Goal: Task Accomplishment & Management: Use online tool/utility

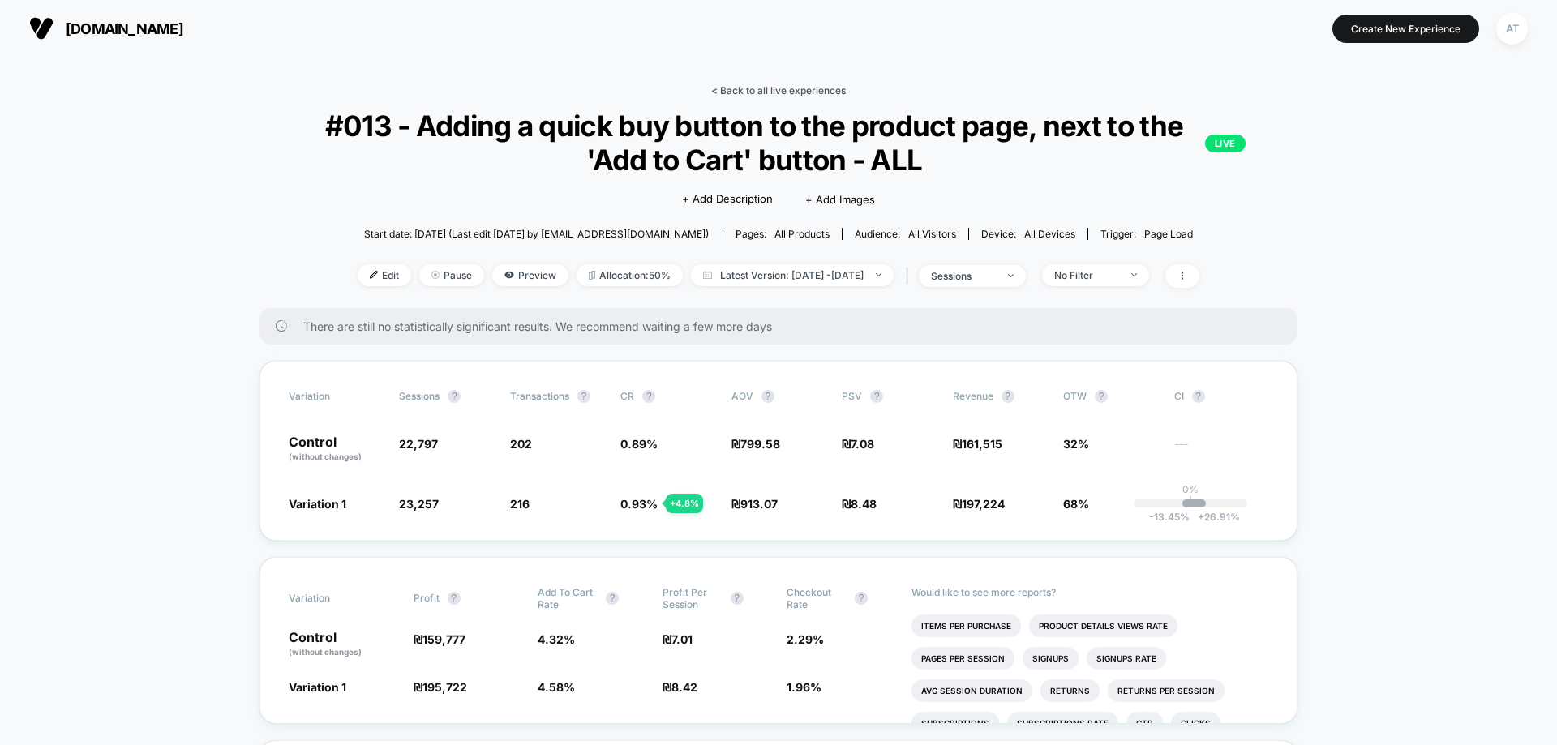
click at [795, 90] on link "< Back to all live experiences" at bounding box center [778, 90] width 135 height 12
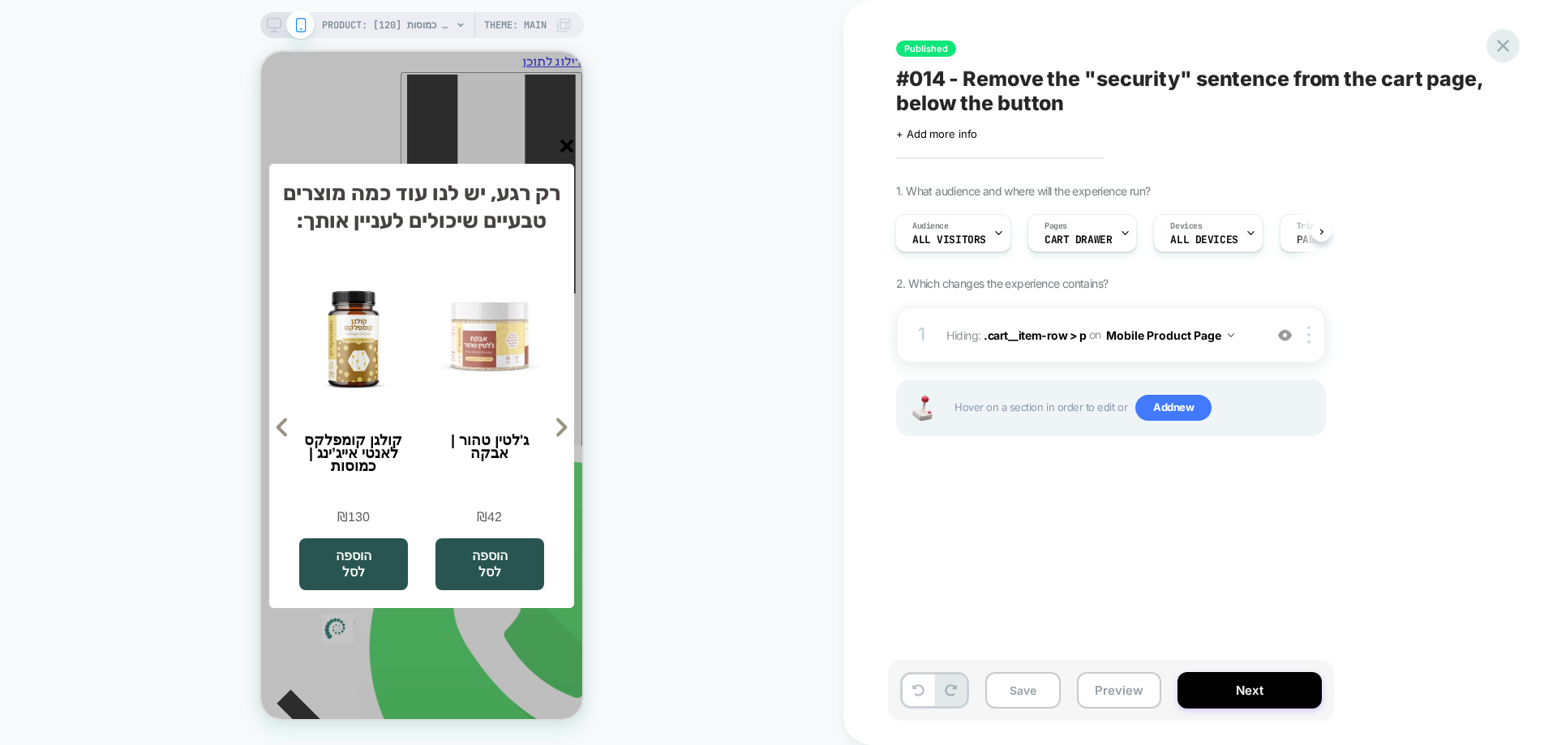
click at [1514, 43] on icon at bounding box center [1504, 46] width 22 height 22
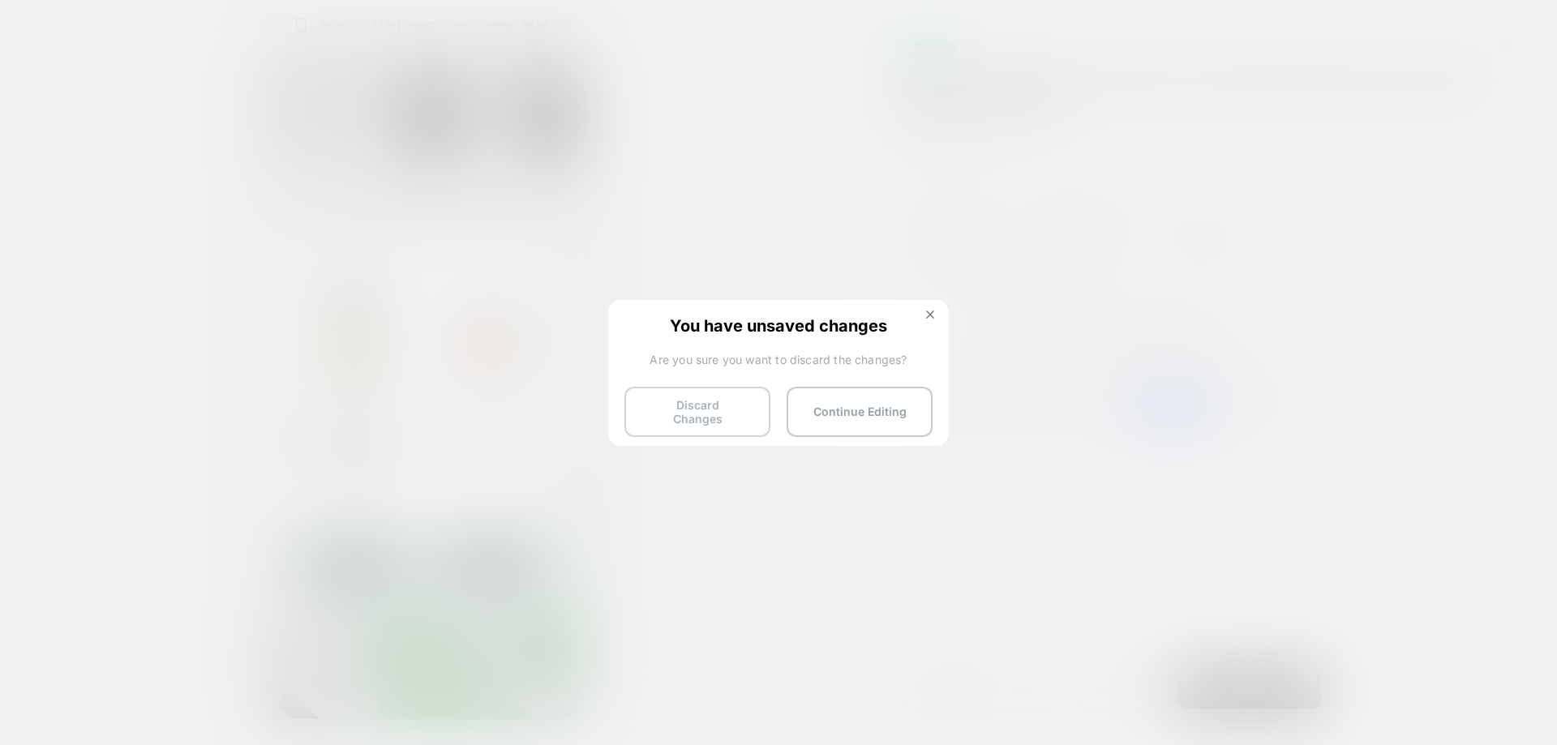
click at [715, 402] on button "Discard Changes" at bounding box center [698, 412] width 146 height 50
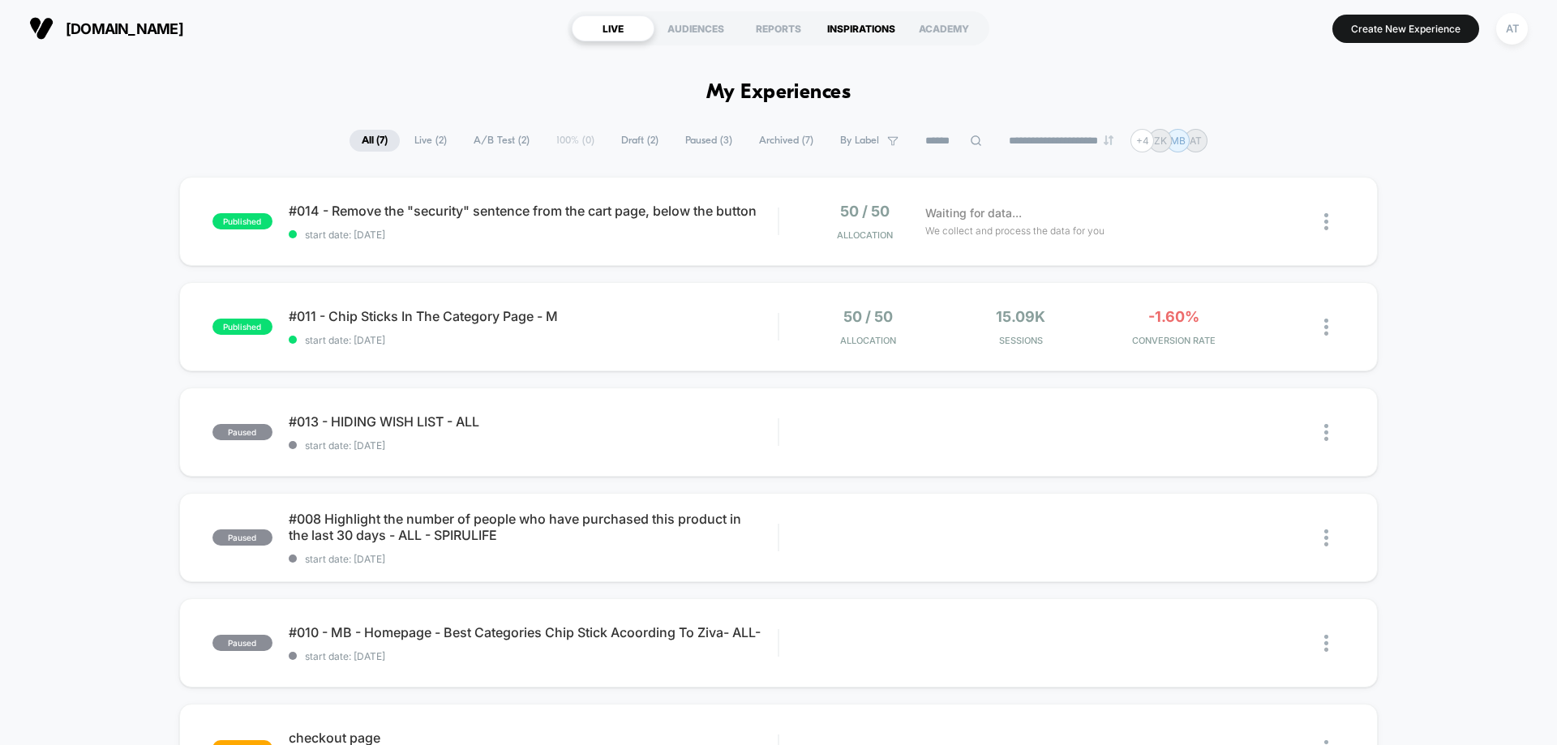
click at [865, 29] on div "INSPIRATIONS" at bounding box center [861, 28] width 83 height 26
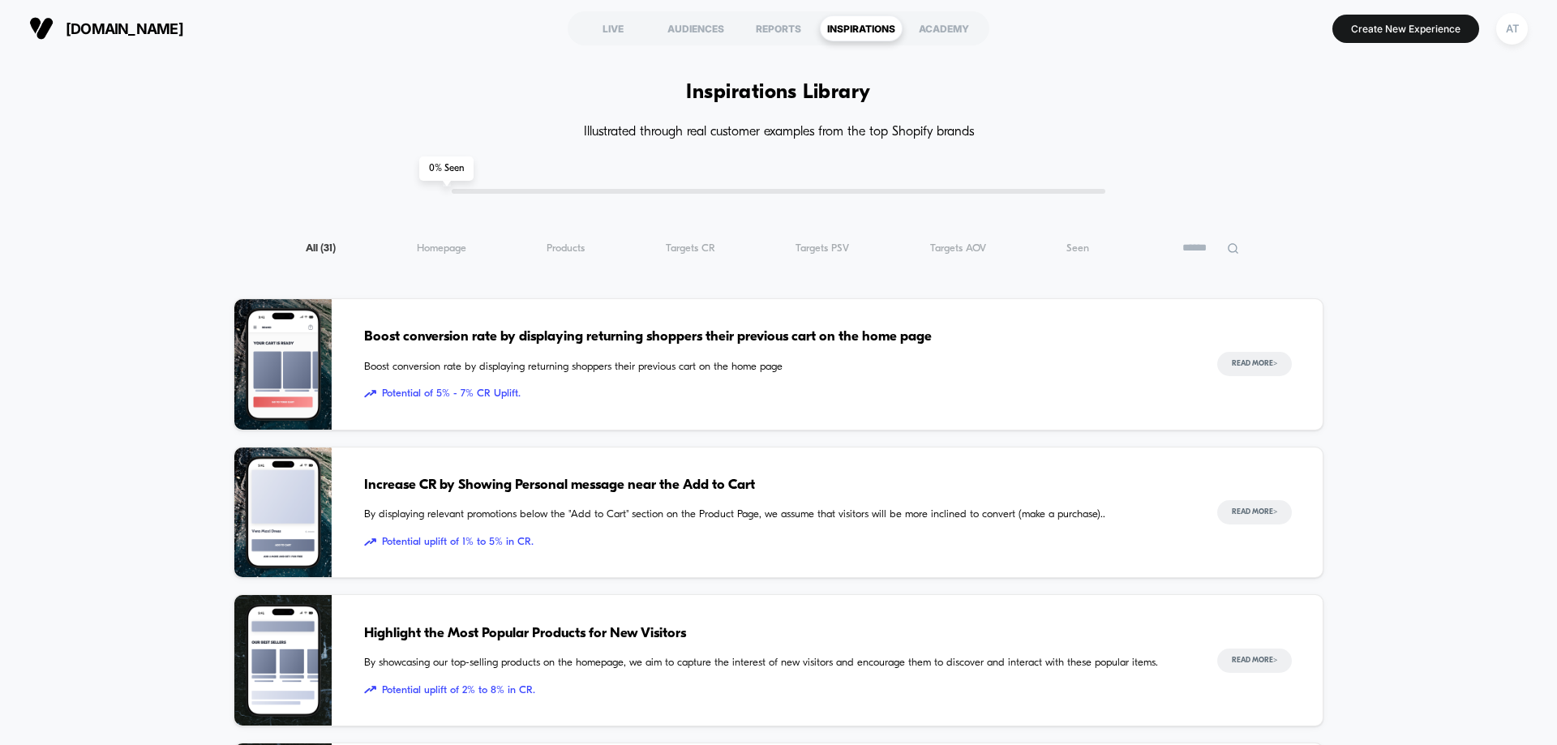
click at [1194, 256] on input at bounding box center [1211, 247] width 81 height 19
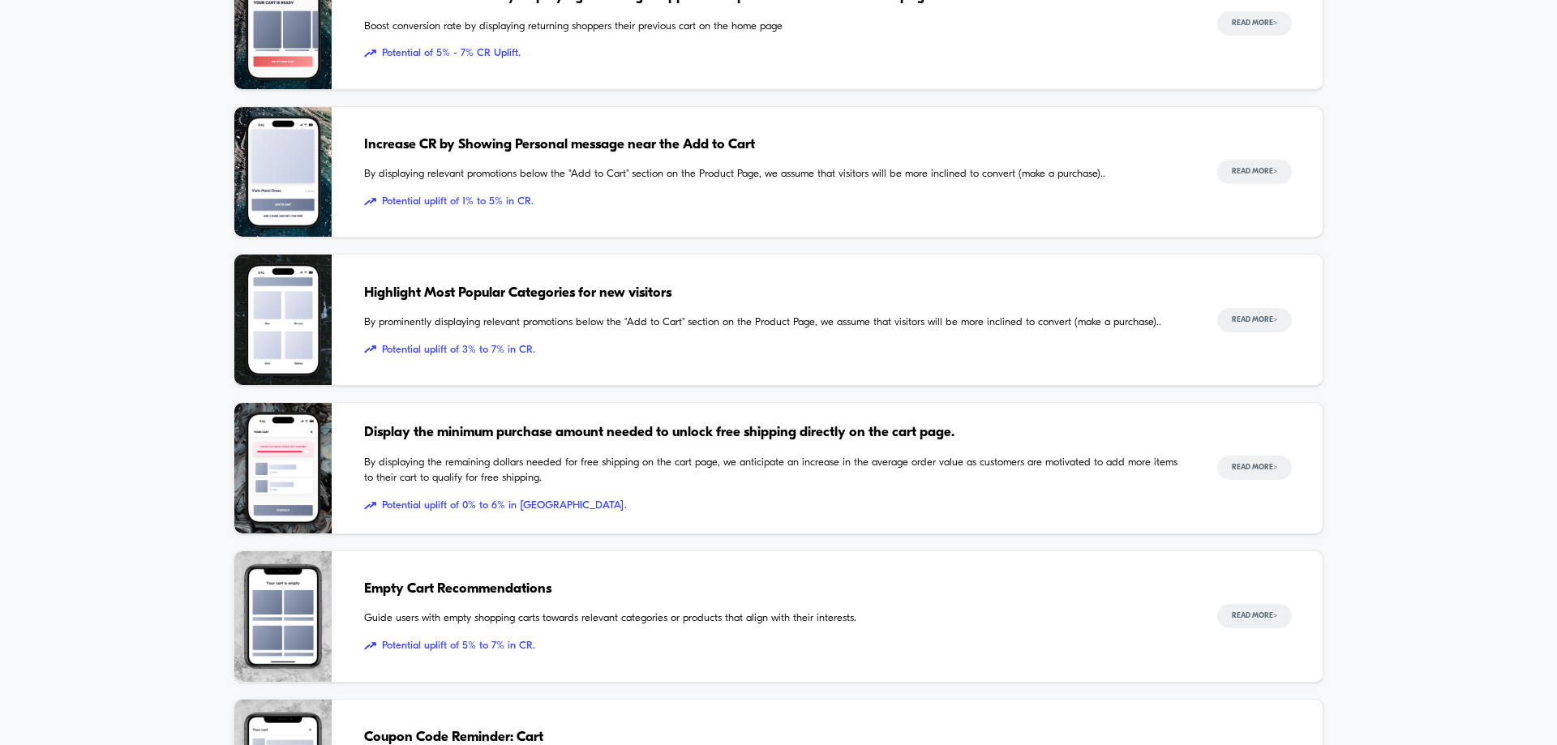
scroll to position [487, 0]
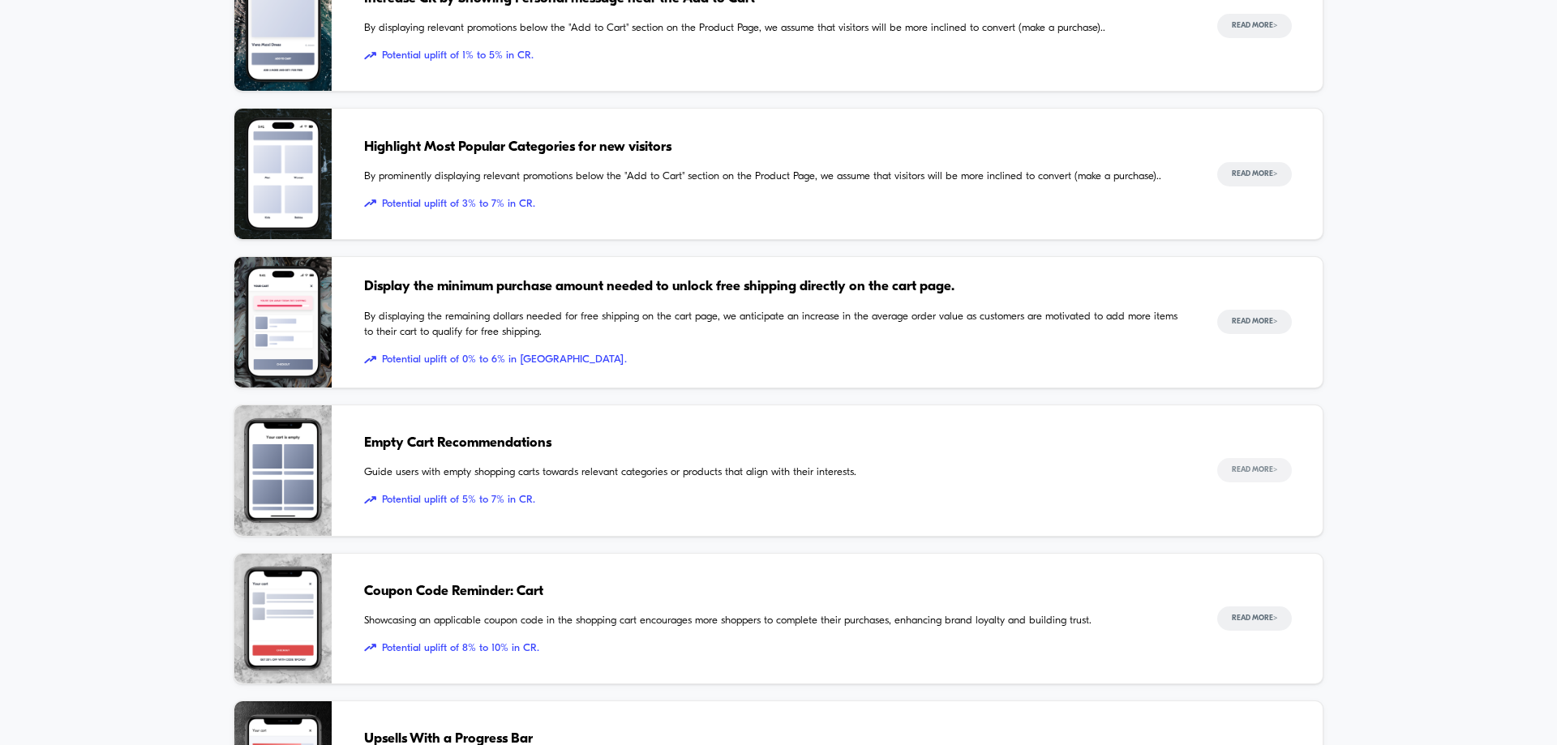
type input "****"
click at [1237, 472] on button "Read More >" at bounding box center [1255, 470] width 75 height 24
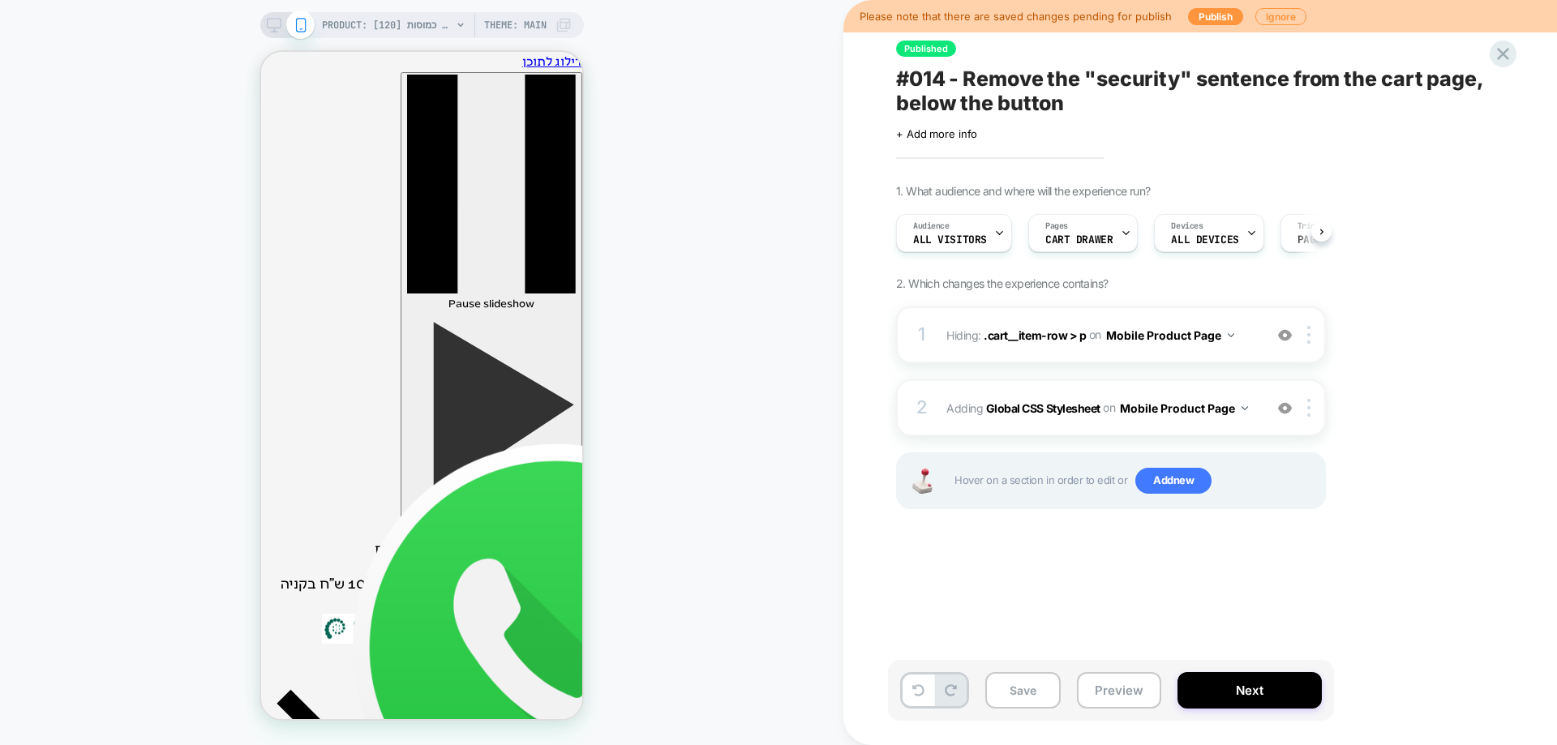
scroll to position [0, 1]
click at [1211, 15] on button "Publish" at bounding box center [1215, 16] width 55 height 17
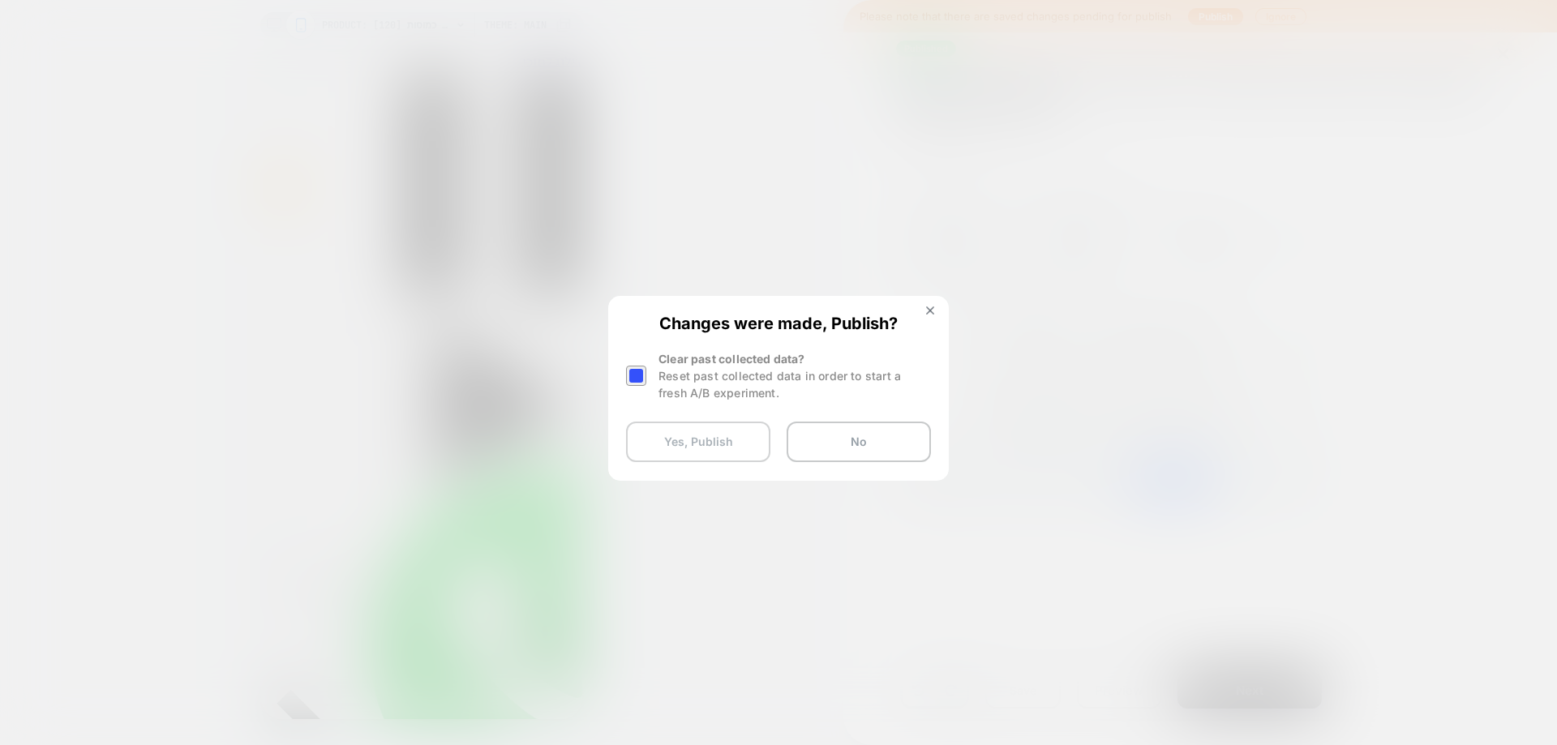
click at [727, 434] on button "Yes, Publish" at bounding box center [698, 442] width 144 height 41
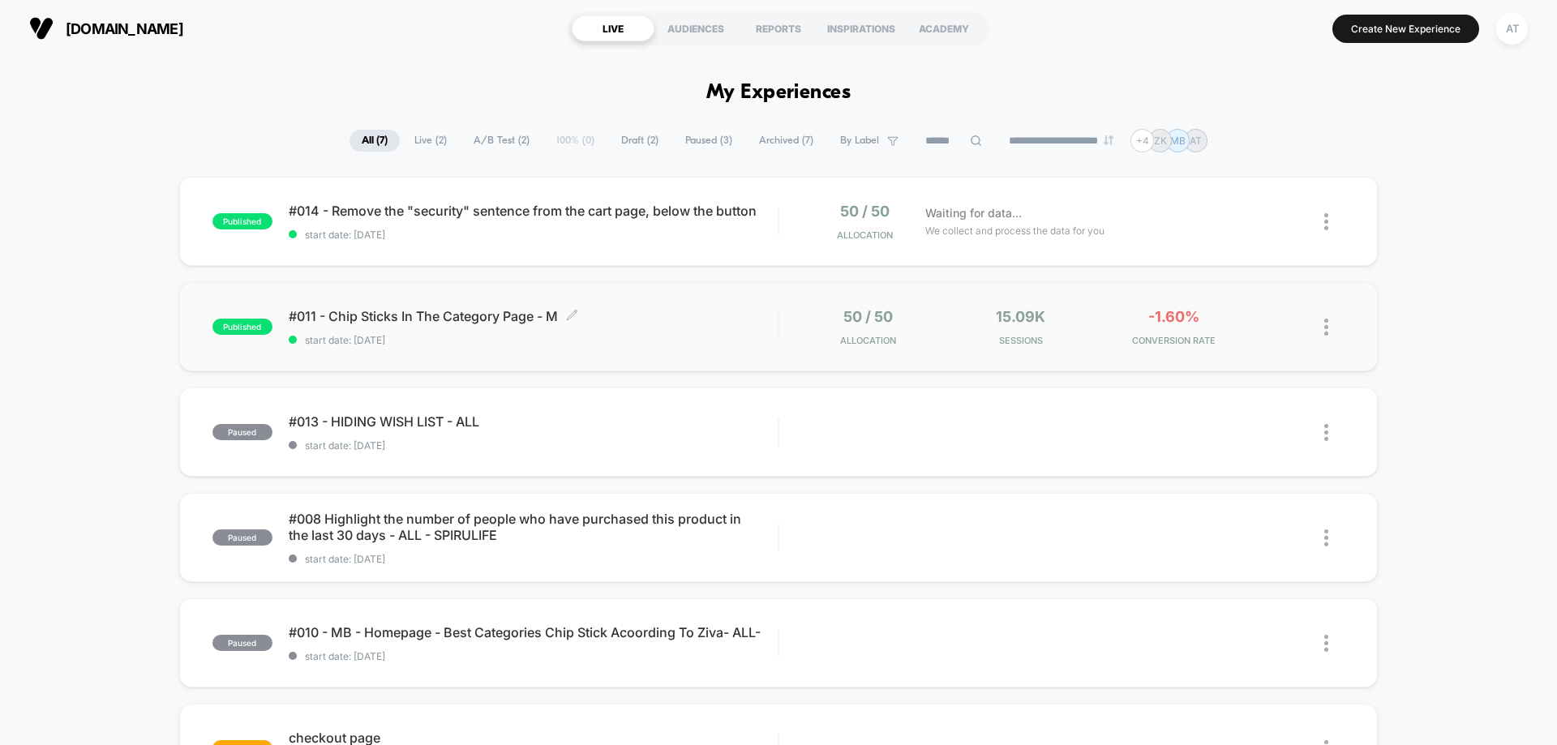
click at [649, 346] on span "start date: 27.7.2025" at bounding box center [533, 340] width 489 height 12
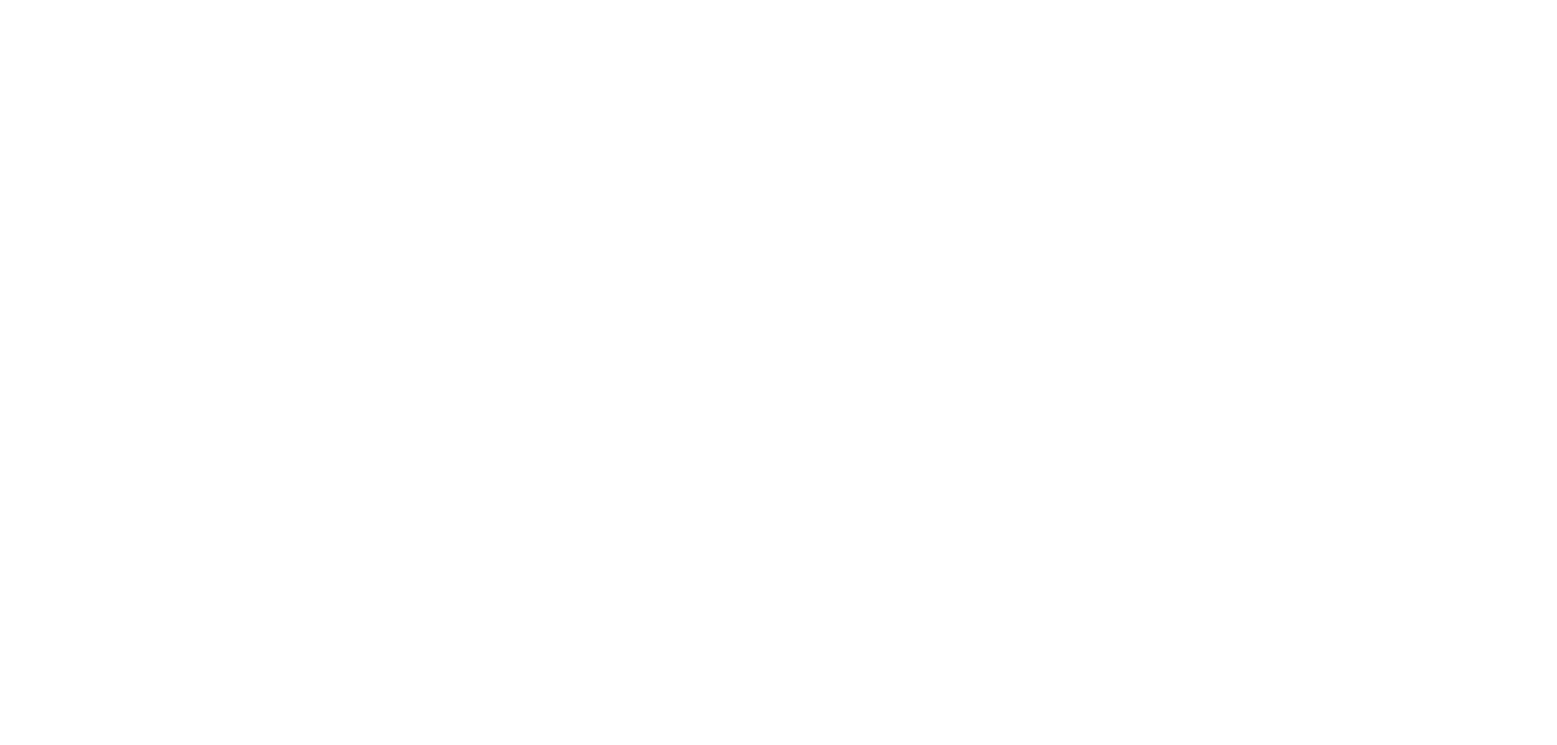
click at [669, 6] on html "Navigated to [DOMAIN_NAME] | No-code CRO for Shopify" at bounding box center [778, 3] width 1557 height 6
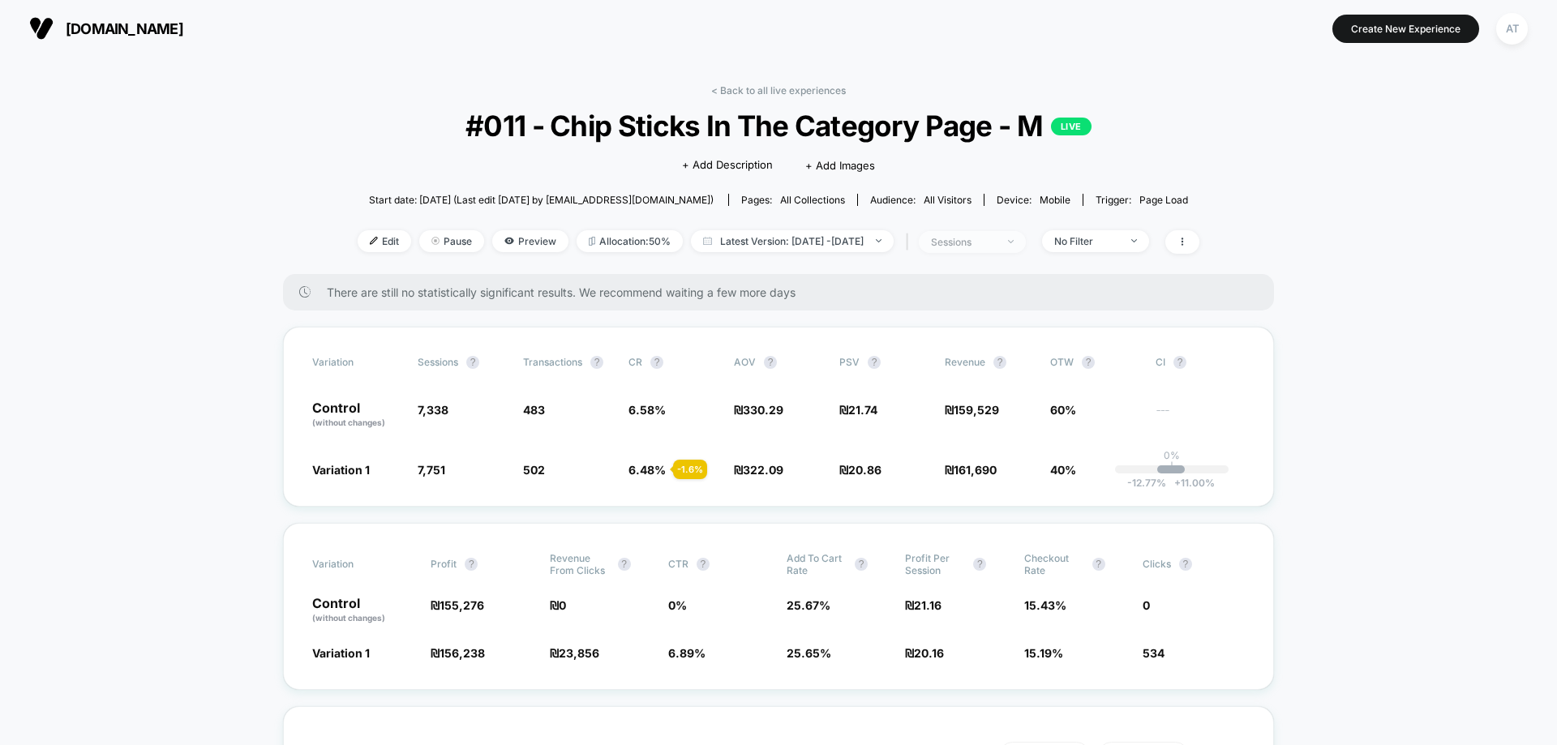
click at [1026, 245] on span "sessions" at bounding box center [972, 242] width 107 height 22
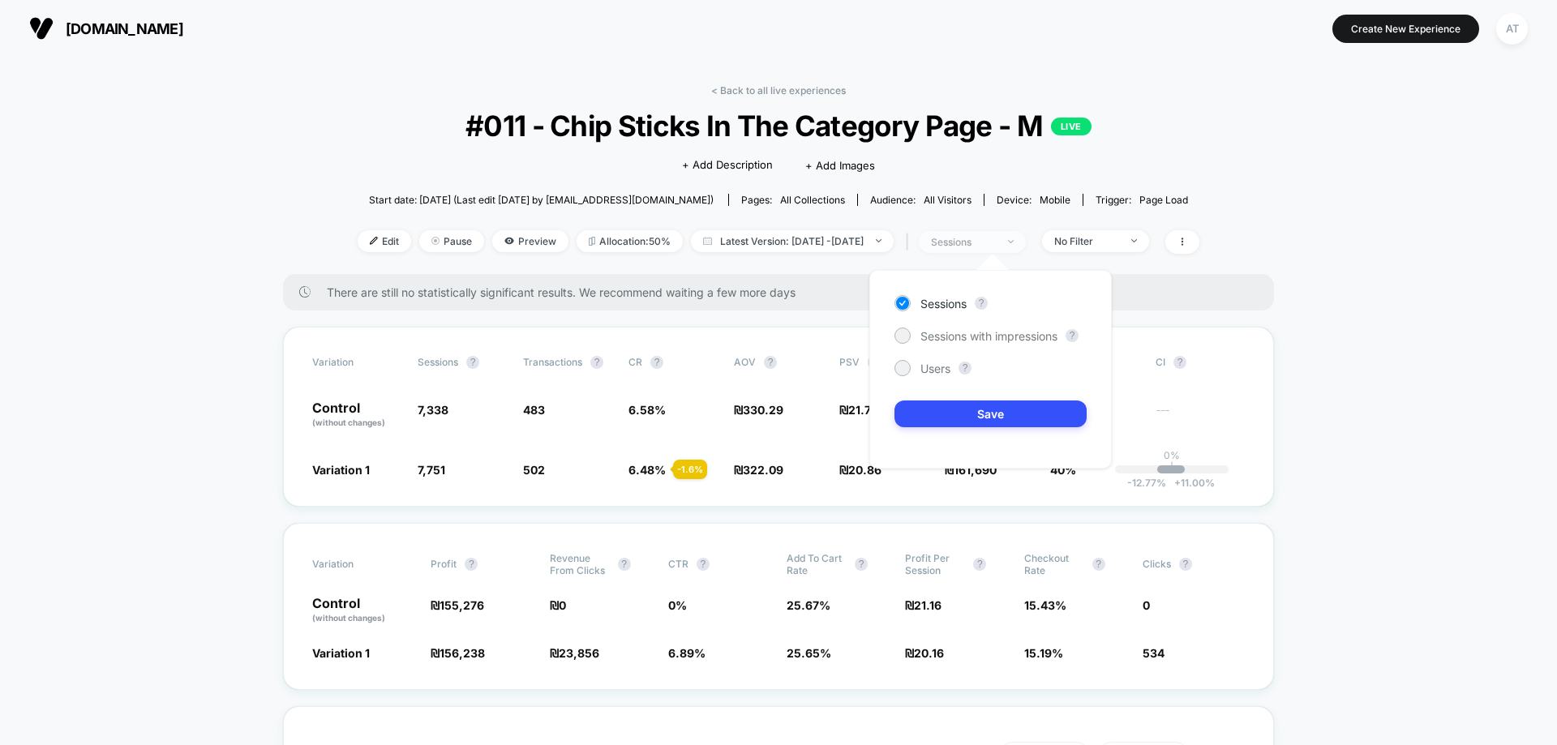
click at [1026, 245] on span "sessions" at bounding box center [972, 242] width 107 height 22
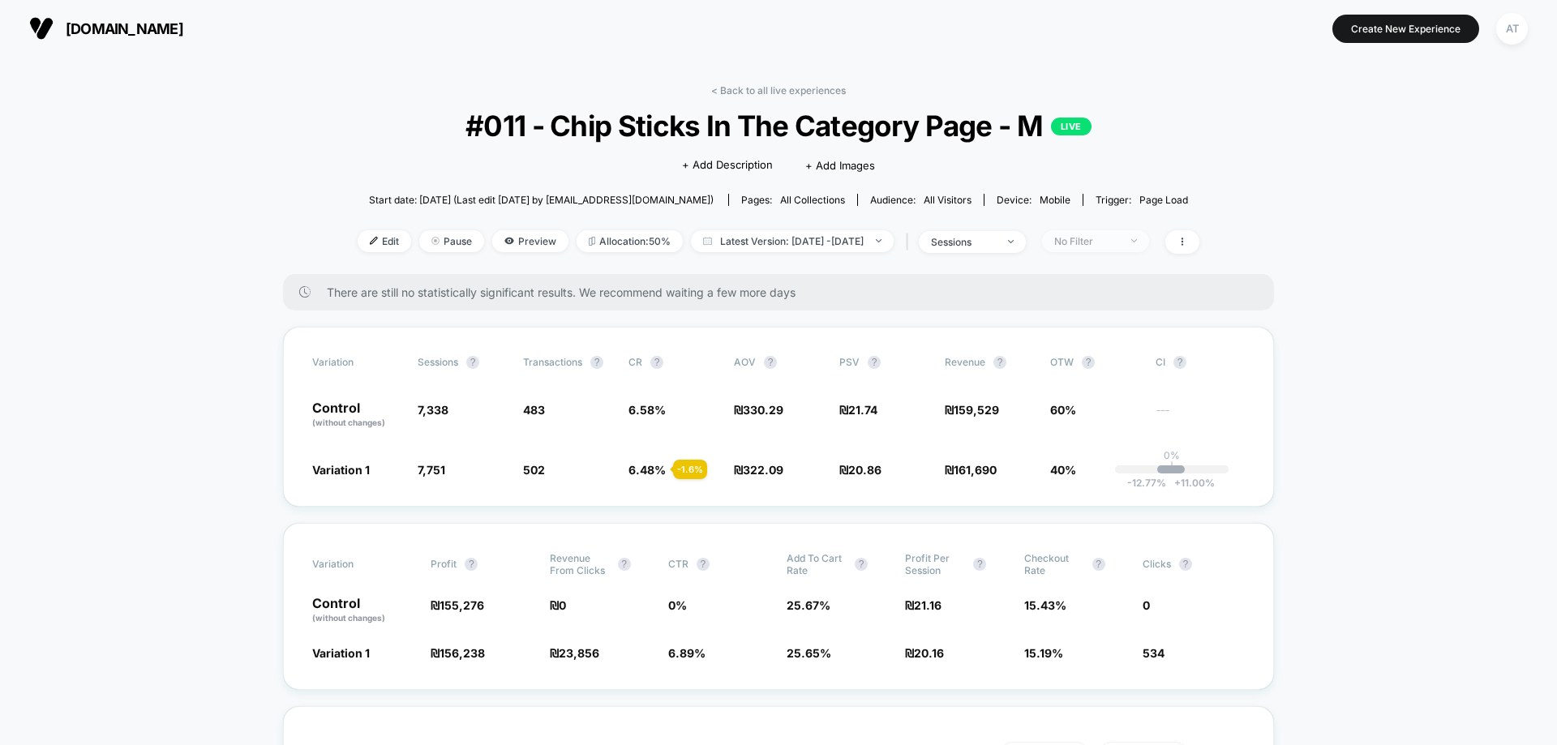
click at [1149, 241] on span "No Filter" at bounding box center [1095, 241] width 107 height 22
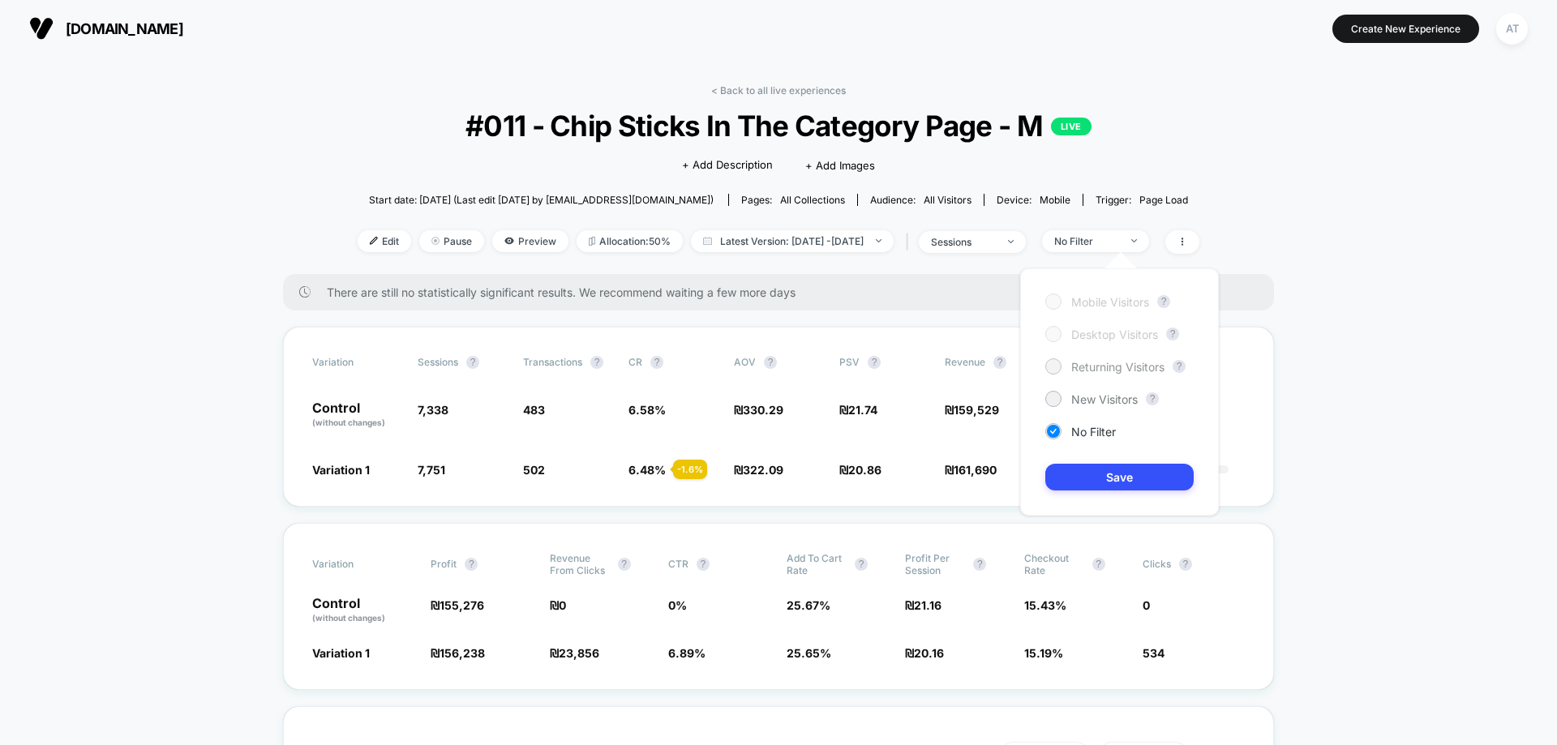
click at [1093, 371] on span "Returning Visitors" at bounding box center [1118, 367] width 93 height 14
click at [1073, 479] on button "Save" at bounding box center [1120, 477] width 148 height 27
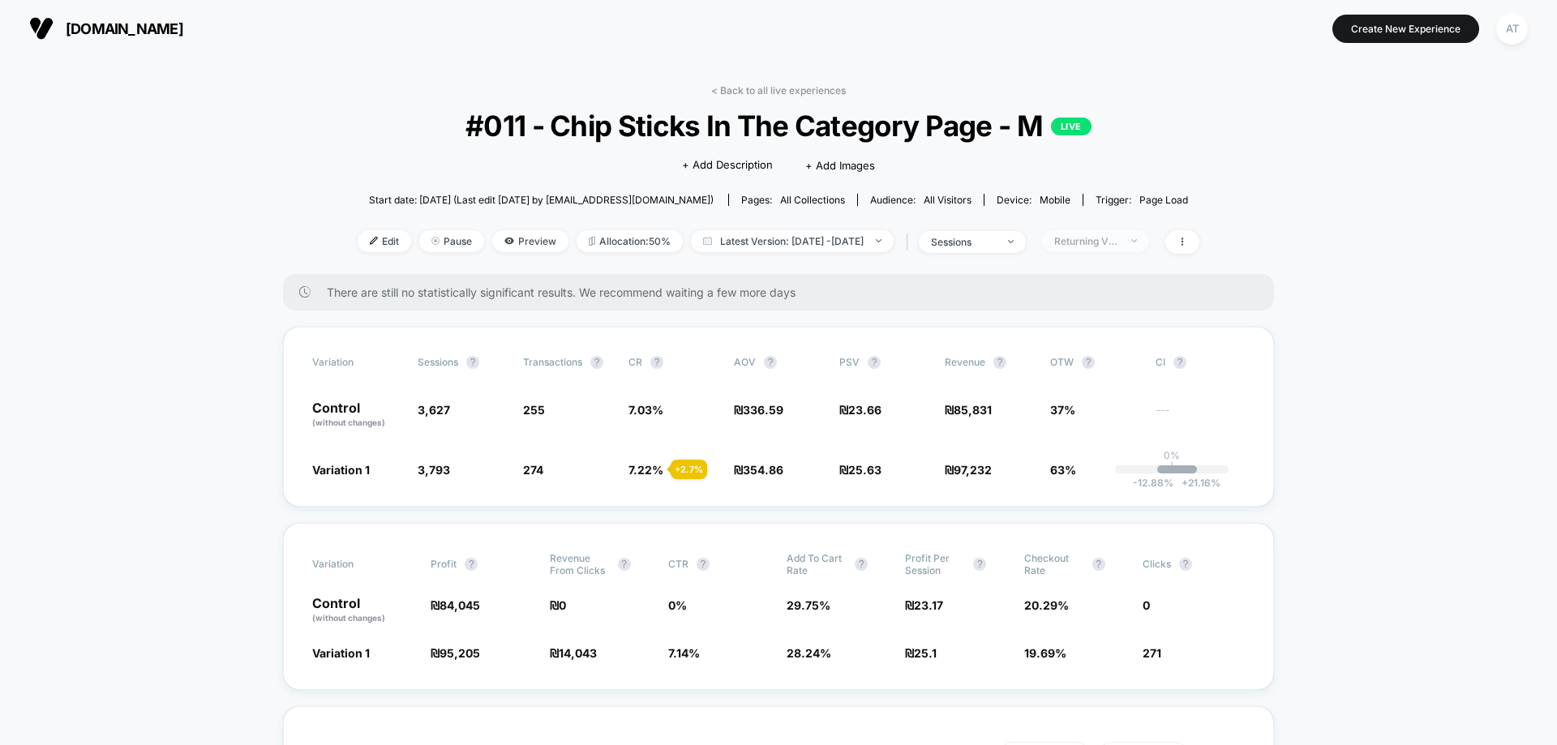
click at [1119, 239] on div "Returning Visitors" at bounding box center [1087, 241] width 65 height 12
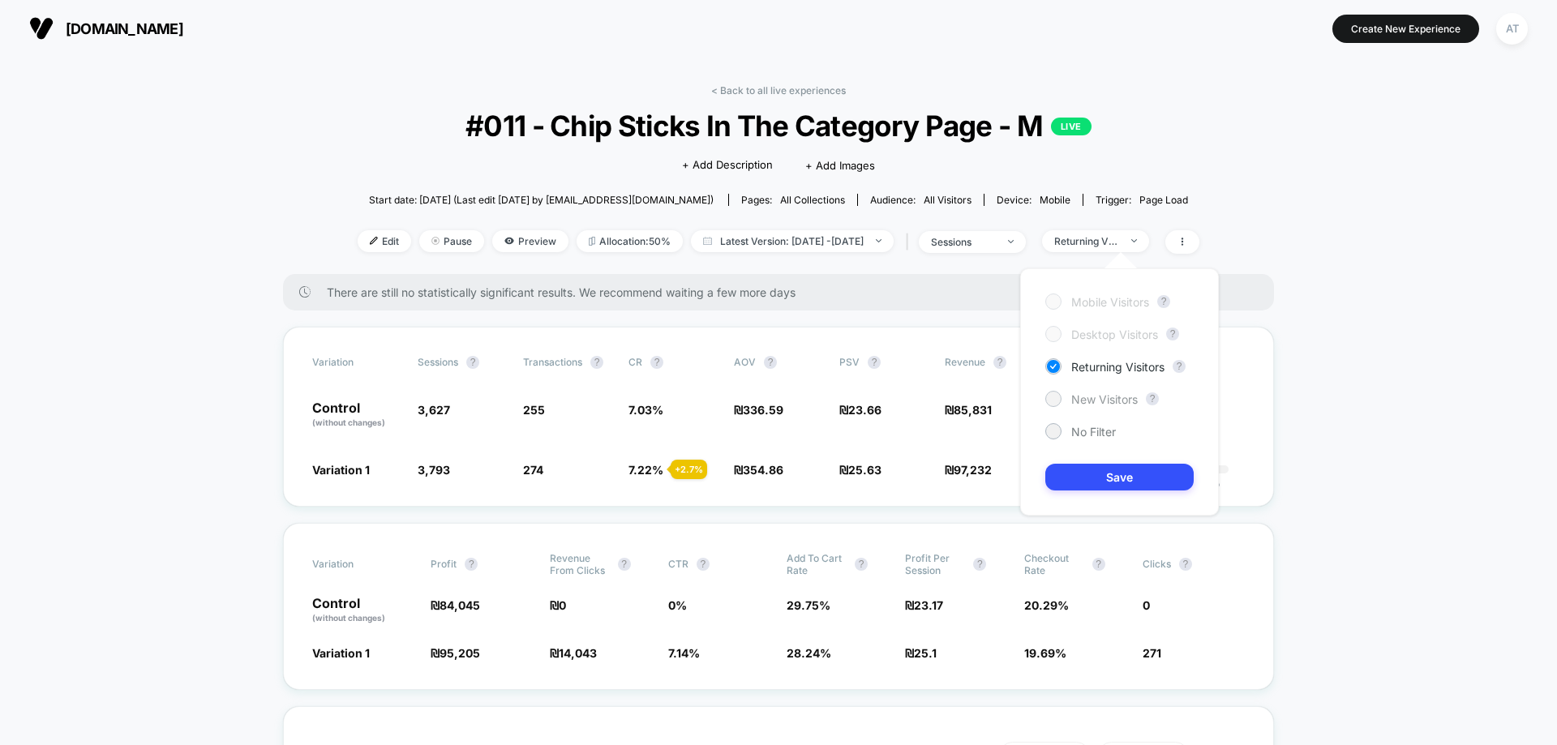
click at [1089, 393] on span "New Visitors" at bounding box center [1105, 400] width 67 height 14
click at [1104, 496] on div "Mobile Visitors ? Desktop Visitors ? Returning Visitors ? New Visitors ? No Fil…" at bounding box center [1119, 392] width 199 height 247
click at [1102, 484] on button "Save" at bounding box center [1120, 477] width 148 height 27
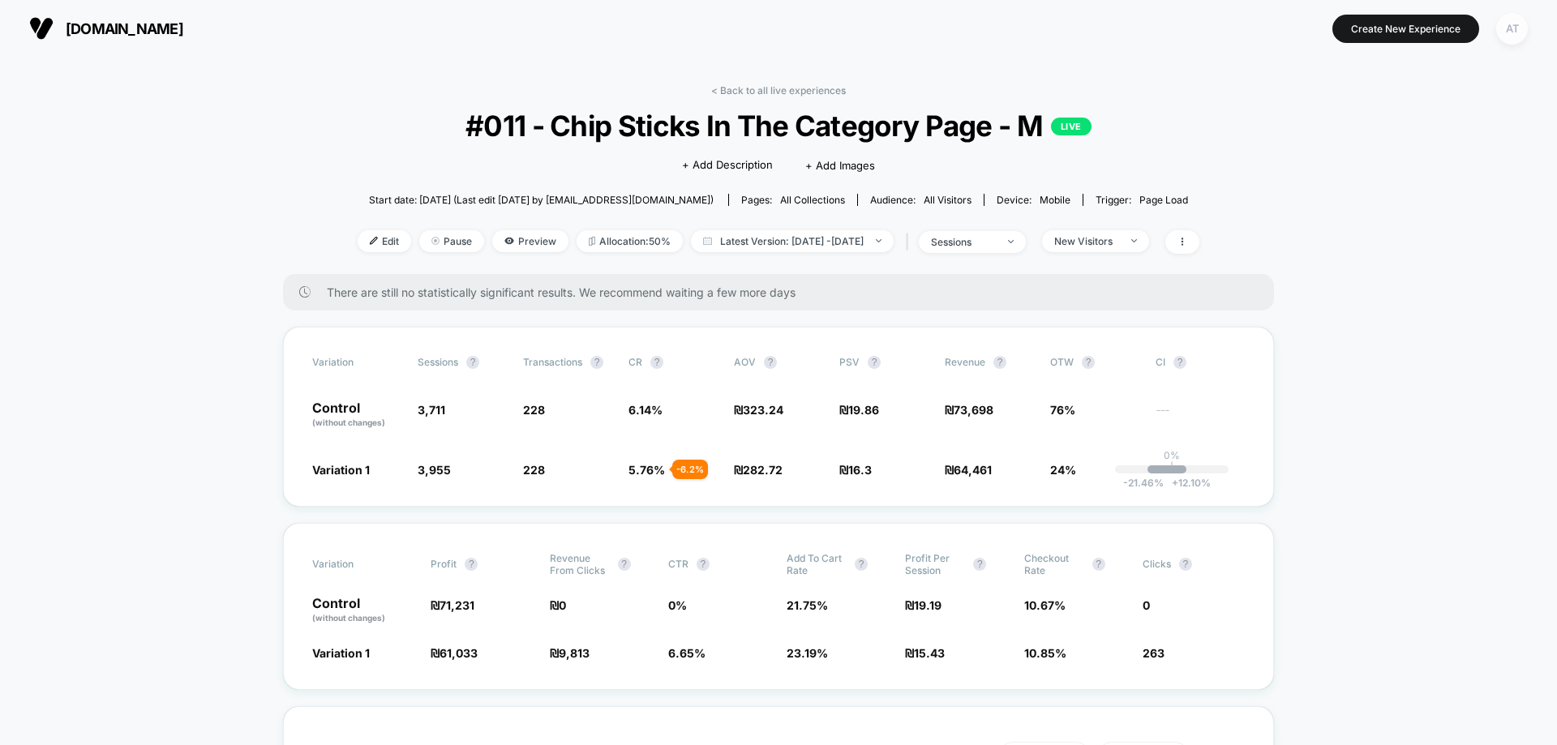
click at [1512, 32] on div "AT" at bounding box center [1513, 29] width 32 height 32
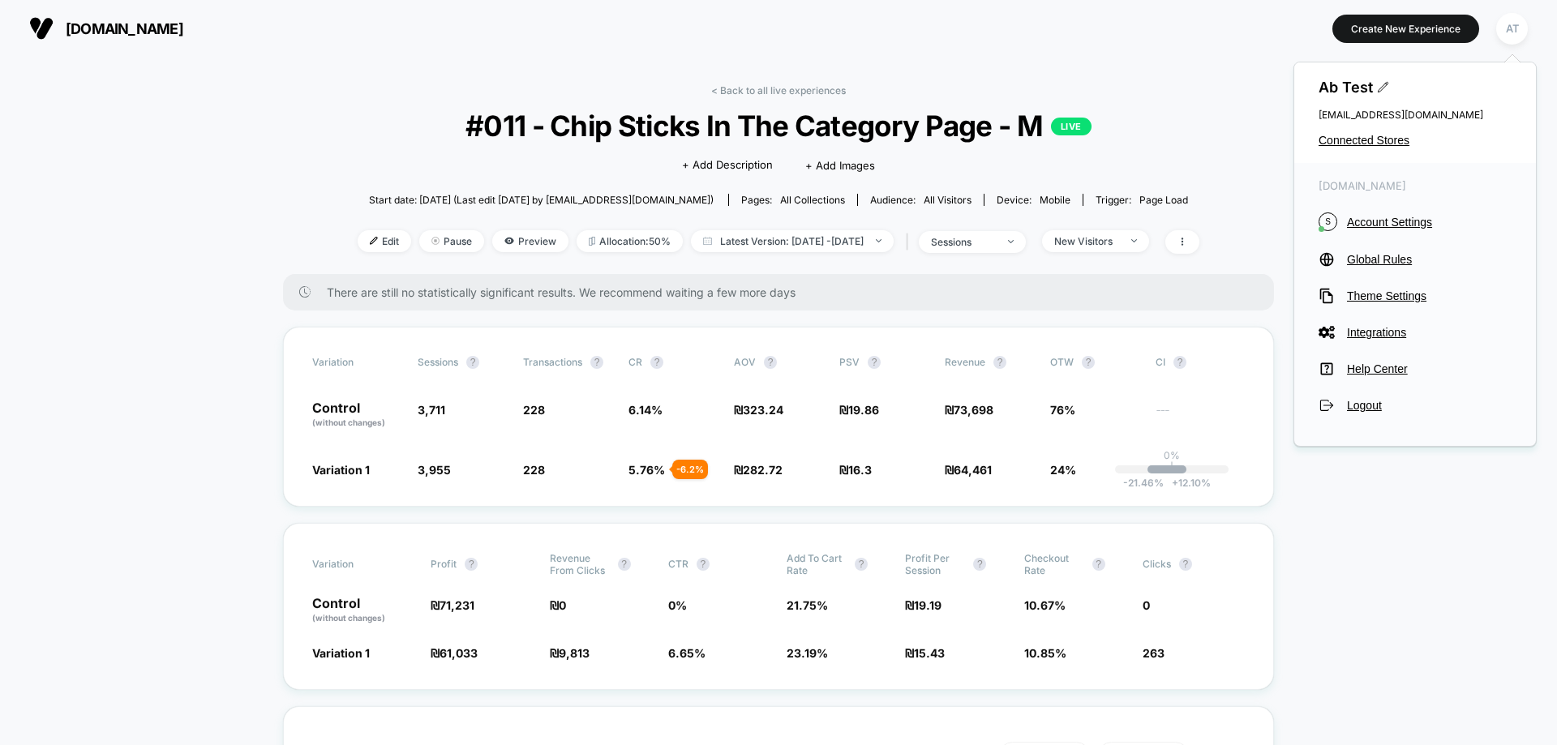
click at [1375, 132] on div "Ab Test cro@ab-test.io Connected Stores" at bounding box center [1416, 112] width 242 height 101
click at [1361, 148] on div "Ab Test cro@ab-test.io Connected Stores" at bounding box center [1416, 112] width 242 height 101
click at [1361, 144] on span "Connected Stores" at bounding box center [1415, 140] width 193 height 13
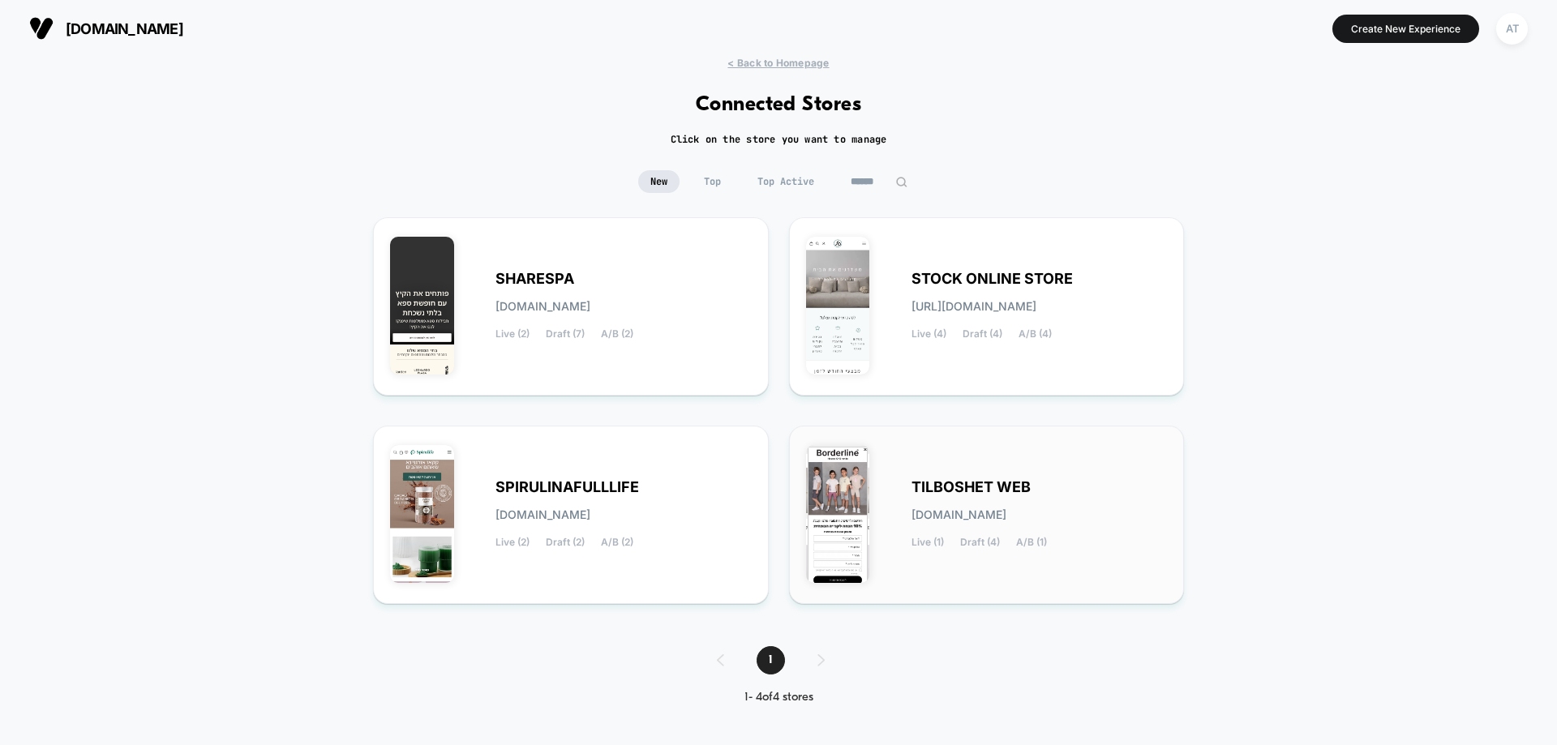
click at [938, 488] on span "TILBOSHET WEB" at bounding box center [971, 487] width 119 height 11
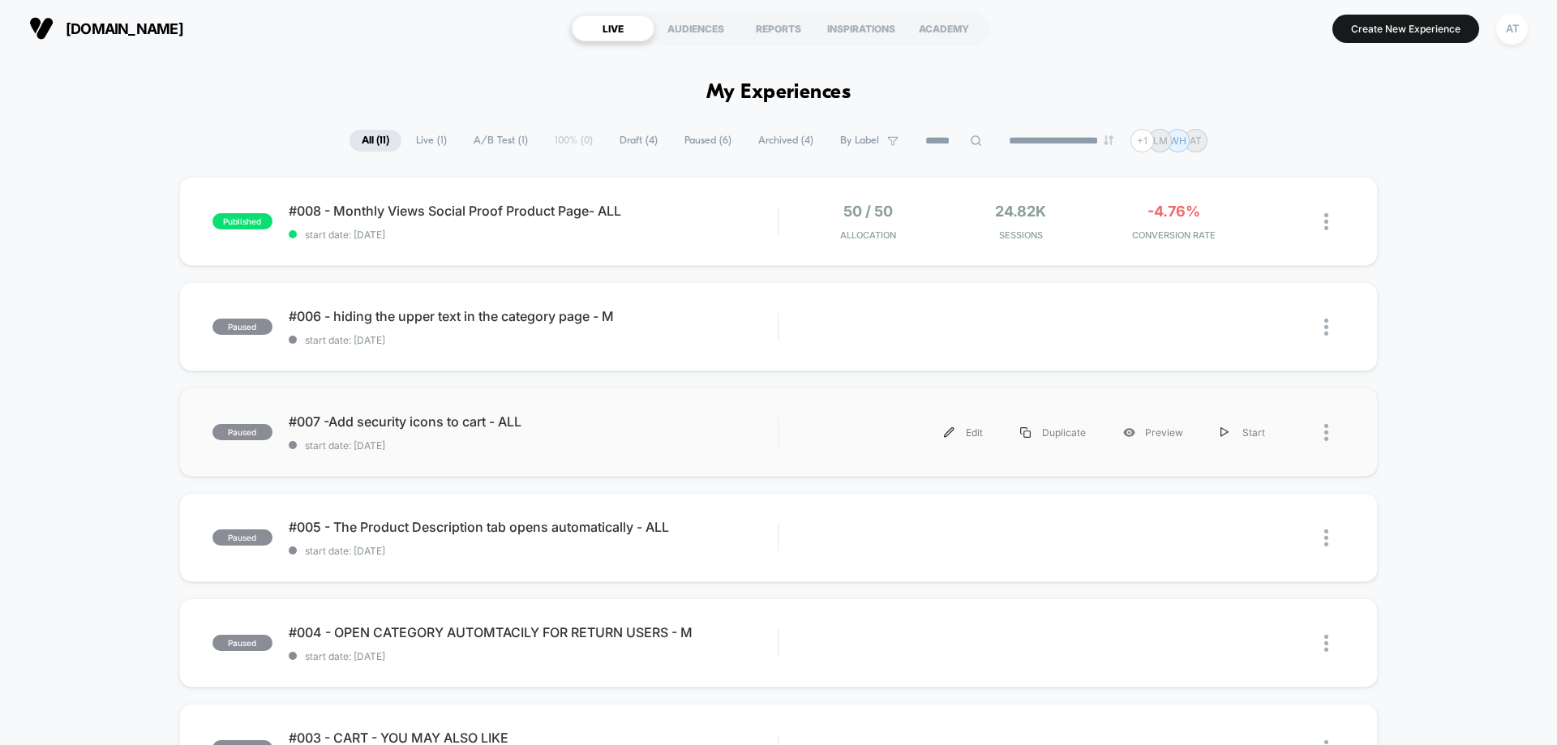
click at [636, 457] on div "paused #007 -Add security icons to cart - ALL start date: 21.7.2025 Edit Duplic…" at bounding box center [778, 432] width 1199 height 89
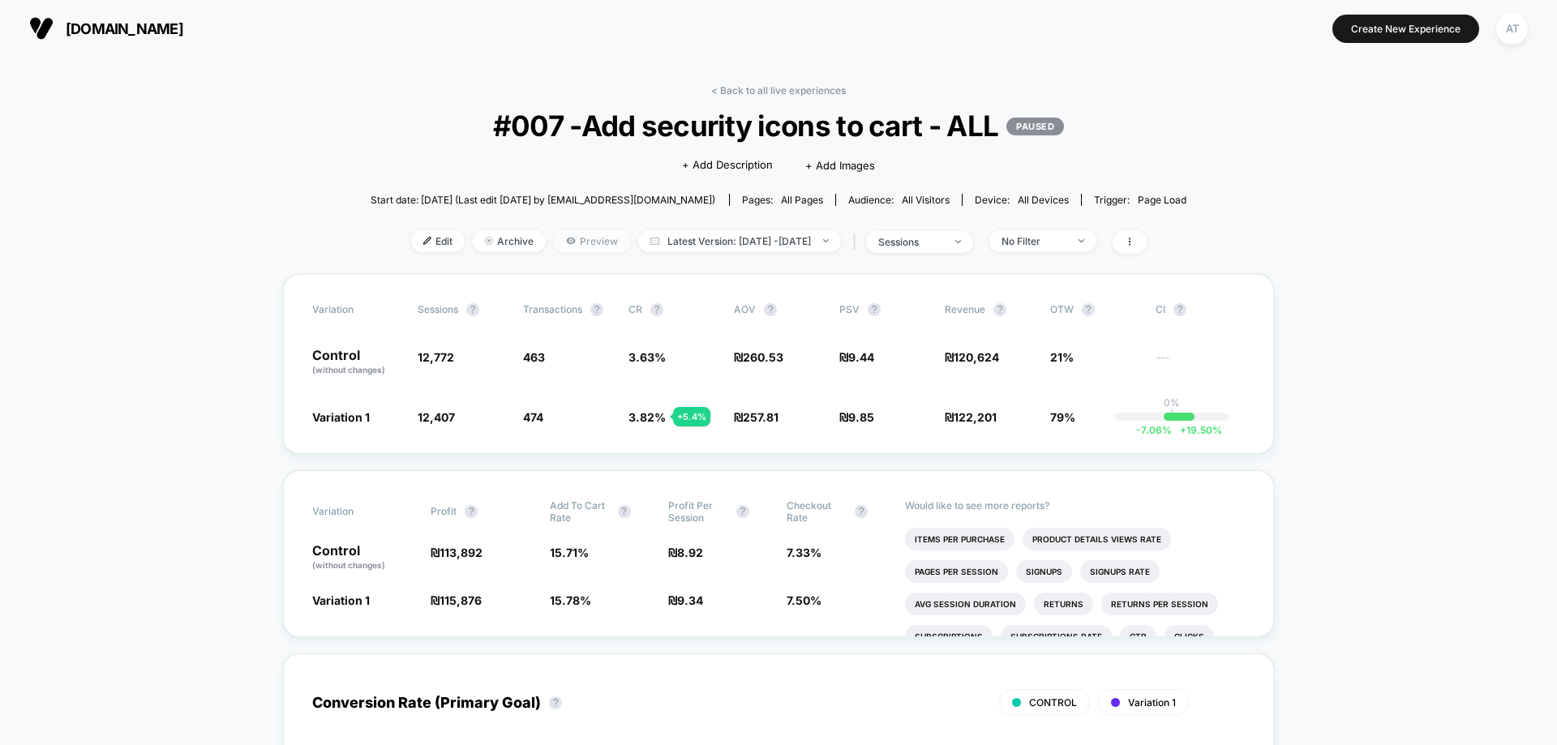
click at [560, 235] on span "Preview" at bounding box center [592, 241] width 76 height 22
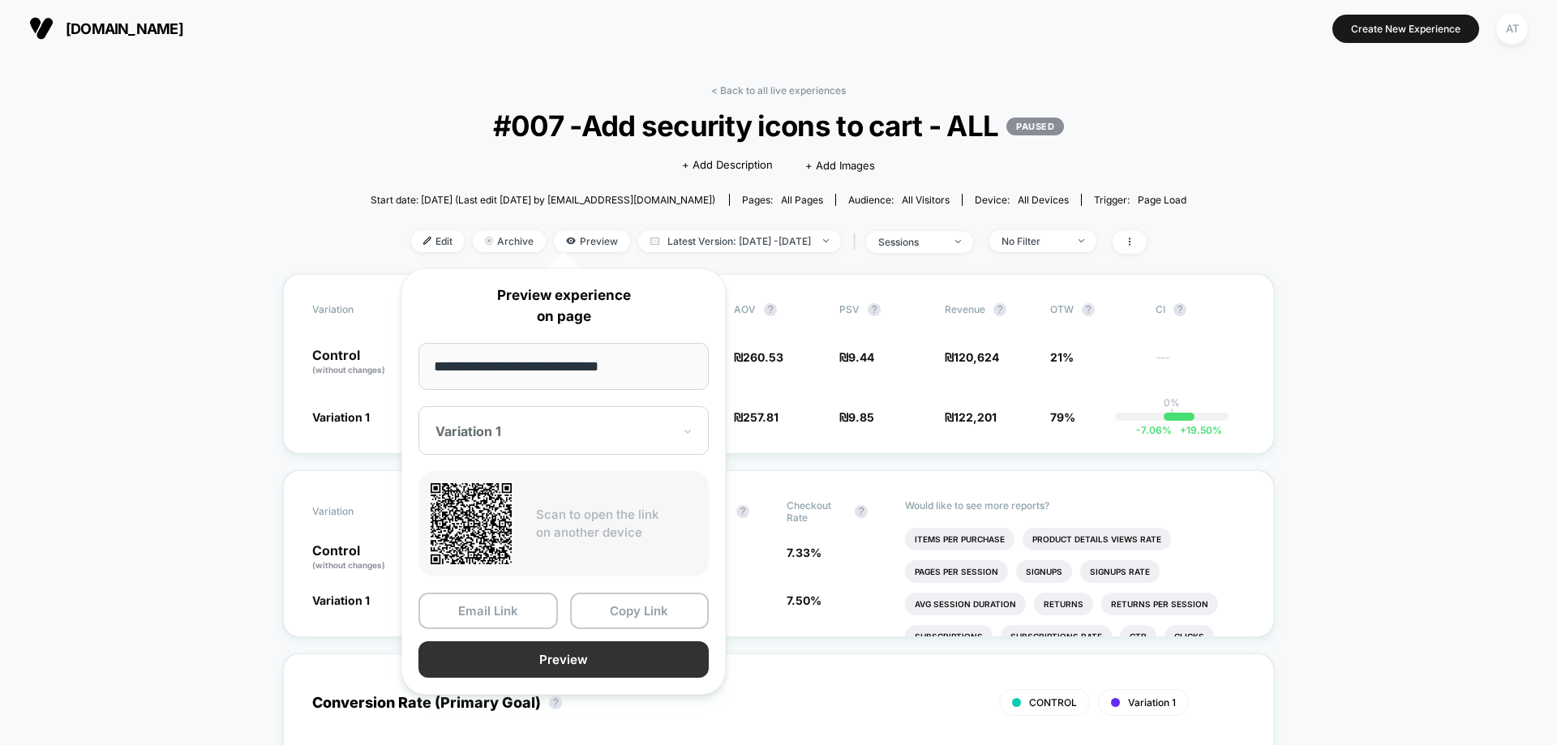
click at [586, 670] on button "Preview" at bounding box center [564, 660] width 290 height 37
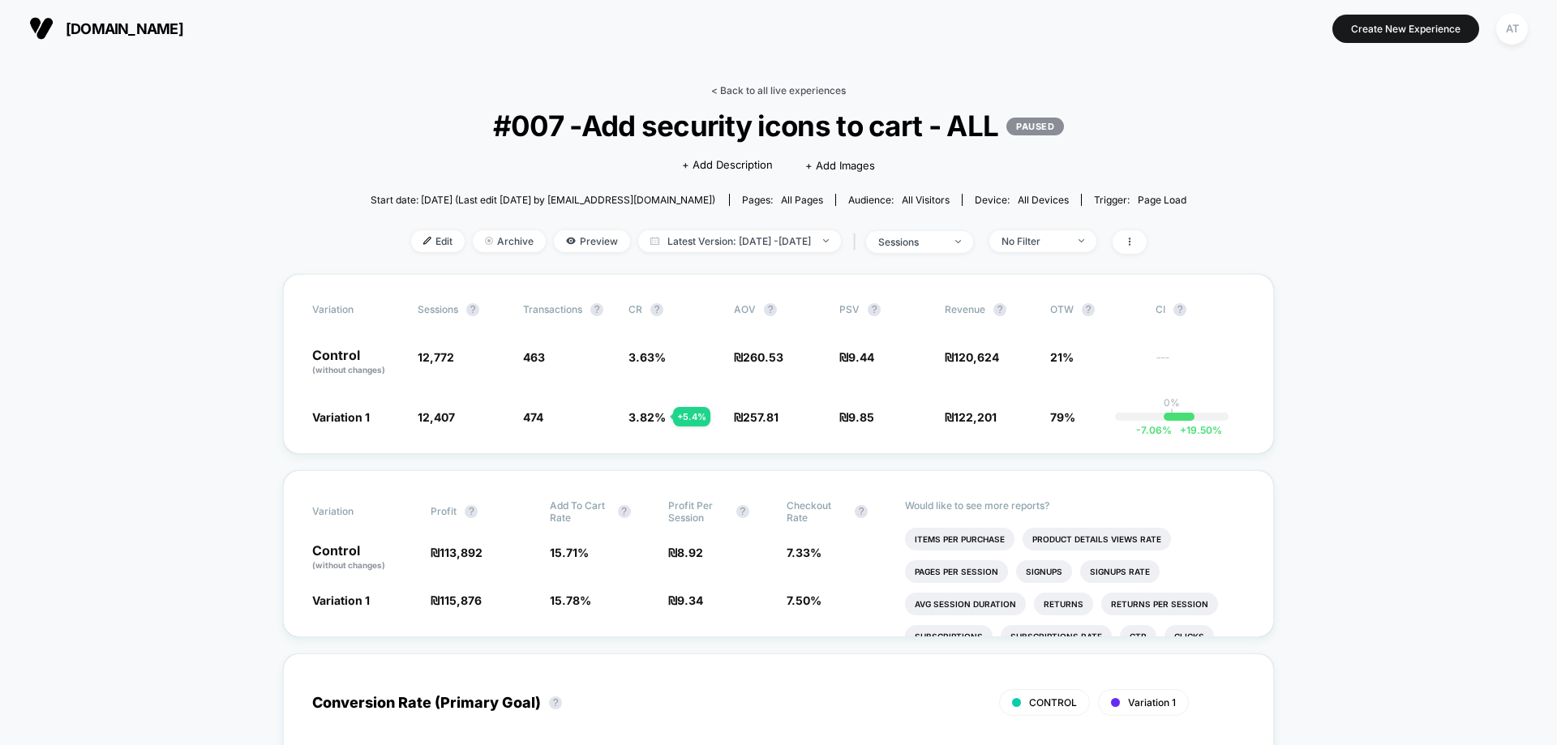
click at [799, 85] on link "< Back to all live experiences" at bounding box center [778, 90] width 135 height 12
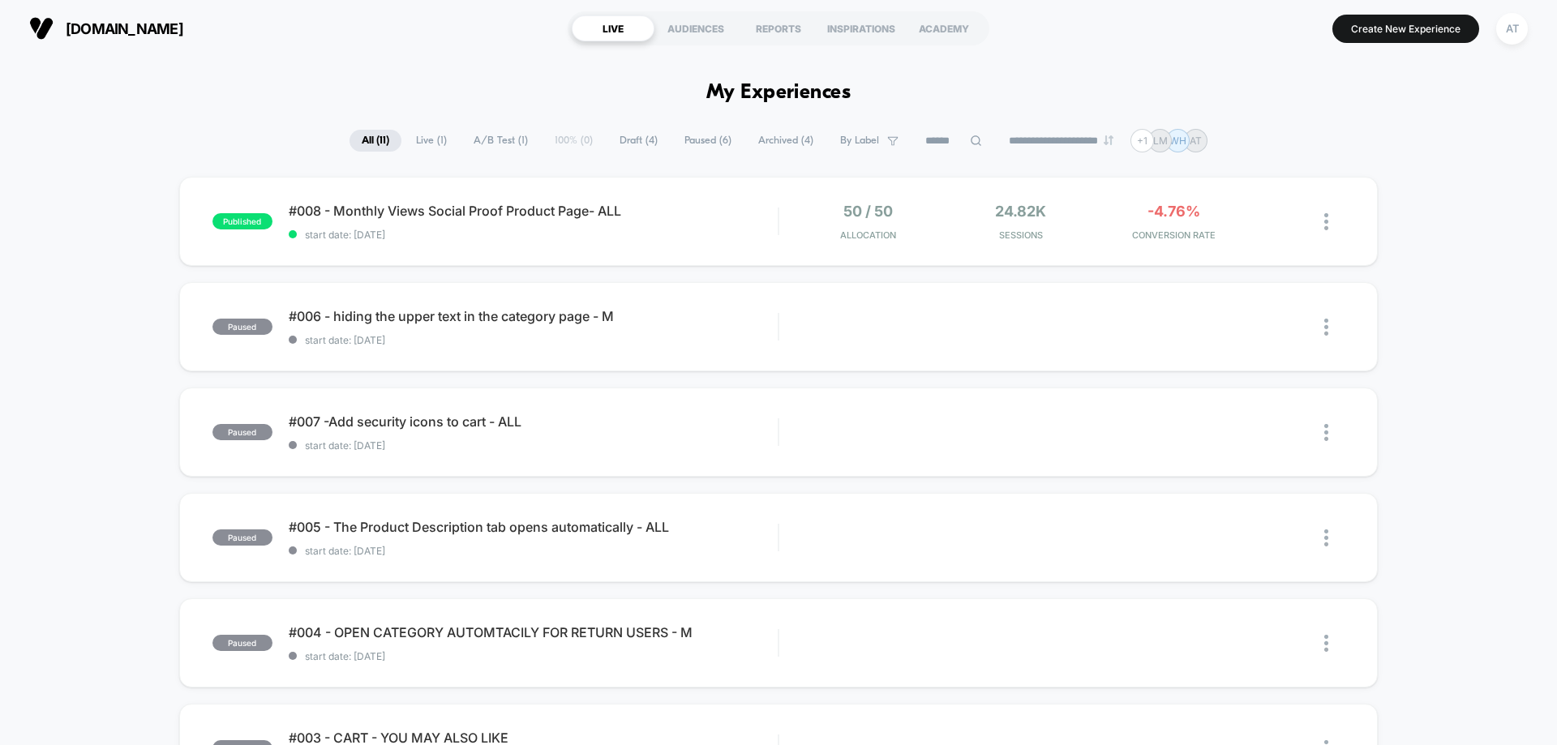
click at [794, 142] on span "Archived ( 4 )" at bounding box center [785, 141] width 79 height 22
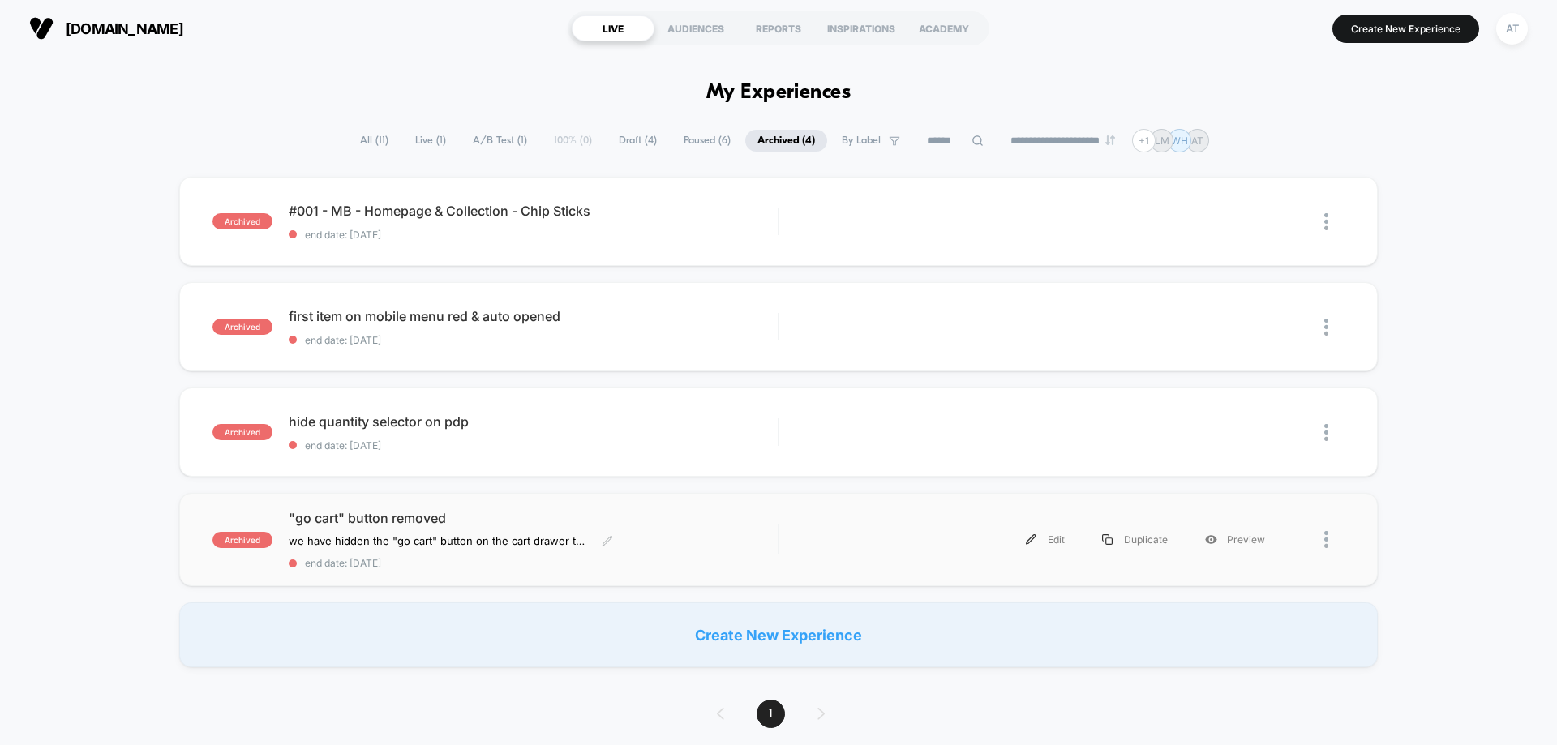
click at [372, 520] on span ""go cart" button removed" at bounding box center [533, 518] width 489 height 16
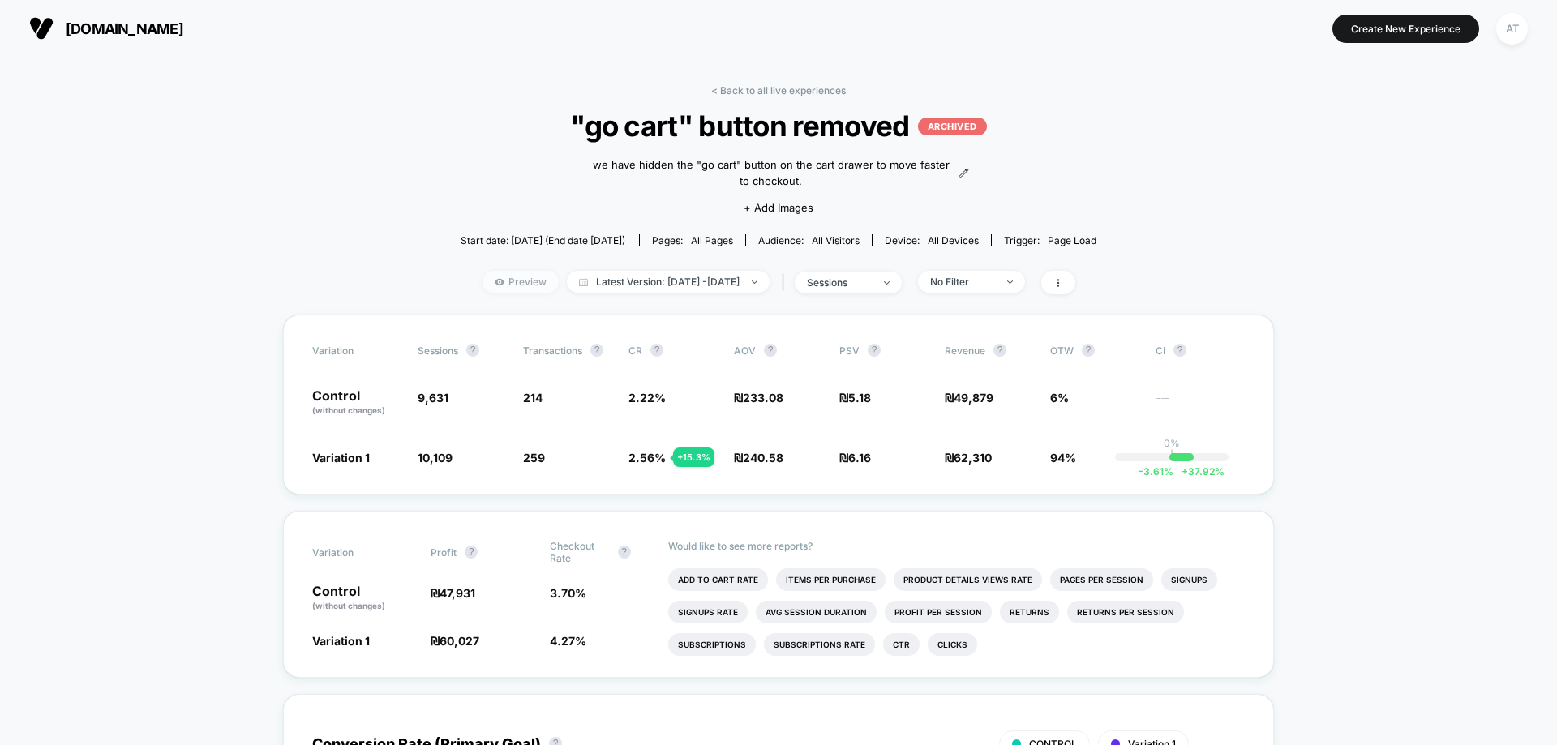
click at [503, 282] on span "Preview" at bounding box center [521, 282] width 76 height 22
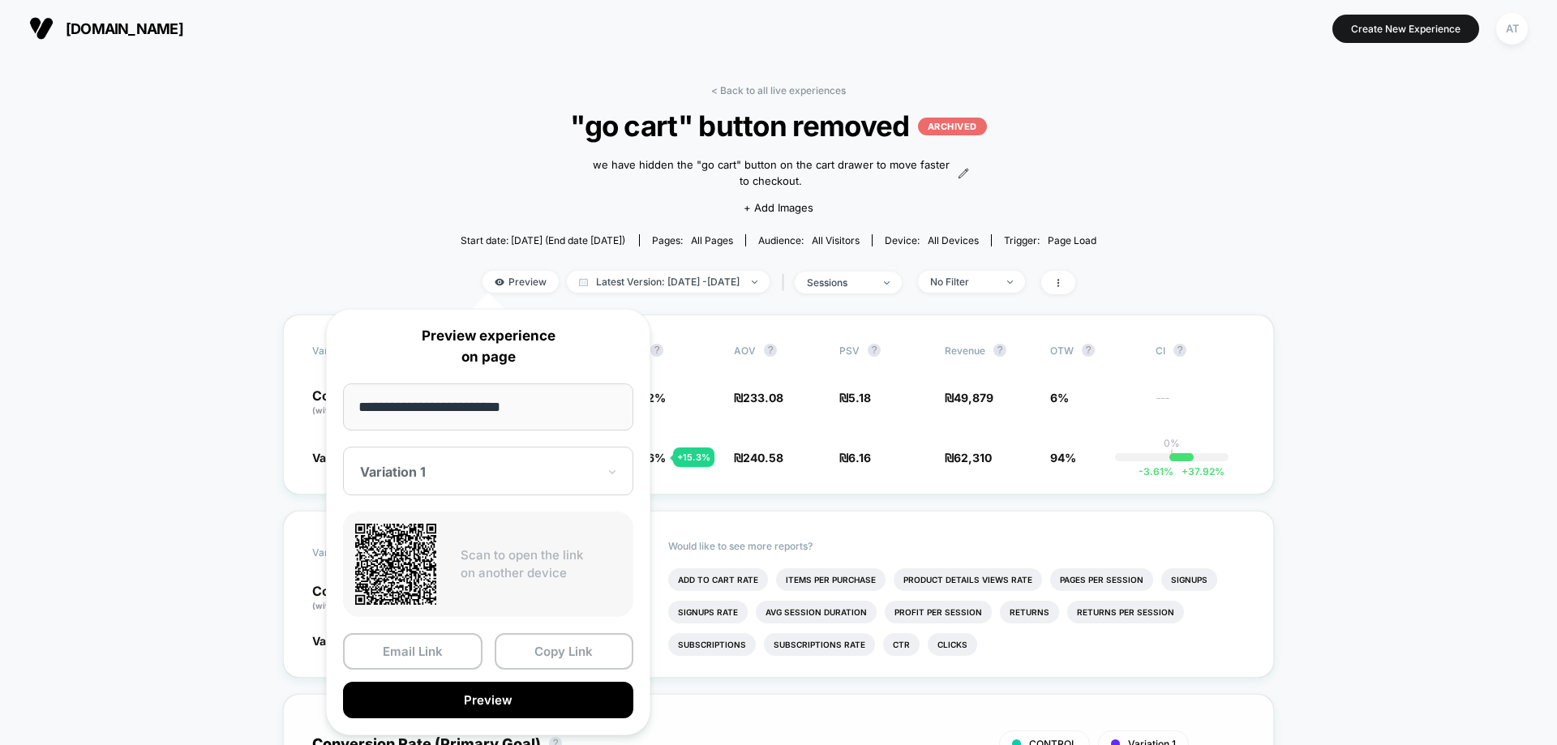
click at [445, 700] on button "Preview" at bounding box center [488, 700] width 290 height 37
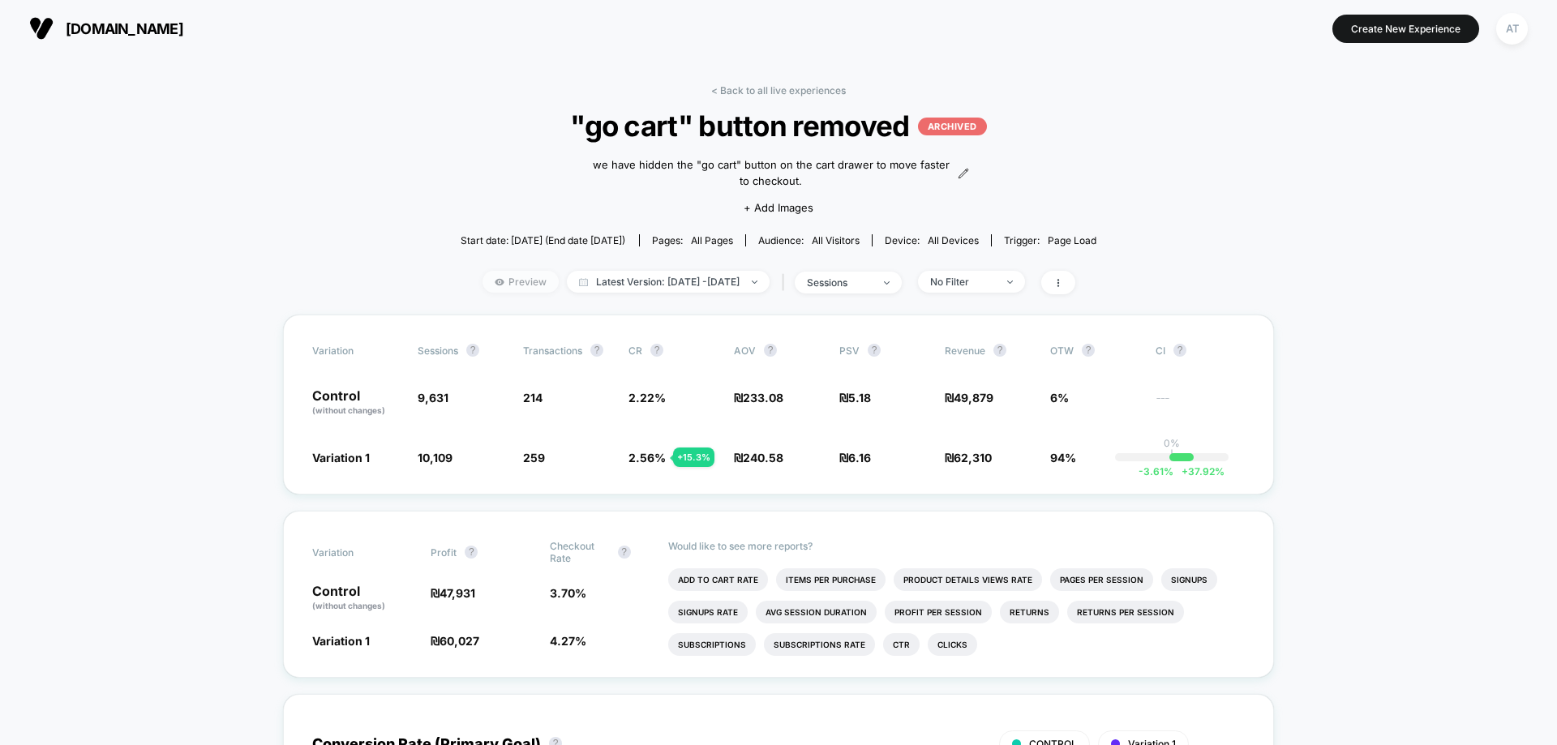
click at [501, 280] on span "Preview" at bounding box center [521, 282] width 76 height 22
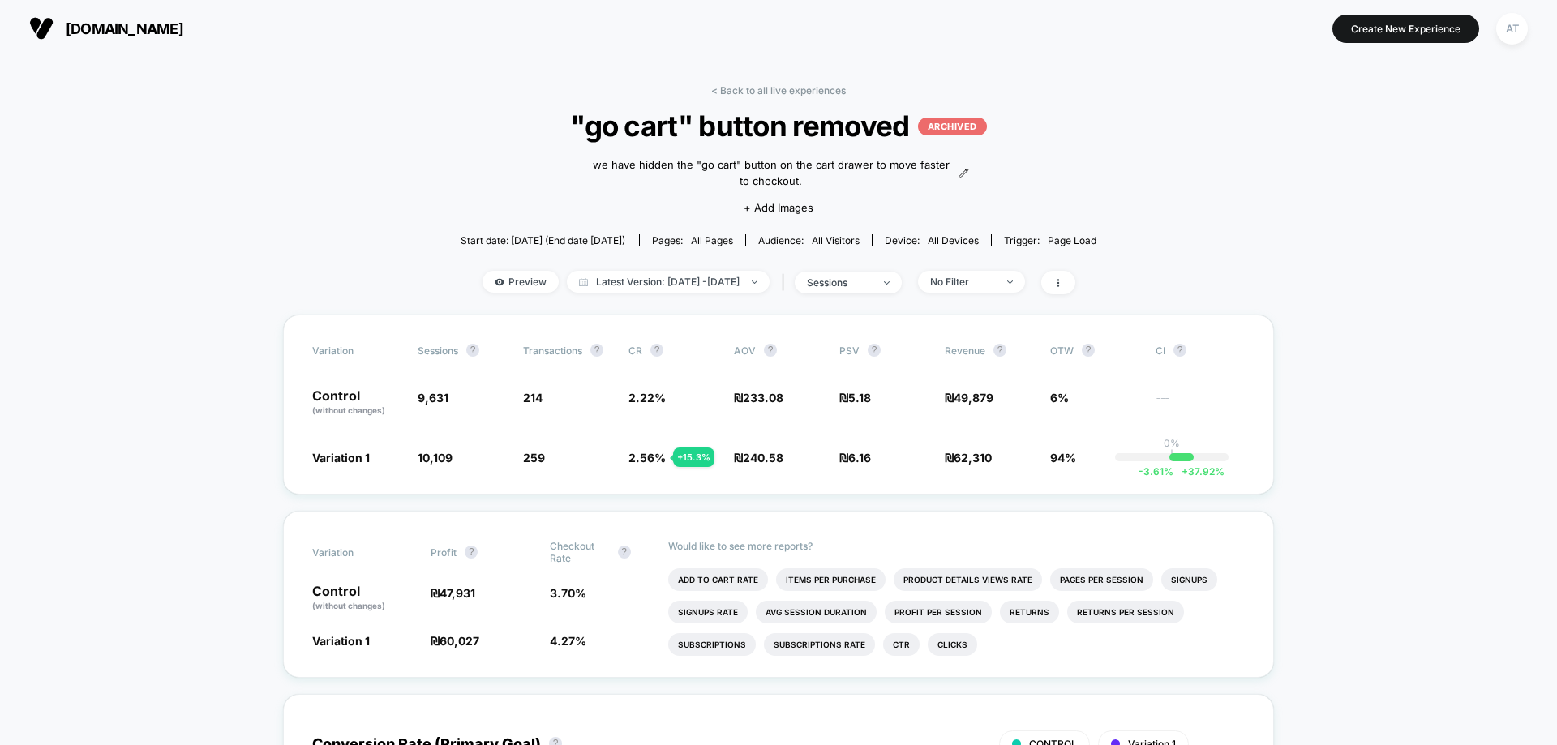
click at [762, 93] on link "< Back to all live experiences" at bounding box center [778, 90] width 135 height 12
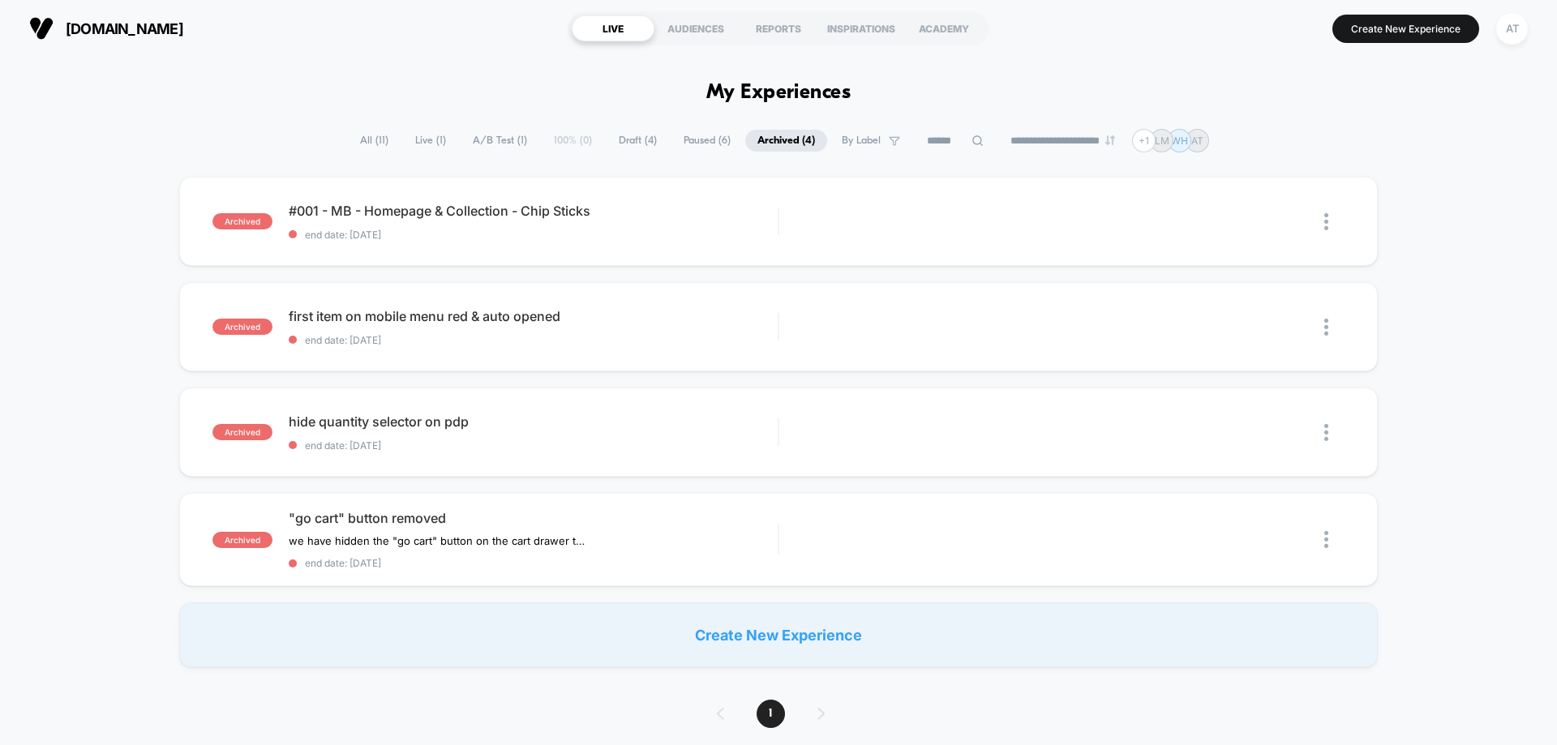
click at [369, 141] on span "All ( 11 )" at bounding box center [374, 141] width 53 height 22
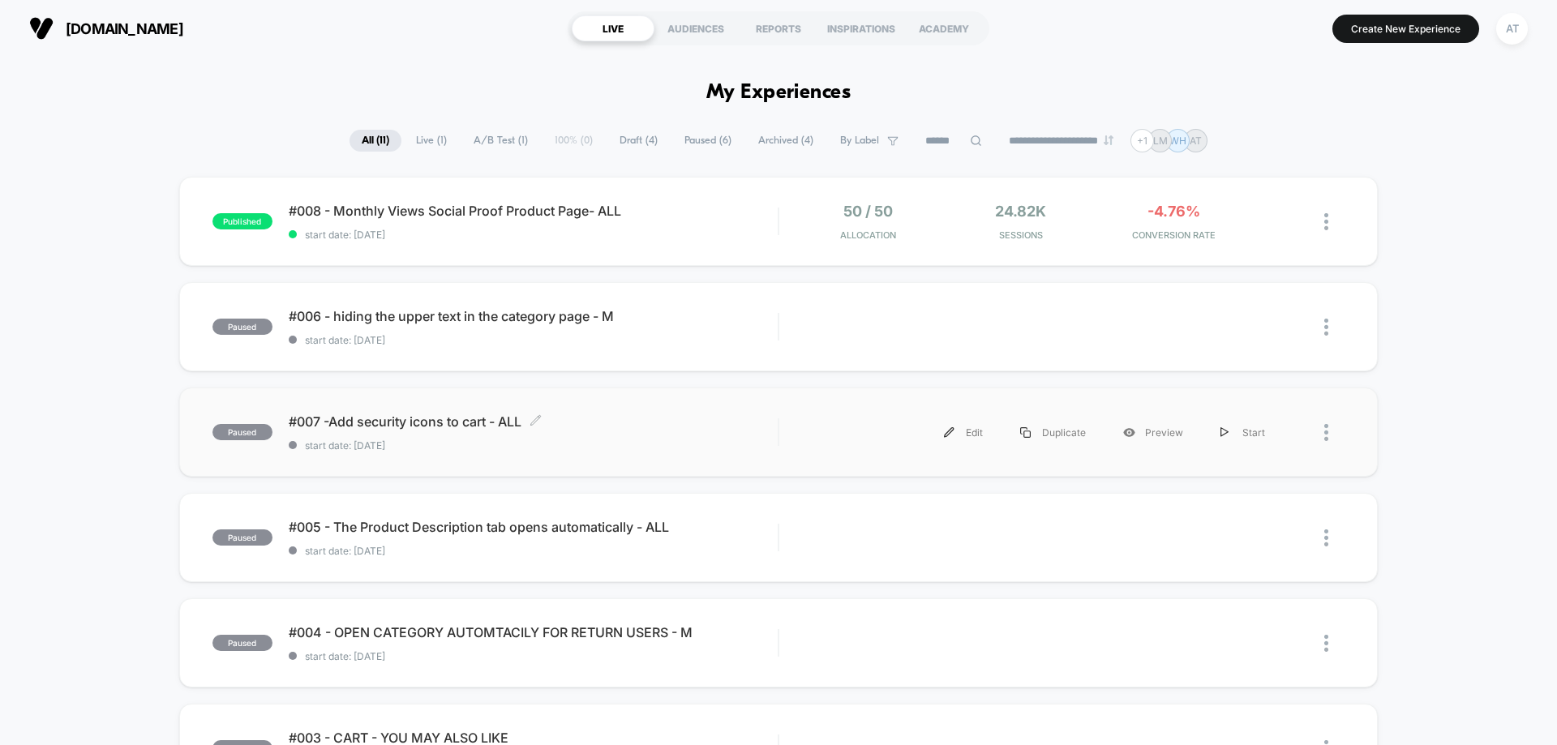
click at [443, 426] on span "#007 -Add security icons to cart - ALL Click to edit experience details" at bounding box center [533, 422] width 489 height 16
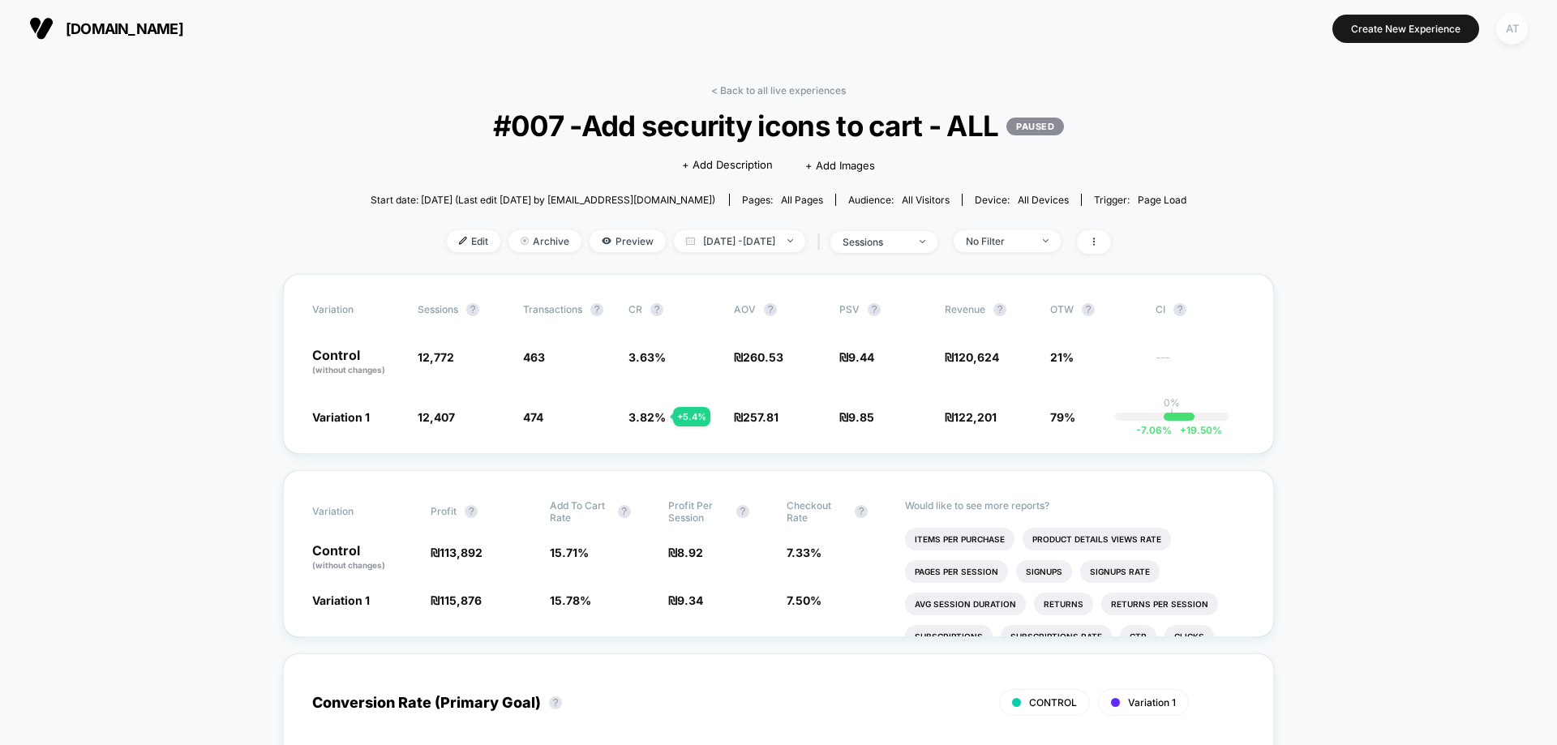
click at [1499, 32] on div "AT" at bounding box center [1513, 29] width 32 height 32
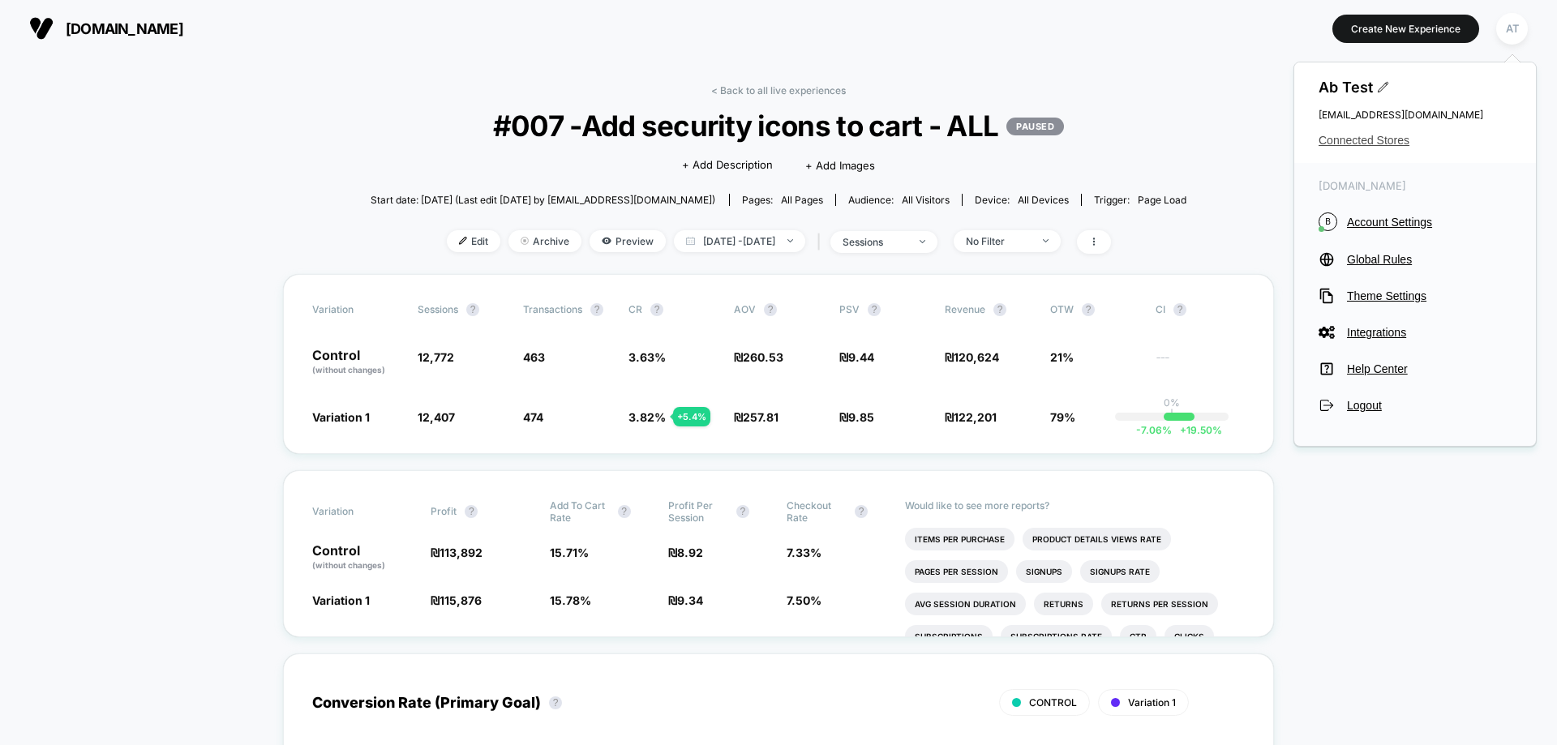
click at [1363, 145] on span "Connected Stores" at bounding box center [1415, 140] width 193 height 13
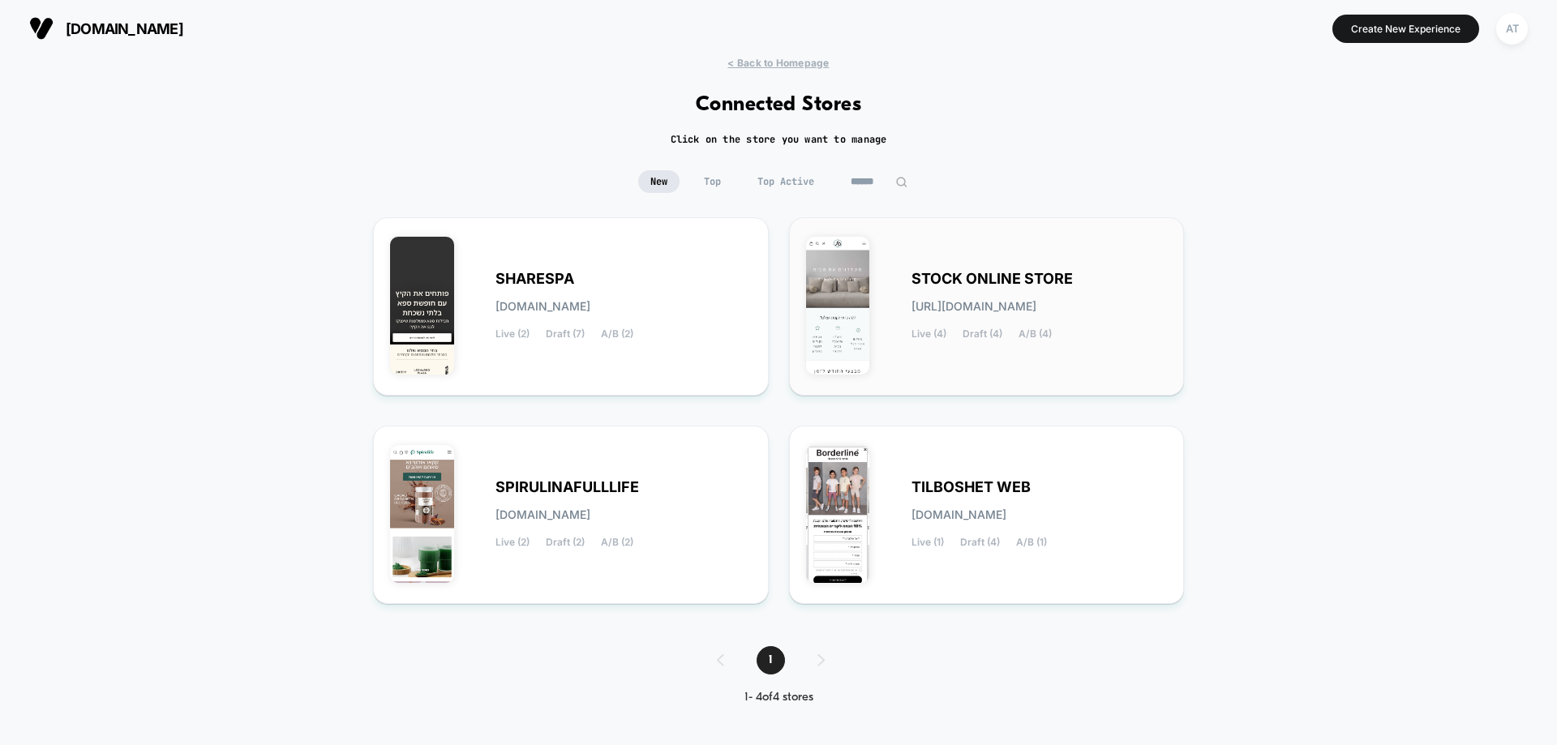
drag, startPoint x: 991, startPoint y: 287, endPoint x: 991, endPoint y: 275, distance: 12.2
click at [991, 275] on div "STOCK ONLINE STORE stock-online_store.myshopify.com Live (4) Draft (4) A/B (4)" at bounding box center [1040, 306] width 256 height 67
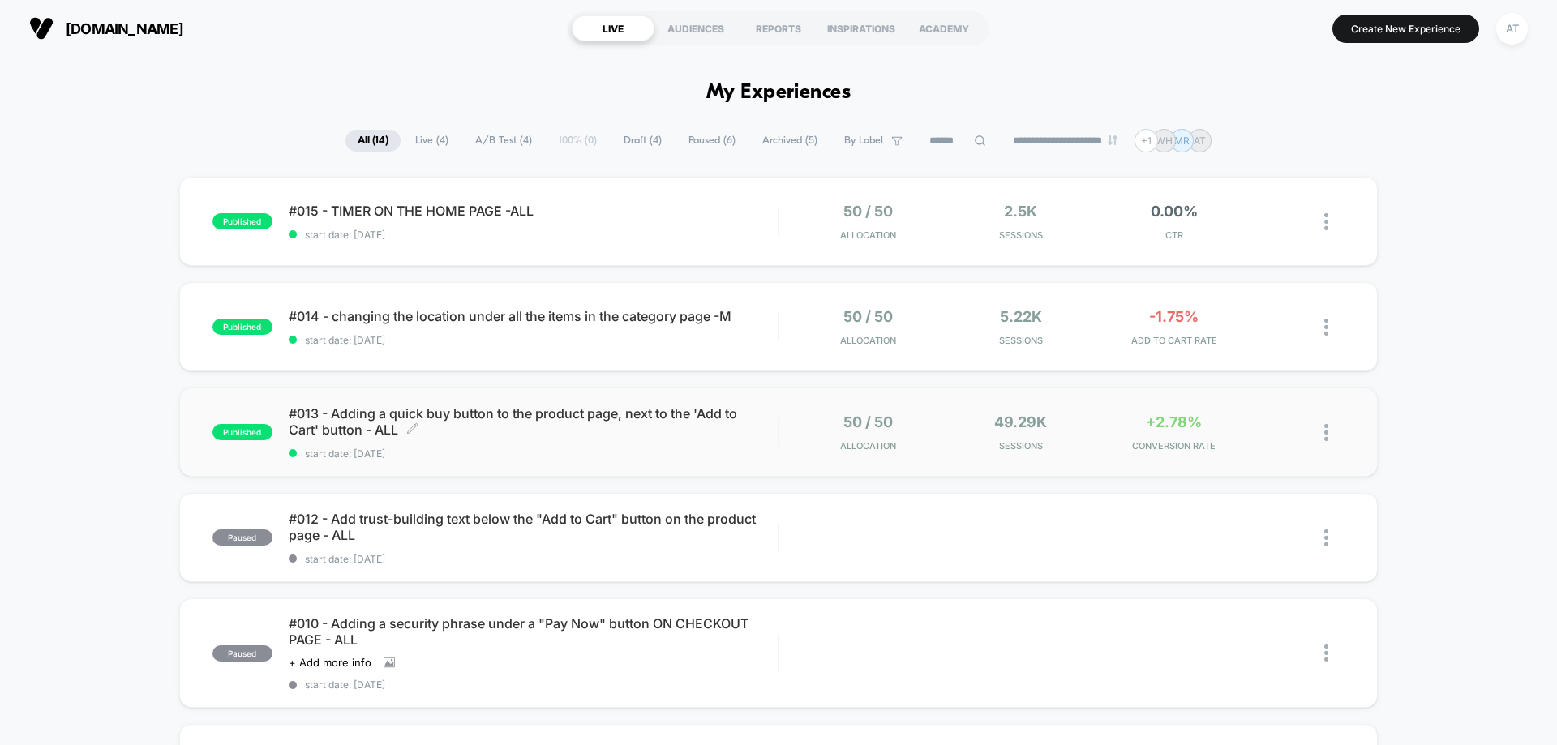
click at [566, 438] on div "#013 - Adding a quick buy button to the product page, next to the 'Add to Cart'…" at bounding box center [533, 433] width 489 height 54
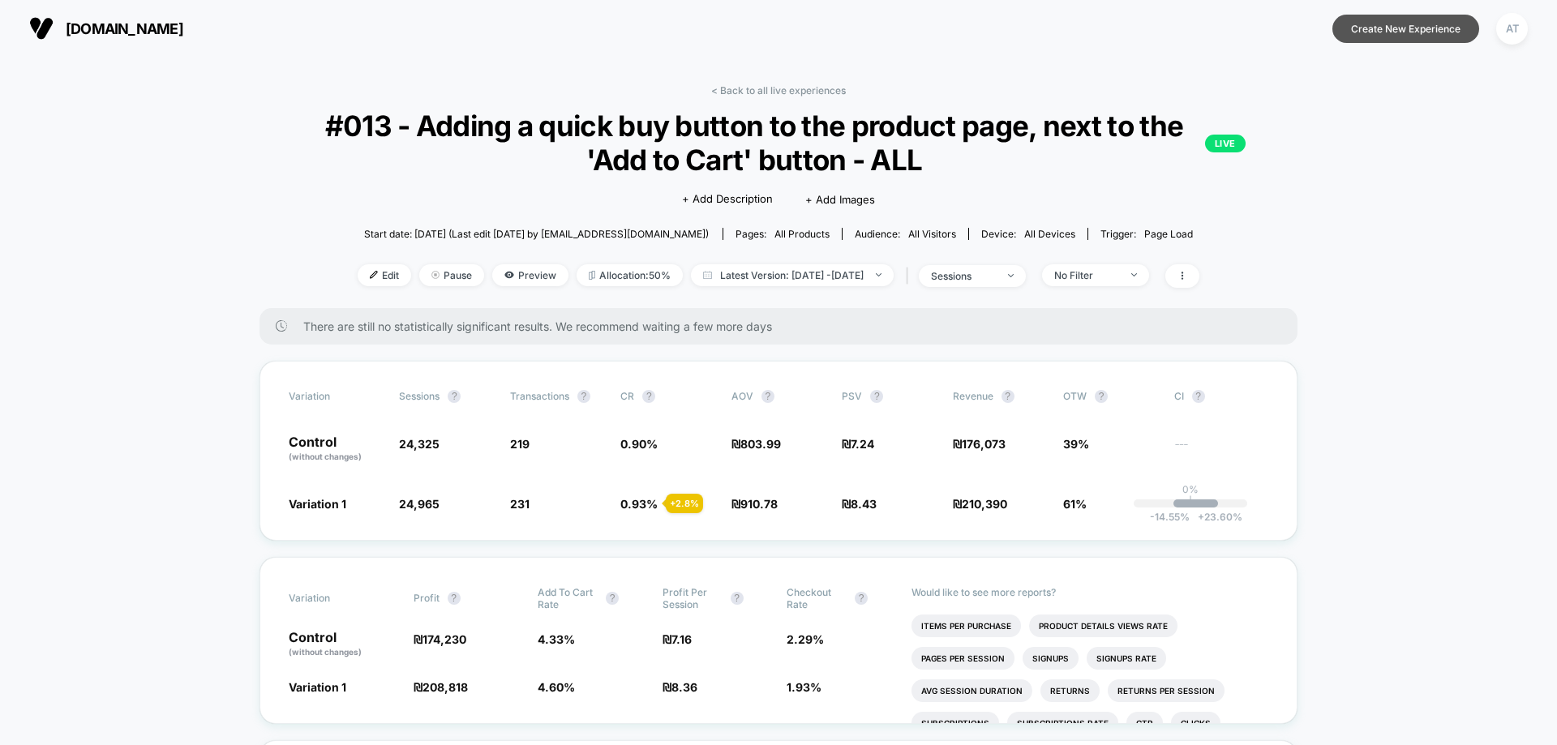
click at [1420, 28] on button "Create New Experience" at bounding box center [1406, 29] width 147 height 28
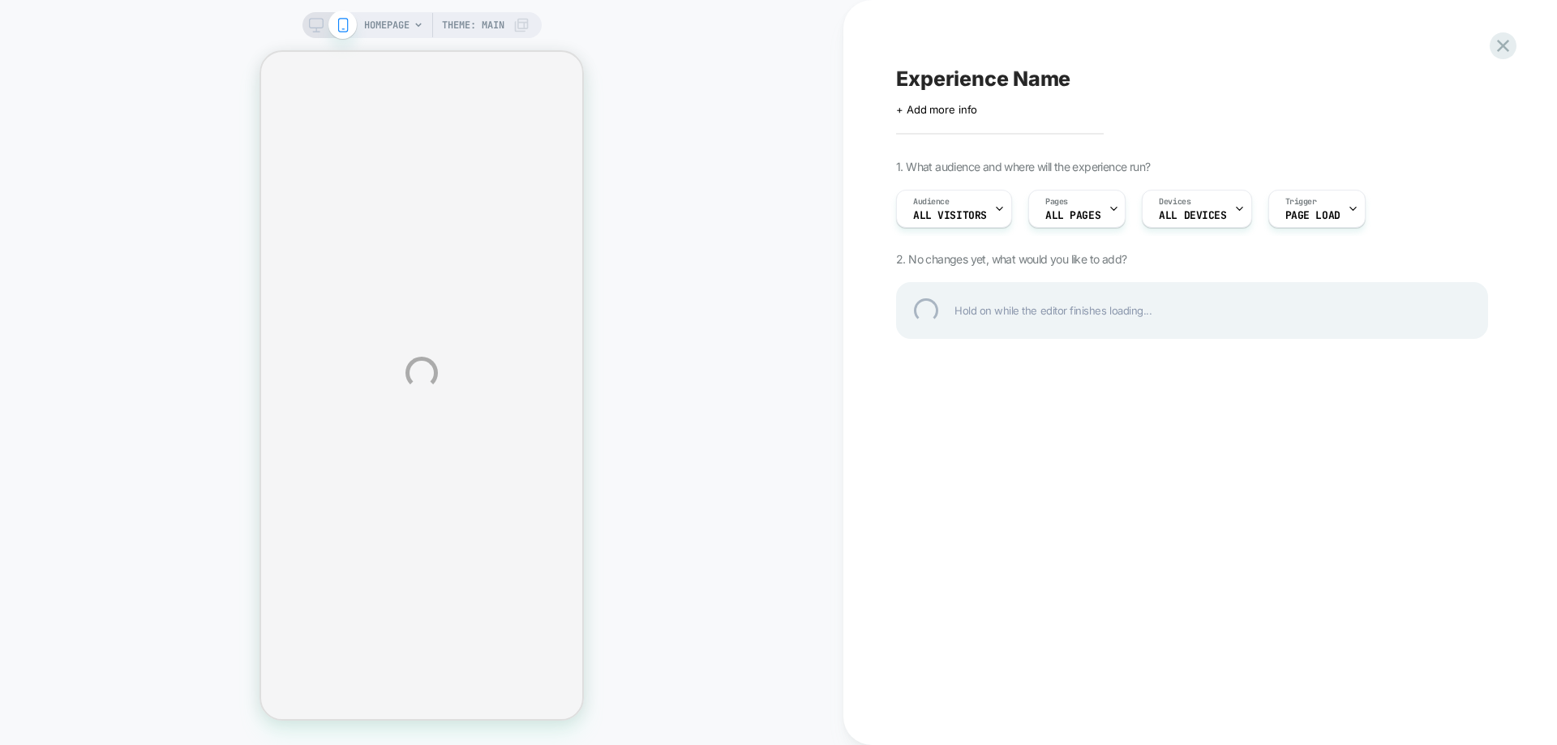
click at [404, 19] on div "HOMEPAGE Theme: MAIN Experience Name Click to edit experience details + Add mor…" at bounding box center [778, 372] width 1557 height 745
click at [410, 20] on div "HOMEPAGE Theme: MAIN Experience Name Click to edit experience details + Add mor…" at bounding box center [778, 372] width 1557 height 745
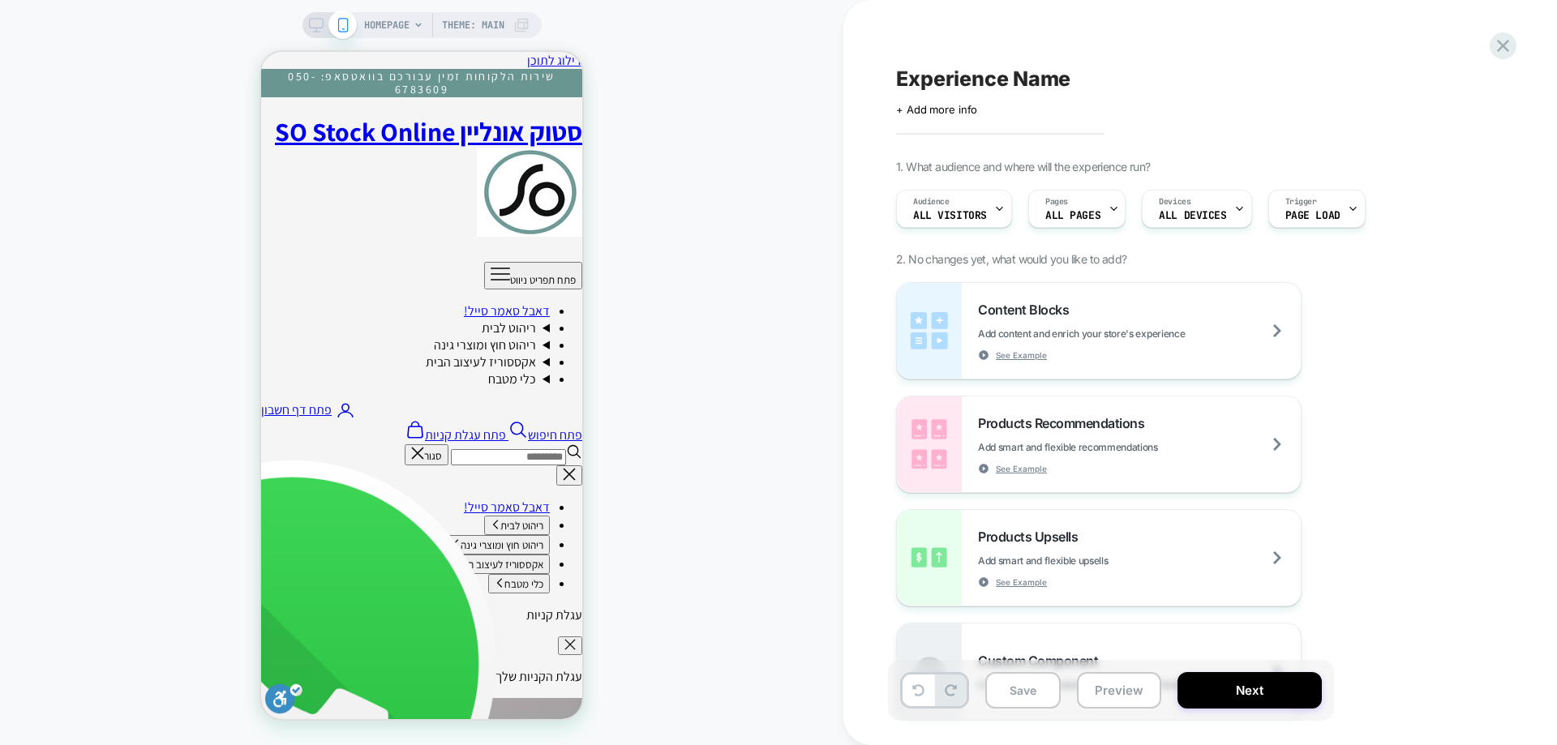
click at [402, 31] on span "HOMEPAGE" at bounding box center [386, 25] width 45 height 26
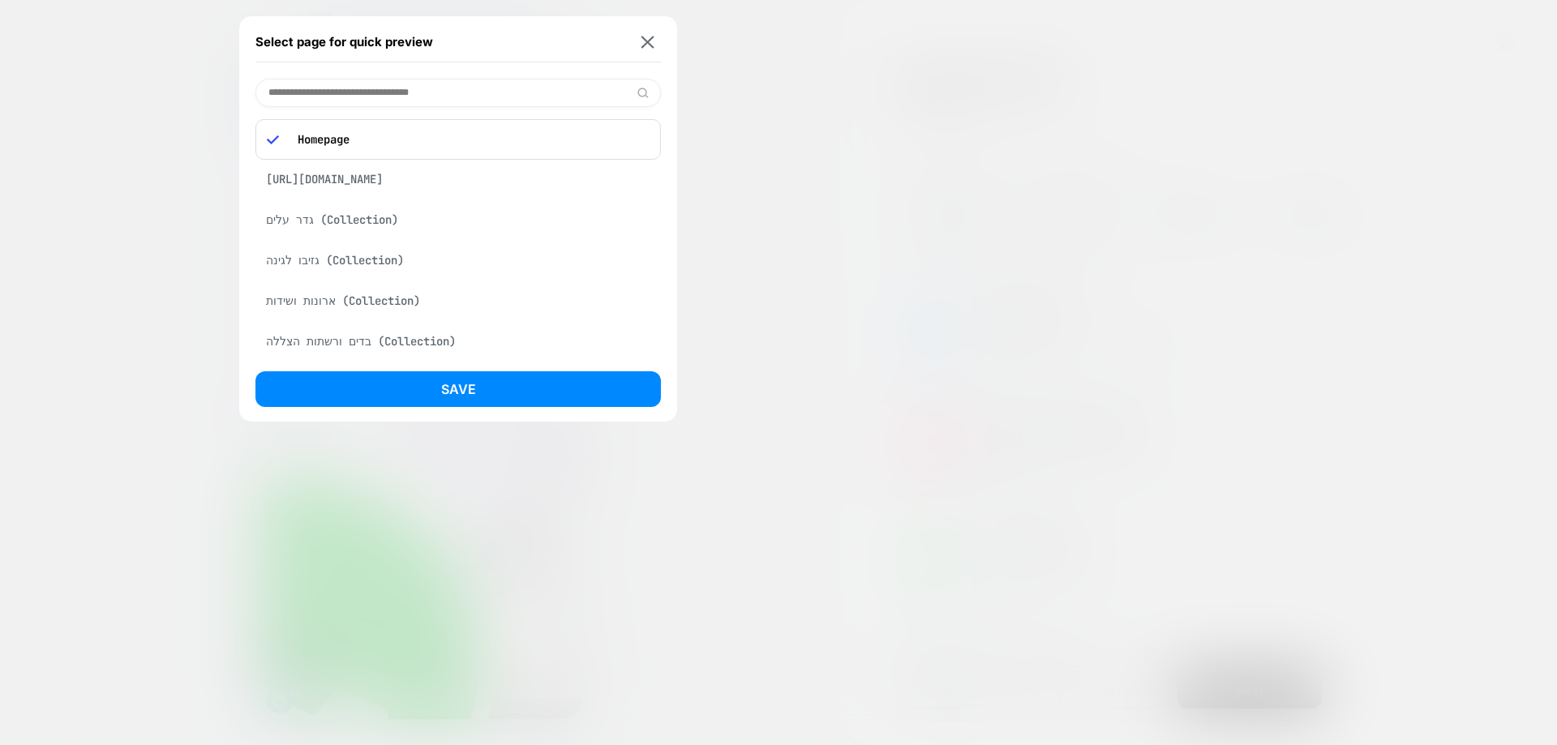
click at [369, 85] on input at bounding box center [459, 93] width 406 height 28
click at [647, 48] on img at bounding box center [648, 42] width 13 height 12
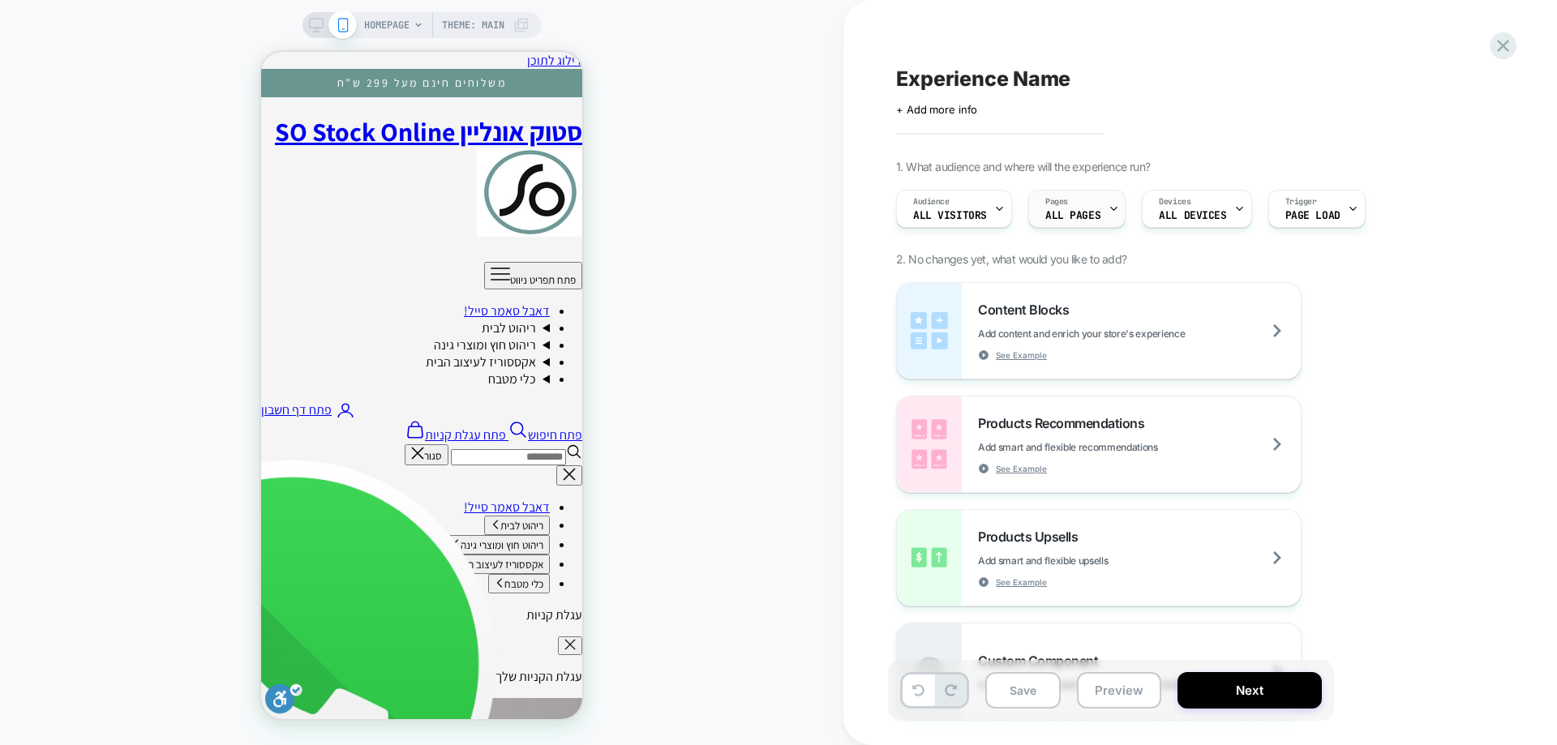
click at [1064, 196] on span "Pages" at bounding box center [1057, 201] width 23 height 11
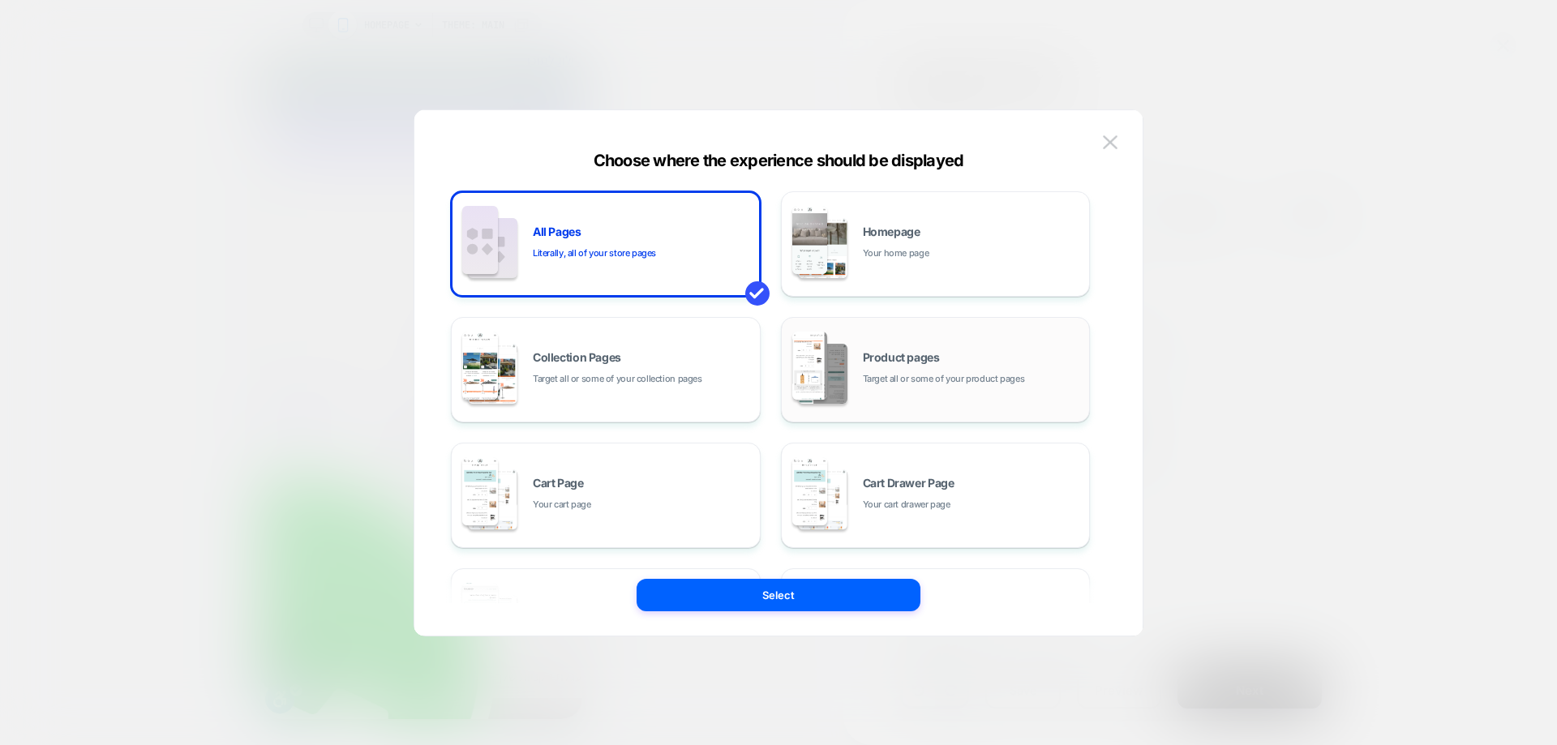
click at [888, 368] on div "Product pages Target all or some of your product pages" at bounding box center [972, 369] width 219 height 35
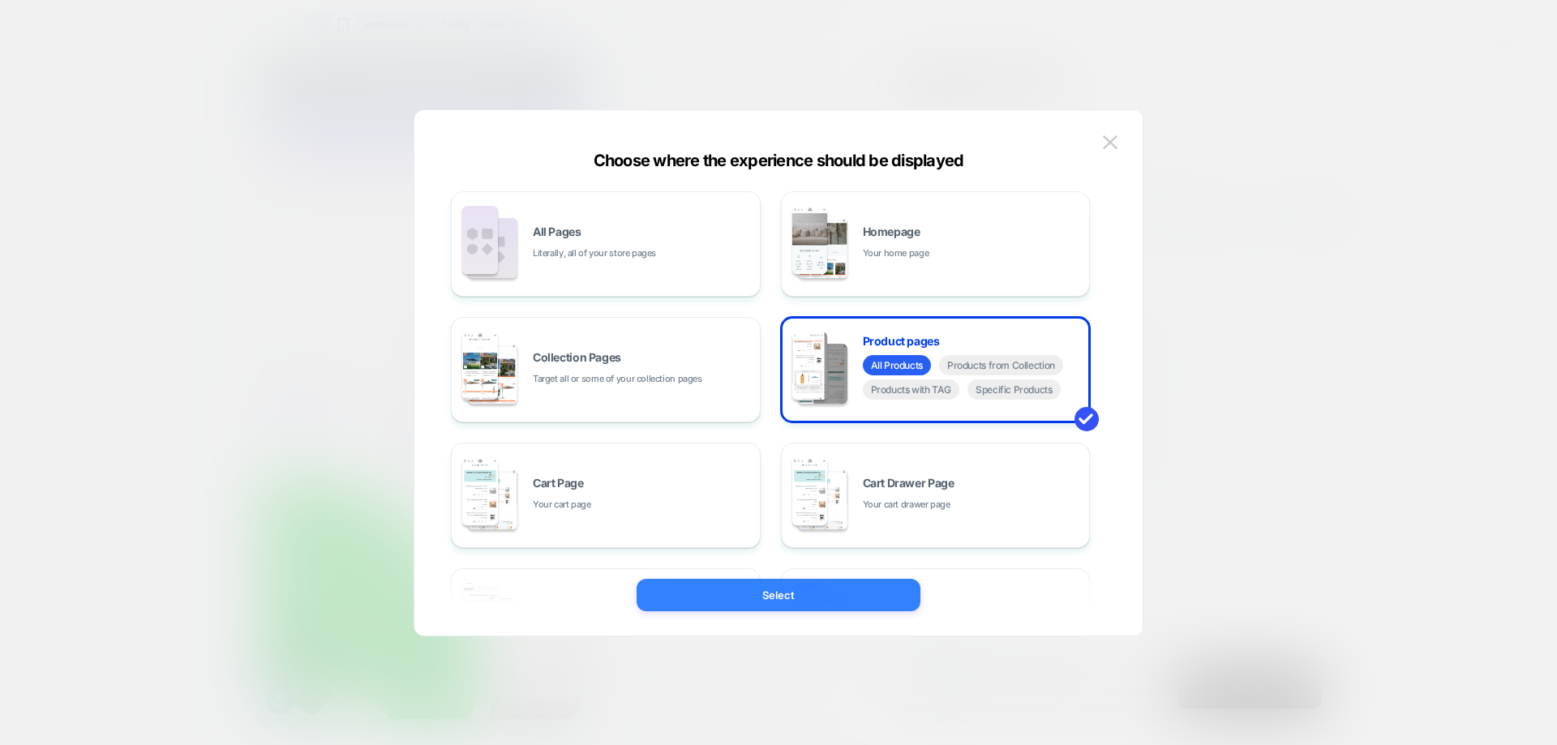
click at [877, 599] on button "Select" at bounding box center [779, 595] width 284 height 32
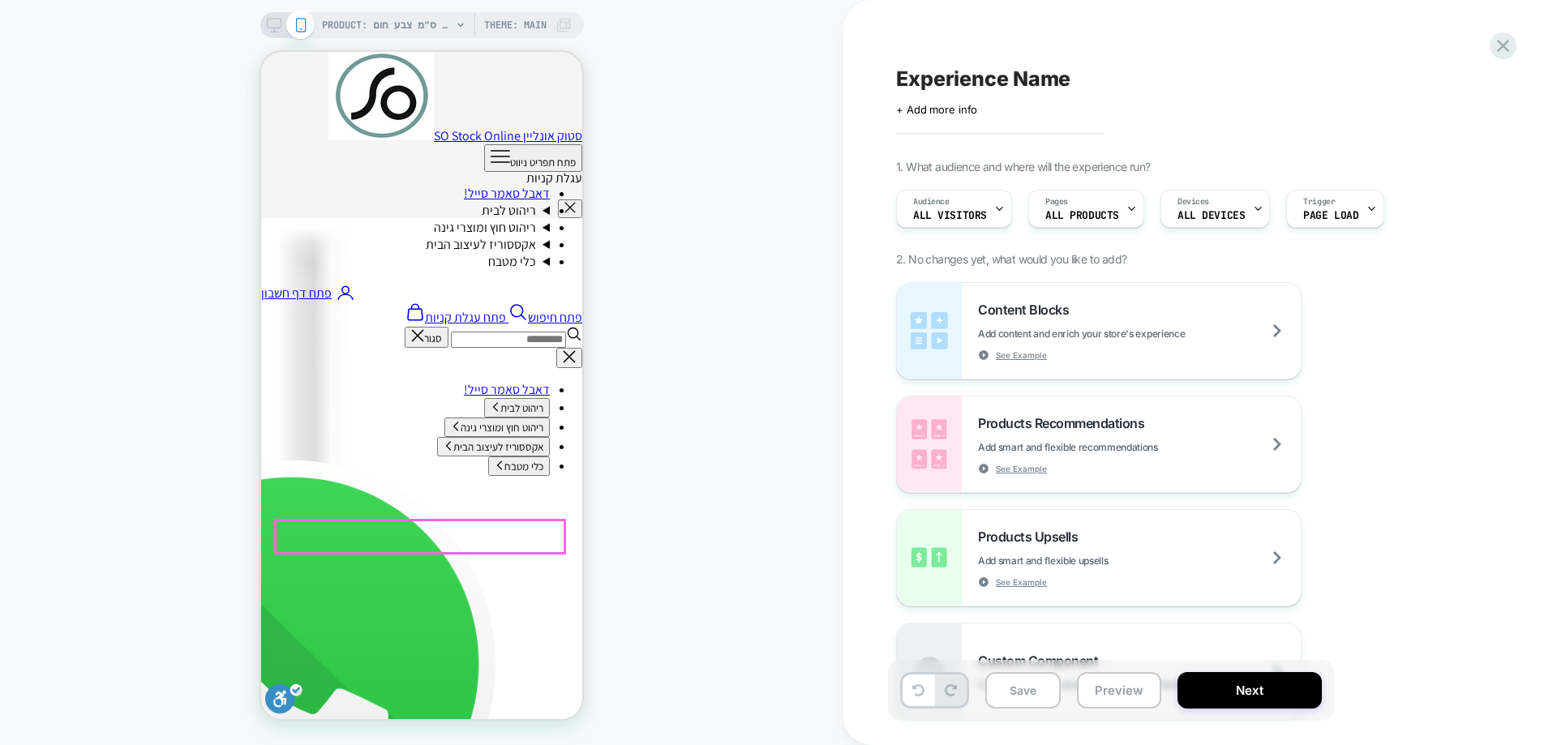
scroll to position [81, 0]
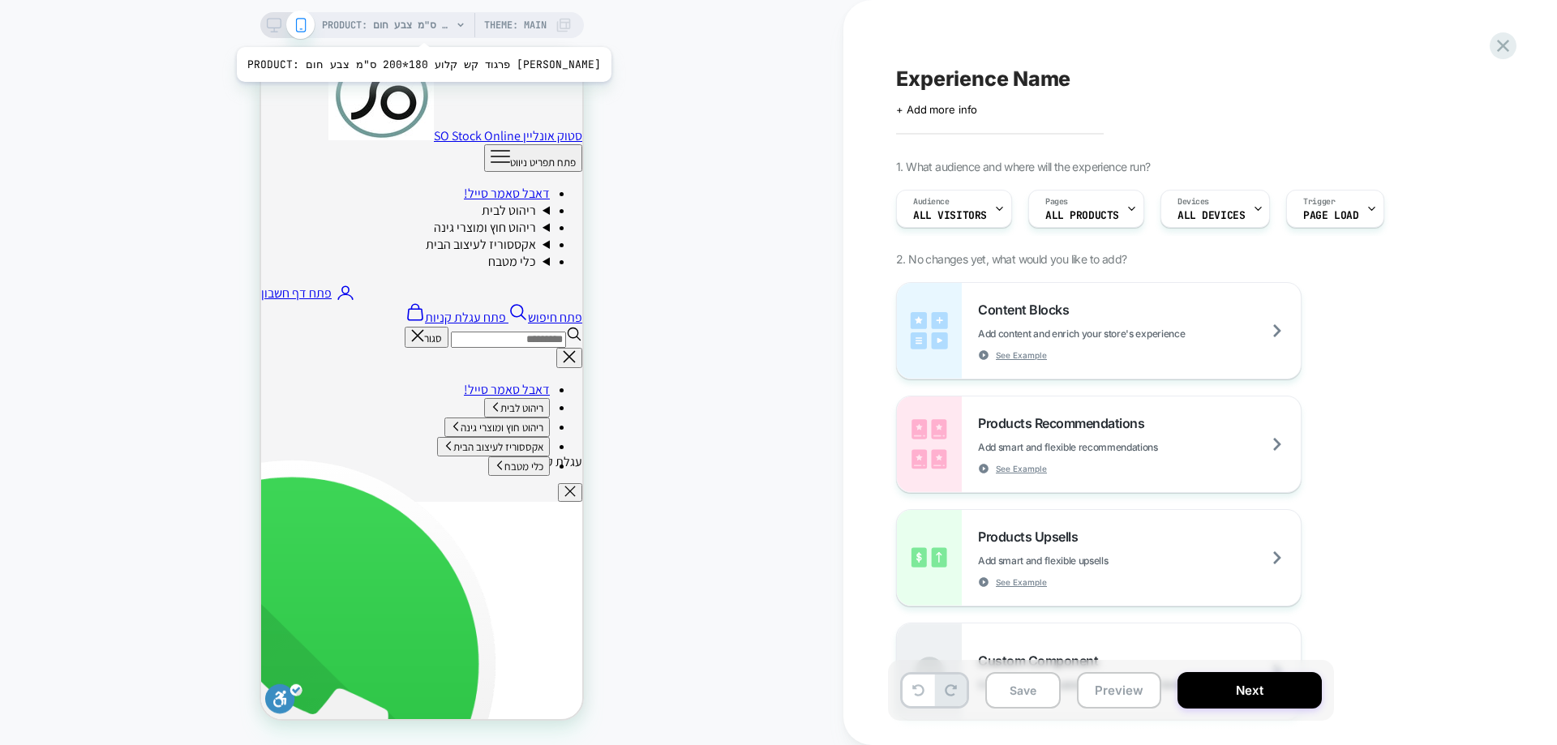
click at [376, 26] on span "PRODUCT: פרגוד קש קלוע 180*200 ס"מ צבע חום בהיר" at bounding box center [387, 25] width 130 height 26
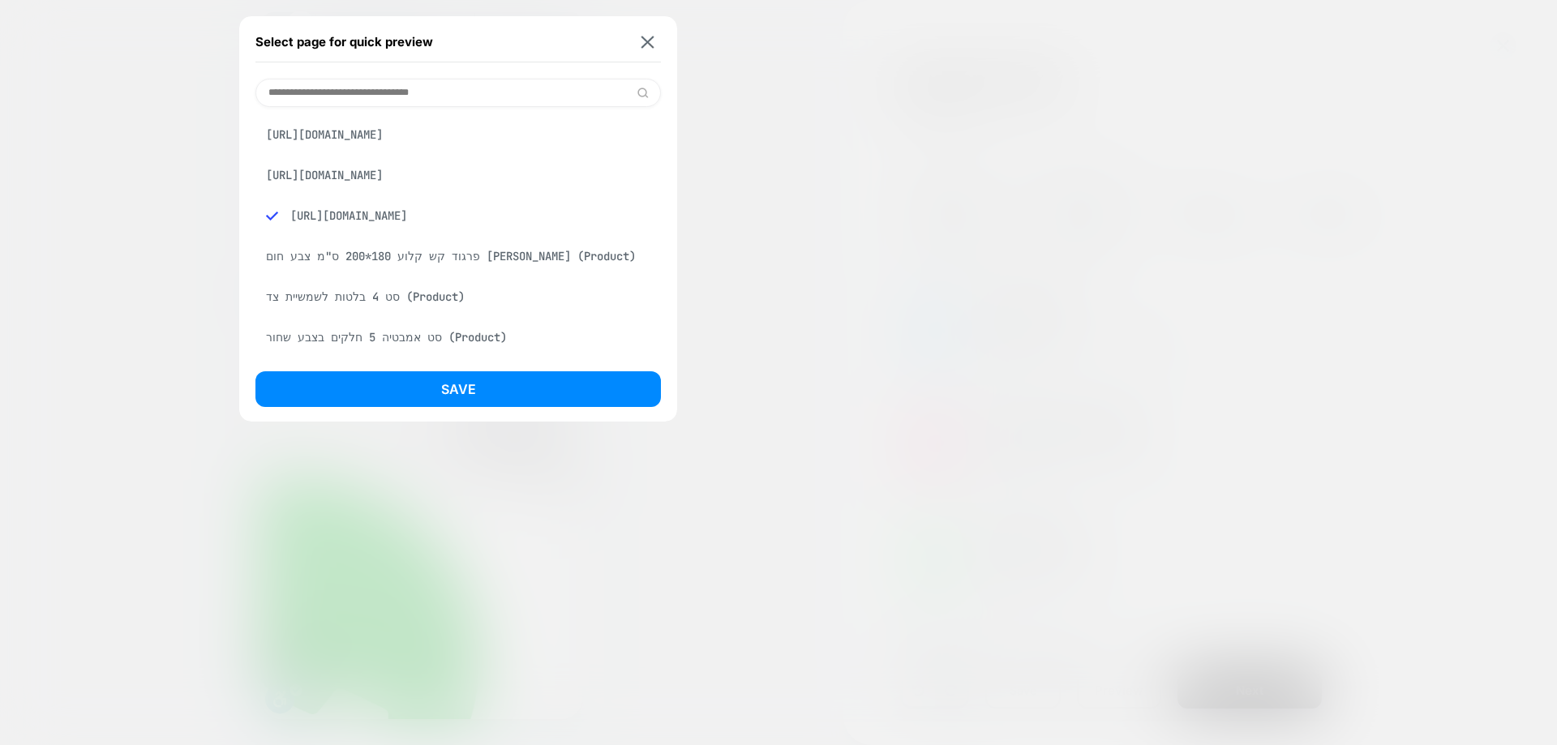
click at [448, 191] on div "https://stock-online.co.il/products/%D7%90%D7%94%D7%99%D7%9C-%D7%91%D7%95%D7%94…" at bounding box center [459, 175] width 406 height 31
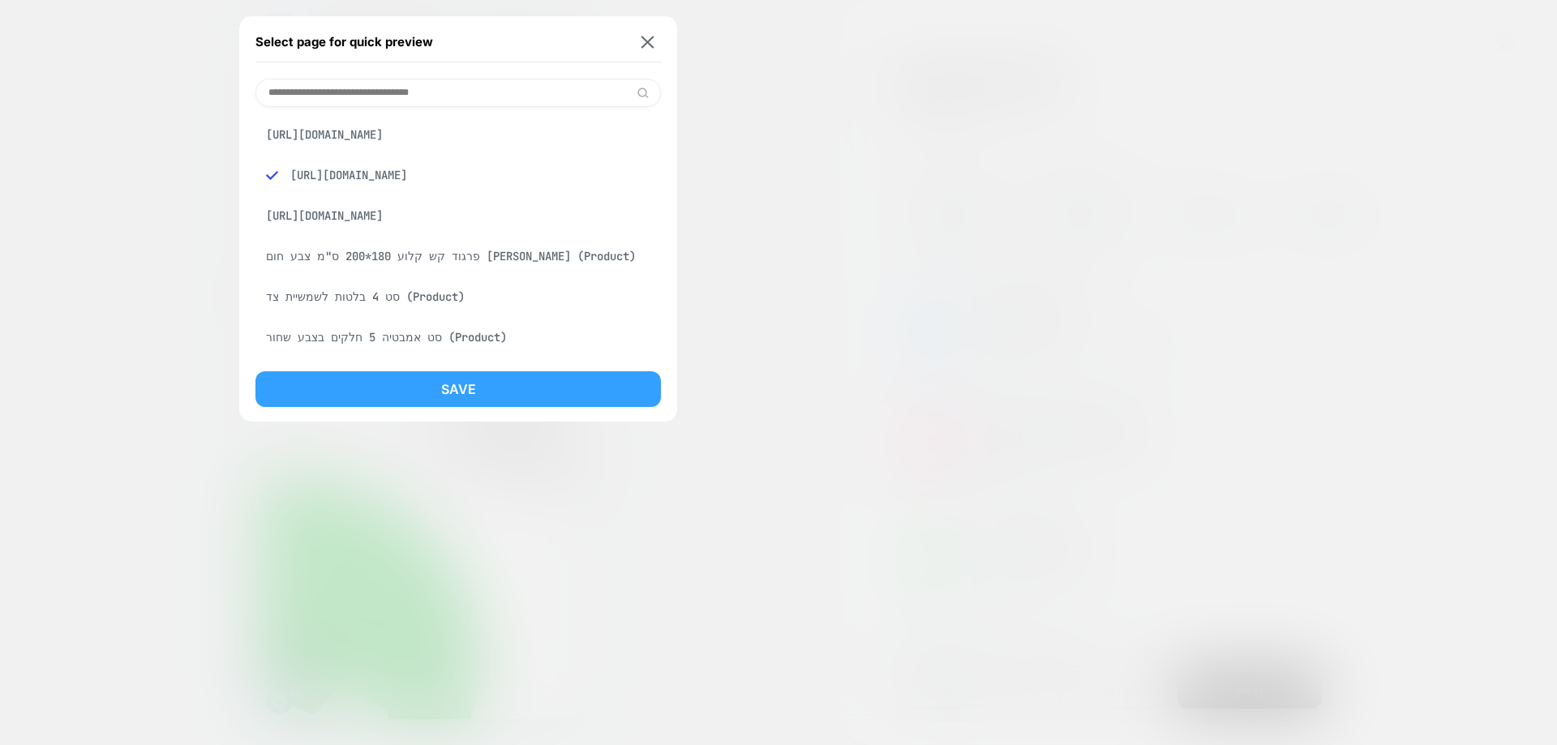
click at [472, 372] on button "Save" at bounding box center [459, 390] width 406 height 36
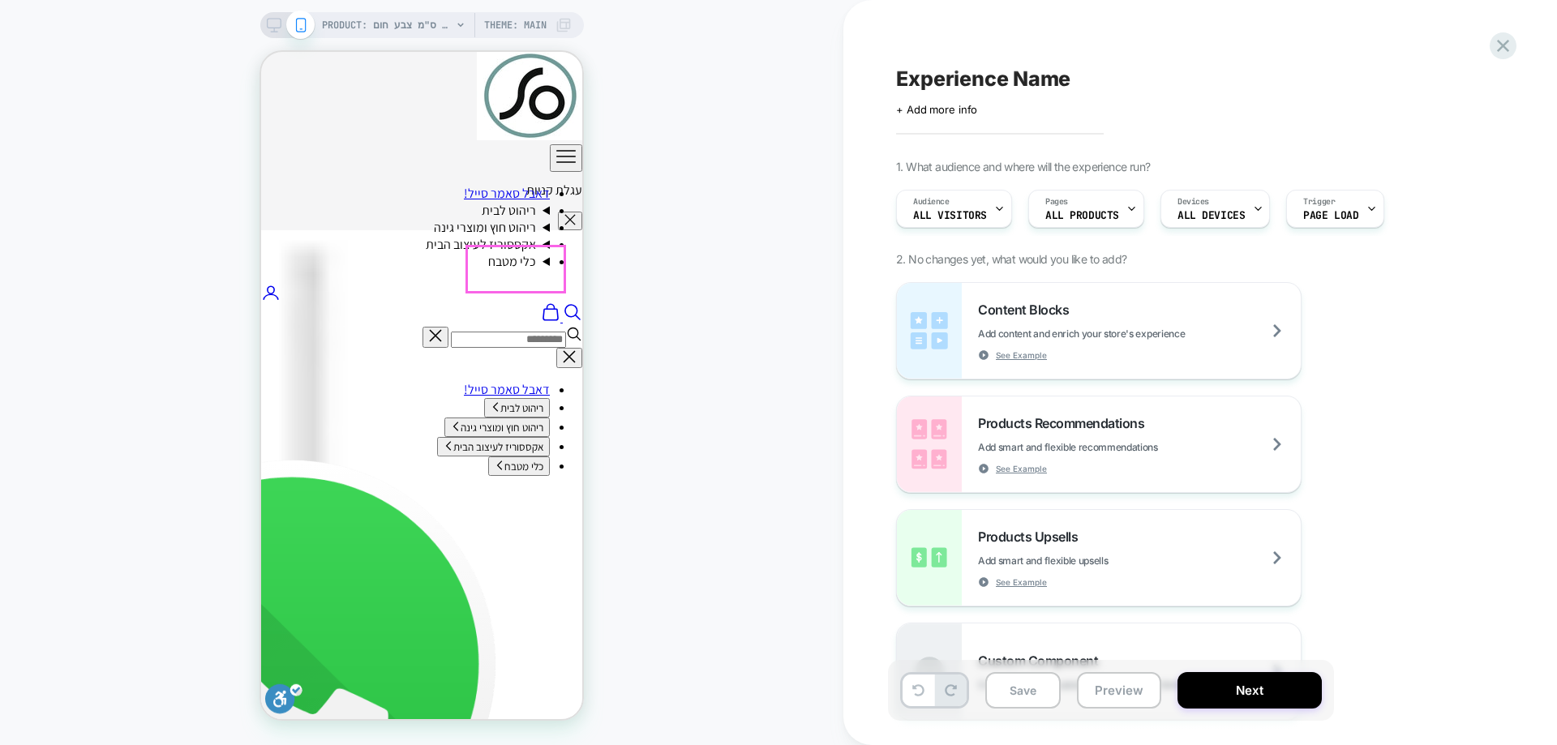
scroll to position [406, 0]
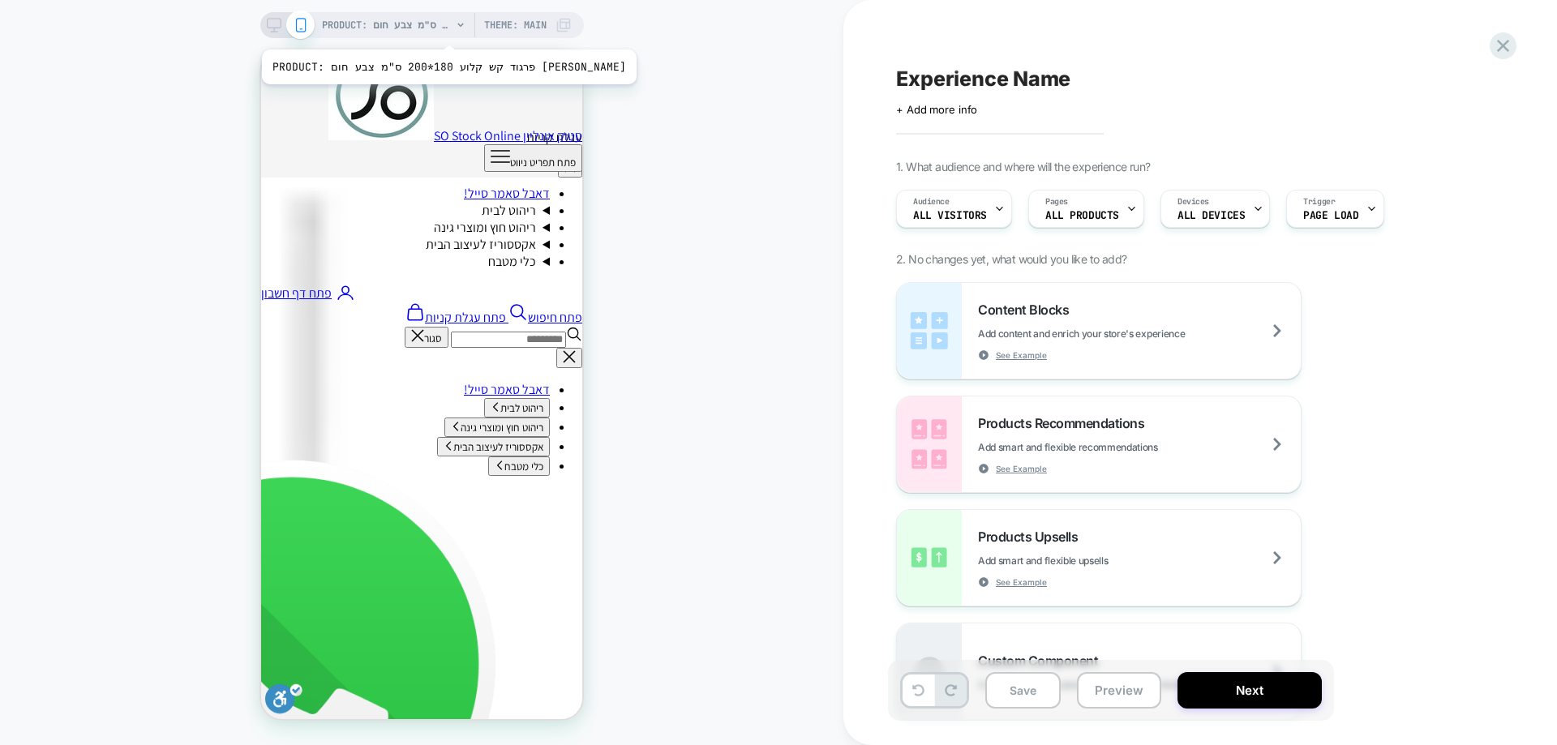
click at [401, 29] on span "PRODUCT: פרגוד קש קלוע 180*200 ס"מ צבע חום בהיר" at bounding box center [387, 25] width 130 height 26
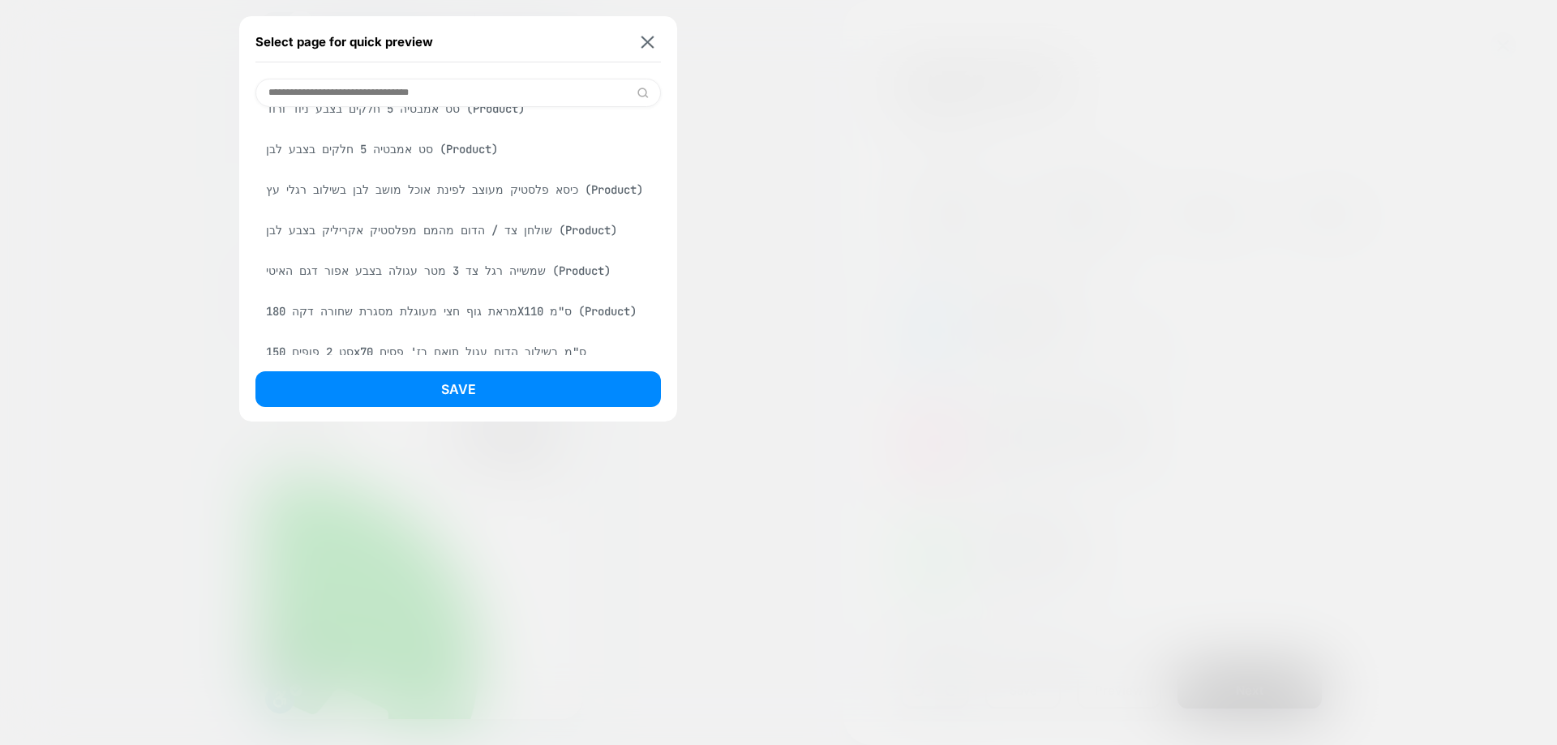
click at [480, 84] on div "גדר עלים דקורטיבית מתכווננת נפתחת עד 3 מטר (Product)" at bounding box center [459, 68] width 406 height 31
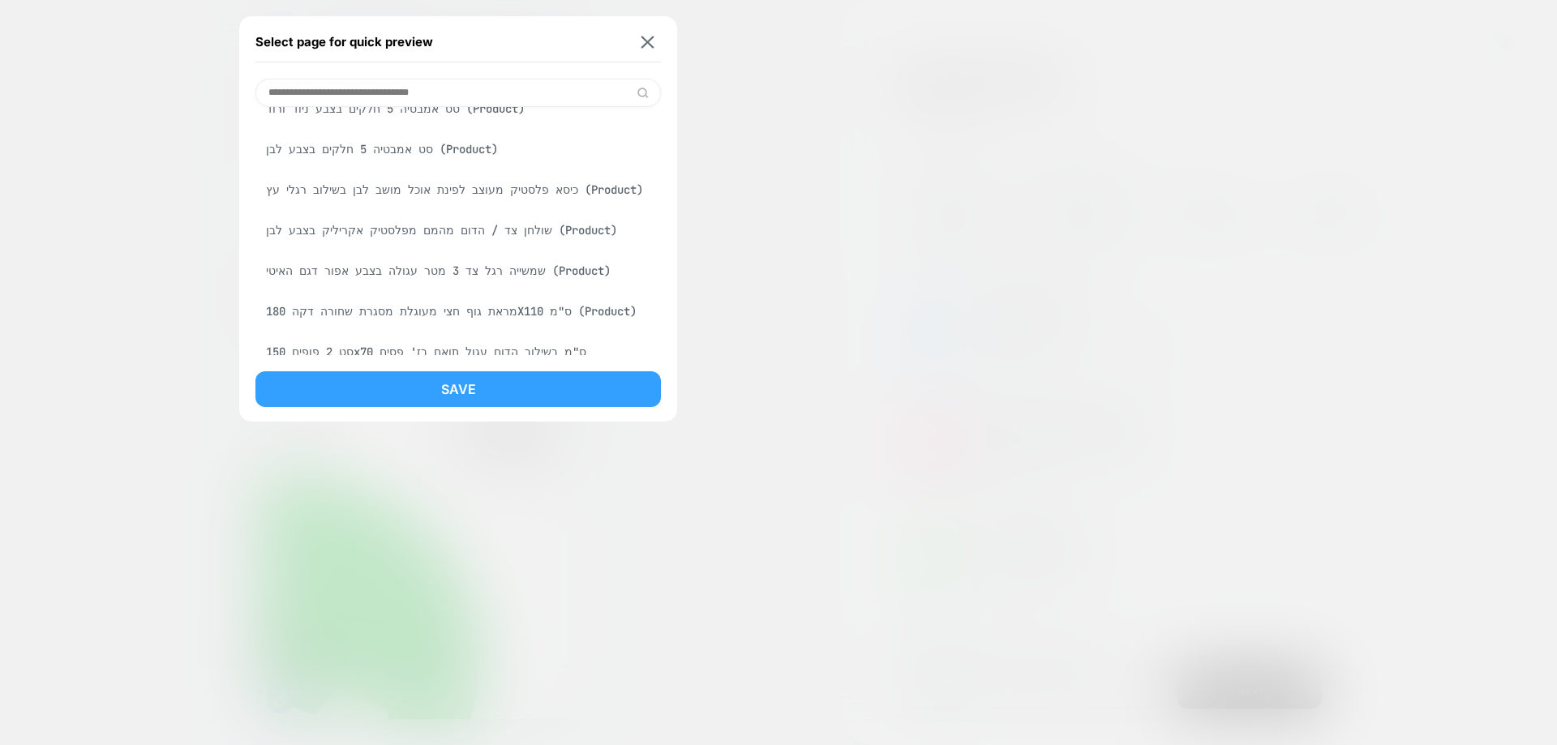
click at [476, 378] on button "Save" at bounding box center [459, 390] width 406 height 36
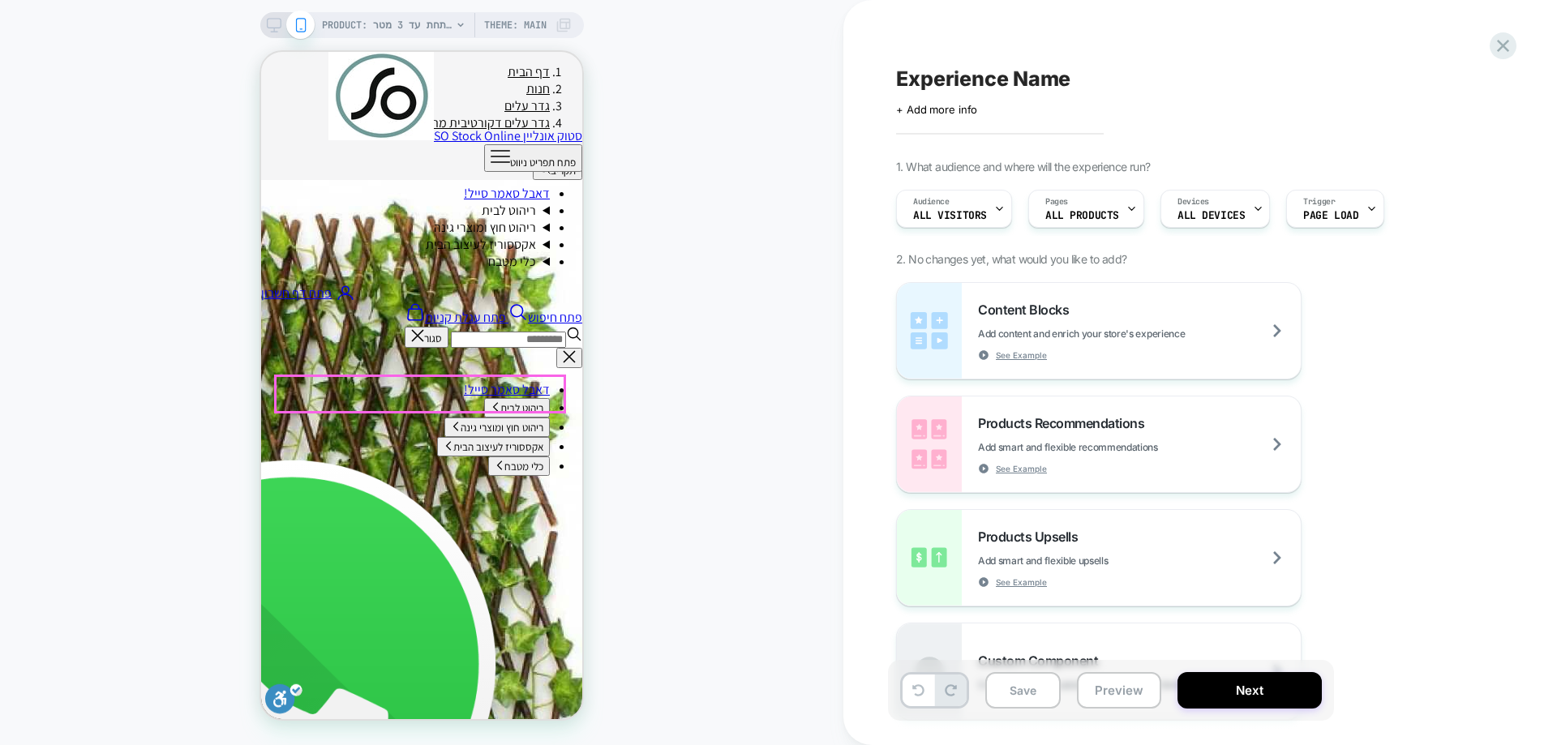
scroll to position [568, 0]
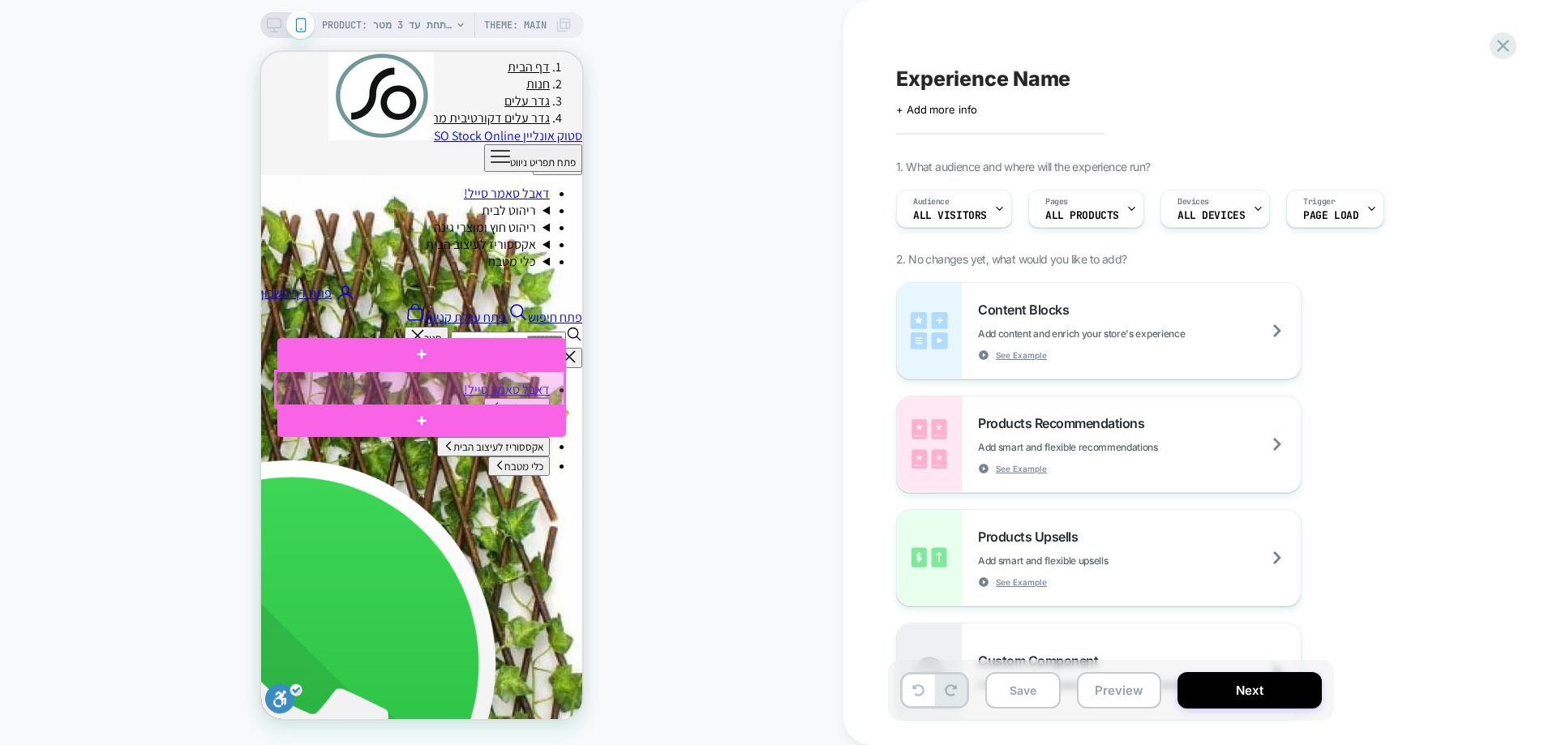
click at [431, 391] on div at bounding box center [420, 390] width 289 height 36
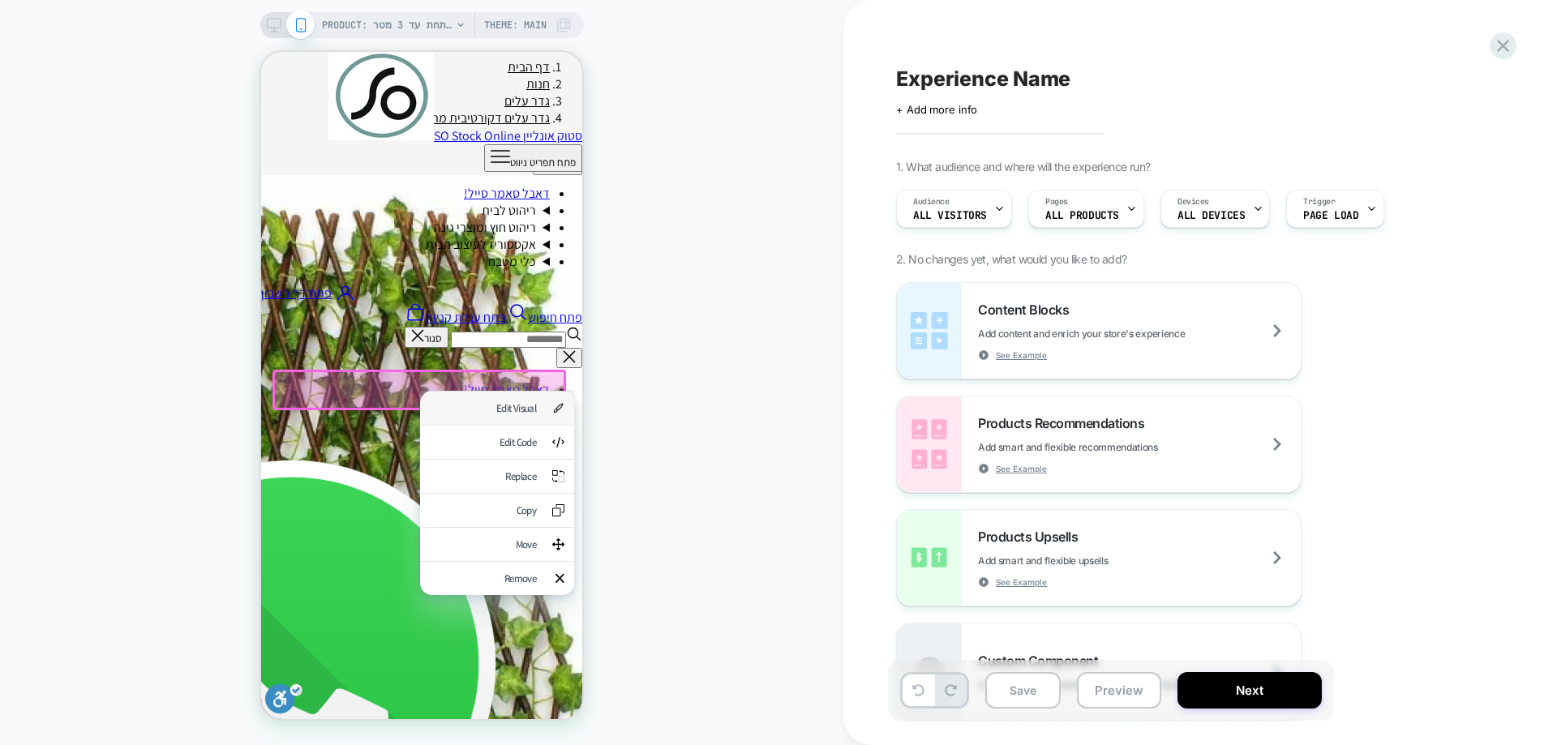
click at [509, 406] on div "Edit Visual" at bounding box center [483, 409] width 106 height 14
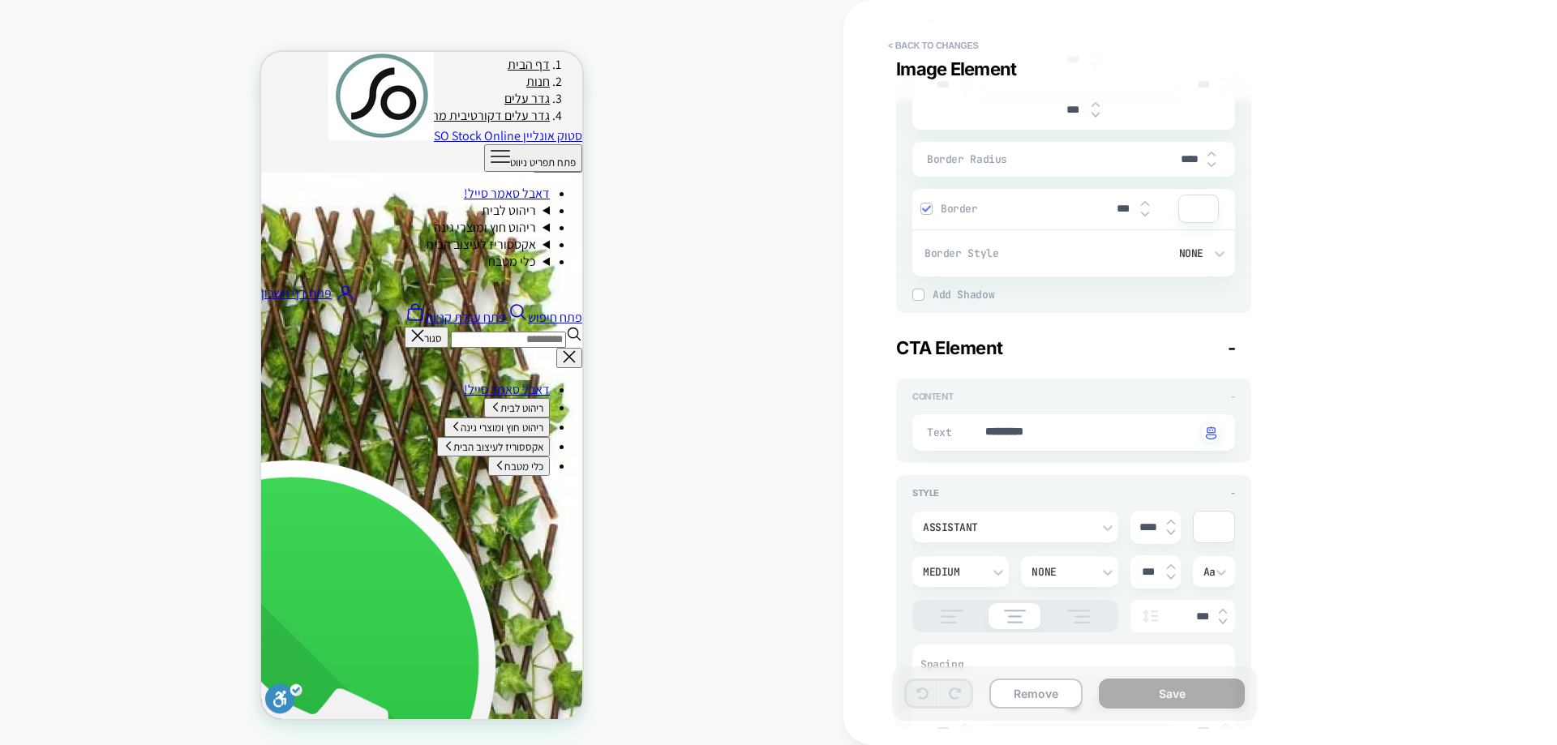
scroll to position [730, 0]
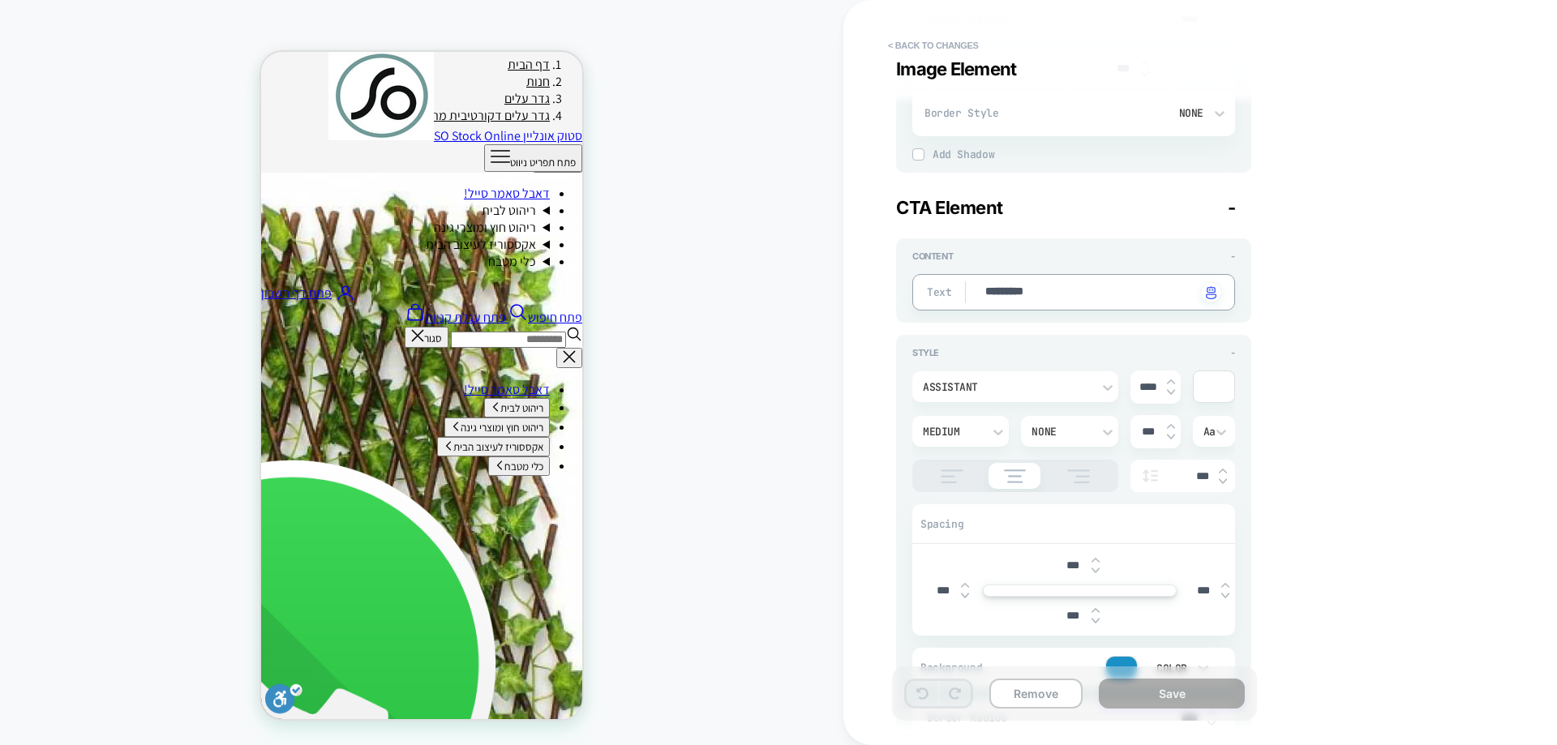
click at [1022, 286] on textarea "*********" at bounding box center [1090, 293] width 213 height 18
click at [1409, 250] on div "**********" at bounding box center [1192, 372] width 608 height 713
click at [795, 318] on div "PRODUCT: גדר עלים דקורטיבית מתכווננת נפתחת עד 3 מטר PRODUCT: גדר עלים דקורטיבית…" at bounding box center [422, 372] width 844 height 713
click at [966, 40] on button "< Back to changes" at bounding box center [933, 45] width 107 height 26
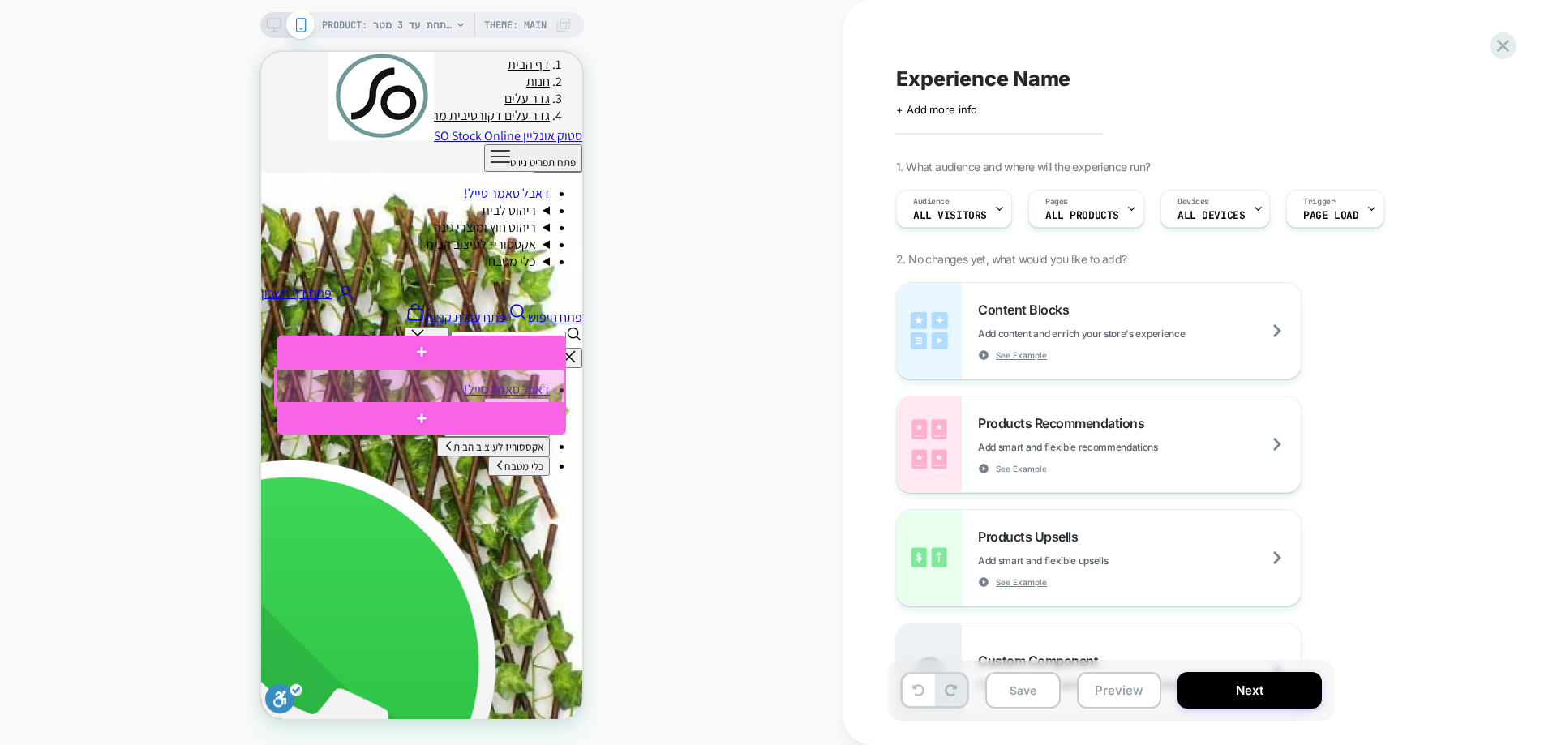
drag, startPoint x: 436, startPoint y: 394, endPoint x: 481, endPoint y: 383, distance: 46.0
click at [481, 383] on div at bounding box center [420, 387] width 289 height 36
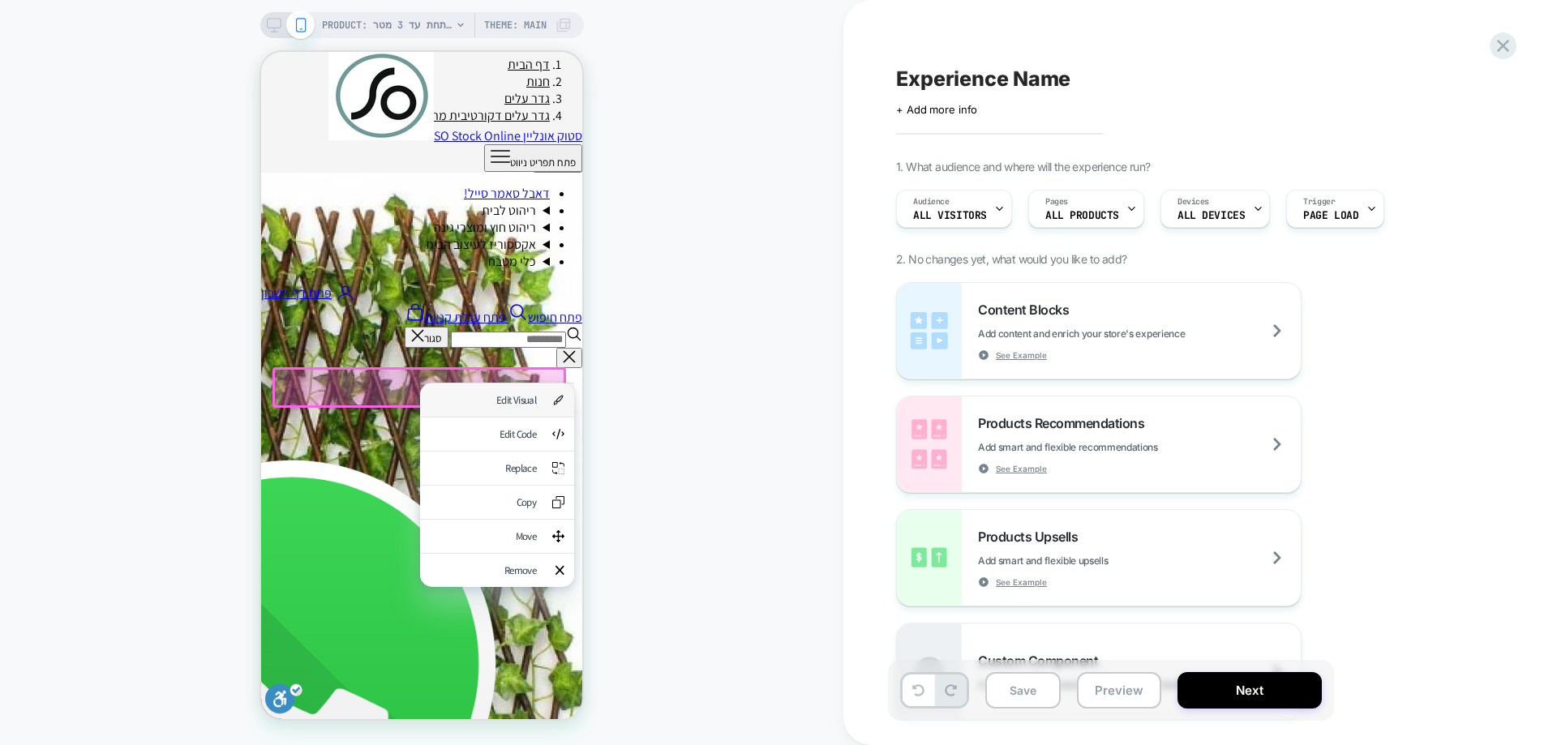
click at [509, 407] on div "Edit Visual" at bounding box center [483, 400] width 106 height 14
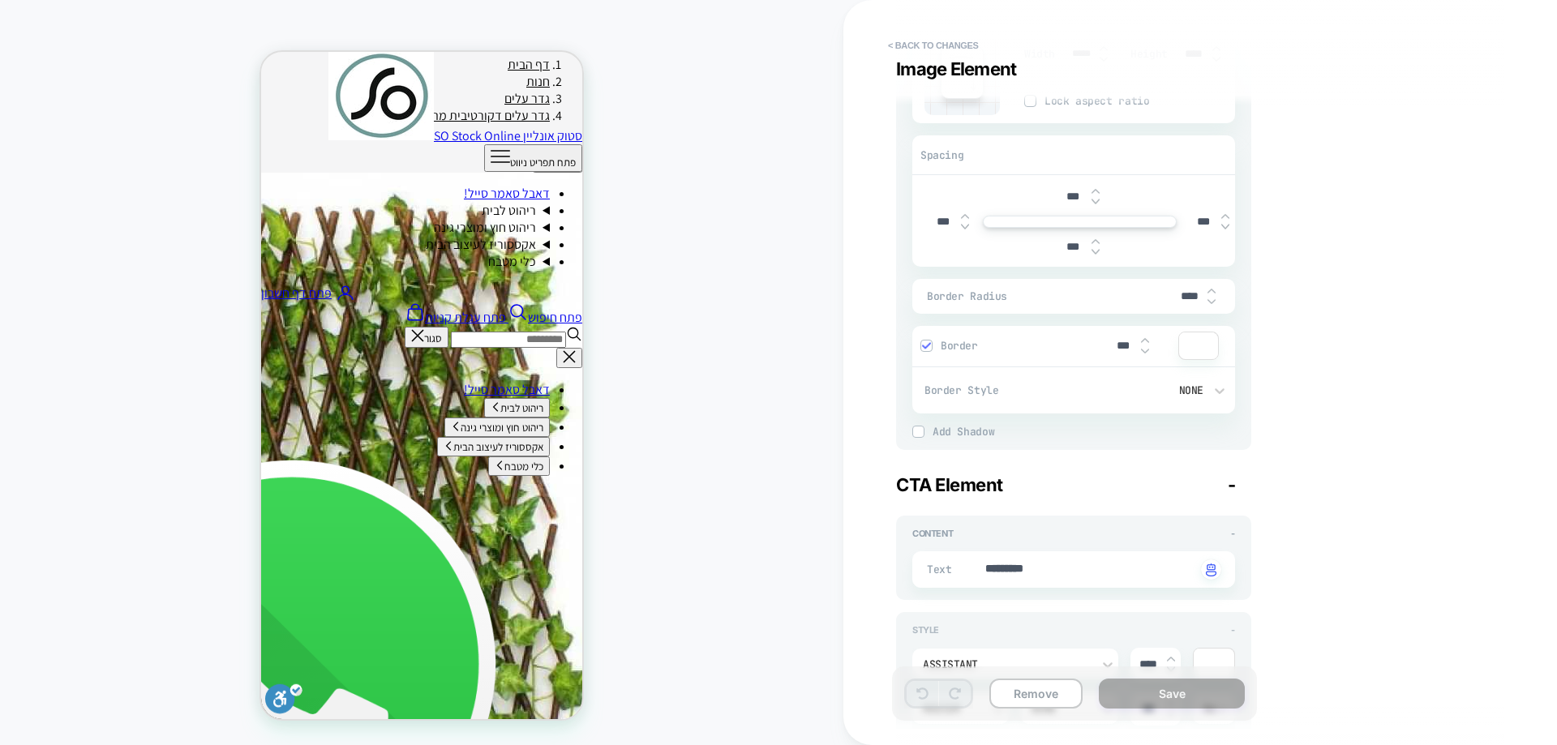
scroll to position [487, 0]
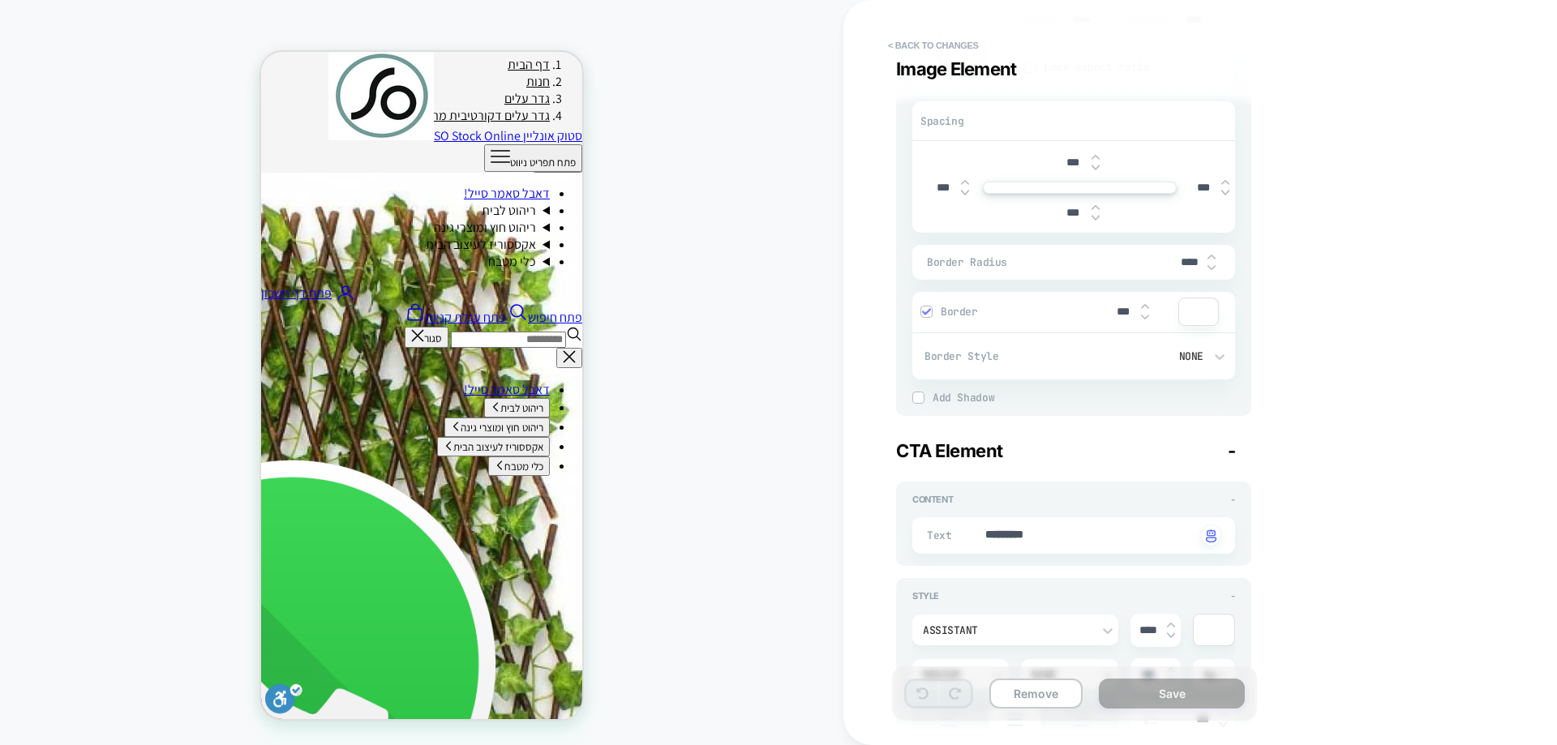
type textarea "*"
click at [1038, 527] on textarea "*********" at bounding box center [1090, 536] width 213 height 18
type textarea "*"
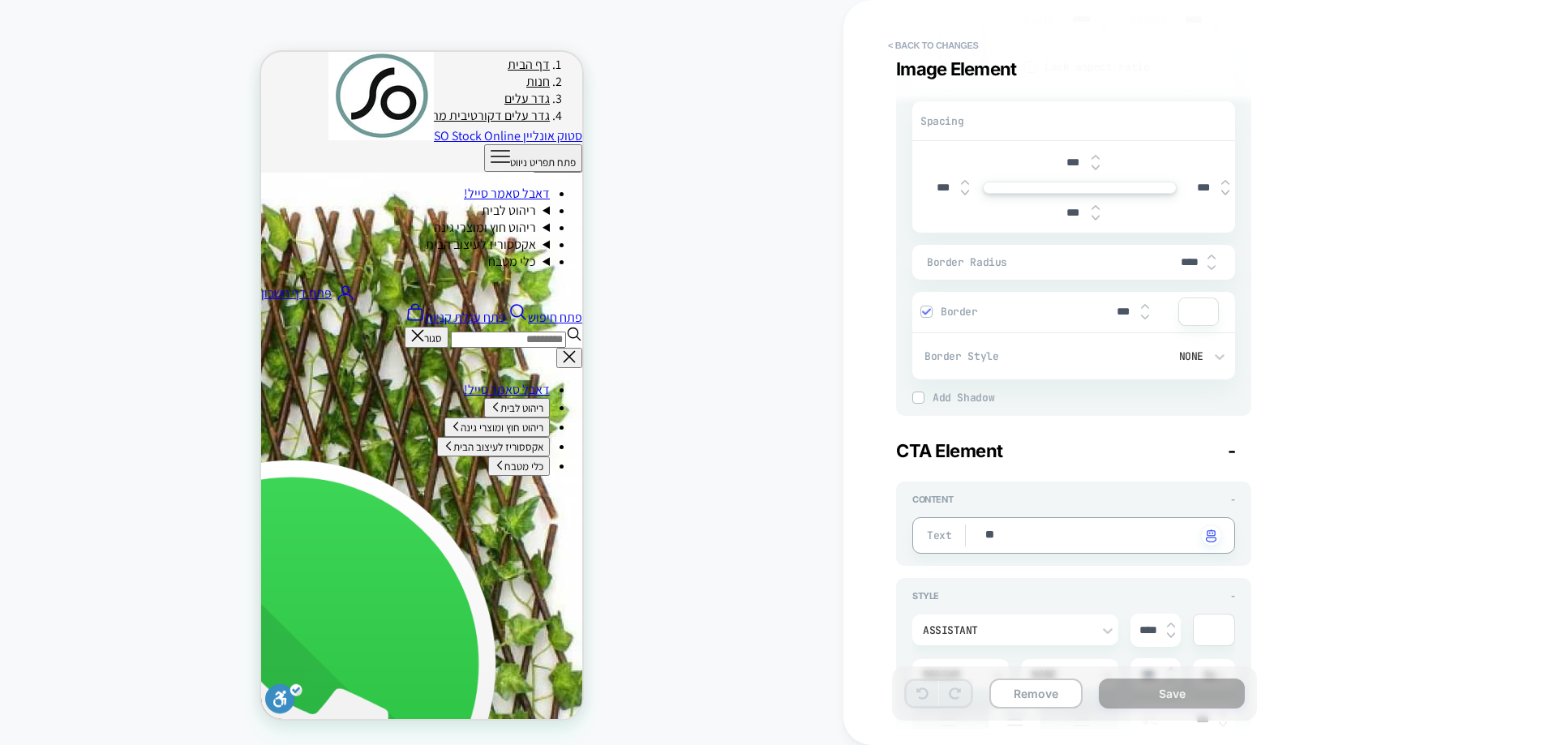
type textarea "***"
type textarea "*"
type textarea "***"
type textarea "*"
type textarea "*****"
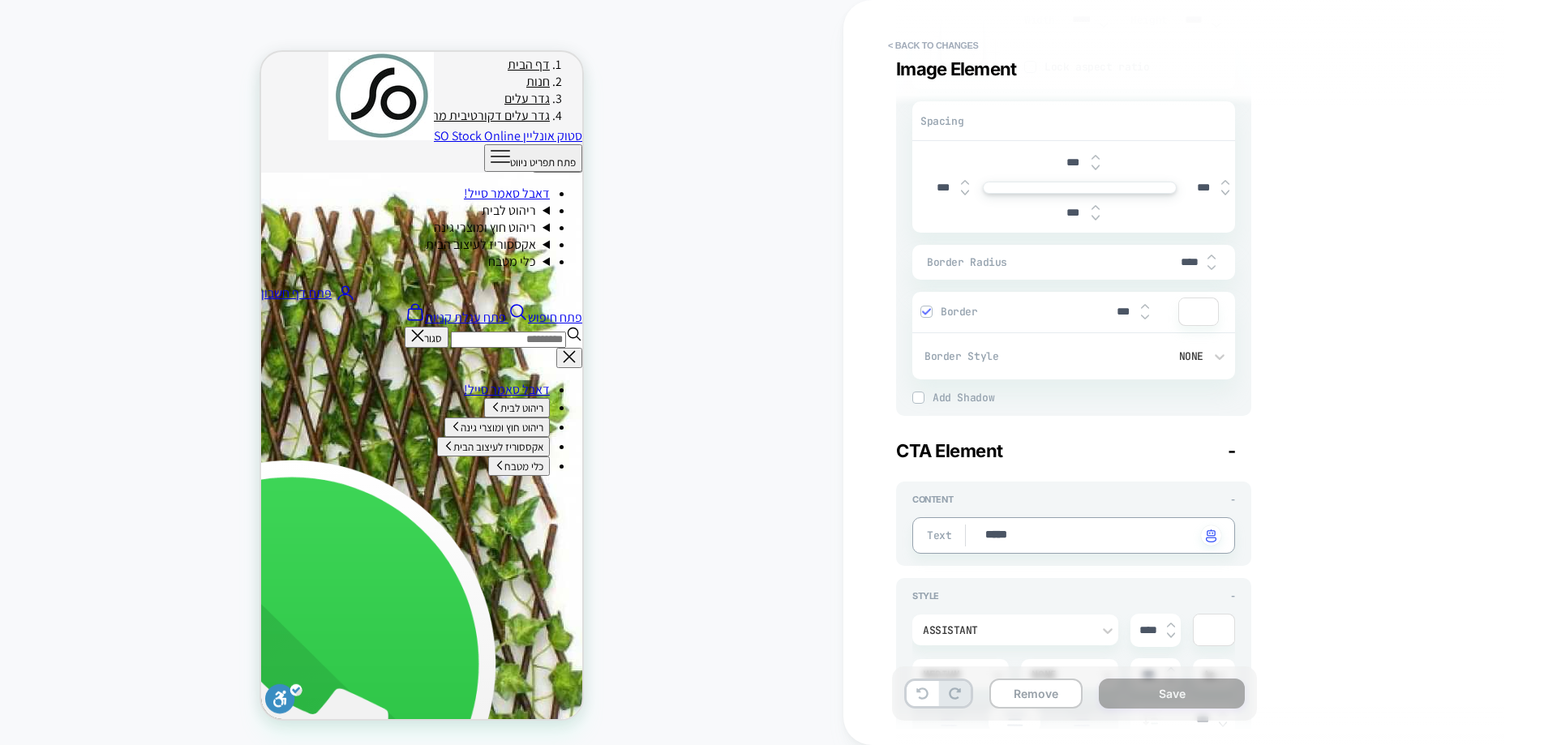
type textarea "*"
type textarea "******"
type textarea "*"
type textarea "********"
type textarea "*"
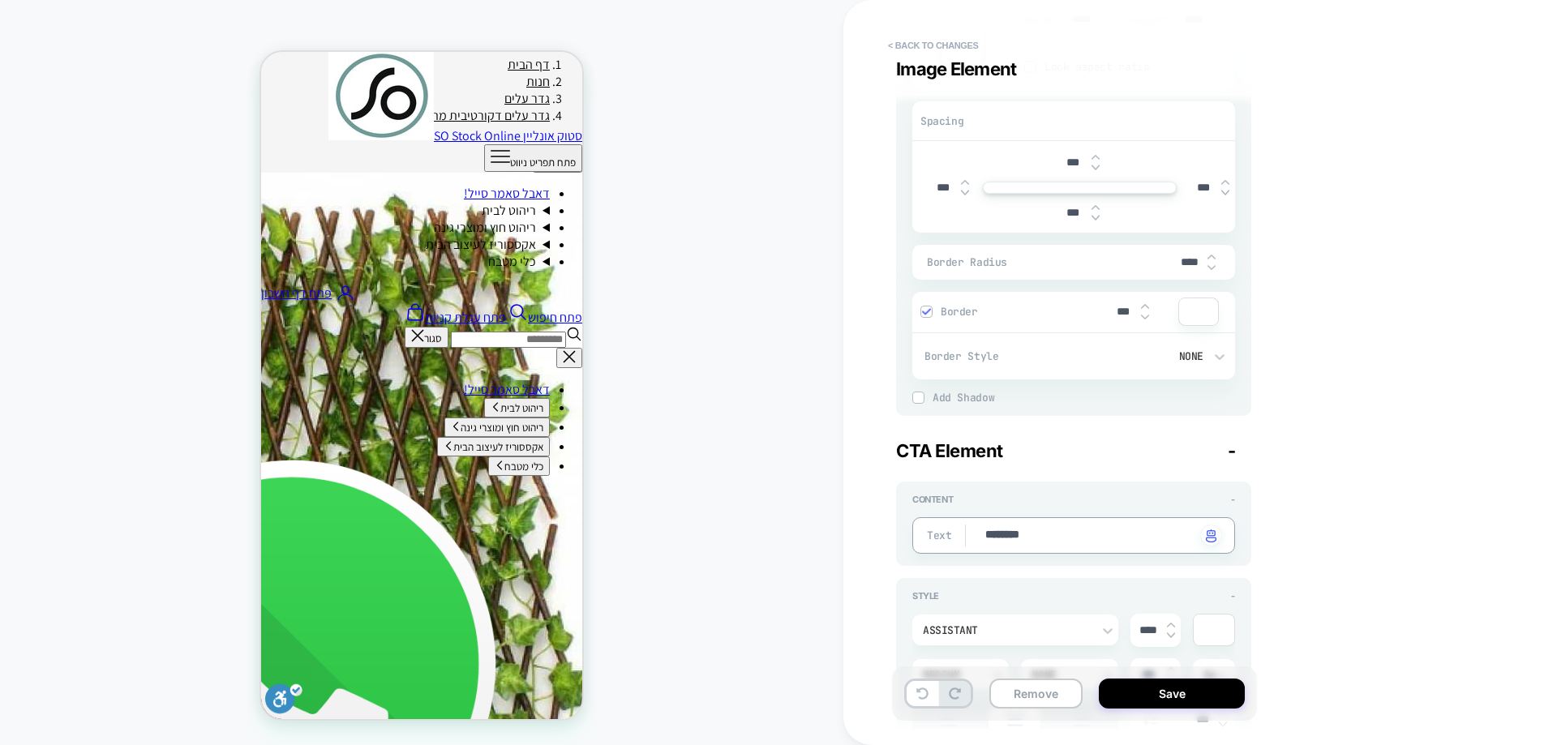
type textarea "*********"
type textarea "*"
type textarea "*********"
click at [1377, 608] on div "**********" at bounding box center [1192, 372] width 608 height 713
click at [1038, 537] on textarea "*********" at bounding box center [1090, 536] width 213 height 18
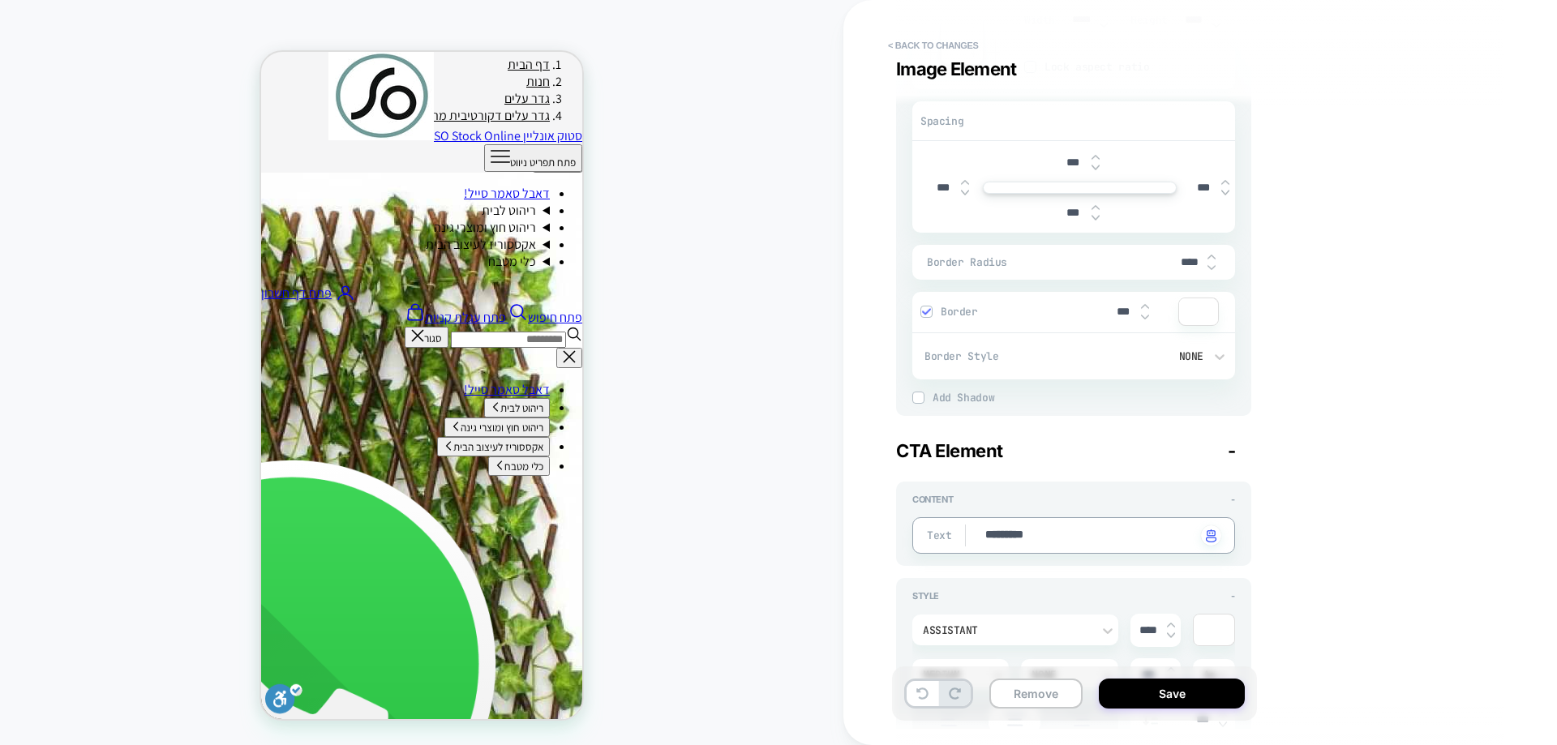
click at [1038, 537] on textarea "*********" at bounding box center [1090, 536] width 213 height 18
click at [1456, 452] on div "**********" at bounding box center [1192, 372] width 608 height 713
click at [608, 440] on div "PRODUCT: גדר עלים דקורטיבית מתכווננת נפתחת עד 3 מטר PRODUCT: גדר עלים דקורטיבית…" at bounding box center [422, 372] width 844 height 713
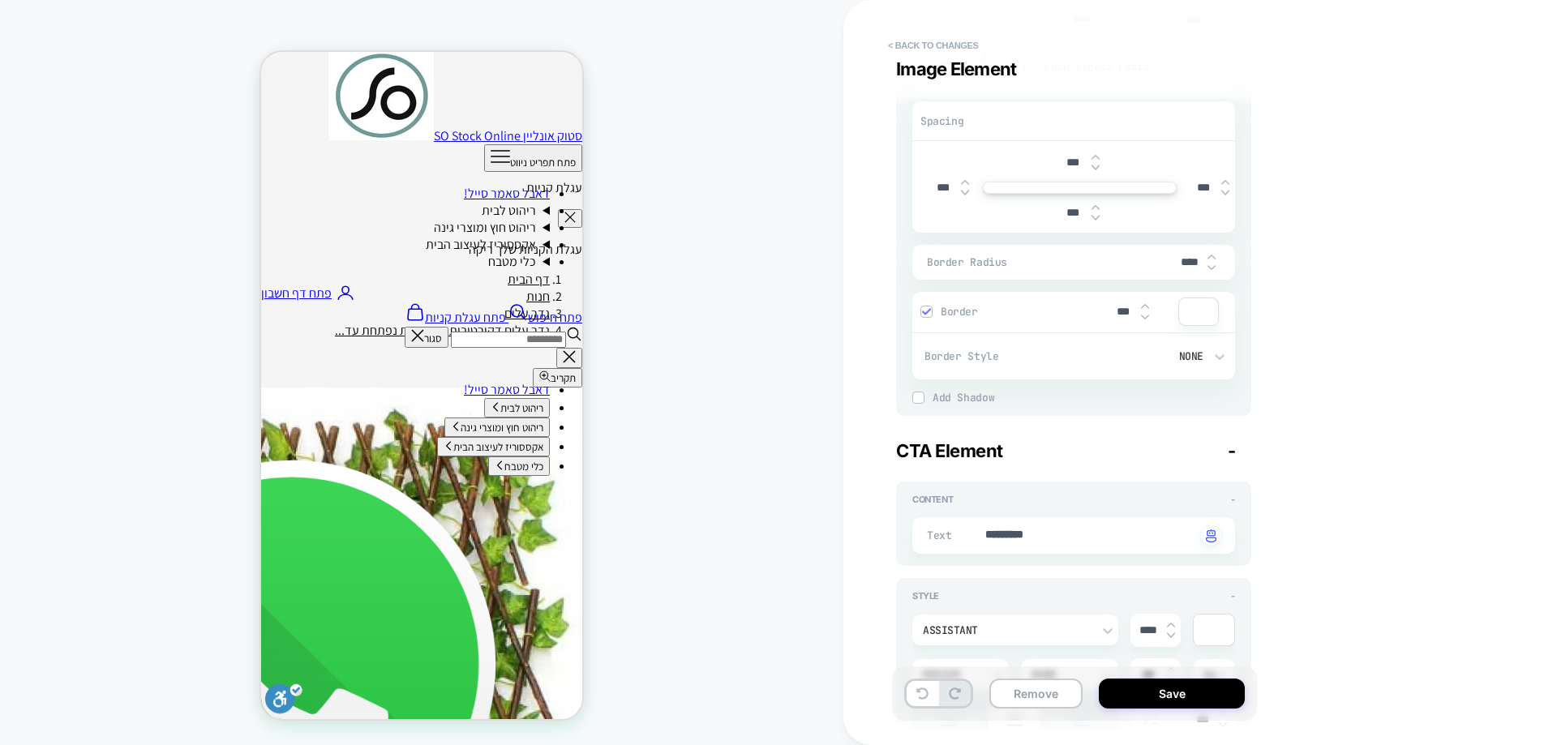
scroll to position [246, 0]
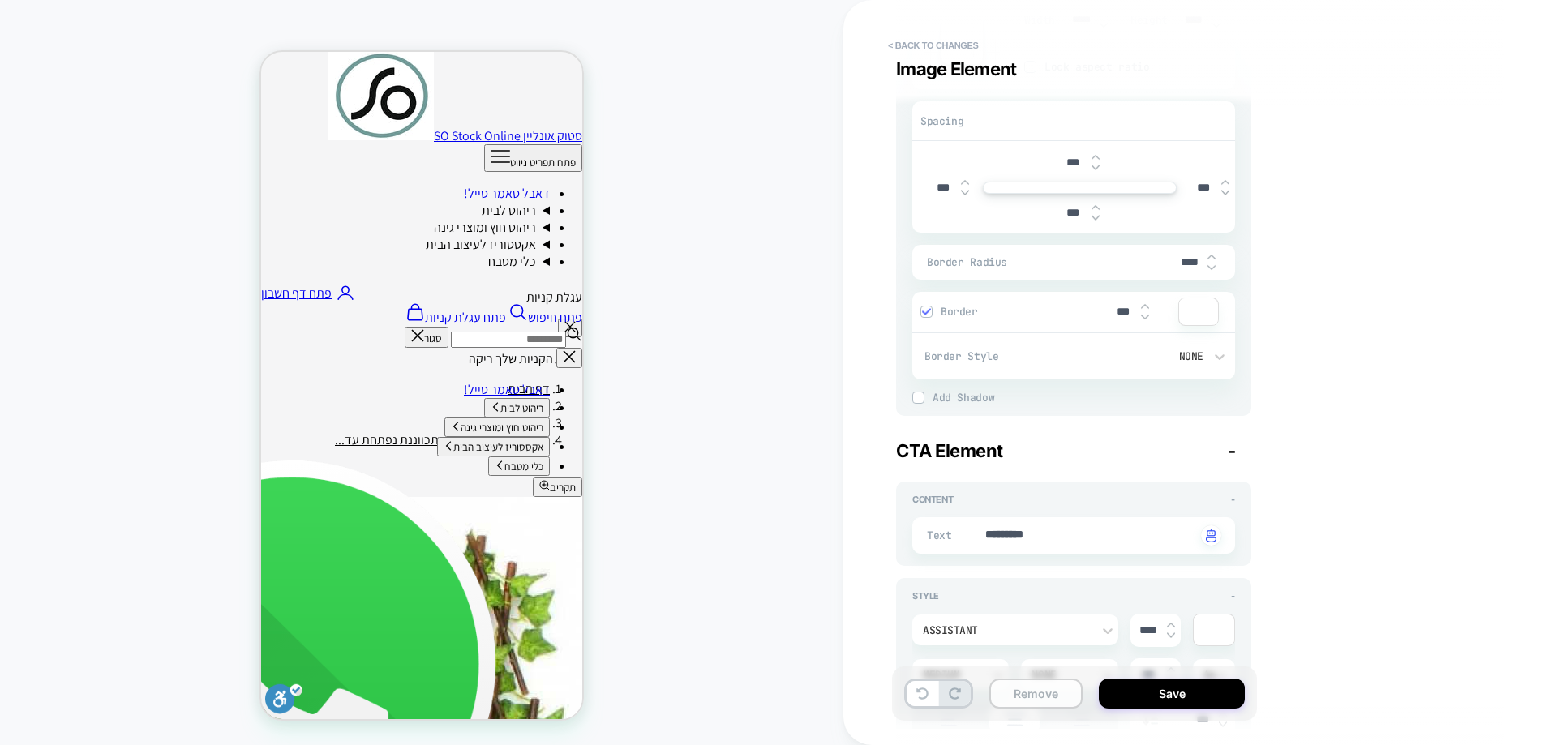
click at [1065, 688] on button "Remove" at bounding box center [1036, 694] width 93 height 30
type textarea "*"
click at [911, 37] on button "< Back to changes" at bounding box center [933, 45] width 107 height 26
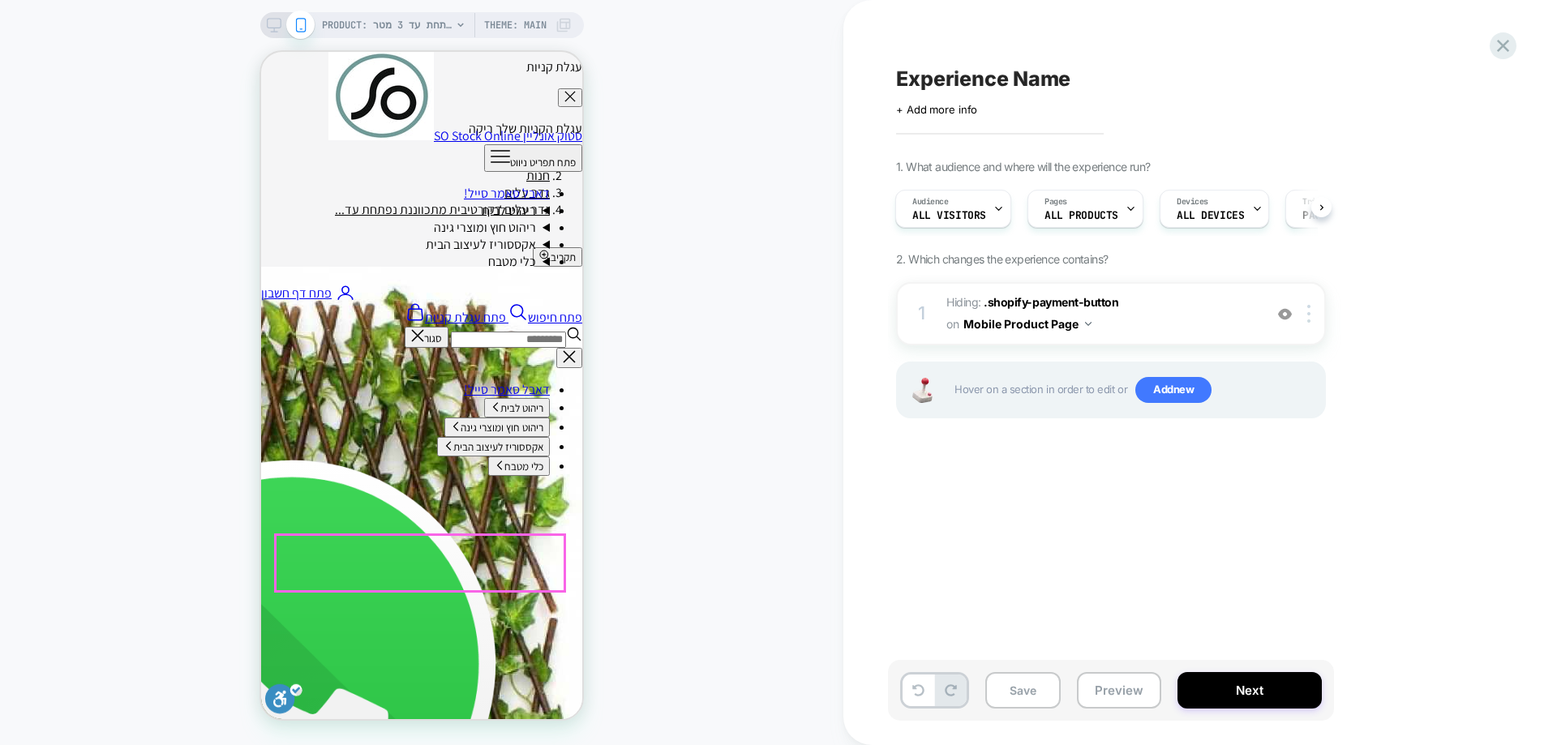
scroll to position [489, 0]
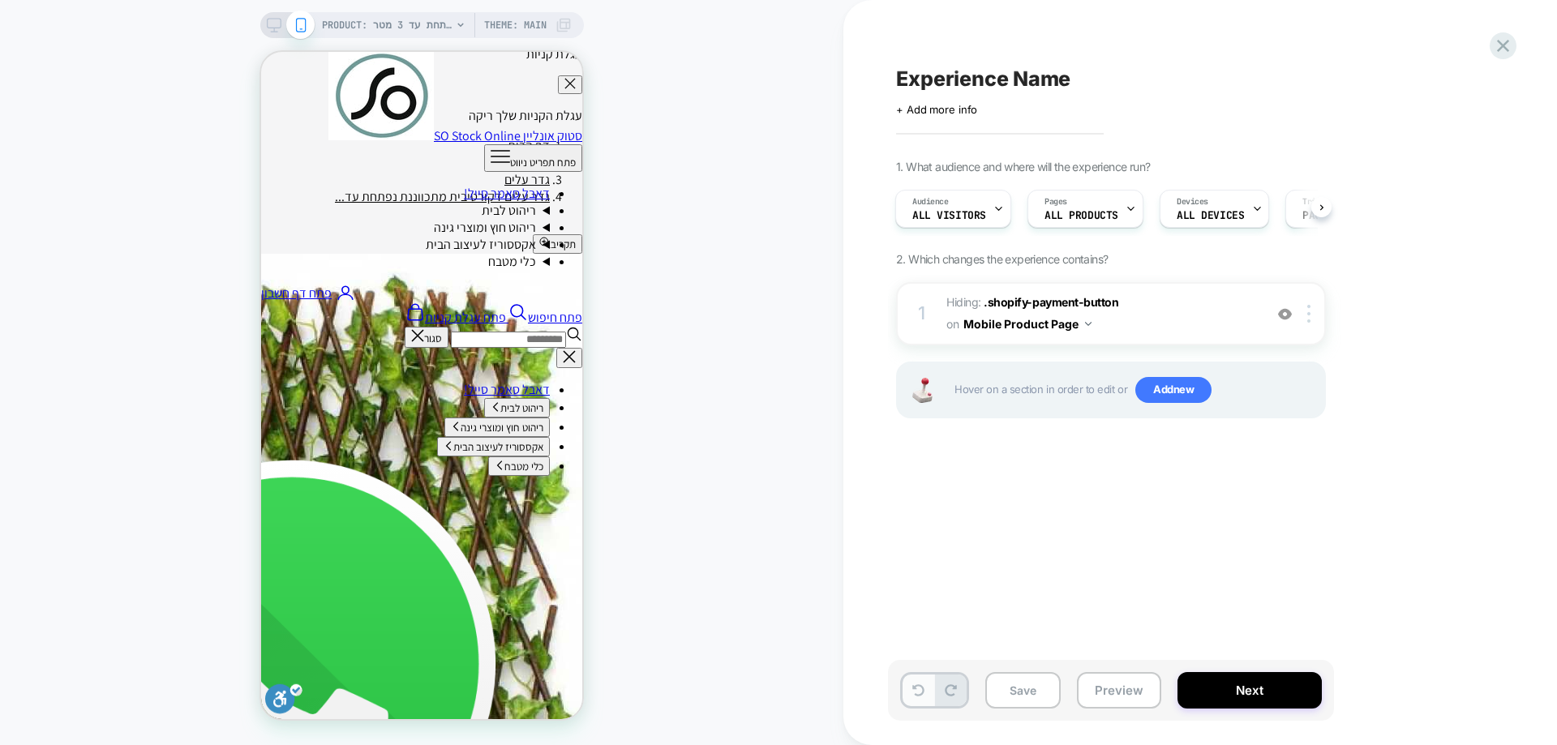
click at [927, 686] on button at bounding box center [919, 691] width 32 height 32
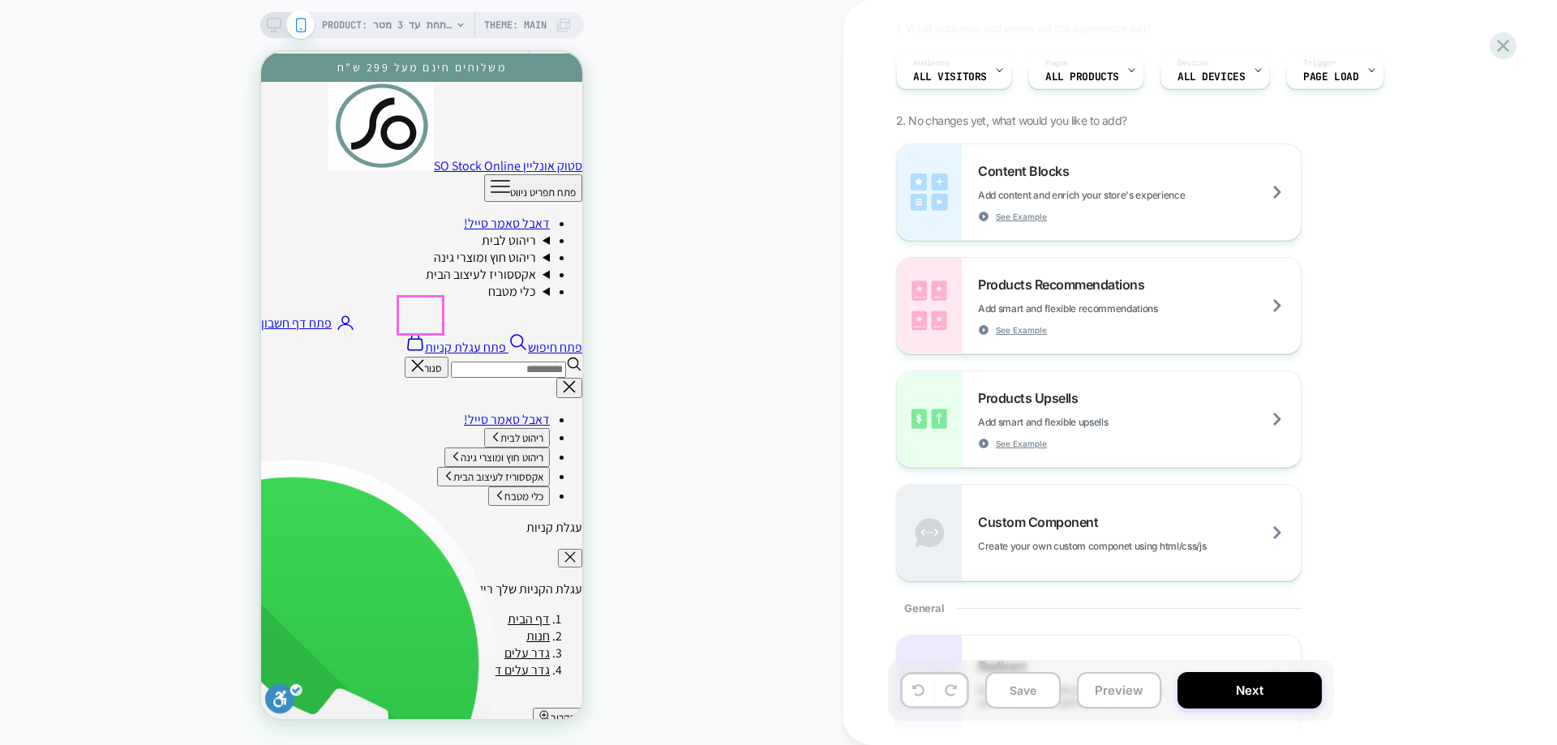
scroll to position [0, 0]
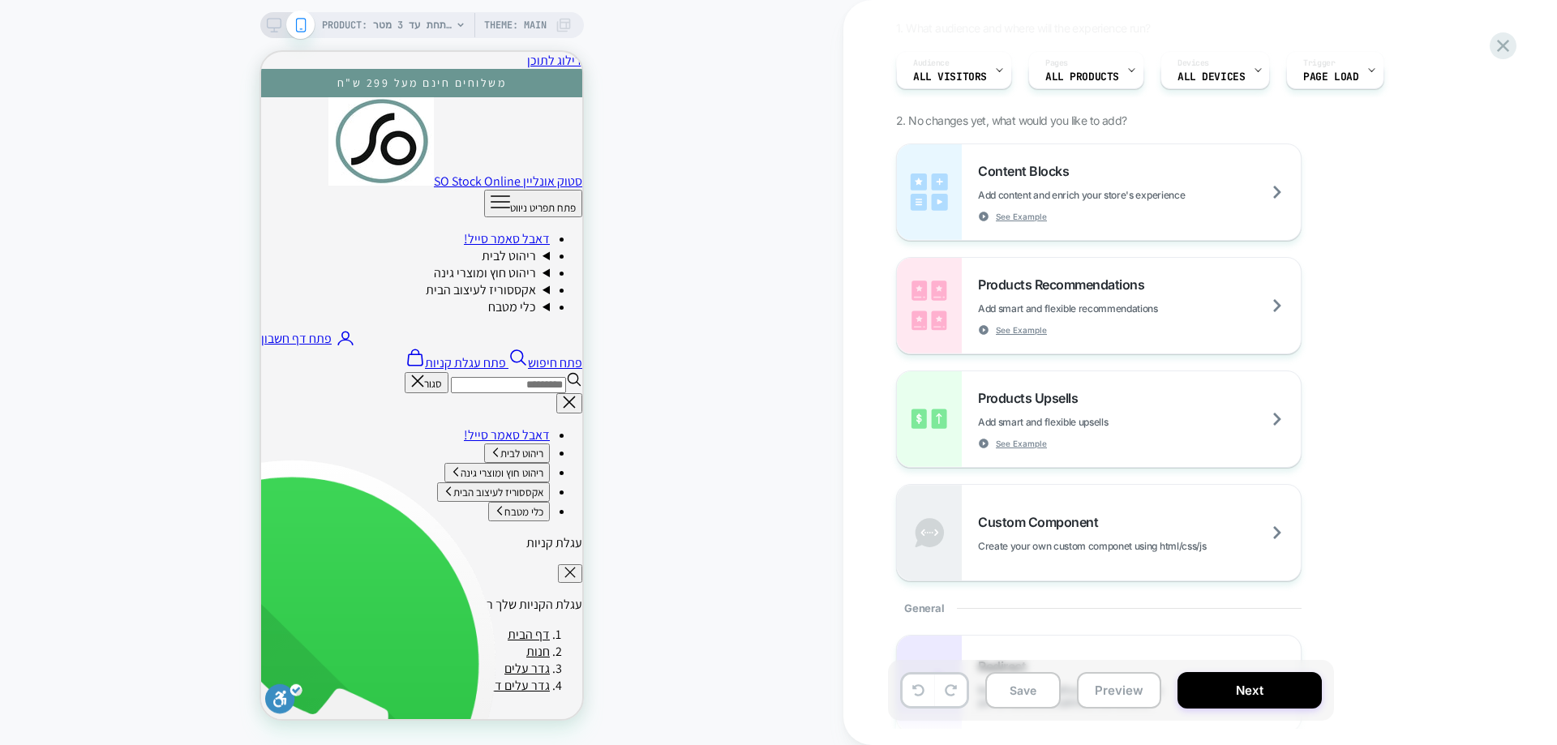
click at [453, 37] on div "PRODUCT: גדר עלים דקורטיבית מתכווננת נפתחת עד 3 מטר Theme: MAIN" at bounding box center [447, 25] width 250 height 26
click at [462, 28] on icon at bounding box center [461, 25] width 10 height 10
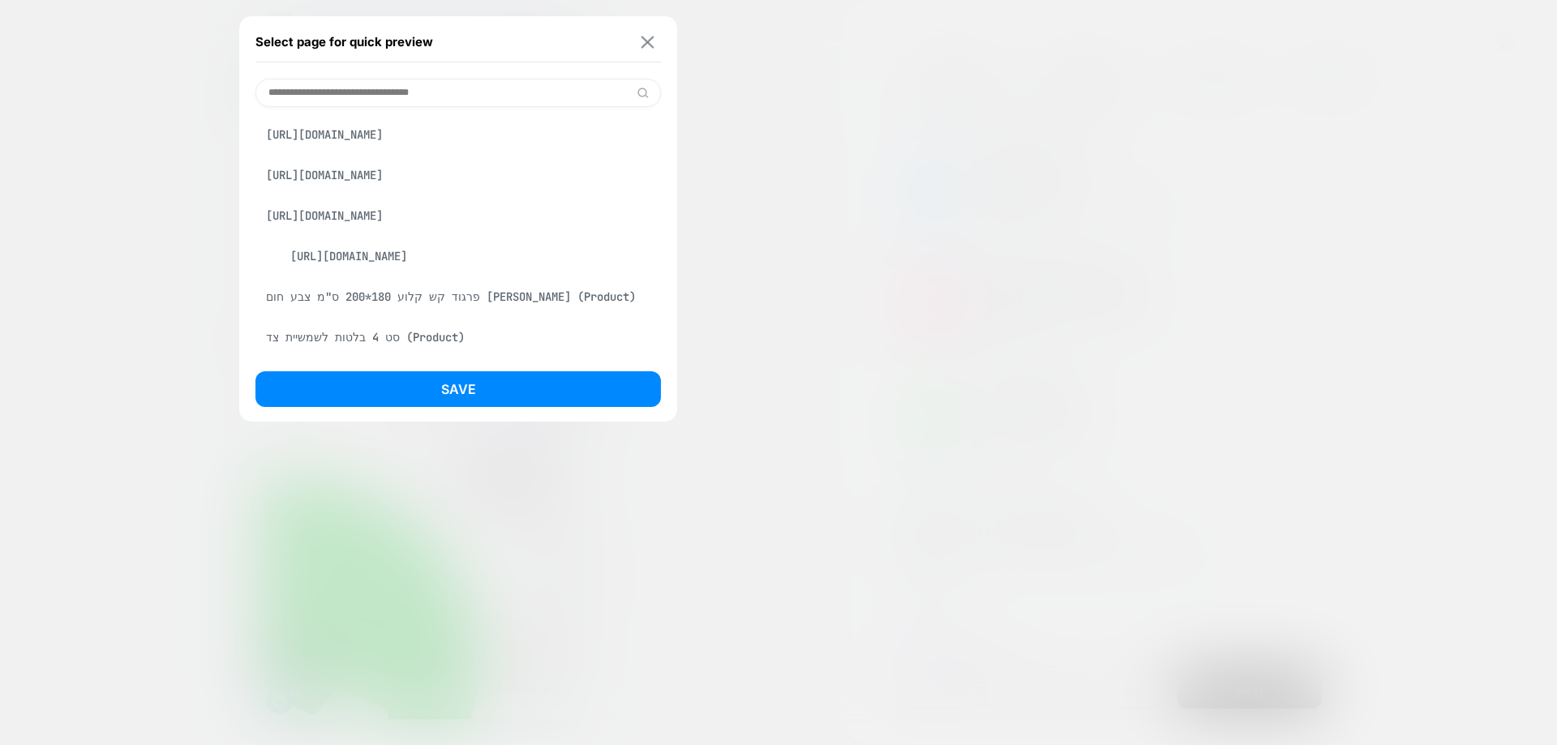
click at [642, 37] on img at bounding box center [648, 42] width 13 height 12
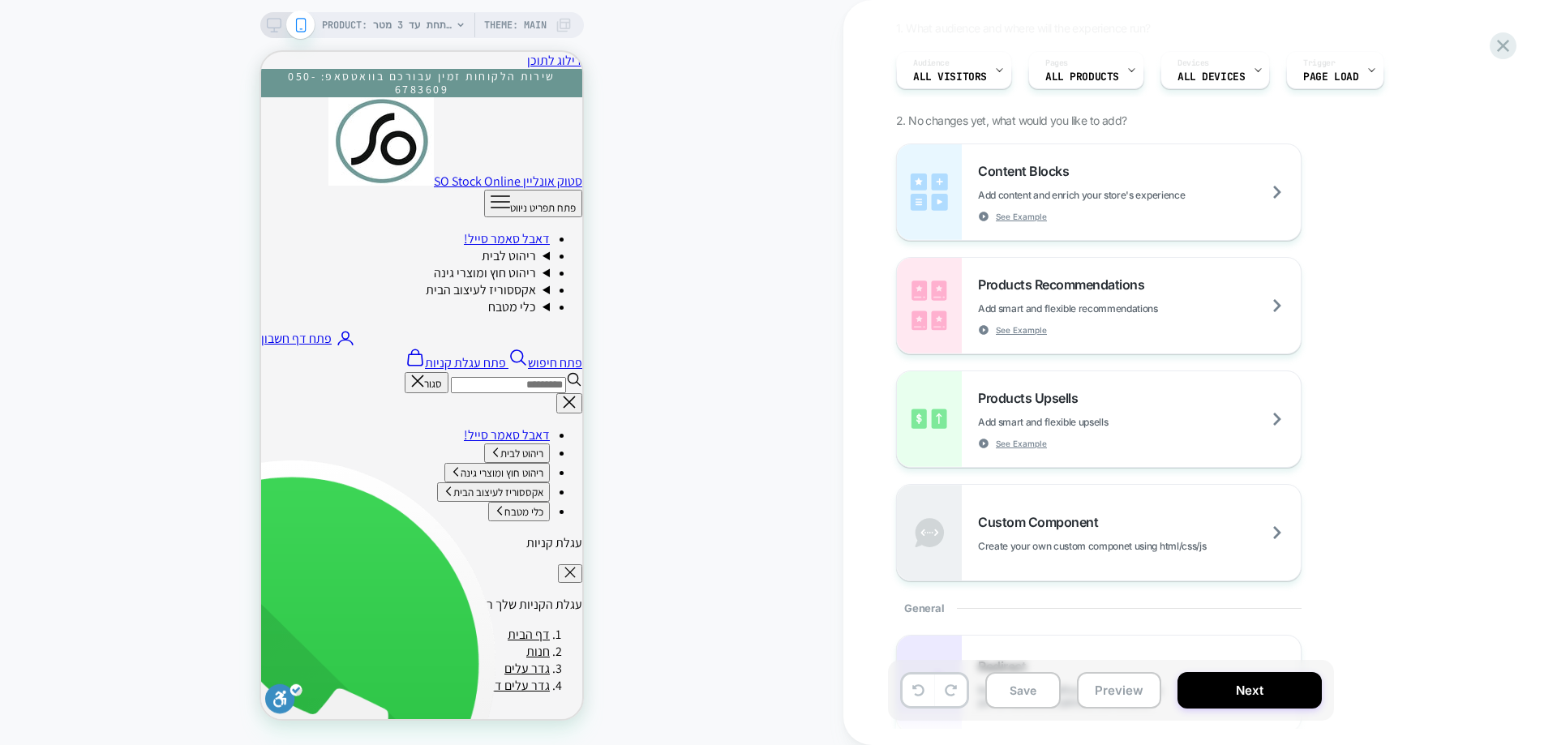
click at [1514, 76] on div "Experience Name Click to edit experience details + Add more info 1. What audien…" at bounding box center [1201, 372] width 714 height 745
click at [1515, 49] on div at bounding box center [1503, 45] width 33 height 33
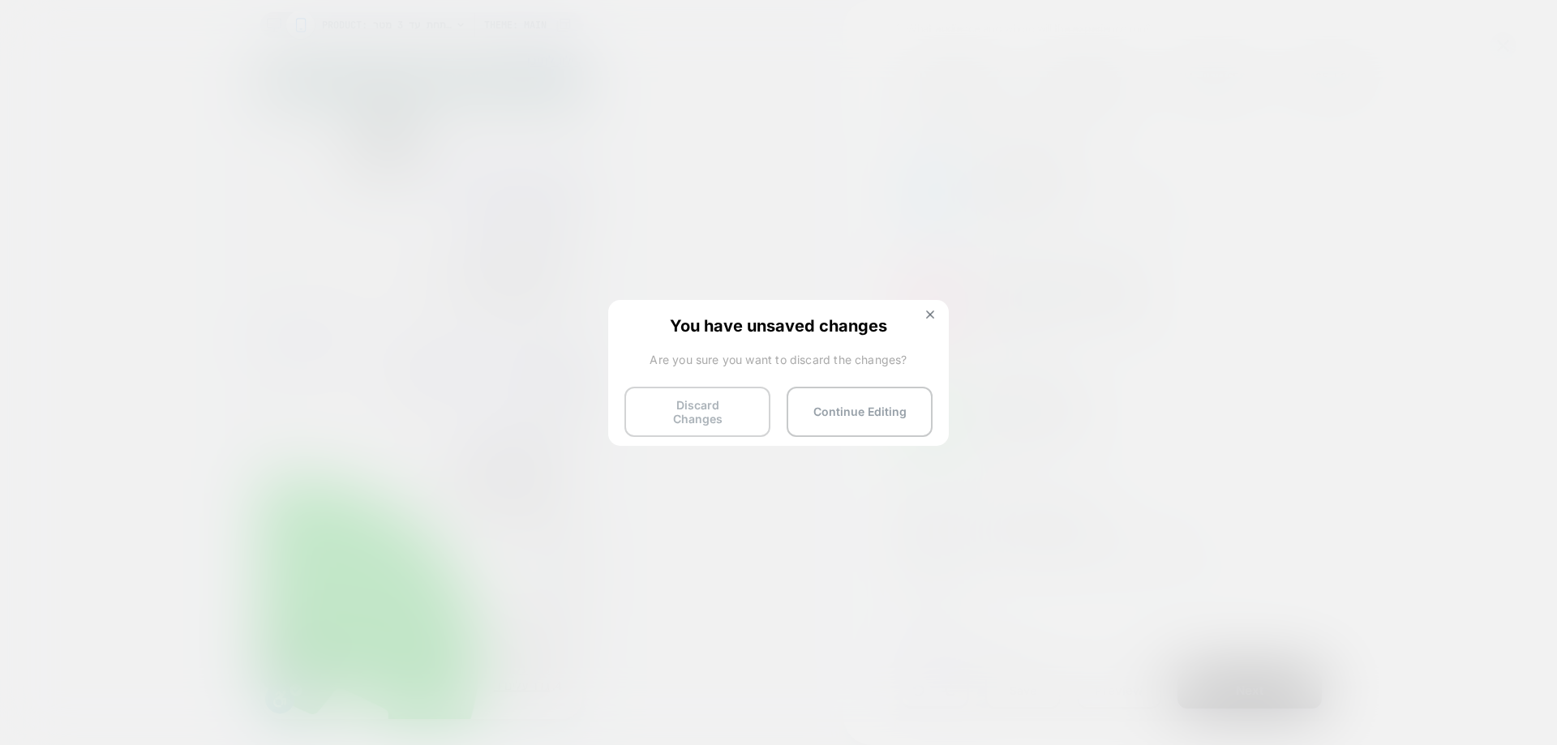
click at [730, 400] on button "Discard Changes" at bounding box center [698, 412] width 146 height 50
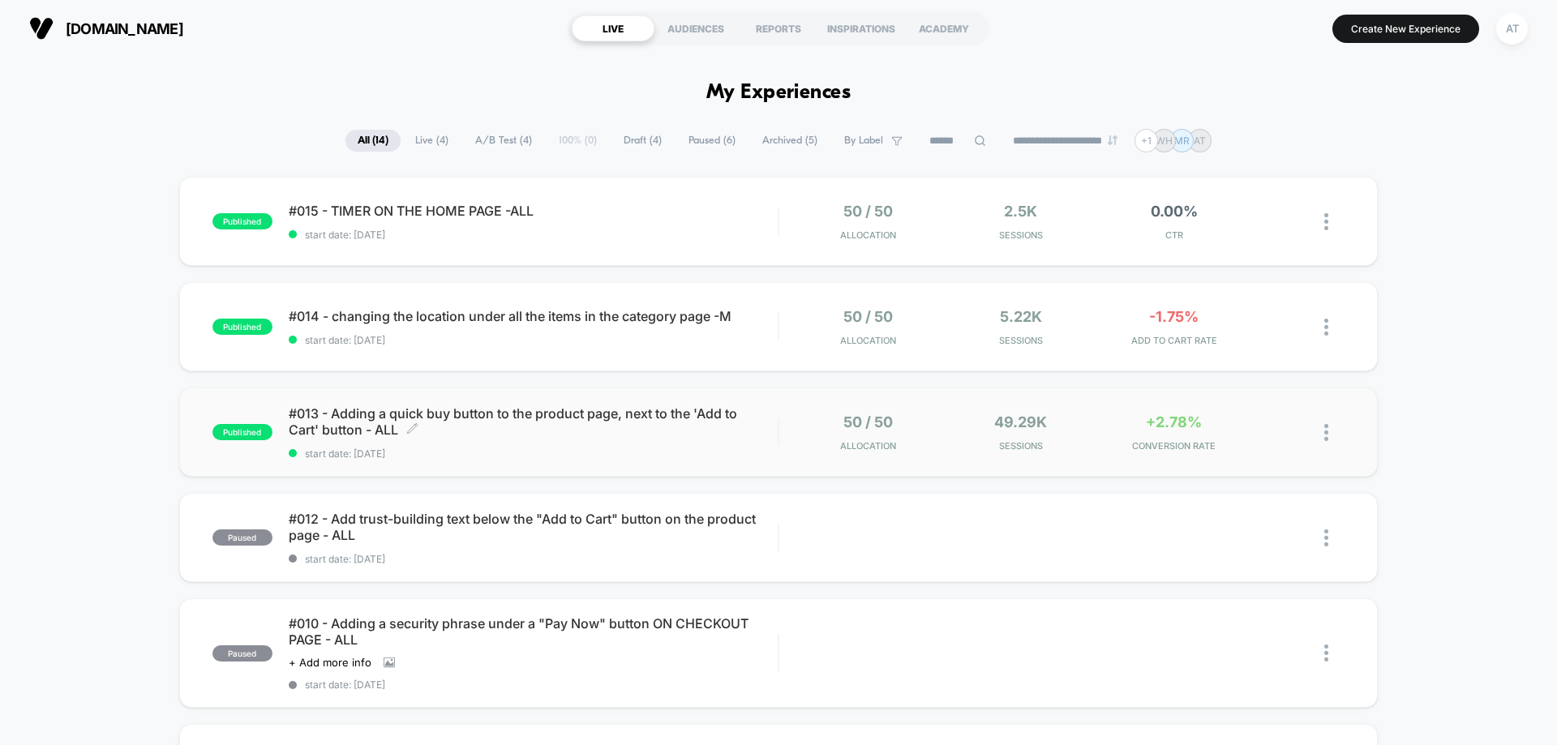
click at [358, 410] on span "#013 - Adding a quick buy button to the product page, next to the 'Add to Cart'…" at bounding box center [533, 422] width 489 height 32
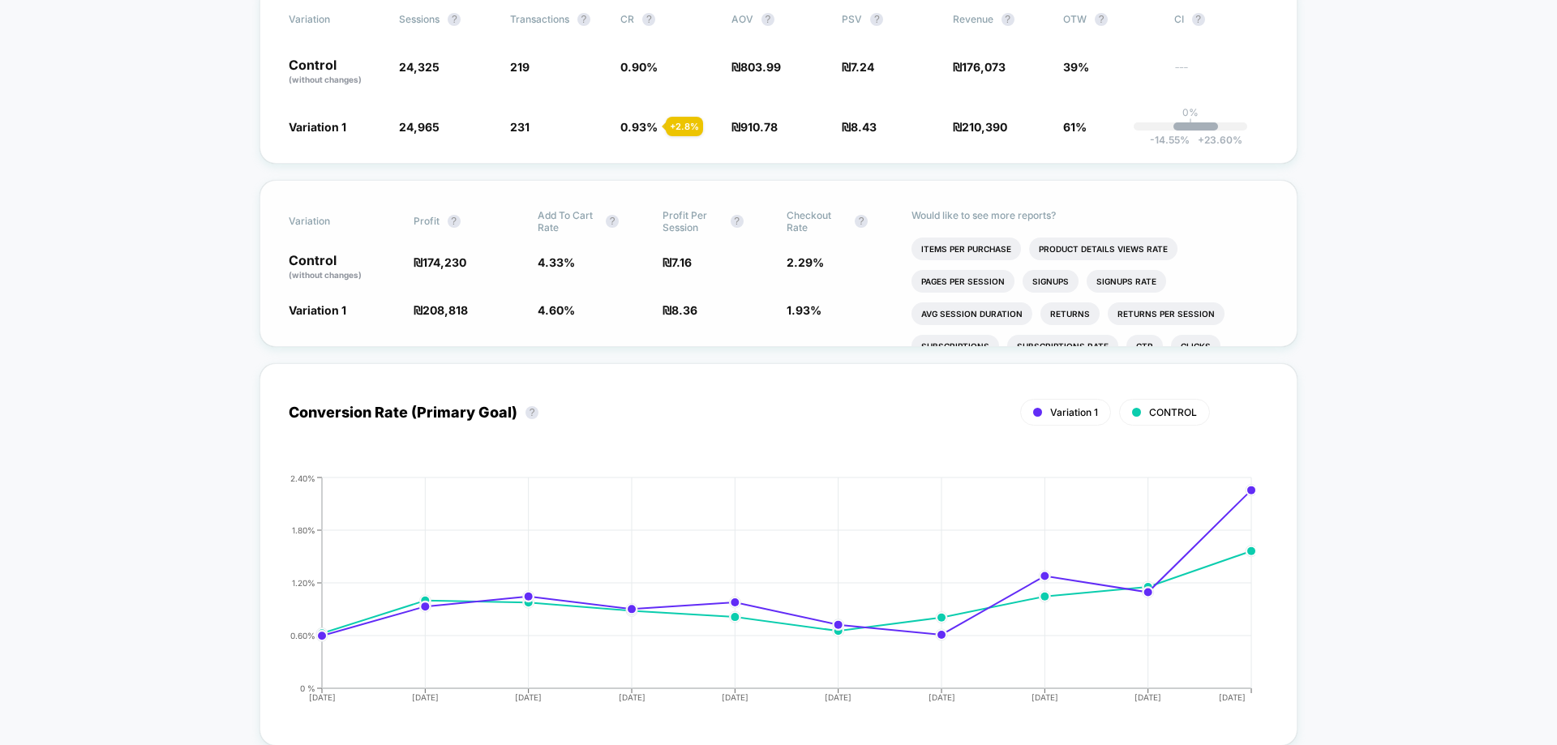
scroll to position [406, 0]
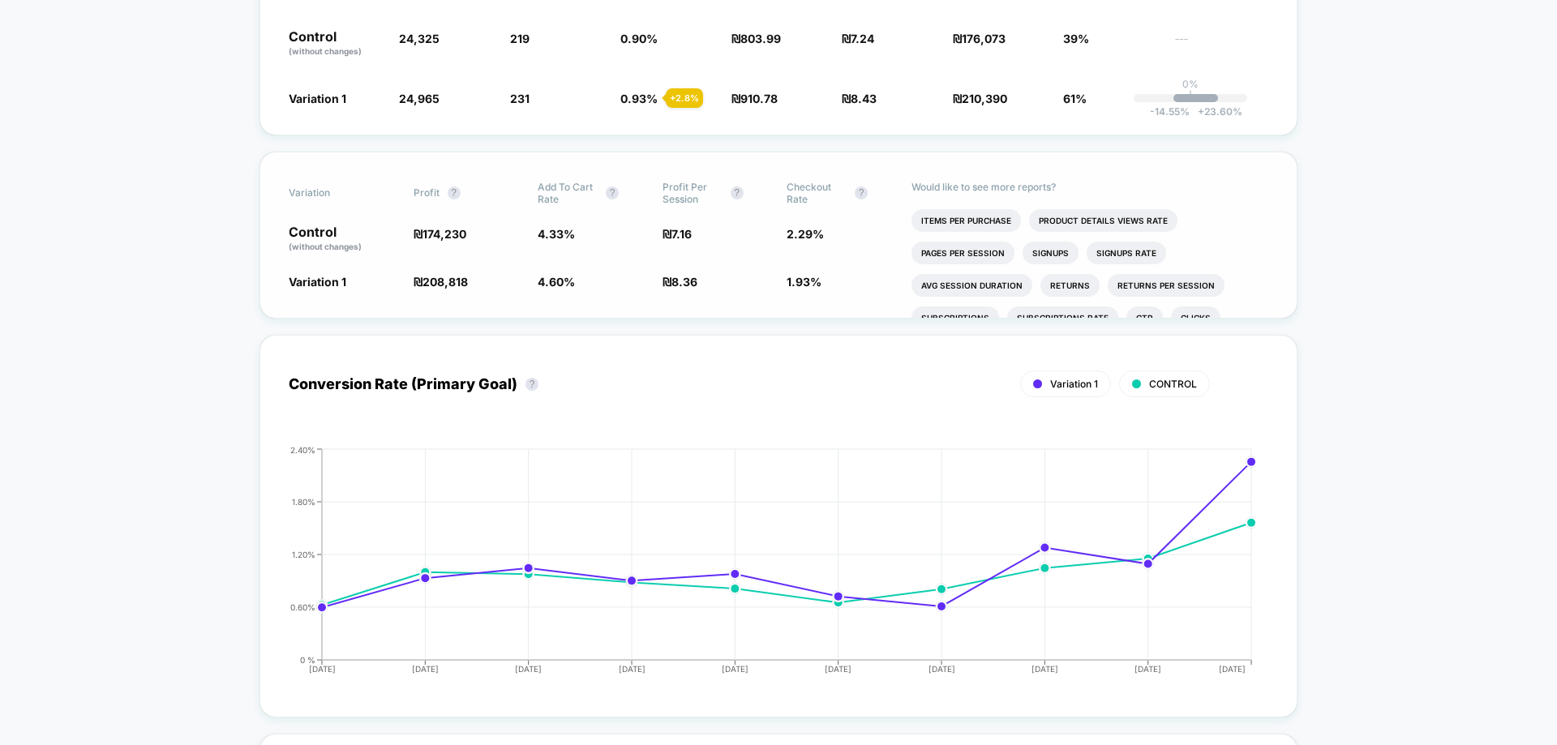
click at [1258, 304] on ul "Items Per Purchase Product Details Views Rate Pages Per Session Signups Signups…" at bounding box center [1091, 263] width 358 height 109
click at [1197, 311] on li "Clicks" at bounding box center [1195, 318] width 49 height 23
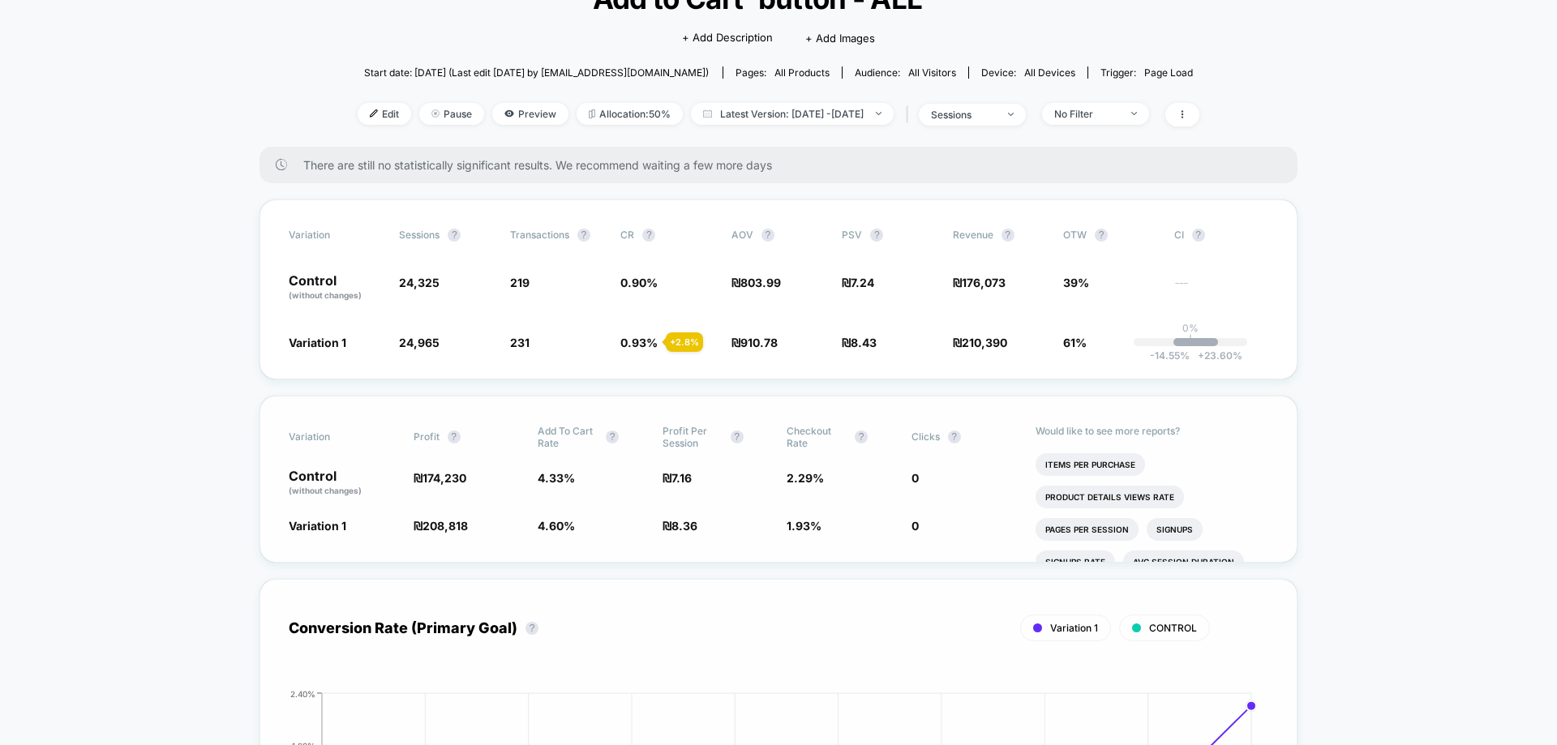
scroll to position [162, 0]
click at [1073, 421] on div "Would like to see more reports? Items Per Purchase Product Details Views Rate P…" at bounding box center [1152, 478] width 233 height 165
click at [1083, 432] on p "Would like to see more reports?" at bounding box center [1152, 430] width 233 height 12
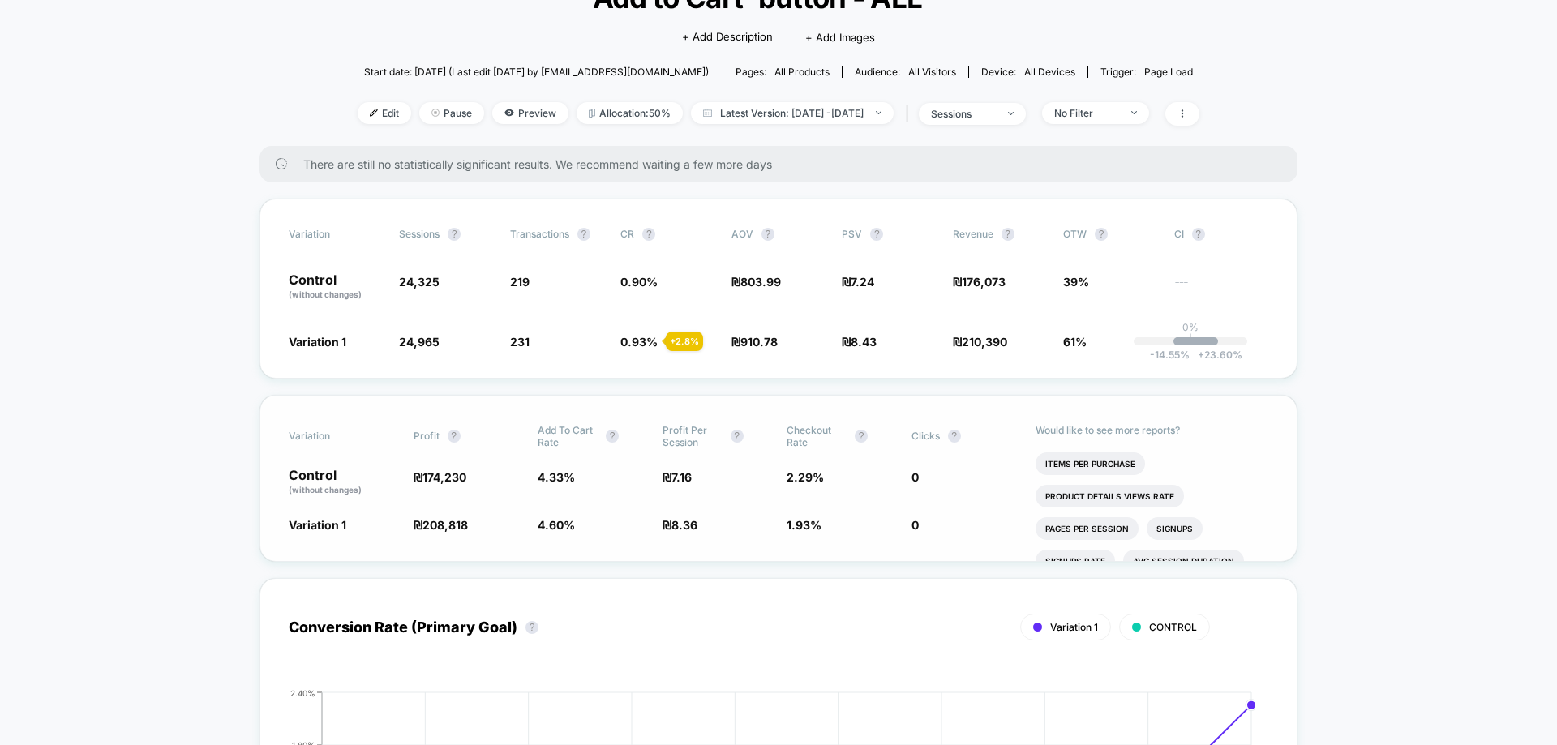
click at [1083, 432] on p "Would like to see more reports?" at bounding box center [1152, 430] width 233 height 12
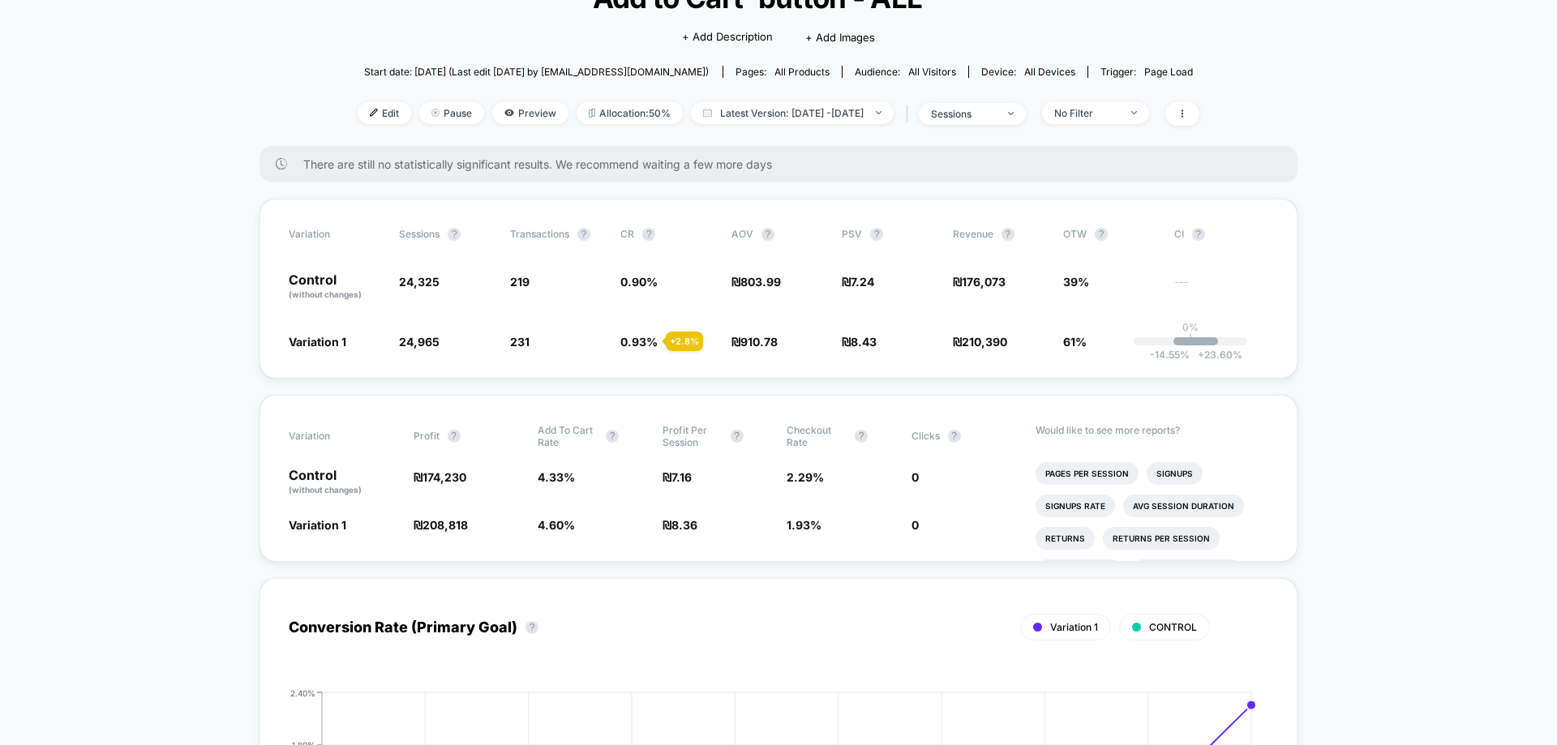
scroll to position [125, 0]
click at [1115, 532] on li "View-all-btn" at bounding box center [1121, 533] width 80 height 23
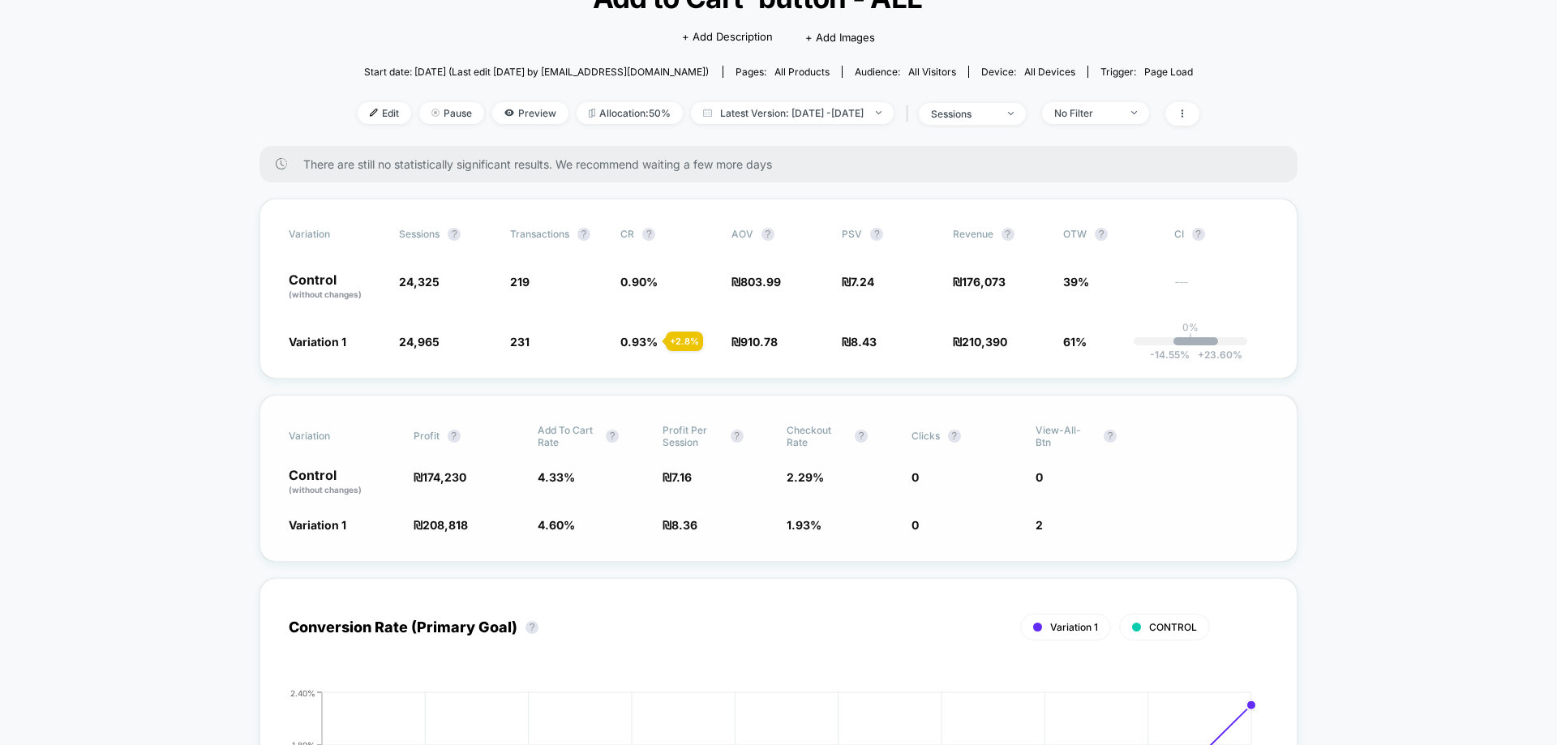
click at [1040, 435] on span "View-all-btn" at bounding box center [1066, 436] width 60 height 24
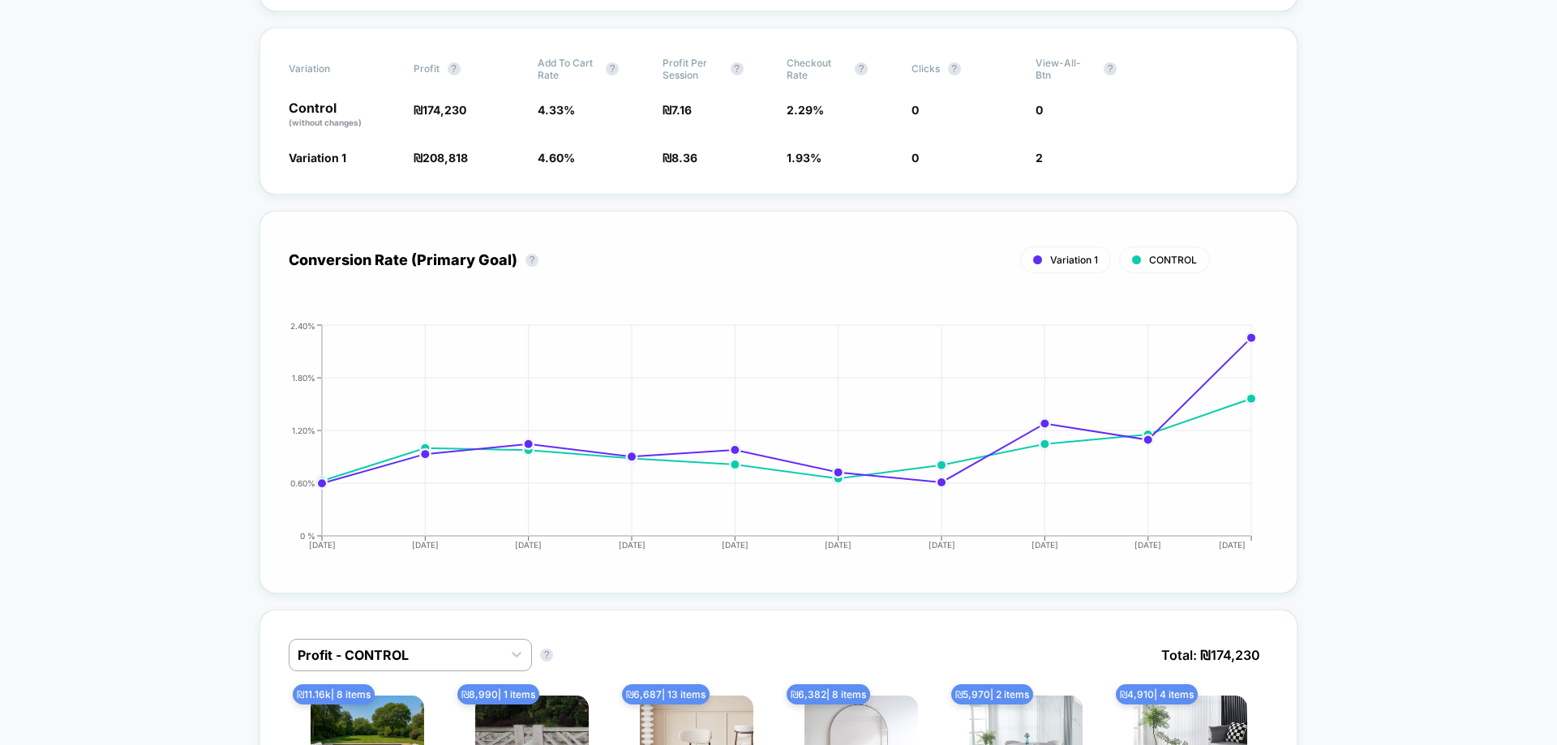
scroll to position [487, 0]
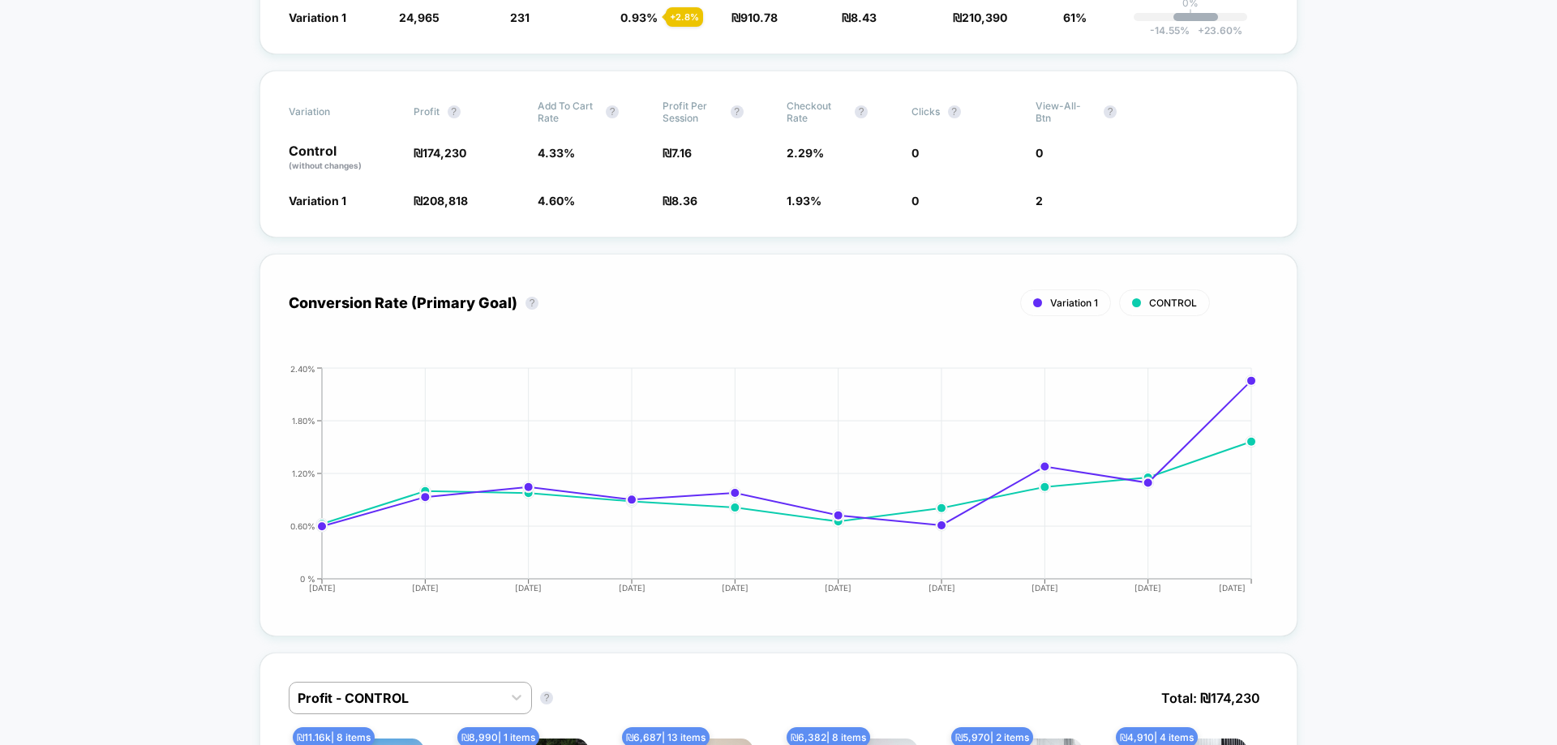
drag, startPoint x: 1003, startPoint y: 281, endPoint x: 931, endPoint y: 283, distance: 71.4
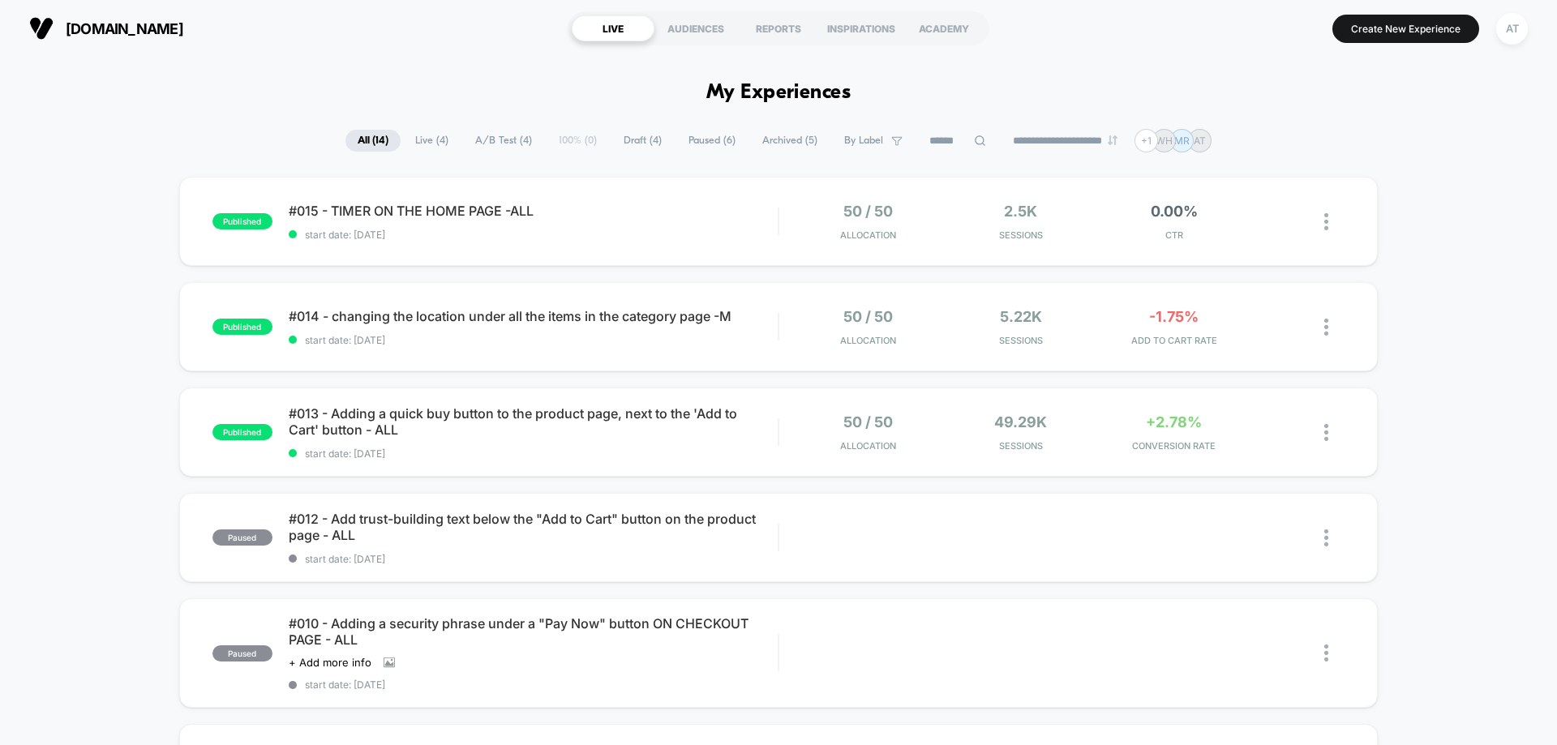
drag, startPoint x: 1120, startPoint y: 411, endPoint x: 1041, endPoint y: 416, distance: 79.6
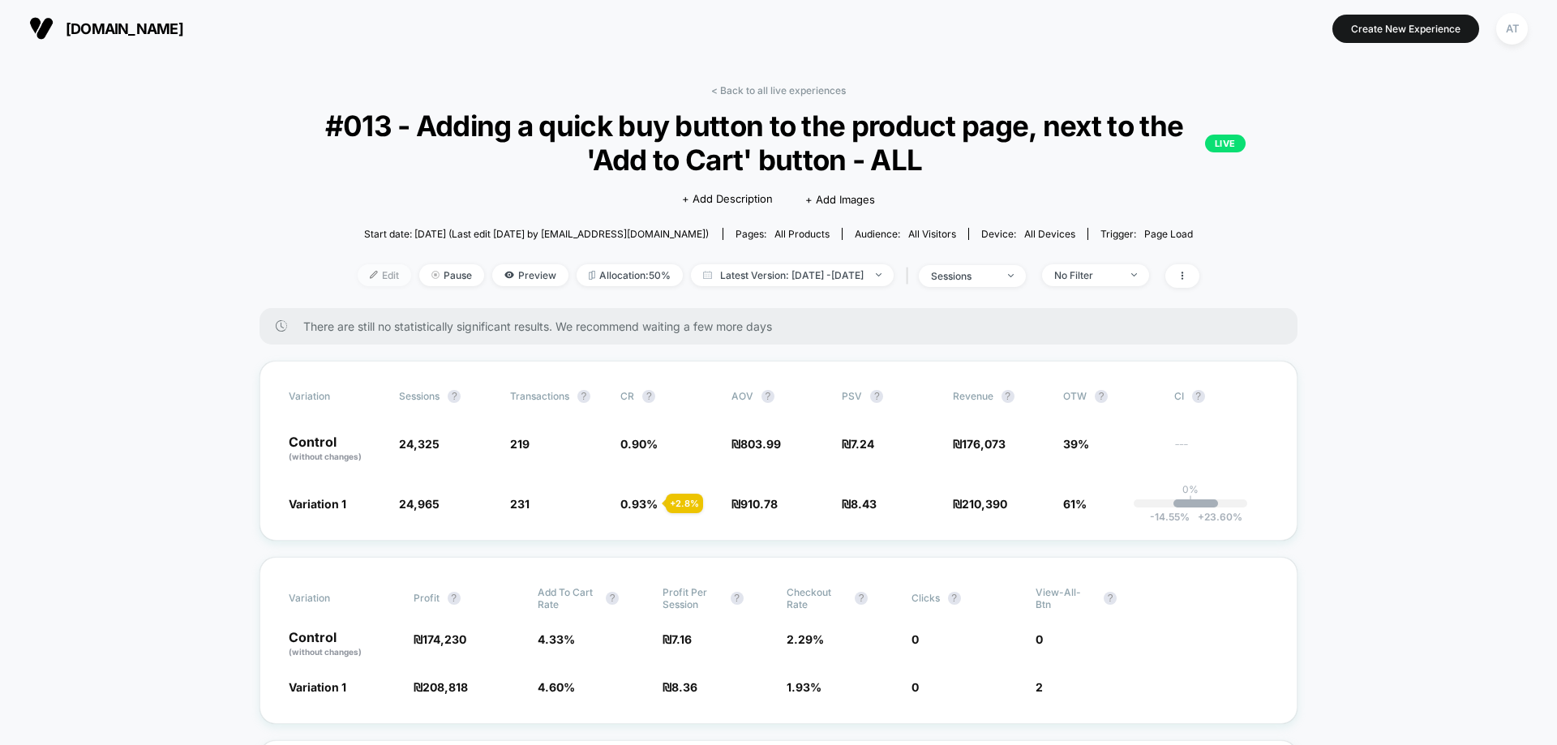
click at [372, 268] on span "Edit" at bounding box center [385, 275] width 54 height 22
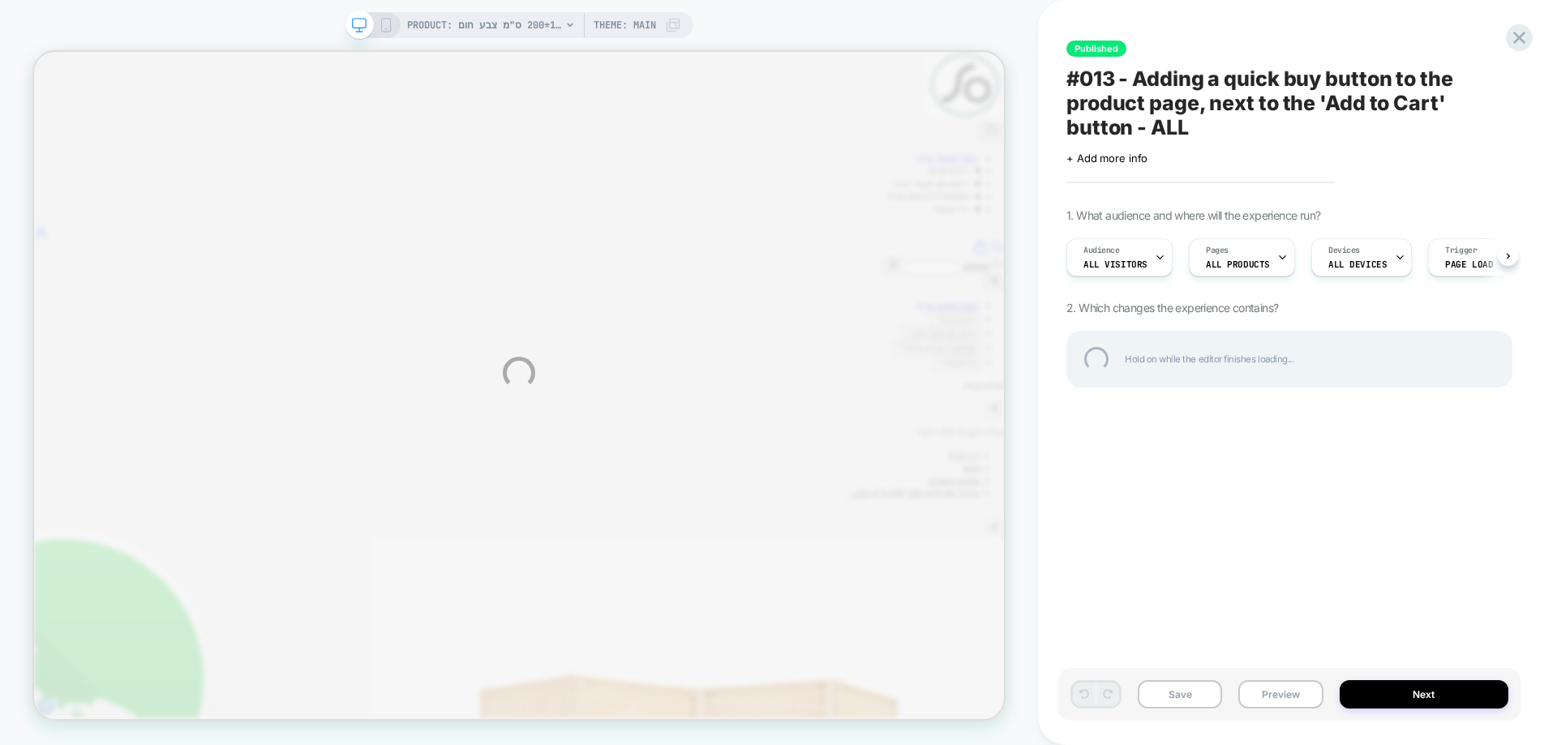
click at [1461, 701] on div "PRODUCT: פרגוד קש קלוע 180*200 ס"מ צבע חום בהיר PRODUCT: פרגוד קש קלוע 180*200 …" at bounding box center [778, 372] width 1557 height 745
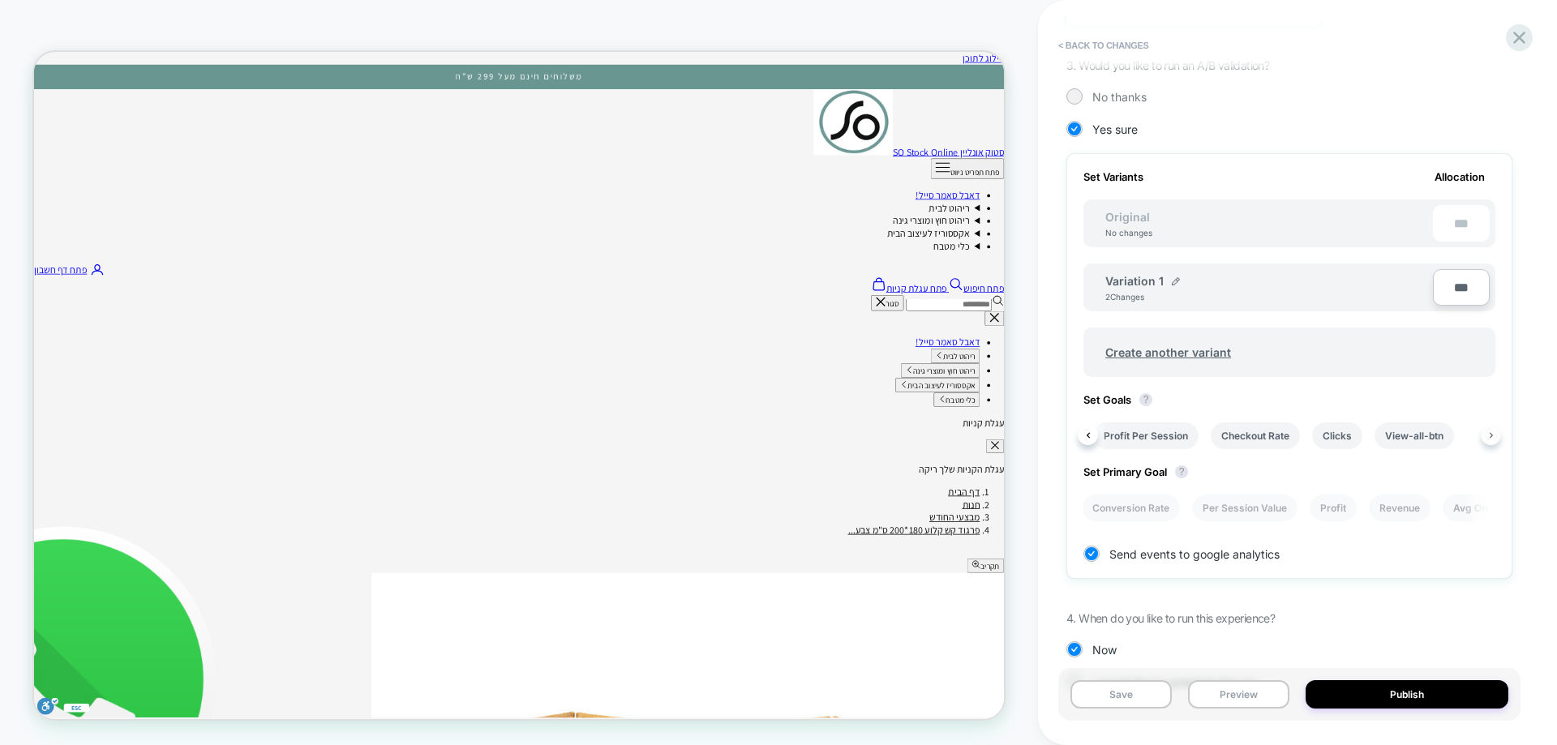
scroll to position [0, 576]
click at [1096, 41] on button "< Back to changes" at bounding box center [1103, 45] width 107 height 26
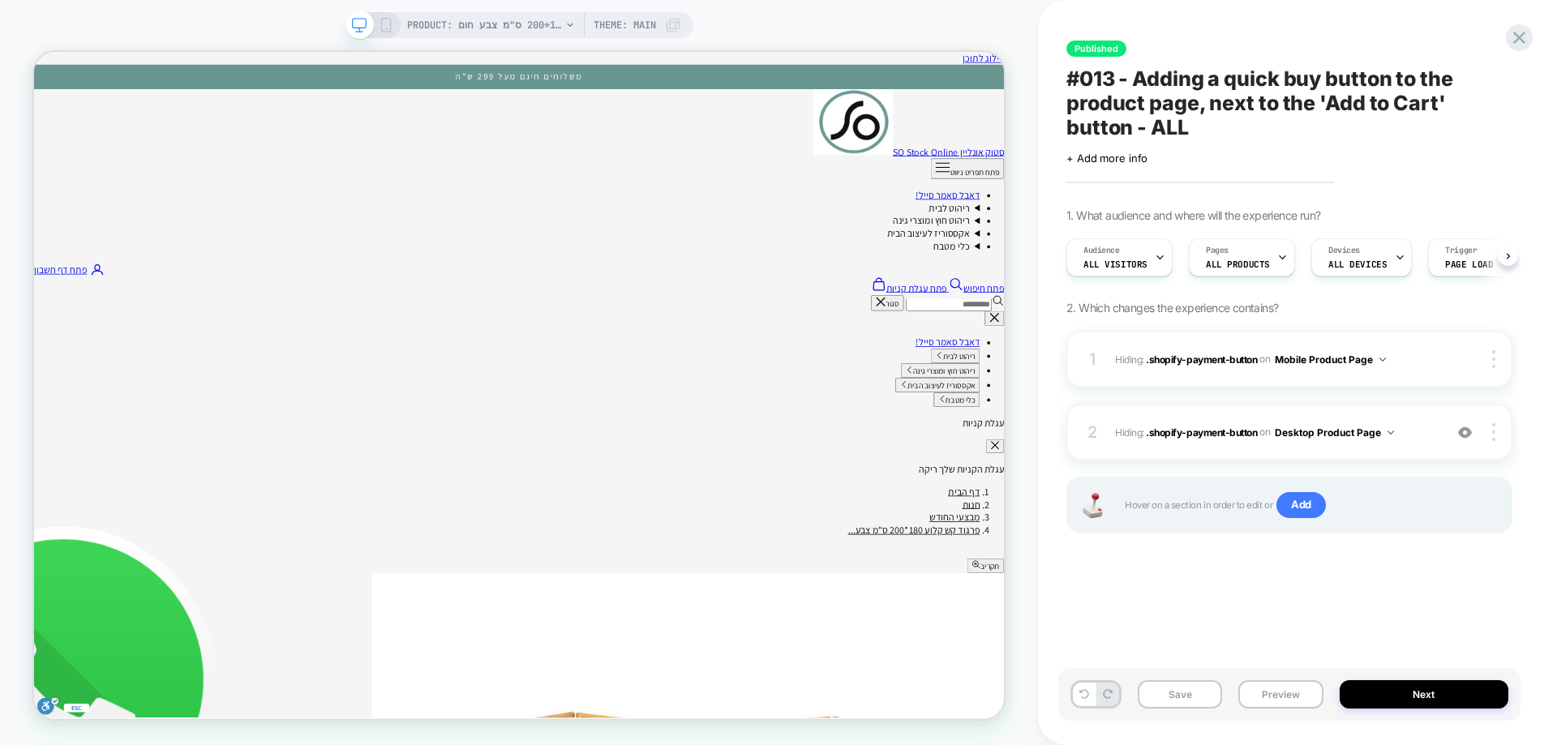
scroll to position [0, 1]
click at [1514, 34] on icon at bounding box center [1520, 38] width 22 height 22
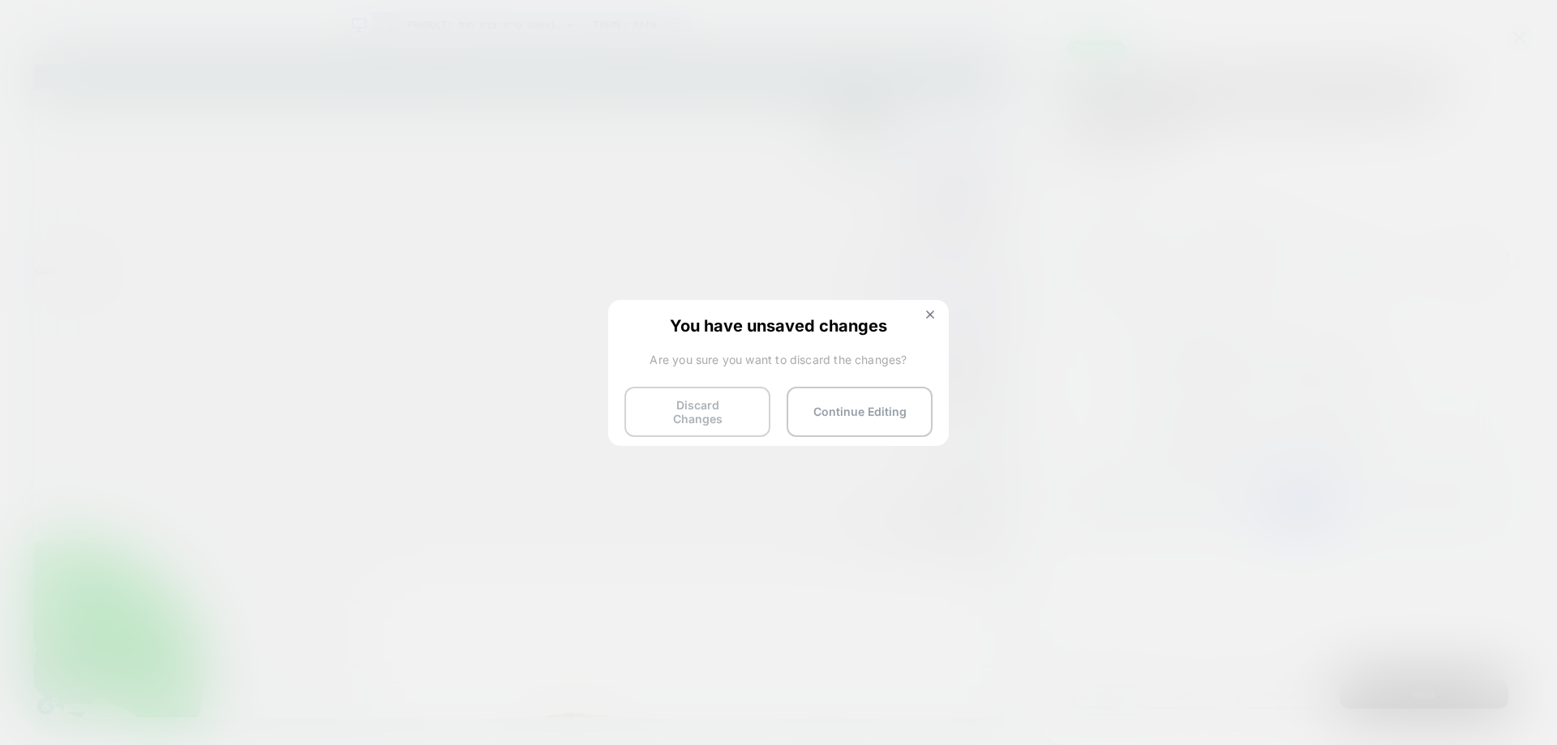
click at [719, 402] on button "Discard Changes" at bounding box center [698, 412] width 146 height 50
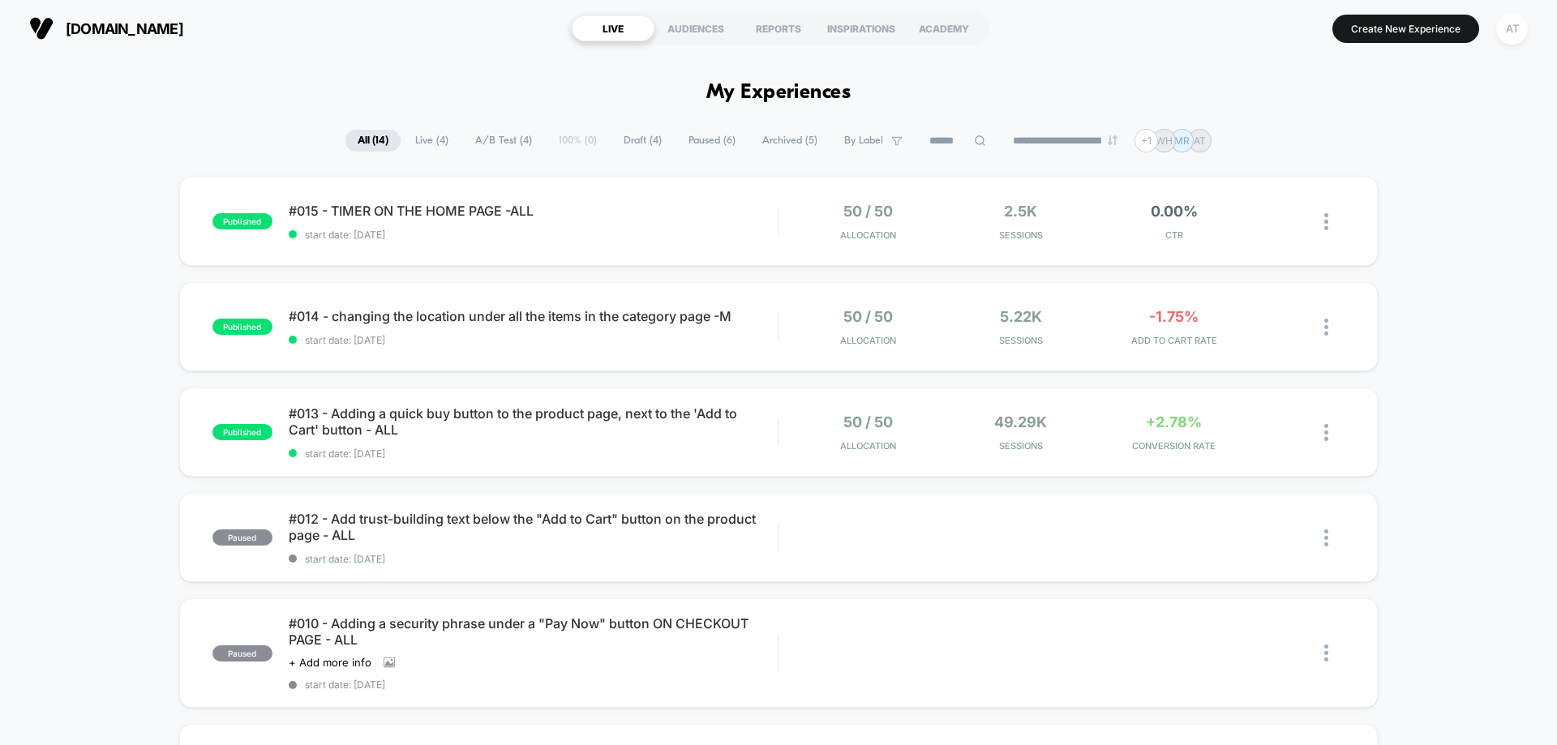
click at [1508, 22] on div "AT" at bounding box center [1513, 29] width 32 height 32
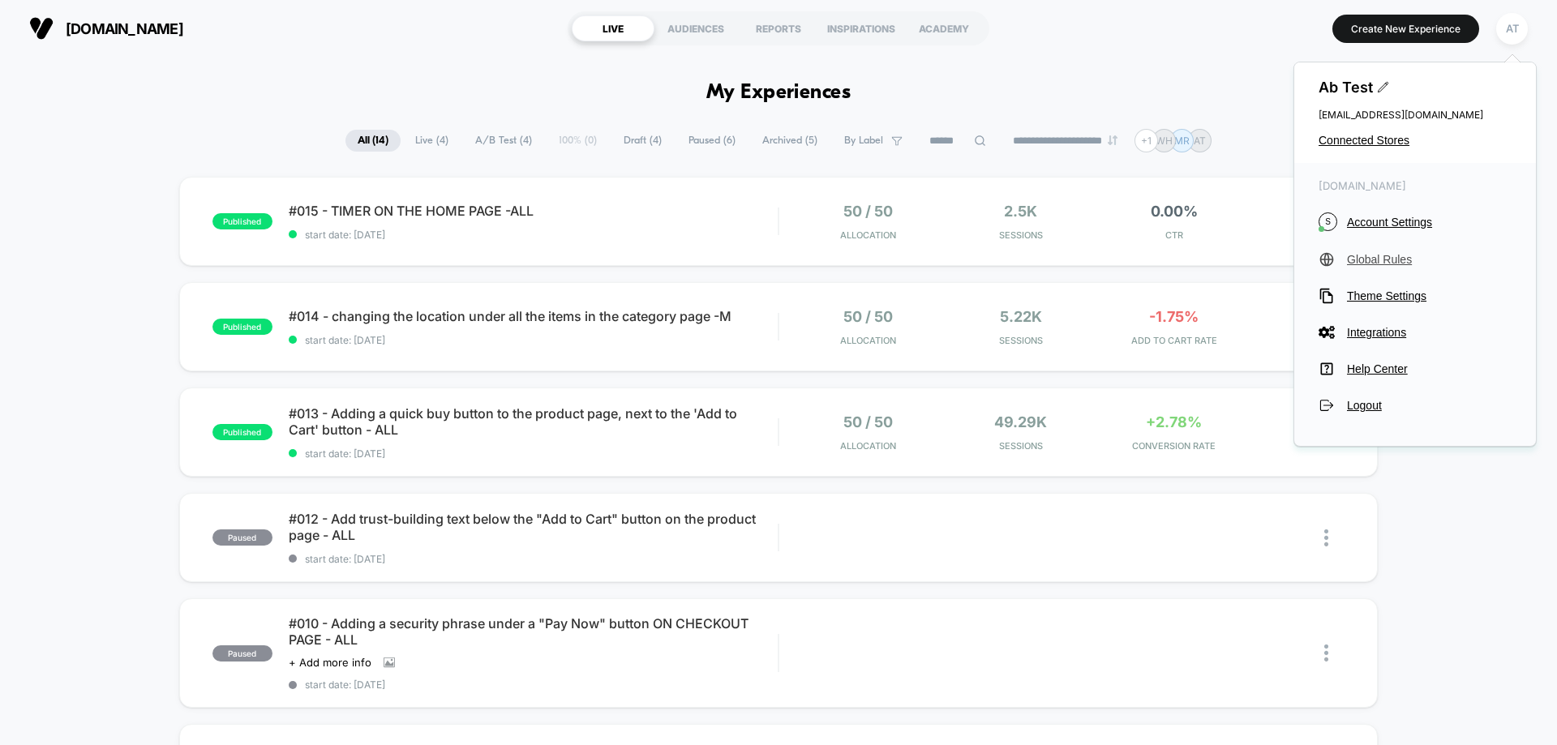
click at [1398, 258] on span "Global Rules" at bounding box center [1429, 259] width 165 height 13
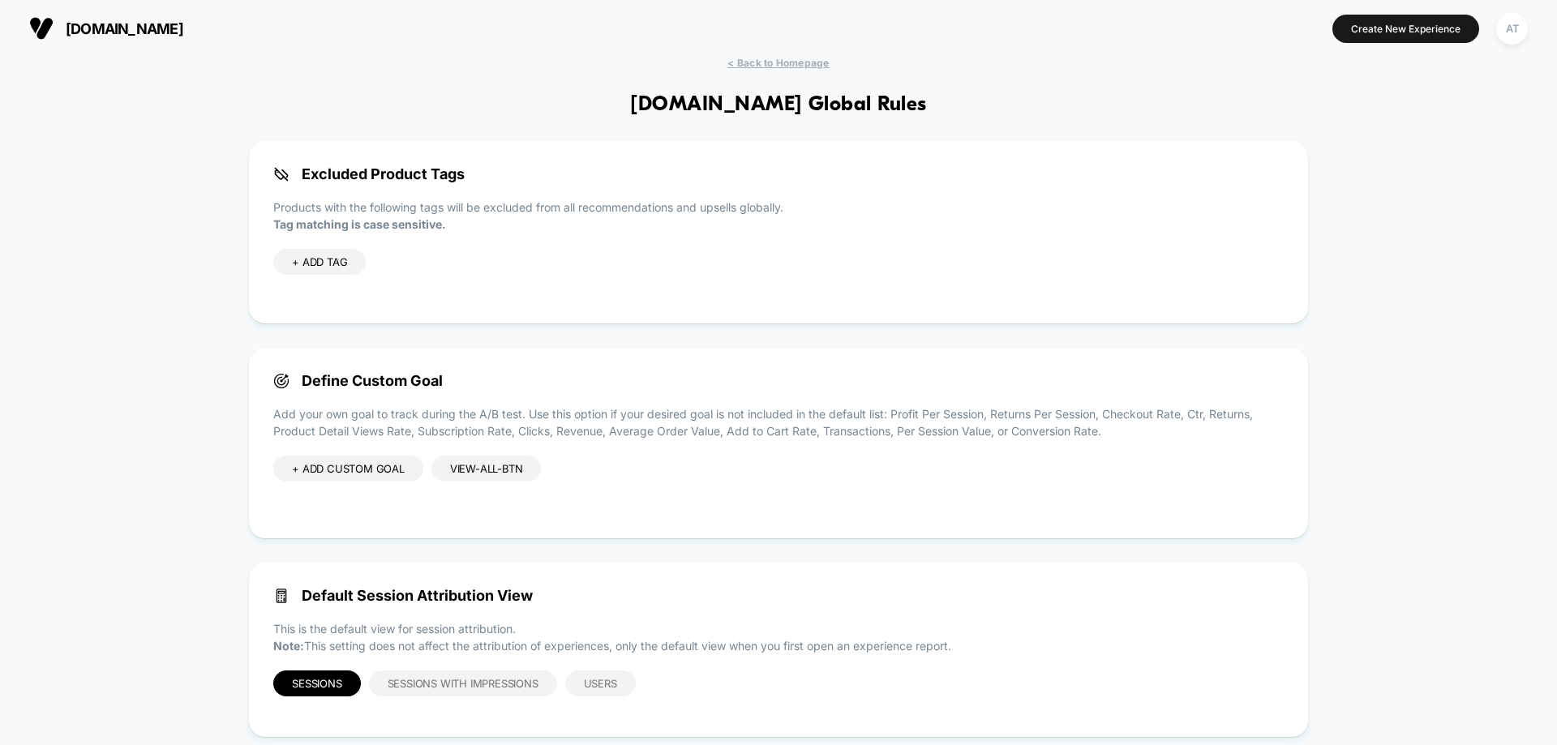
click at [508, 463] on div "view-all-btn" at bounding box center [487, 469] width 110 height 26
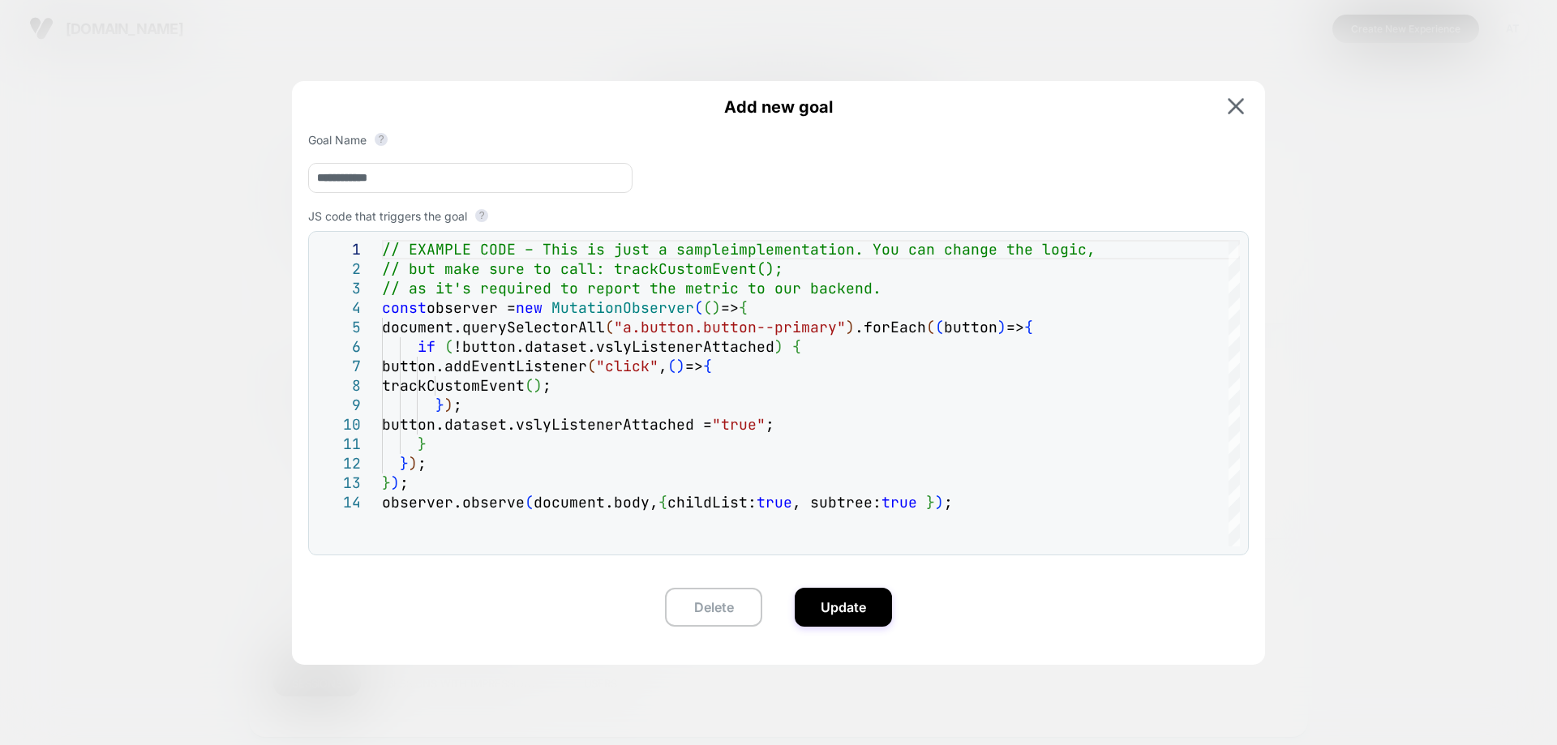
click at [345, 179] on input "**********" at bounding box center [470, 178] width 324 height 30
click at [542, 303] on div "// EXAMPLE CODE – This is just a sample implementation. You can change the logi…" at bounding box center [811, 520] width 858 height 560
drag, startPoint x: 634, startPoint y: 337, endPoint x: 844, endPoint y: 338, distance: 210.1
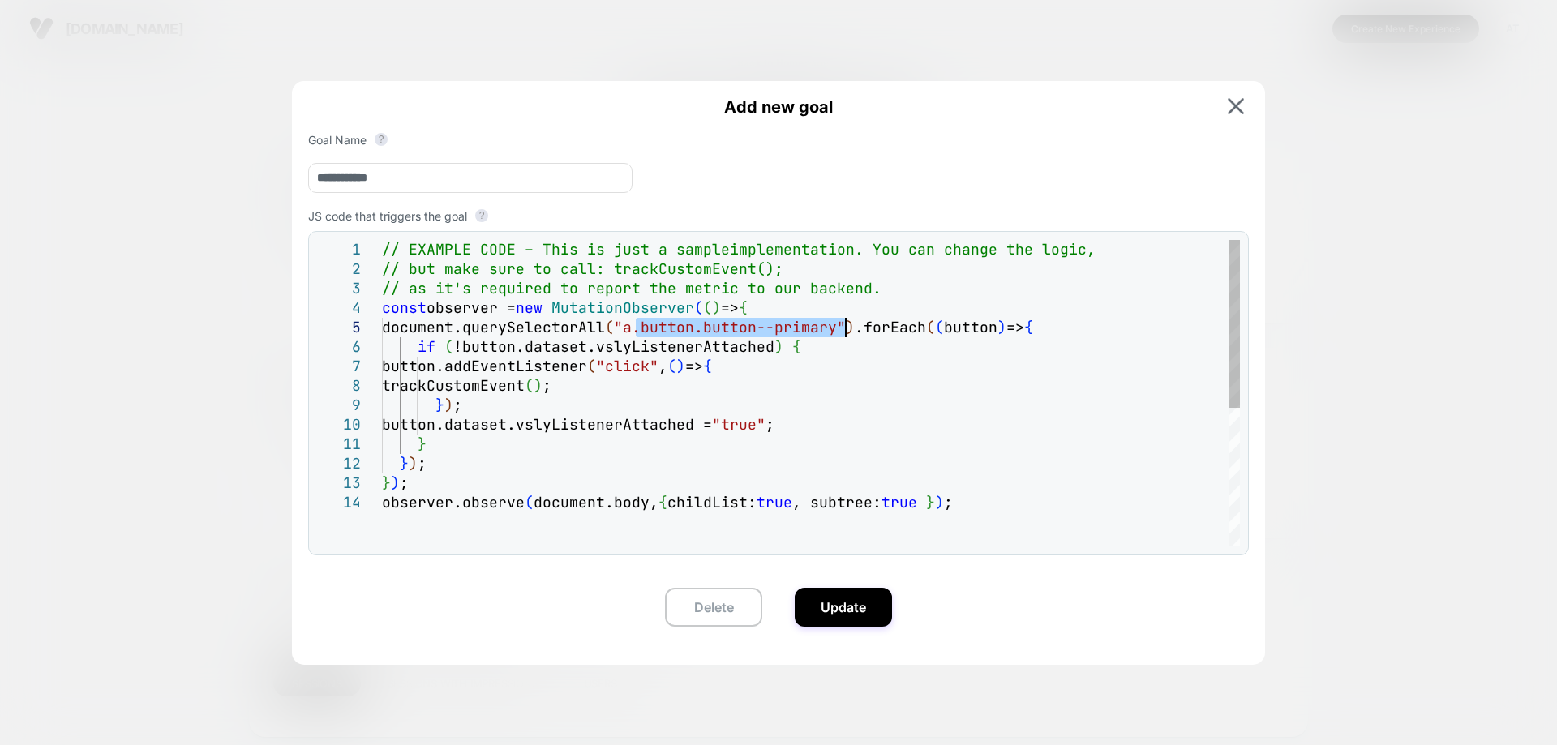
click at [844, 338] on div "// EXAMPLE CODE – This is just a sample implementation. You can change the logi…" at bounding box center [811, 520] width 858 height 560
type textarea "**********"
drag, startPoint x: 650, startPoint y: 331, endPoint x: 771, endPoint y: 330, distance: 120.9
click at [771, 330] on div "// EXAMPLE CODE – This is just a sample implementation. You can change the logi…" at bounding box center [811, 520] width 858 height 560
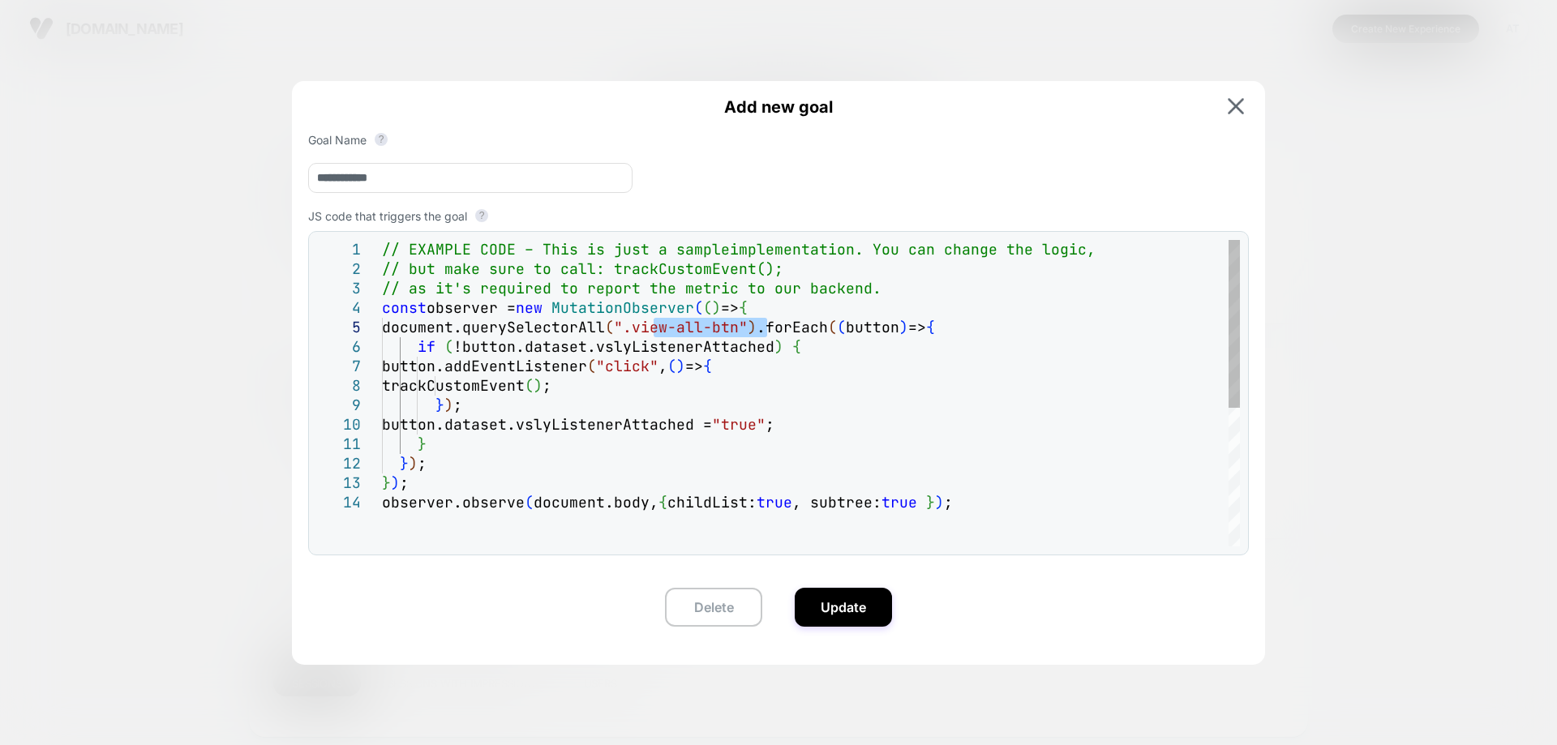
click at [762, 350] on div "// EXAMPLE CODE – This is just a sample implementation. You can change the logi…" at bounding box center [811, 520] width 858 height 560
click at [484, 394] on div "// EXAMPLE CODE – This is just a sample implementation. You can change the logi…" at bounding box center [811, 520] width 858 height 560
drag, startPoint x: 650, startPoint y: 322, endPoint x: 823, endPoint y: 328, distance: 173.7
click at [823, 328] on div "// EXAMPLE CODE – This is just a sample implementation. You can change the logi…" at bounding box center [811, 520] width 858 height 560
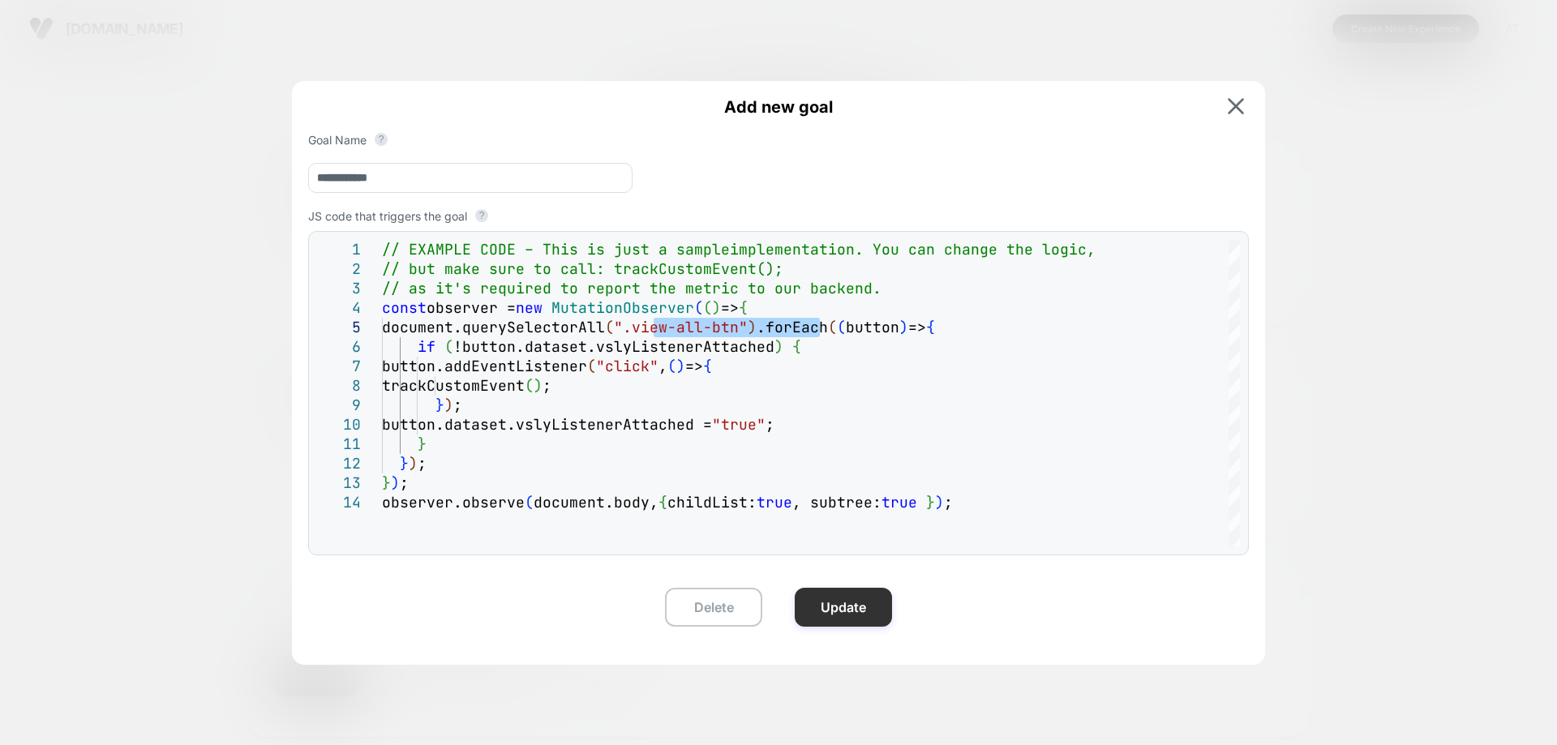
click at [850, 608] on button "Update" at bounding box center [843, 607] width 97 height 39
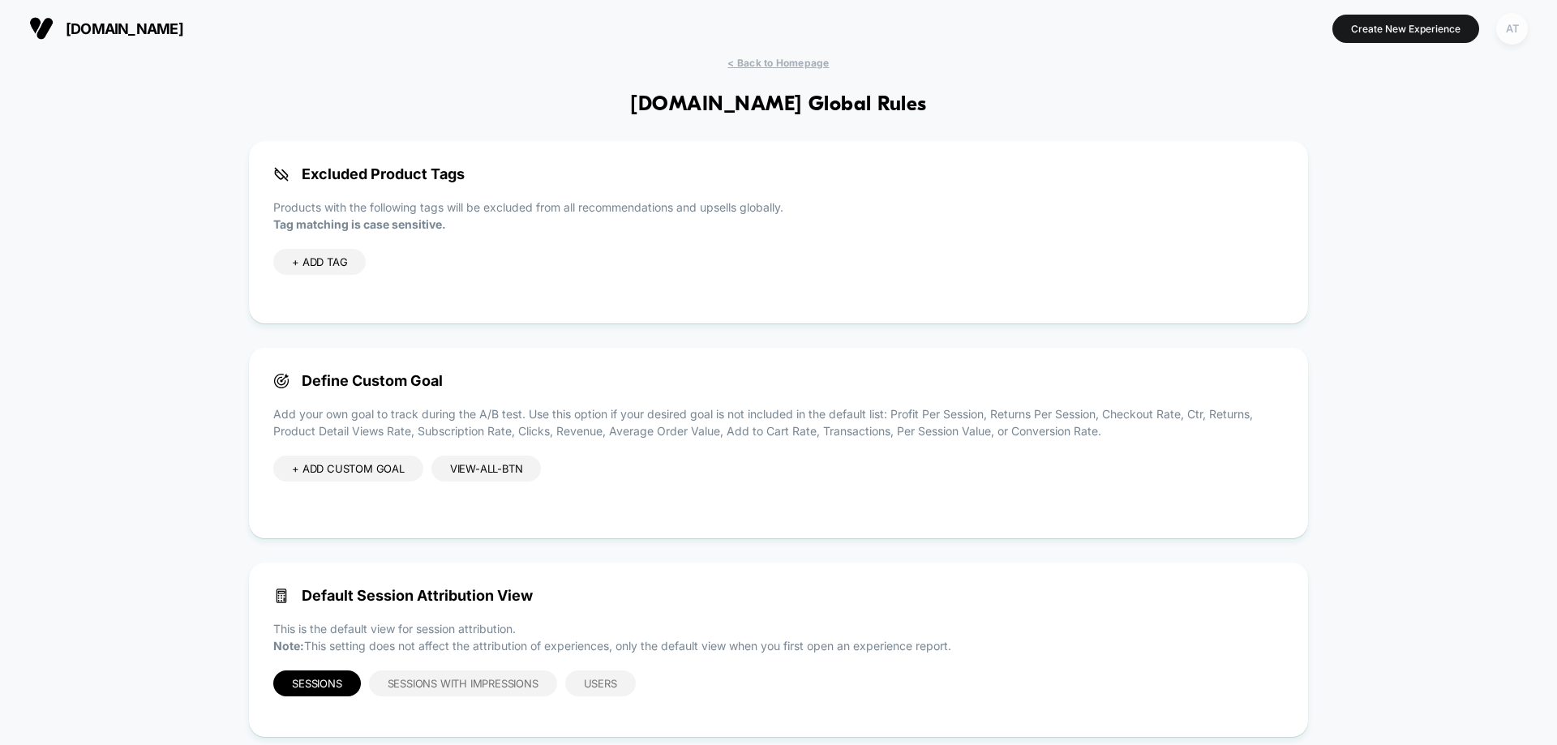
click at [1514, 36] on div "AT" at bounding box center [1513, 29] width 32 height 32
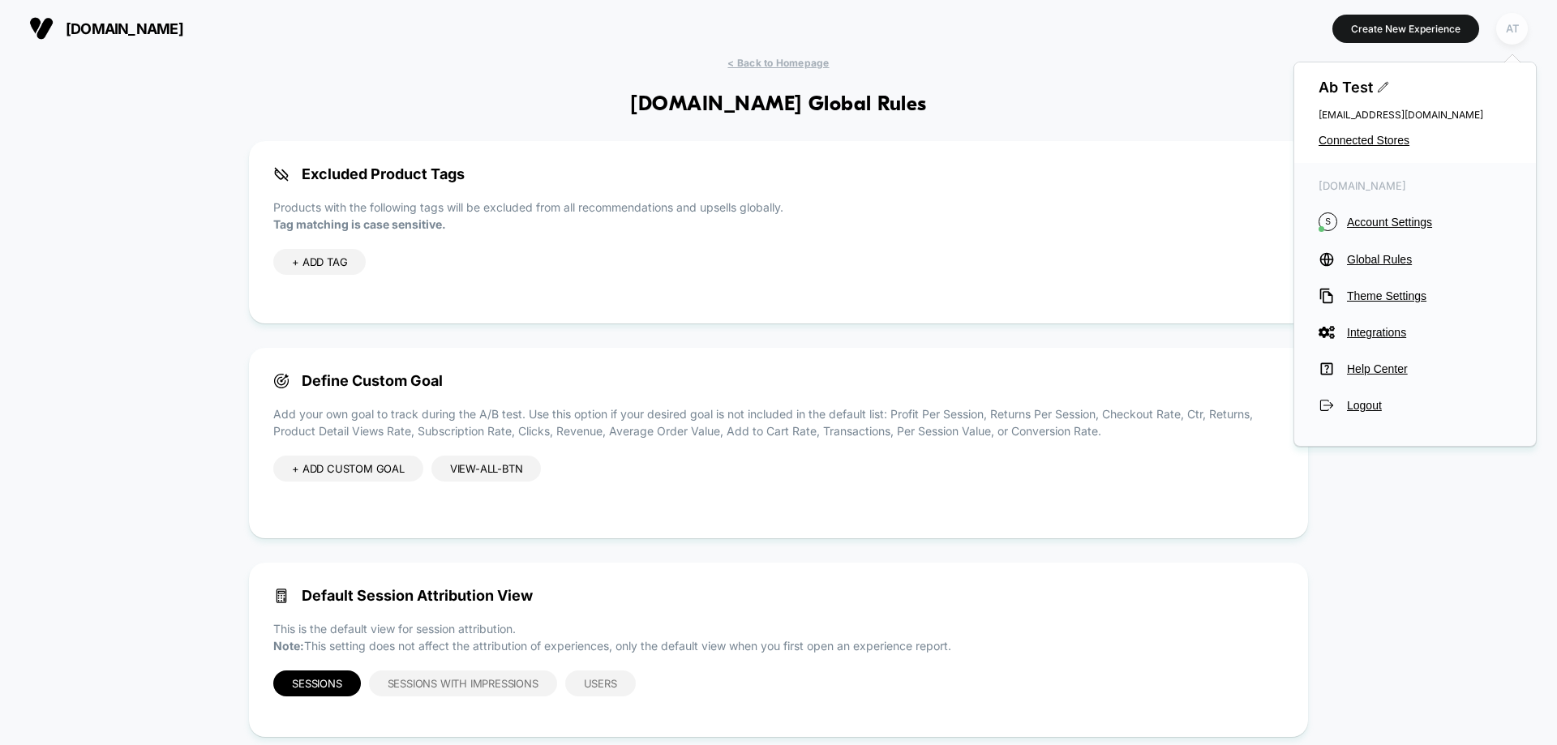
click at [1514, 36] on div "AT" at bounding box center [1513, 29] width 32 height 32
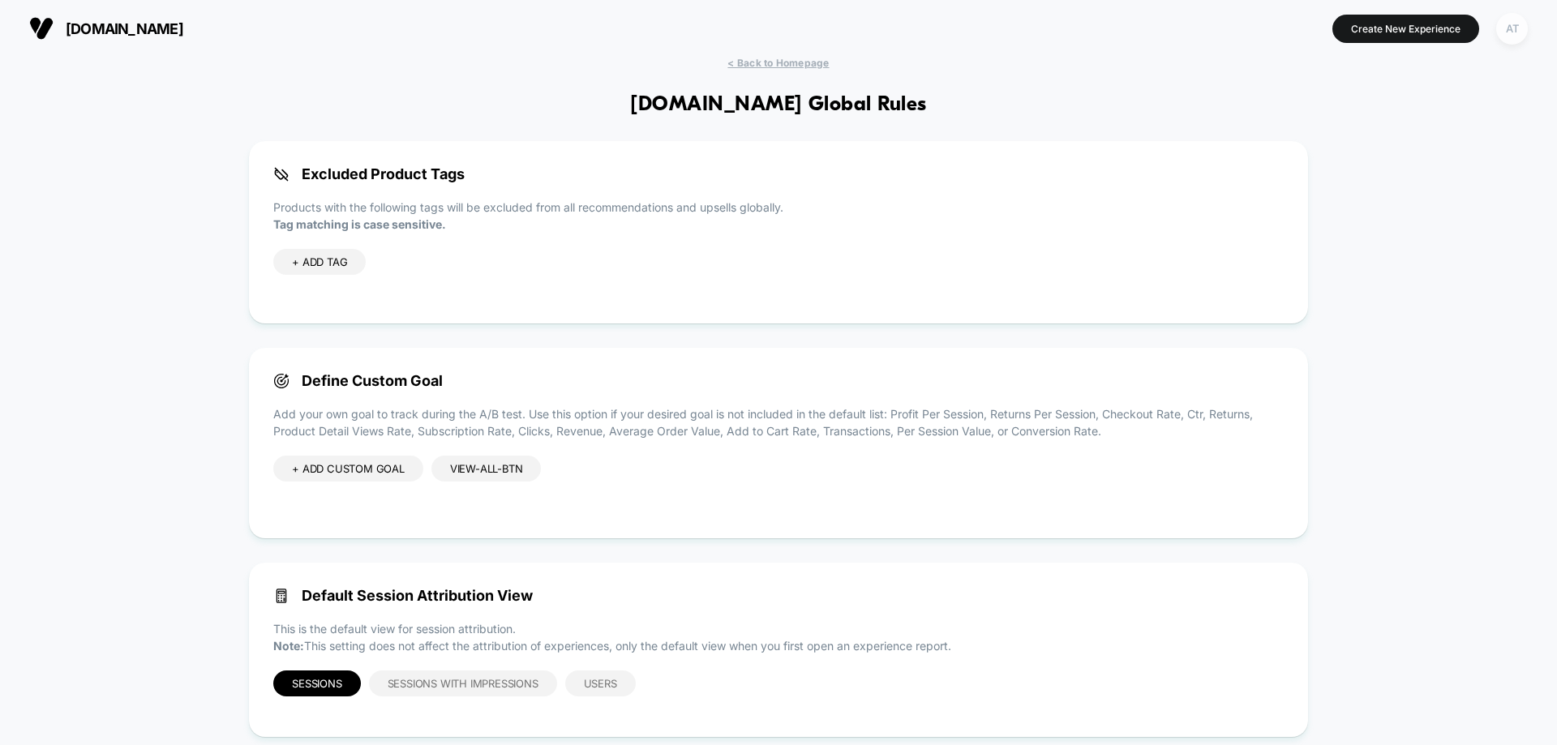
click at [1514, 36] on div "AT" at bounding box center [1513, 29] width 32 height 32
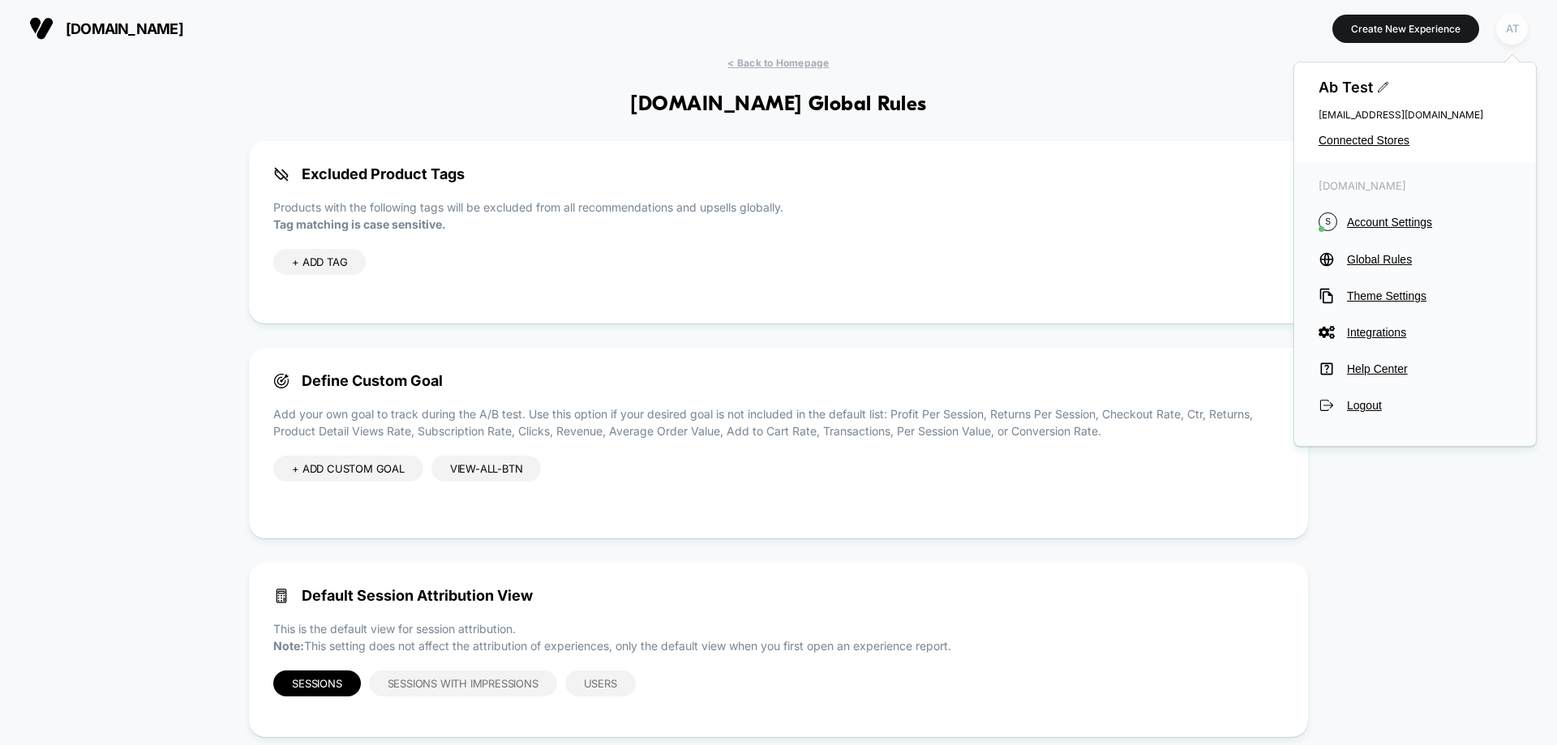
click at [1503, 28] on div "AT" at bounding box center [1513, 29] width 32 height 32
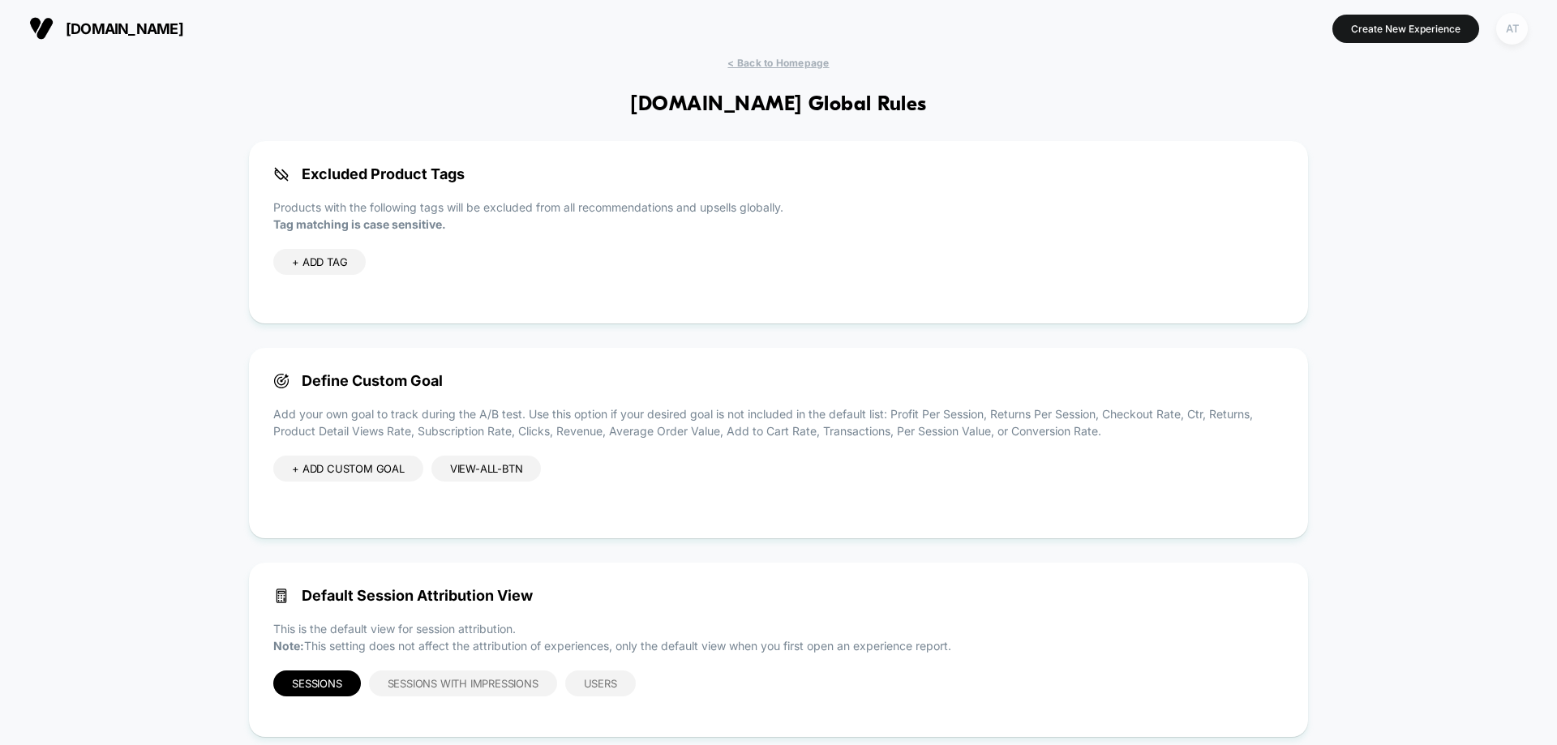
click at [1510, 34] on div "AT" at bounding box center [1513, 29] width 32 height 32
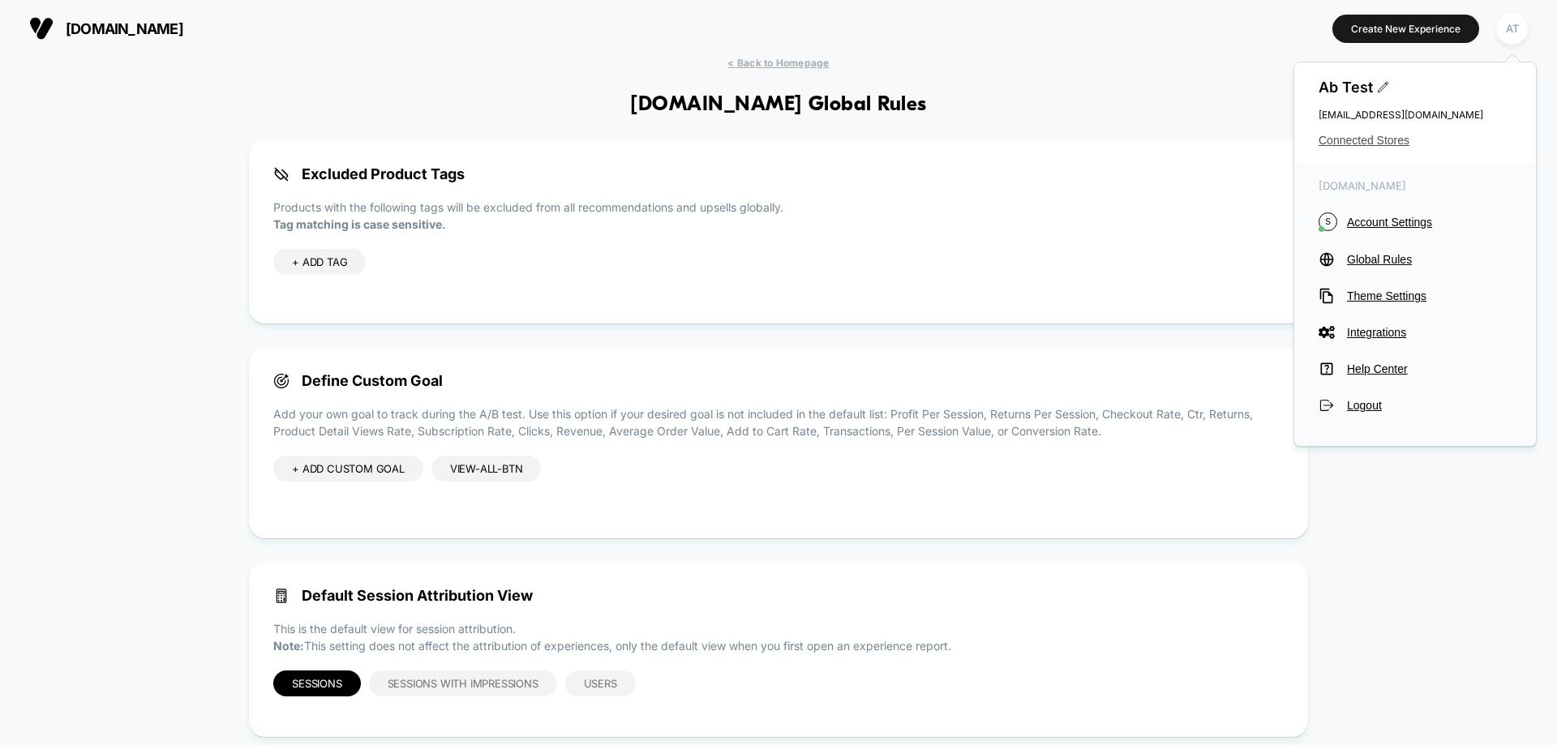
click at [1372, 136] on span "Connected Stores" at bounding box center [1415, 140] width 193 height 13
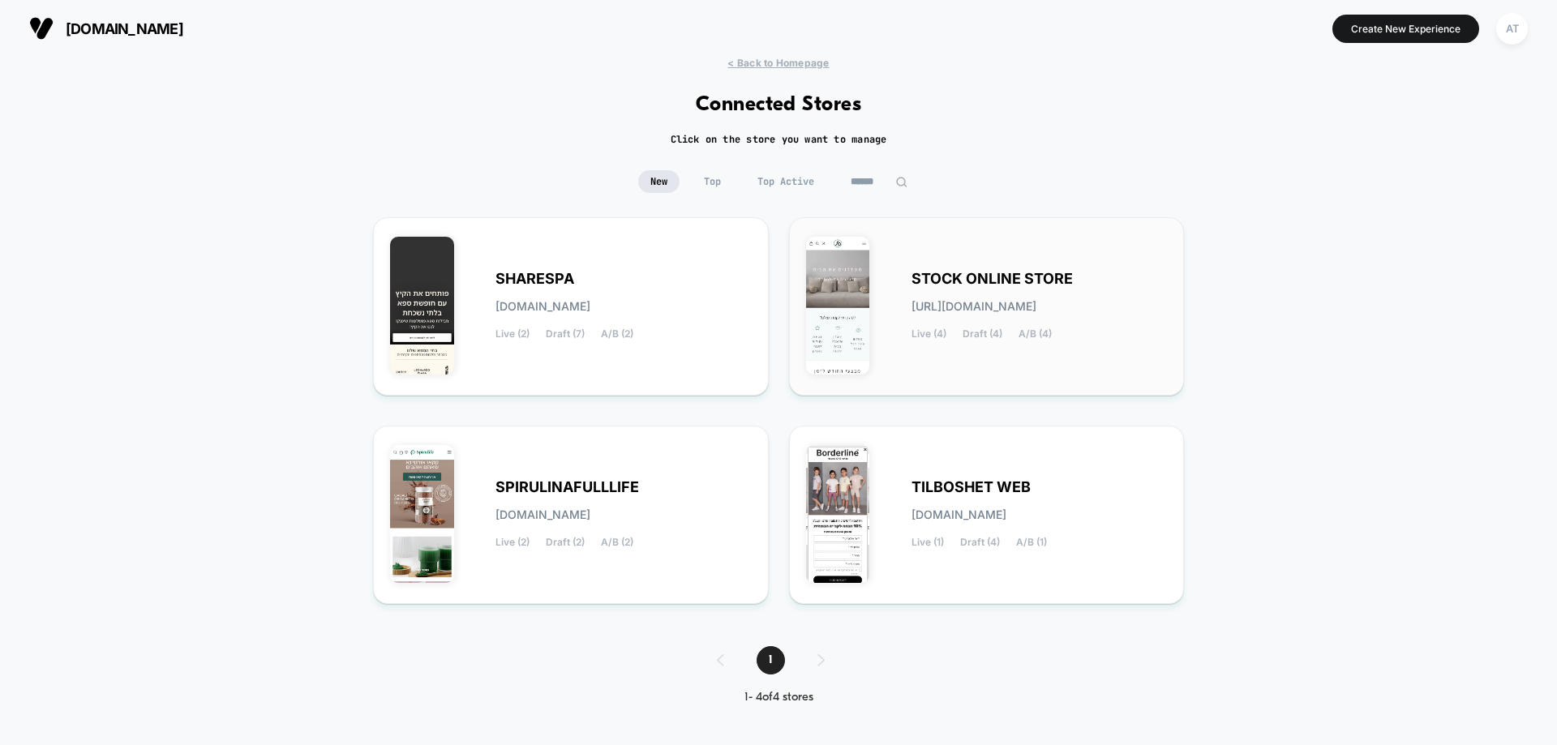
click at [1021, 319] on div "STOCK ONLINE STORE stock-online_store.myshopify.com Live (4) Draft (4) A/B (4)" at bounding box center [1040, 306] width 256 height 67
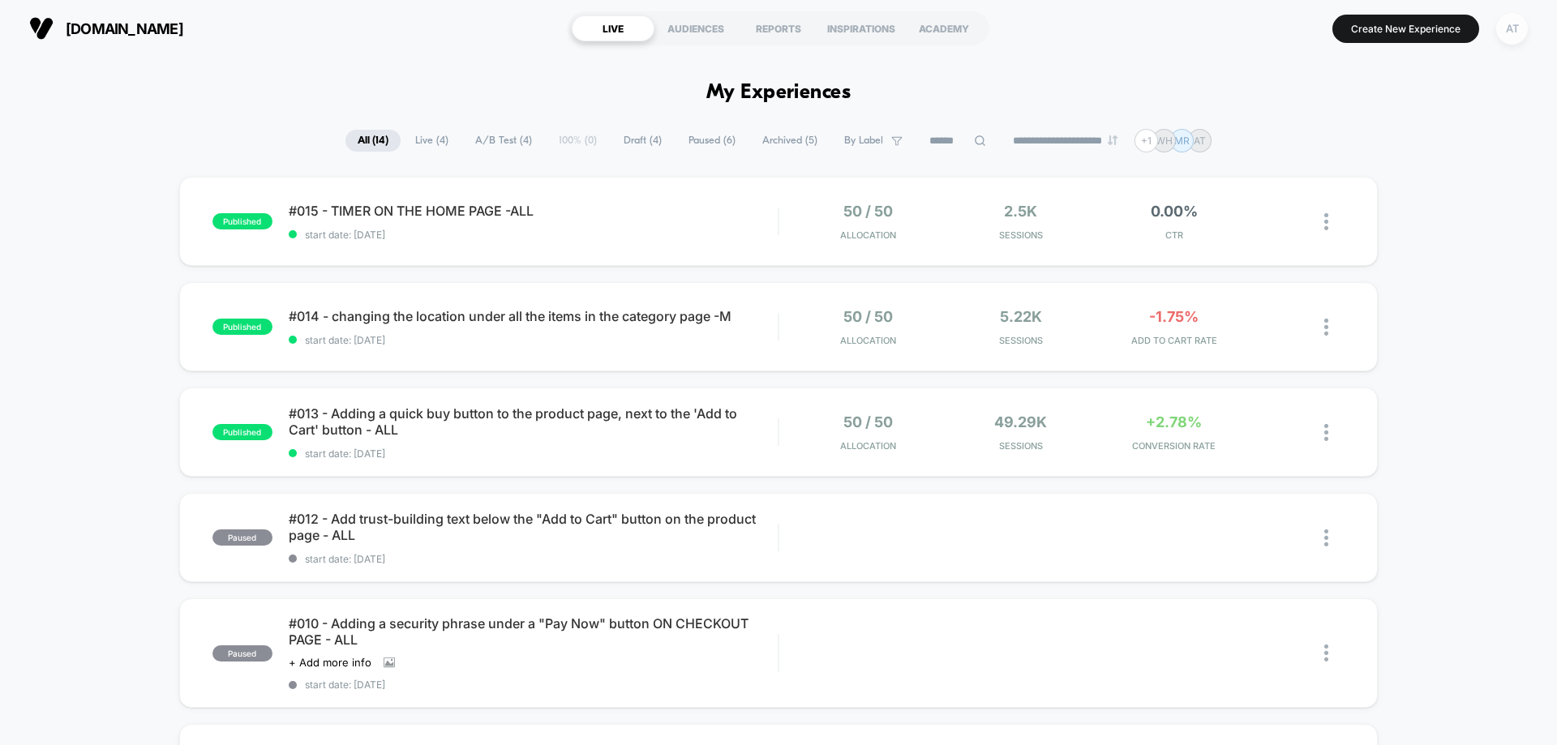
click at [1502, 21] on div "AT" at bounding box center [1513, 29] width 32 height 32
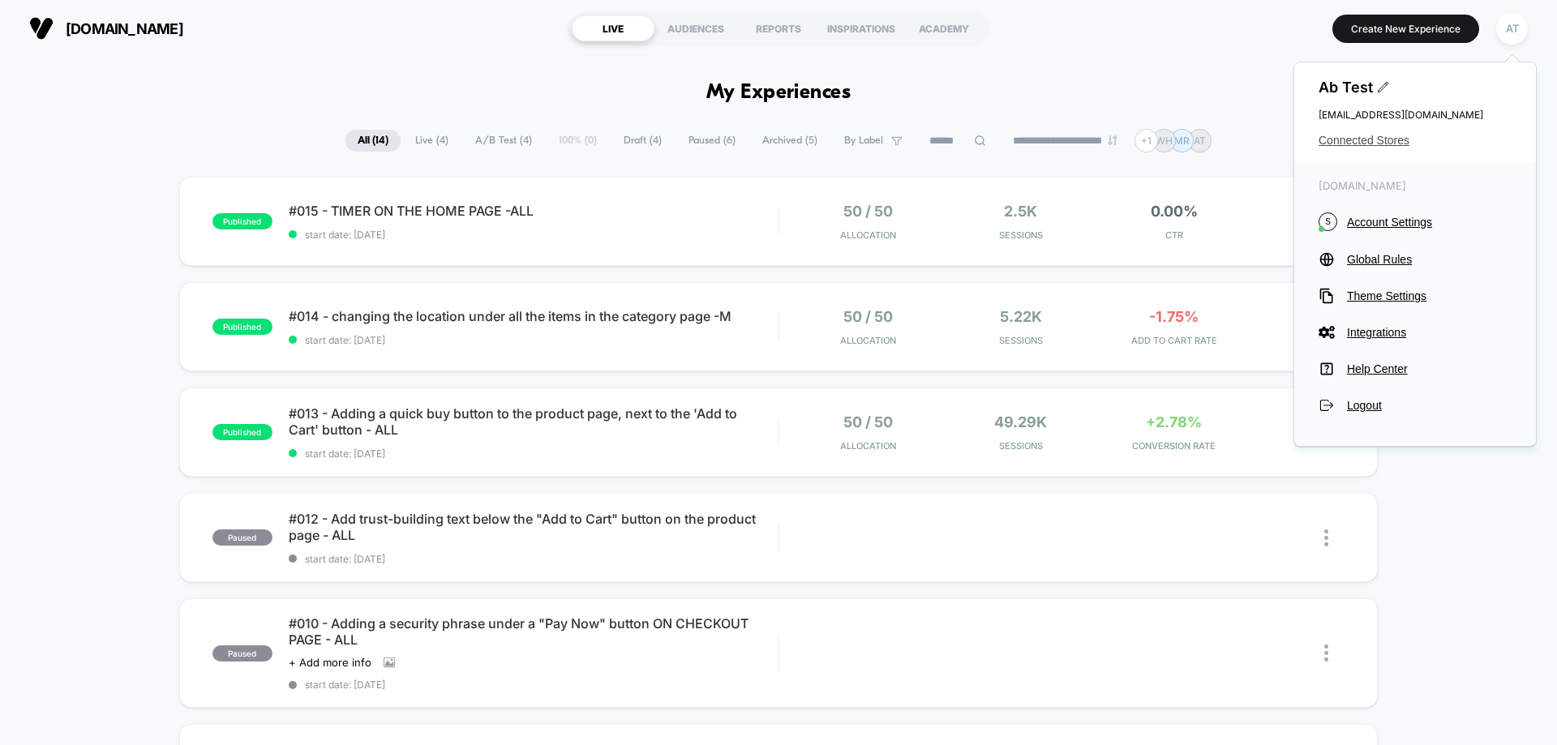
click at [1366, 145] on span "Connected Stores" at bounding box center [1415, 140] width 193 height 13
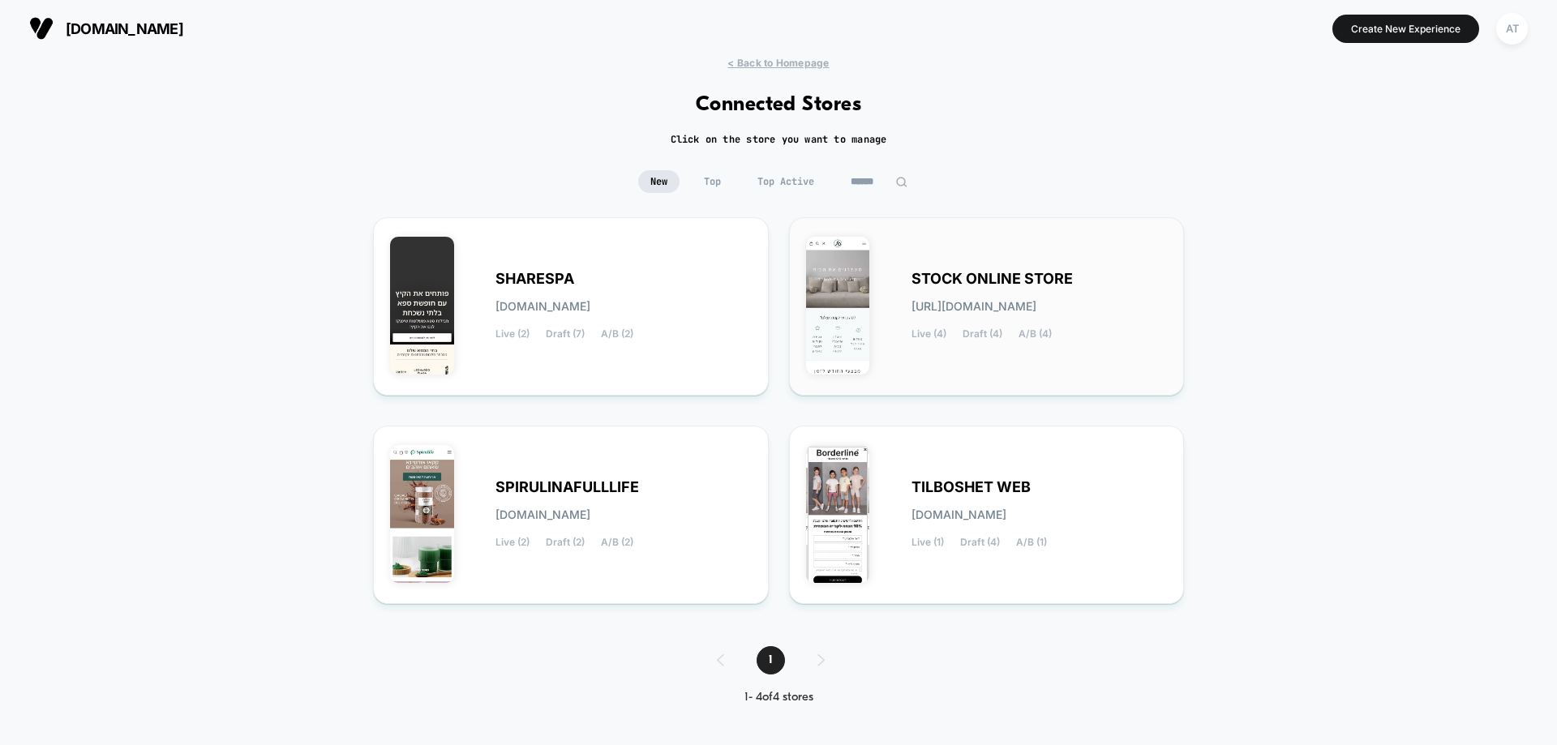
click at [977, 303] on span "stock-online_store.myshopify.com" at bounding box center [974, 306] width 125 height 11
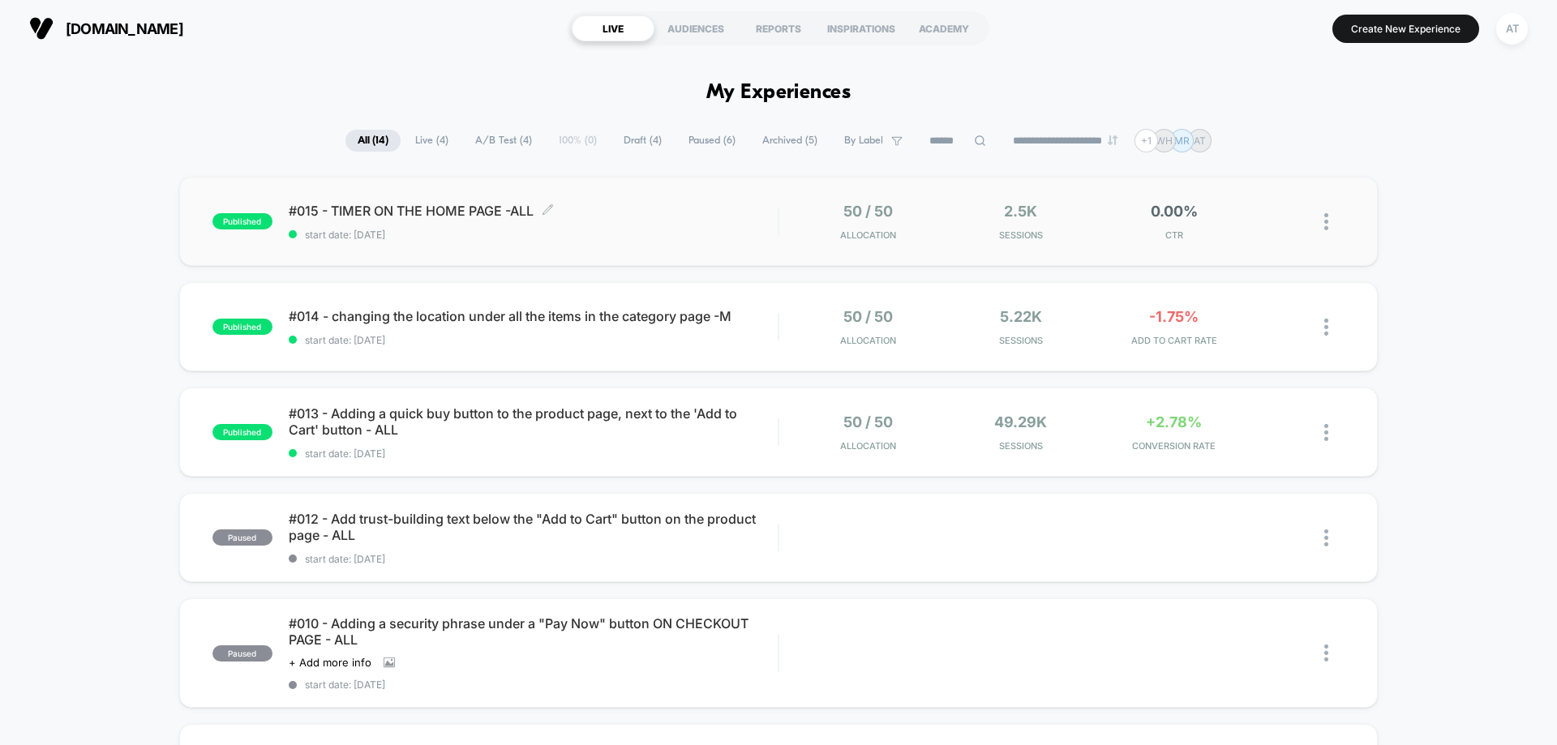
click at [417, 207] on span "#015 - TIMER ON THE HOME PAGE -ALL Click to edit experience details" at bounding box center [533, 211] width 489 height 16
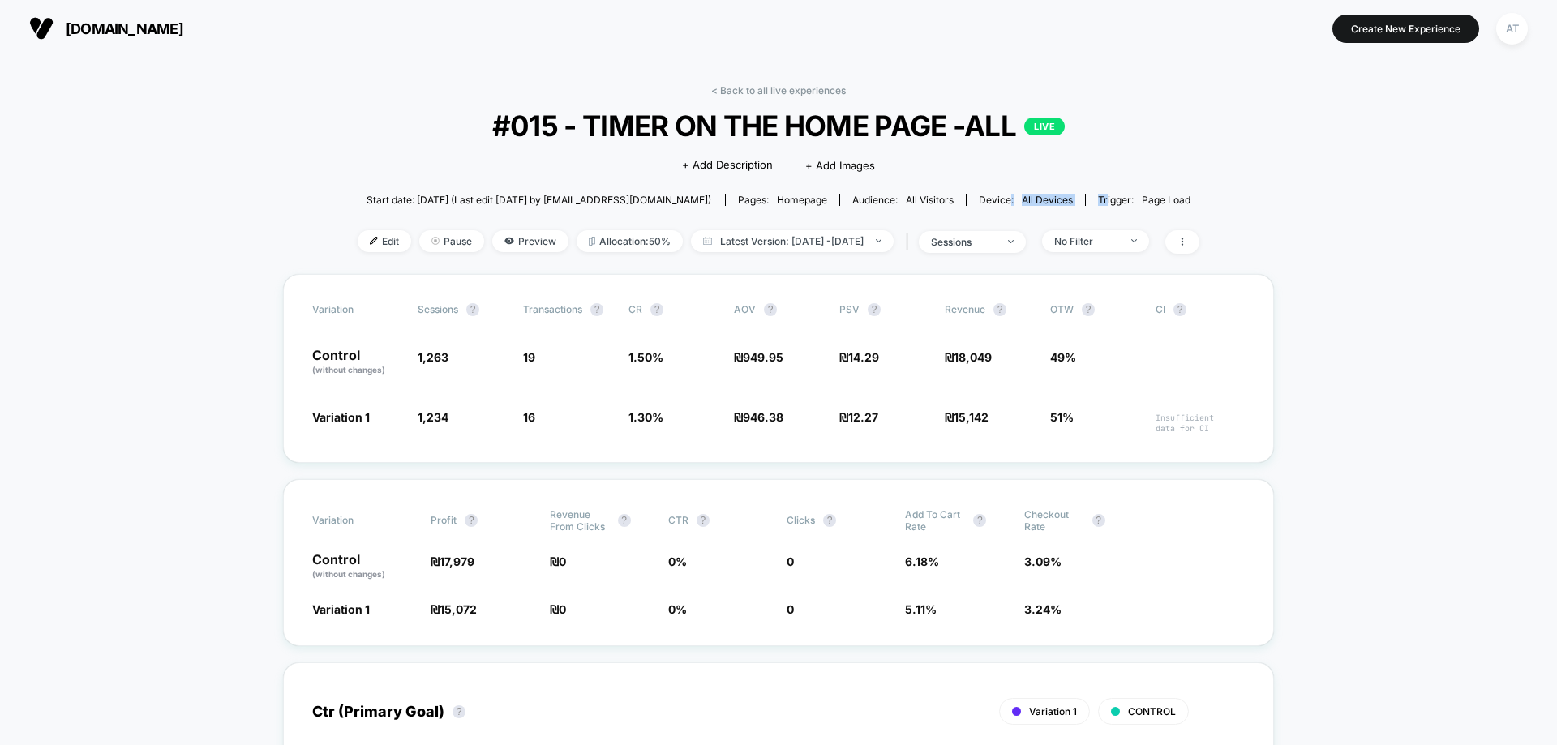
drag, startPoint x: 1028, startPoint y: 206, endPoint x: 1074, endPoint y: 206, distance: 46.2
click at [1074, 206] on div "Start date: 10.8.2025 (Last edit 11.8.2025 by cro@ab-test.io) Pages: homepage A…" at bounding box center [779, 200] width 842 height 28
click at [369, 240] on span "Edit" at bounding box center [385, 241] width 54 height 22
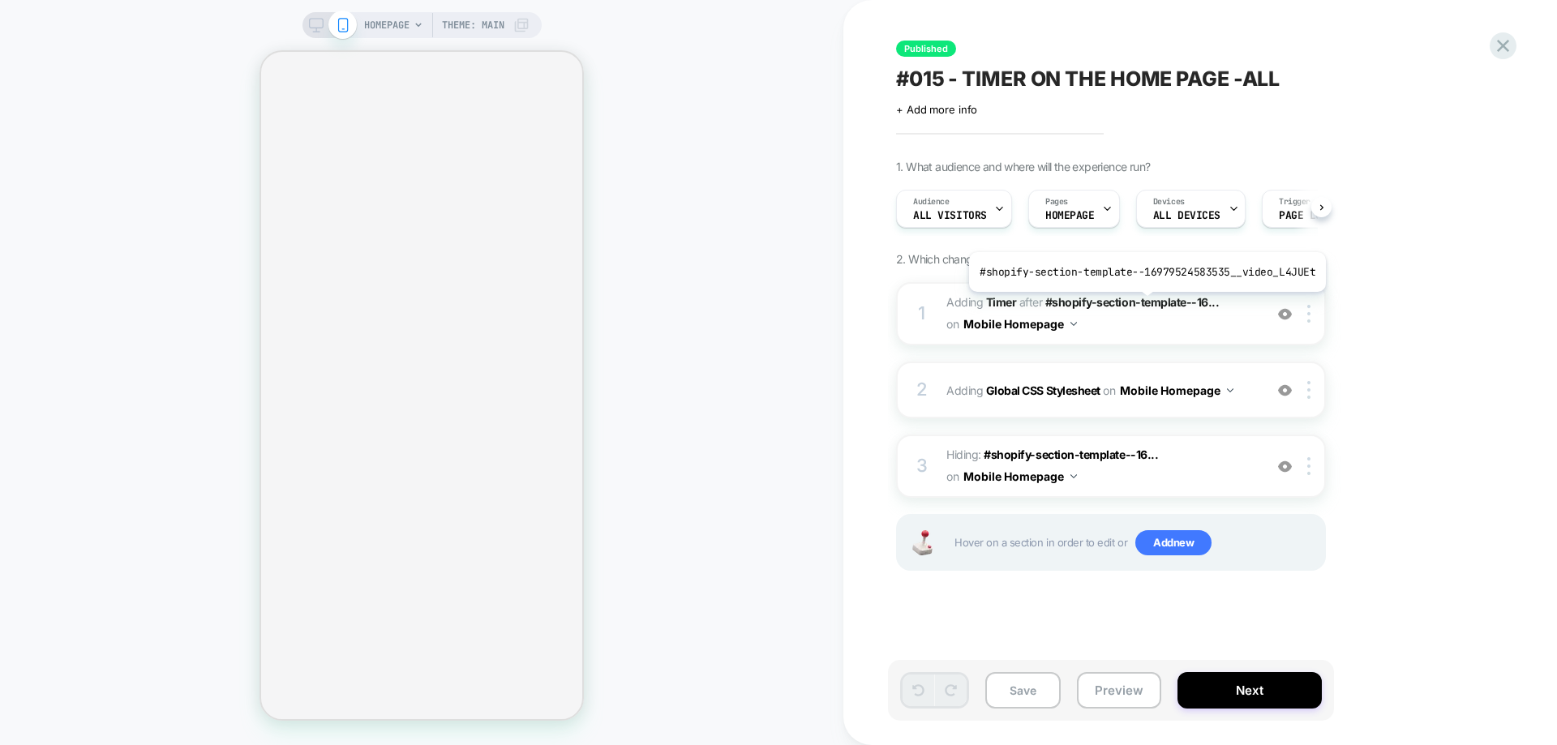
scroll to position [0, 1]
click at [1309, 311] on img at bounding box center [1309, 314] width 3 height 18
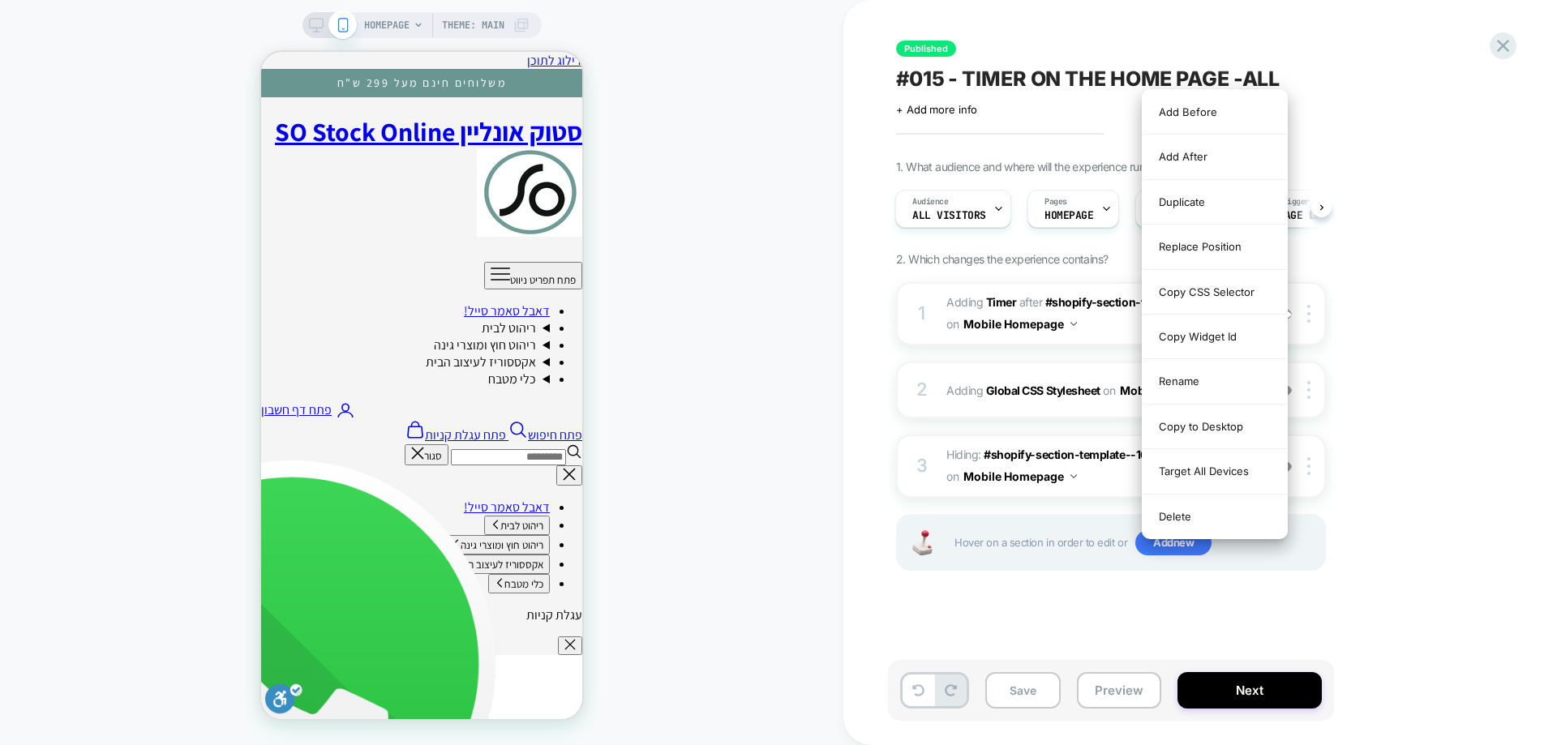
scroll to position [0, 0]
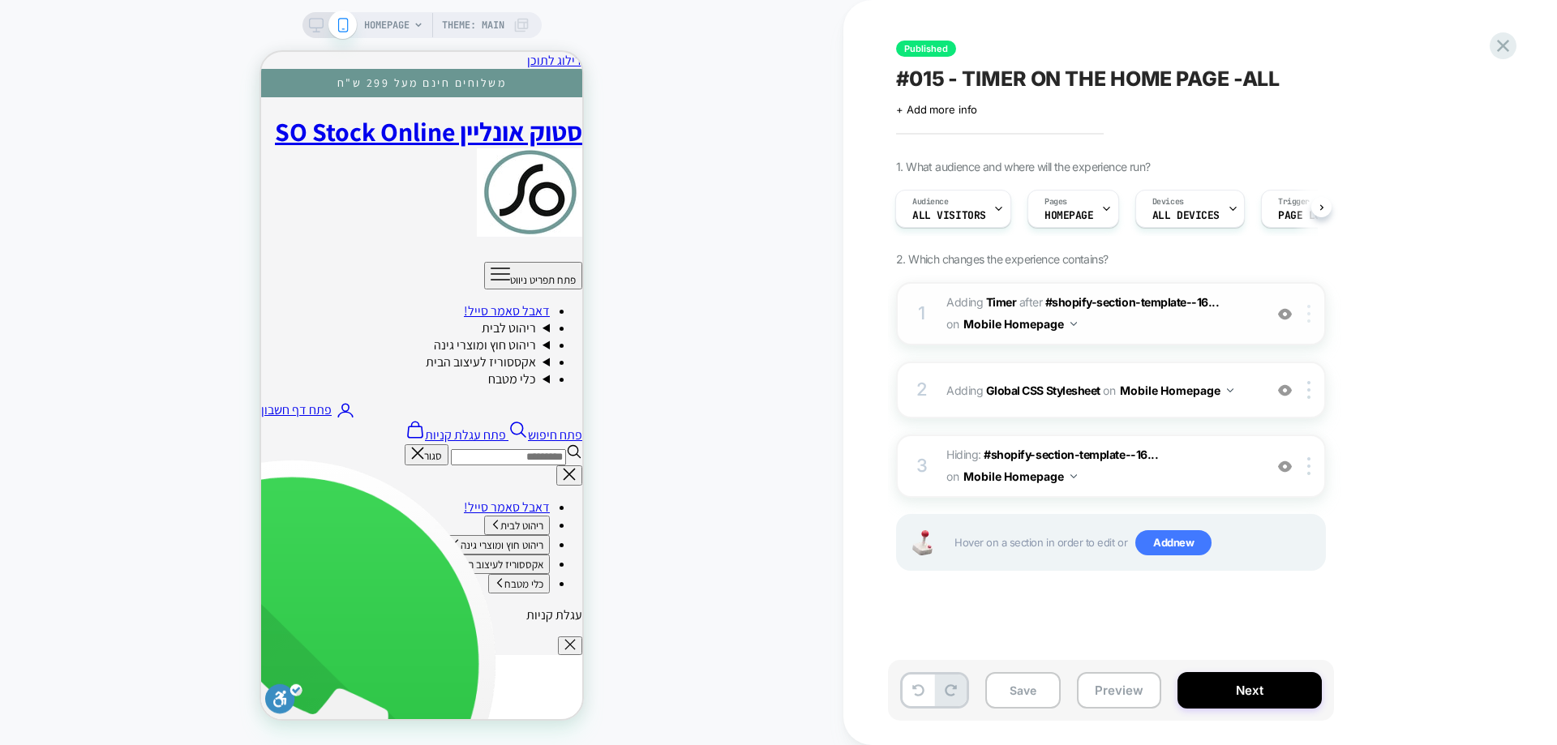
click at [1312, 313] on div at bounding box center [1312, 314] width 27 height 18
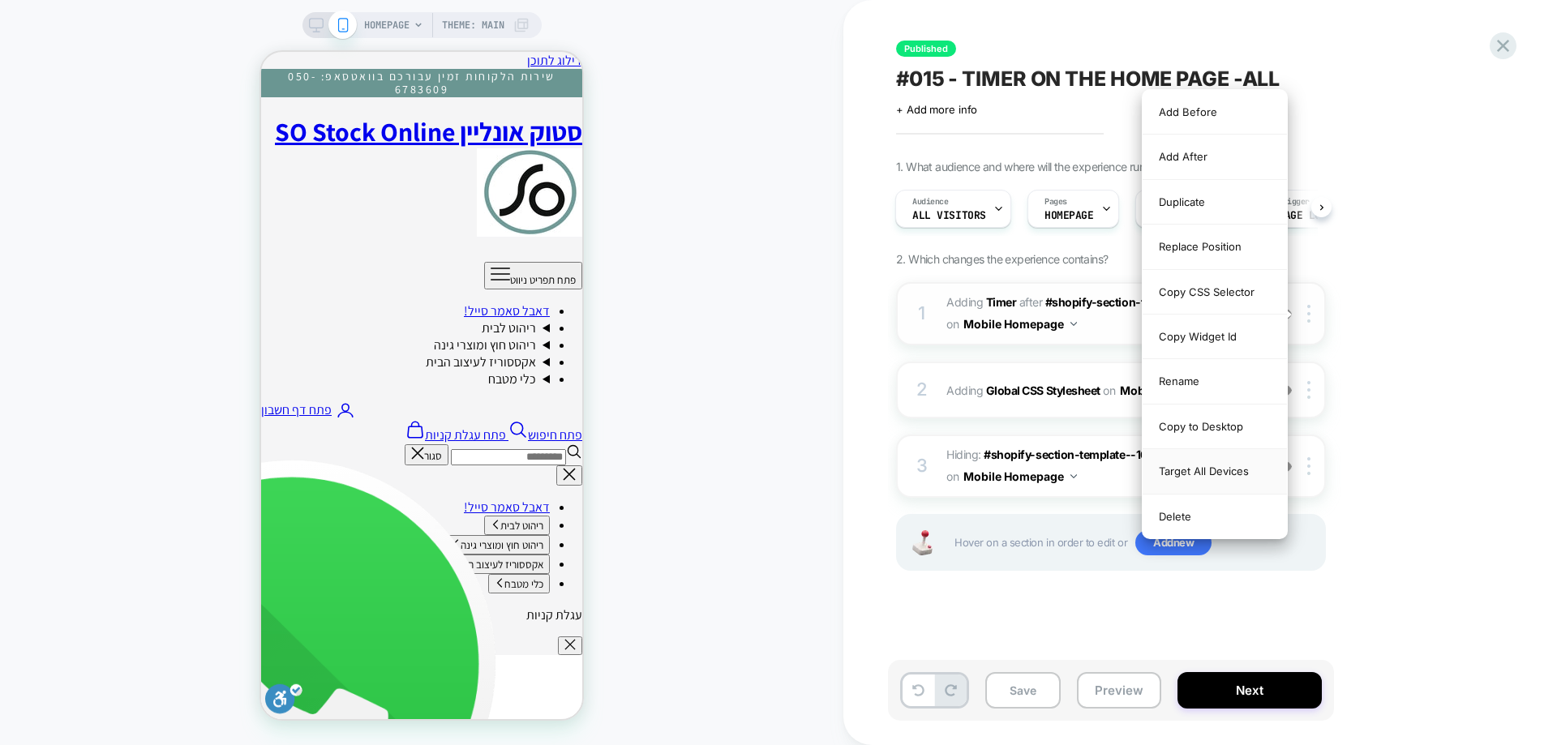
click at [1242, 462] on div "Target All Devices" at bounding box center [1215, 471] width 144 height 45
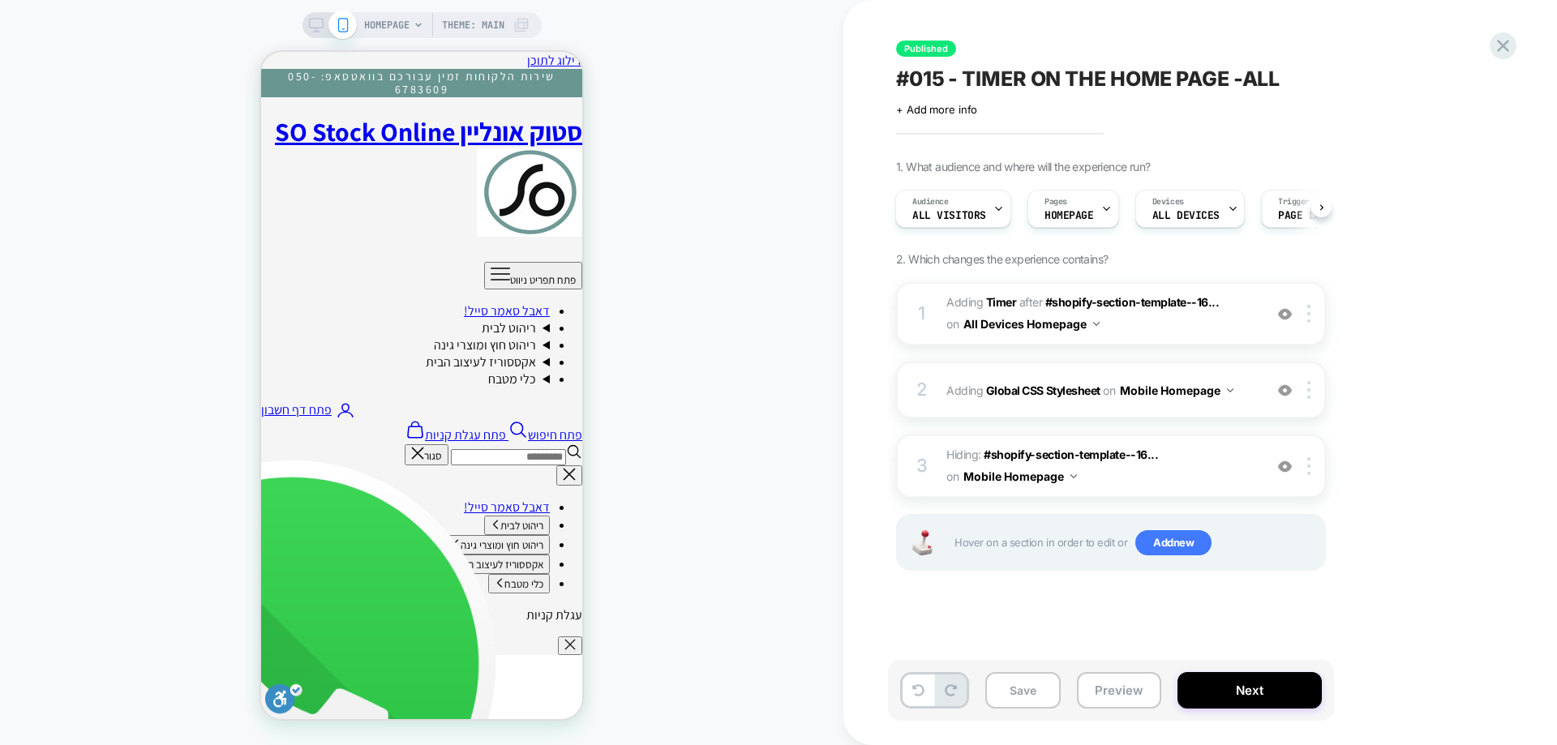
click at [1268, 709] on div "Save Preview Next" at bounding box center [1111, 690] width 446 height 61
click at [1274, 698] on button "Next" at bounding box center [1250, 690] width 144 height 37
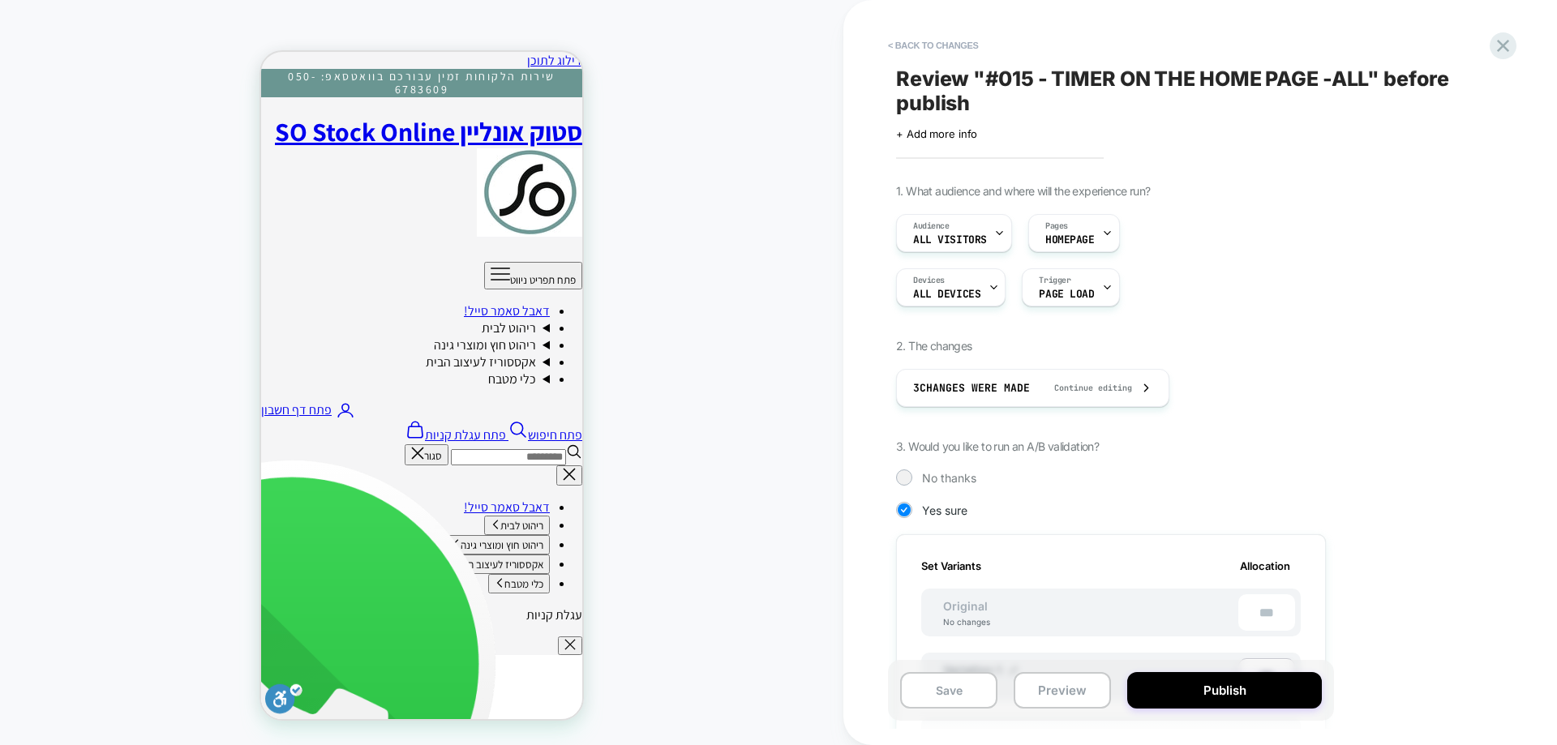
scroll to position [0, 2]
click at [1274, 698] on button "Publish" at bounding box center [1225, 690] width 195 height 37
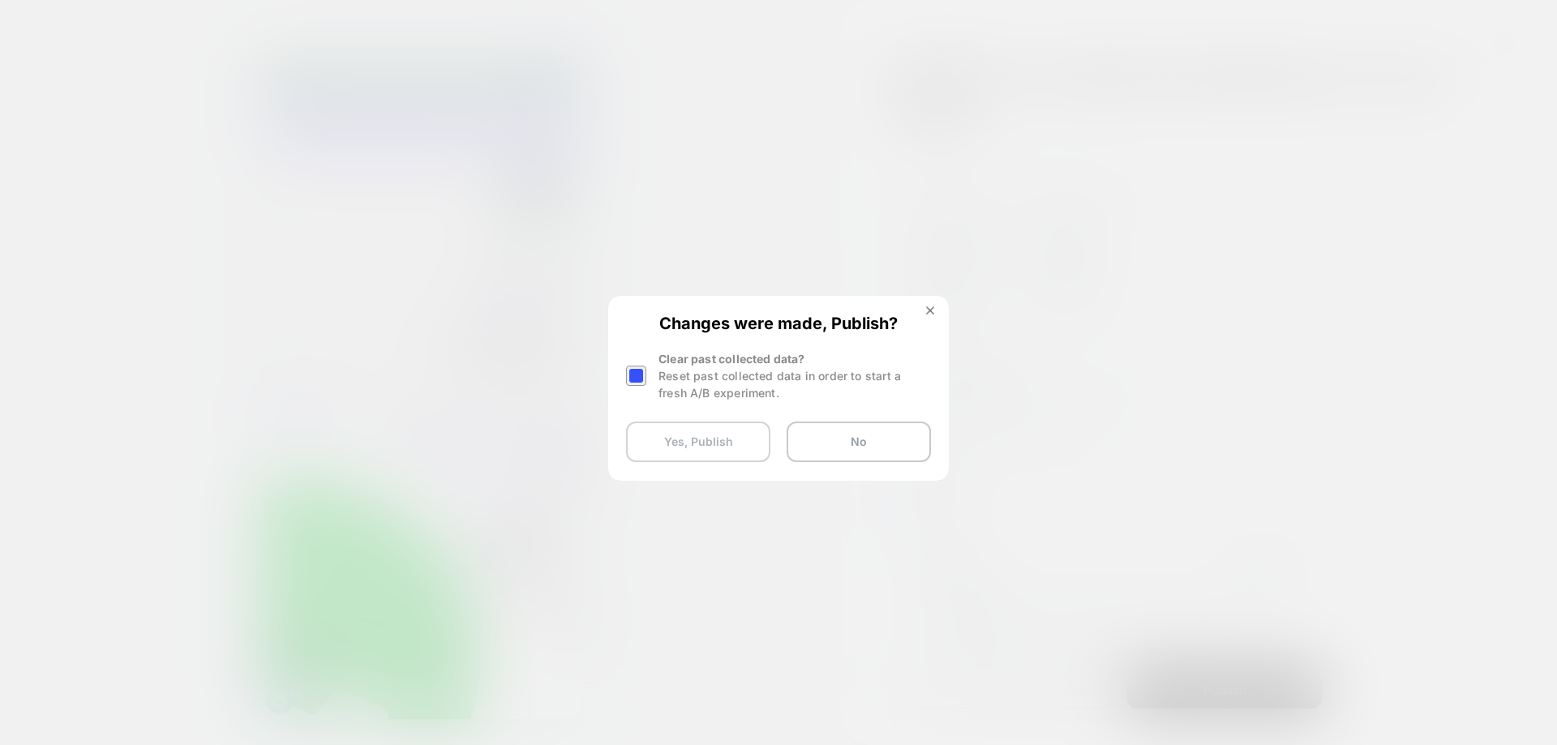
click at [663, 443] on button "Yes, Publish" at bounding box center [698, 442] width 144 height 41
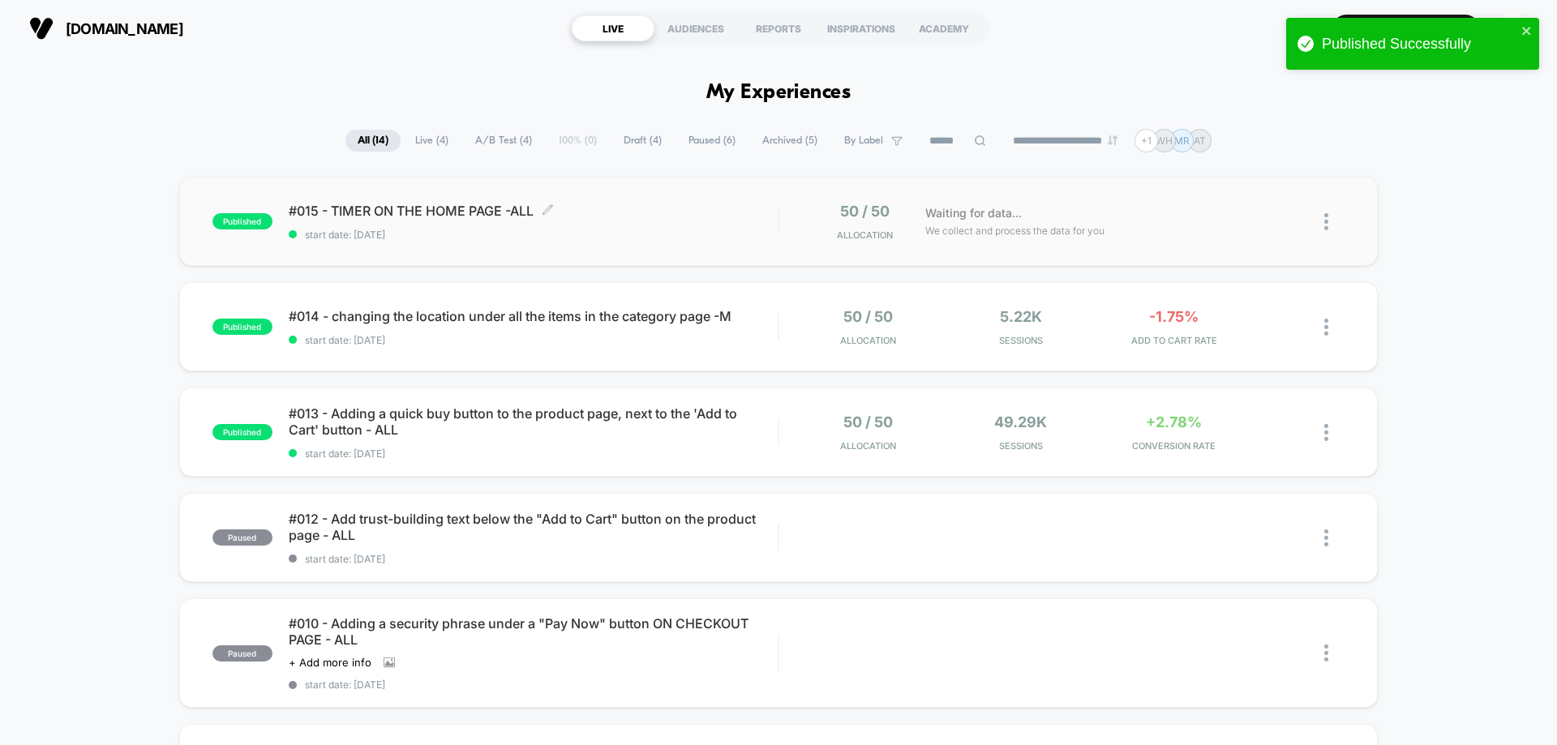
click at [402, 207] on span "#015 - TIMER ON THE HOME PAGE -ALL Click to edit experience details" at bounding box center [533, 211] width 489 height 16
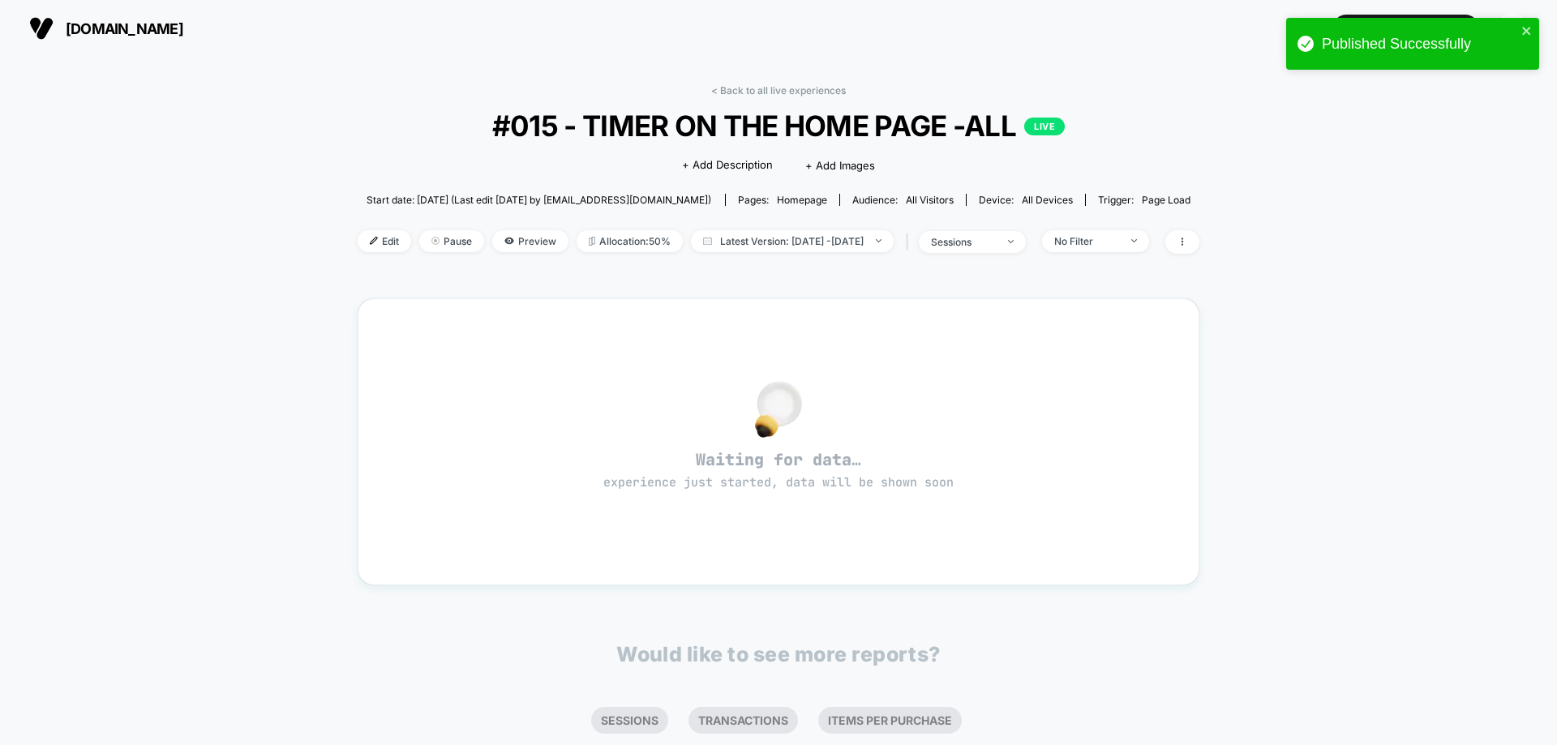
drag, startPoint x: 367, startPoint y: 246, endPoint x: 379, endPoint y: 246, distance: 11.4
click at [367, 246] on span "Edit" at bounding box center [385, 241] width 54 height 22
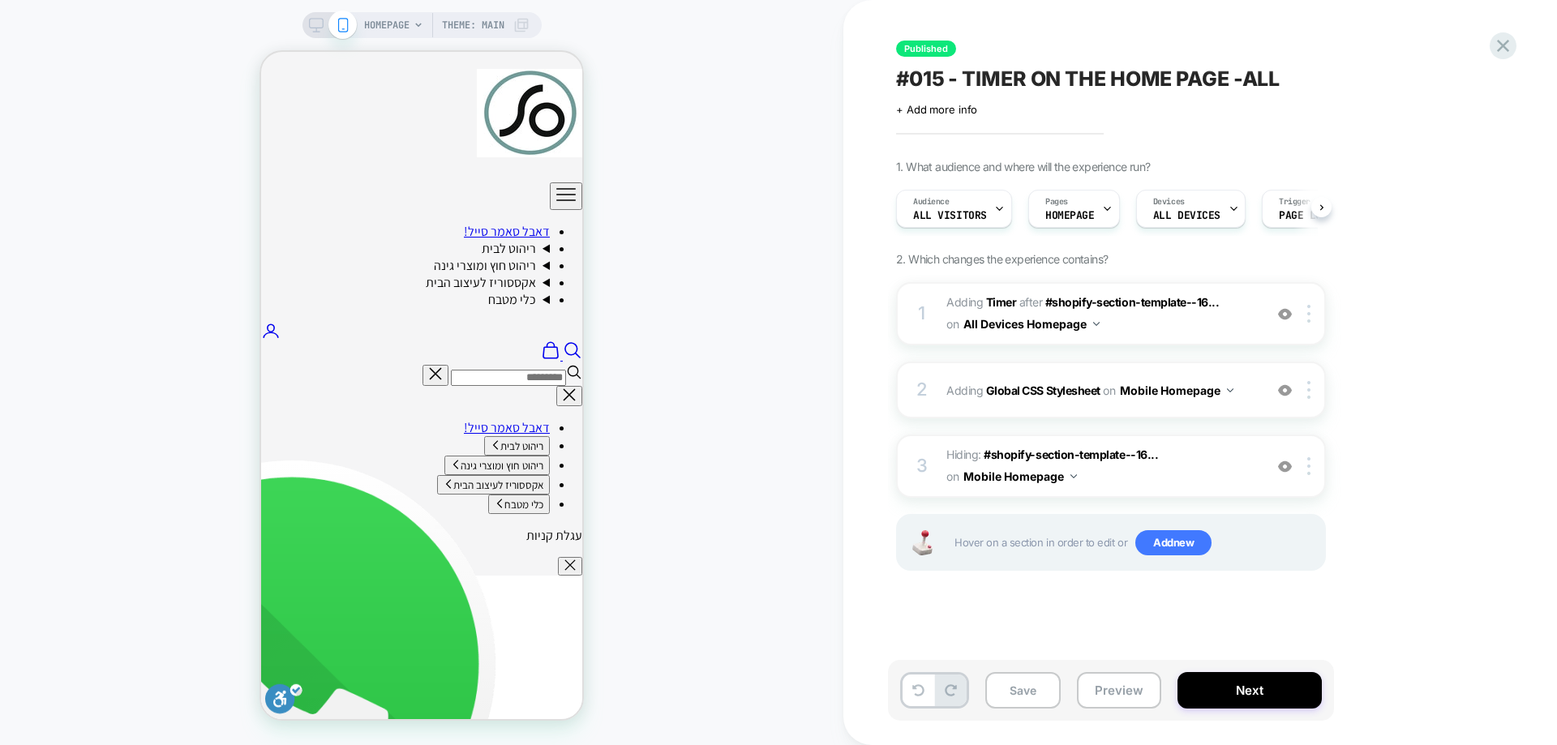
scroll to position [0, 1]
click at [1231, 688] on button "Next" at bounding box center [1250, 690] width 144 height 37
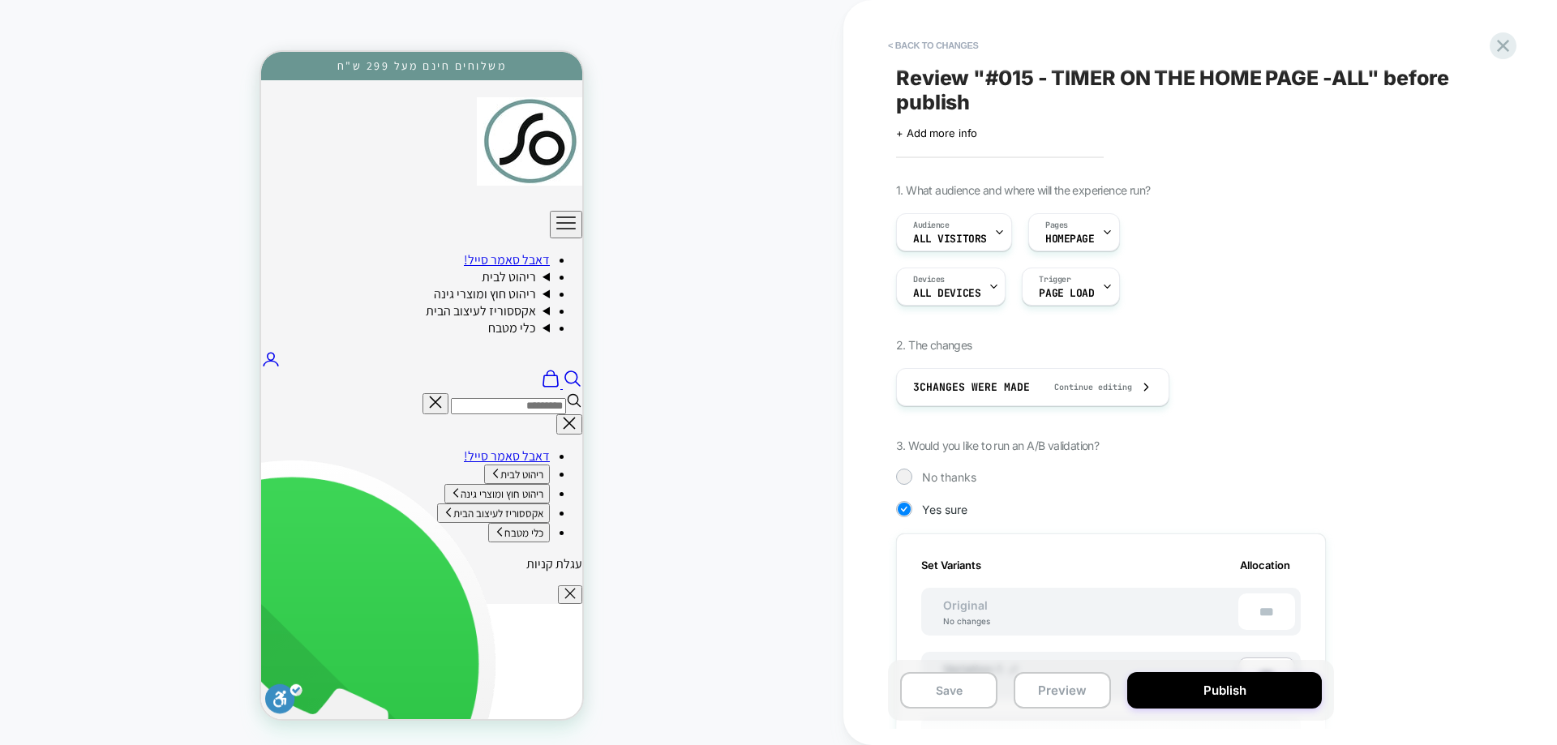
scroll to position [0, 0]
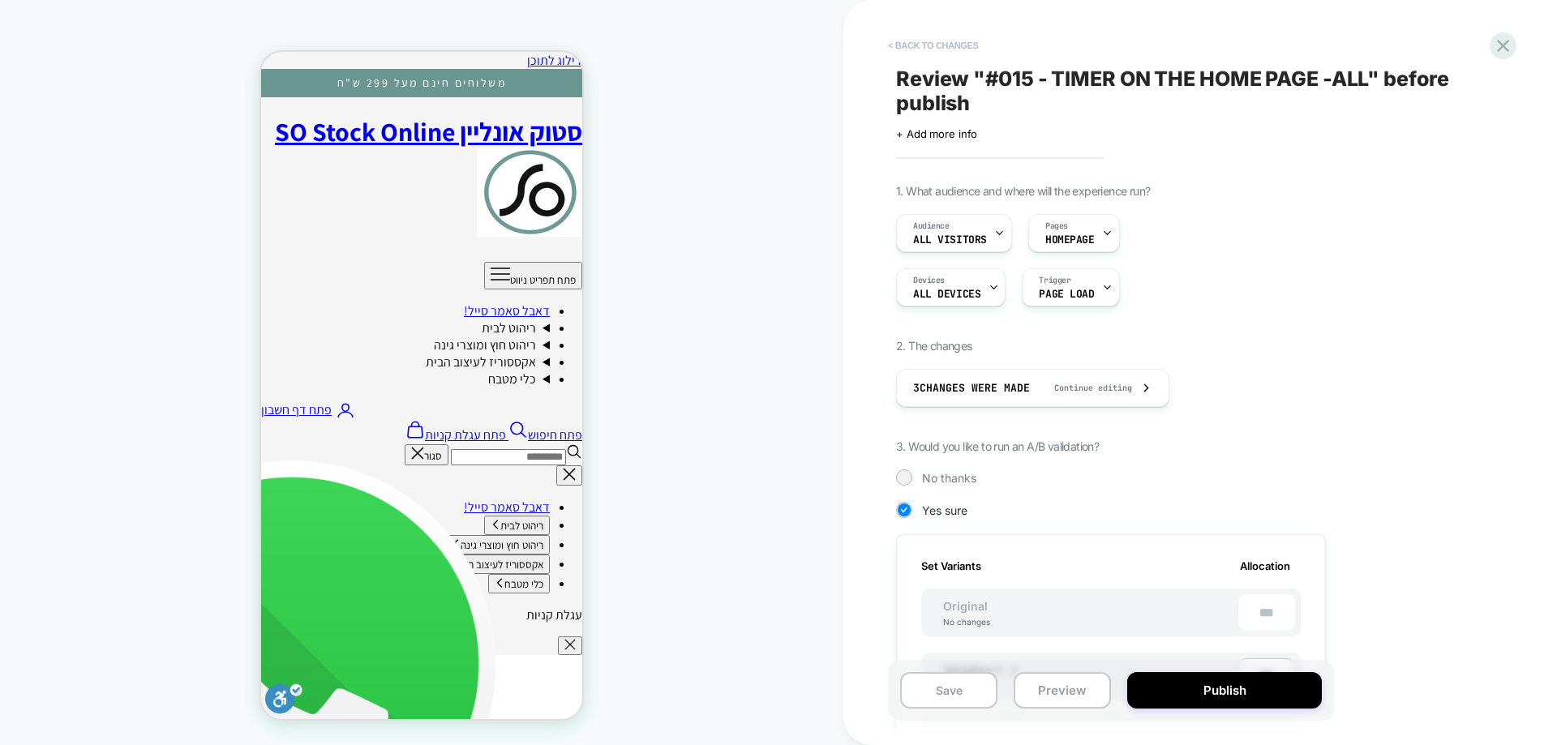
click at [945, 39] on button "< Back to changes" at bounding box center [933, 45] width 107 height 26
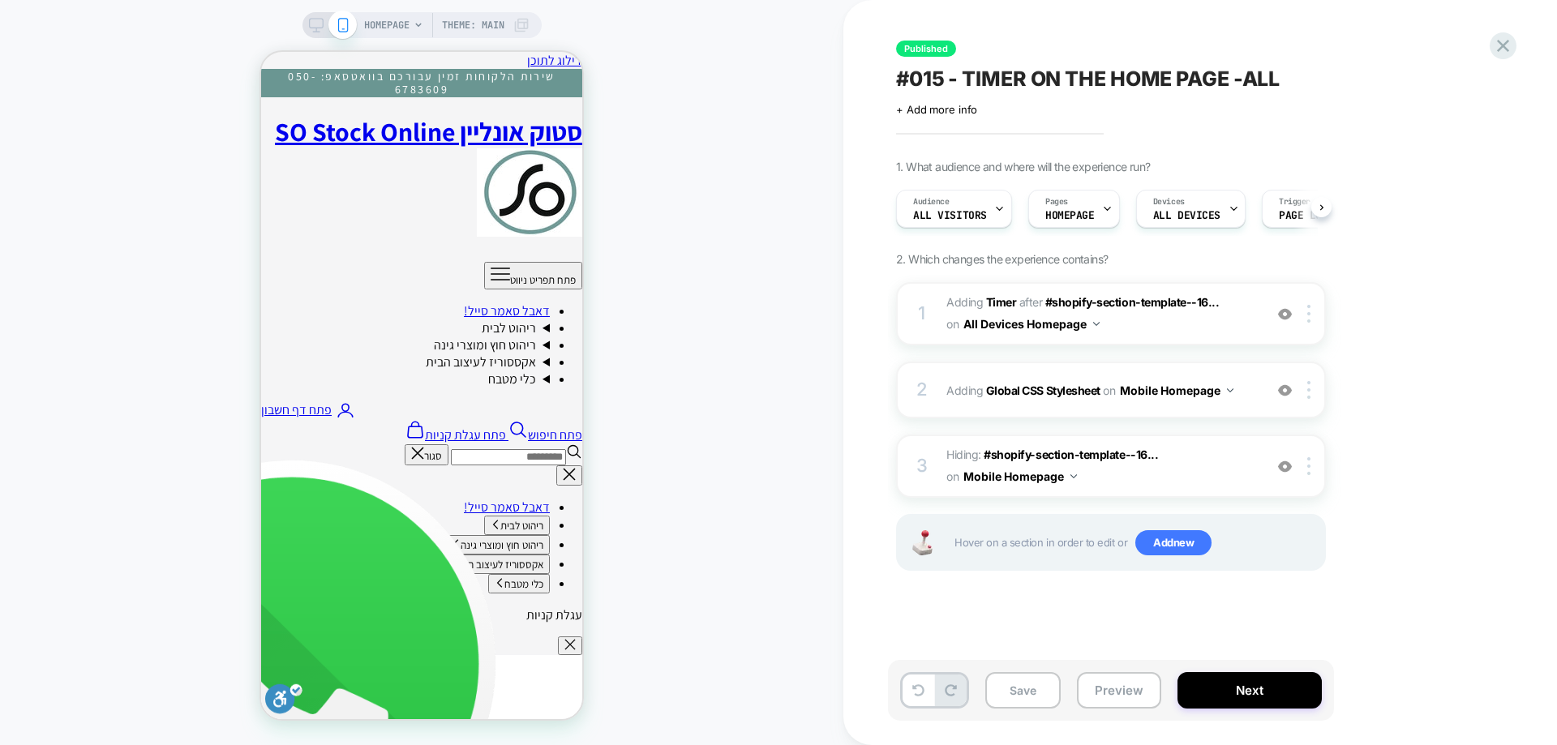
scroll to position [0, 1]
click at [1257, 385] on div "2 Adding Global CSS Stylesheet on Mobile Homepage Add Before Add After Copy to …" at bounding box center [1111, 390] width 430 height 57
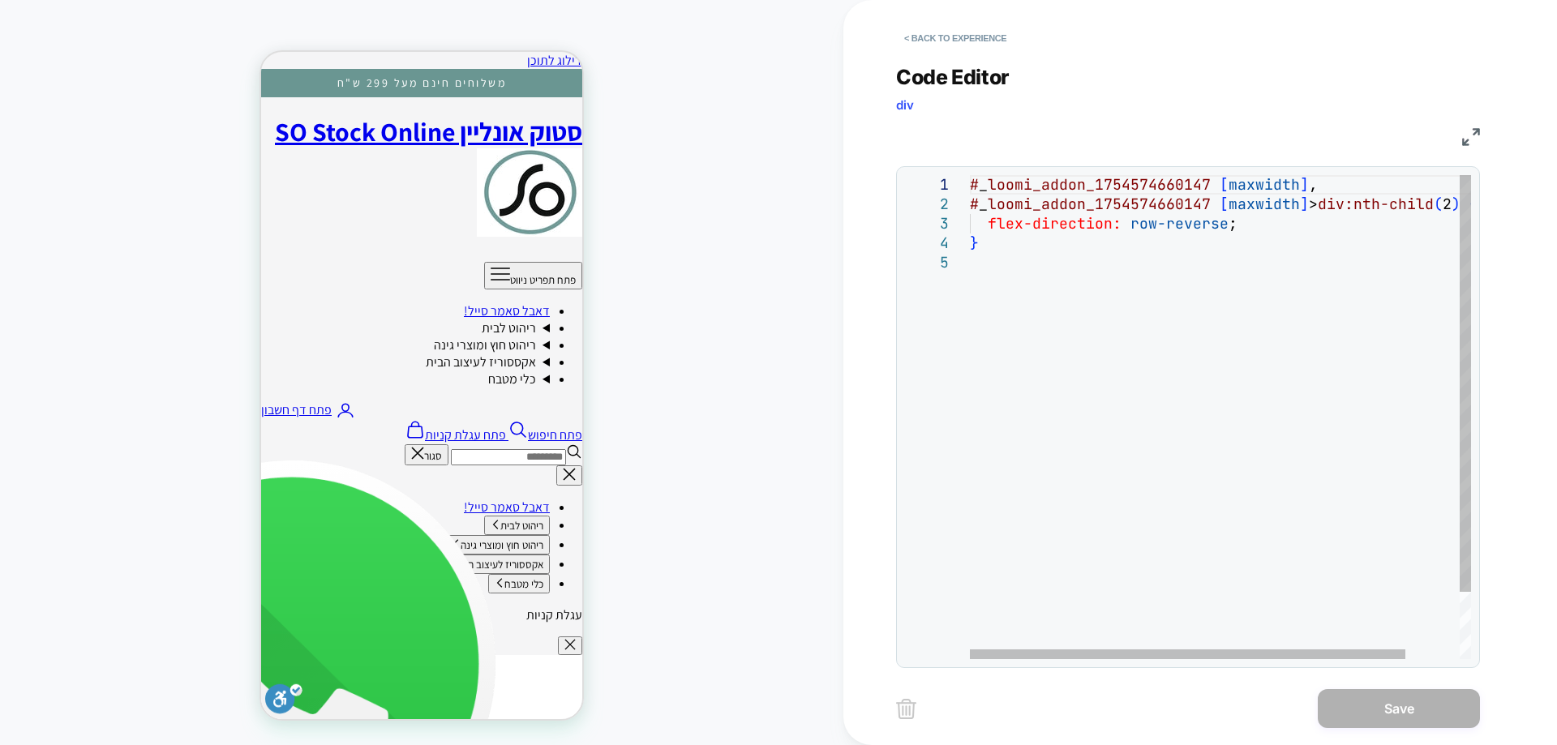
scroll to position [0, 0]
click at [1132, 218] on div "# _ loomi_addon_1754574660147 [ maxwidth ] , # _ loomi_addon_1754574660147 [ ma…" at bounding box center [1251, 456] width 563 height 562
click at [1094, 290] on div "# _ loomi_addon_1754574660147 [ maxwidth ] , # _ loomi_addon_1754574660147 [ ma…" at bounding box center [1251, 456] width 563 height 562
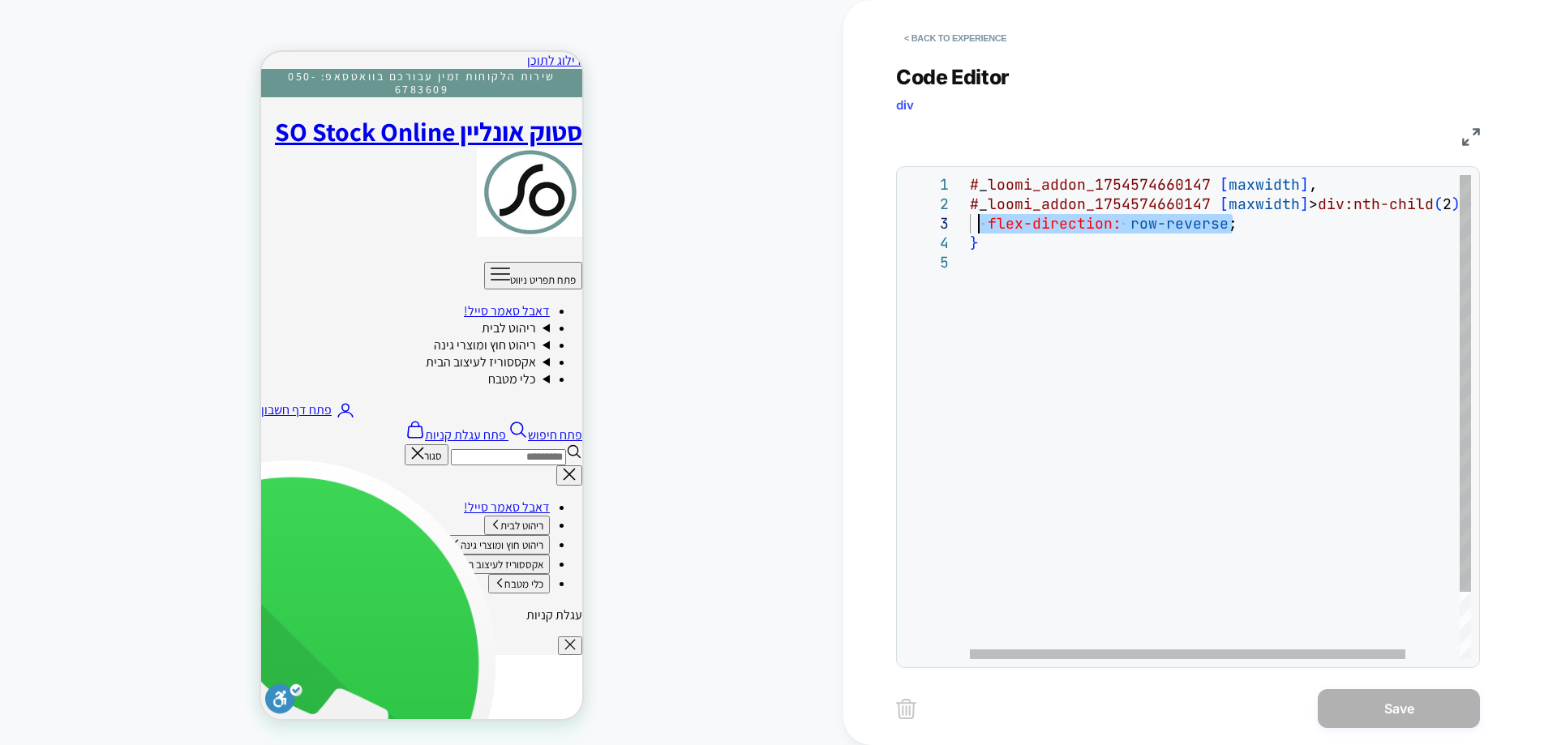
drag, startPoint x: 1267, startPoint y: 216, endPoint x: 983, endPoint y: 225, distance: 284.1
click at [983, 225] on div "# _ loomi_addon_1754574660147 [ maxwidth ] , # _ loomi_addon_1754574660147 [ ma…" at bounding box center [1251, 456] width 563 height 562
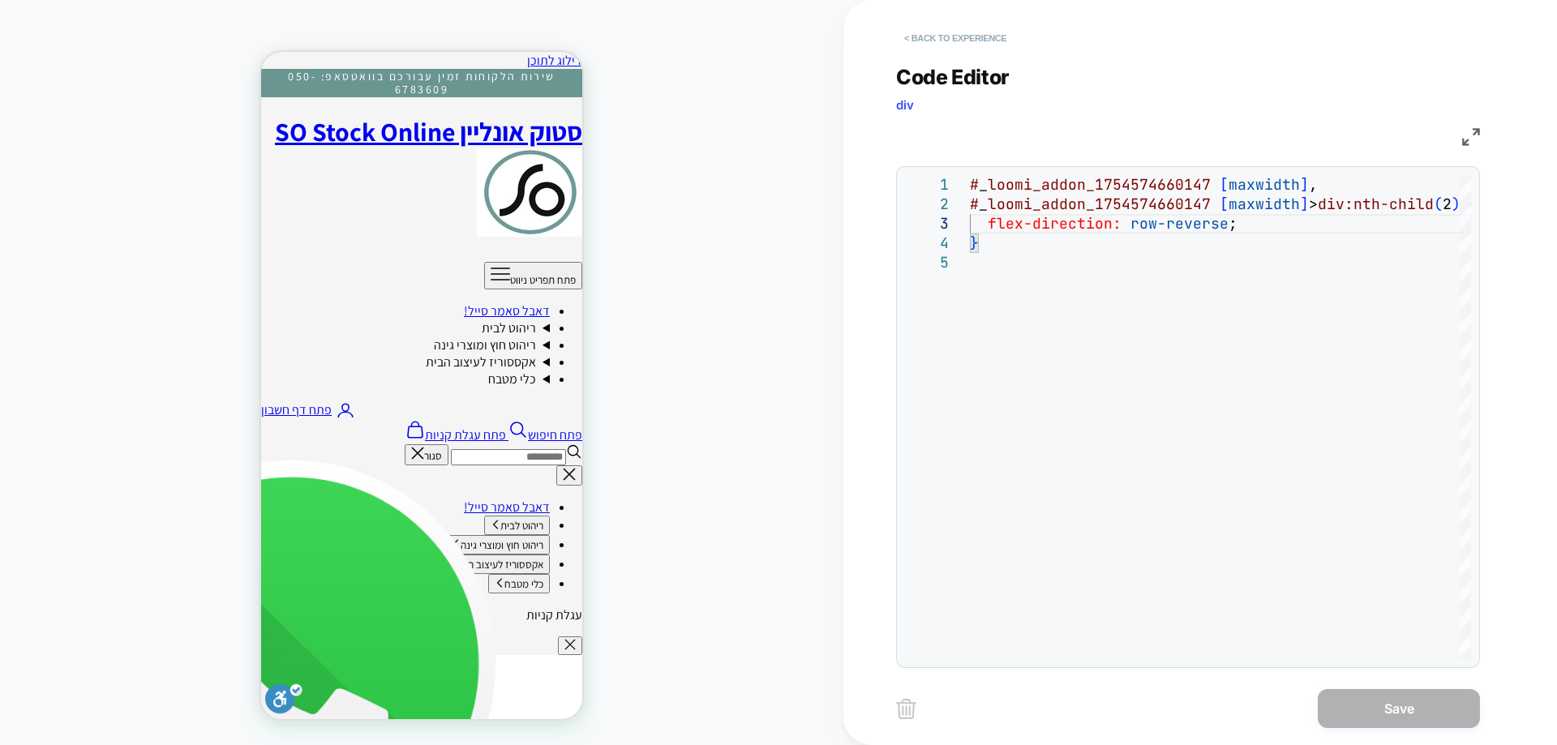
click at [947, 31] on button "< Back to experience" at bounding box center [955, 38] width 118 height 26
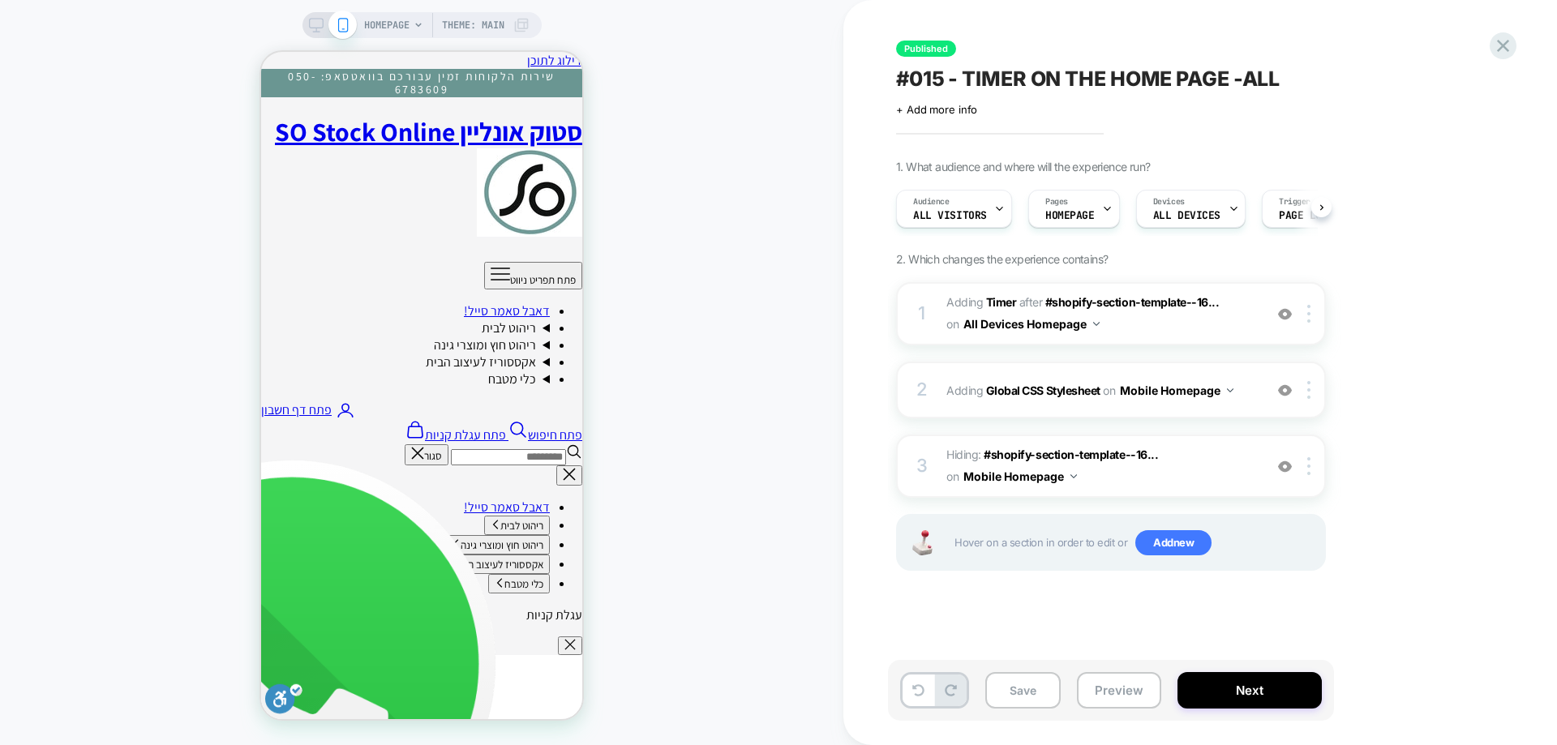
scroll to position [0, 1]
click at [1186, 320] on span "#_loomi_addon_1754574660147 Adding Timer AFTER #shopify-section-template--16...…" at bounding box center [1101, 314] width 309 height 44
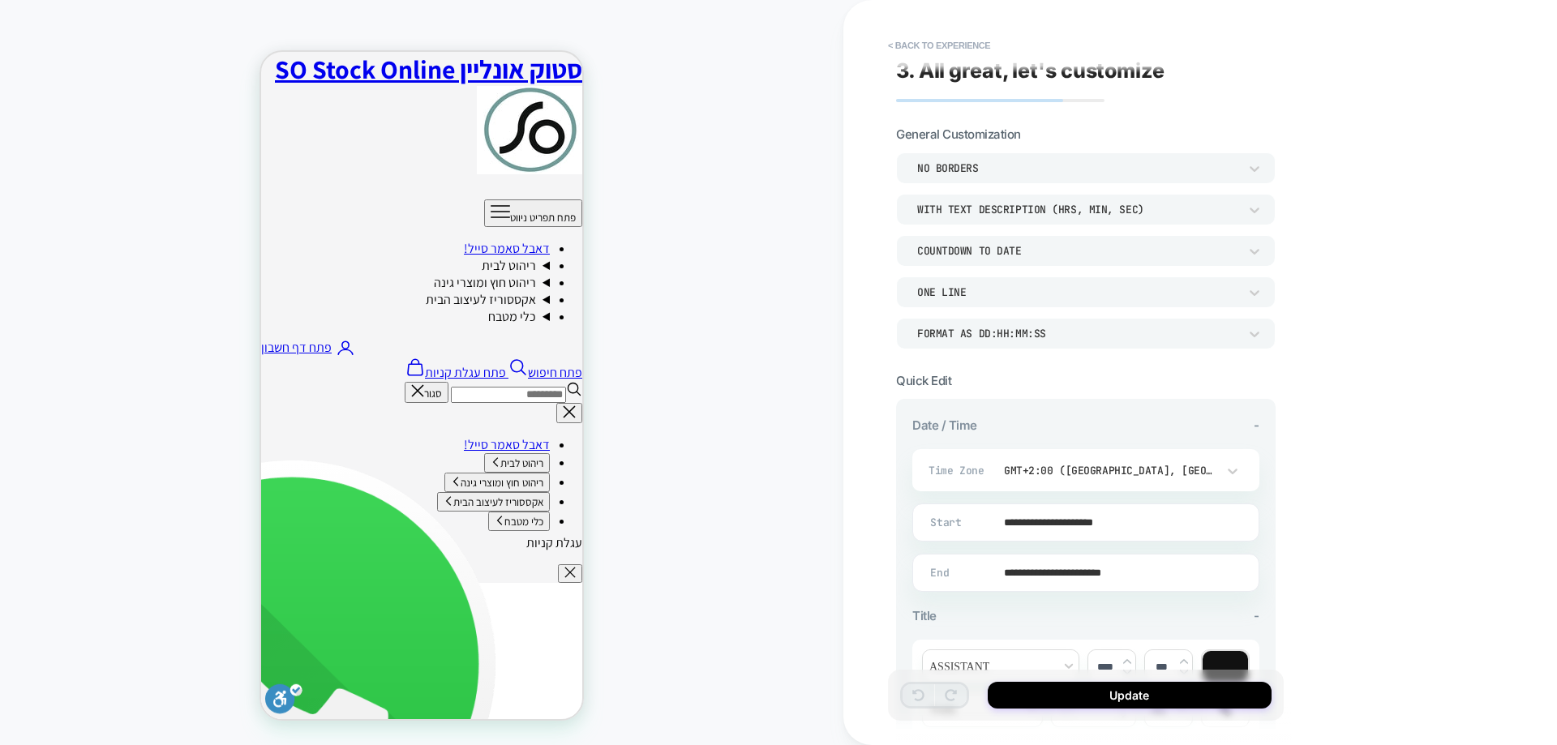
scroll to position [0, 0]
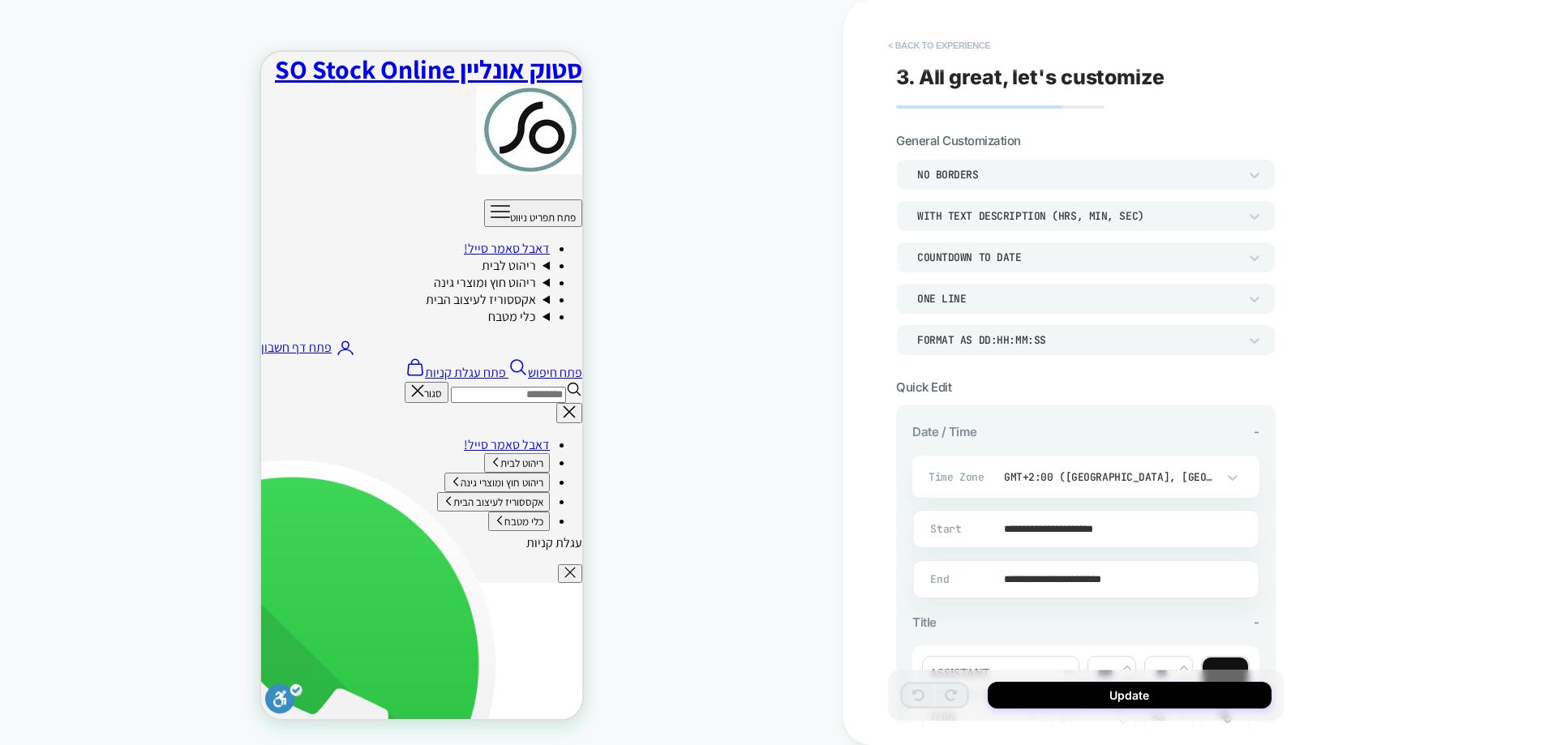
click at [921, 41] on button "< Back to experience" at bounding box center [939, 45] width 118 height 26
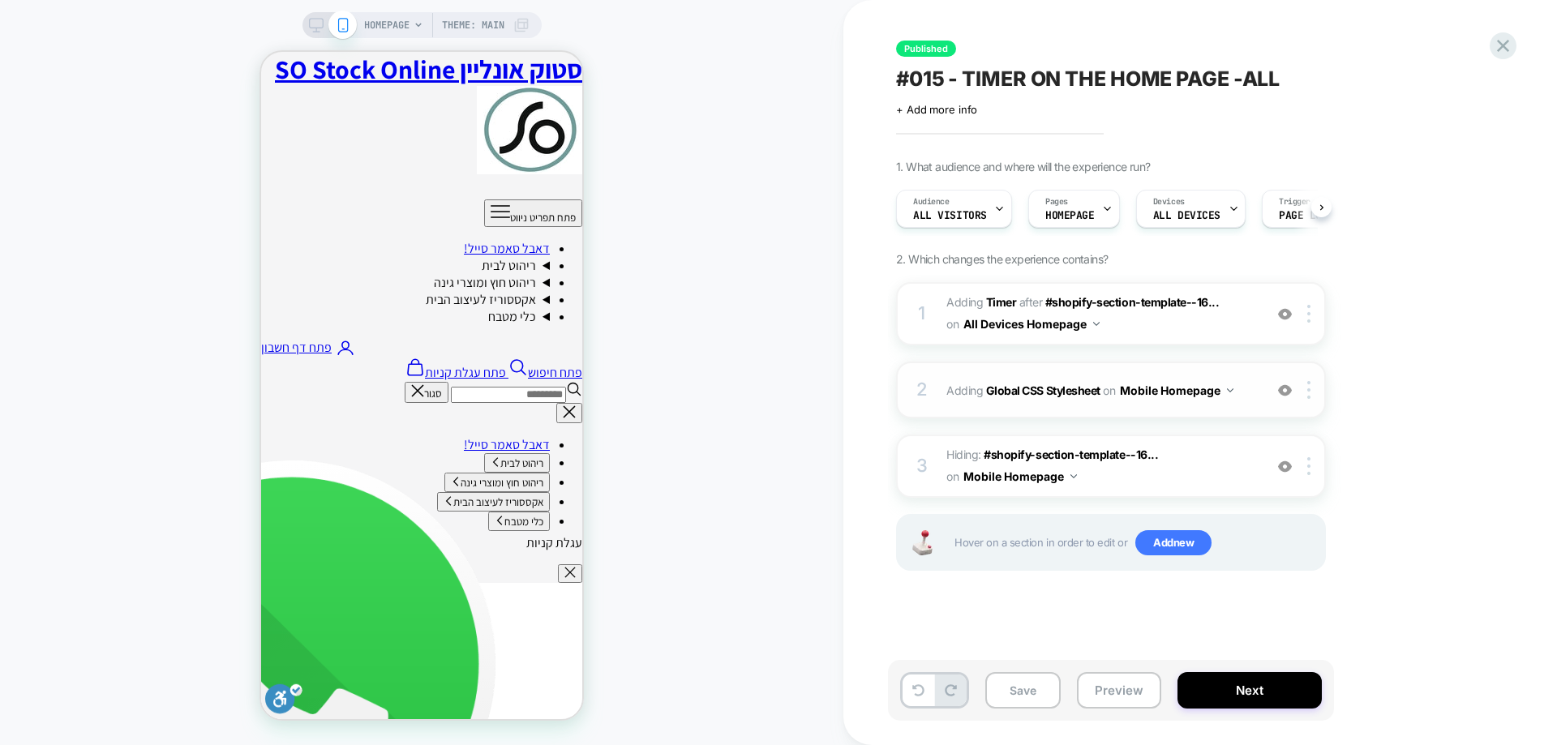
scroll to position [0, 1]
click at [1274, 405] on div "2 Adding Global CSS Stylesheet on Mobile Homepage Add Before Add After Copy to …" at bounding box center [1111, 390] width 430 height 57
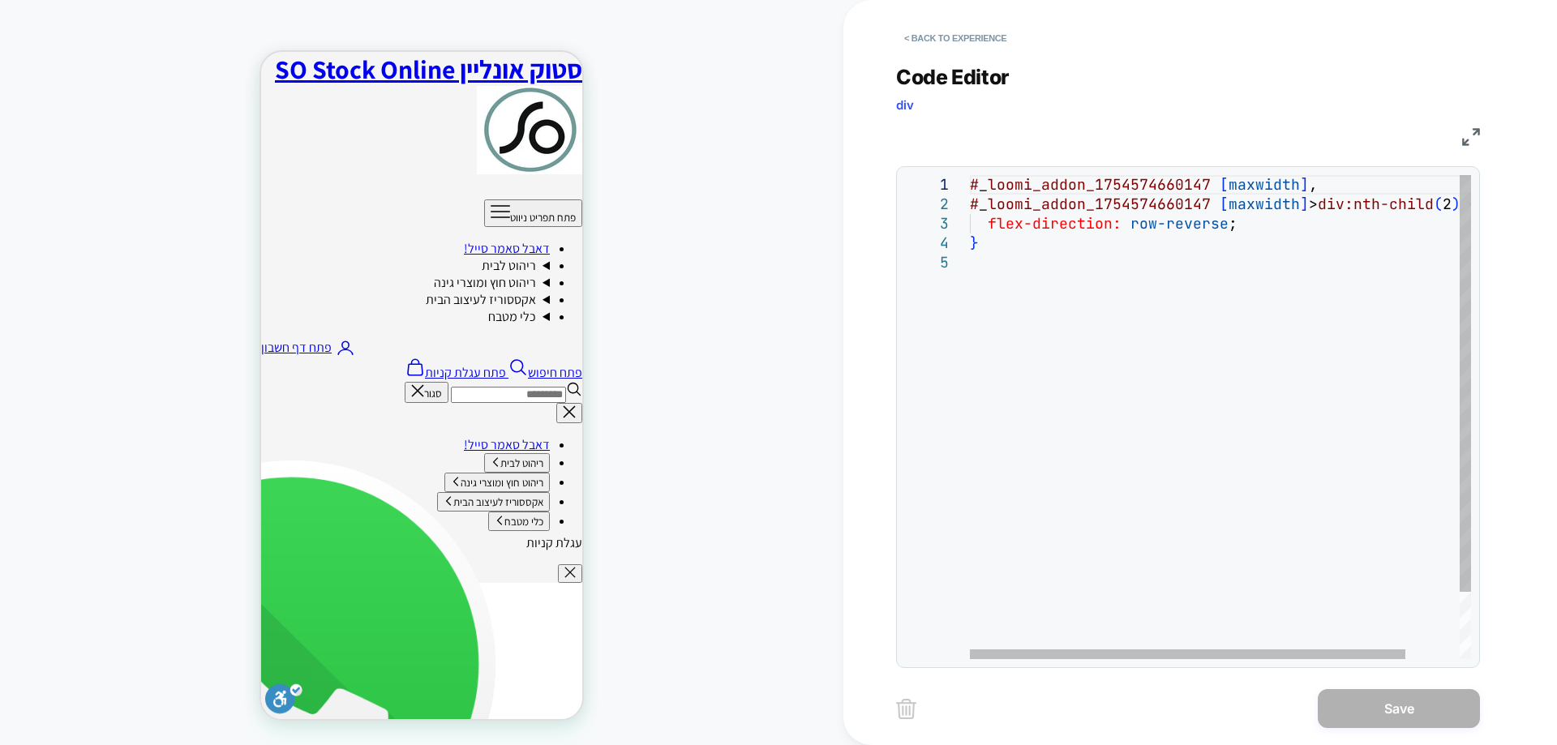
scroll to position [0, 0]
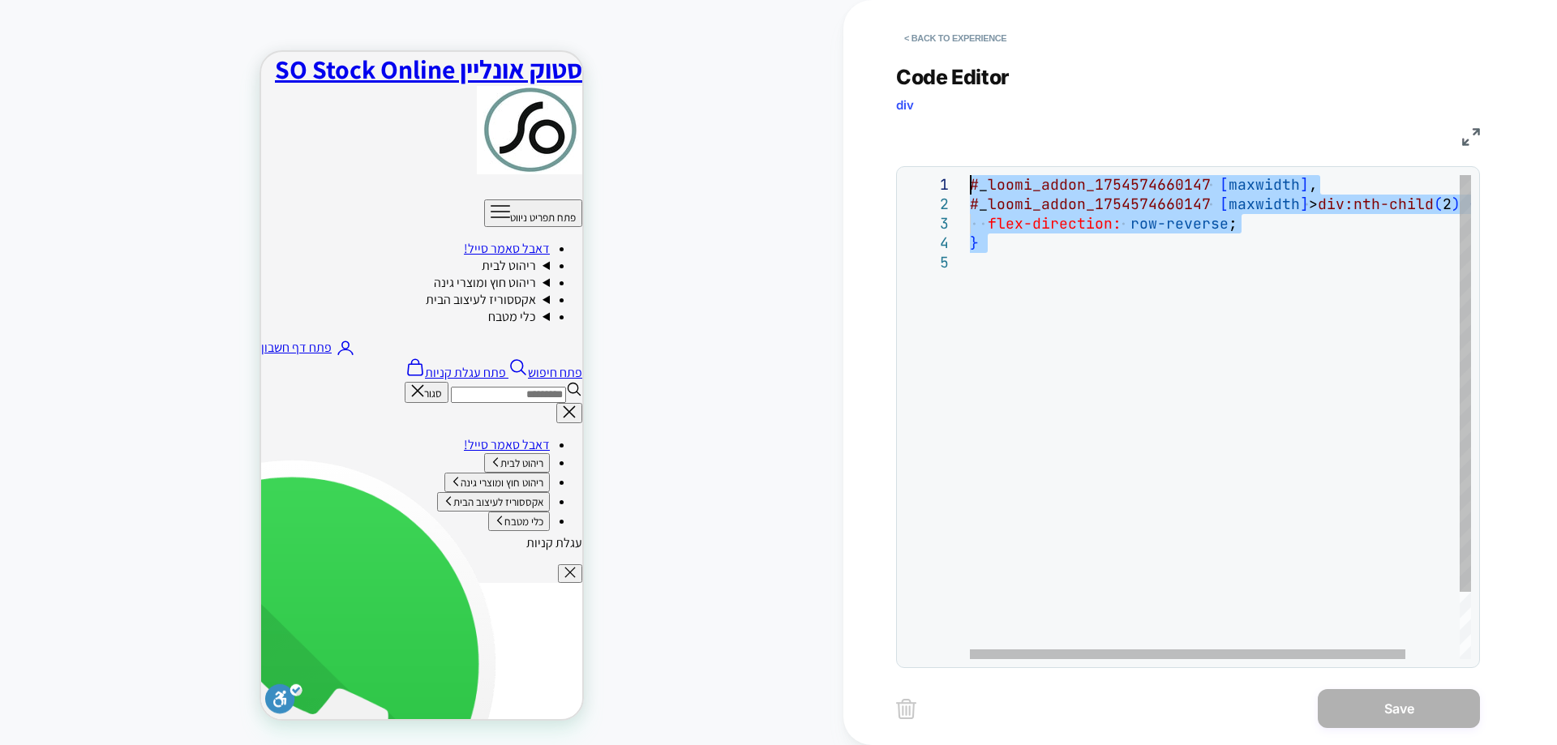
drag, startPoint x: 1132, startPoint y: 264, endPoint x: 868, endPoint y: 6, distance: 369.4
click at [970, 175] on div "# _ loomi_addon_1754574660147 [ maxwidth ] , # _ loomi_addon_1754574660147 [ ma…" at bounding box center [1251, 456] width 563 height 562
click at [938, 21] on div "< Back to experience" at bounding box center [1253, 24] width 714 height 49
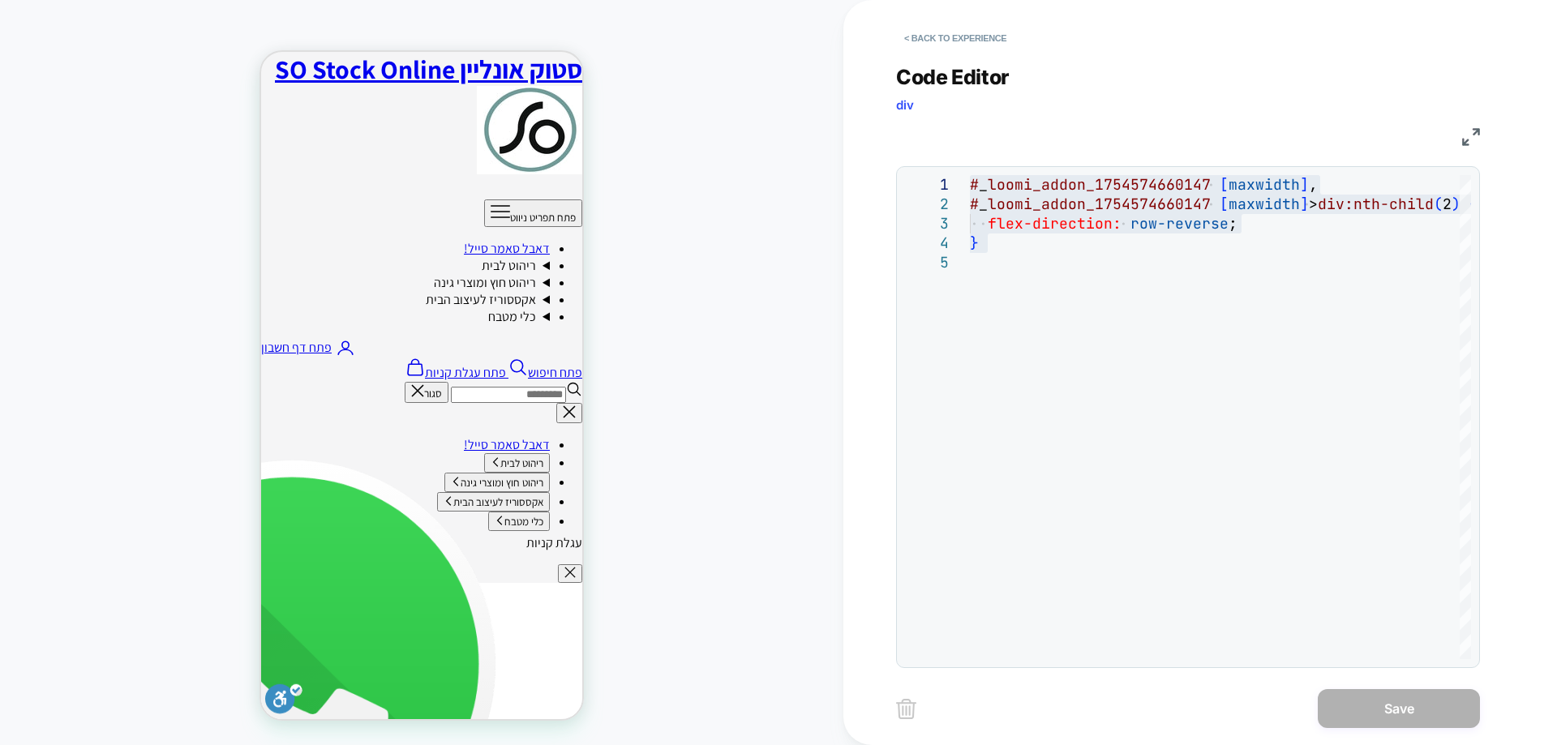
click at [948, 51] on div "**********" at bounding box center [1188, 357] width 584 height 624
click at [949, 37] on button "< Back to experience" at bounding box center [955, 38] width 118 height 26
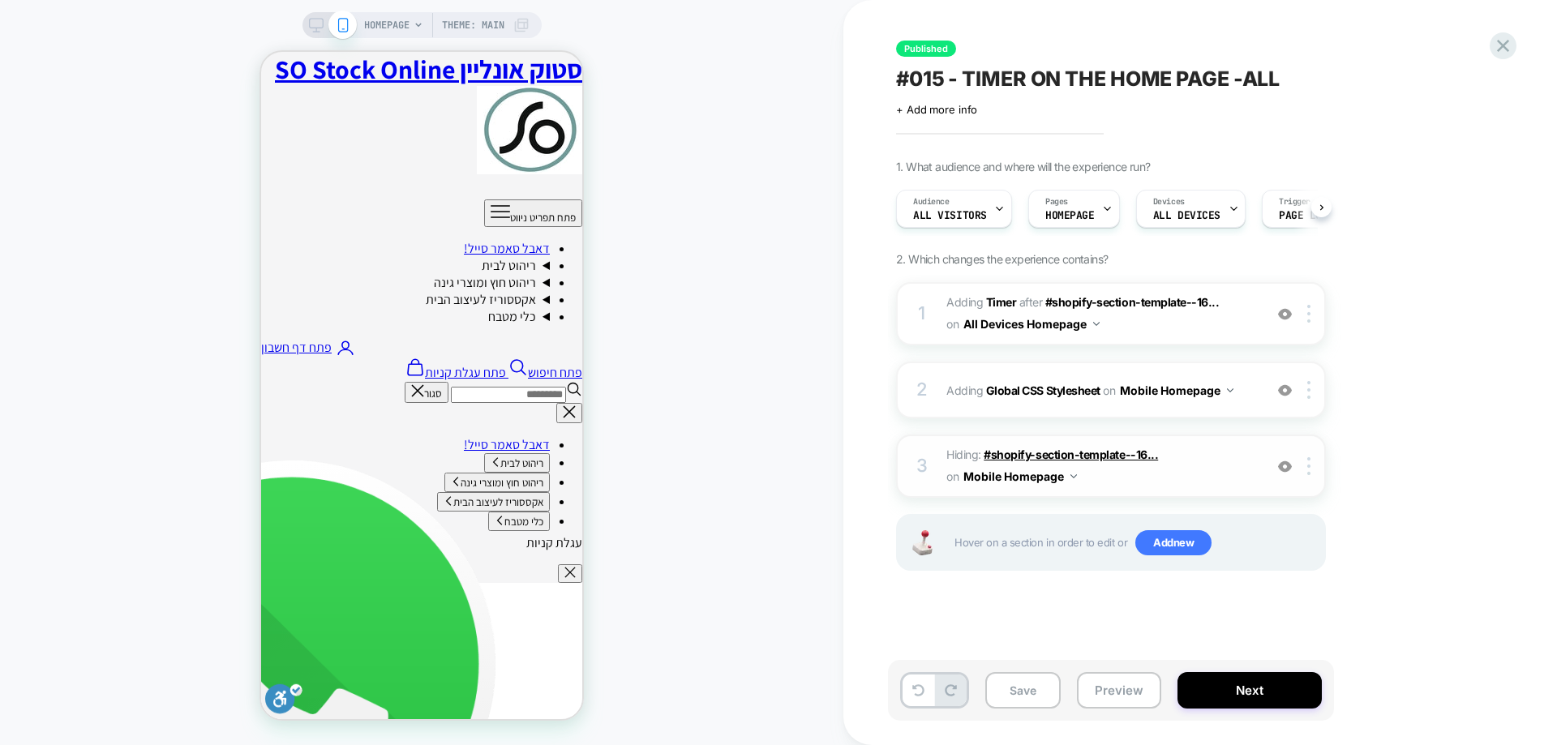
scroll to position [0, 1]
click at [1208, 470] on span "Hiding : #shopify-section-template--16... #shopify-section-template--1697952458…" at bounding box center [1101, 467] width 309 height 44
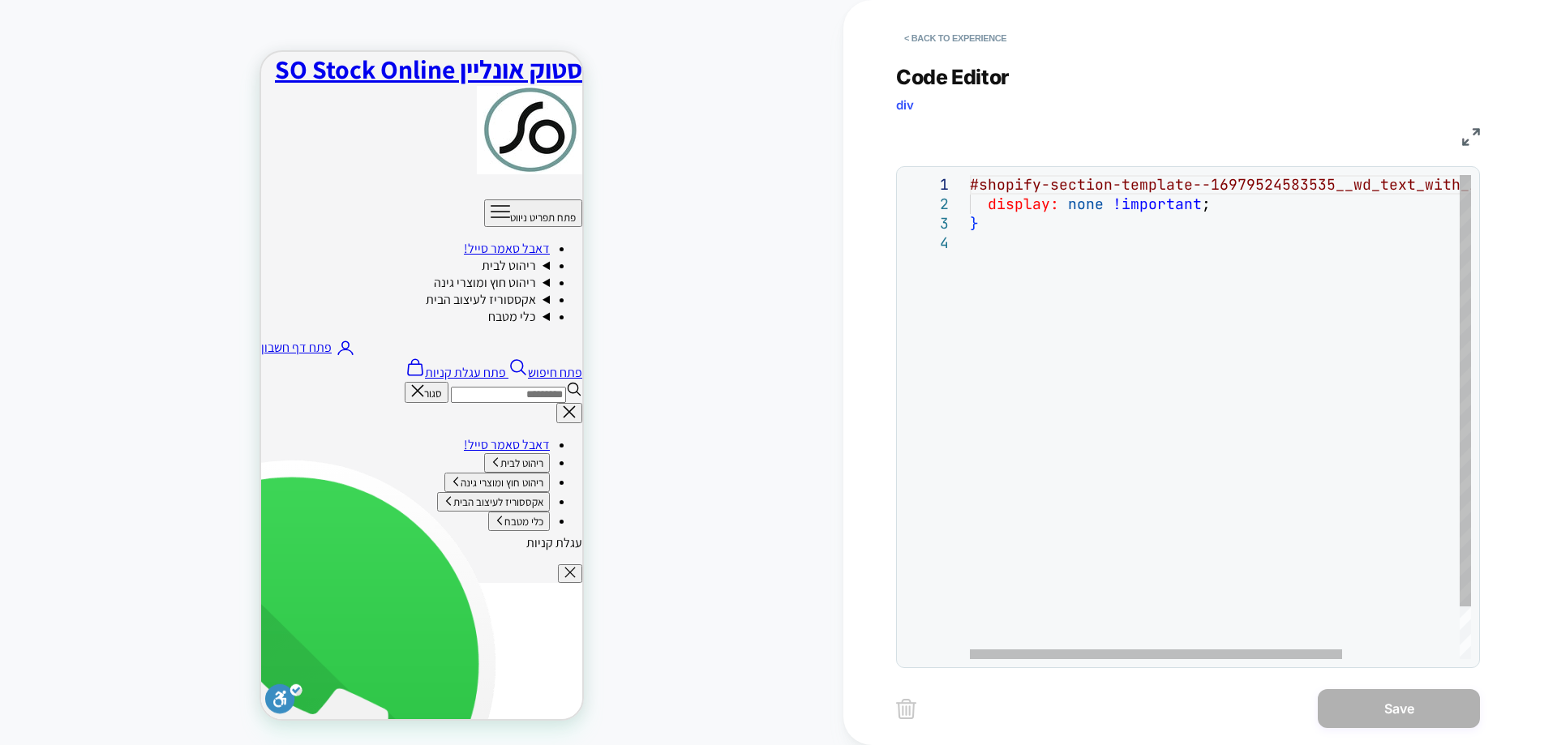
scroll to position [0, 0]
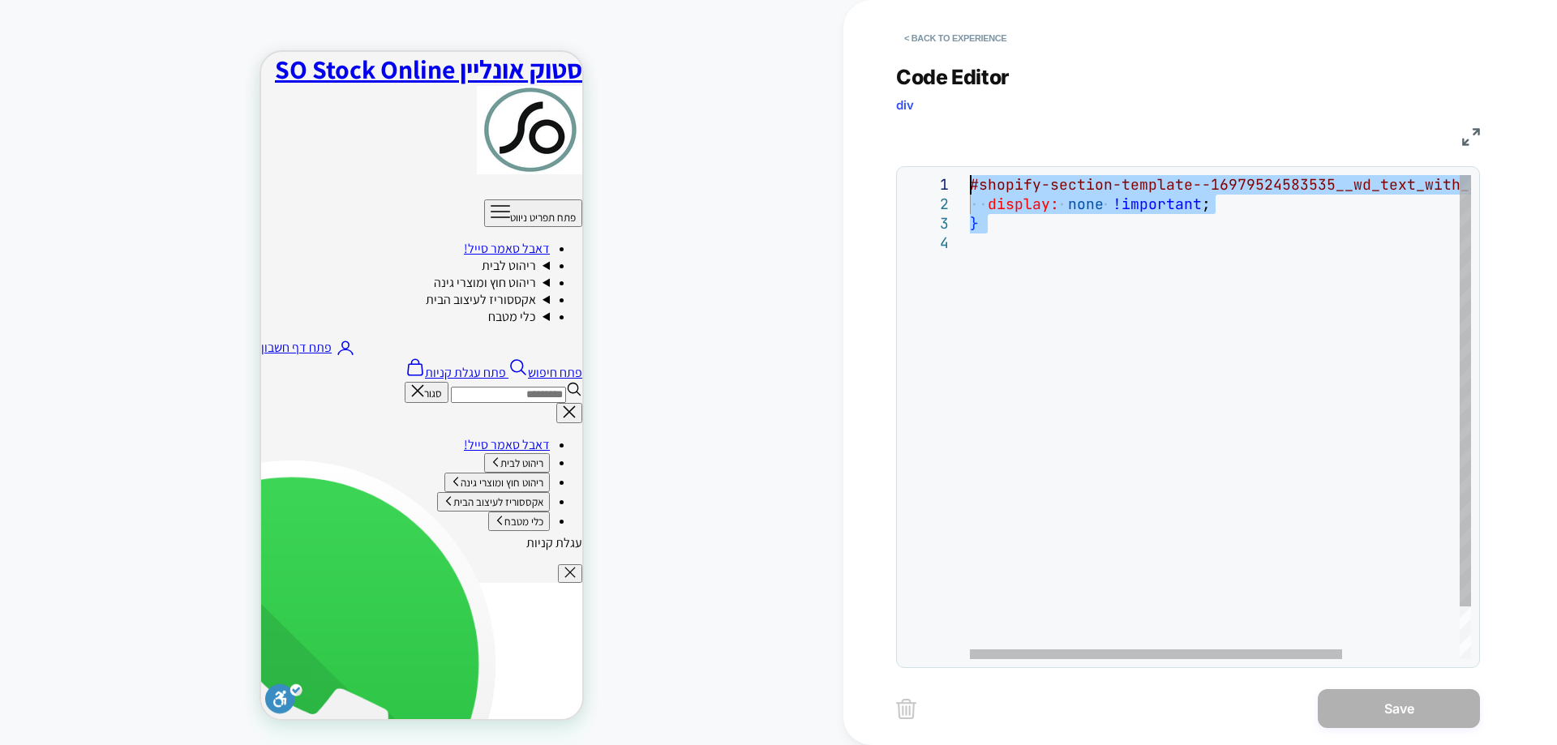
drag, startPoint x: 1074, startPoint y: 264, endPoint x: 651, endPoint y: 15, distance: 490.1
click at [970, 175] on div "#shopify-section-template--16979524583535__wd_text _with_icons_J7wtdL { display…" at bounding box center [1300, 446] width 660 height 543
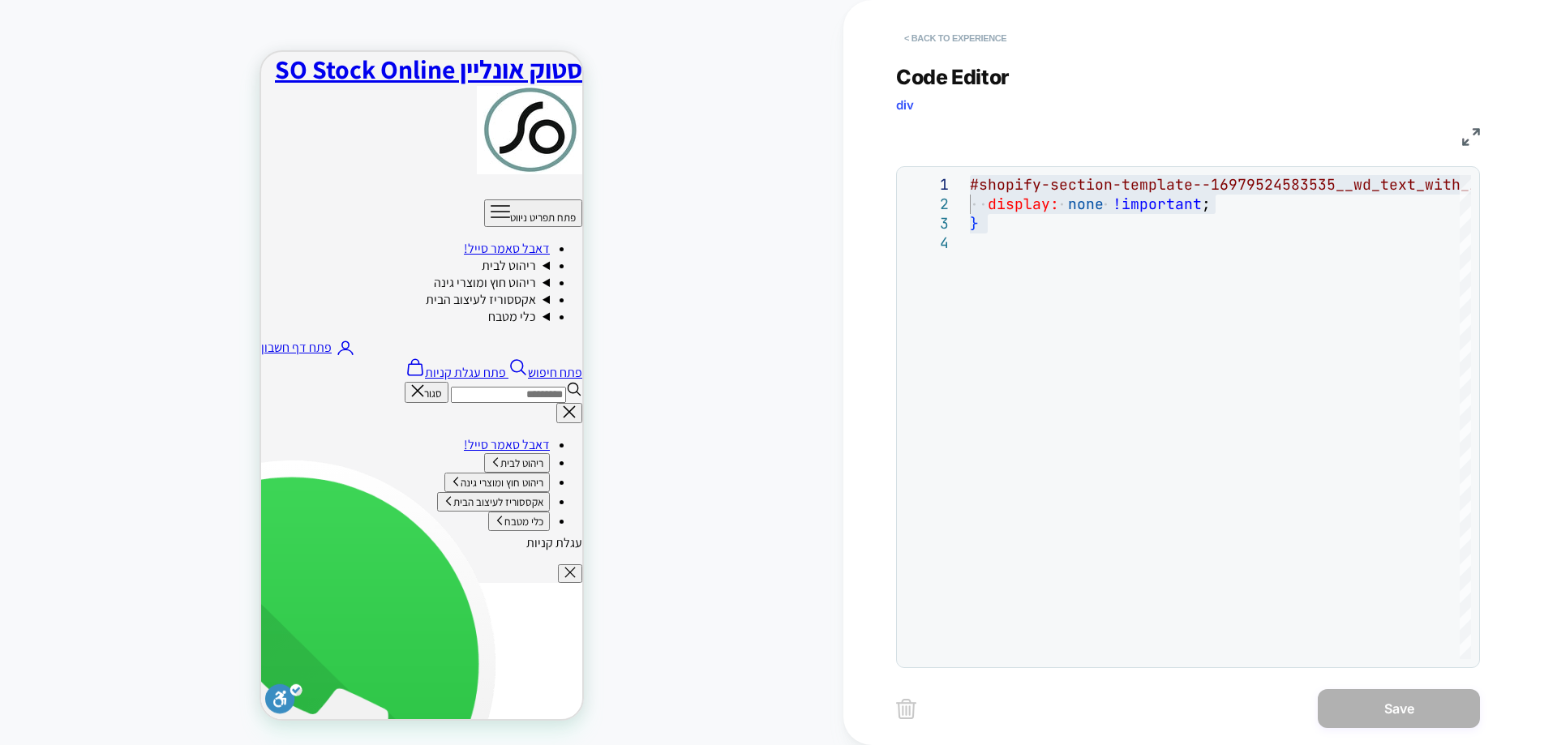
click at [916, 37] on button "< Back to experience" at bounding box center [955, 38] width 118 height 26
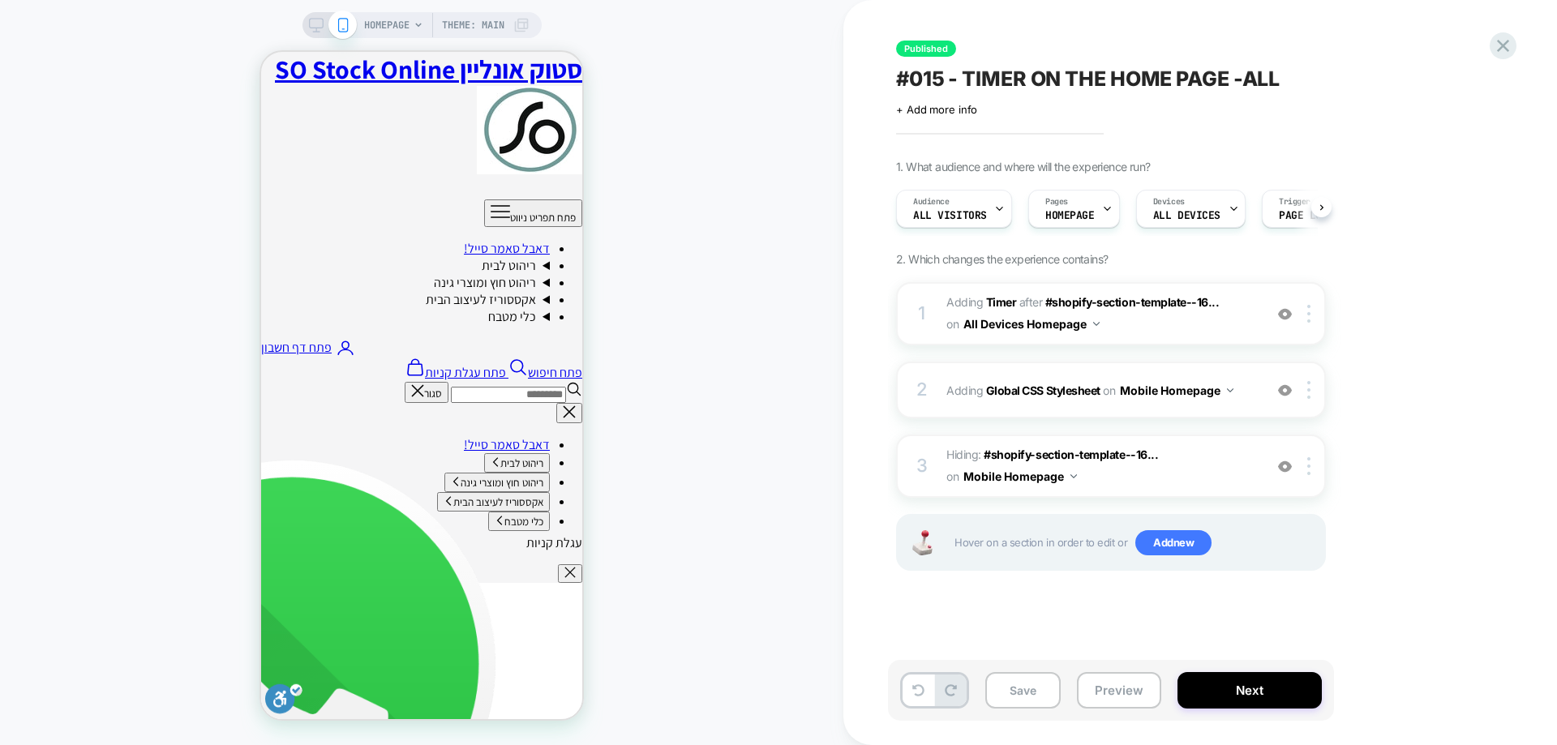
scroll to position [0, 1]
click at [1500, 41] on icon at bounding box center [1504, 46] width 22 height 22
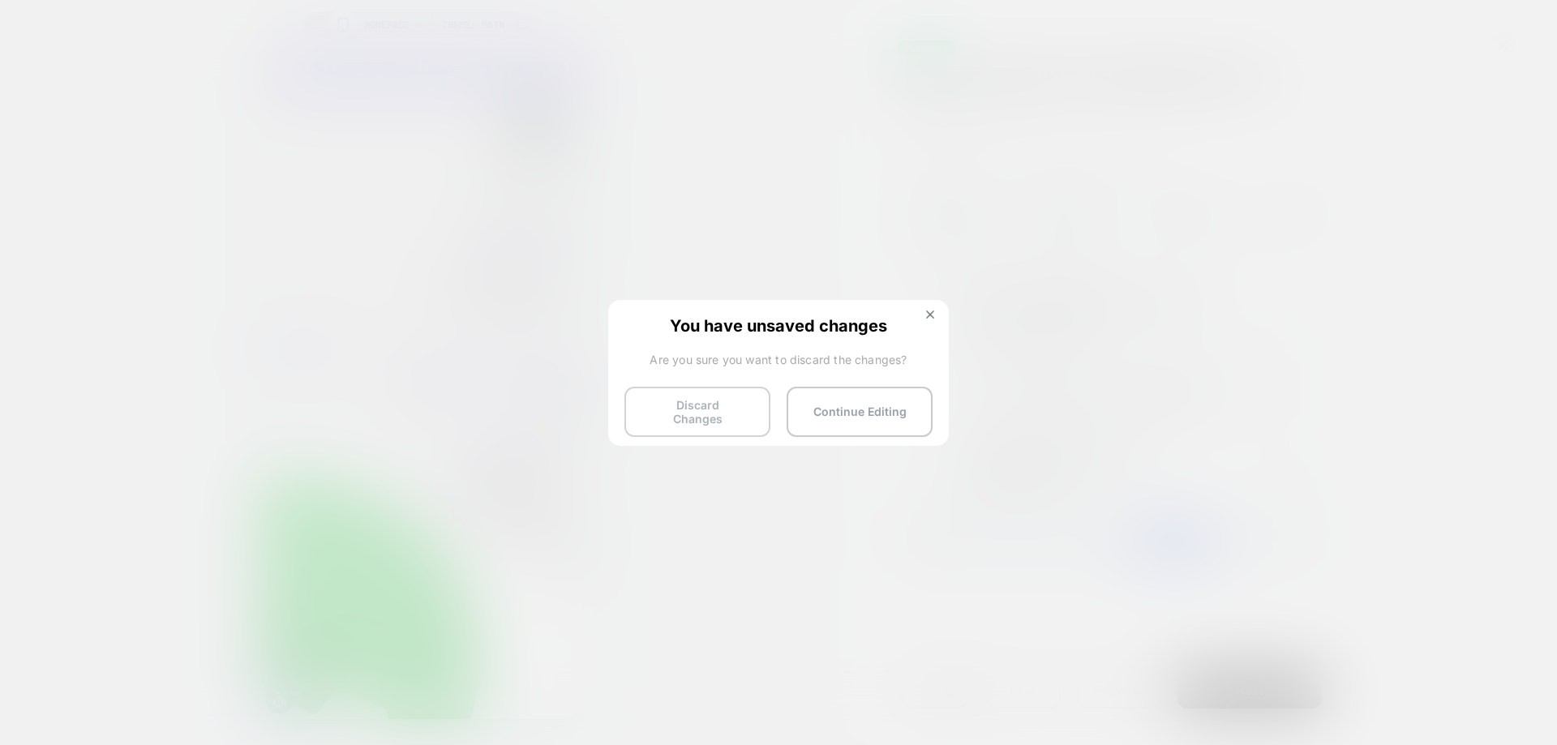
click at [685, 417] on button "Discard Changes" at bounding box center [698, 412] width 146 height 50
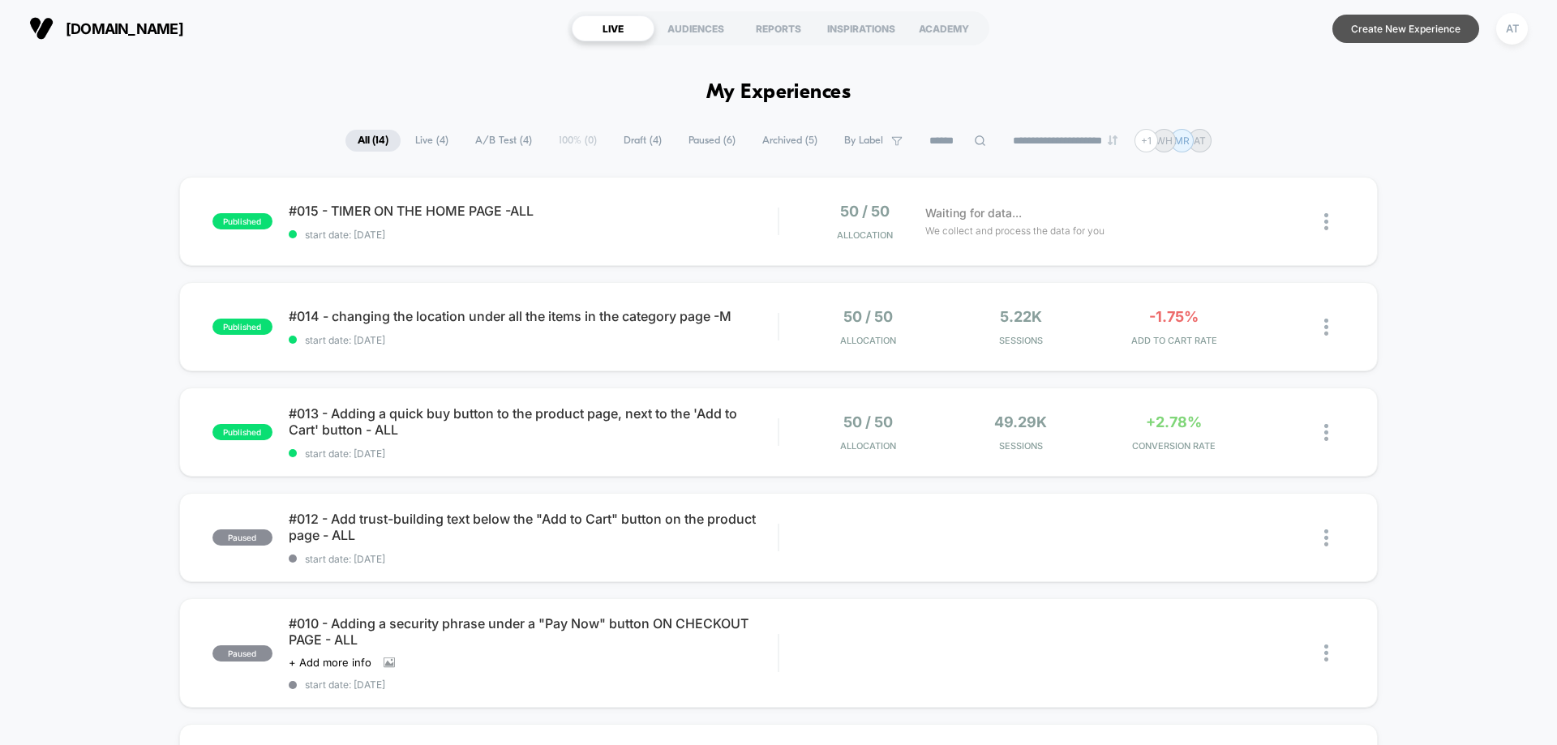
click at [1407, 30] on button "Create New Experience" at bounding box center [1406, 29] width 147 height 28
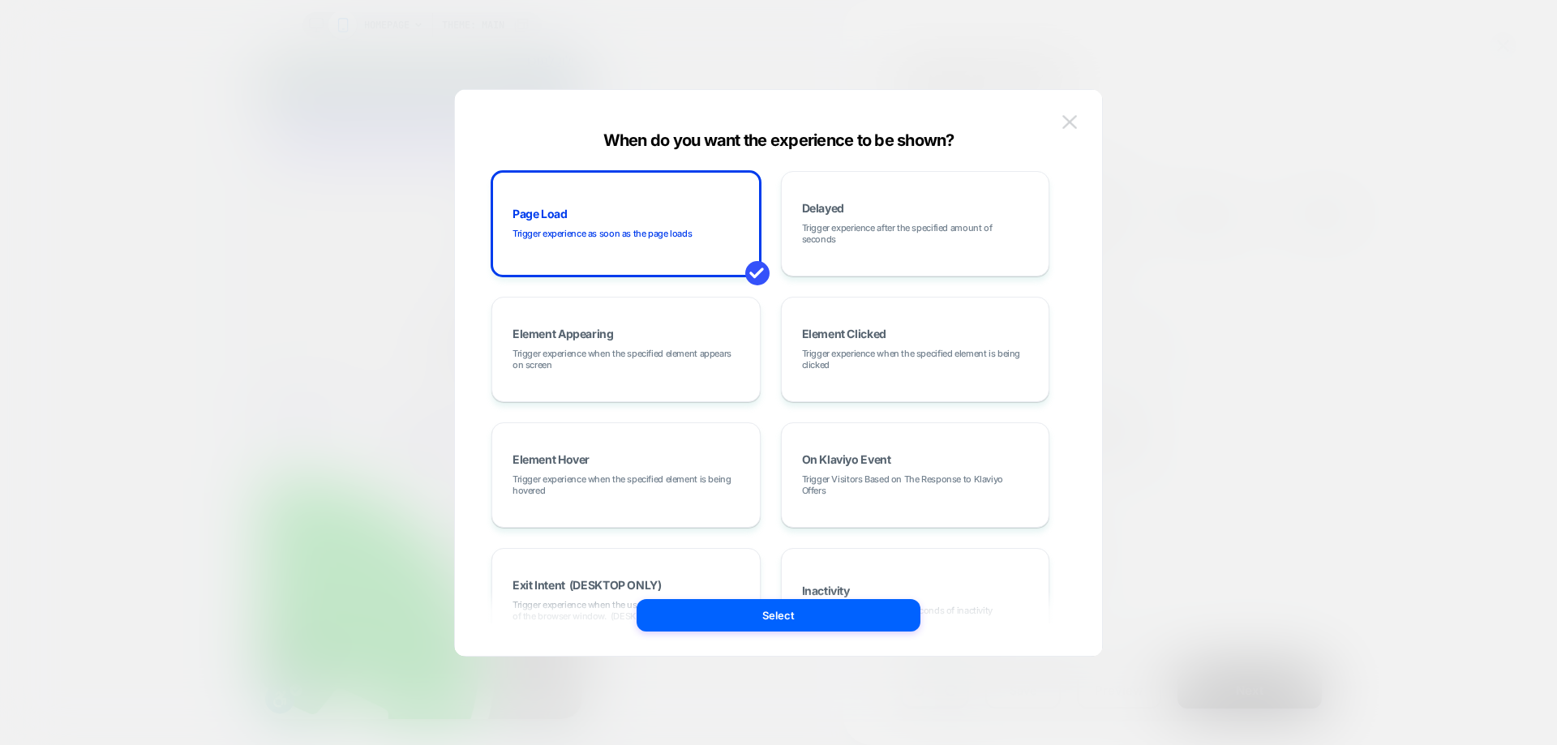
click at [1070, 129] on img at bounding box center [1070, 122] width 15 height 14
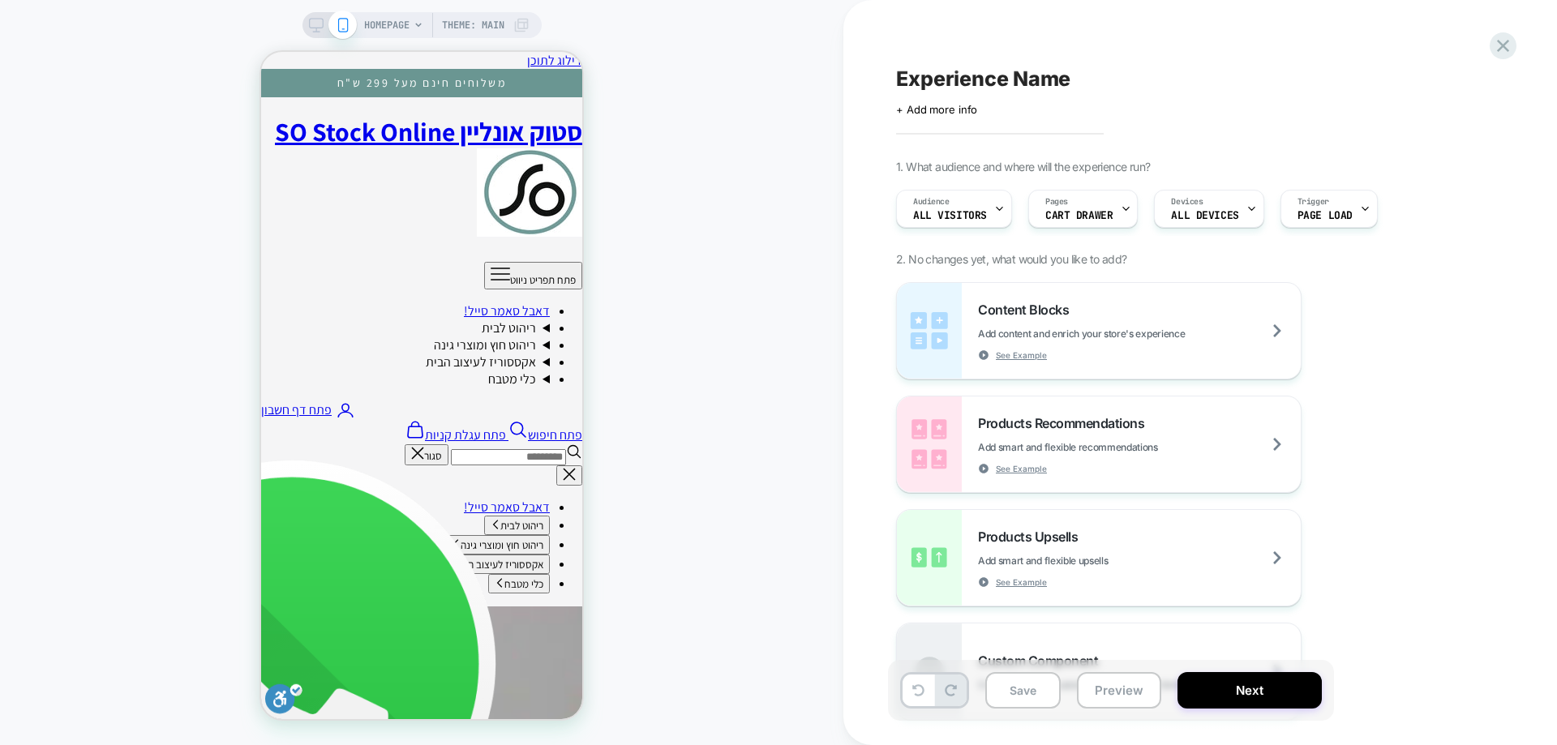
click at [395, 36] on span "HOMEPAGE" at bounding box center [386, 25] width 45 height 26
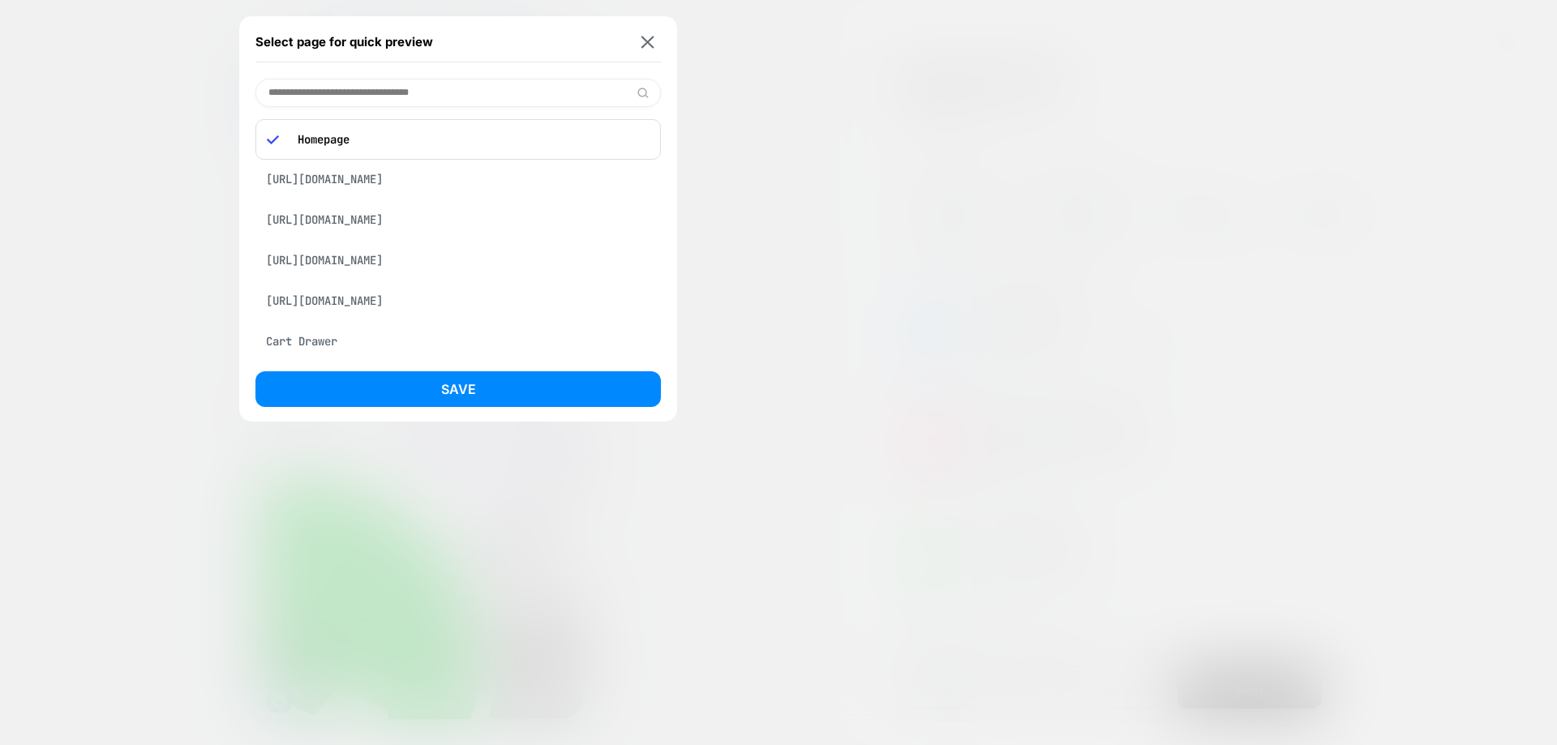
click at [423, 80] on input at bounding box center [459, 93] width 406 height 28
type input "****"
click at [278, 177] on div "Cart (Empty)" at bounding box center [459, 175] width 406 height 31
drag, startPoint x: 424, startPoint y: 372, endPoint x: 561, endPoint y: 437, distance: 151.7
click at [425, 372] on button "Save" at bounding box center [459, 390] width 406 height 36
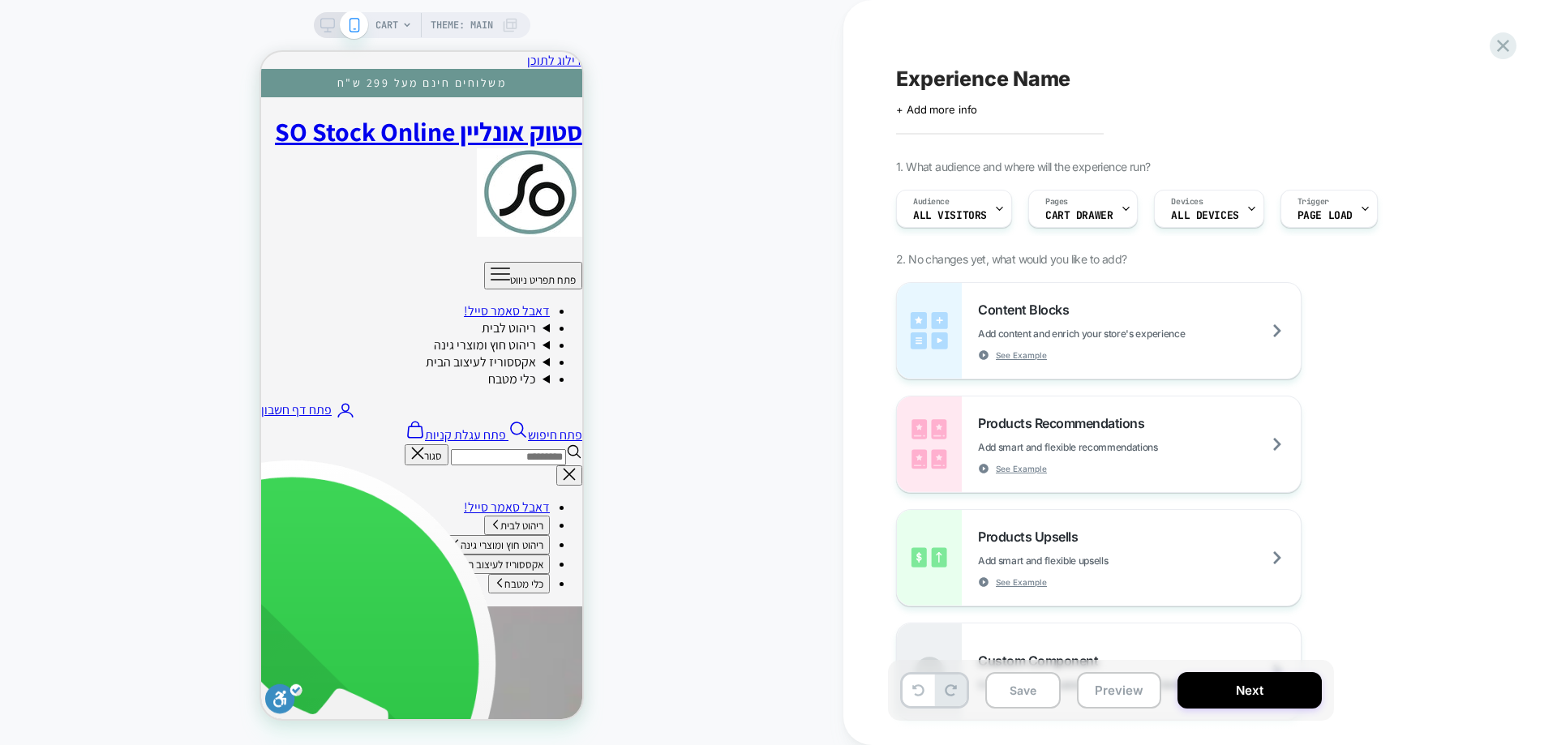
click at [696, 268] on div "CART Theme: MAIN" at bounding box center [422, 372] width 844 height 713
click at [1106, 215] on span "CART DRAWER" at bounding box center [1079, 215] width 67 height 11
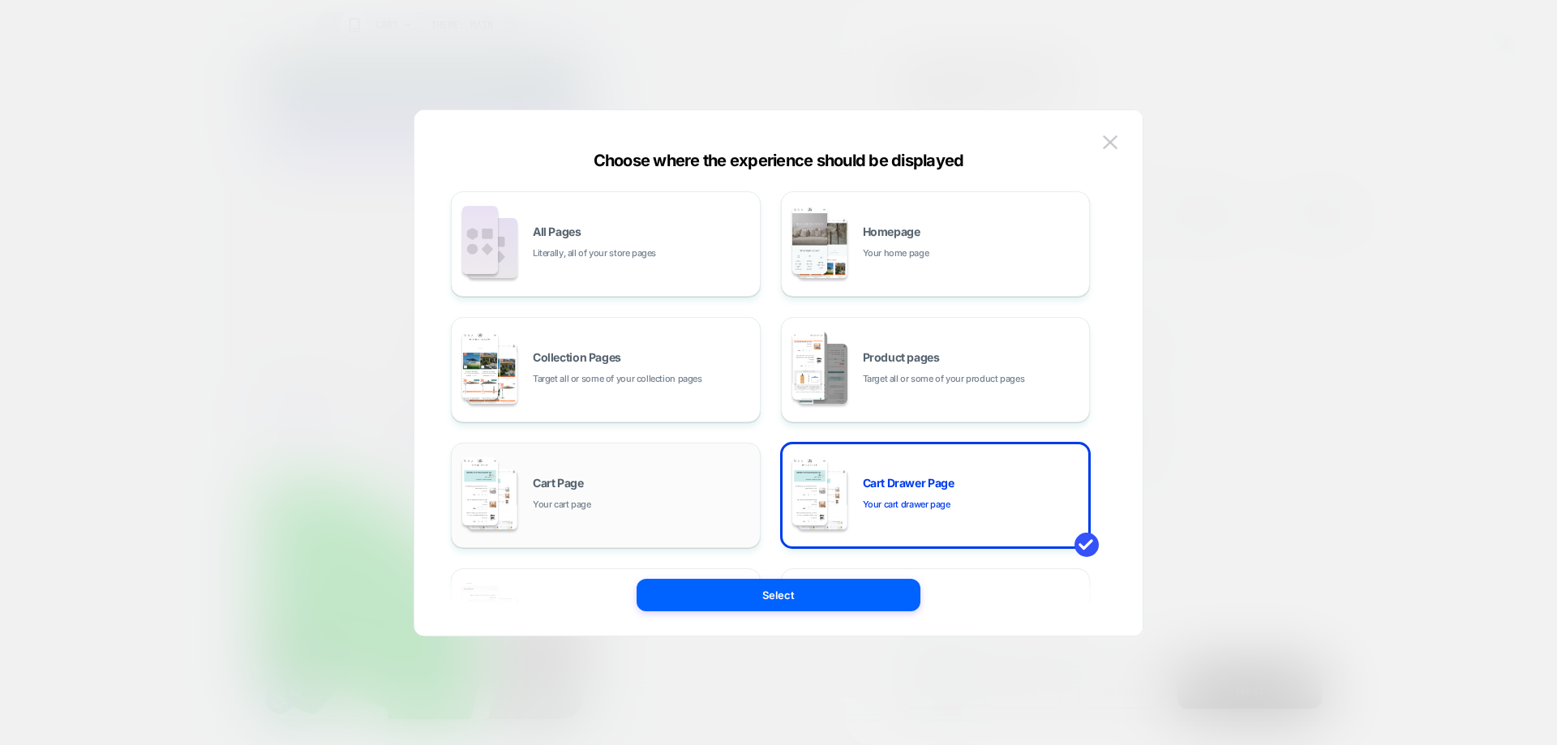
click at [694, 499] on div "Cart Page Your cart page" at bounding box center [642, 495] width 219 height 35
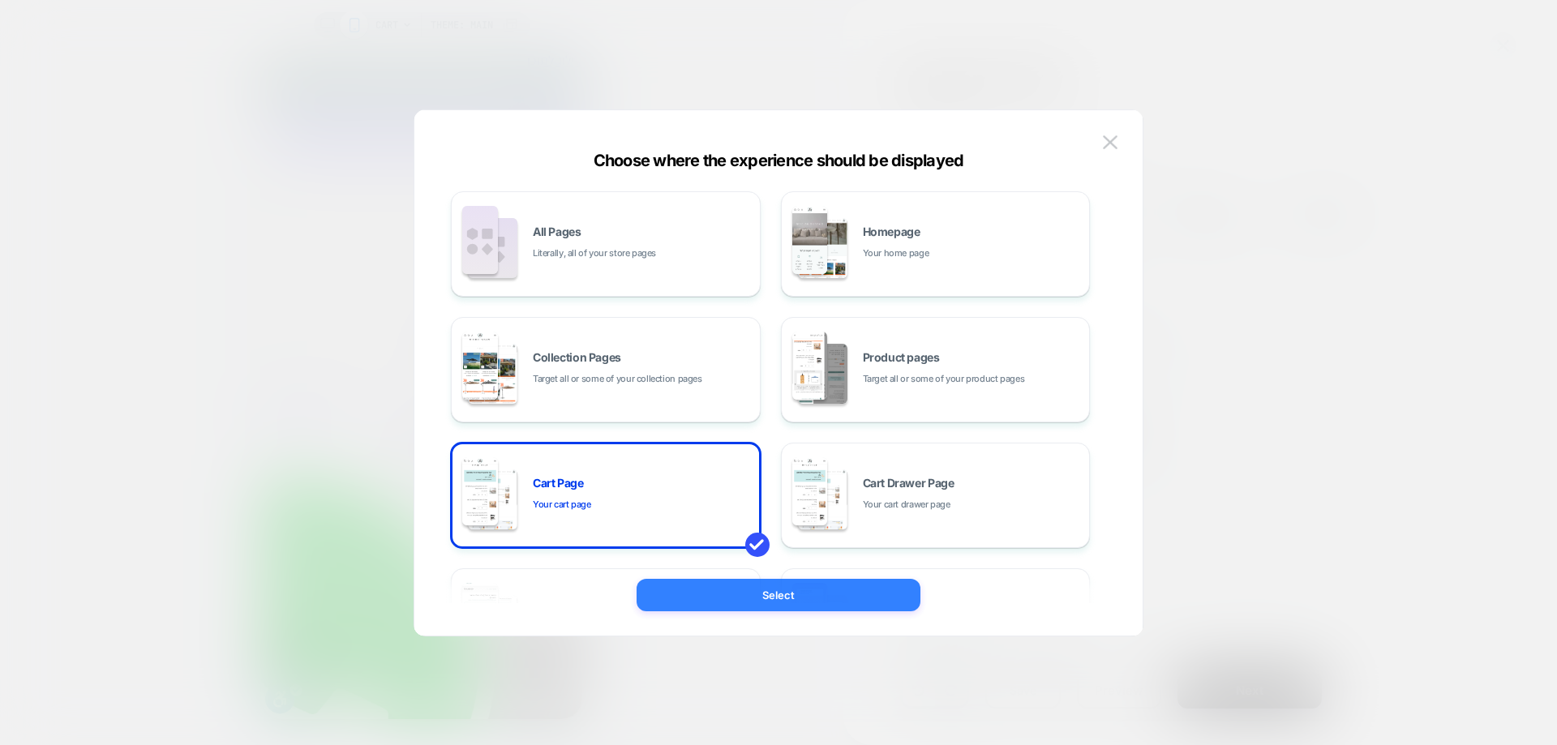
click at [746, 596] on button "Select" at bounding box center [779, 595] width 284 height 32
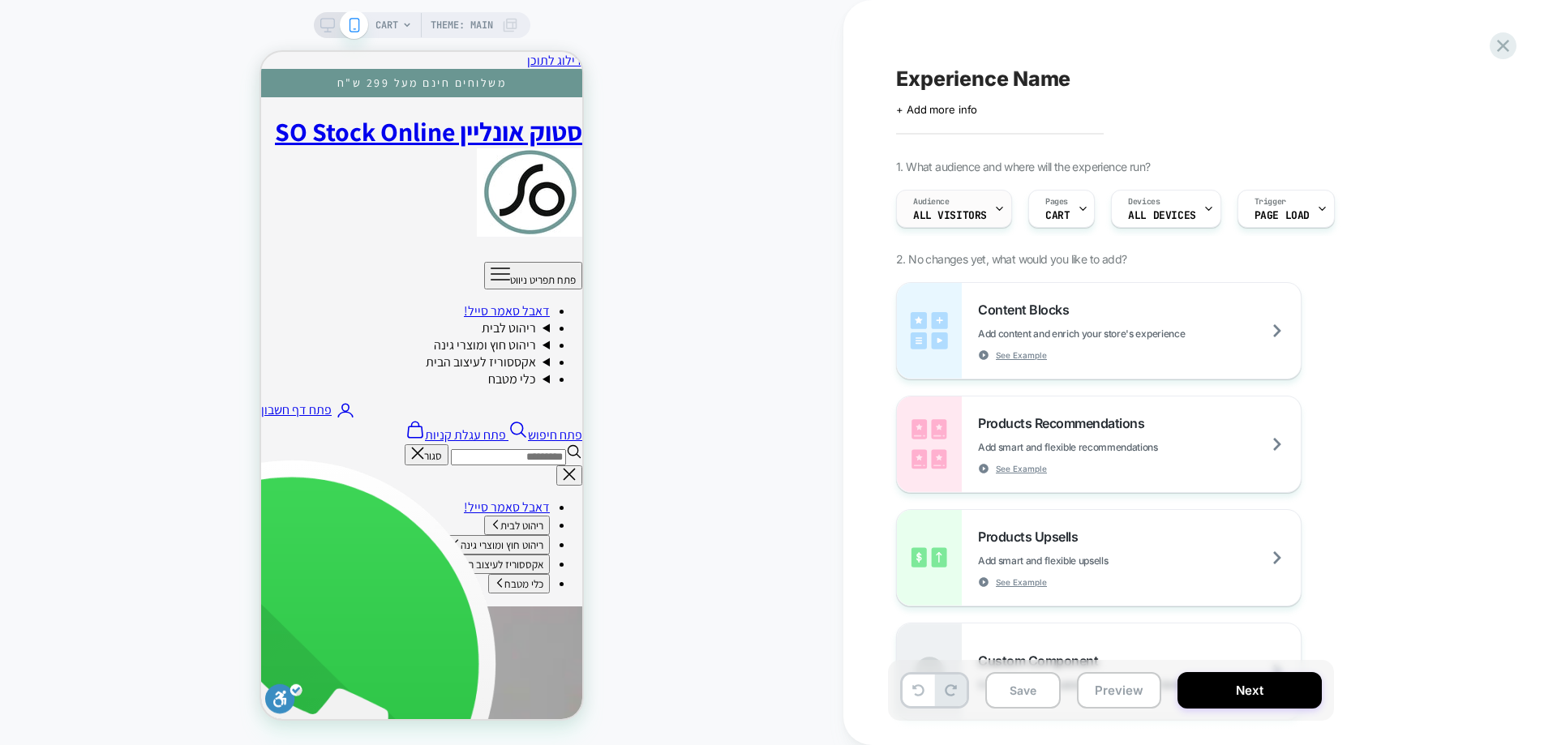
click at [900, 200] on div "Audience All Visitors" at bounding box center [950, 209] width 106 height 37
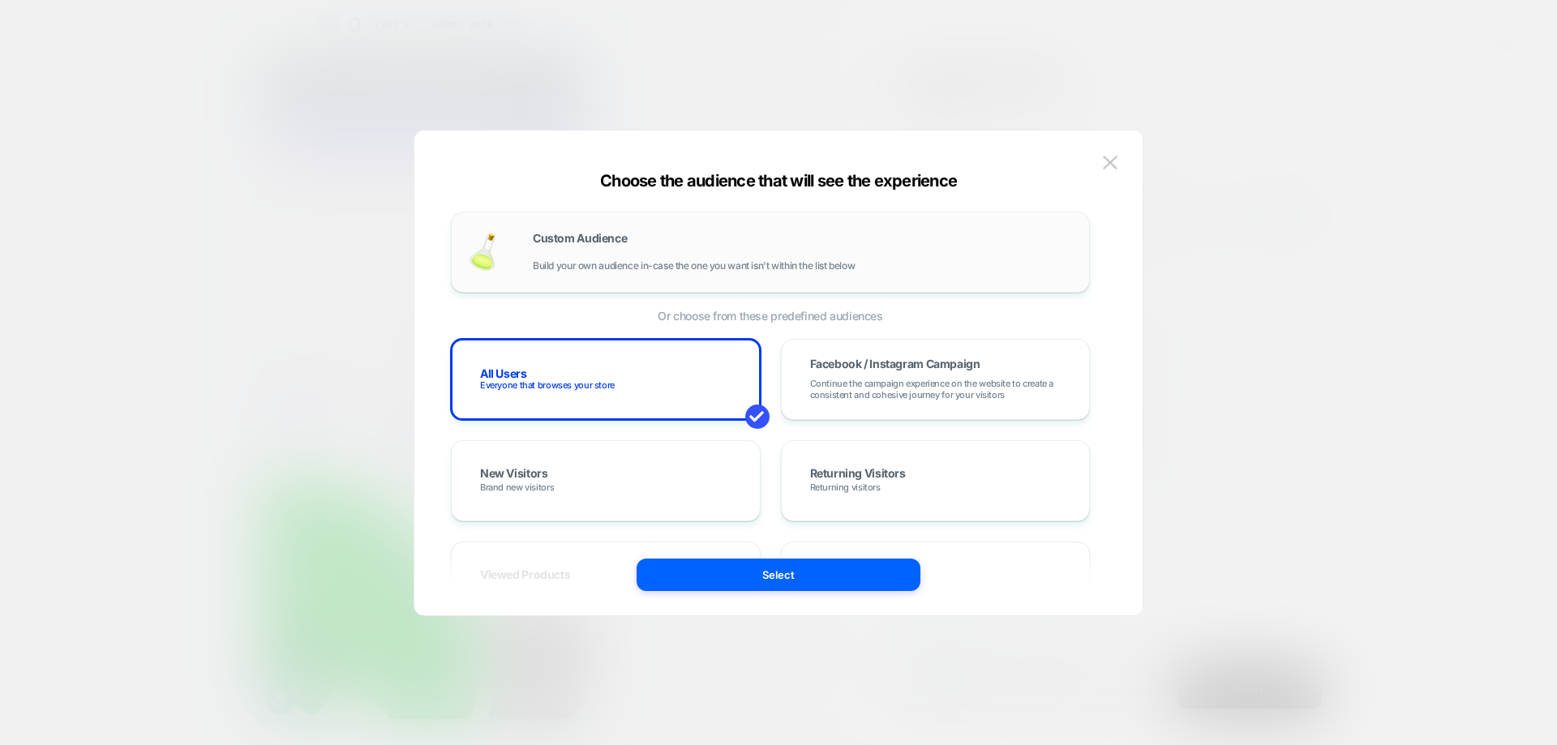
click at [638, 256] on div "Custom Audience Build your own audience in-case the one you want isn't within t…" at bounding box center [803, 252] width 540 height 39
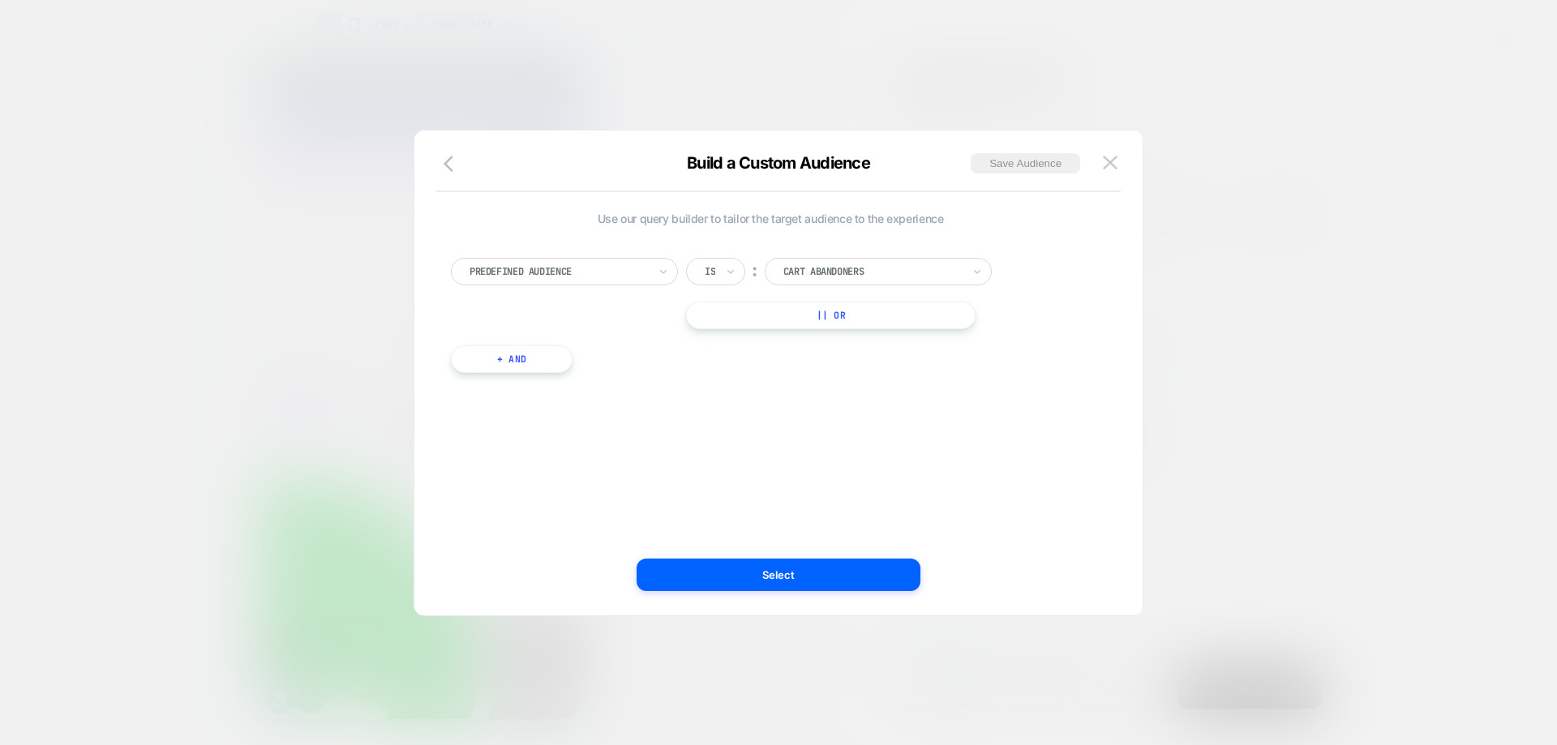
click at [591, 273] on div at bounding box center [559, 271] width 178 height 15
type input "**"
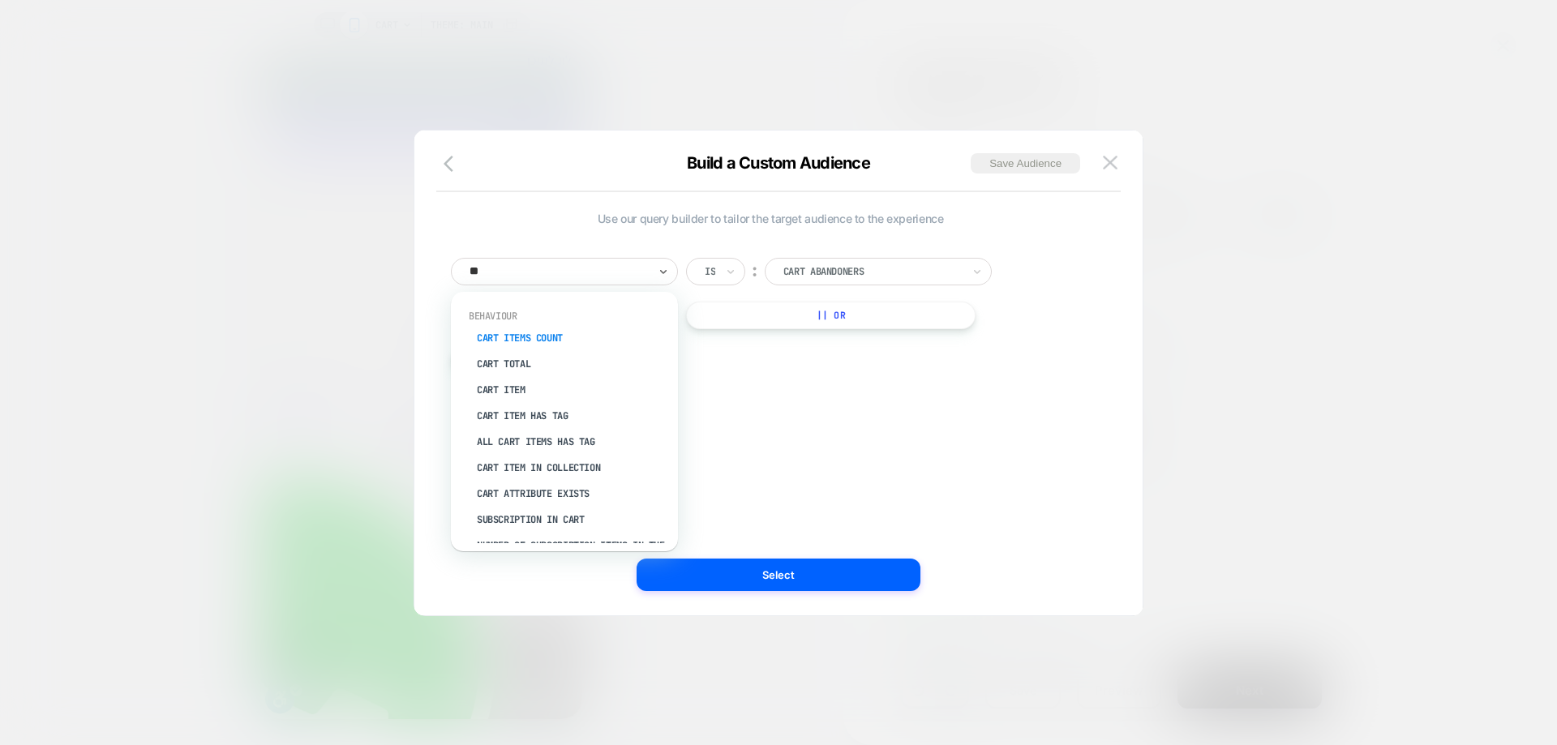
click at [558, 338] on div "Cart Items Count" at bounding box center [572, 338] width 211 height 26
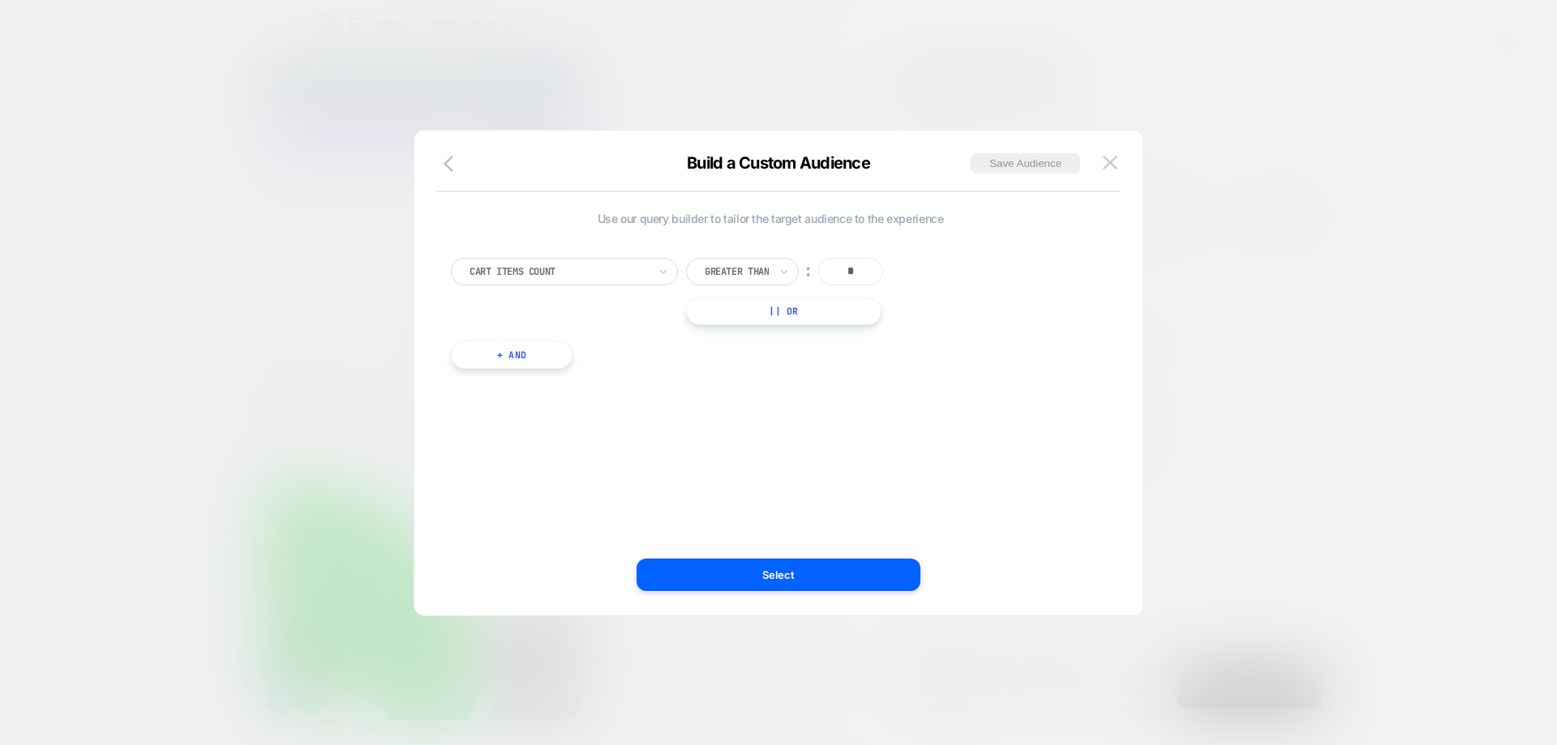
click at [773, 270] on div "Greater Than" at bounding box center [742, 272] width 113 height 28
click at [731, 320] on div "Is" at bounding box center [754, 316] width 105 height 26
click at [718, 582] on button "Select" at bounding box center [779, 575] width 284 height 32
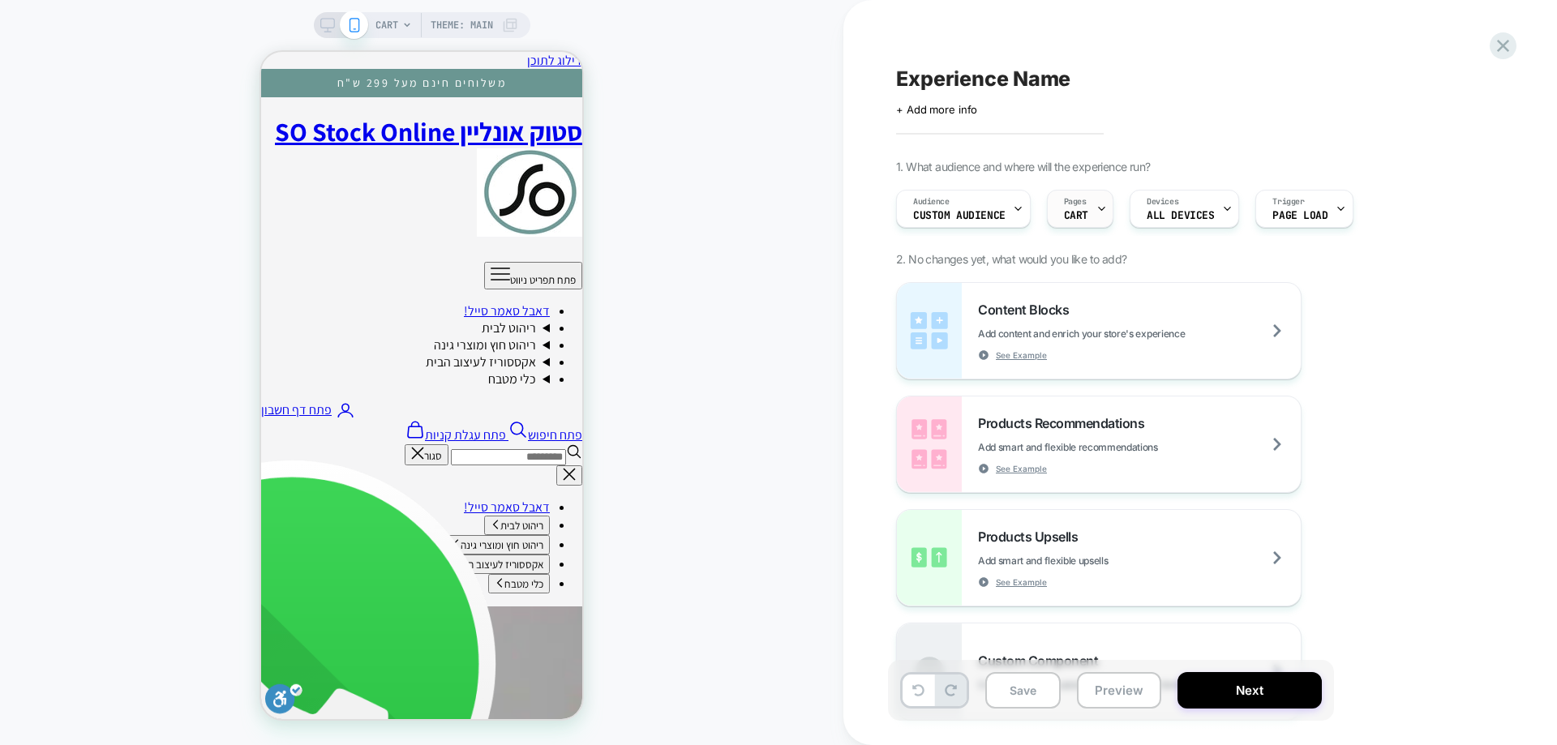
click at [1080, 208] on div "Pages CART" at bounding box center [1076, 209] width 57 height 37
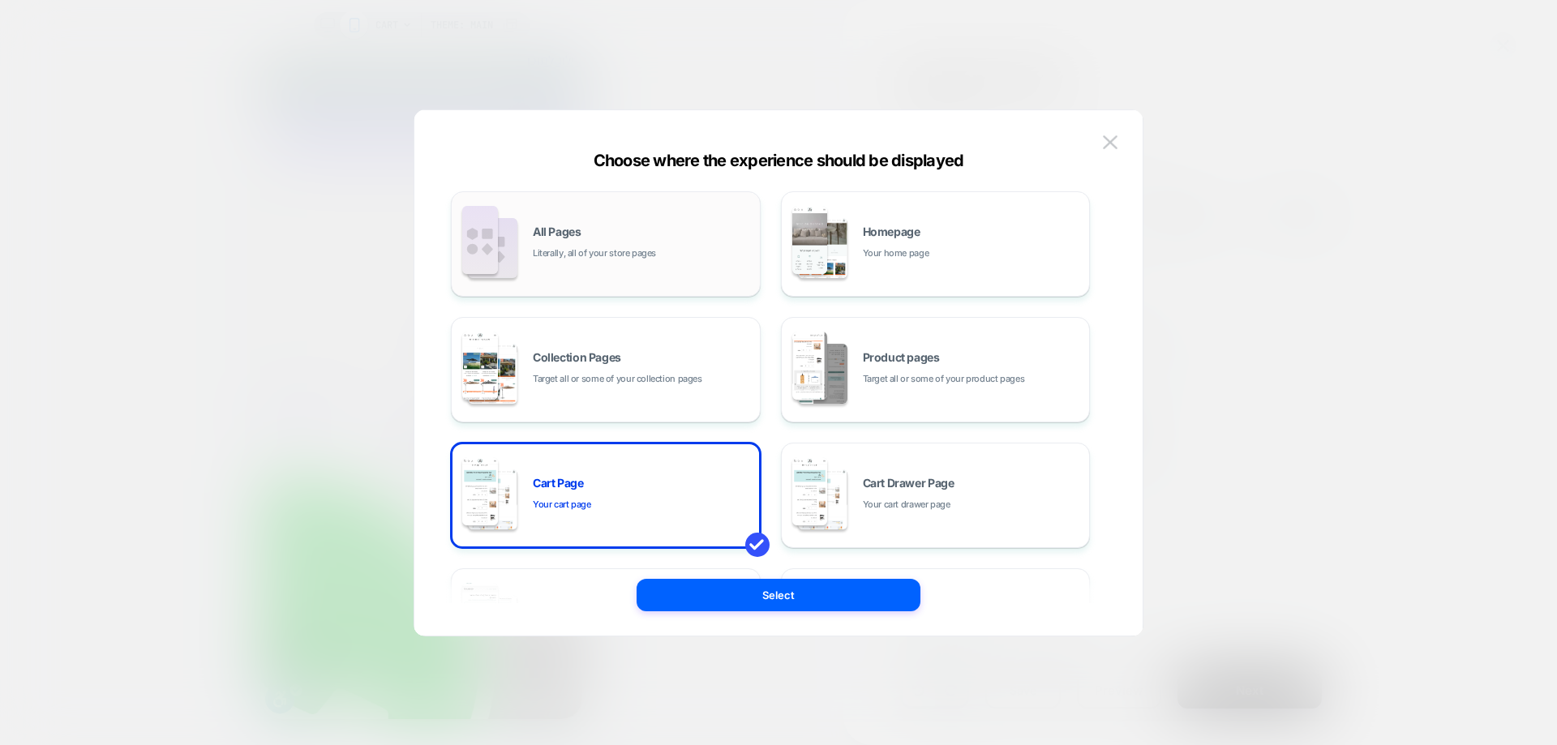
click at [614, 234] on div "All Pages Literally, all of your store pages" at bounding box center [642, 243] width 219 height 35
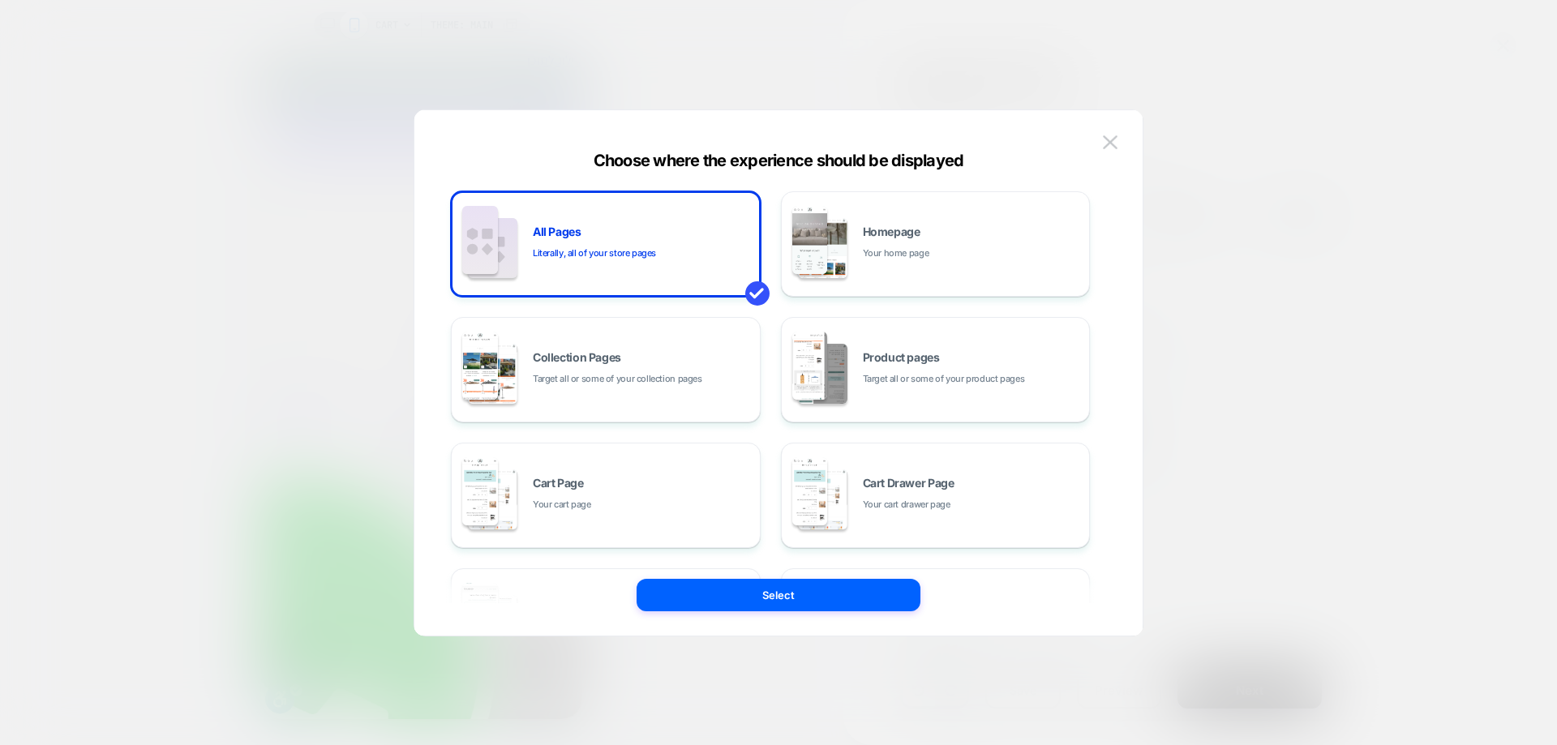
click at [815, 586] on button "Select" at bounding box center [779, 595] width 284 height 32
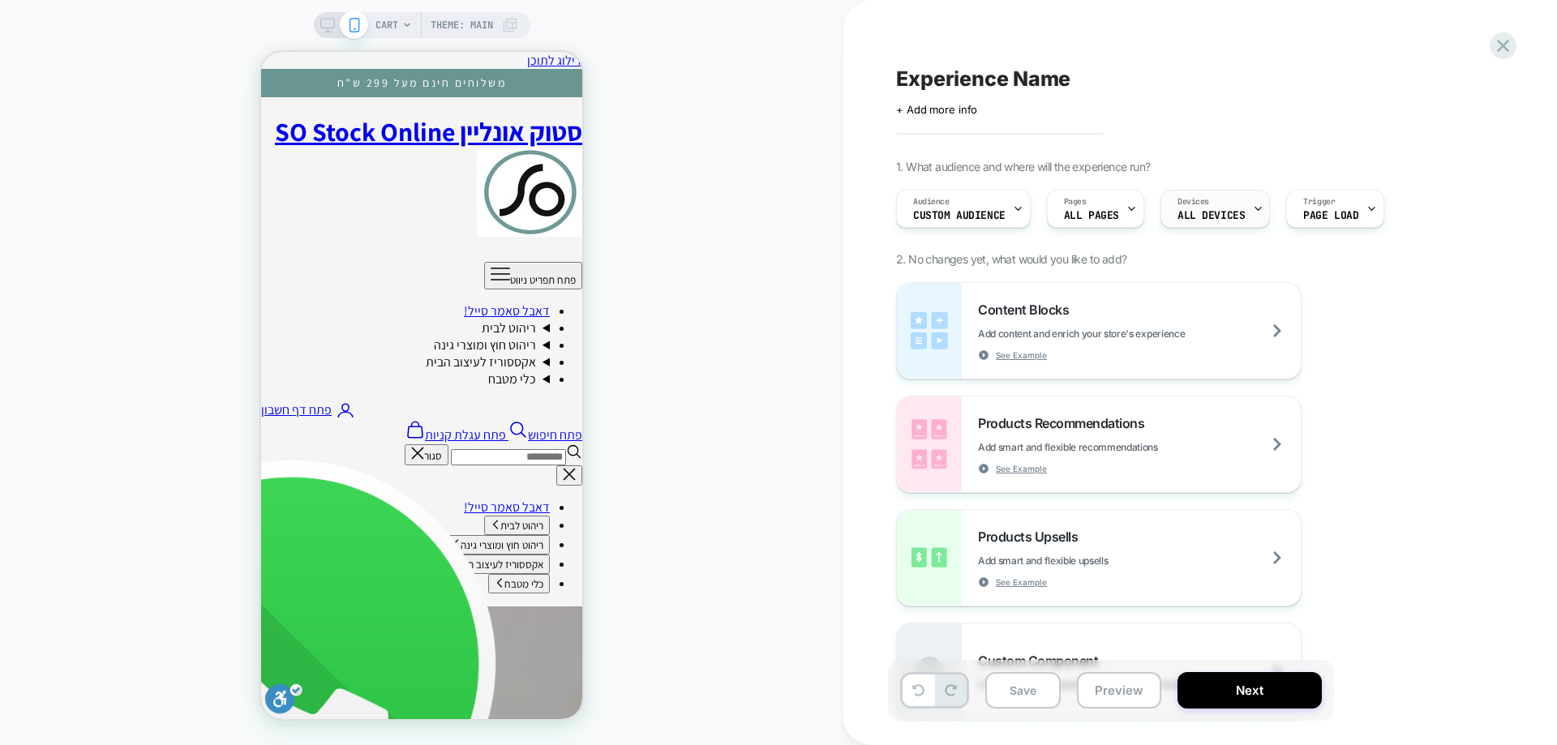
click at [1189, 226] on div "Devices ALL DEVICES" at bounding box center [1212, 209] width 100 height 37
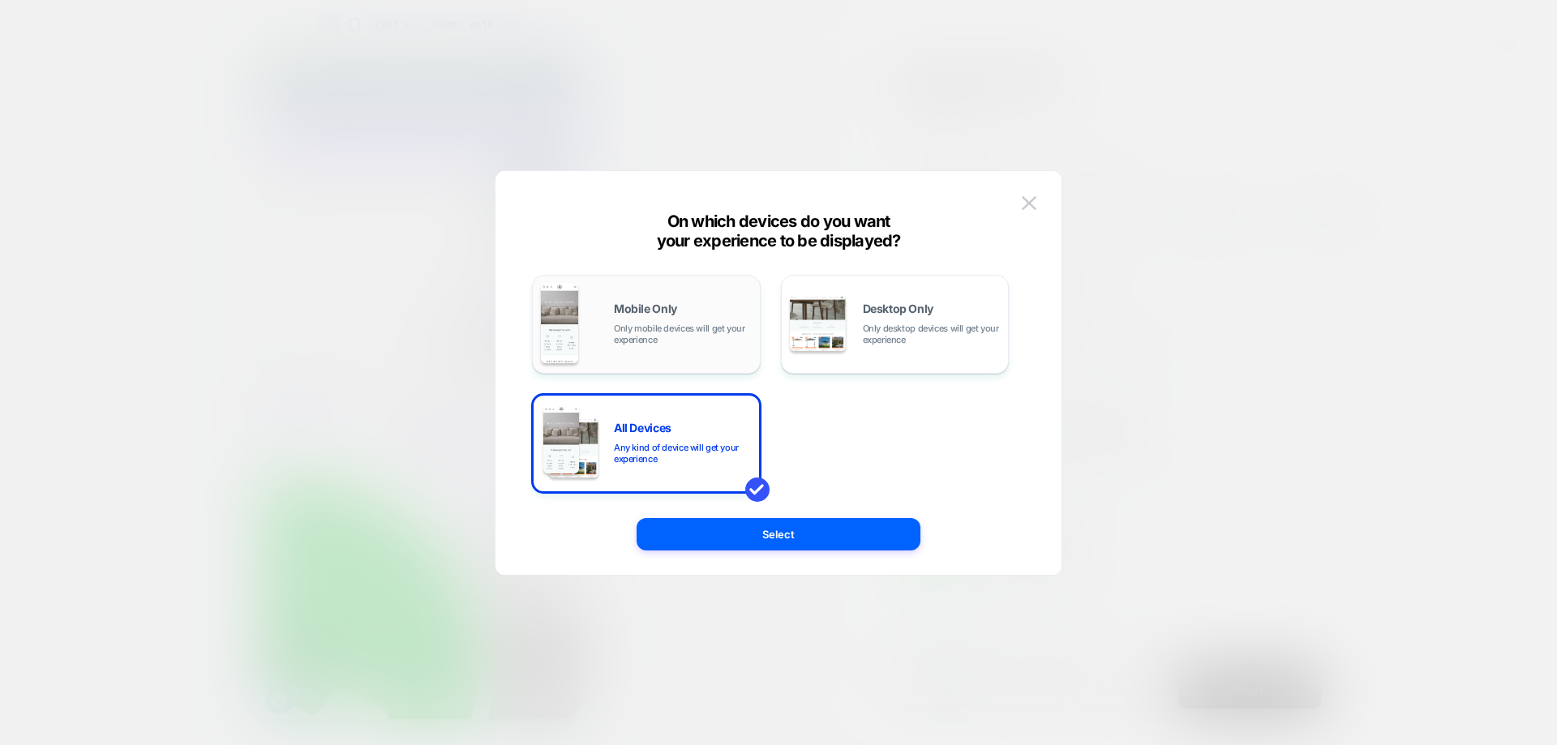
click at [641, 315] on span "Mobile Only" at bounding box center [645, 308] width 63 height 11
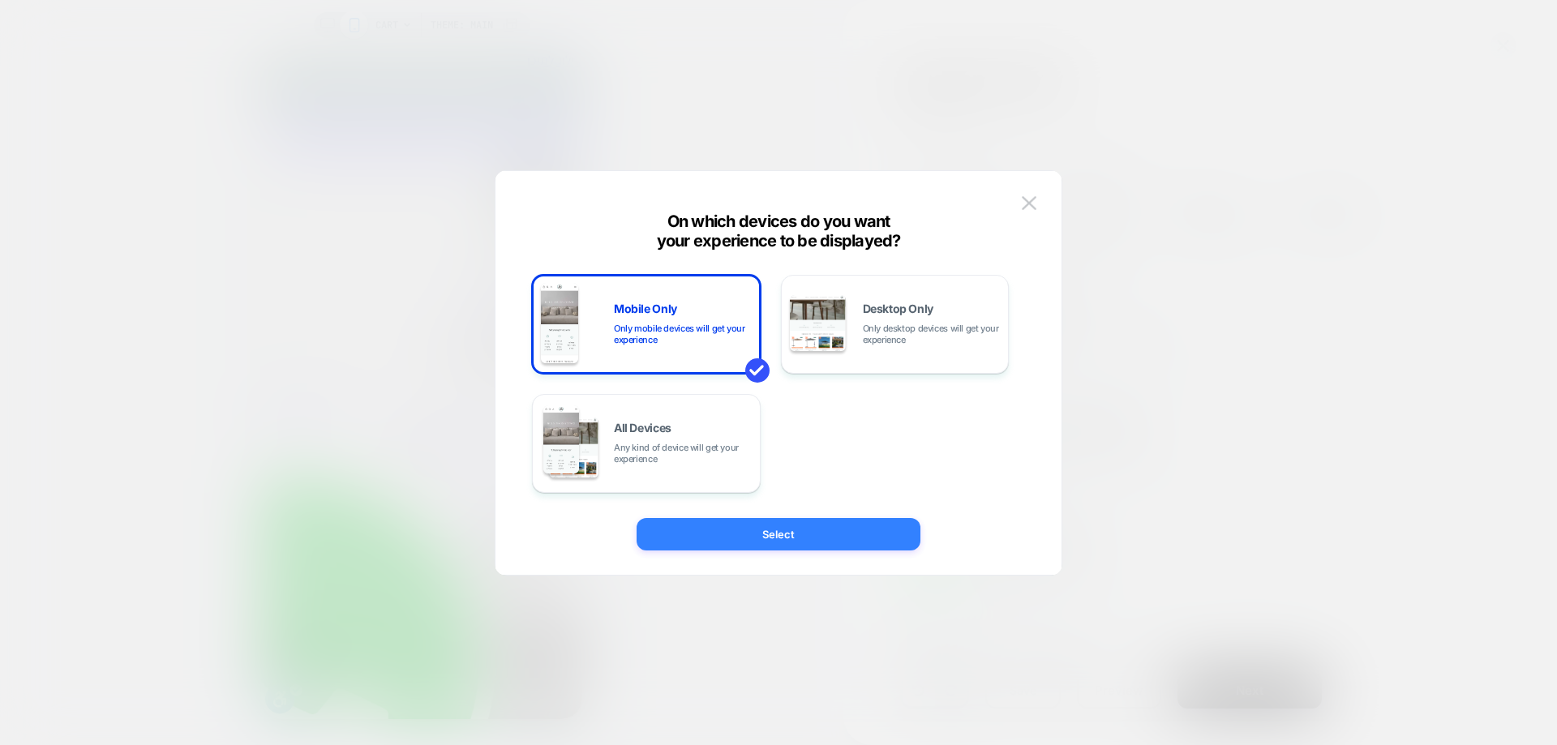
drag, startPoint x: 806, startPoint y: 535, endPoint x: 1066, endPoint y: 529, distance: 259.6
click at [806, 533] on button "Select" at bounding box center [779, 534] width 284 height 32
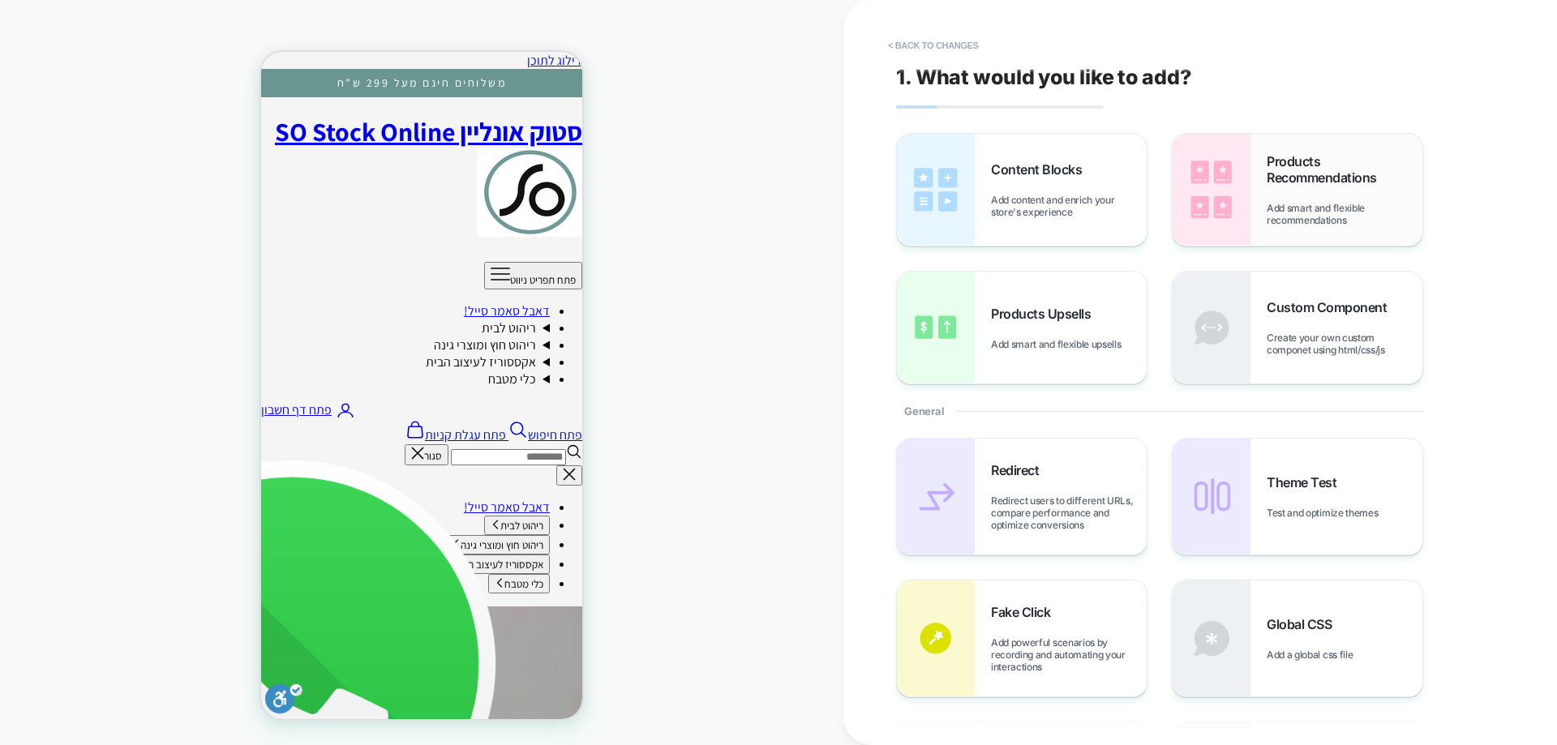
click at [1308, 183] on span "Products Recommendations" at bounding box center [1345, 169] width 156 height 32
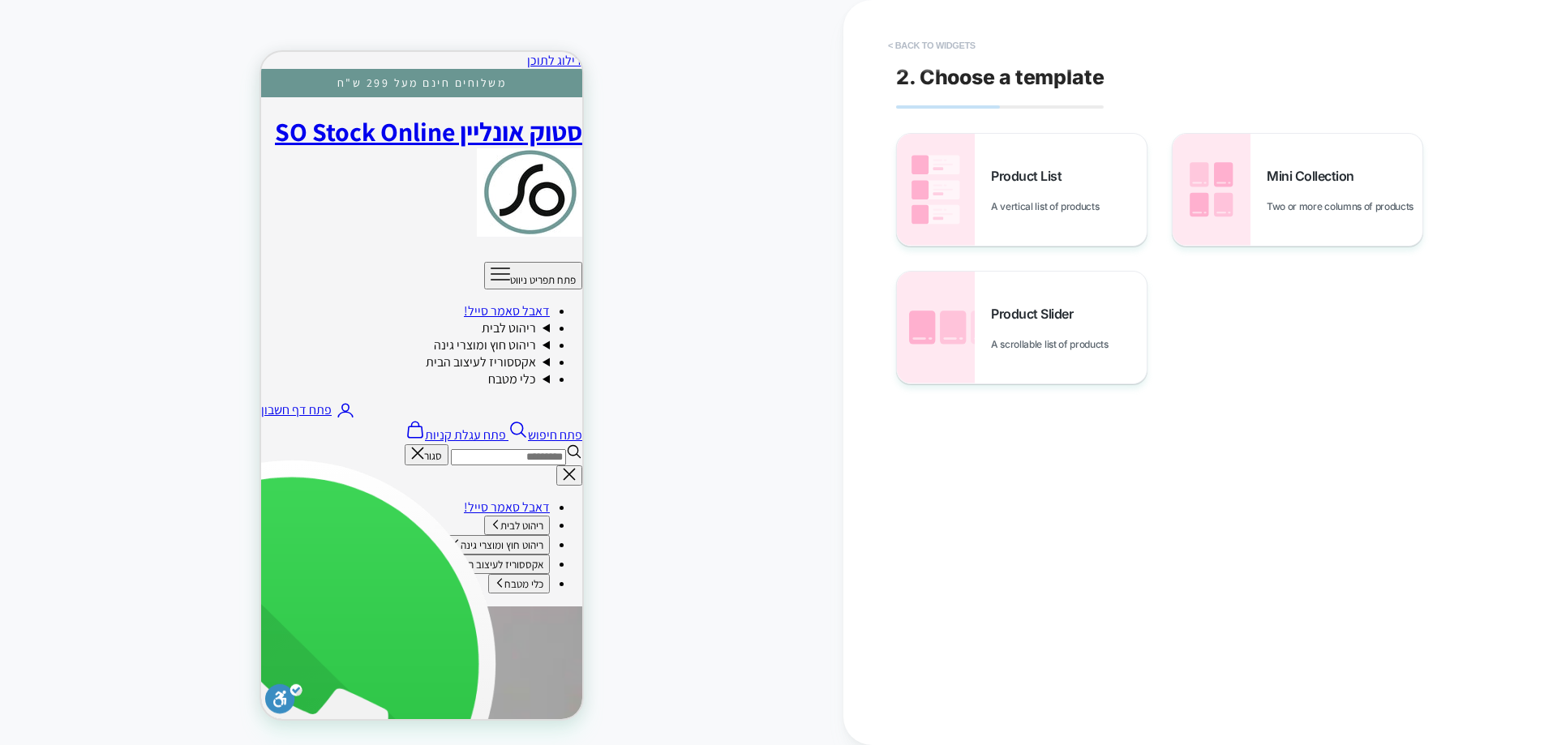
click at [950, 45] on button "< Back to widgets" at bounding box center [932, 45] width 104 height 26
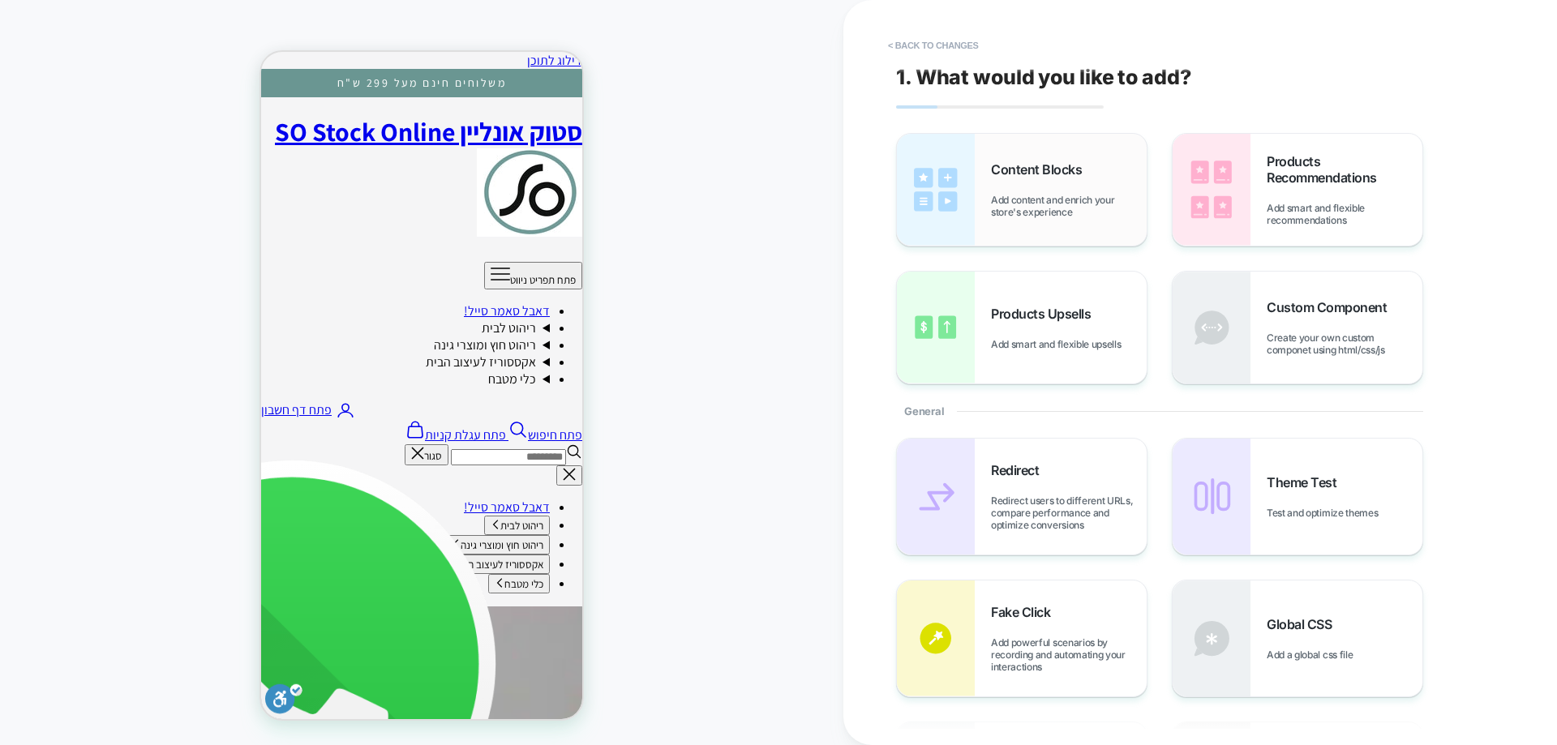
click at [1074, 219] on div "Content Blocks Add content and enrich your store's experience" at bounding box center [1022, 190] width 250 height 112
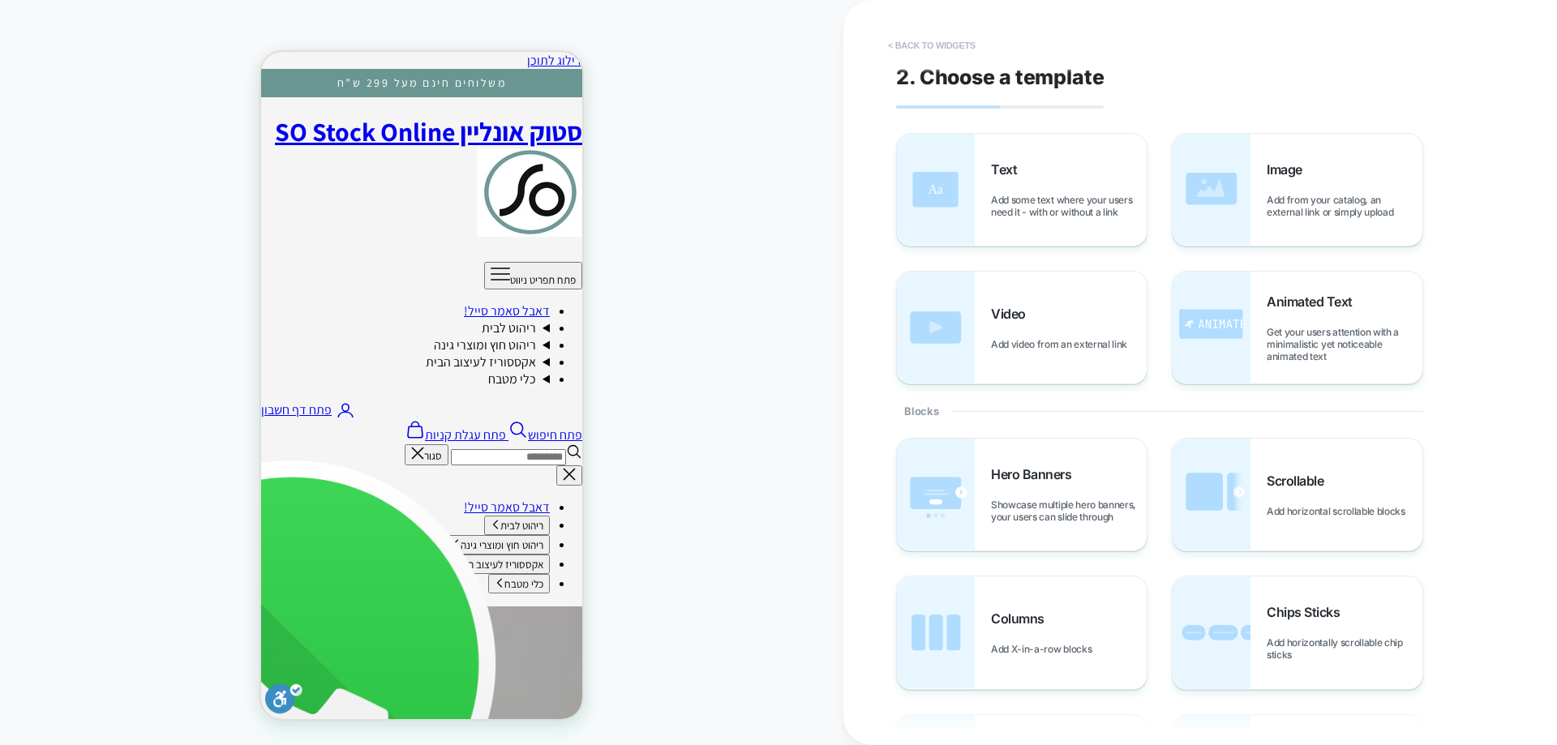
click at [955, 37] on button "< Back to widgets" at bounding box center [932, 45] width 104 height 26
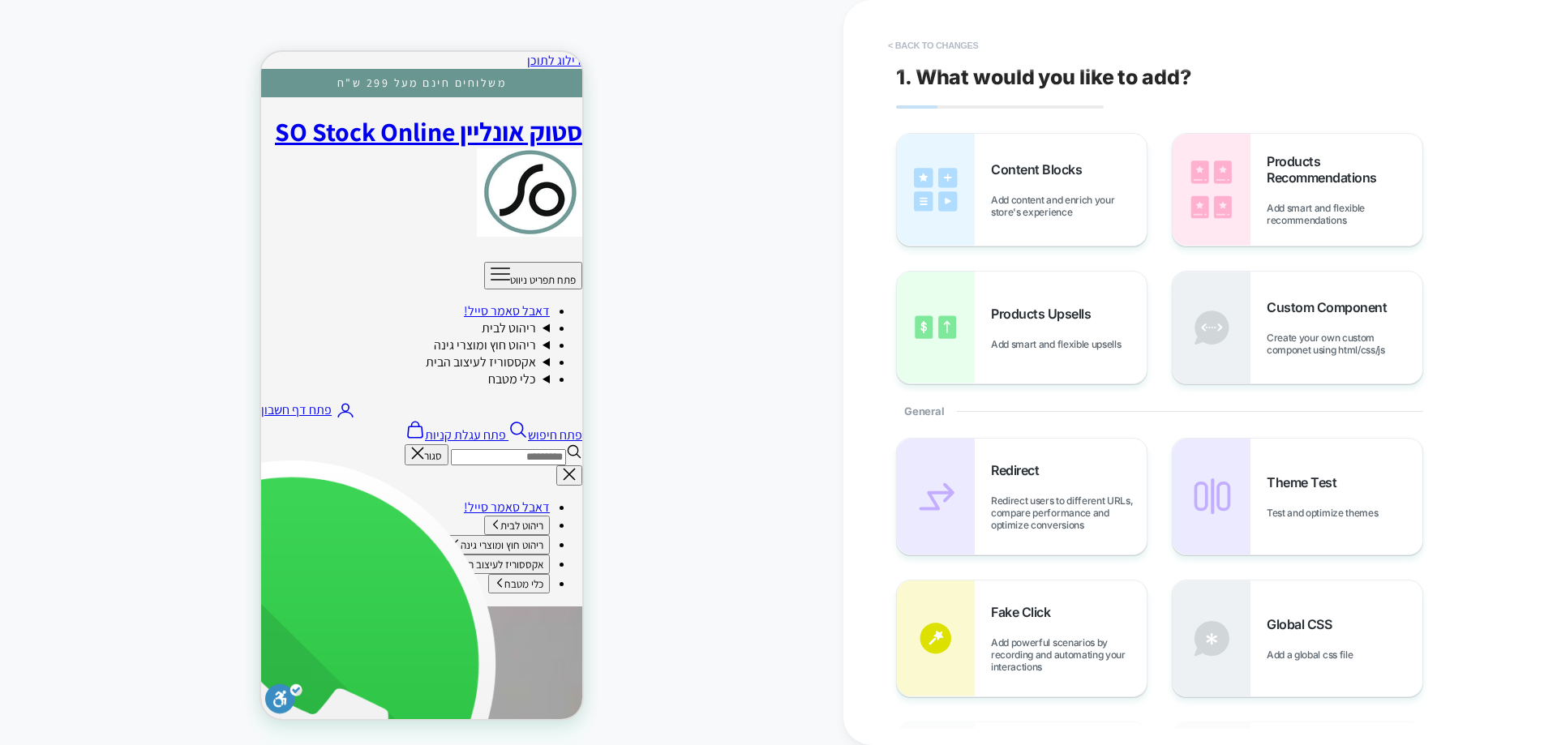
click at [945, 40] on button "< Back to changes" at bounding box center [933, 45] width 107 height 26
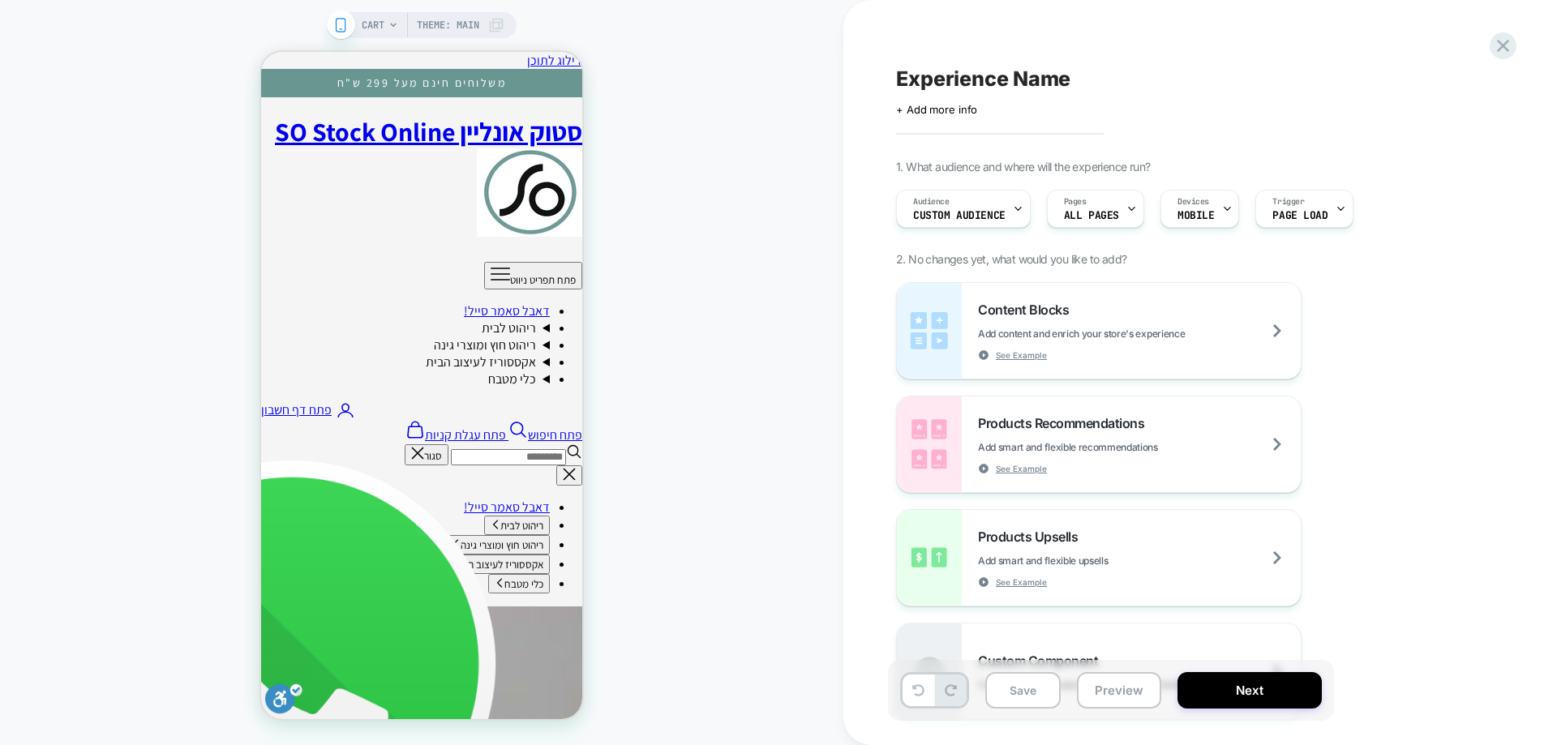
click at [386, 22] on div "CART Theme: MAIN" at bounding box center [433, 25] width 143 height 26
click at [396, 22] on icon at bounding box center [394, 25] width 10 height 10
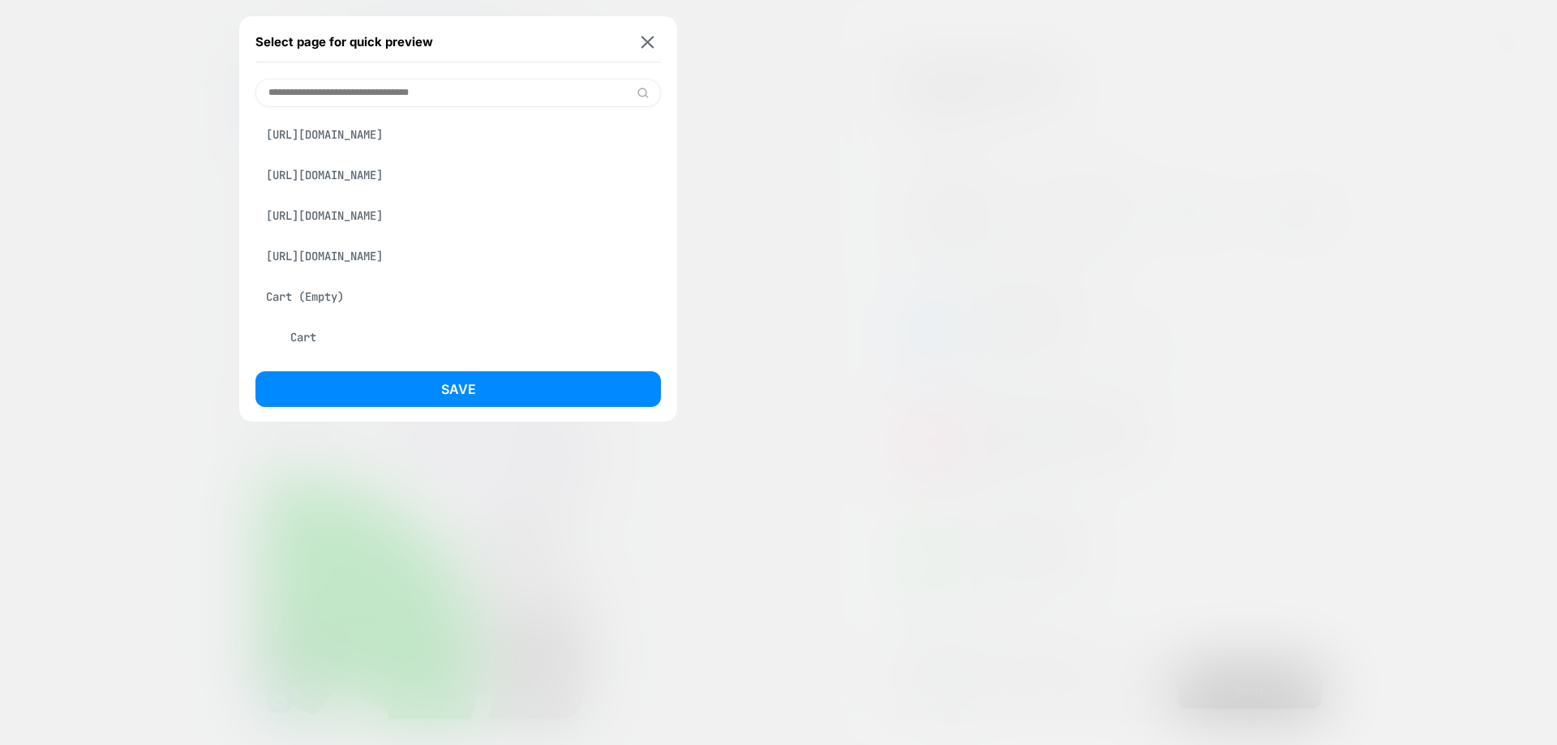
click at [353, 95] on input at bounding box center [459, 93] width 406 height 28
type input "****"
click at [385, 118] on div "Homepage Home page (Collection)" at bounding box center [459, 231] width 406 height 248
click at [356, 140] on div "Homepage" at bounding box center [459, 134] width 406 height 31
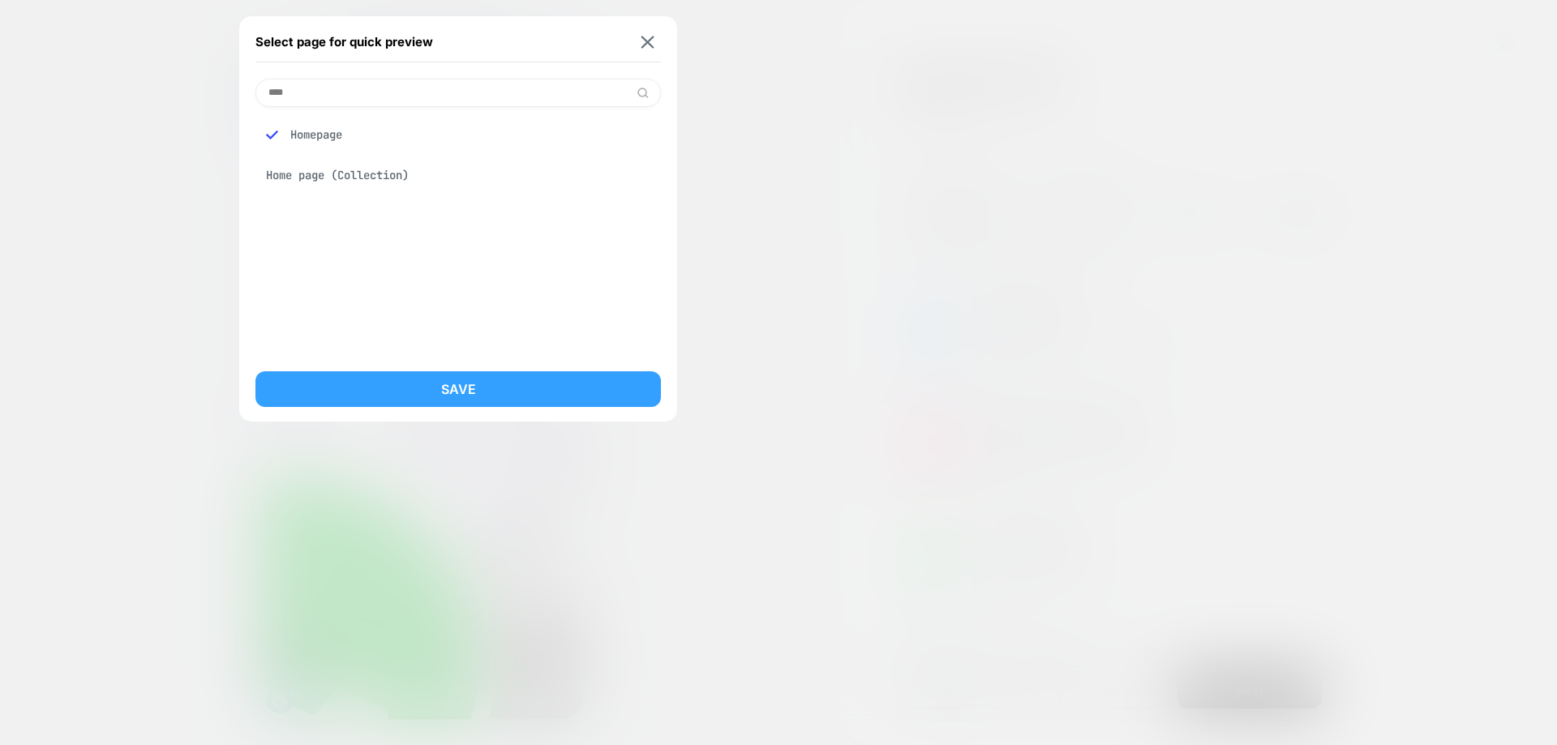
click at [378, 385] on button "Save" at bounding box center [459, 390] width 406 height 36
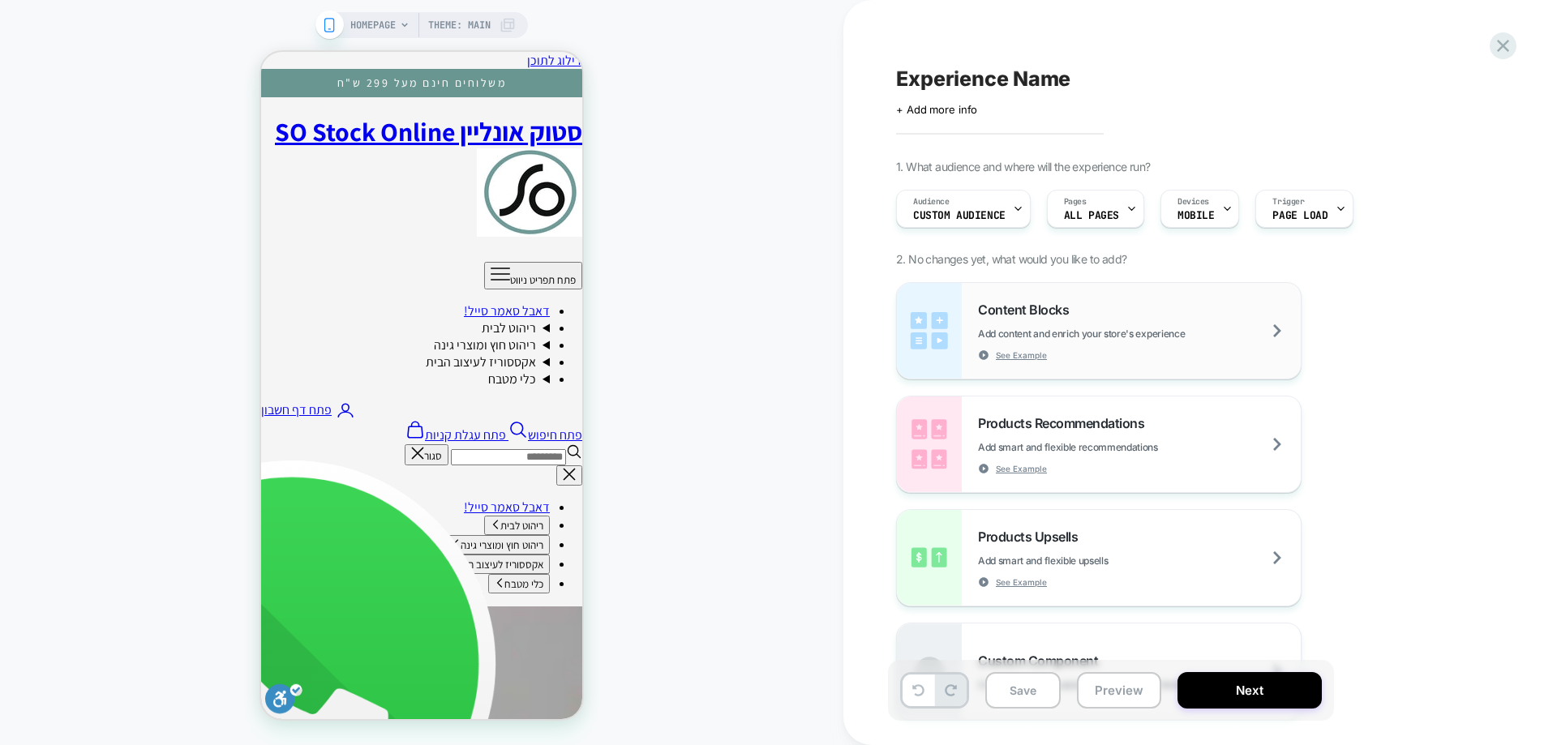
click at [1059, 310] on span "Content Blocks" at bounding box center [1027, 310] width 99 height 16
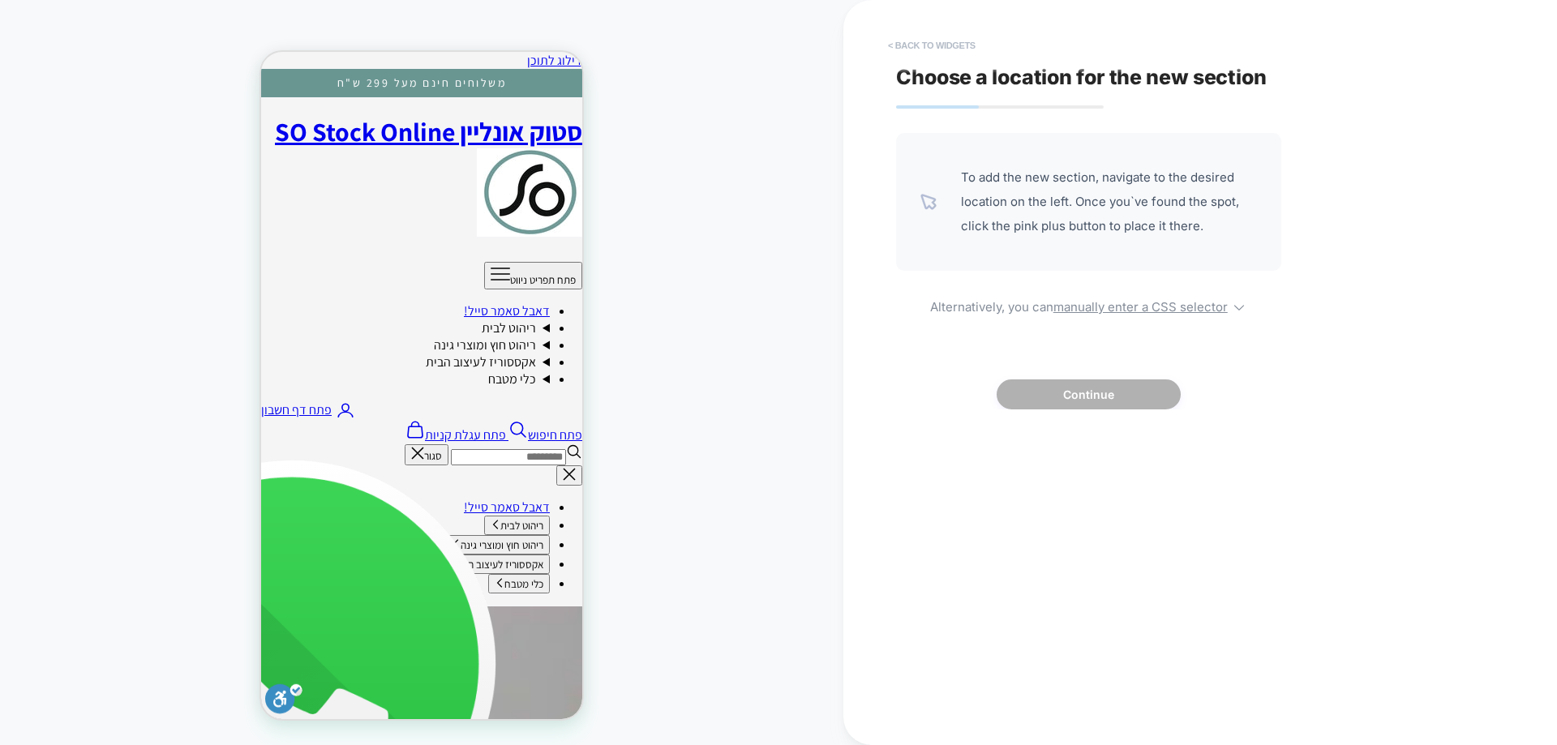
click at [895, 41] on button "< Back to widgets" at bounding box center [932, 45] width 104 height 26
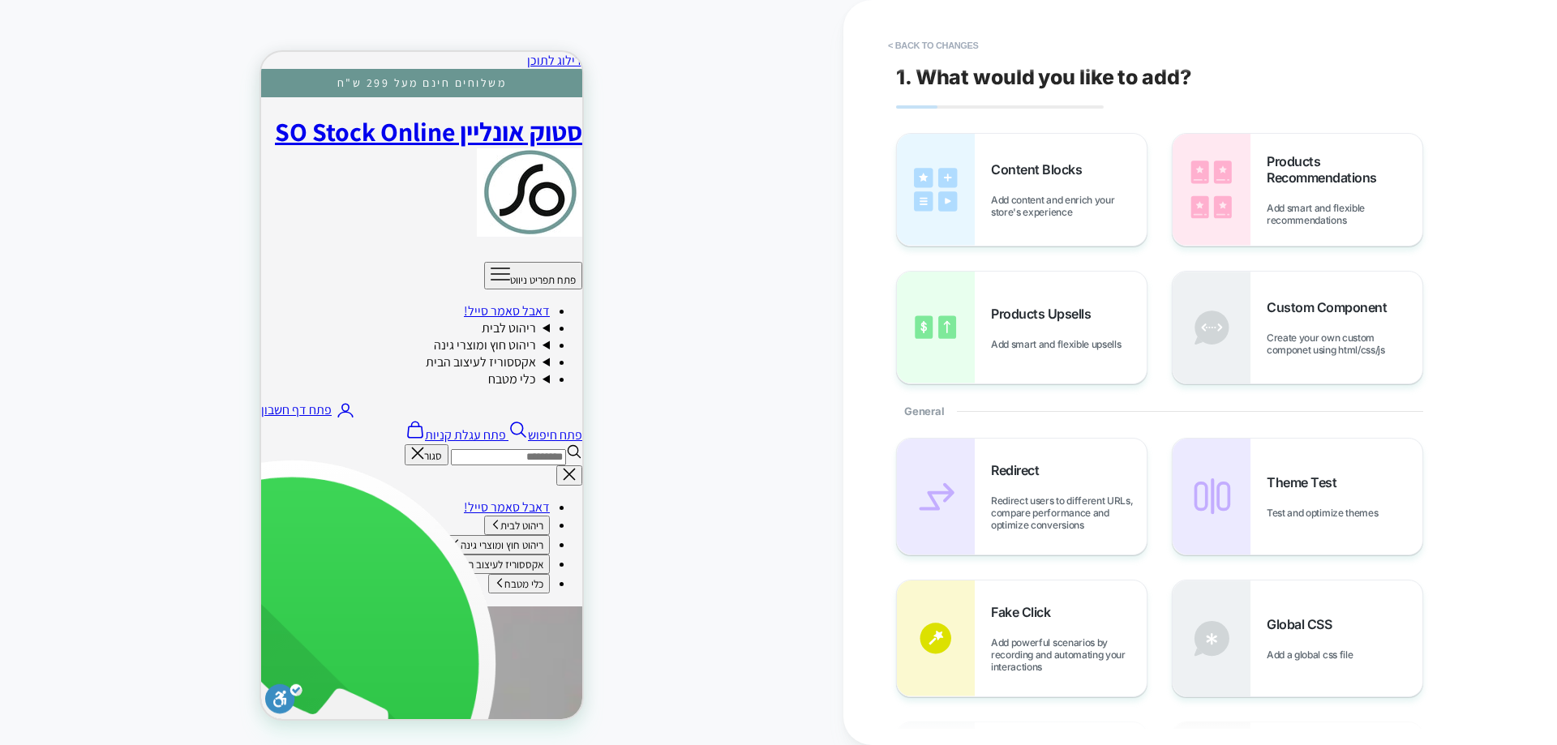
click at [776, 170] on div "HOMEPAGE Theme: MAIN" at bounding box center [422, 372] width 844 height 713
click at [973, 38] on button "< Back to changes" at bounding box center [933, 45] width 107 height 26
click at [1015, 200] on span "Add content and enrich your store's experience" at bounding box center [1069, 206] width 156 height 24
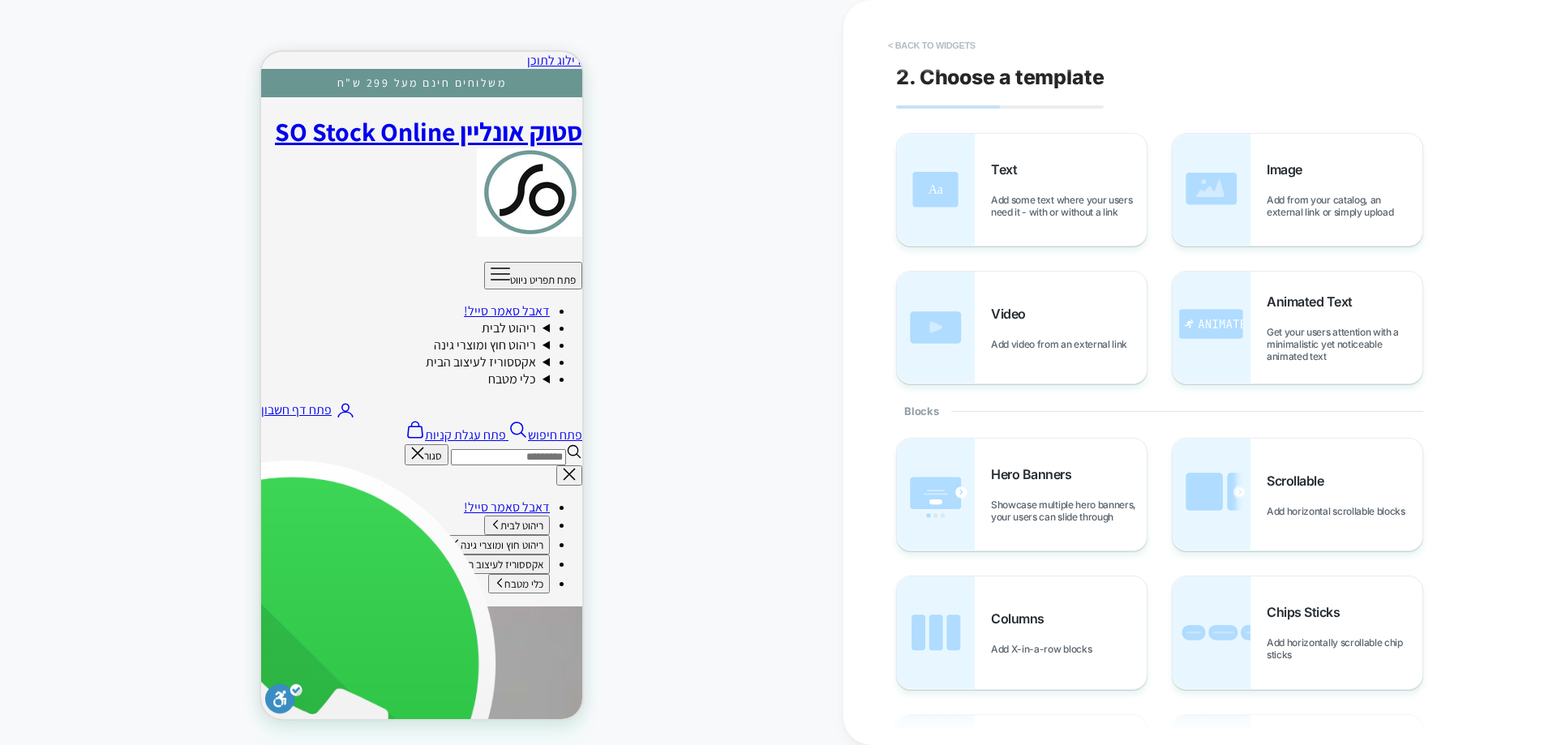
click at [904, 41] on button "< Back to widgets" at bounding box center [932, 45] width 104 height 26
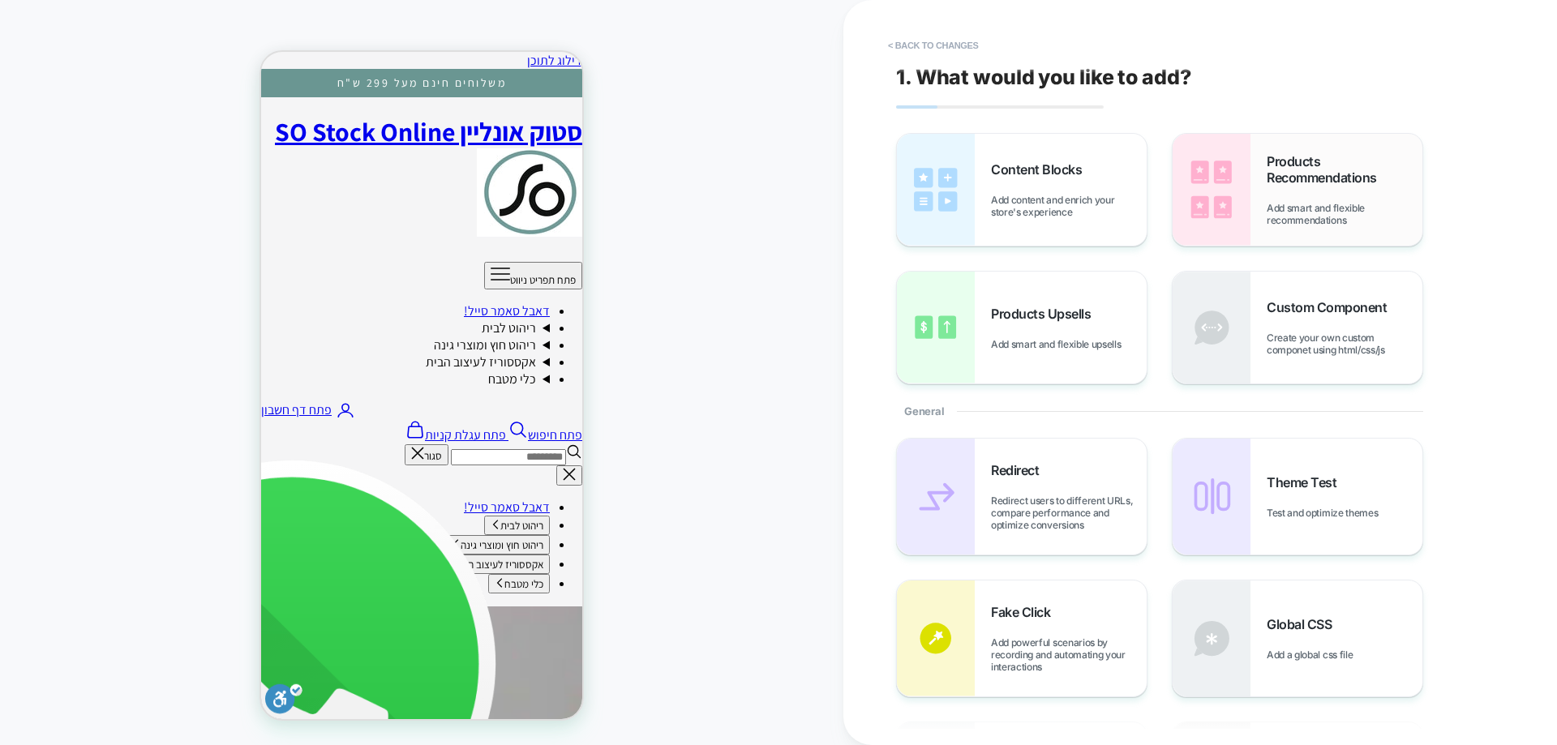
click at [1237, 215] on img at bounding box center [1212, 190] width 78 height 112
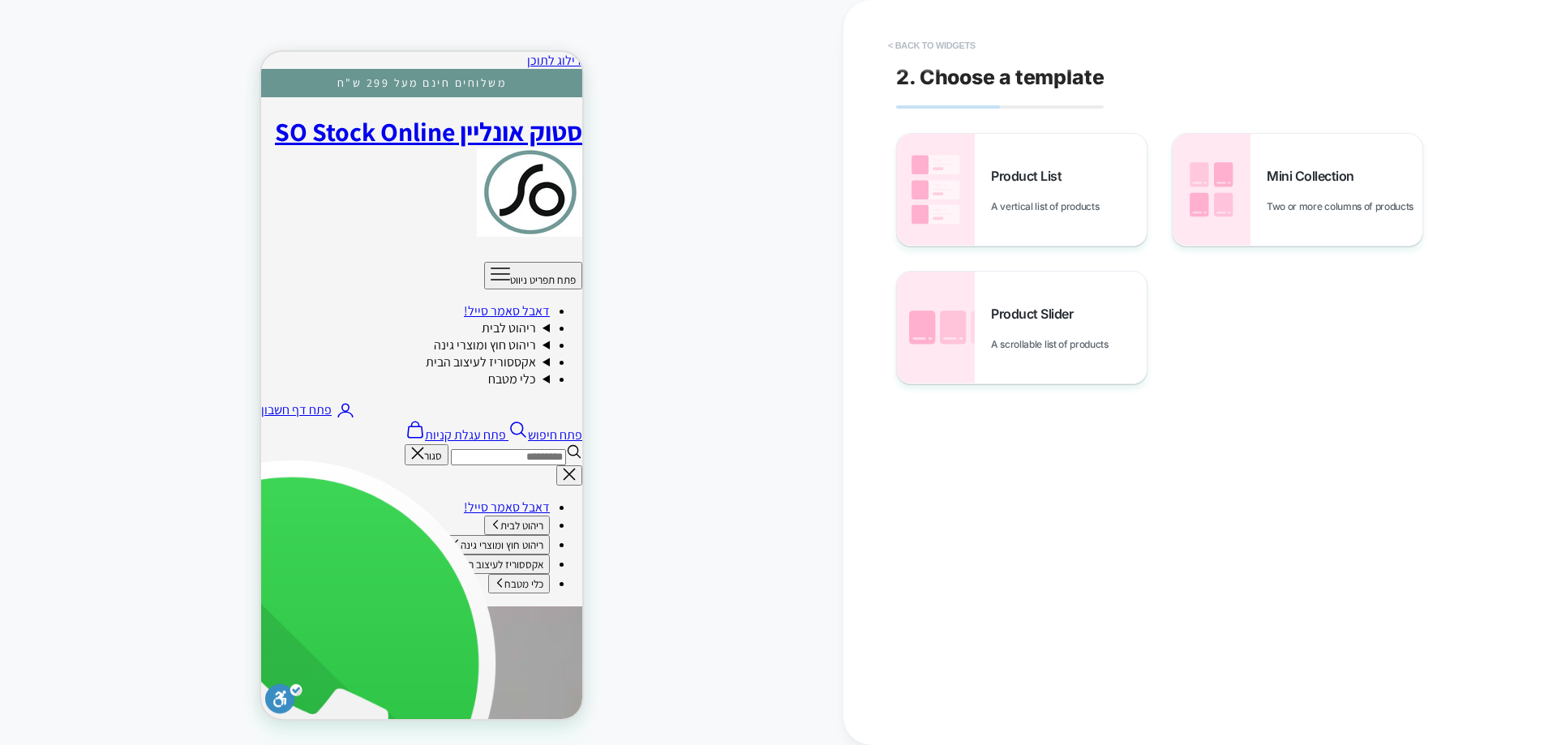
click at [927, 50] on button "< Back to widgets" at bounding box center [932, 45] width 104 height 26
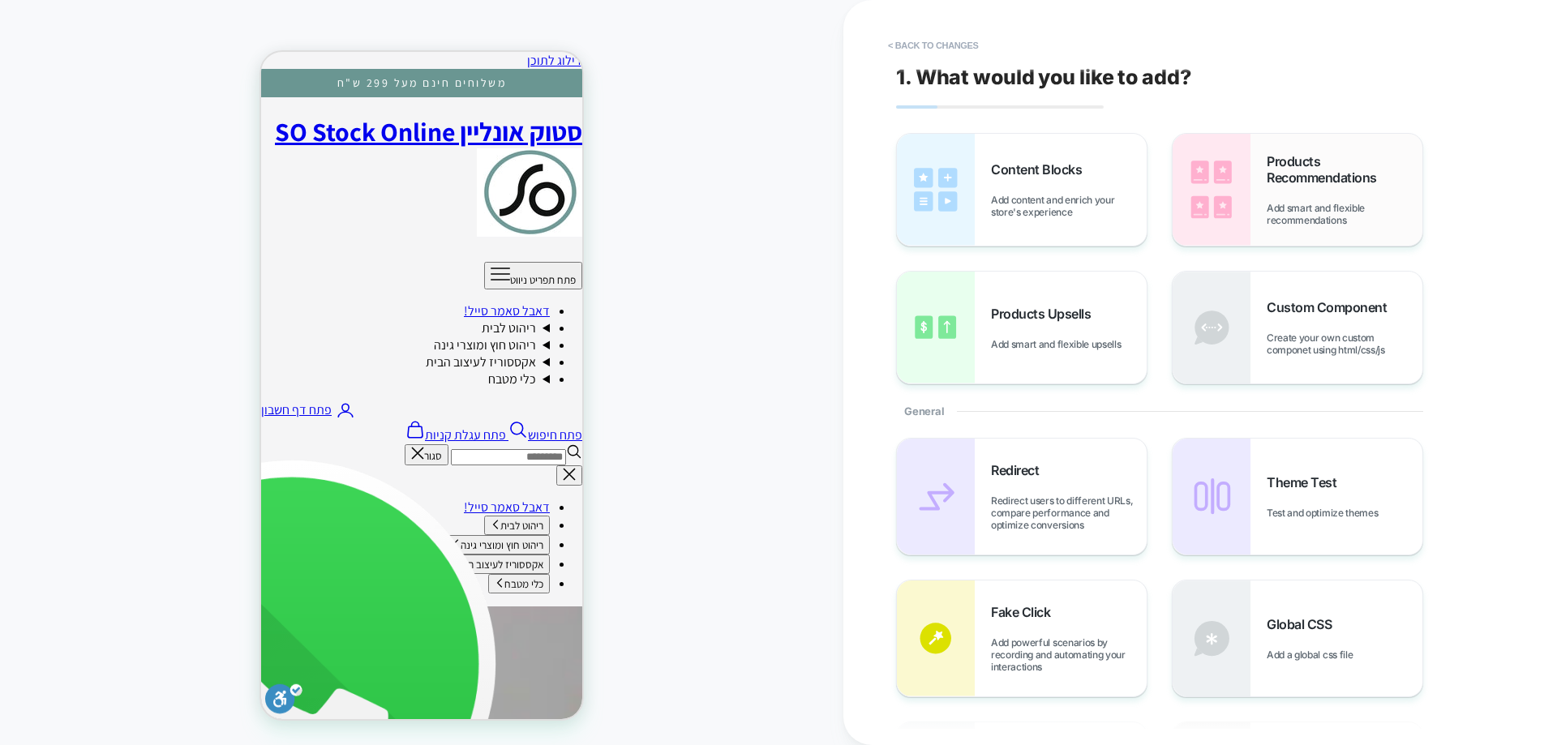
click at [1201, 208] on img at bounding box center [1212, 190] width 78 height 112
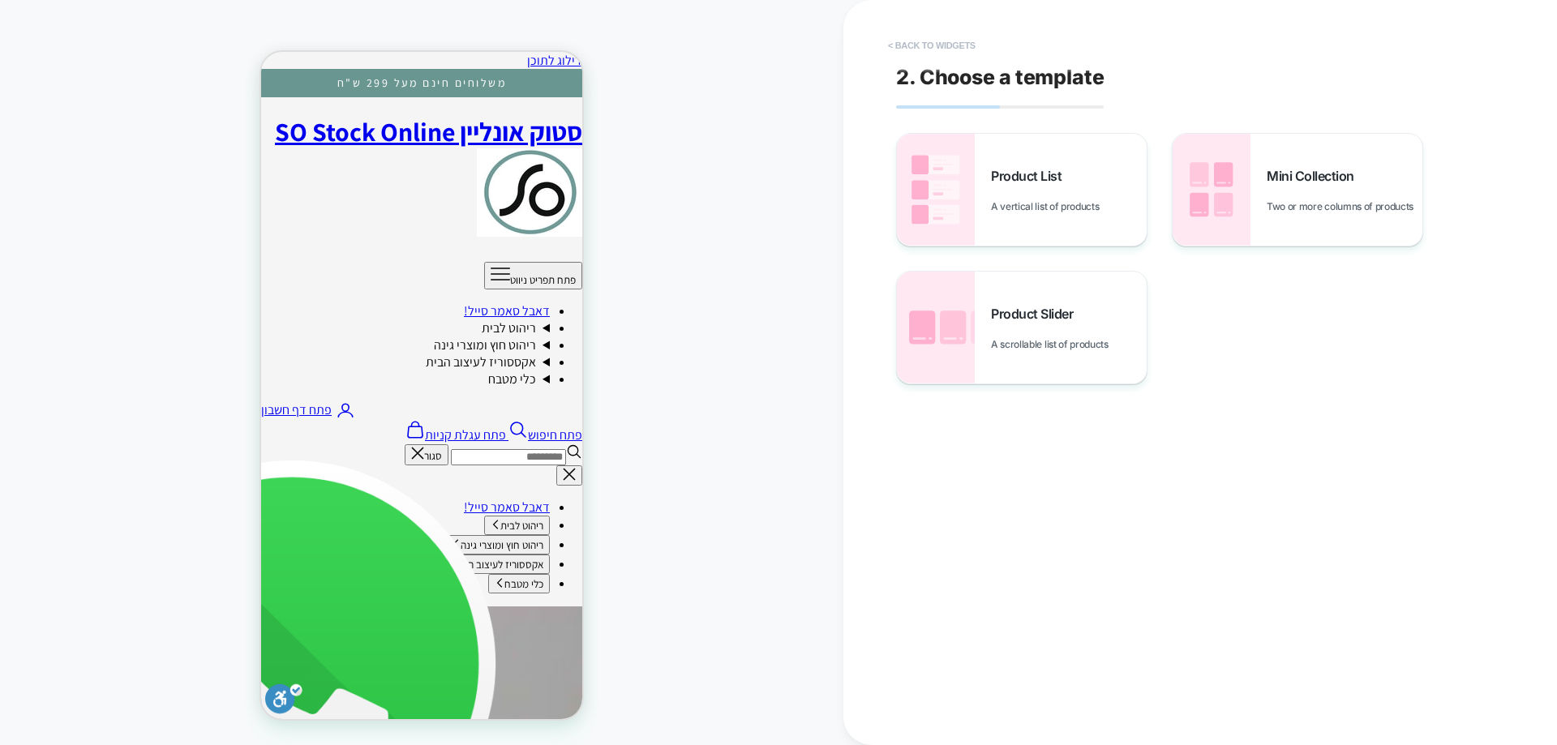
click at [912, 54] on button "< Back to widgets" at bounding box center [932, 45] width 104 height 26
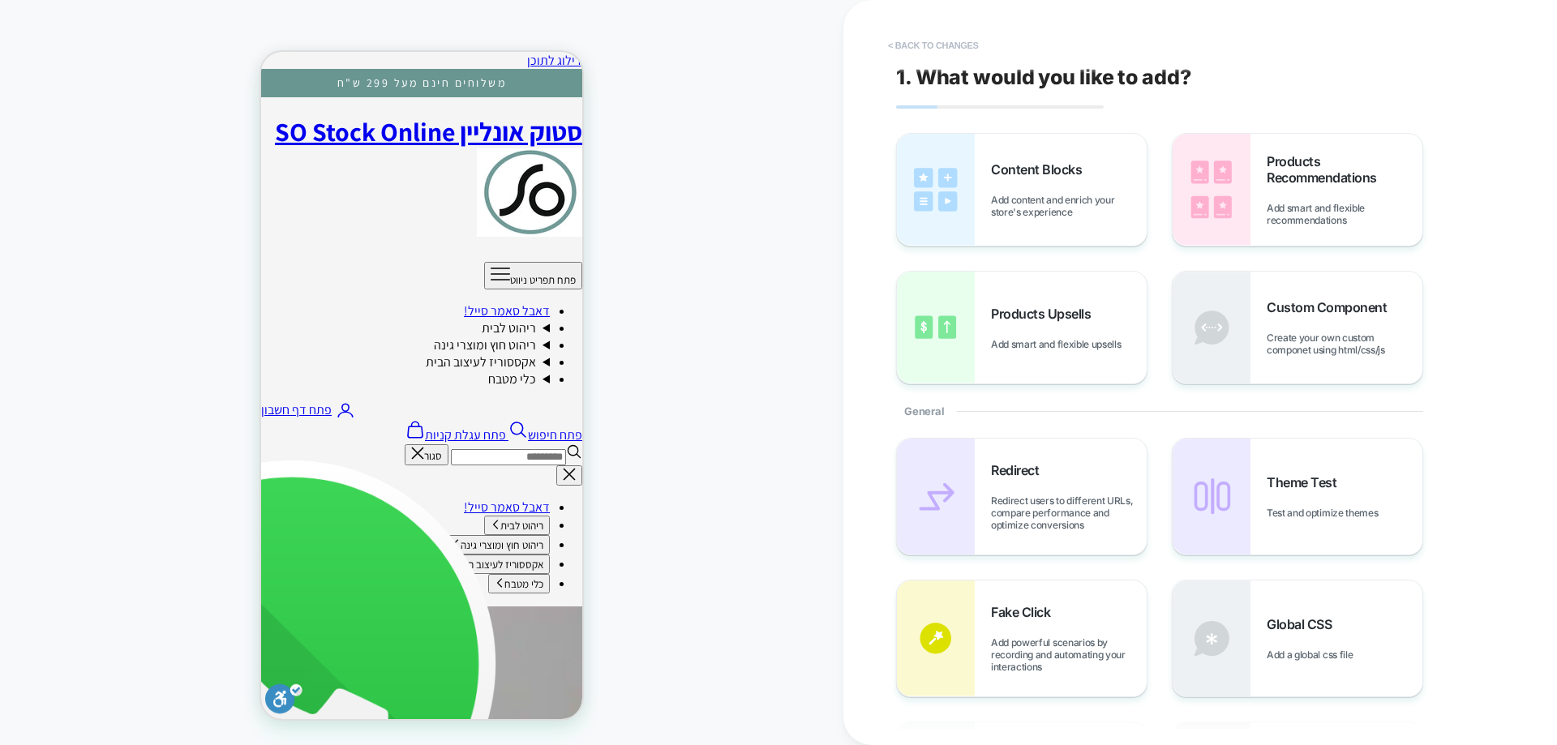
click at [932, 52] on button "< Back to changes" at bounding box center [933, 45] width 107 height 26
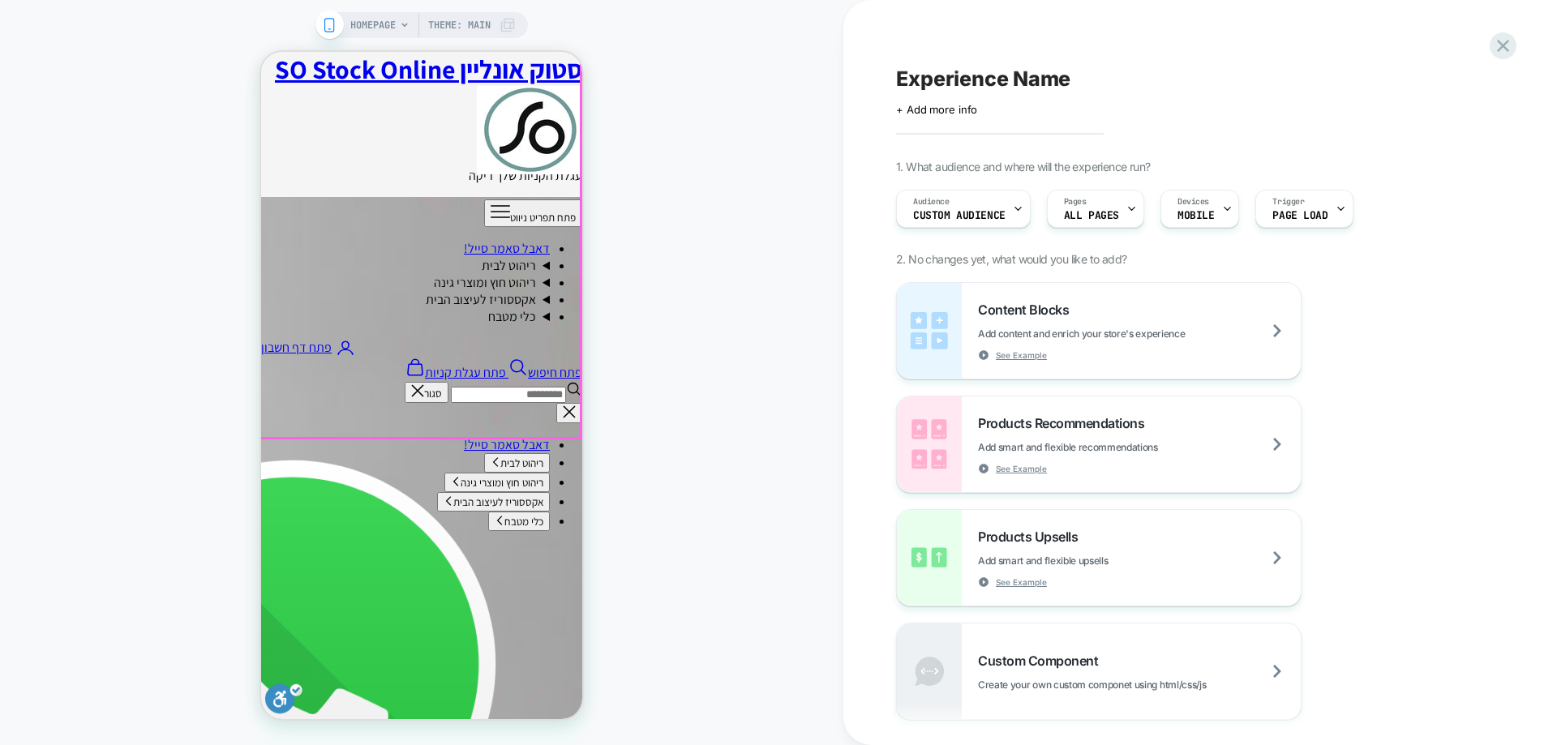
scroll to position [649, 0]
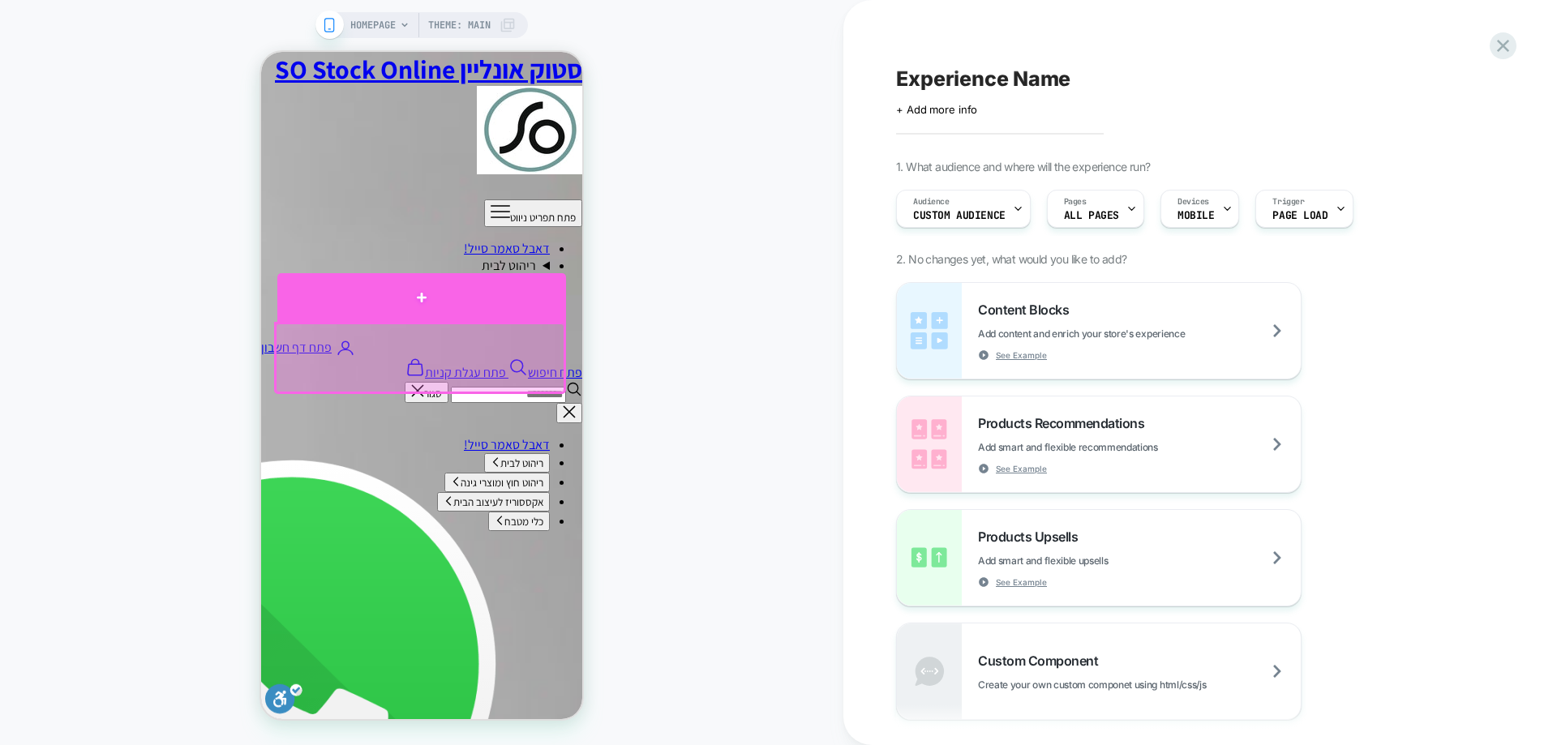
click at [436, 309] on div at bounding box center [421, 297] width 289 height 49
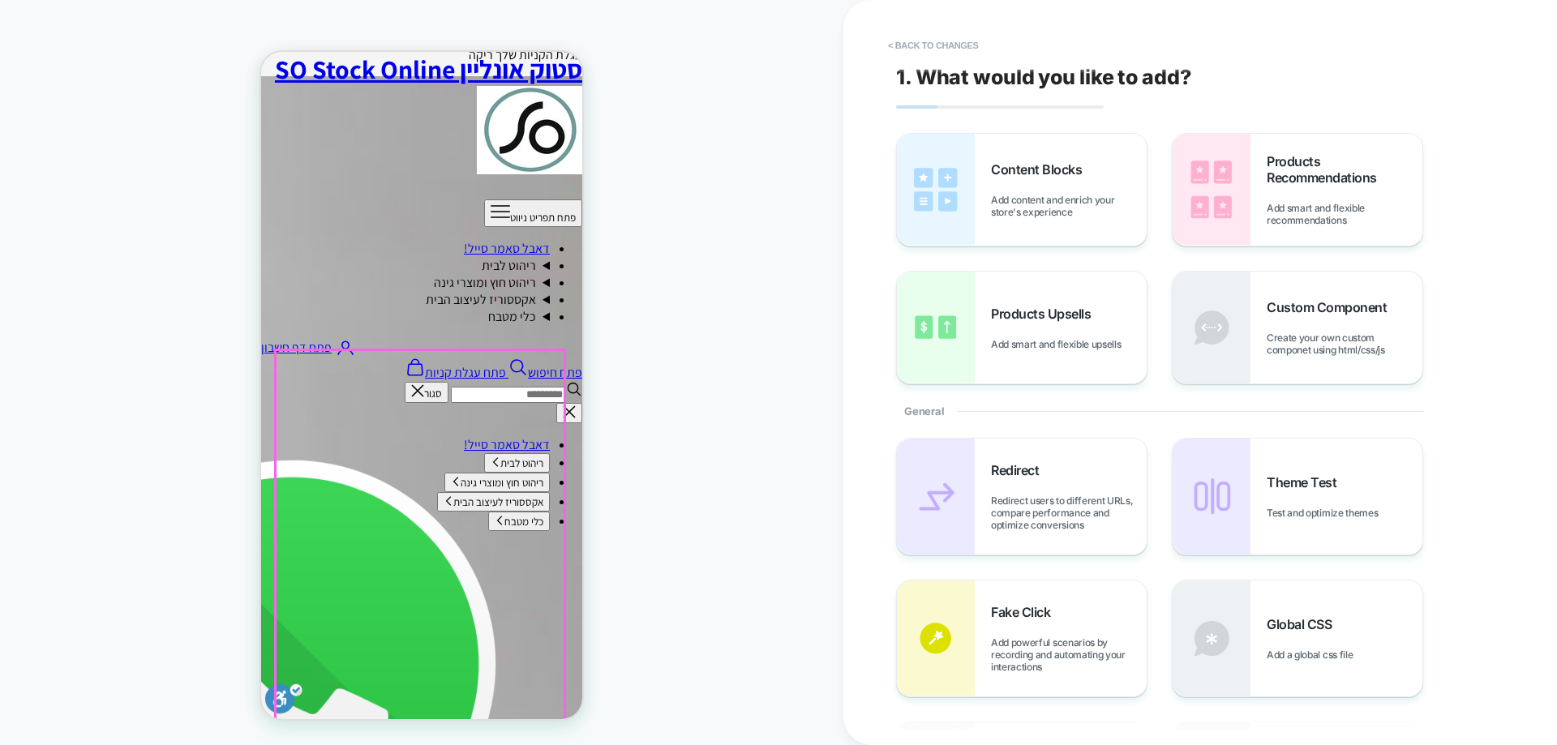
scroll to position [621, 0]
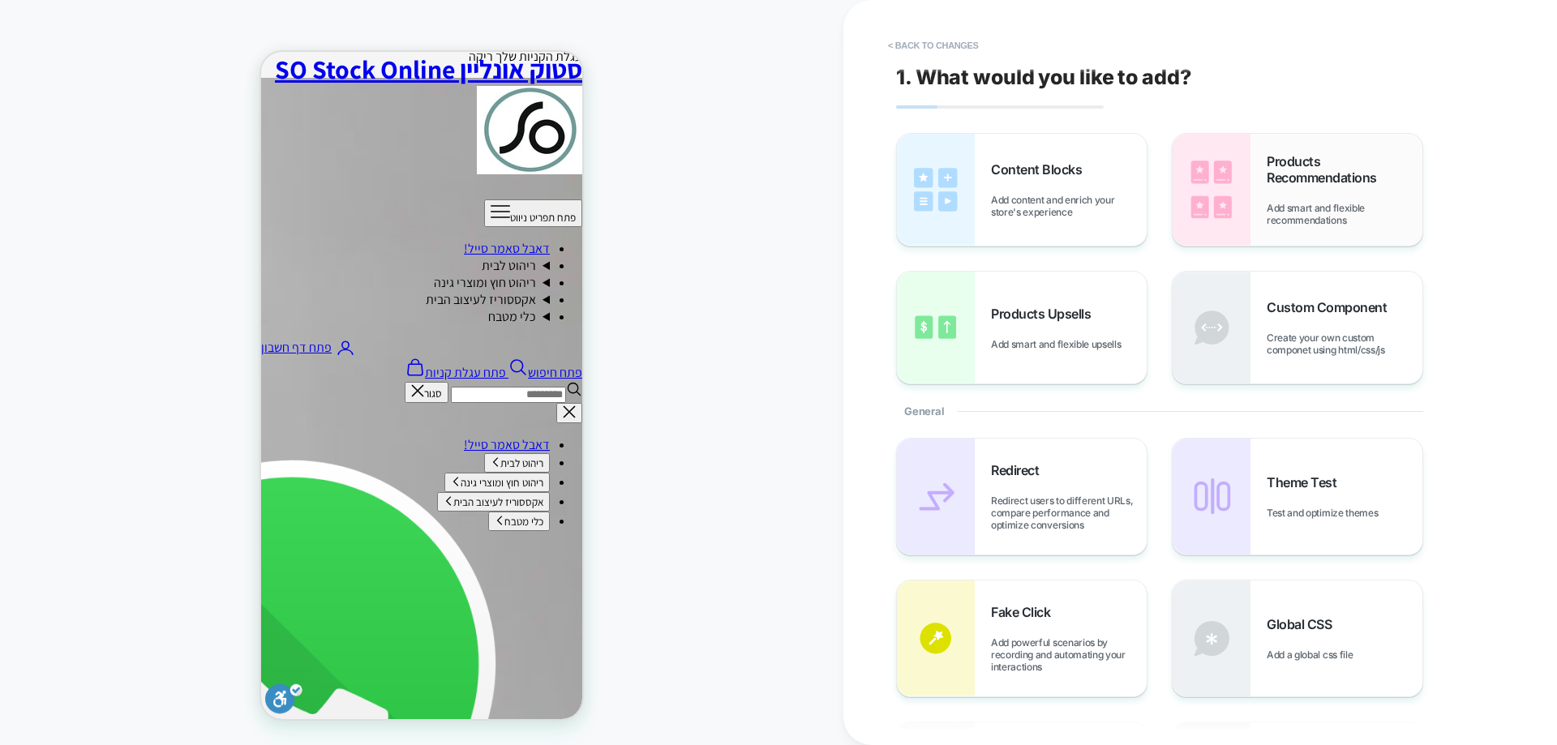
click at [1271, 192] on div "Products Recommendations Add smart and flexible recommendations" at bounding box center [1345, 189] width 156 height 73
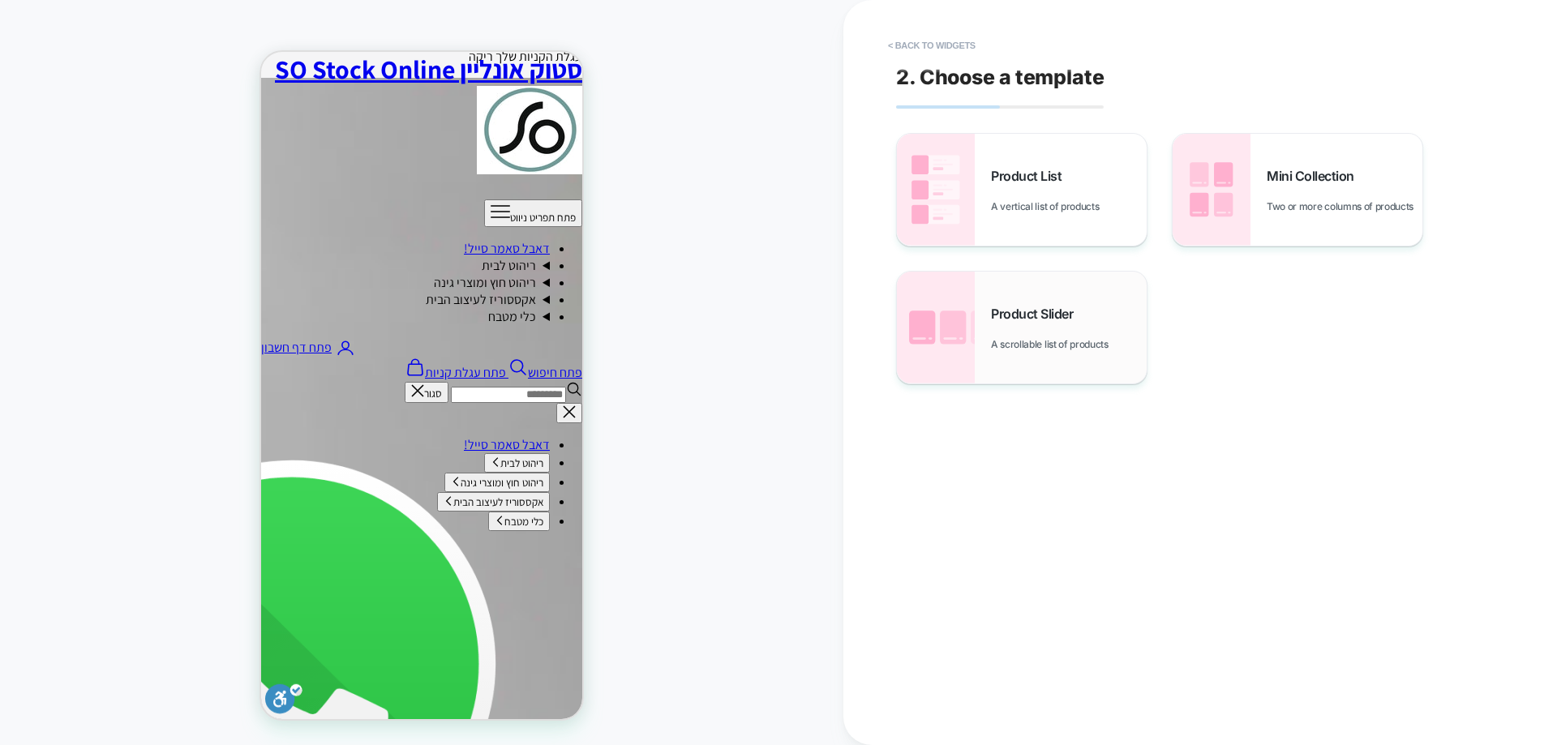
scroll to position [789, 0]
click at [1038, 307] on span "Product Slider" at bounding box center [1036, 314] width 90 height 16
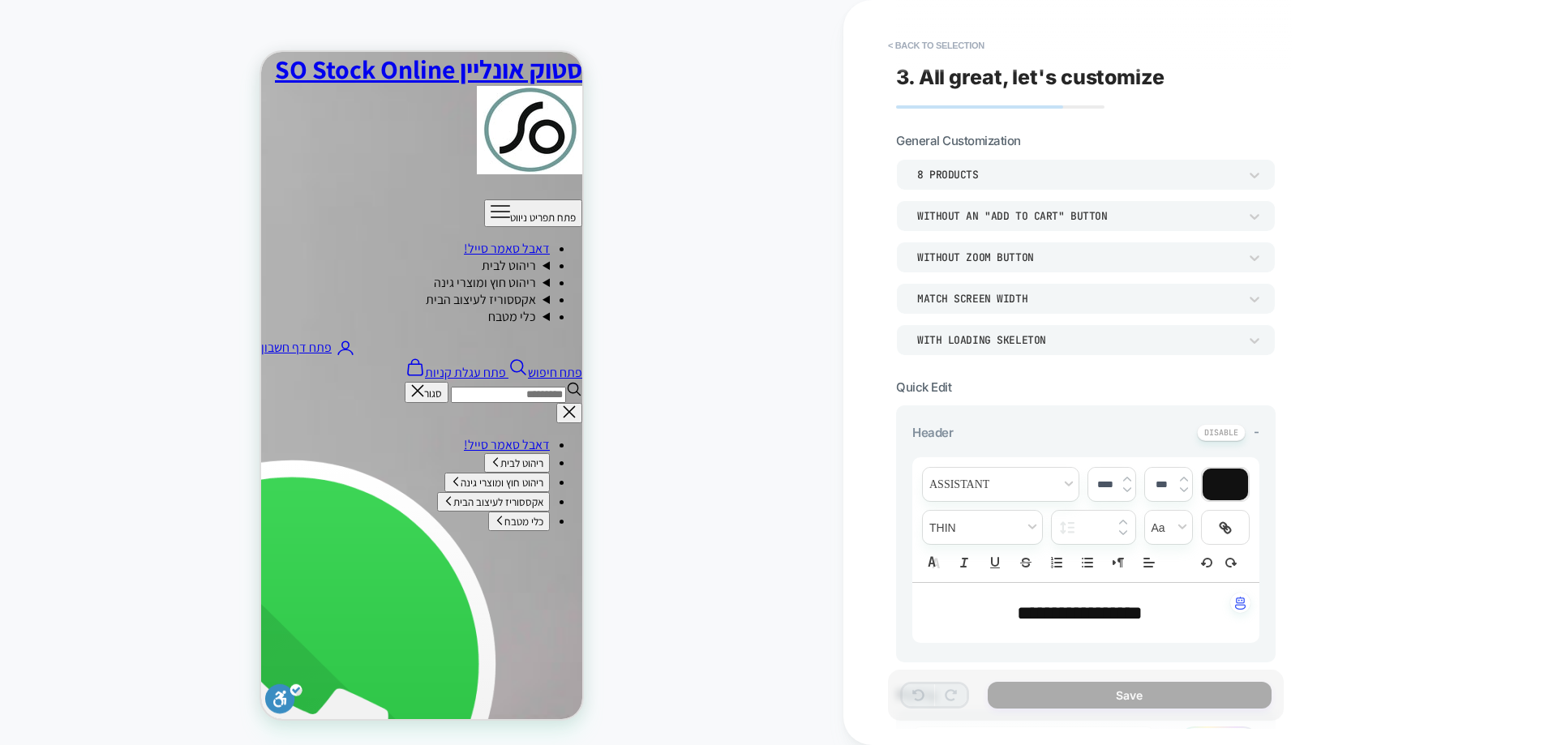
click at [1028, 177] on div "8 Products" at bounding box center [1077, 175] width 321 height 14
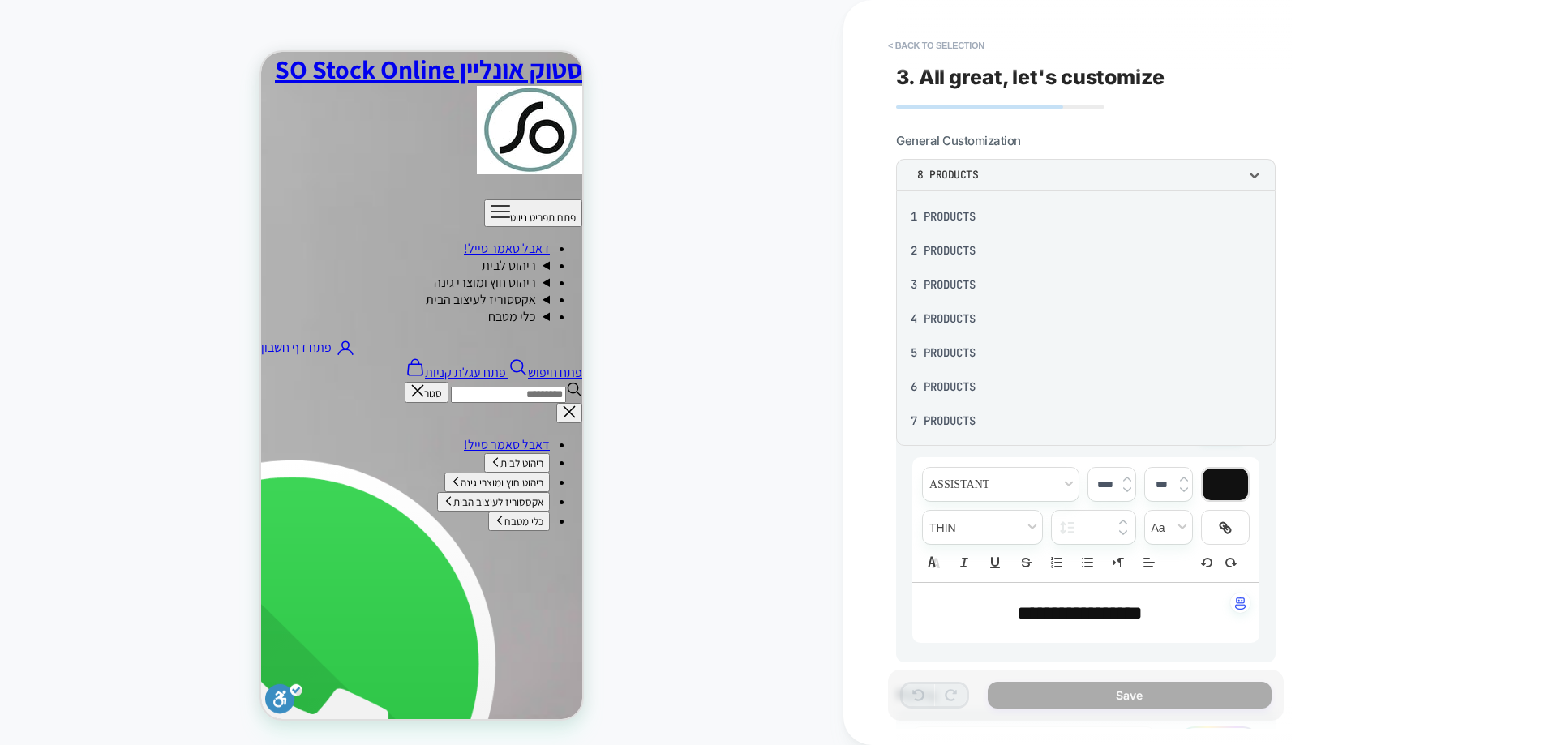
click at [1028, 177] on div at bounding box center [778, 372] width 1557 height 745
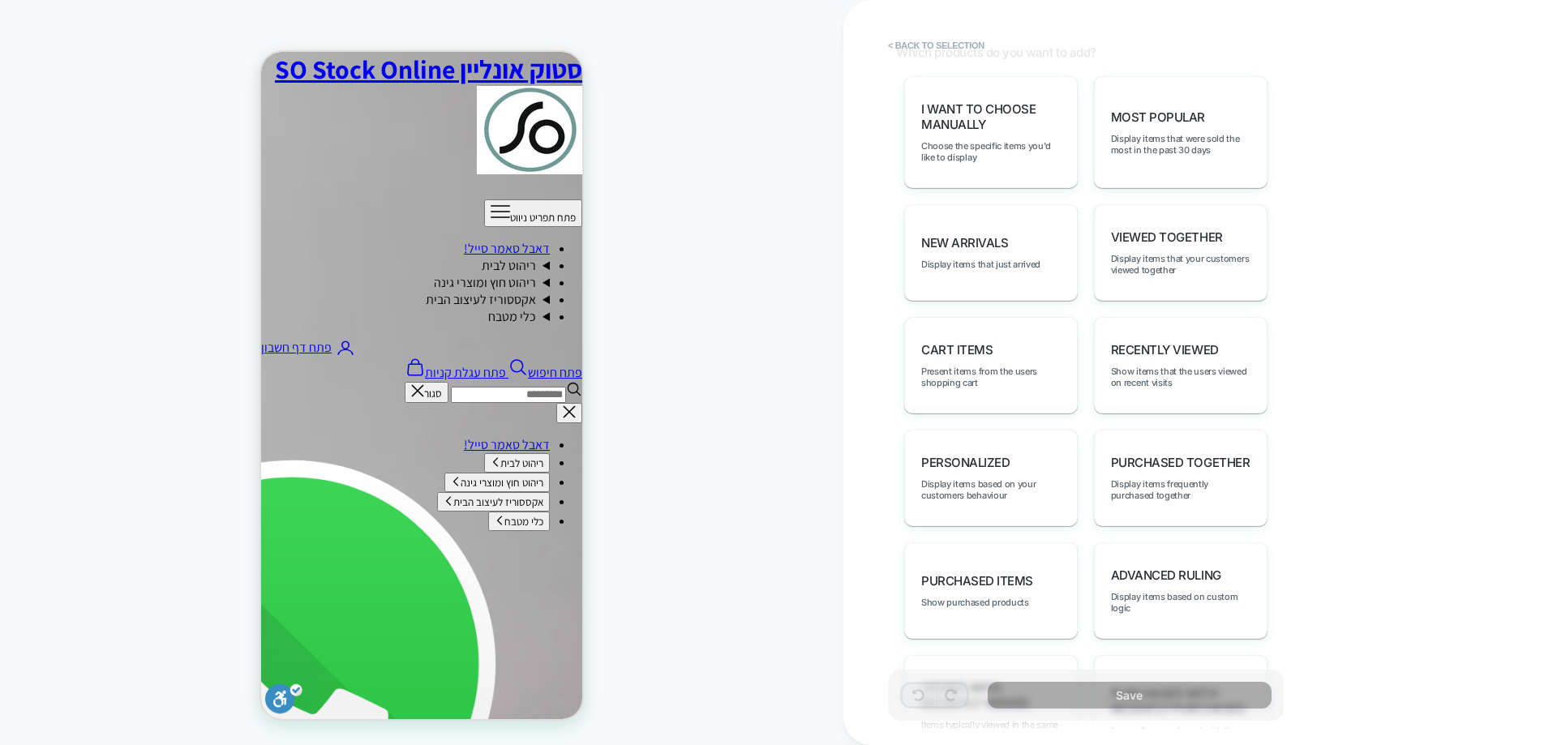
scroll to position [811, 0]
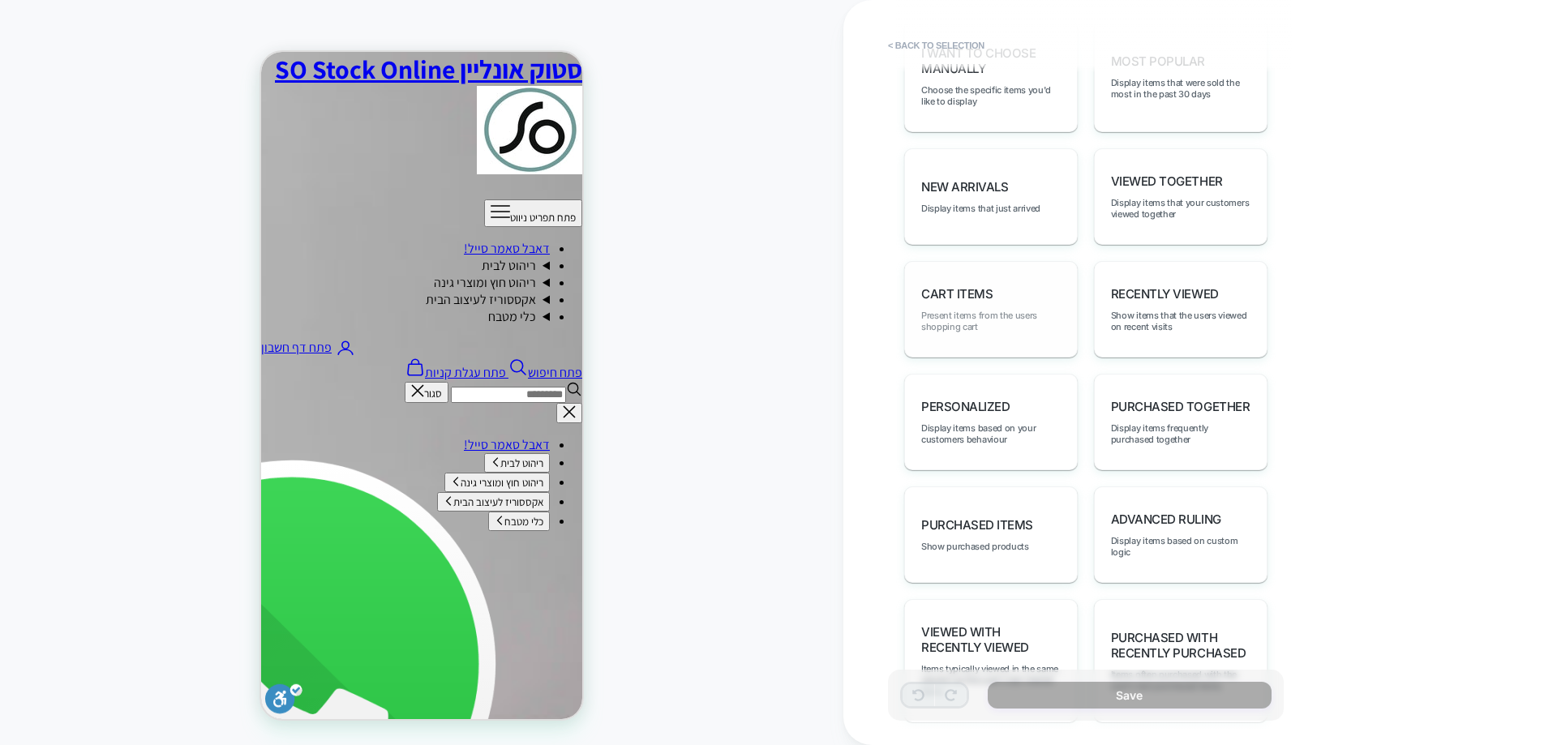
click at [999, 326] on span "Present items from the users shopping cart" at bounding box center [992, 321] width 140 height 23
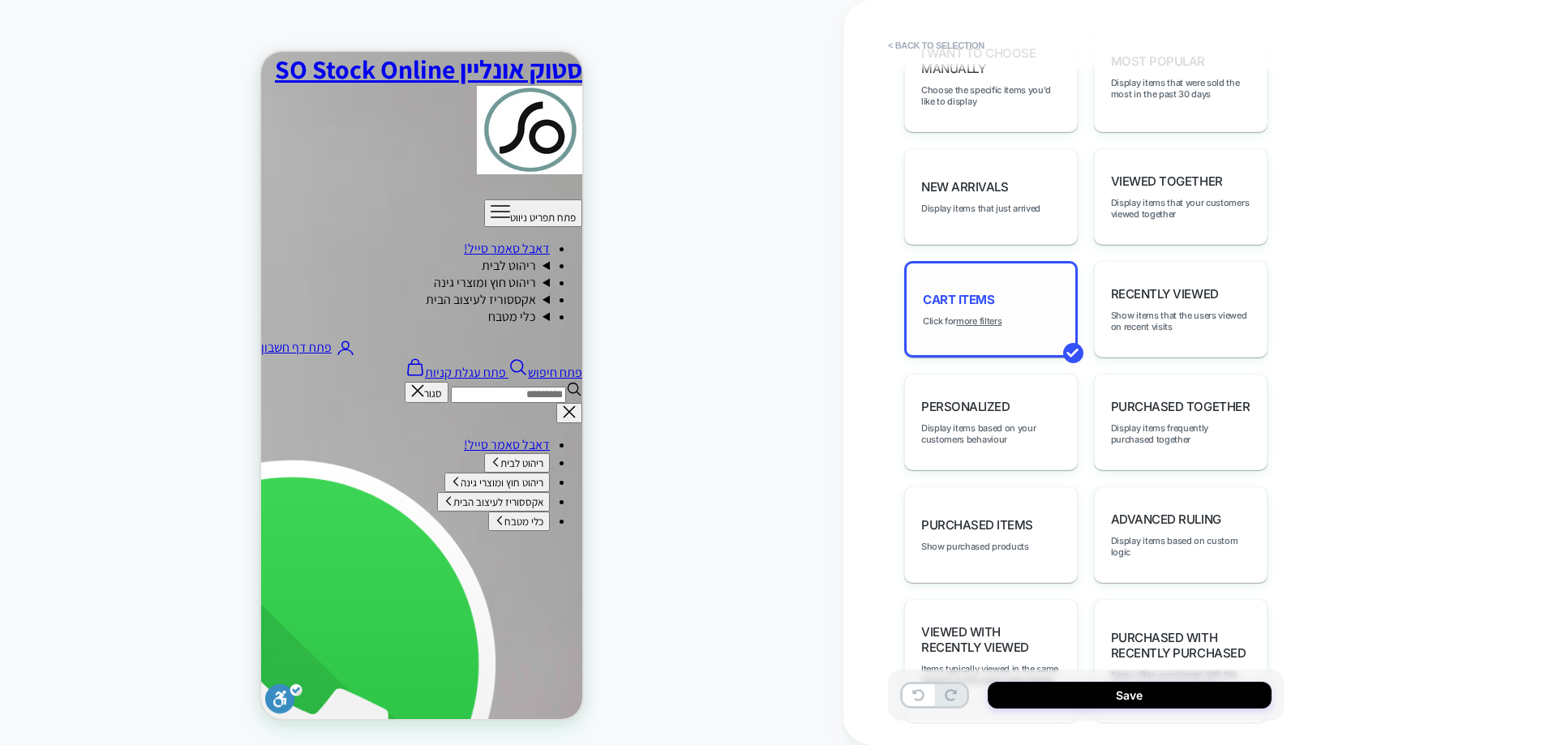
scroll to position [789, 0]
click at [1018, 687] on button "Save" at bounding box center [1130, 695] width 284 height 27
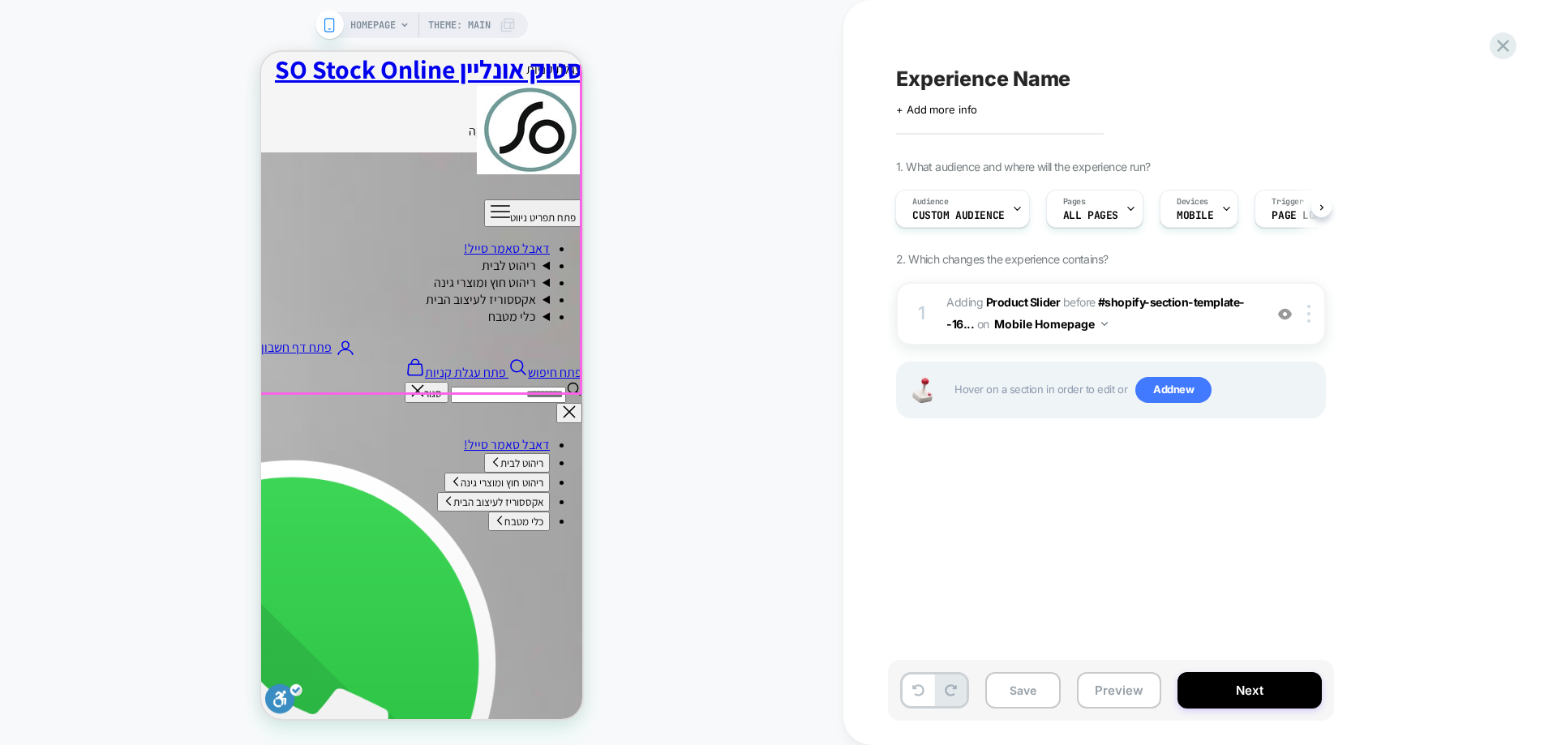
scroll to position [1033, 0]
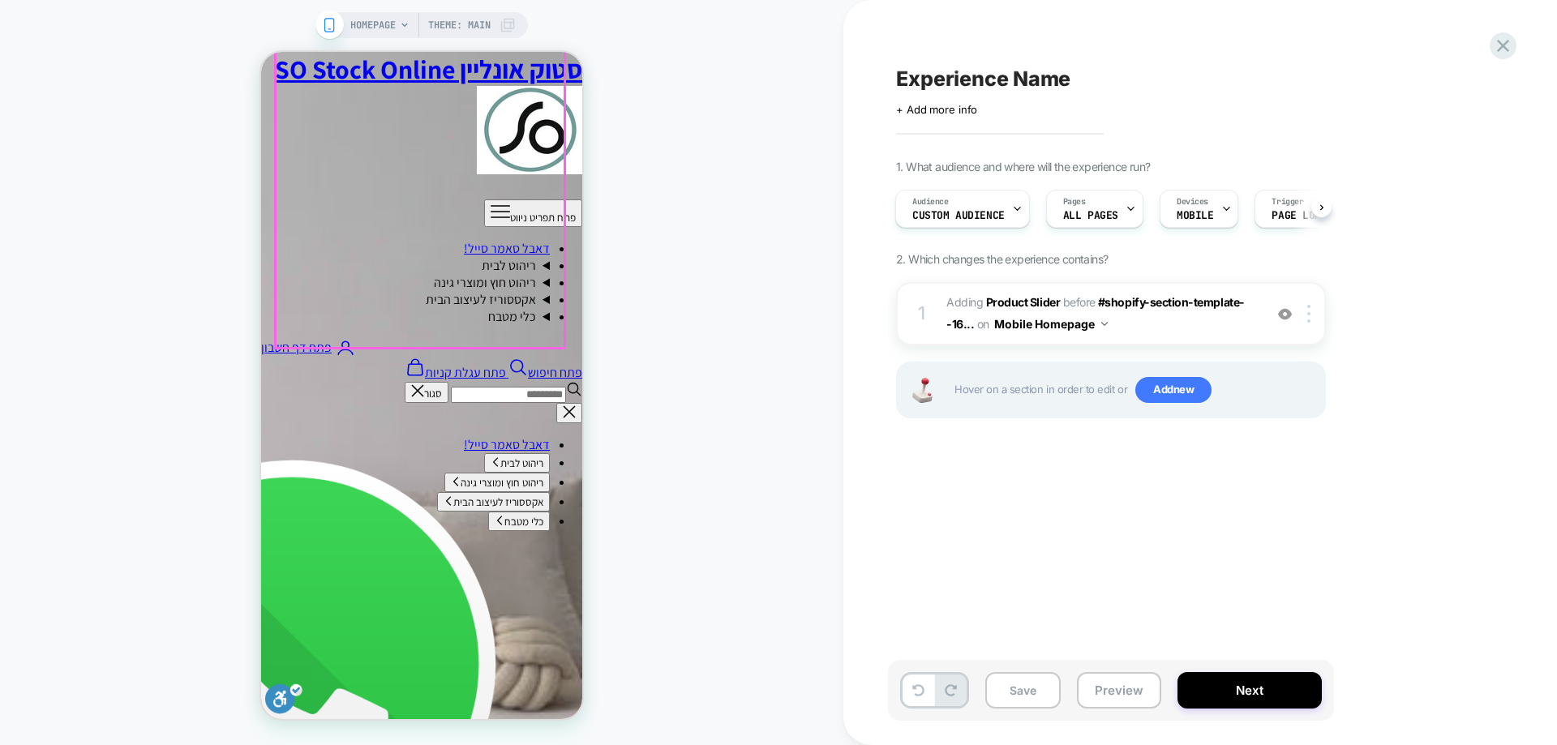
click at [1315, 311] on div at bounding box center [1312, 314] width 27 height 18
click at [1382, 354] on div "1. What audience and where will the experience run? Audience Custom Audience Pa…" at bounding box center [1192, 309] width 592 height 299
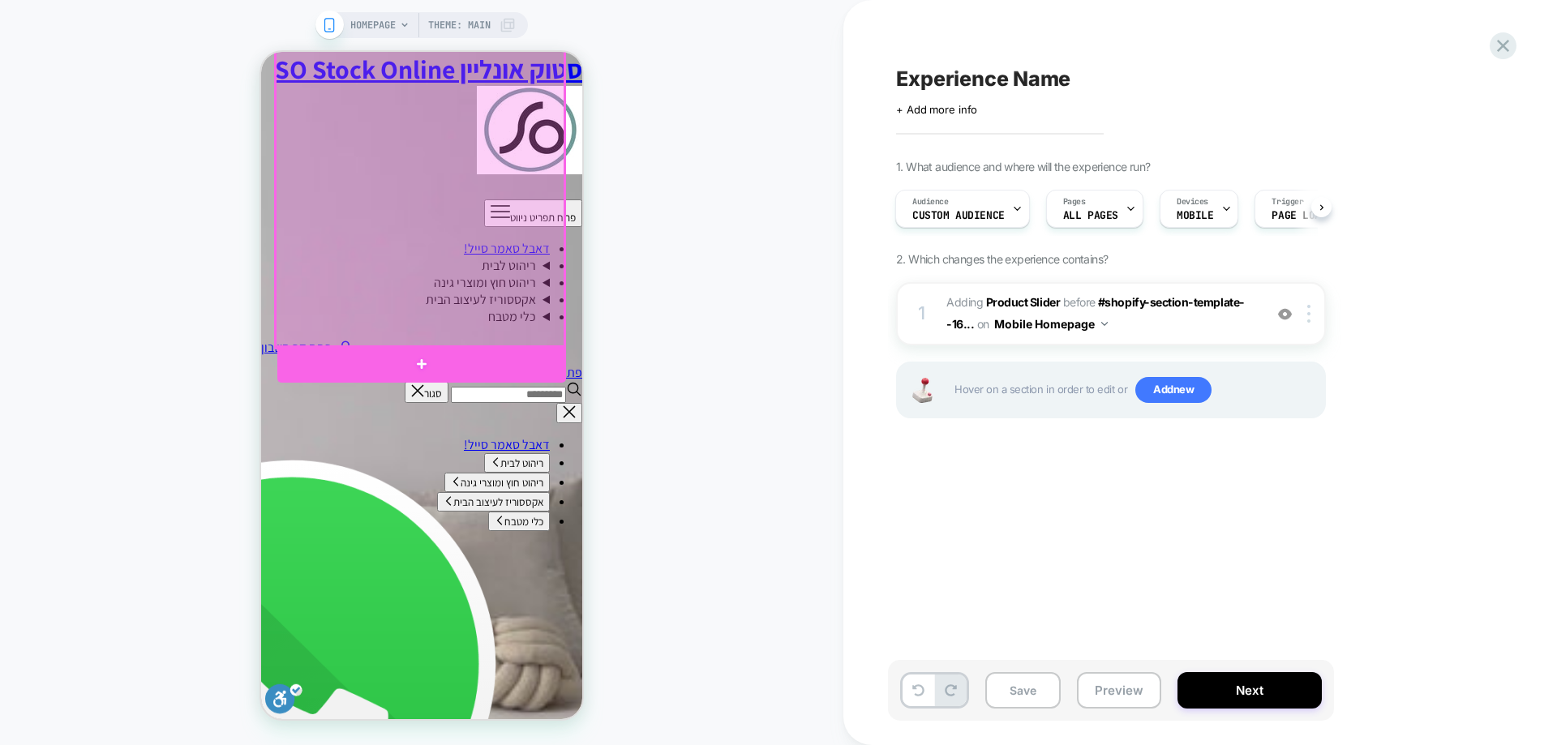
click at [412, 350] on div at bounding box center [421, 364] width 289 height 37
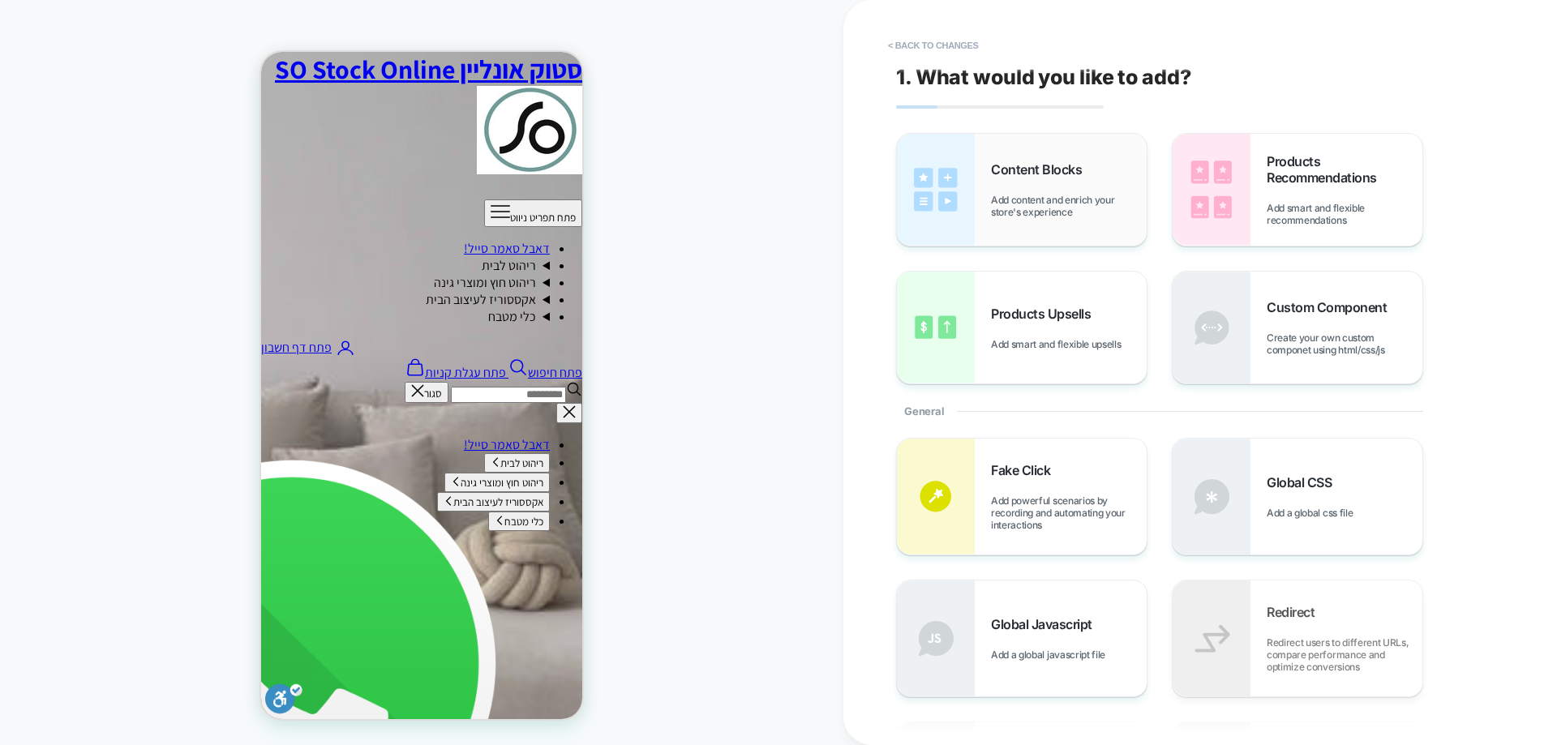
scroll to position [1050, 0]
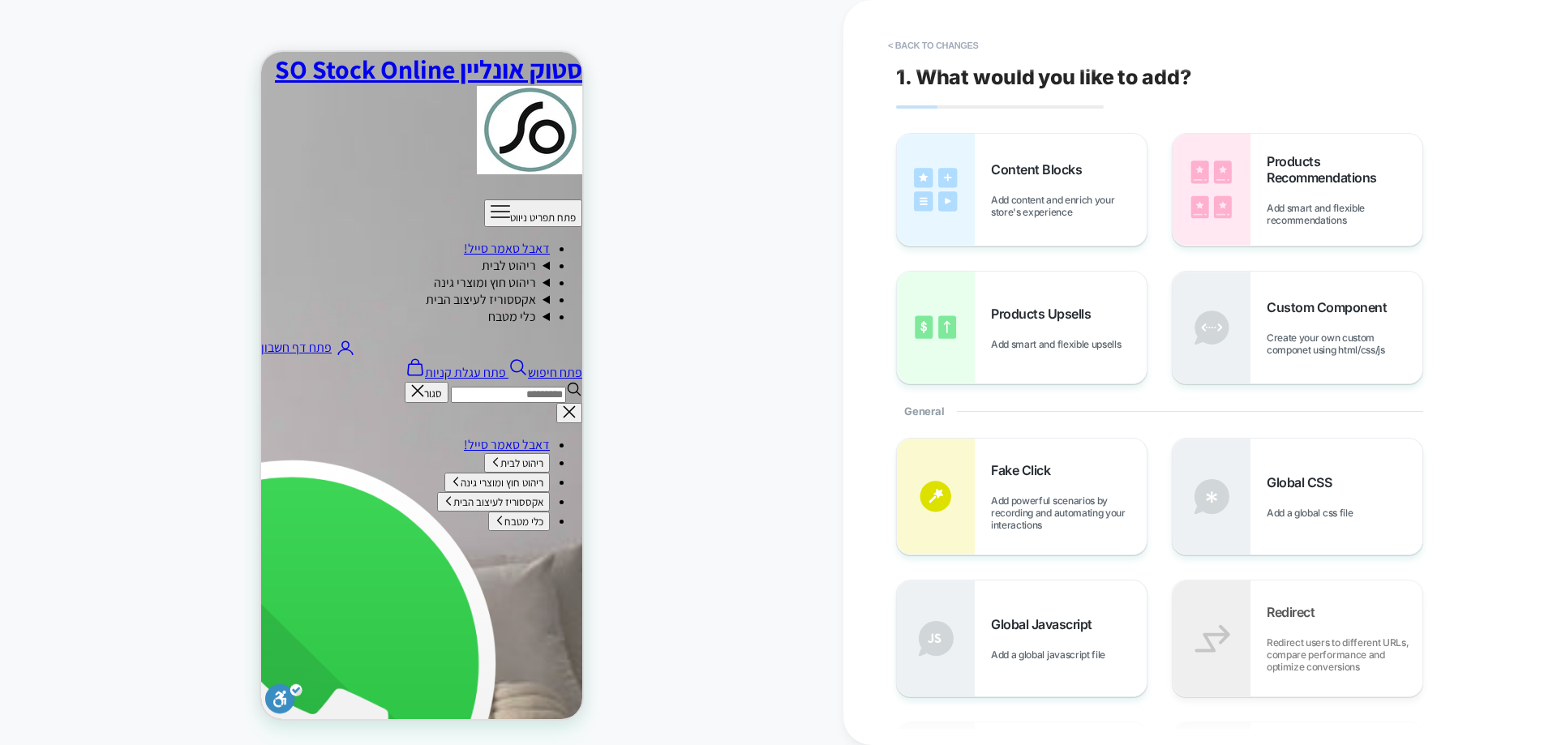
scroll to position [969, 0]
click at [1331, 350] on span "Create your own custom componet using html/css/js" at bounding box center [1345, 344] width 156 height 24
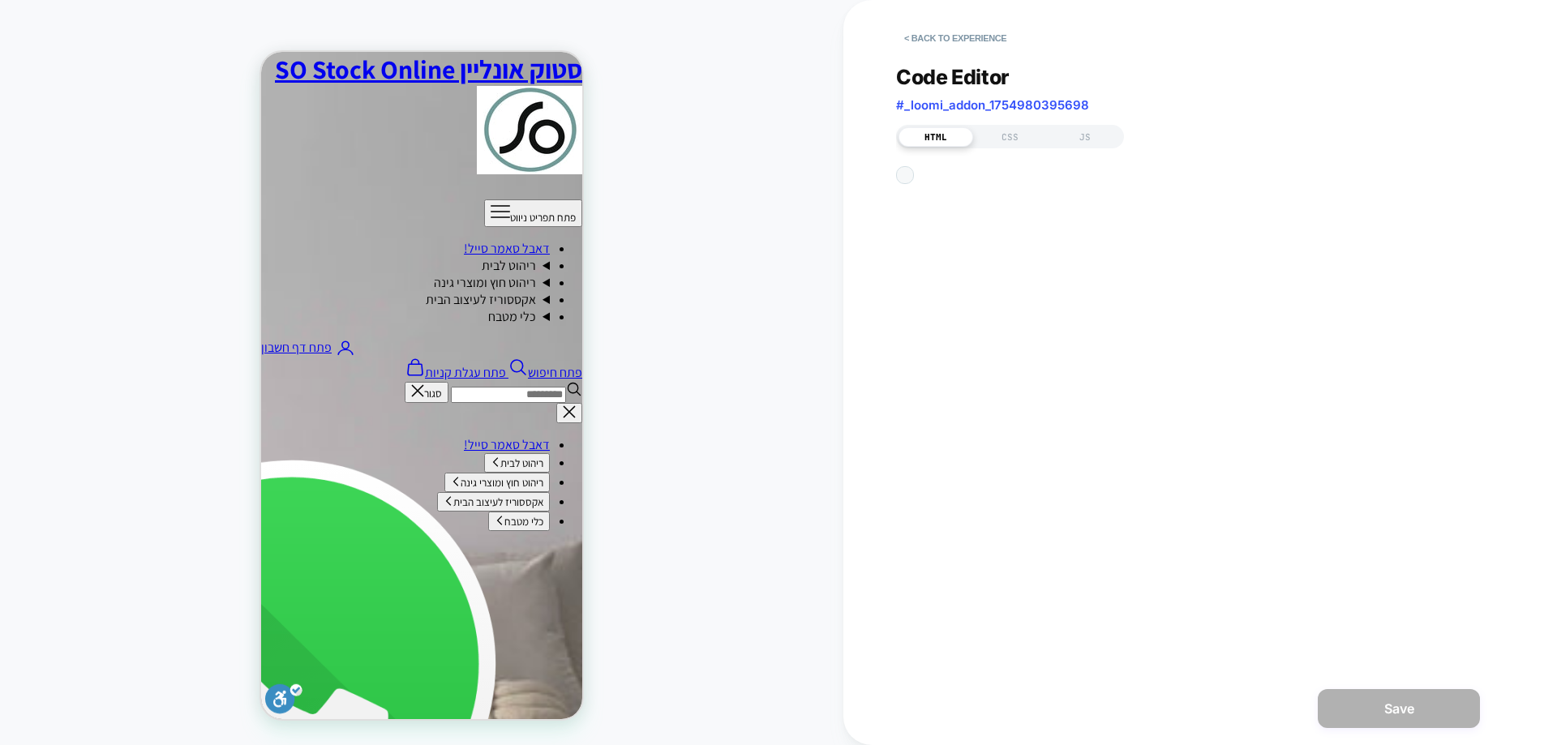
click at [914, 184] on div at bounding box center [905, 175] width 18 height 18
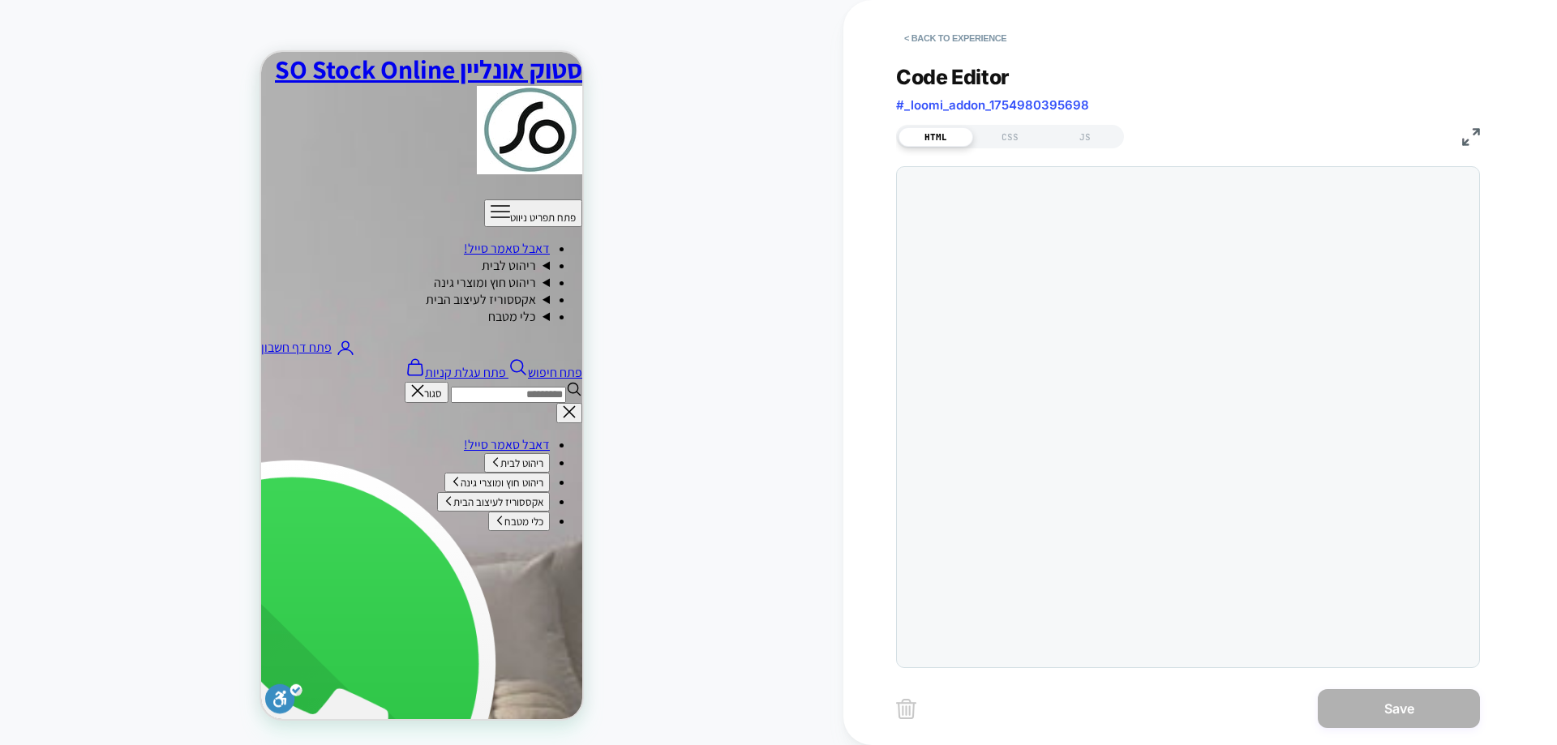
scroll to position [1514, 0]
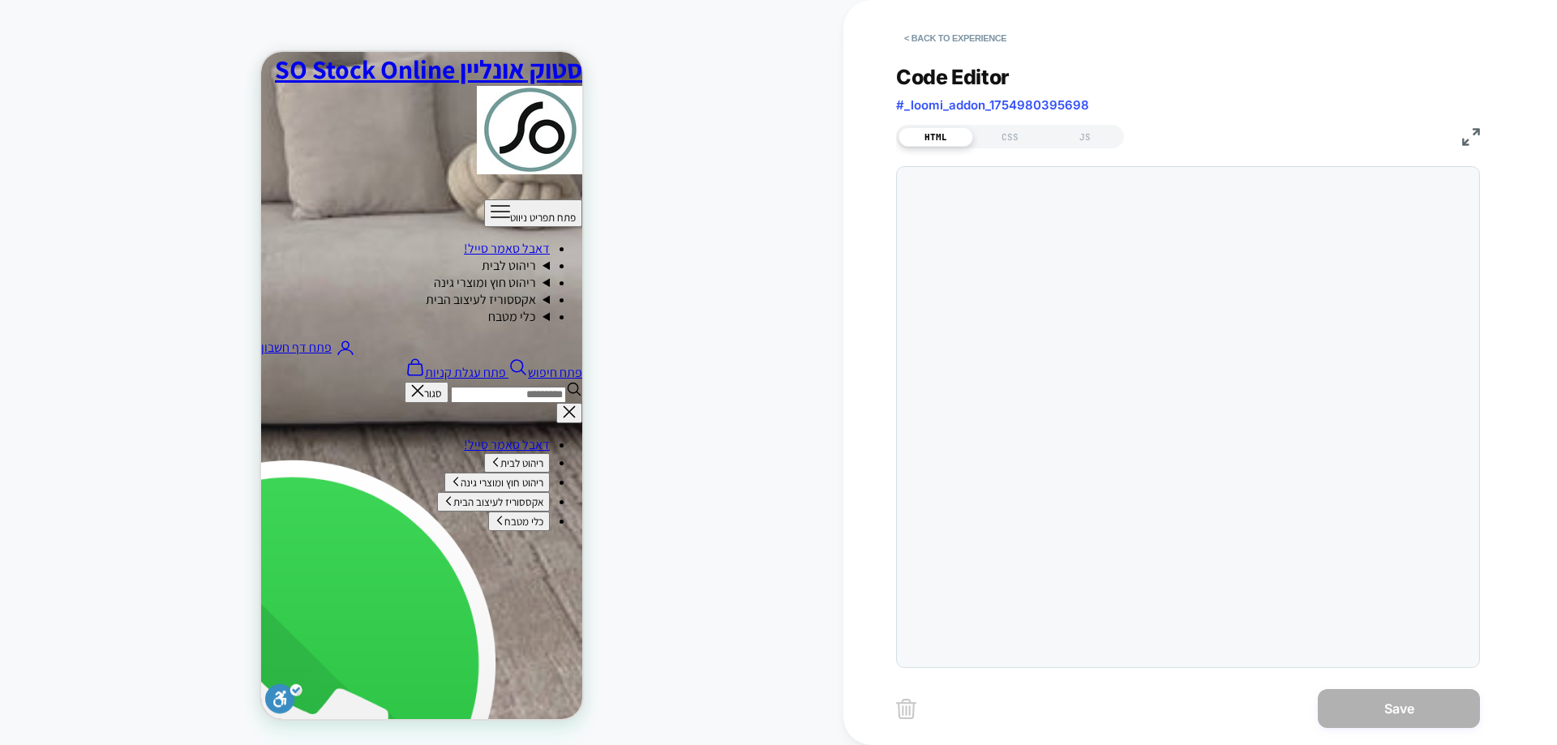
click at [944, 212] on div at bounding box center [1188, 417] width 584 height 502
click at [1160, 273] on div at bounding box center [1188, 417] width 584 height 502
click at [1160, 273] on div "<div id="_loomi_addon_1754980442467">Change Me!</d iv>" at bounding box center [1220, 427] width 501 height 504
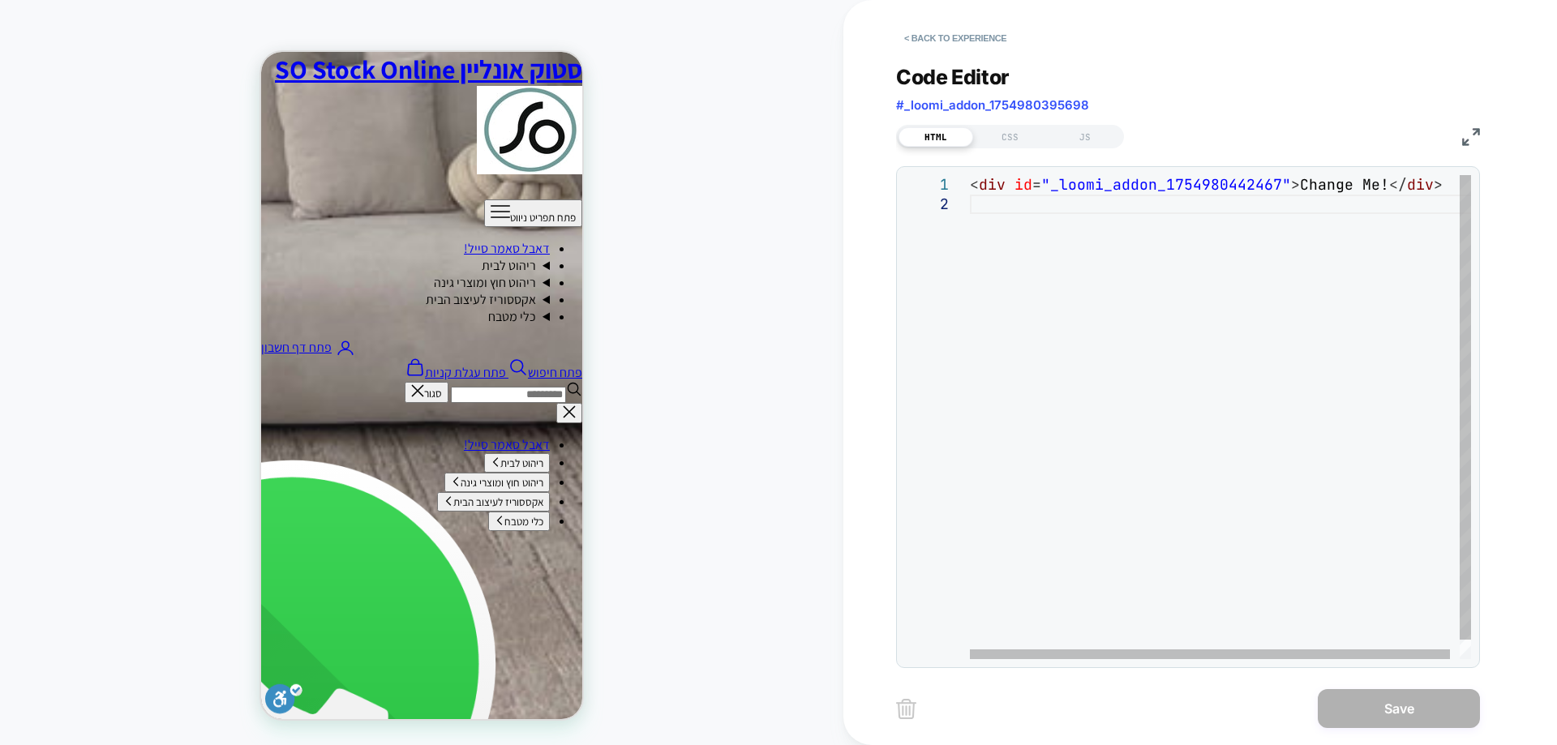
click at [1288, 189] on div "< div id = "_loomi_addon_1754980442467" > Change Me! </ div >" at bounding box center [1225, 427] width 511 height 504
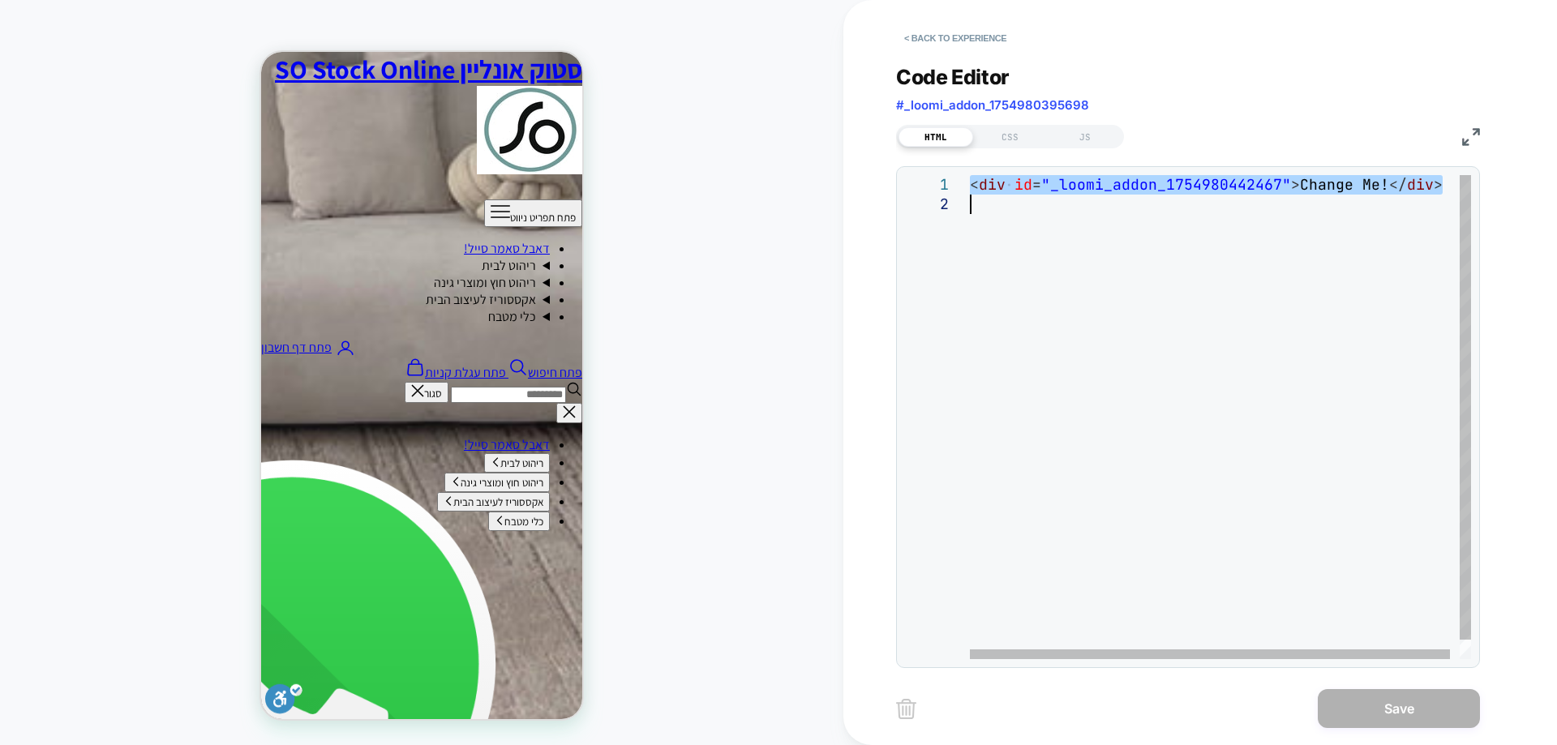
click at [1288, 189] on div "< div id = "_loomi_addon_1754980442467" > Change Me! </ div >" at bounding box center [1225, 427] width 511 height 504
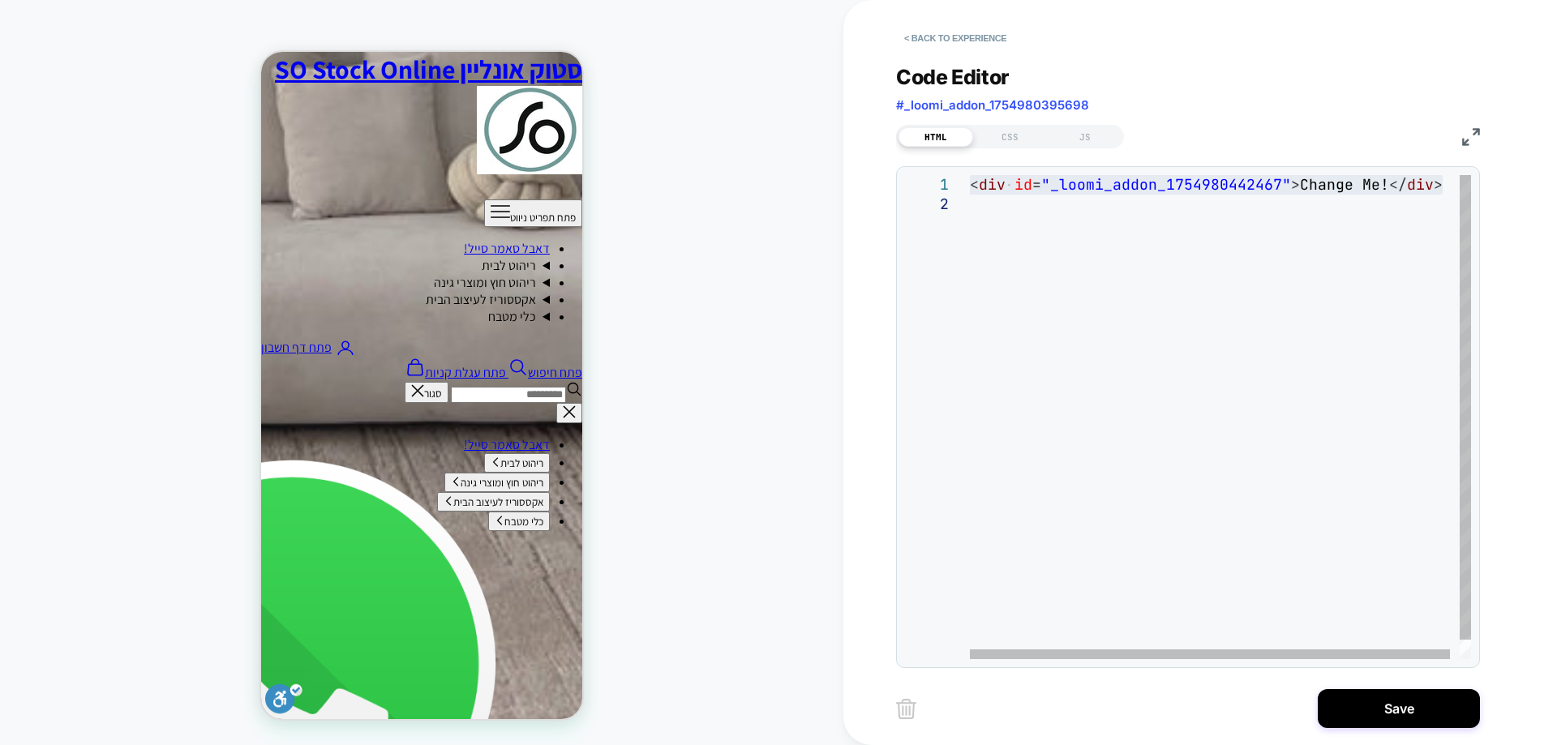
scroll to position [979, 0]
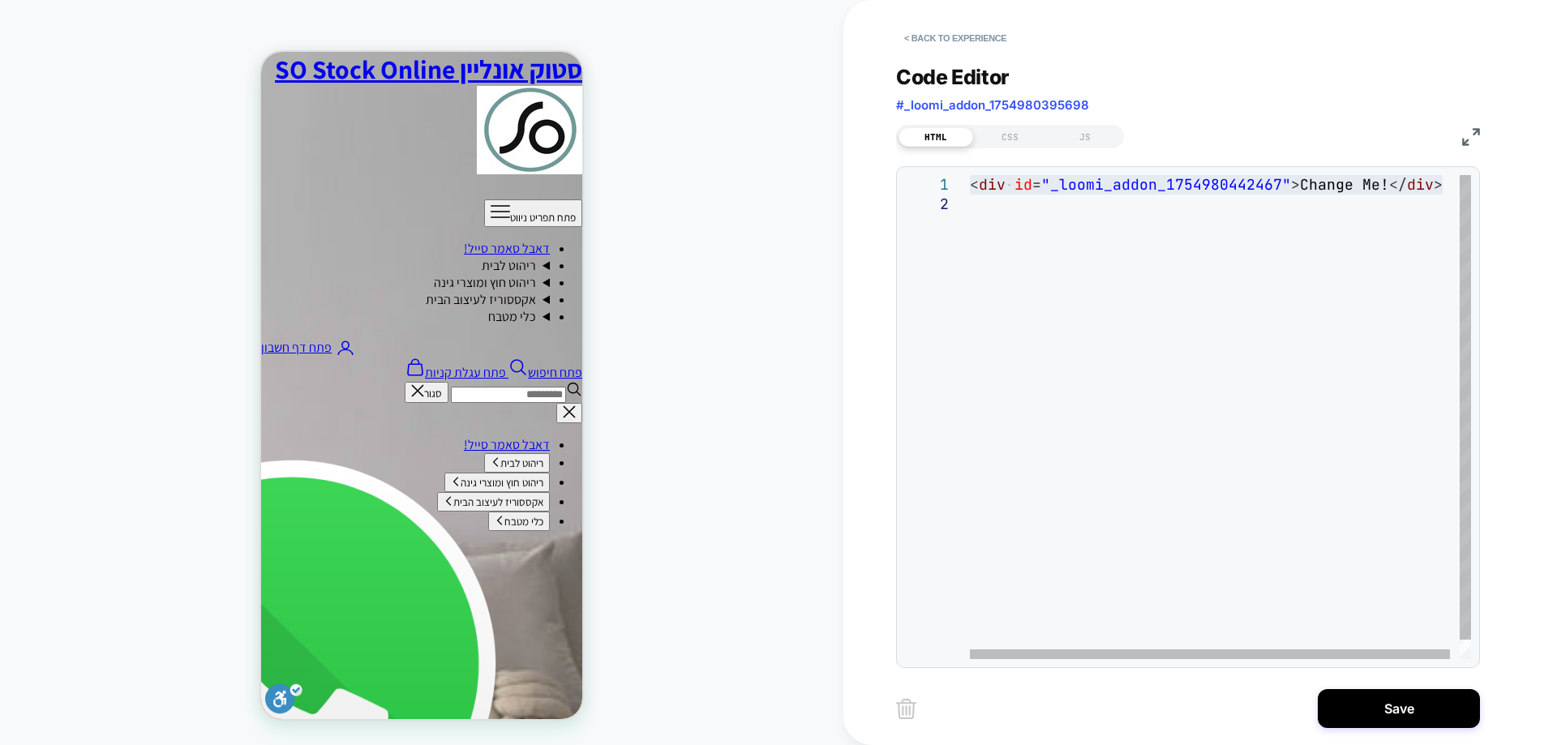
click at [1057, 226] on div "< div id = "_loomi_addon_1754980442467" > Change Me! </ div >" at bounding box center [1225, 427] width 511 height 504
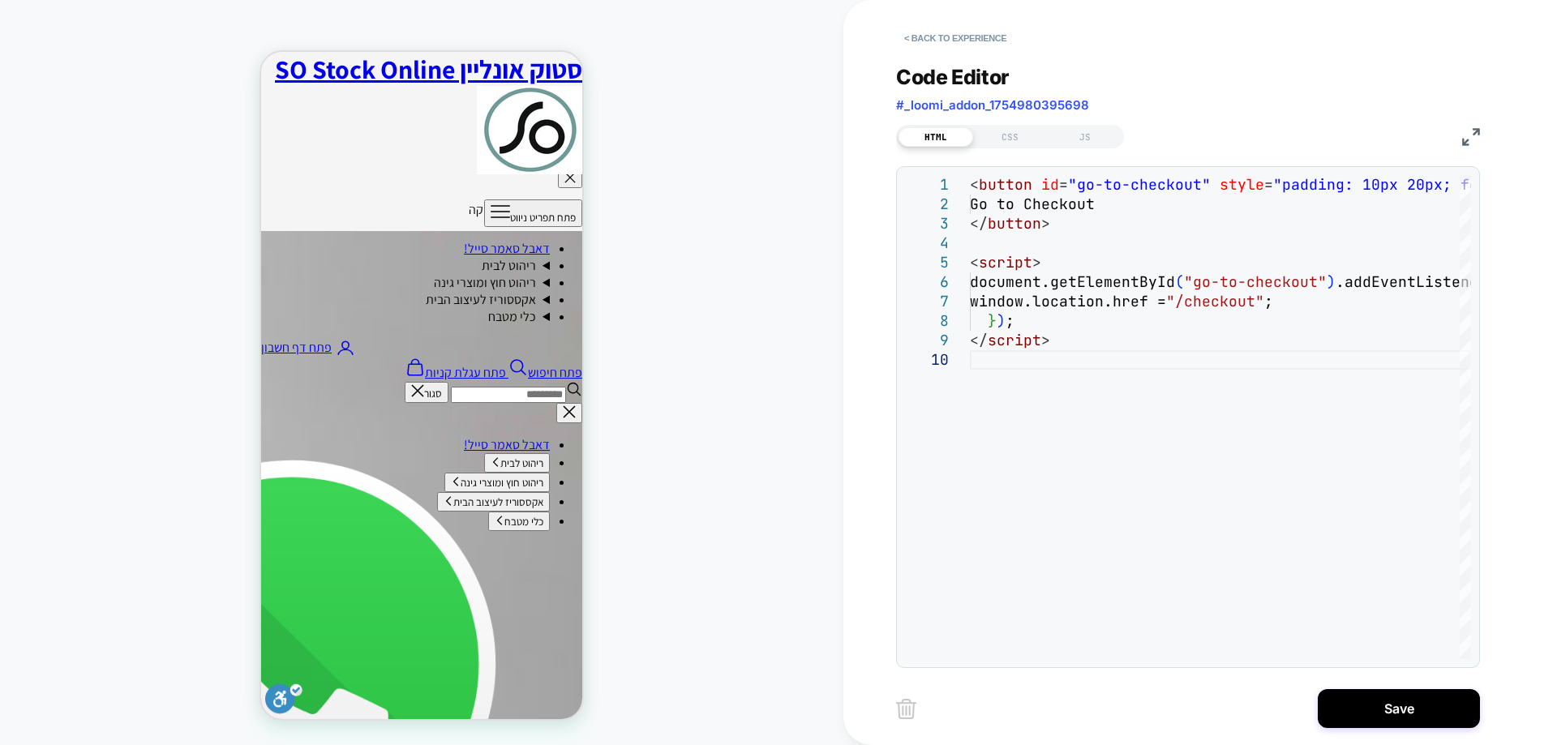
scroll to position [574, 0]
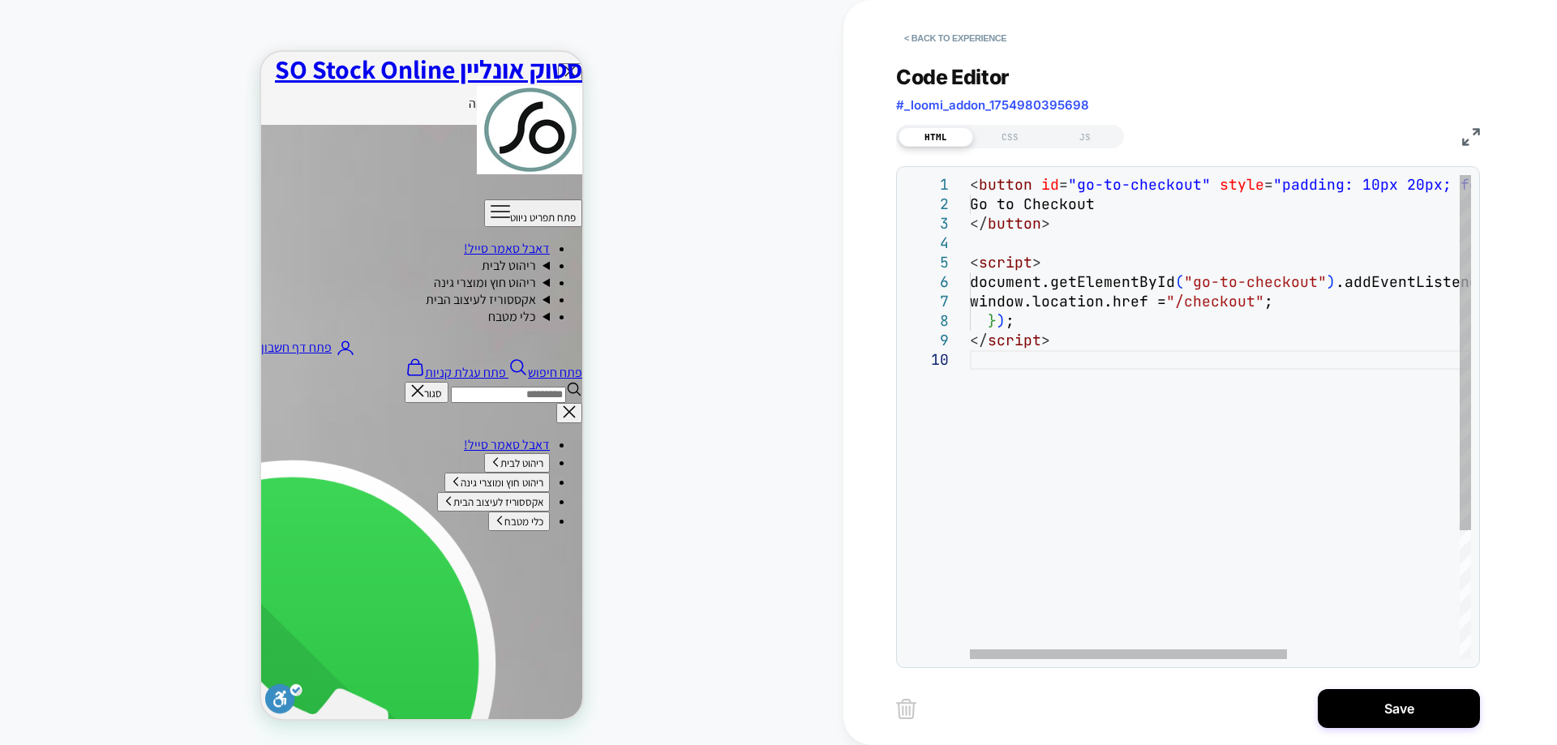
click at [1261, 455] on div "< button id = "go-to-checkout" style = "padding: 10px 20px; font-size: 16px;" >…" at bounding box center [1357, 505] width 774 height 660
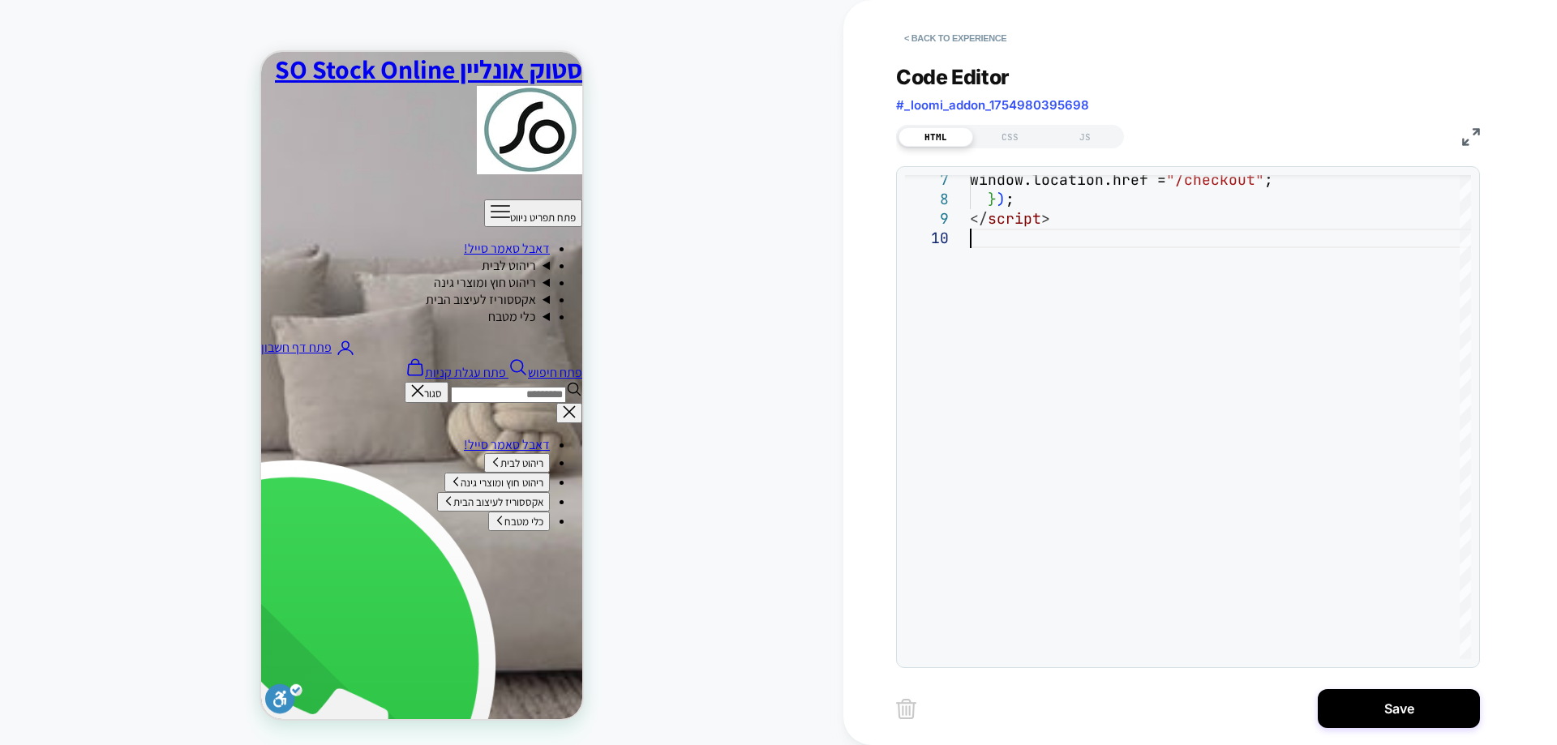
scroll to position [1304, 0]
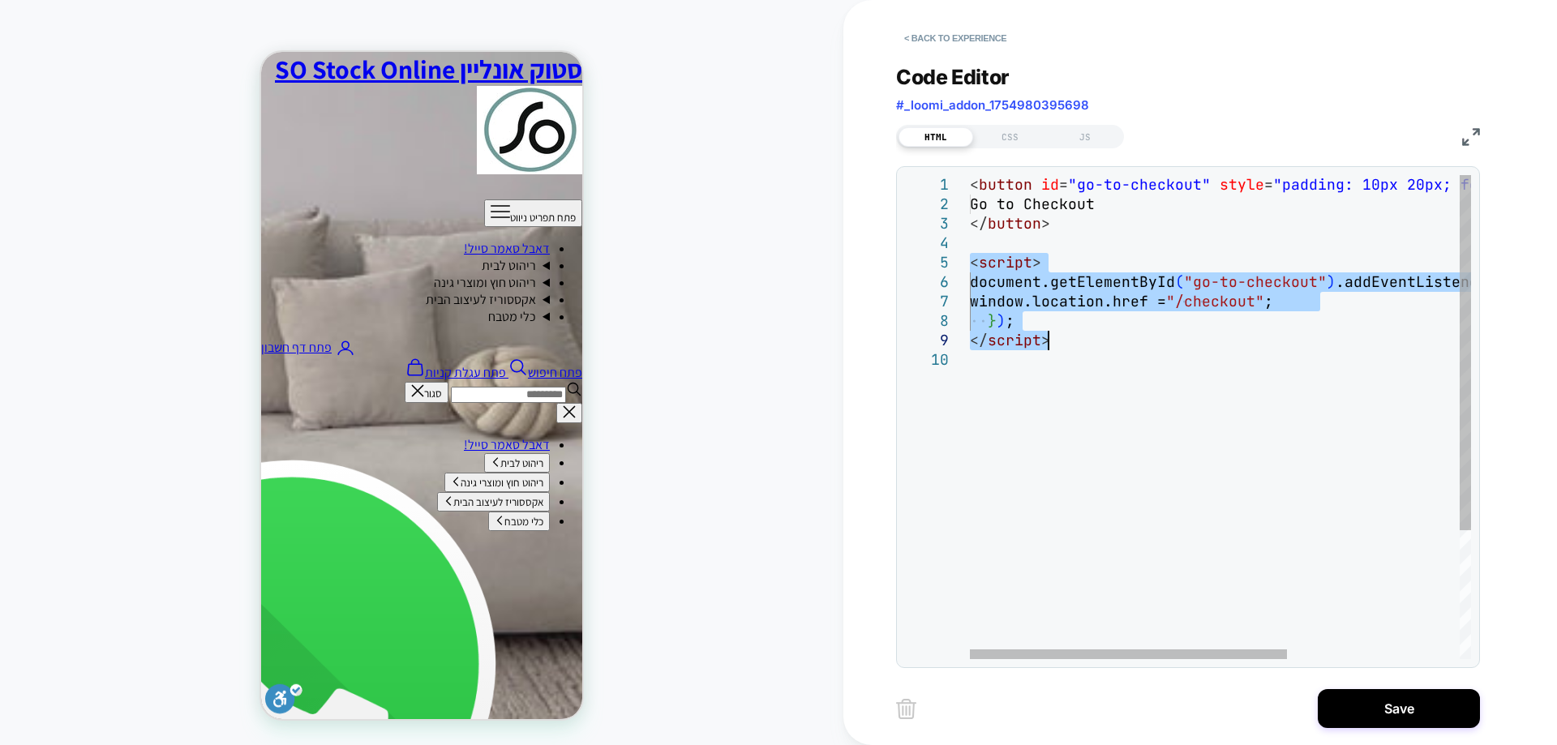
drag, startPoint x: 971, startPoint y: 260, endPoint x: 1072, endPoint y: 346, distance: 132.4
click at [1072, 346] on div "window.location.href = "/checkout" ; } ) ; </ script > < script > document.getE…" at bounding box center [1357, 505] width 774 height 660
type textarea "**********"
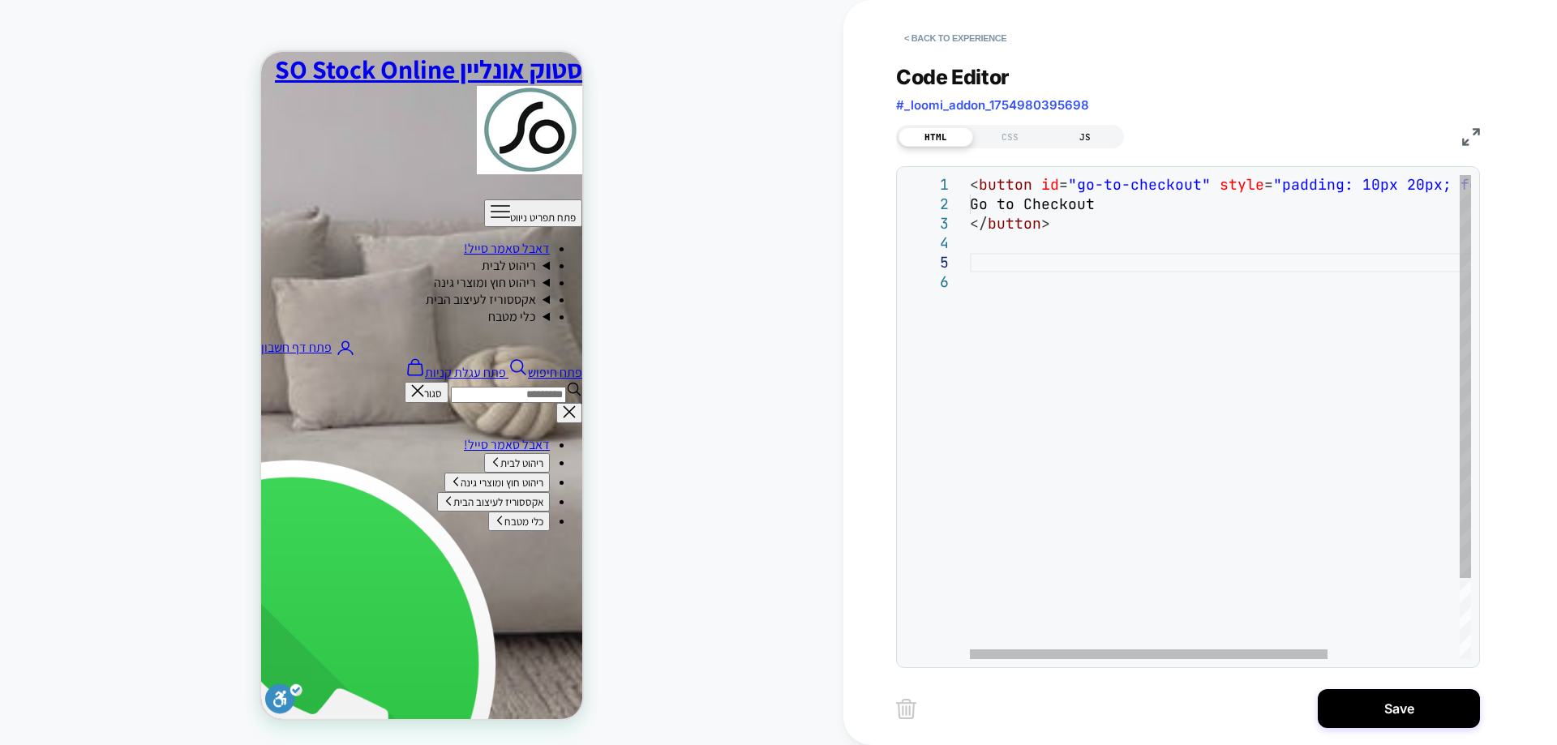
click at [1094, 135] on div "JS" at bounding box center [1085, 136] width 75 height 19
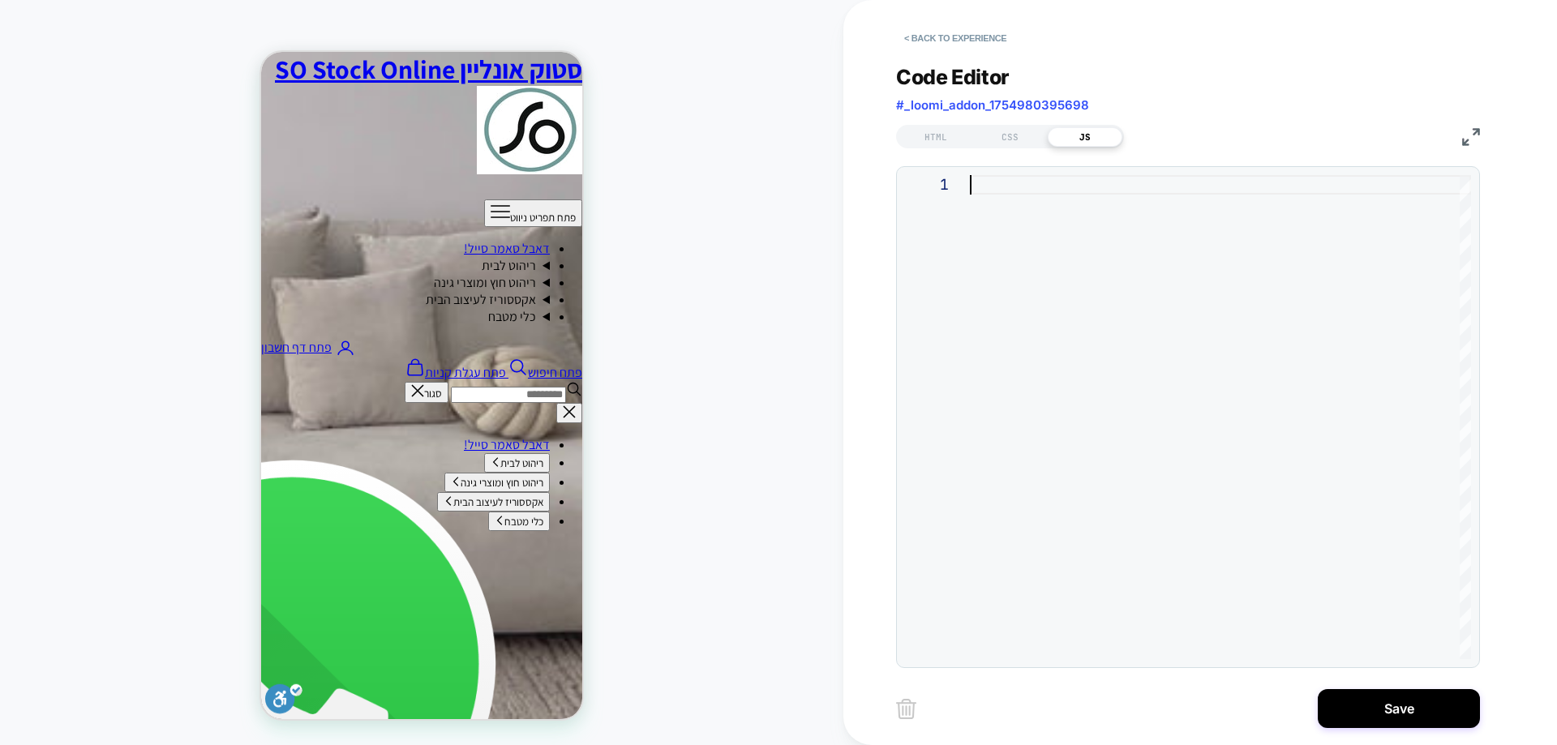
click at [1076, 268] on div at bounding box center [1220, 417] width 501 height 484
type textarea "**********"
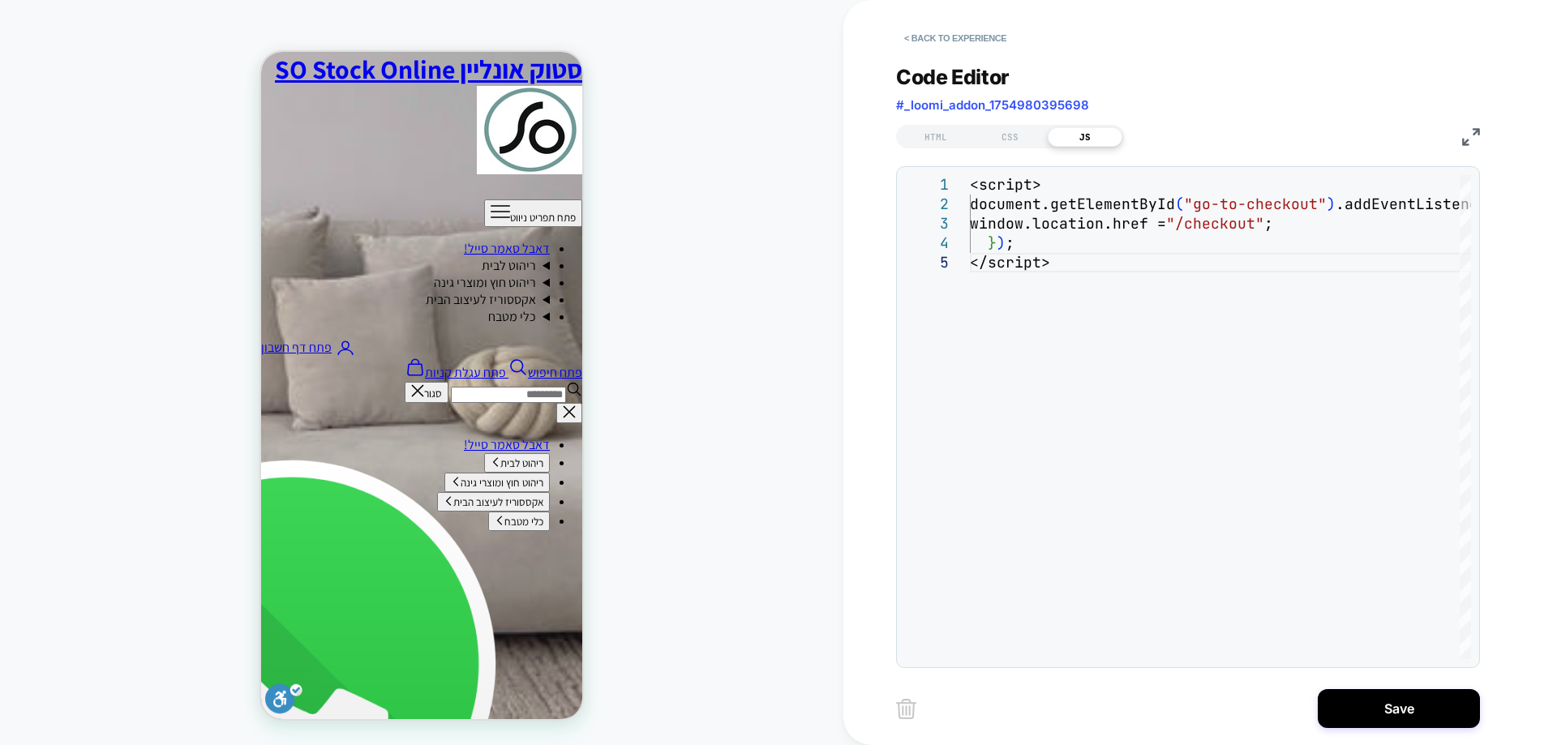
click at [1170, 104] on div "Code Editor #_loomi_addon_1754980395698" at bounding box center [1188, 93] width 584 height 56
click at [937, 135] on div "HTML" at bounding box center [936, 136] width 75 height 19
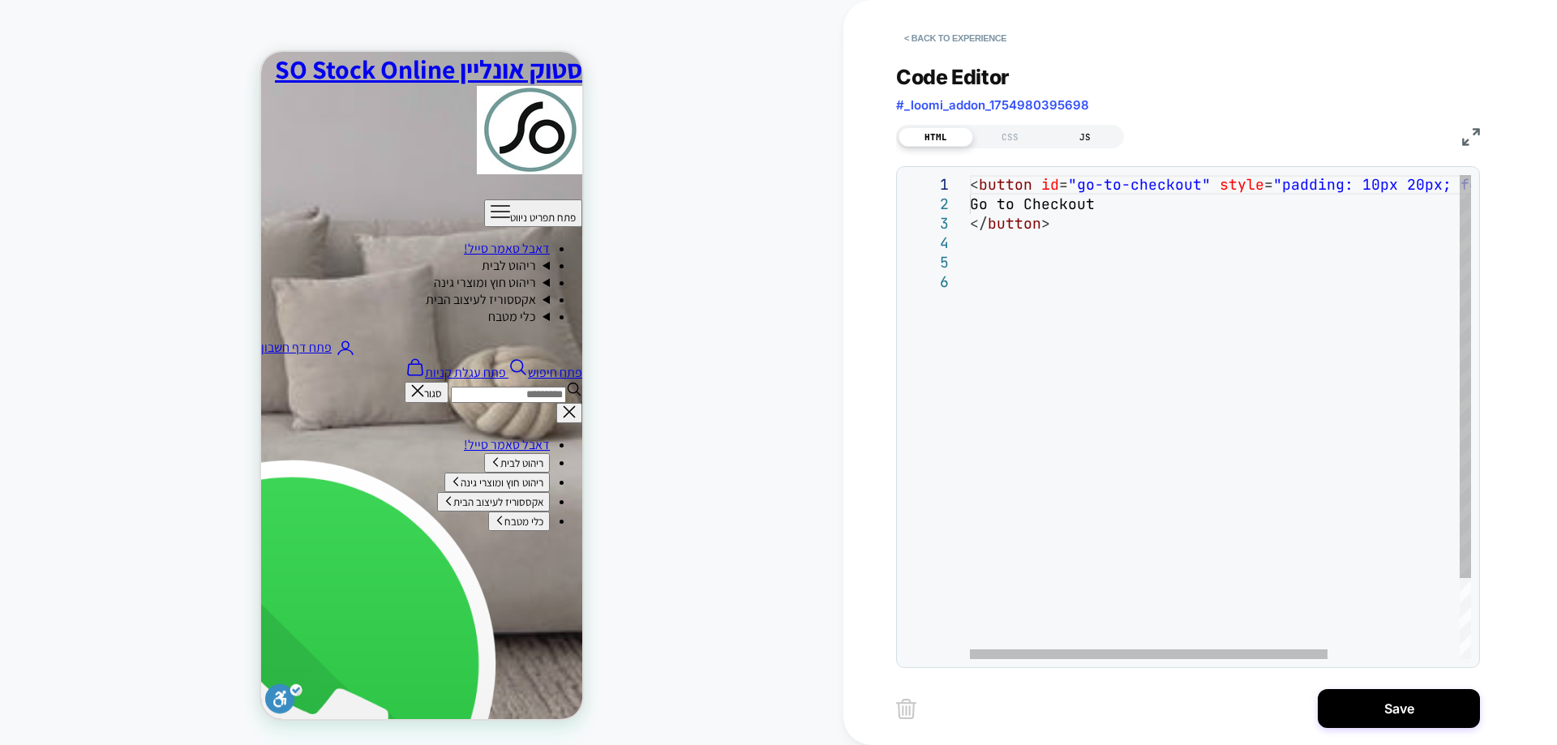
click at [1081, 131] on div "JS" at bounding box center [1085, 136] width 75 height 19
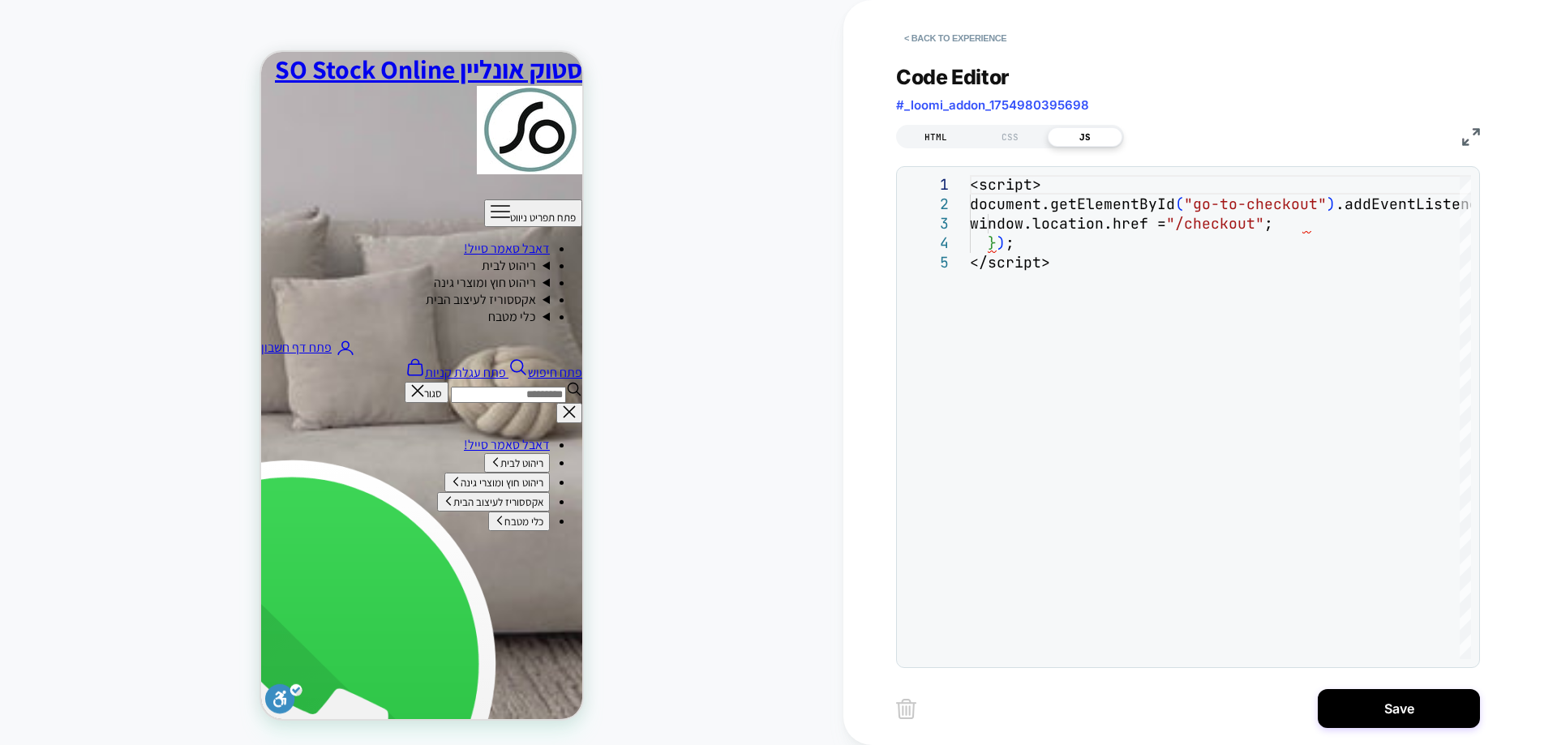
click at [932, 135] on div "HTML" at bounding box center [936, 136] width 75 height 19
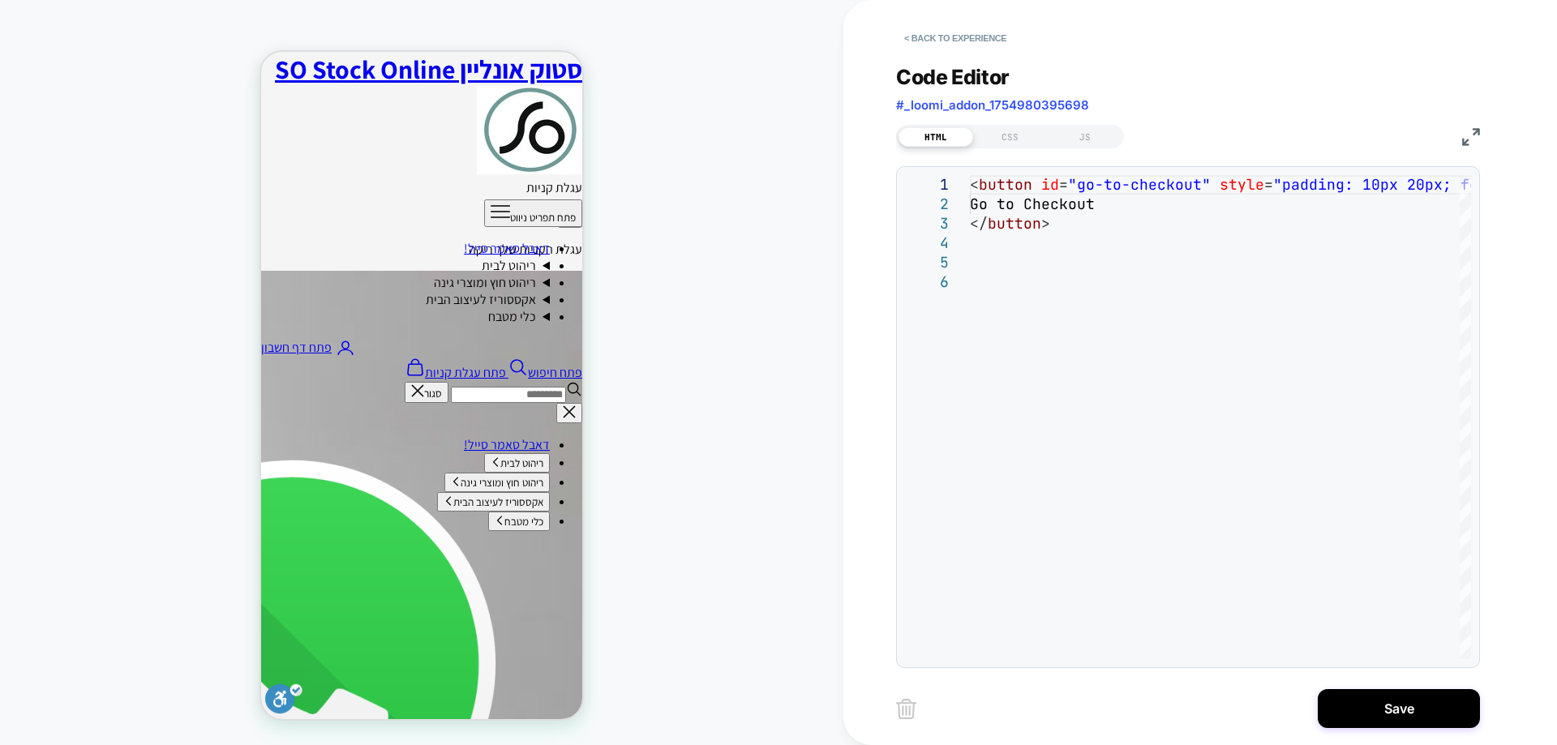
scroll to position [487, 0]
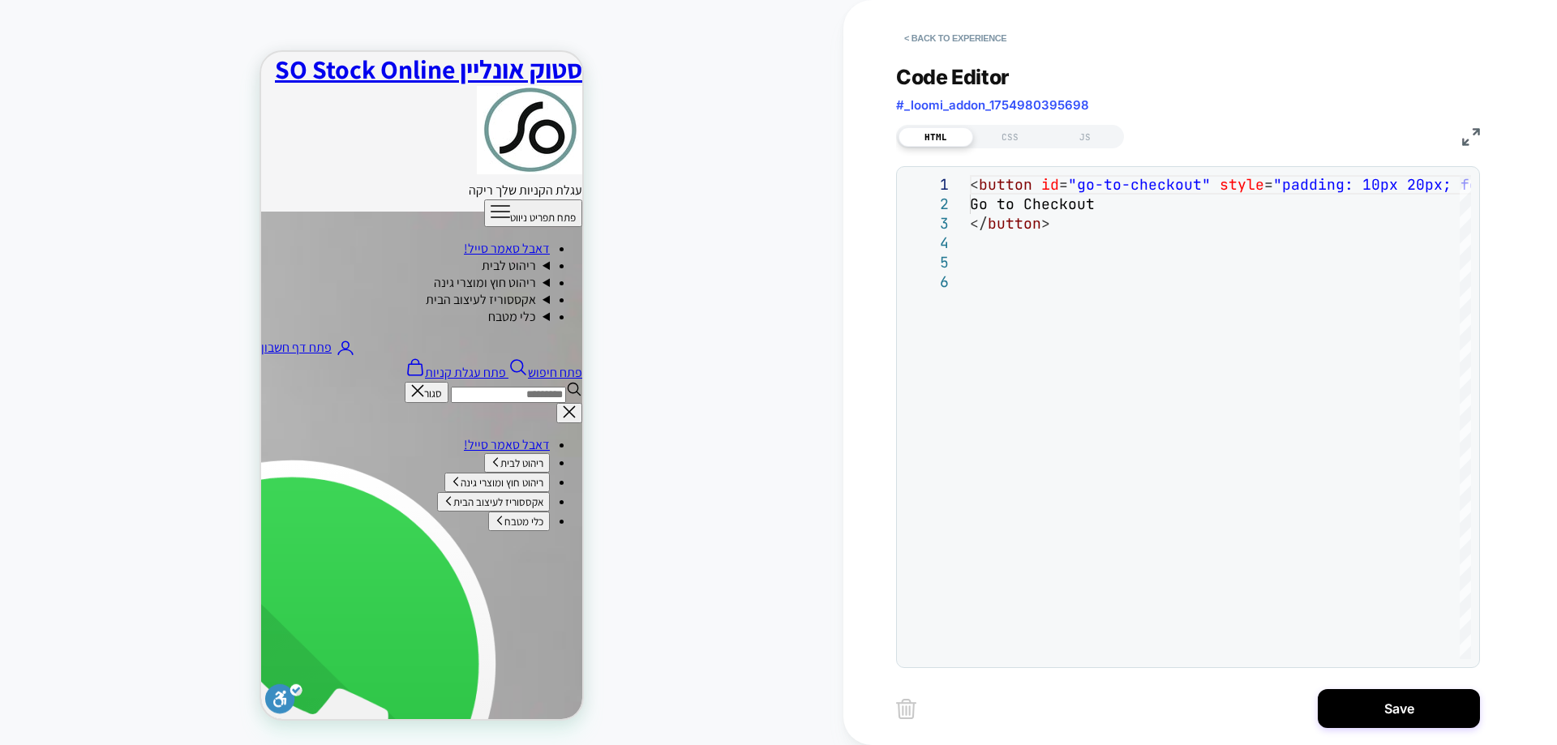
drag, startPoint x: 540, startPoint y: 493, endPoint x: 943, endPoint y: 508, distance: 403.4
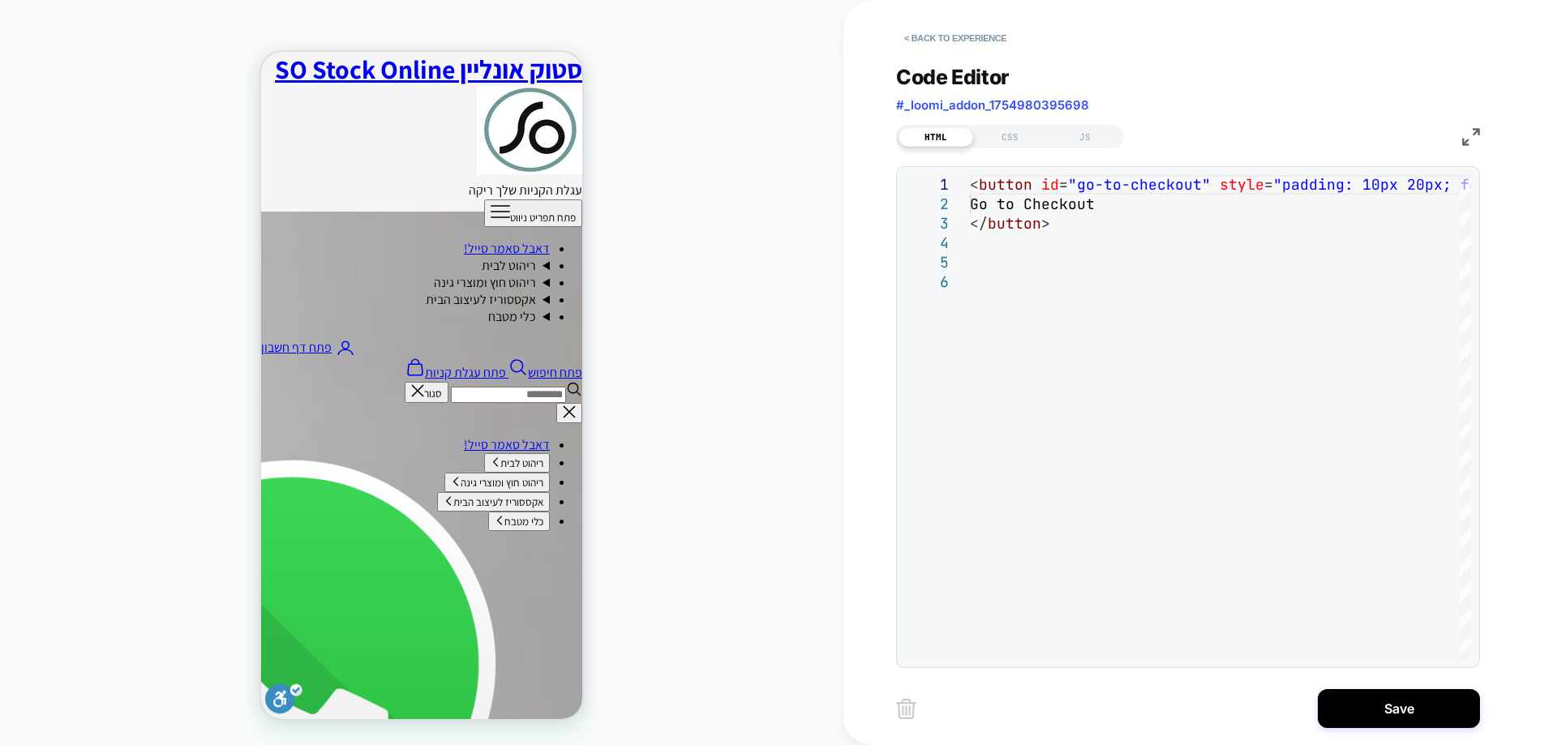
click at [977, 25] on button "< Back to experience" at bounding box center [955, 38] width 118 height 26
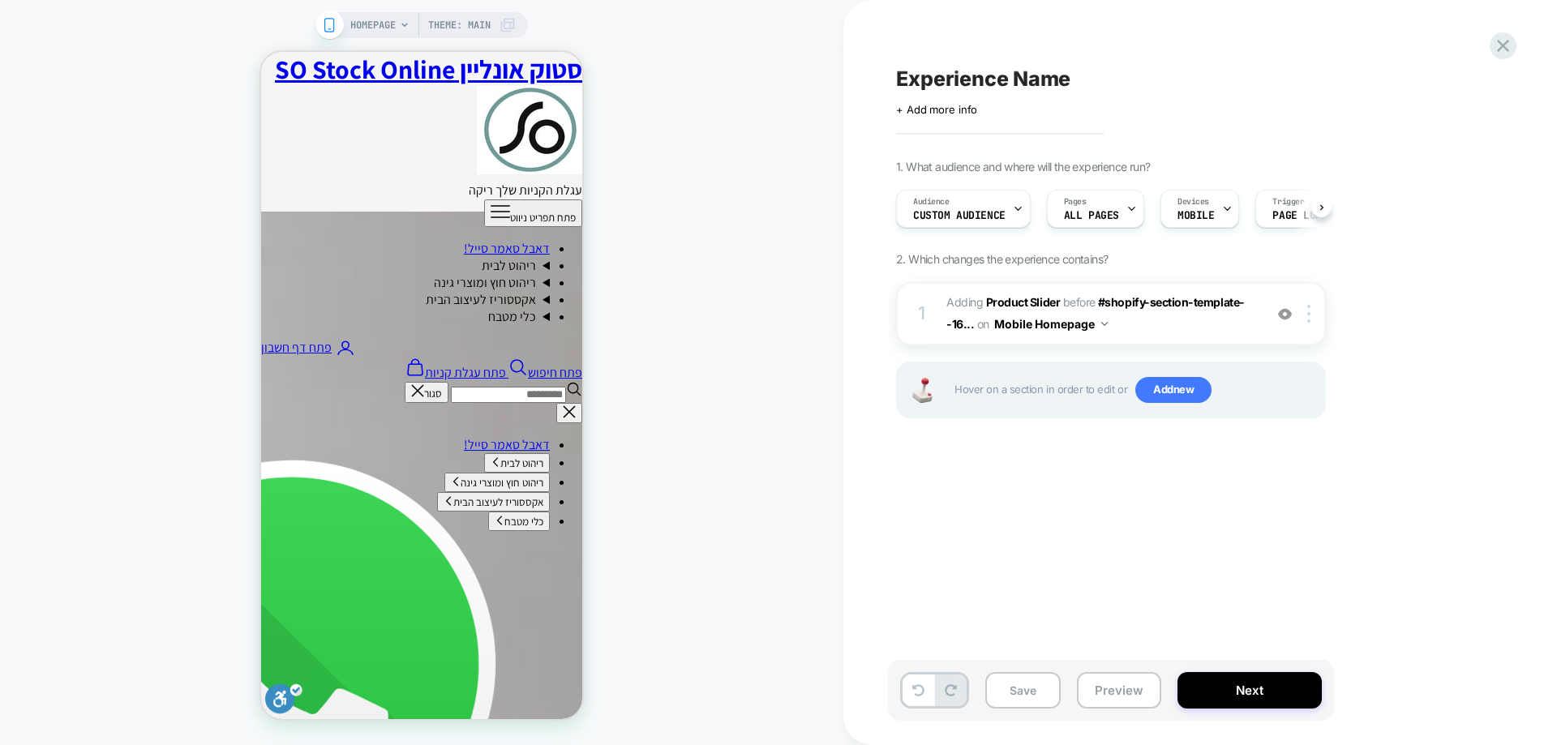
scroll to position [0, 1]
click at [1504, 40] on icon at bounding box center [1504, 46] width 22 height 22
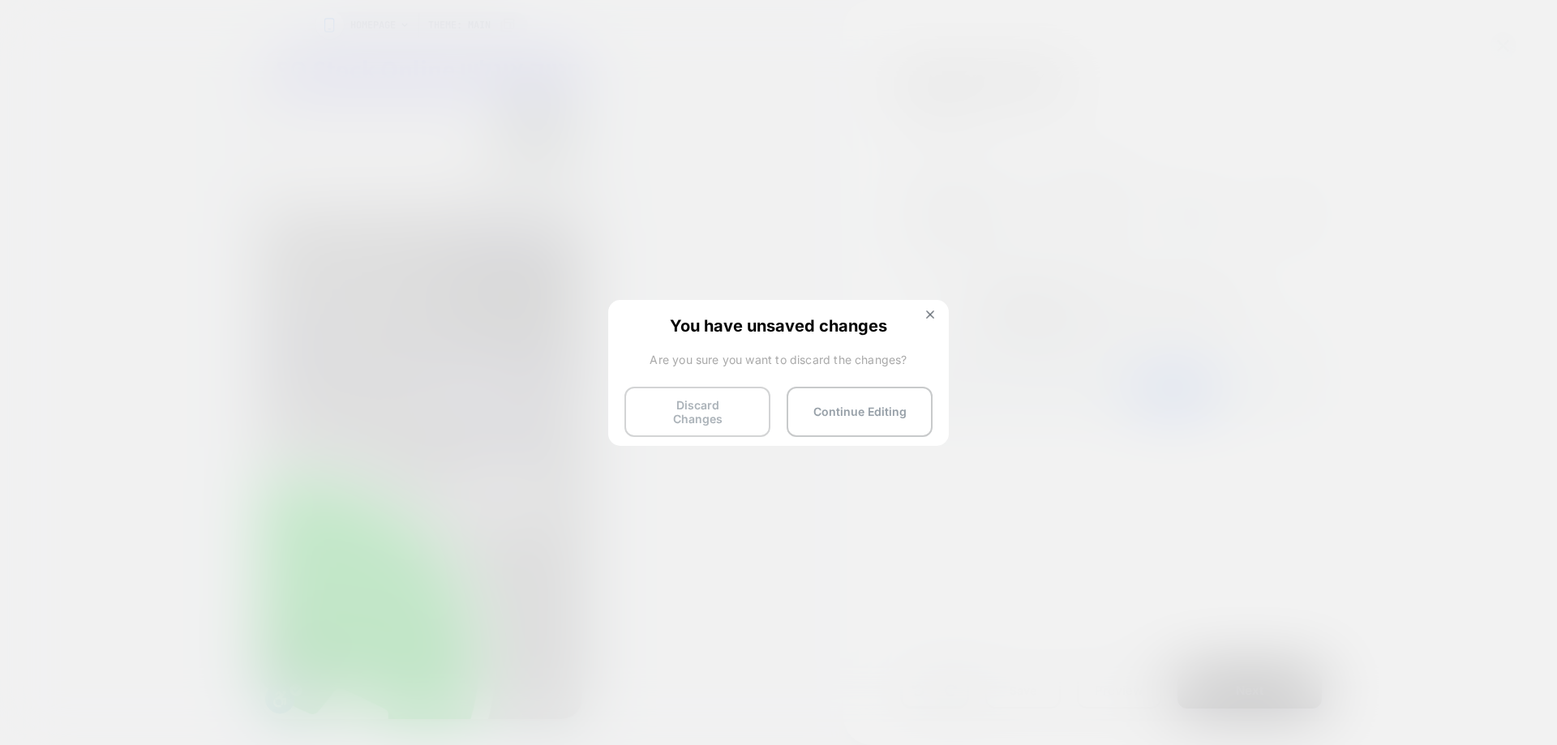
click at [758, 407] on button "Discard Changes" at bounding box center [698, 412] width 146 height 50
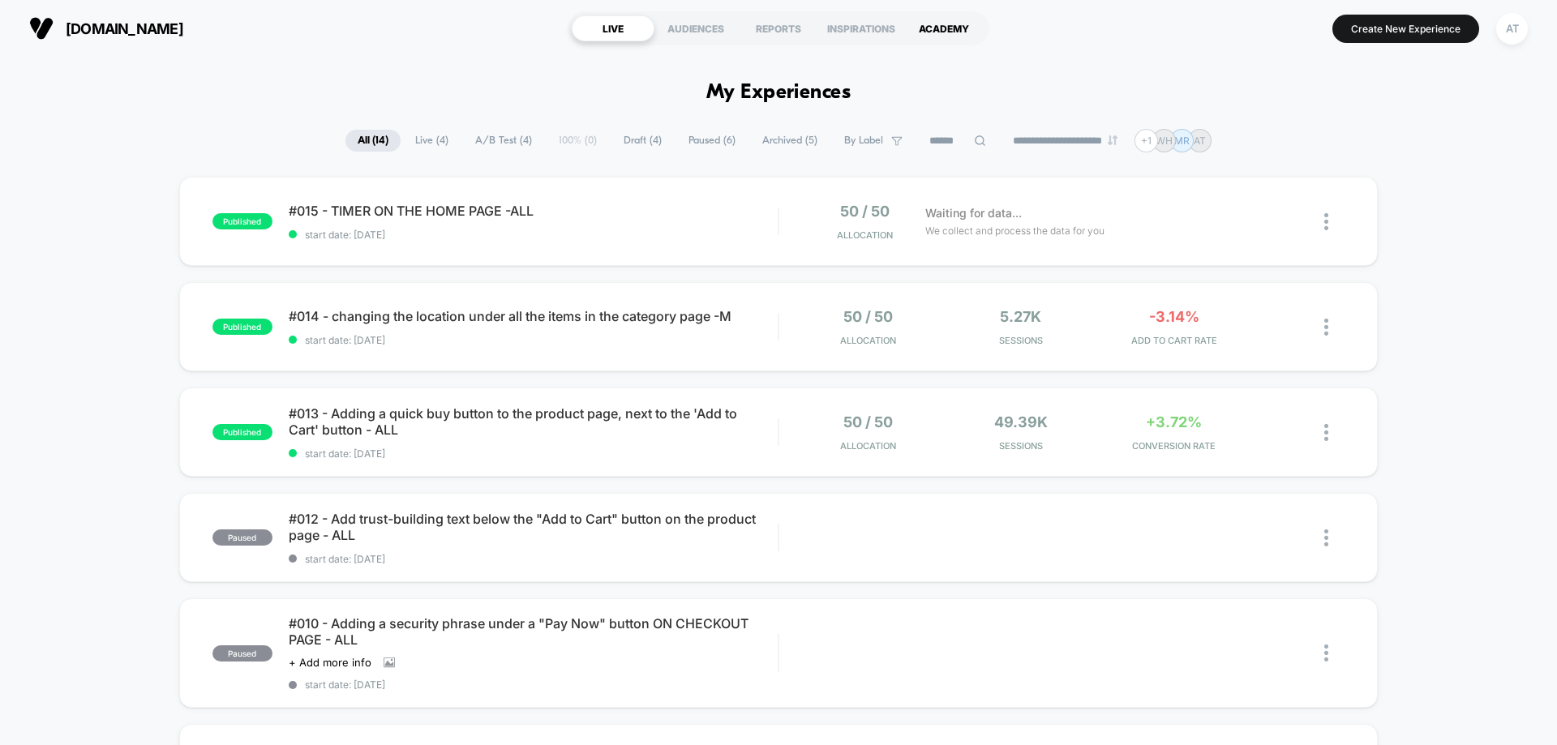
click at [916, 28] on div "ACADEMY" at bounding box center [944, 28] width 83 height 26
click at [873, 35] on div "INSPIRATIONS" at bounding box center [861, 28] width 83 height 26
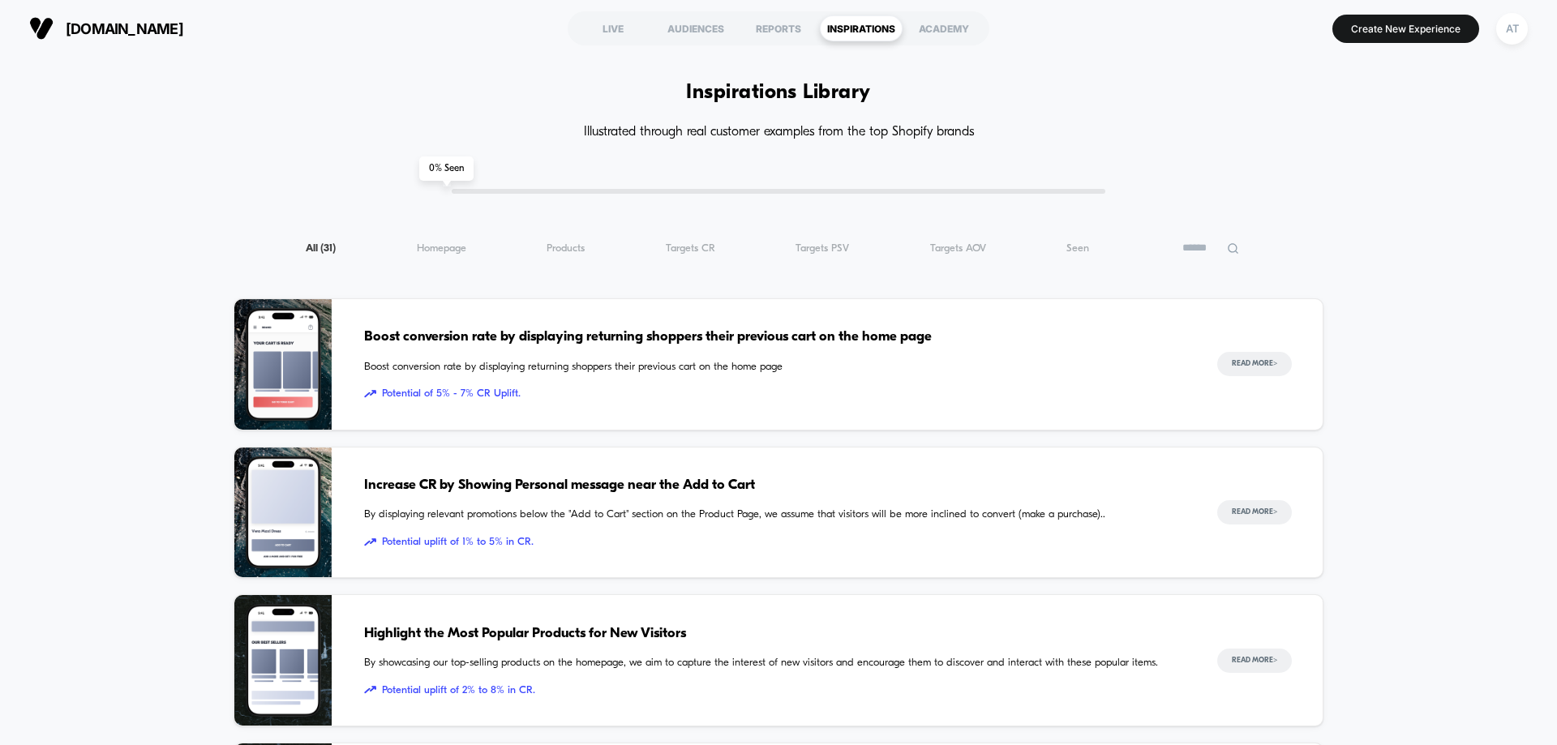
click at [1201, 247] on input at bounding box center [1211, 247] width 81 height 19
click at [1240, 248] on icon at bounding box center [1242, 249] width 12 height 12
click at [1240, 248] on icon at bounding box center [1233, 249] width 12 height 12
click at [1241, 248] on icon at bounding box center [1242, 249] width 12 height 12
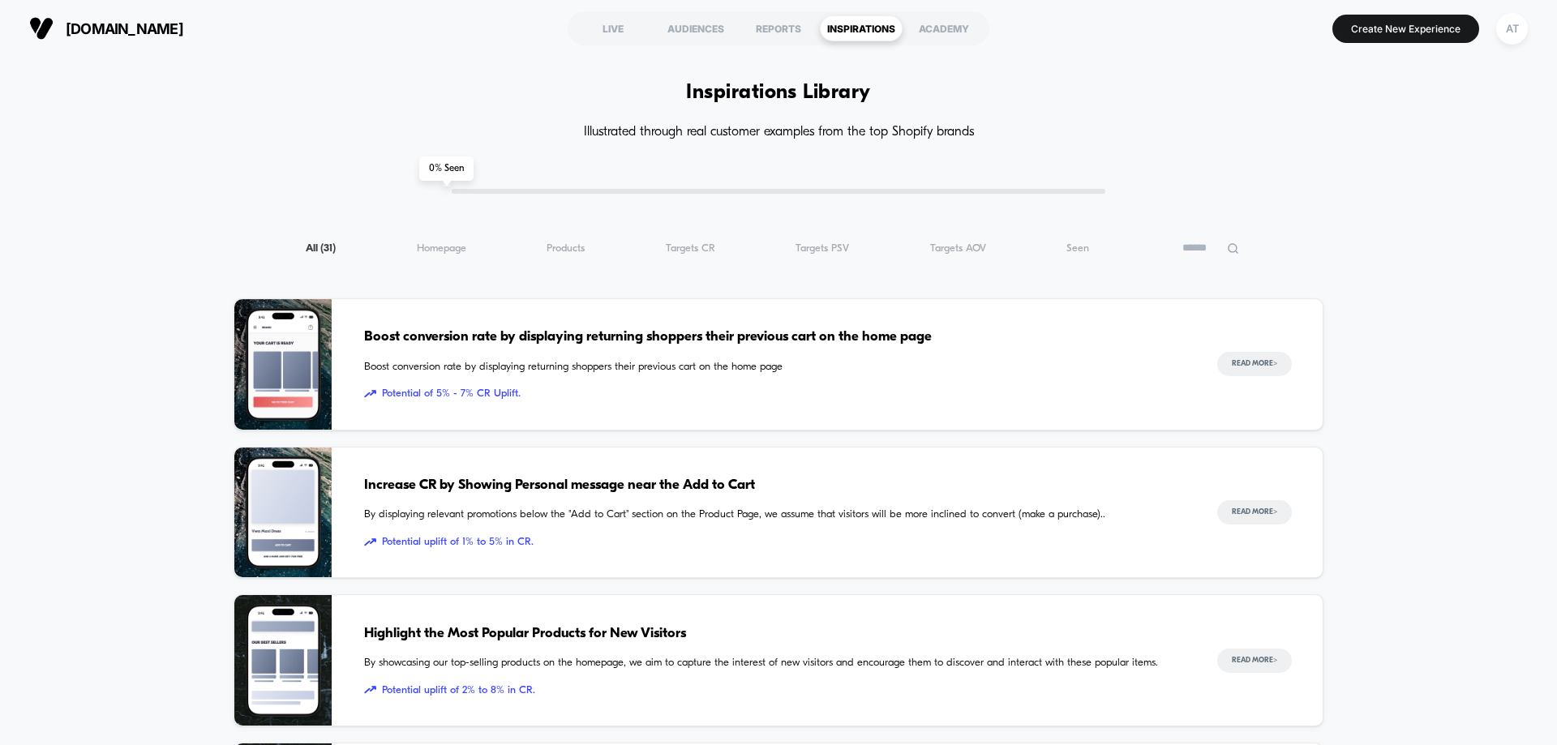
click at [1218, 242] on input at bounding box center [1211, 247] width 81 height 19
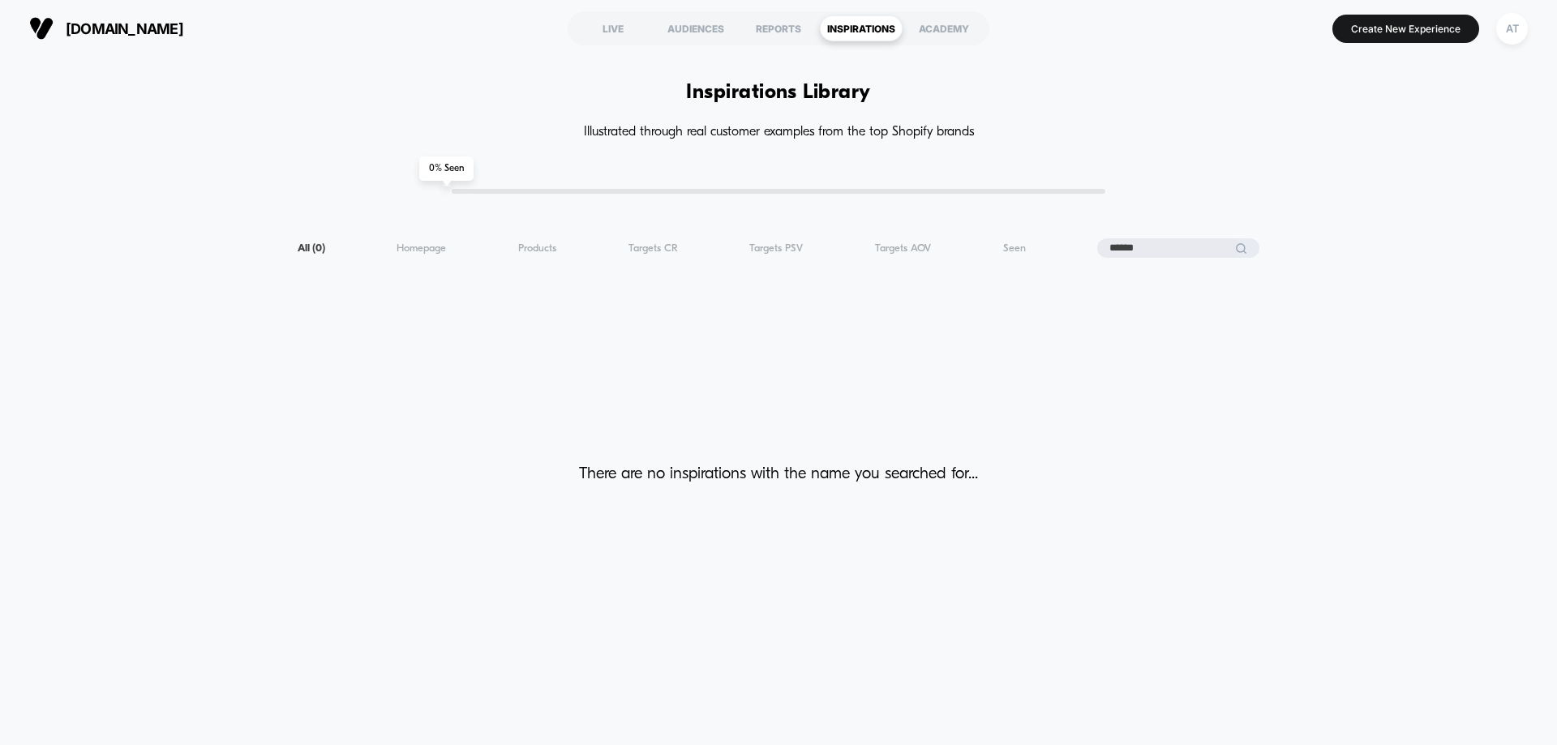
click at [1197, 242] on input "******" at bounding box center [1179, 247] width 162 height 19
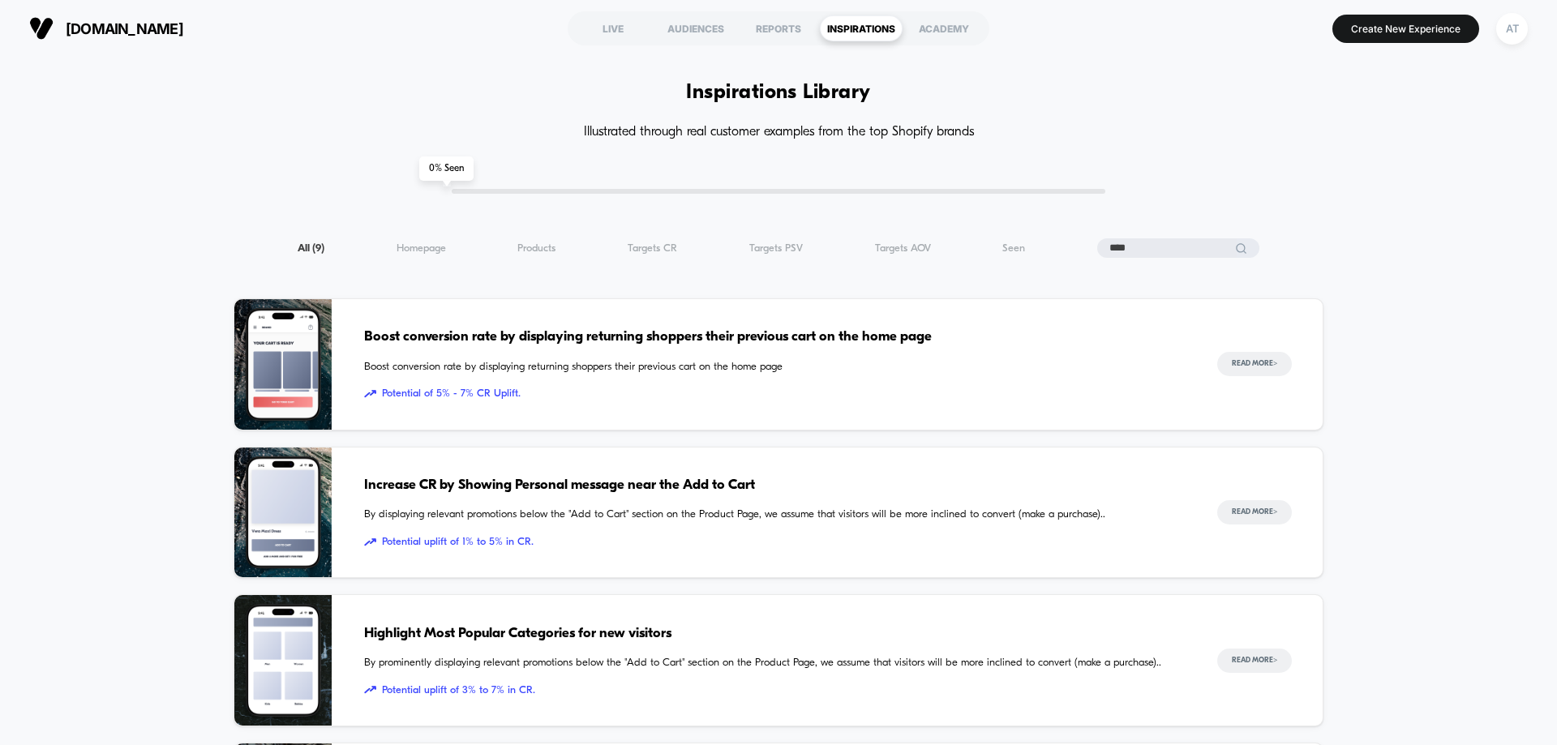
type input "****"
click at [690, 333] on span "Boost conversion rate by displaying returning shoppers their previous cart on t…" at bounding box center [774, 337] width 821 height 21
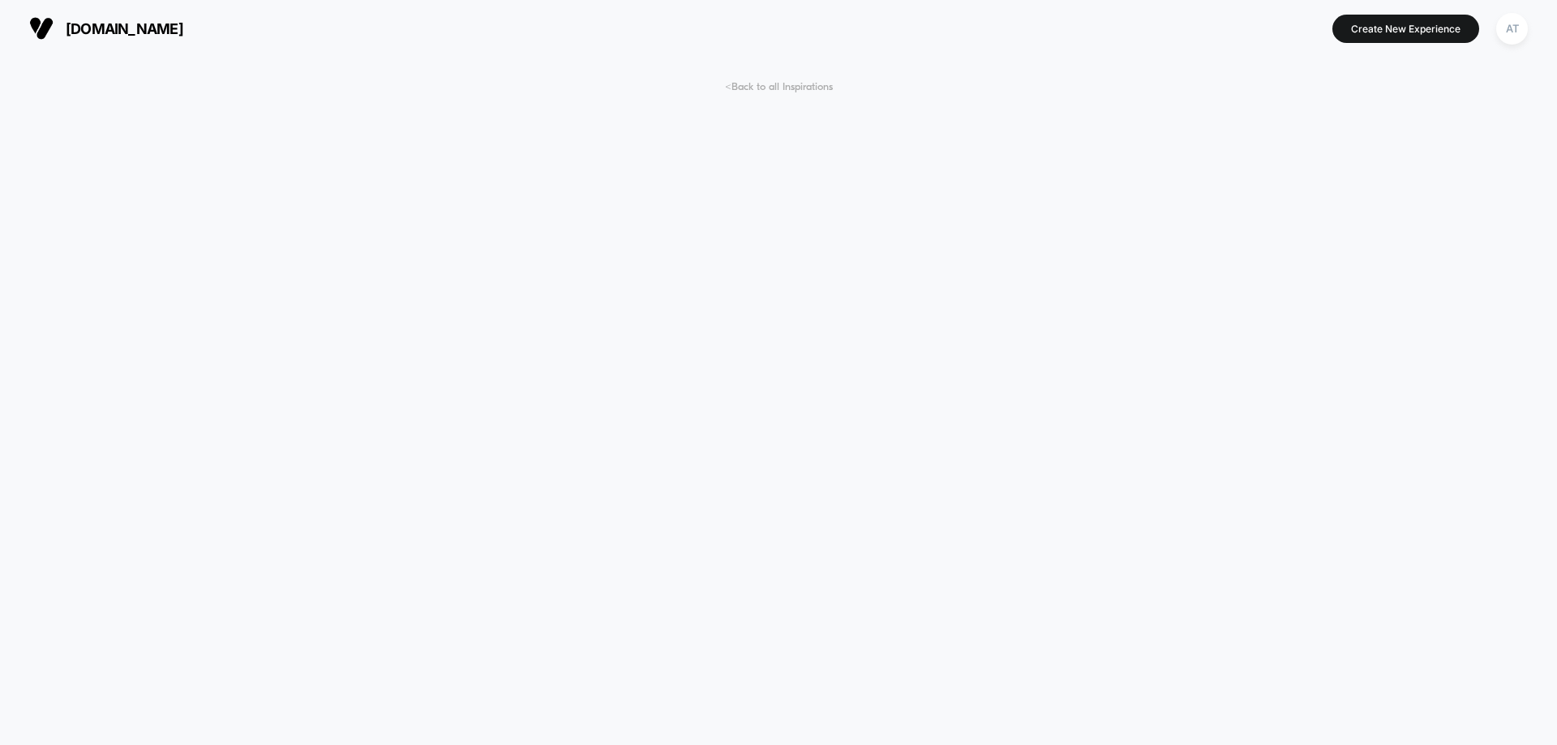
click at [797, 84] on span "< Back to all Inspirations" at bounding box center [779, 87] width 108 height 12
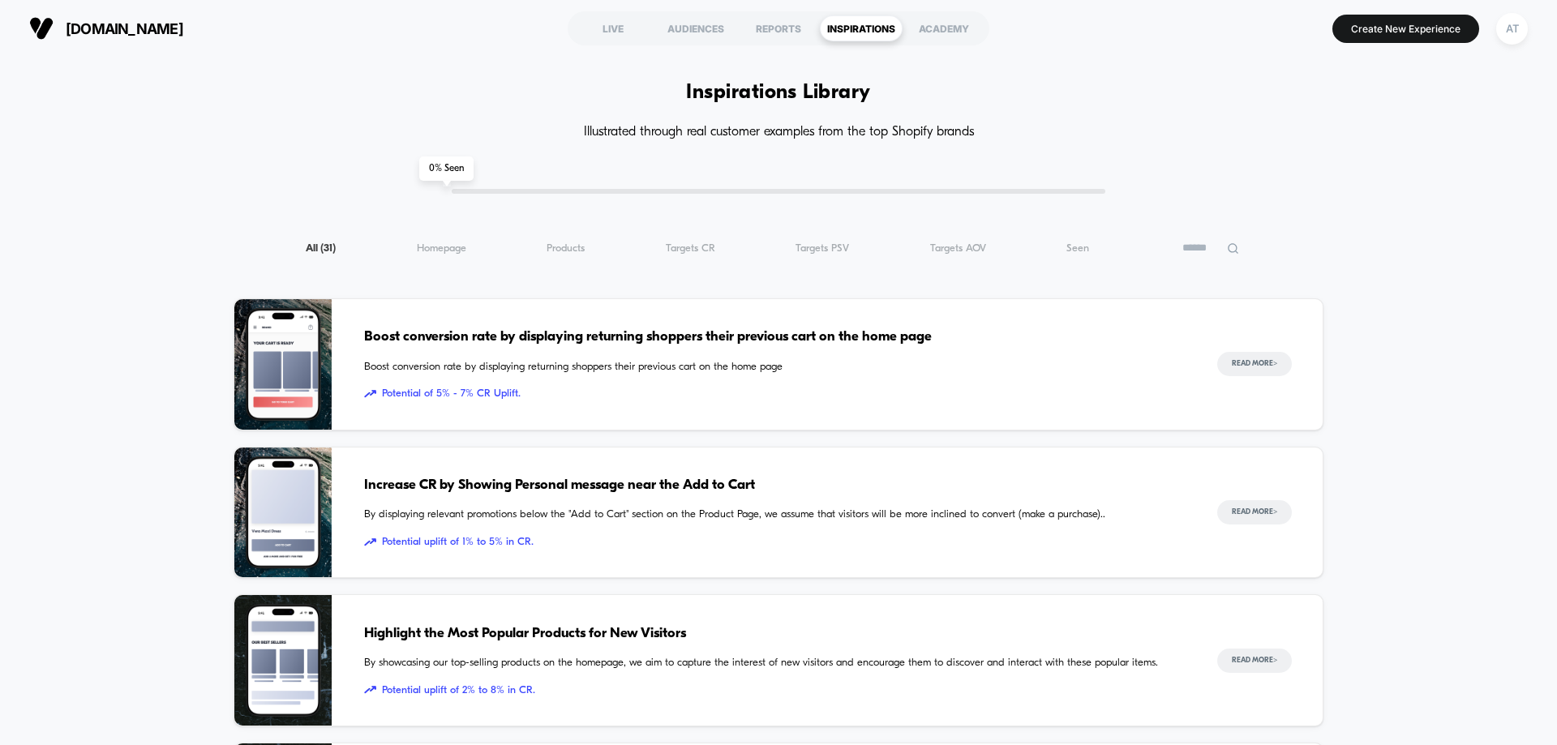
click at [466, 247] on span "Homepage ( 31 )" at bounding box center [441, 249] width 49 height 12
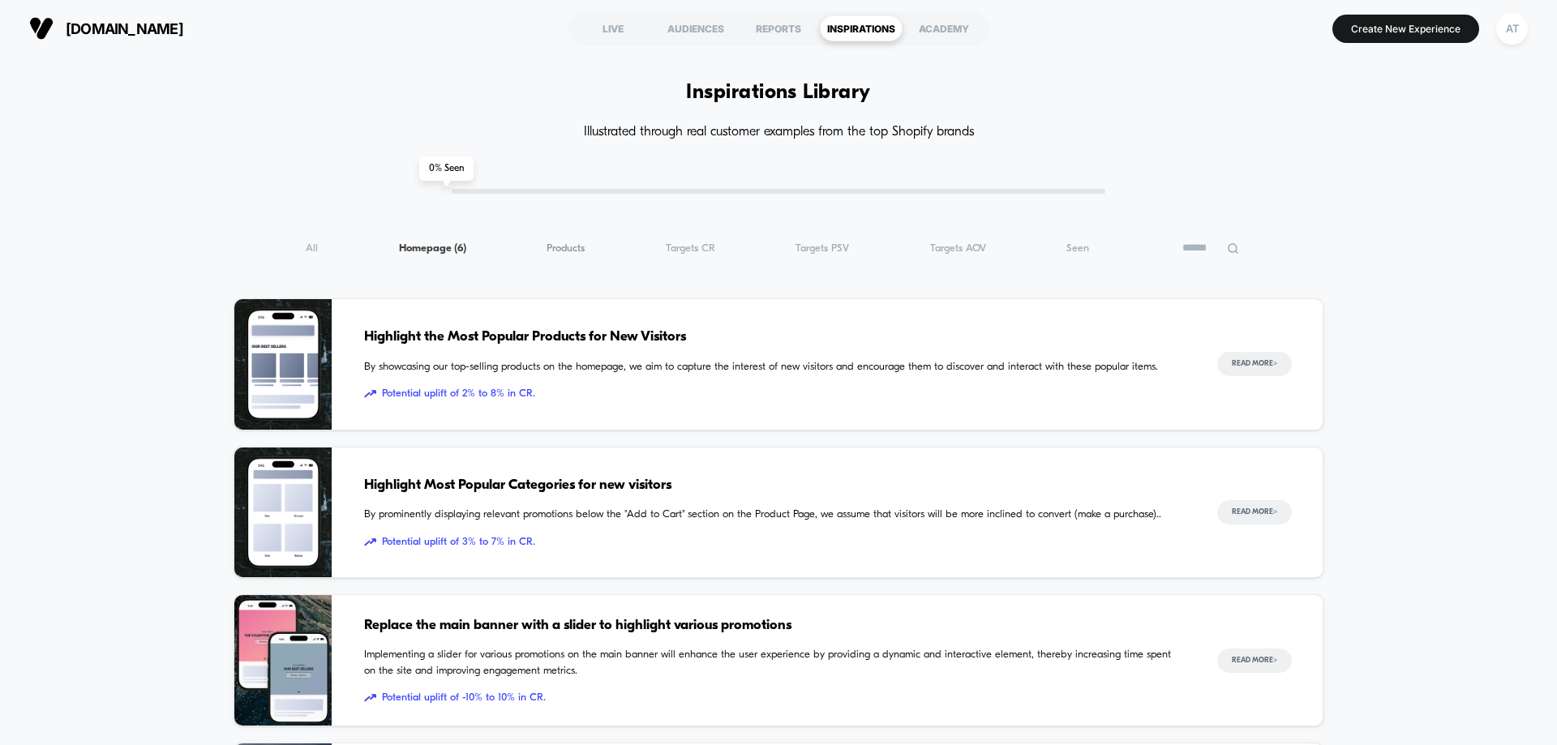
click at [578, 254] on span "Products ( 6 )" at bounding box center [566, 249] width 38 height 12
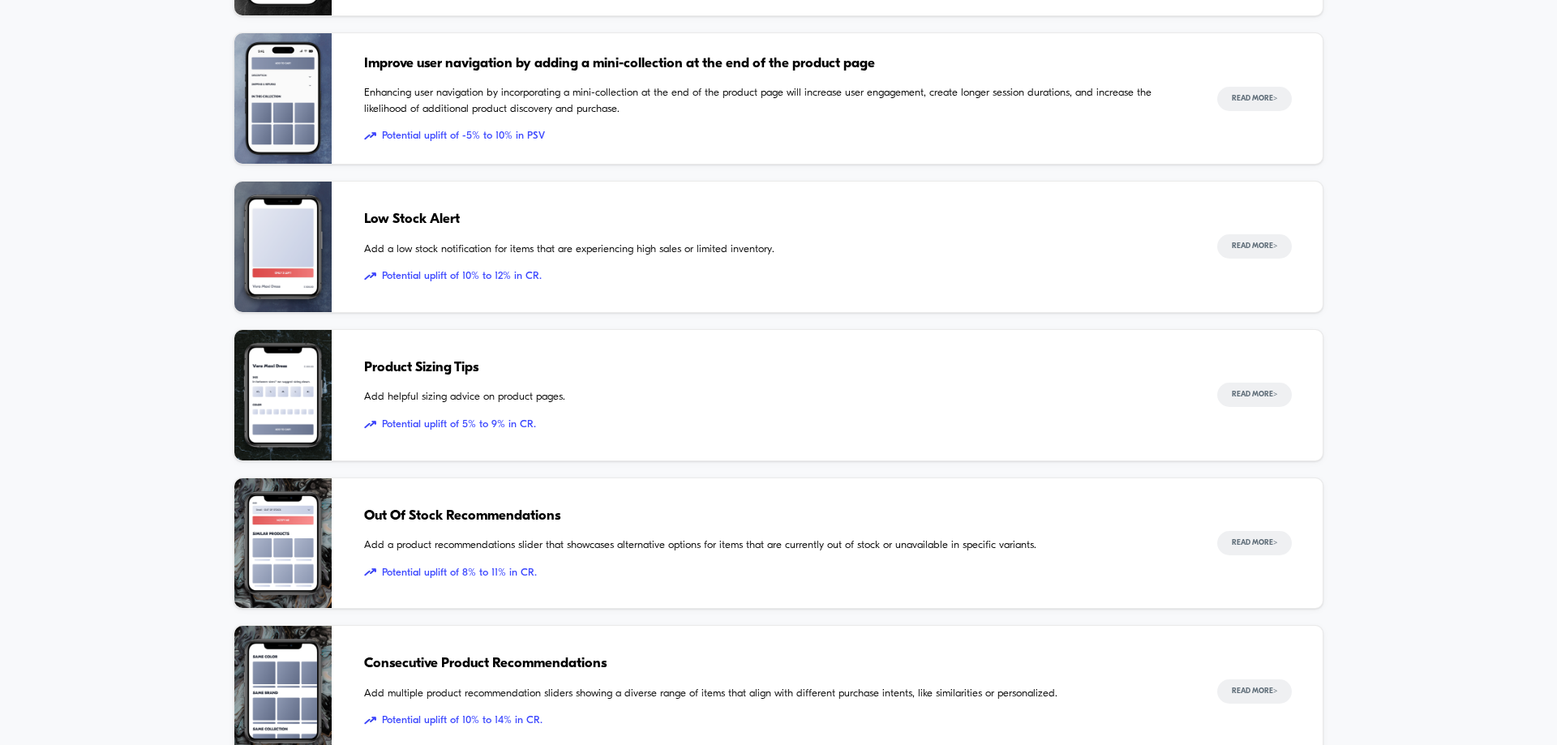
scroll to position [649, 0]
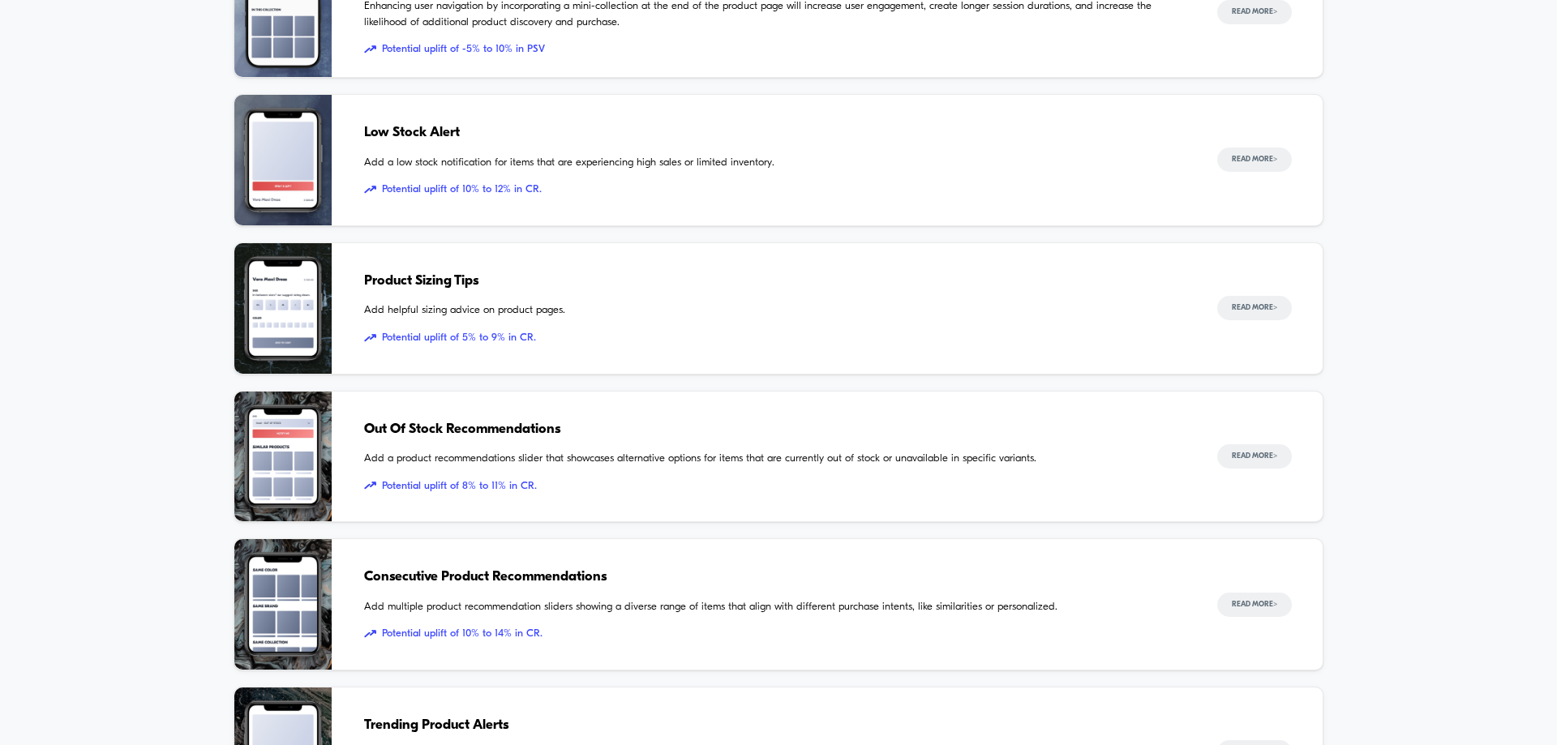
click at [480, 290] on span "Product Sizing Tips" at bounding box center [774, 281] width 821 height 21
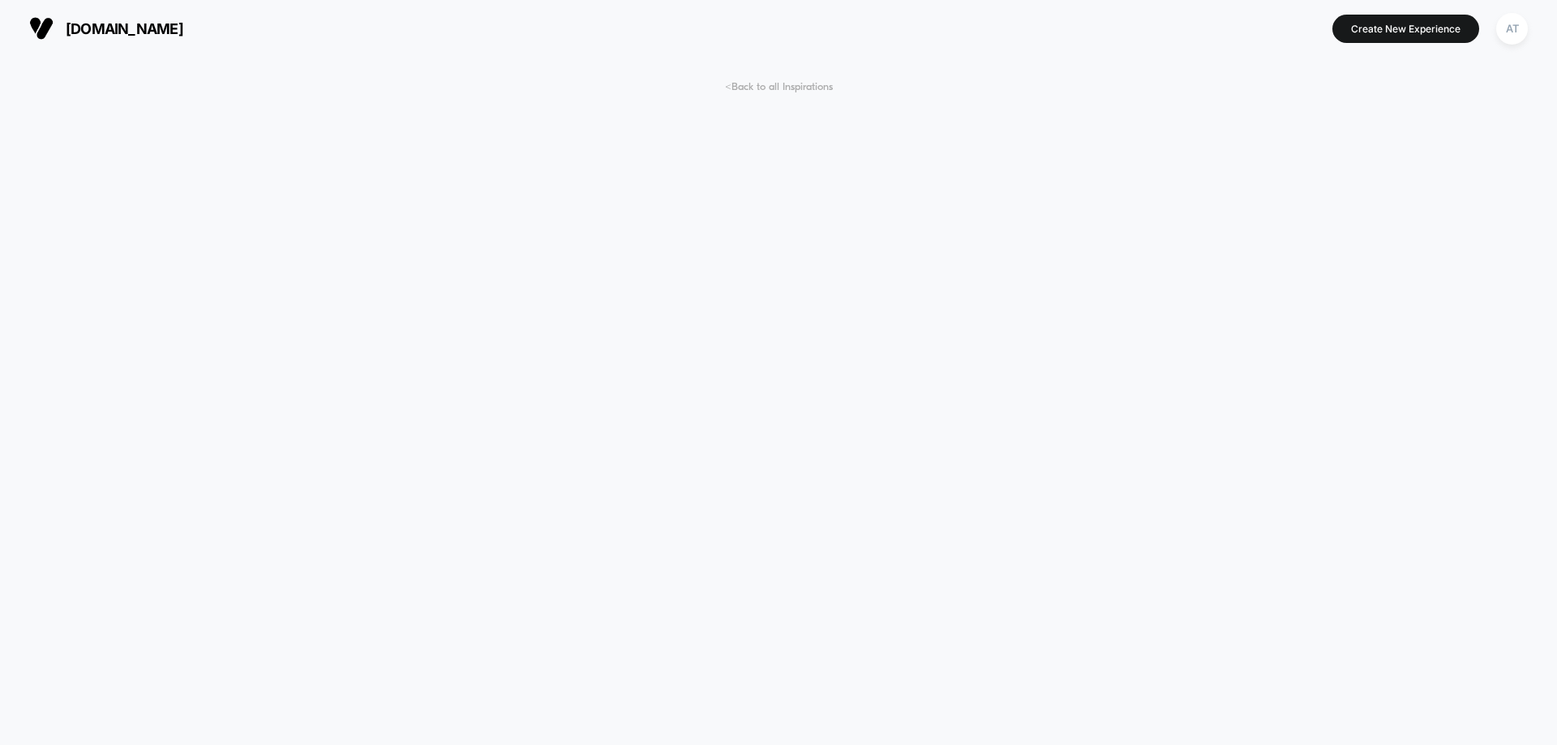
click at [776, 85] on span "< Back to all Inspirations" at bounding box center [779, 87] width 108 height 12
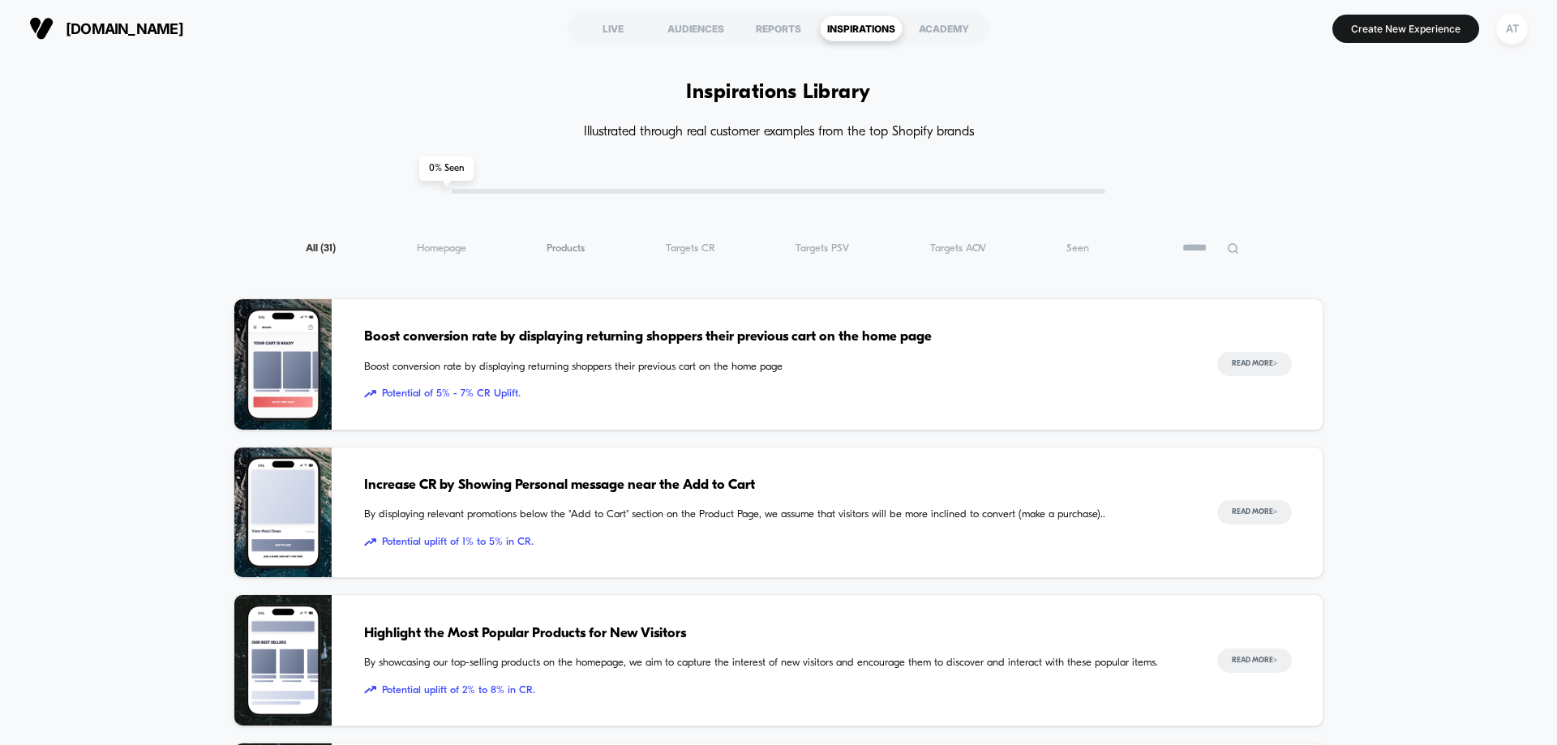
click at [564, 244] on span "Products ( 31 )" at bounding box center [566, 249] width 38 height 12
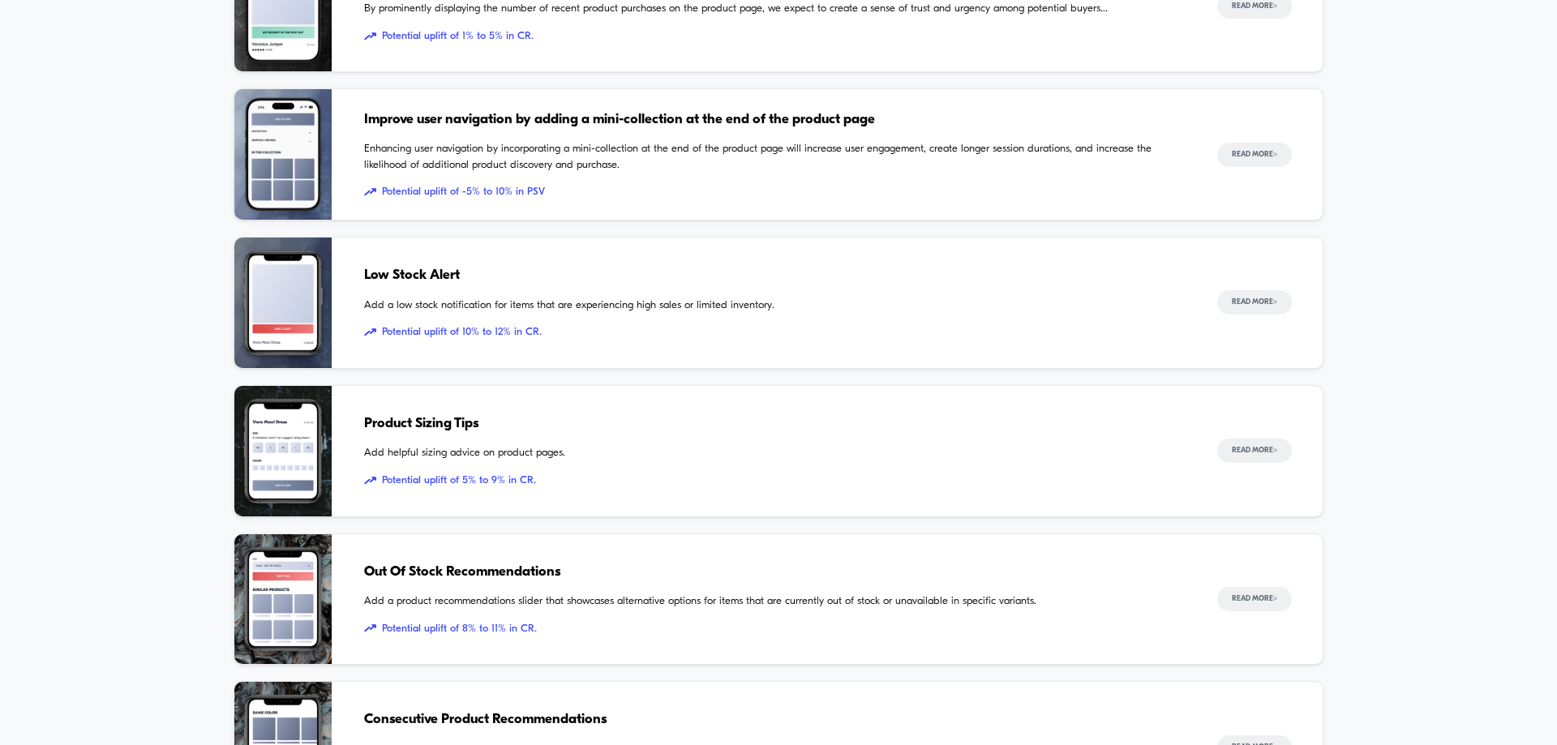
scroll to position [568, 0]
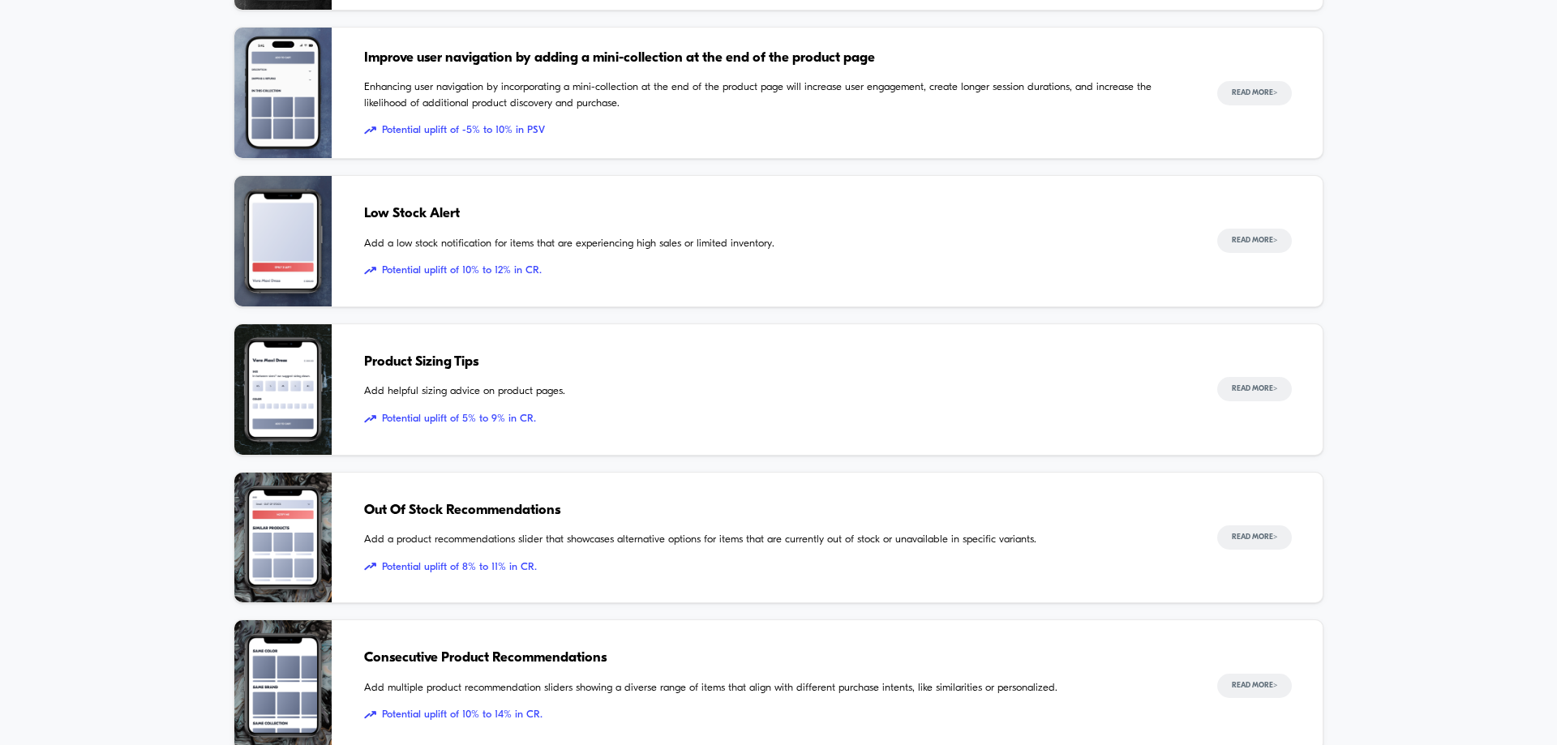
click at [421, 353] on span "Product Sizing Tips" at bounding box center [774, 362] width 821 height 21
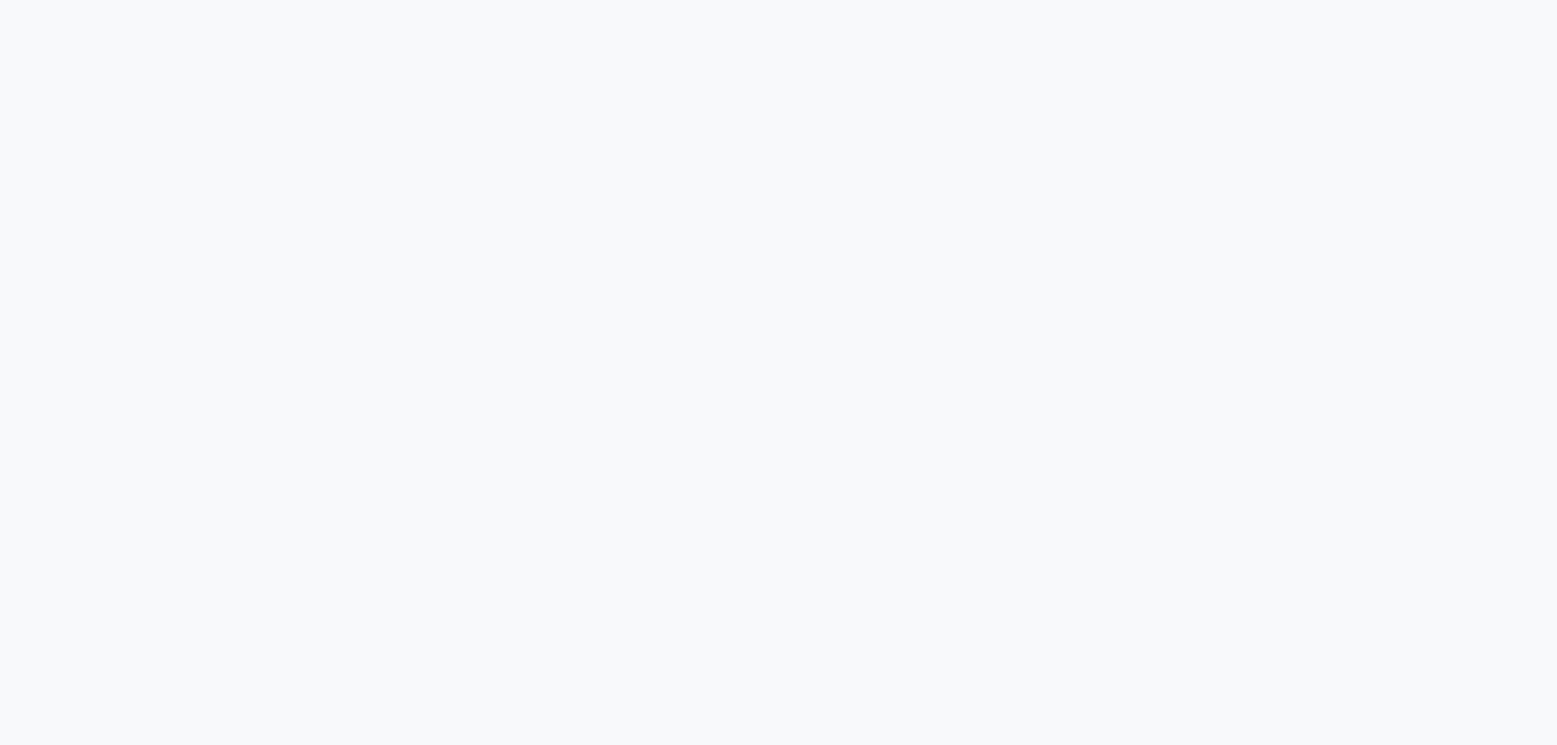
scroll to position [243, 0]
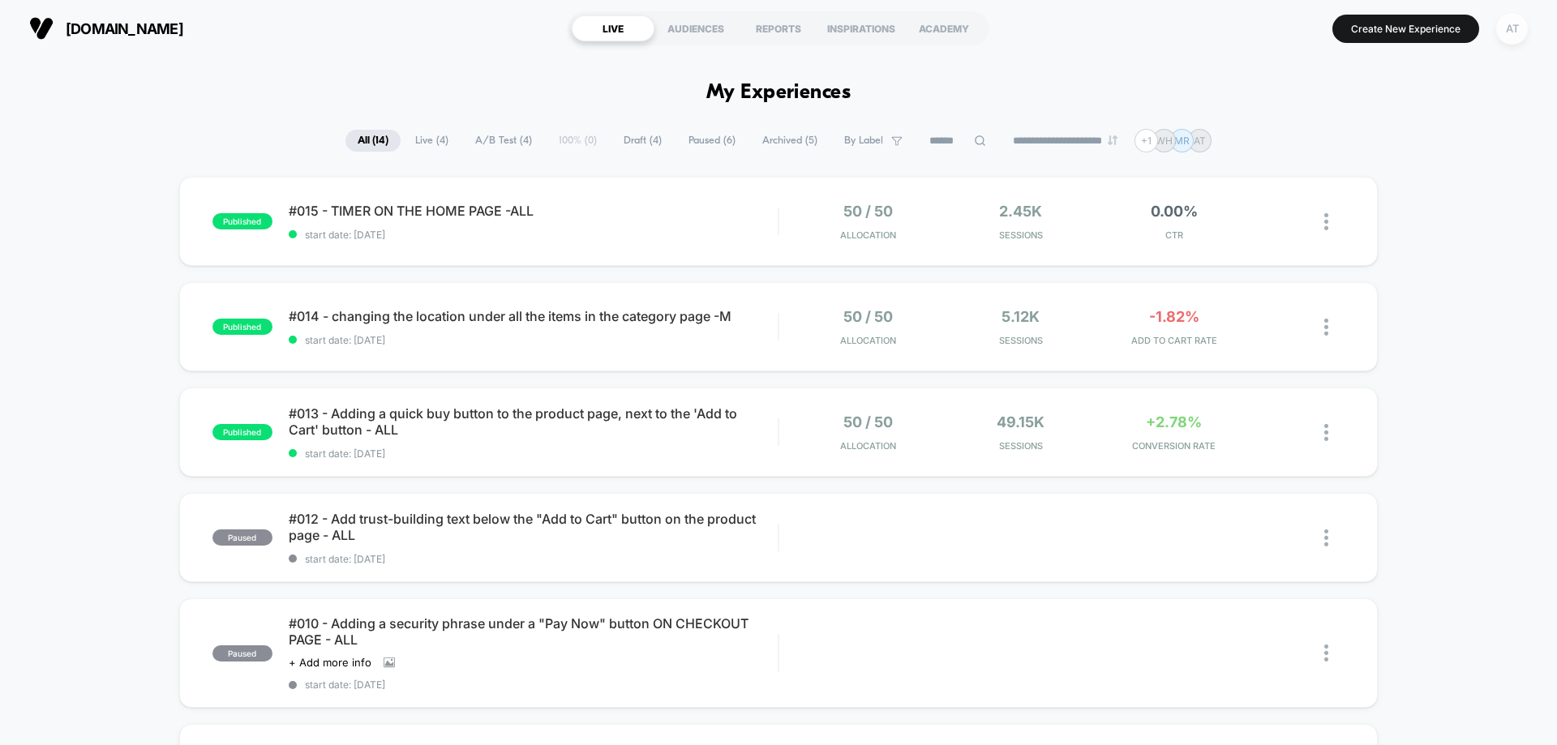
click at [1516, 33] on div "AT" at bounding box center [1513, 29] width 32 height 32
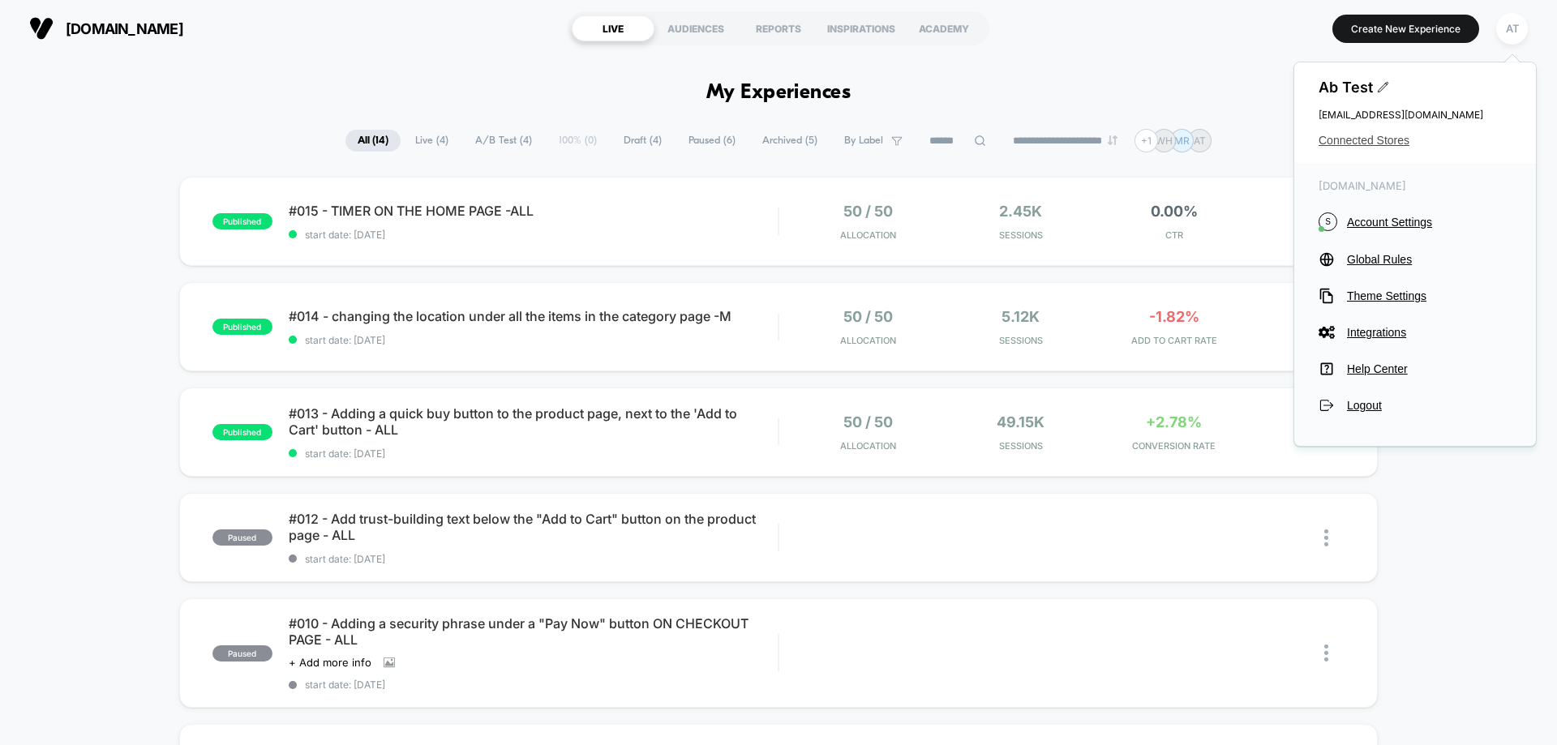
click at [1357, 140] on span "Connected Stores" at bounding box center [1415, 140] width 193 height 13
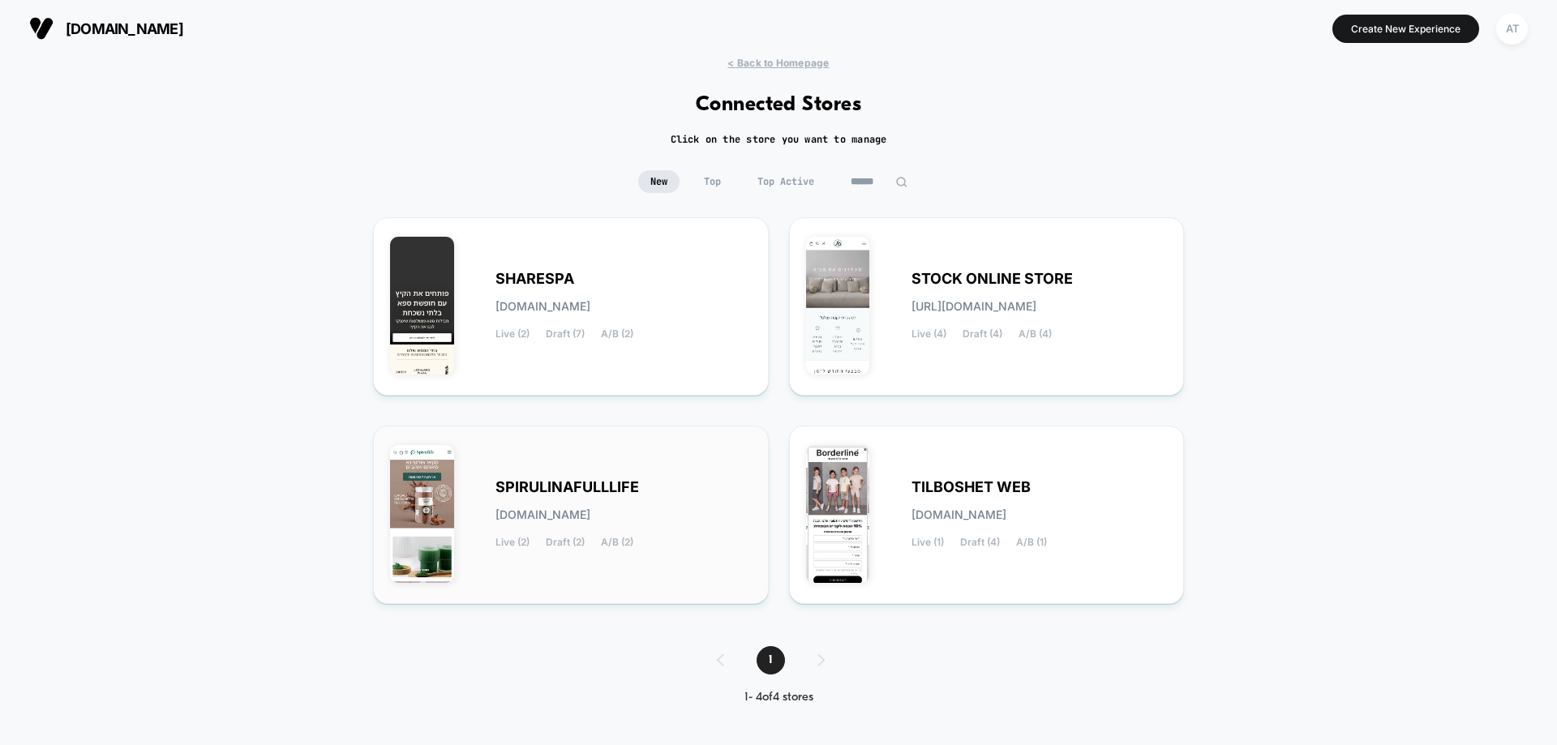
click at [629, 454] on div "SPIRULINAFULLLIFE [DOMAIN_NAME] Live (2) Draft (2) A/B (2)" at bounding box center [571, 515] width 362 height 144
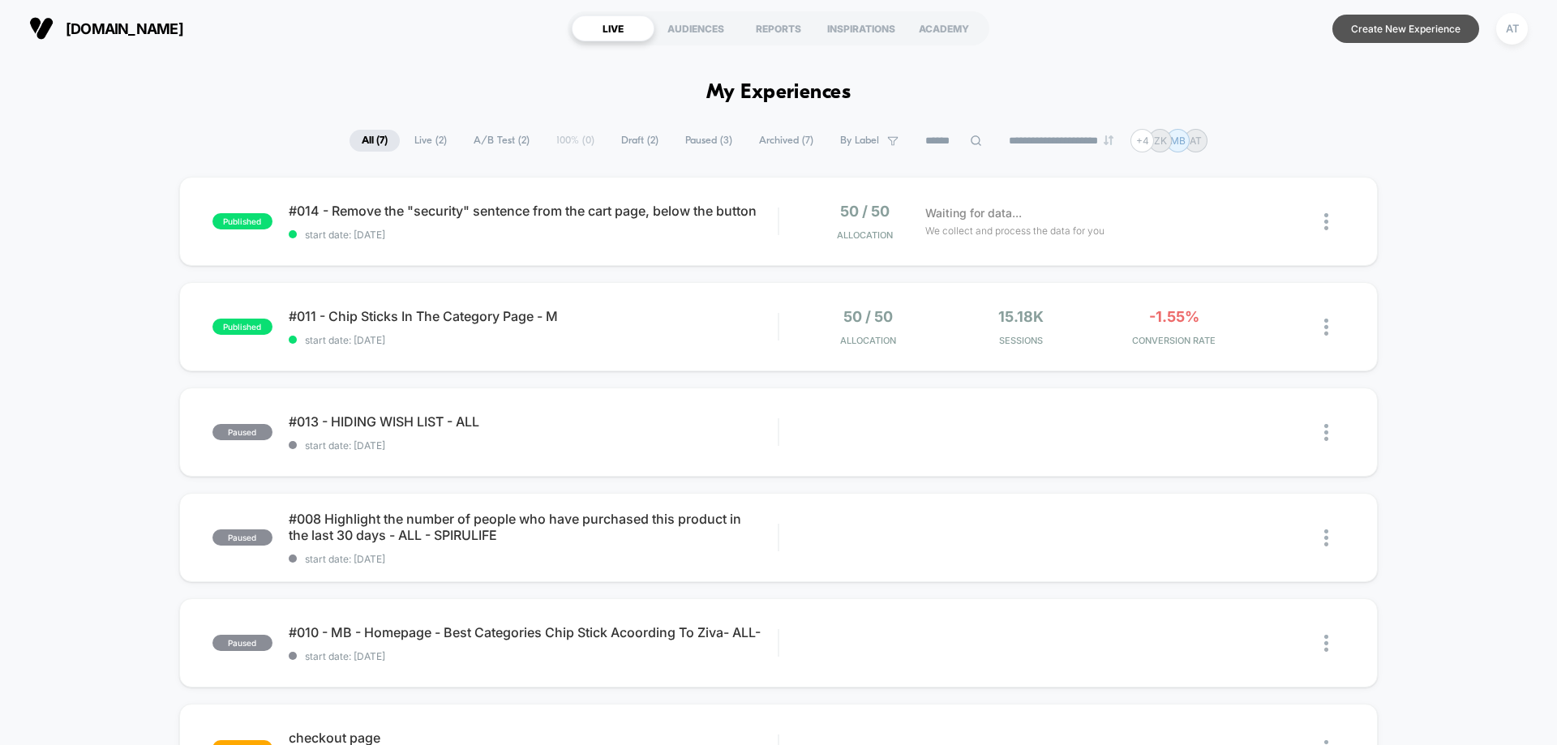
click at [1407, 36] on button "Create New Experience" at bounding box center [1406, 29] width 147 height 28
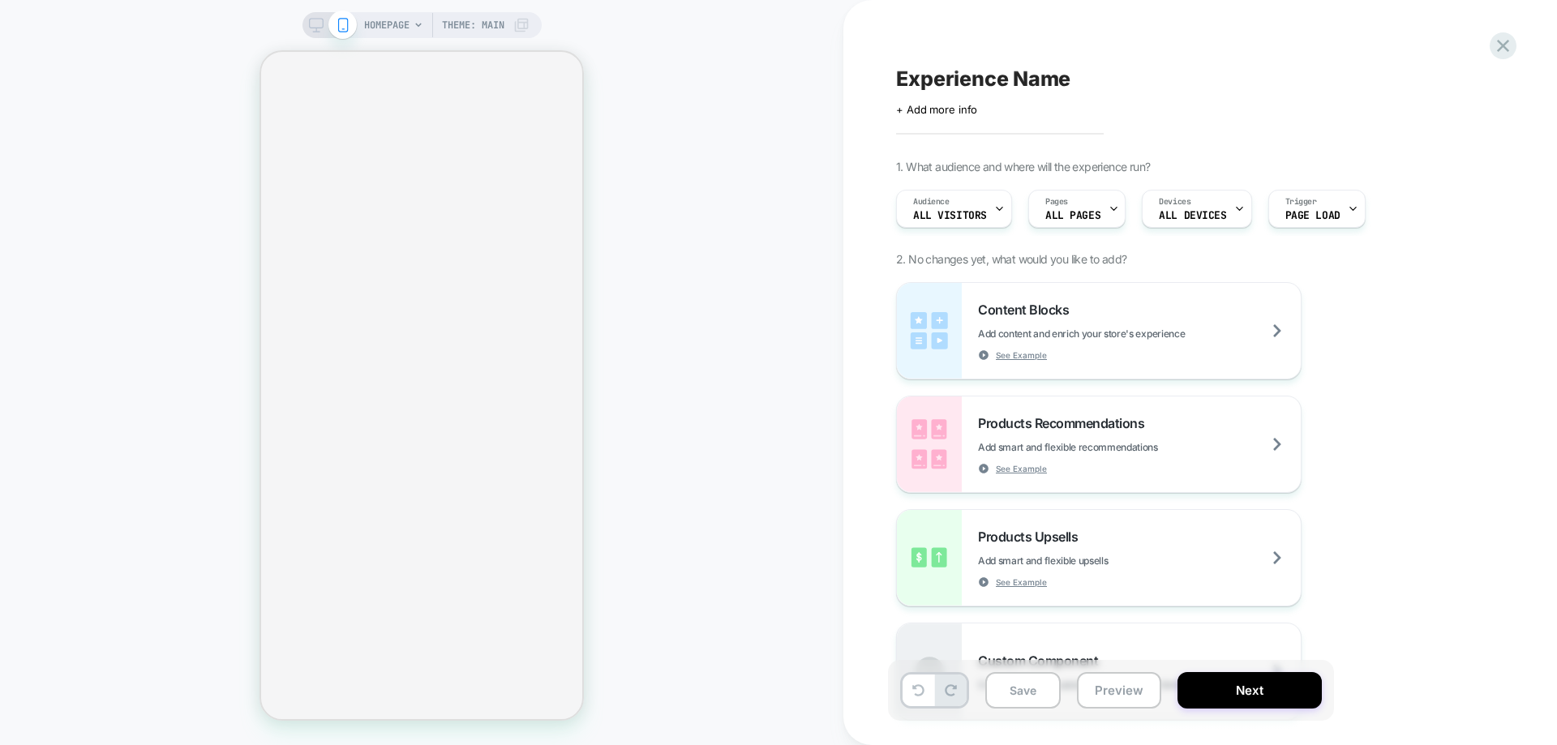
select select "**********"
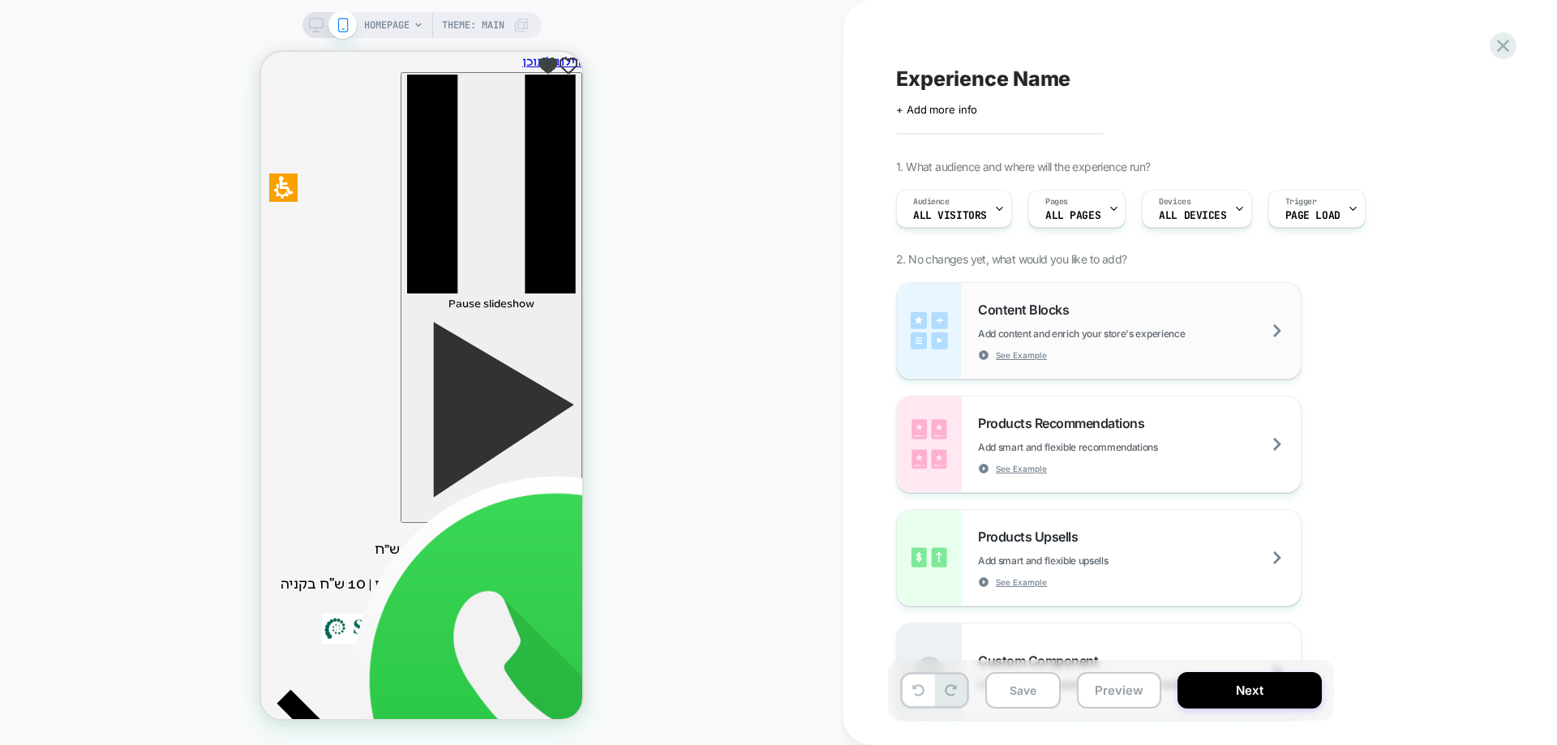
click at [1091, 344] on div "Content Blocks Add content and enrich your store's experience See Example" at bounding box center [1139, 331] width 323 height 59
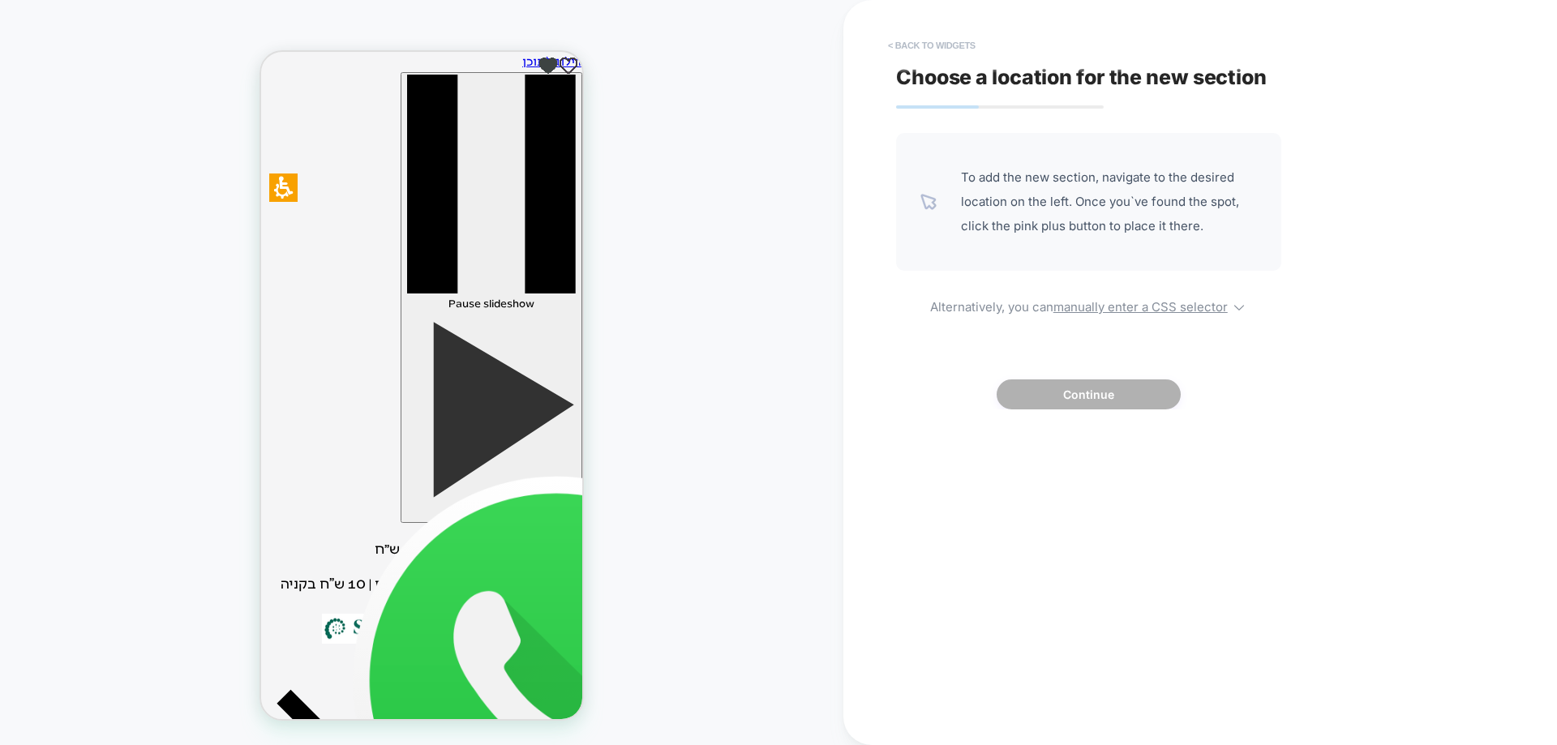
click at [965, 50] on button "< Back to widgets" at bounding box center [932, 45] width 104 height 26
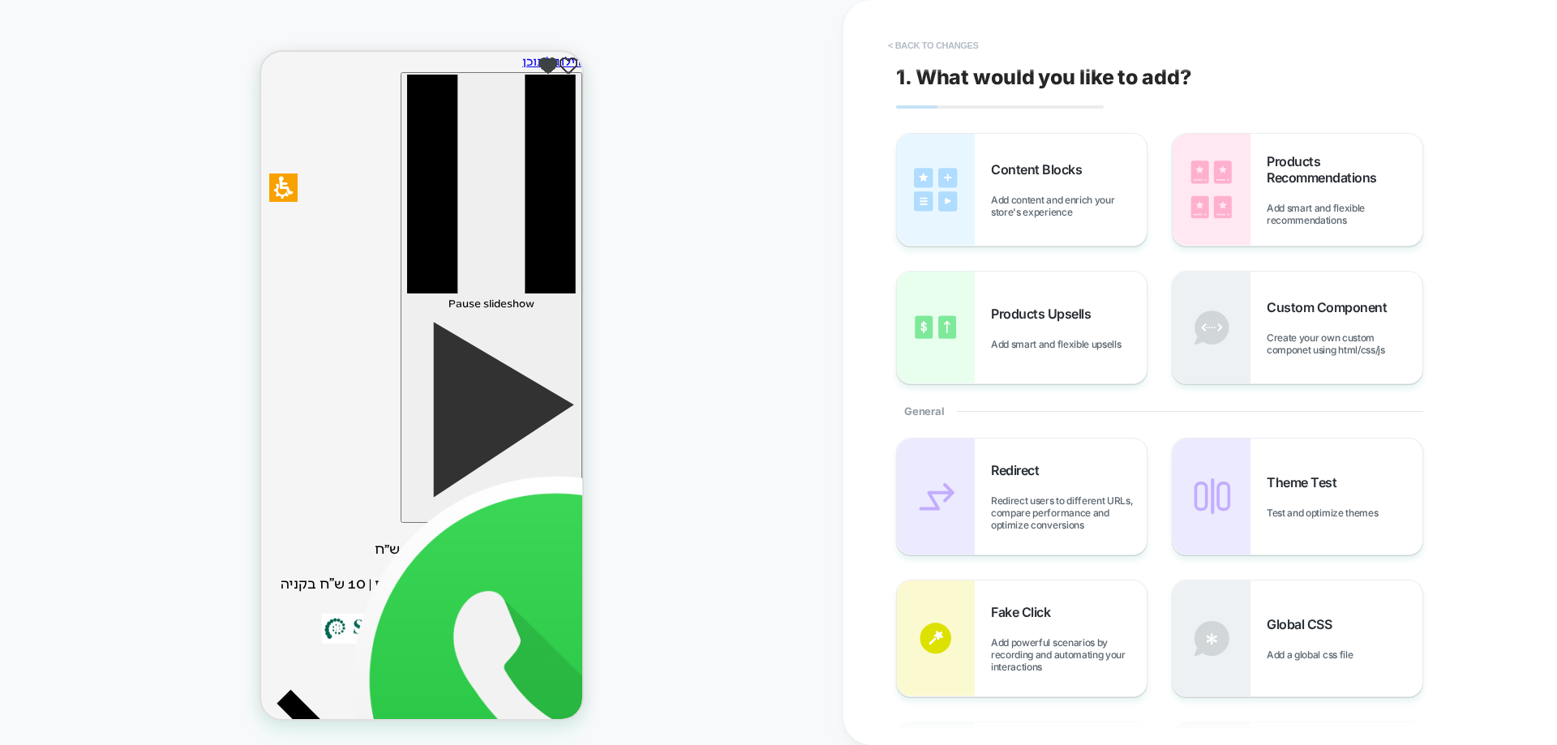
click at [944, 43] on button "< Back to changes" at bounding box center [933, 45] width 107 height 26
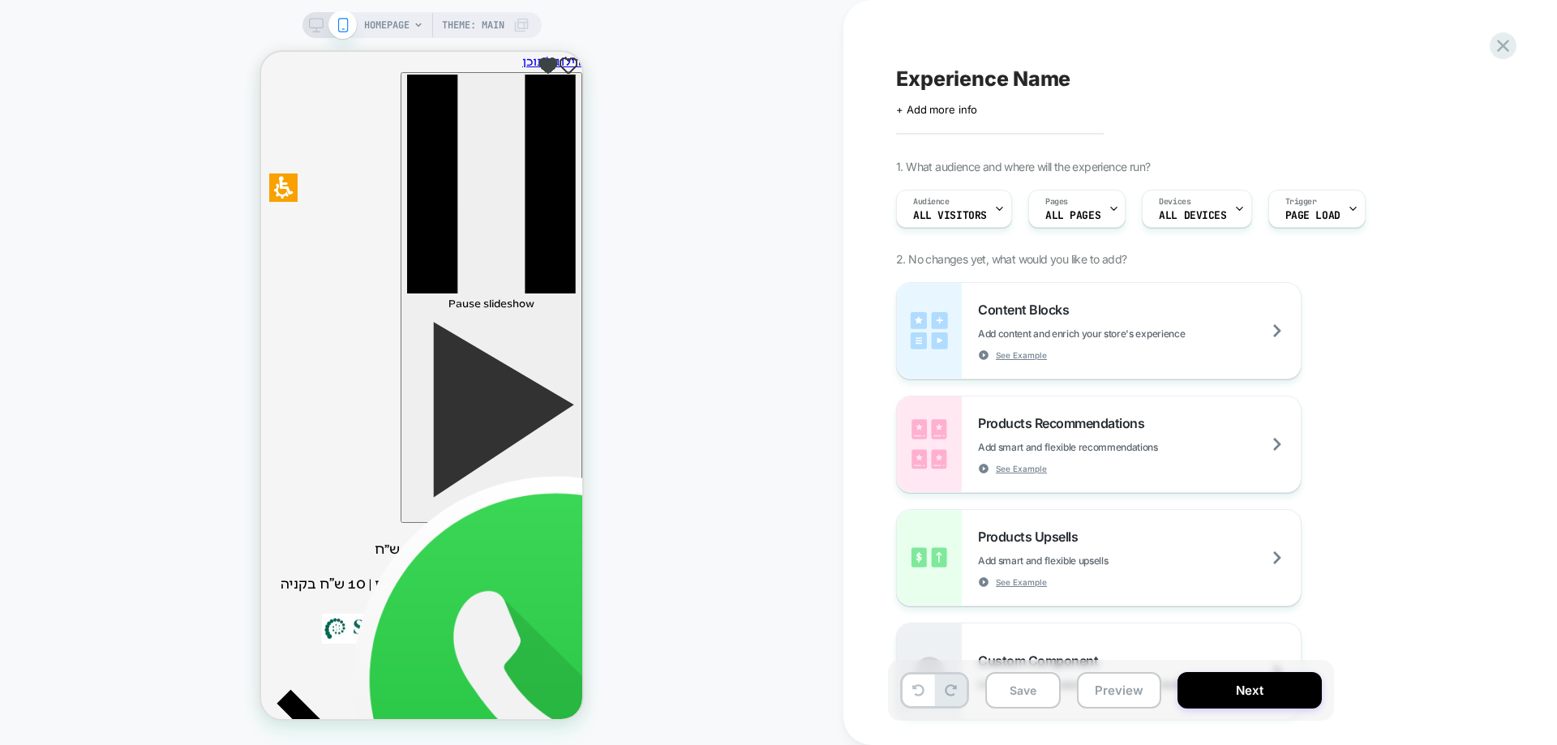
click at [404, 26] on span "HOMEPAGE" at bounding box center [386, 25] width 45 height 26
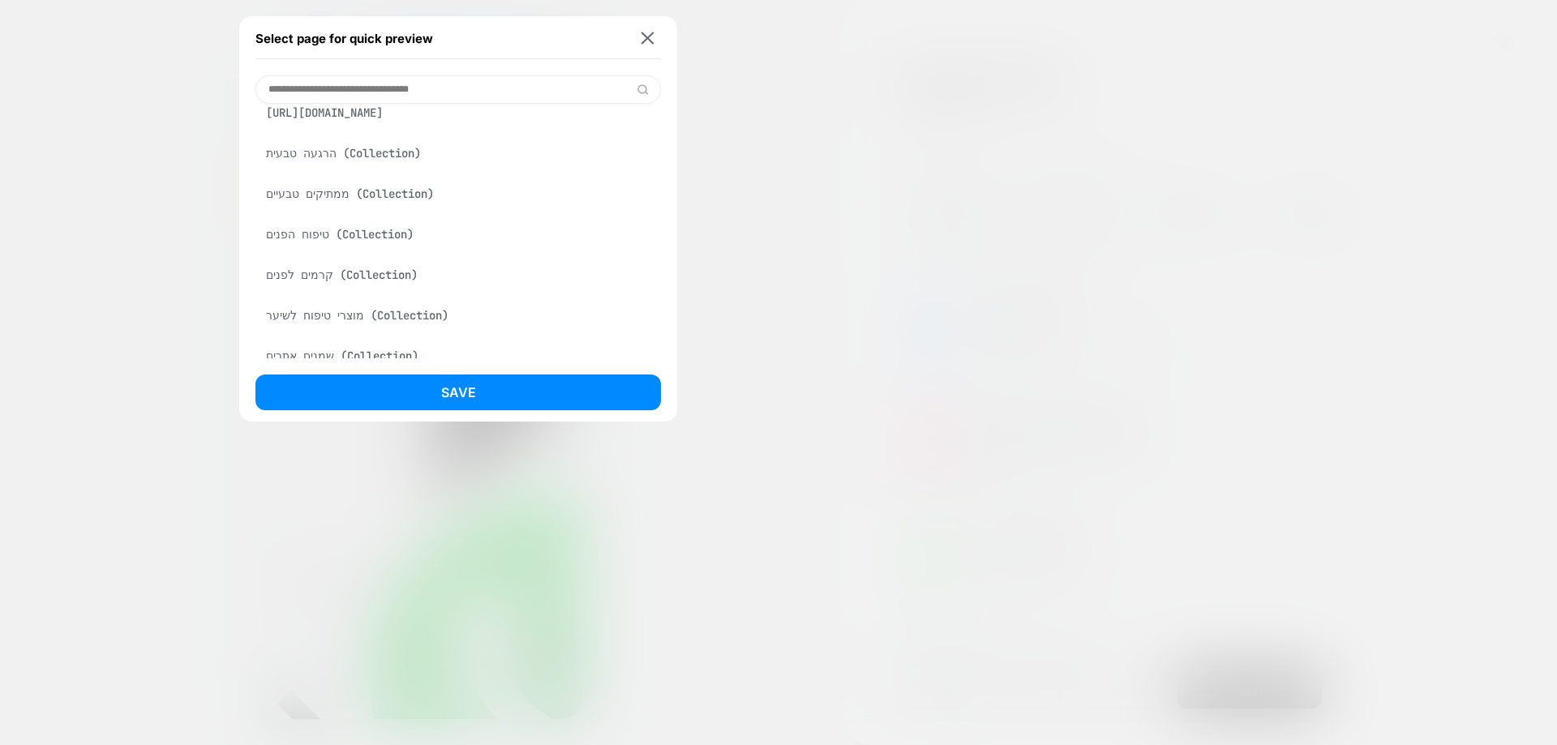
scroll to position [568, 0]
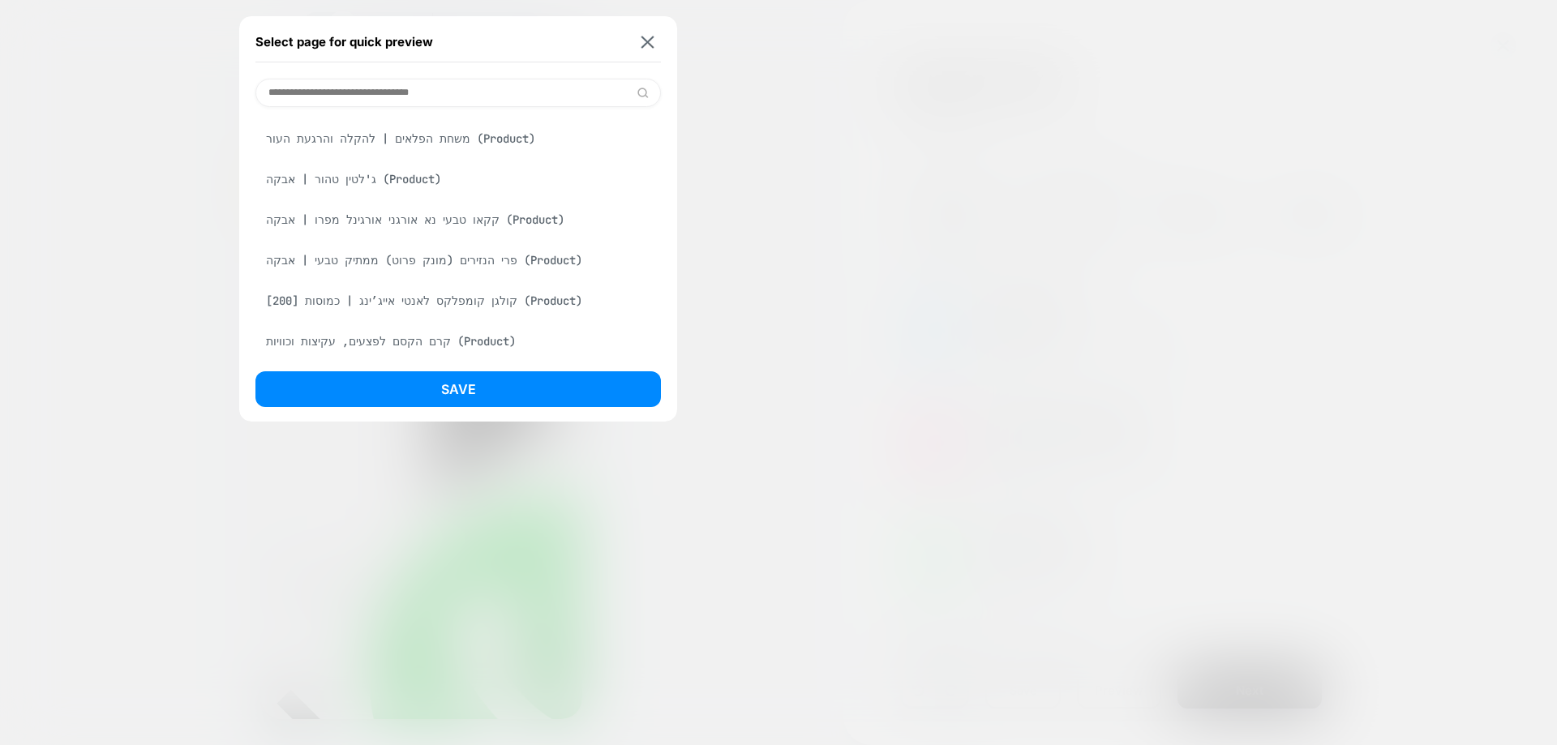
click at [443, 276] on div "פרי הנזירים (מונק פרוט) ממתיק טבעי | אבקה (Product)" at bounding box center [459, 260] width 406 height 31
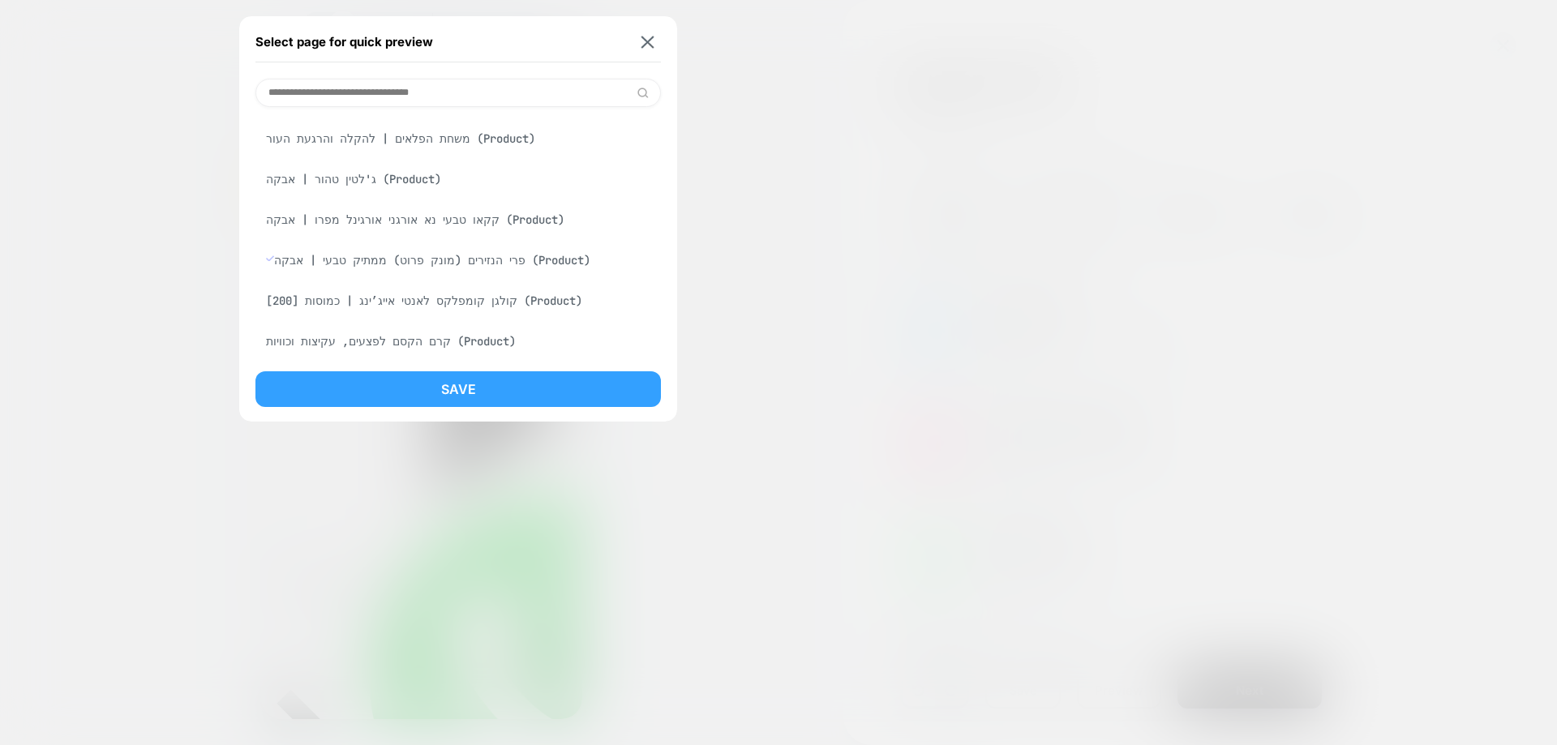
click at [456, 380] on button "Save" at bounding box center [459, 390] width 406 height 36
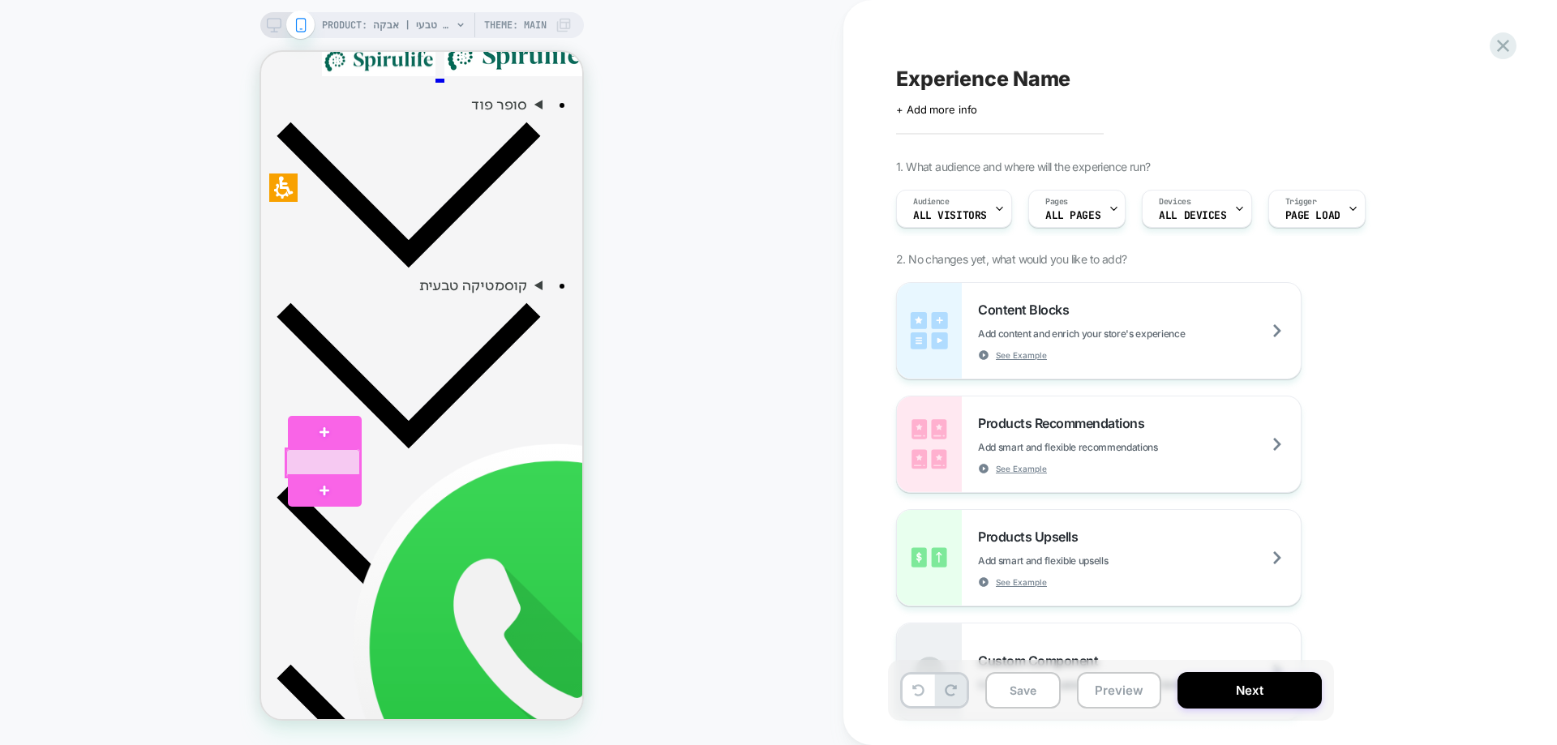
click at [332, 460] on div at bounding box center [323, 463] width 74 height 28
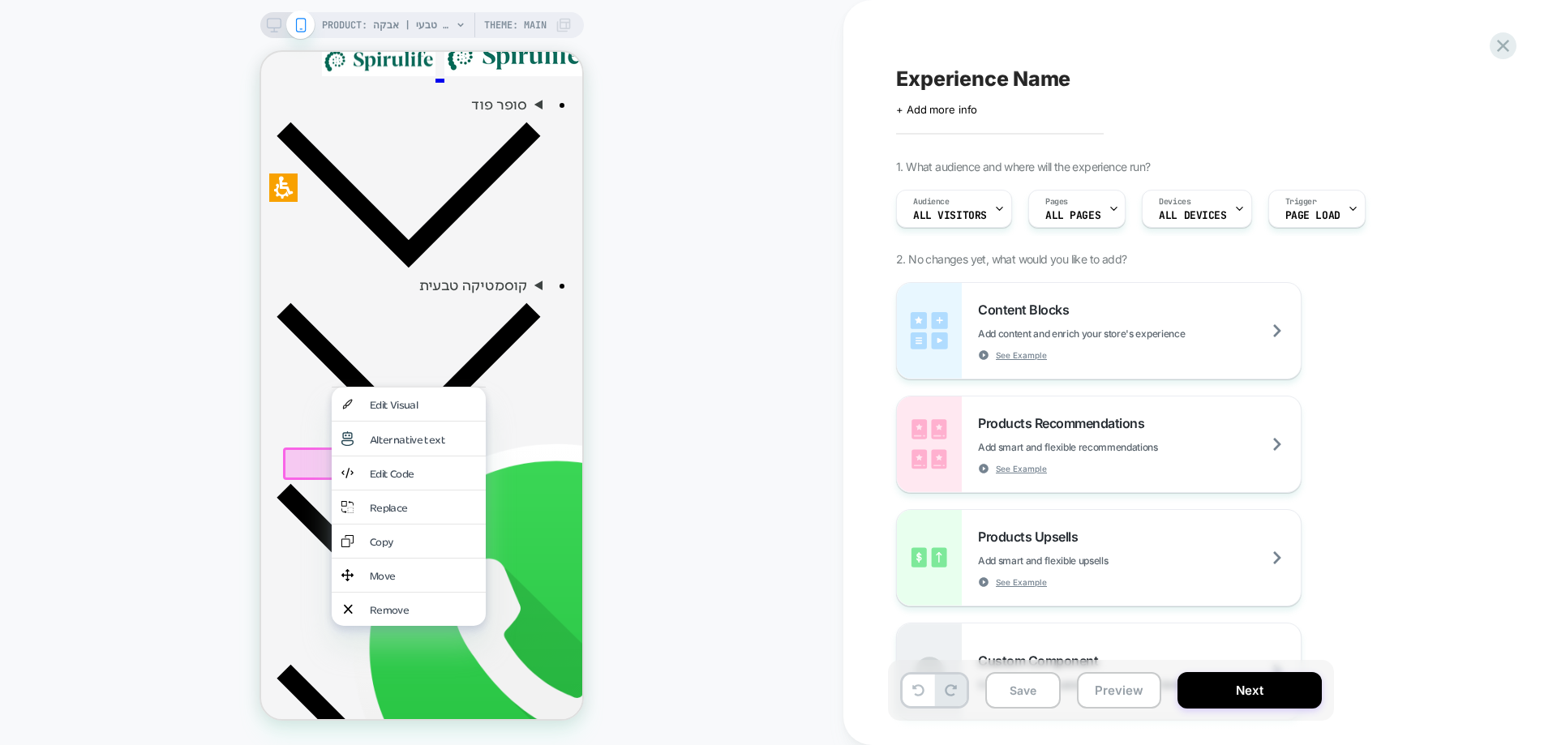
click at [685, 425] on div "PRODUCT: פרי הנזירים (מונק פרוט) ממתיק טבעי | אבקה PRODUCT: פרי הנזירים (מונק פ…" at bounding box center [422, 372] width 844 height 713
click at [372, 411] on div "Edit Visual" at bounding box center [409, 404] width 154 height 33
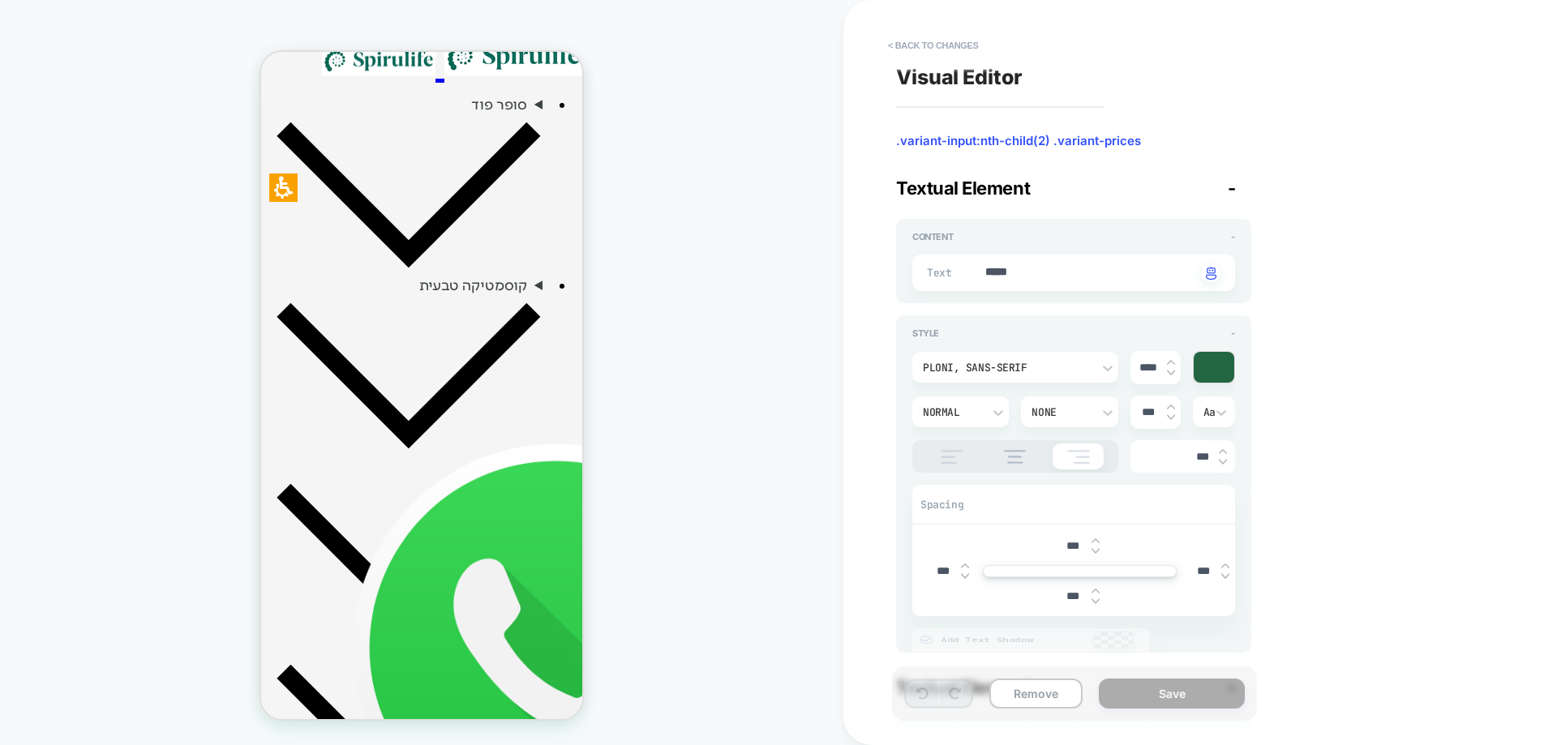
type textarea "*"
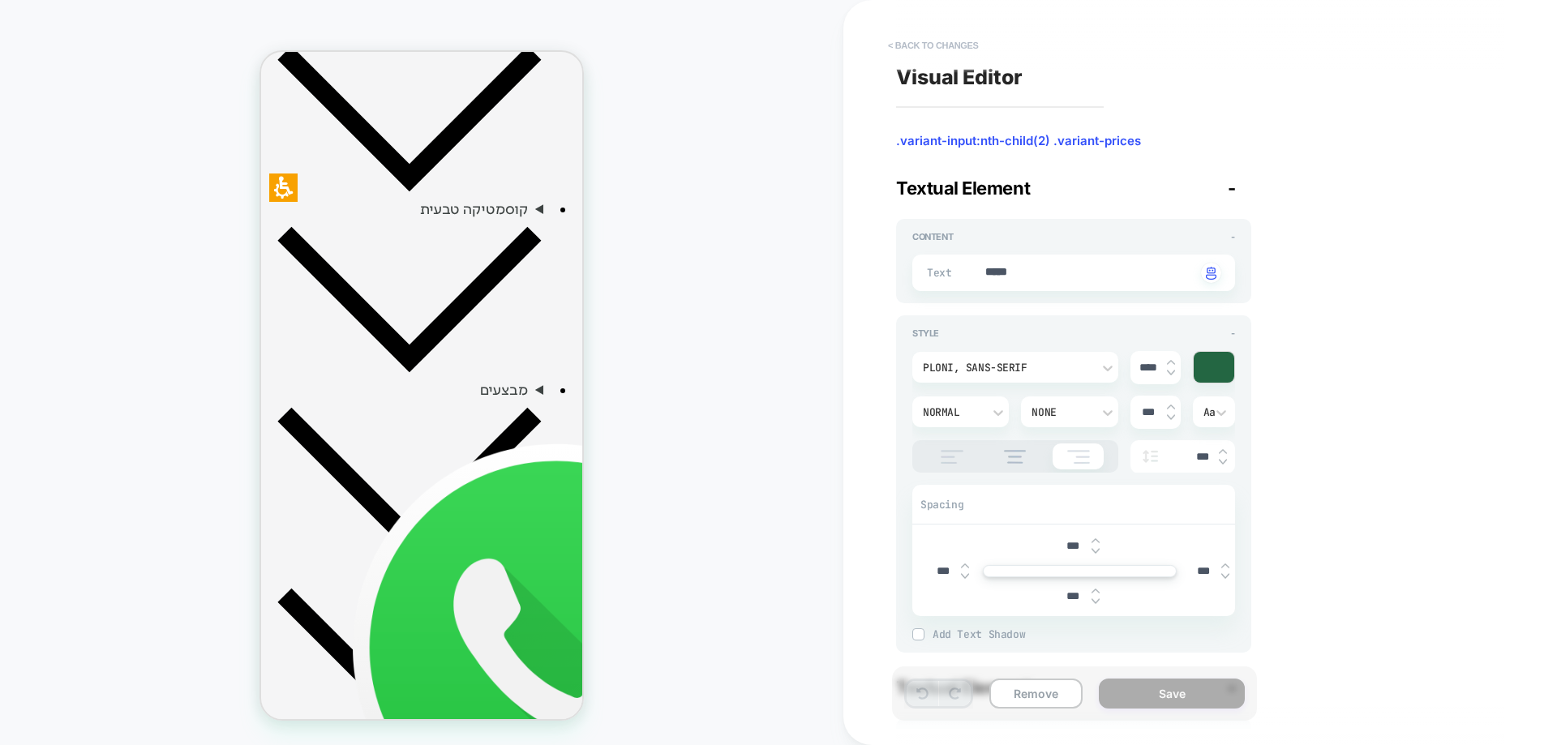
click at [941, 41] on button "< Back to changes" at bounding box center [933, 45] width 107 height 26
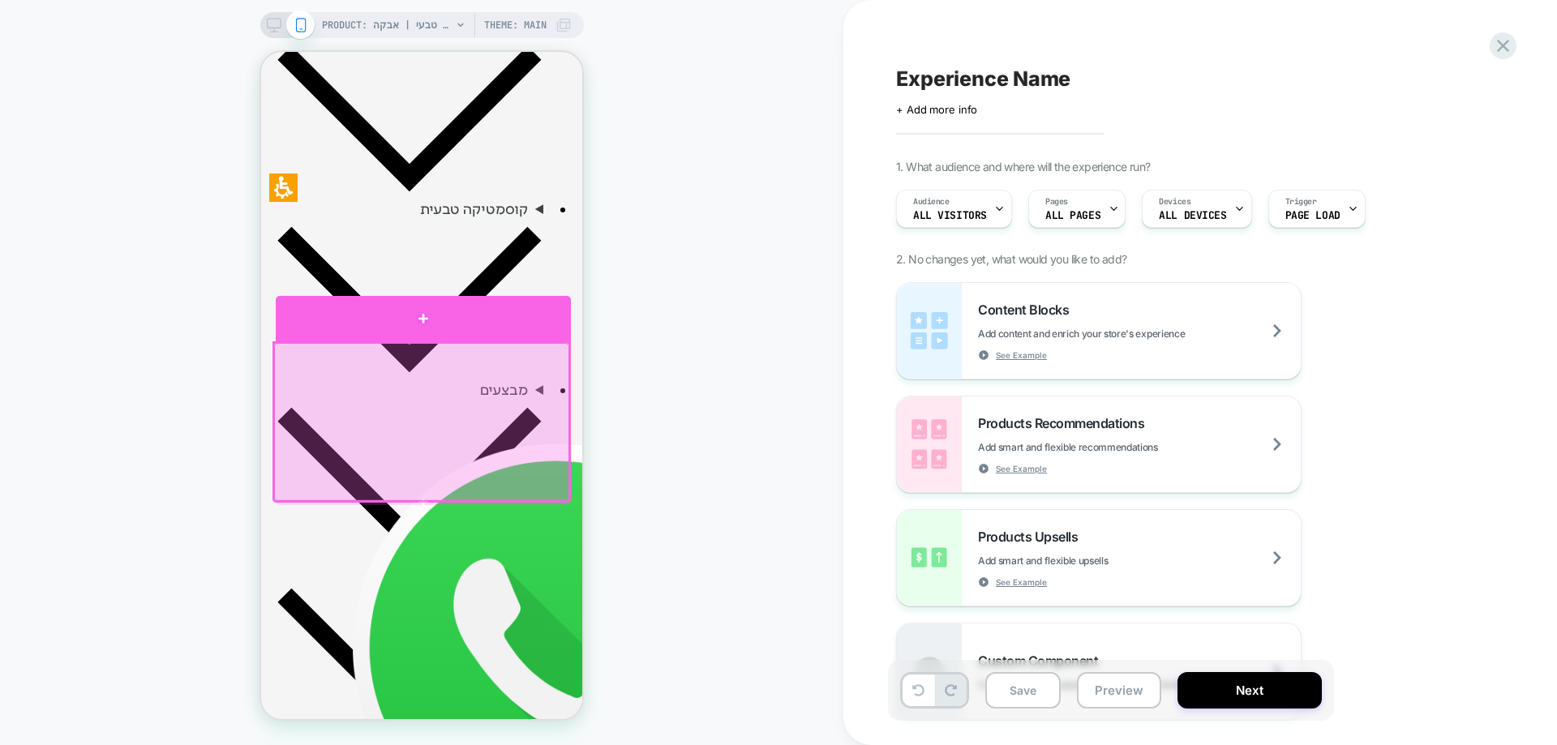
click at [500, 326] on div at bounding box center [423, 318] width 295 height 45
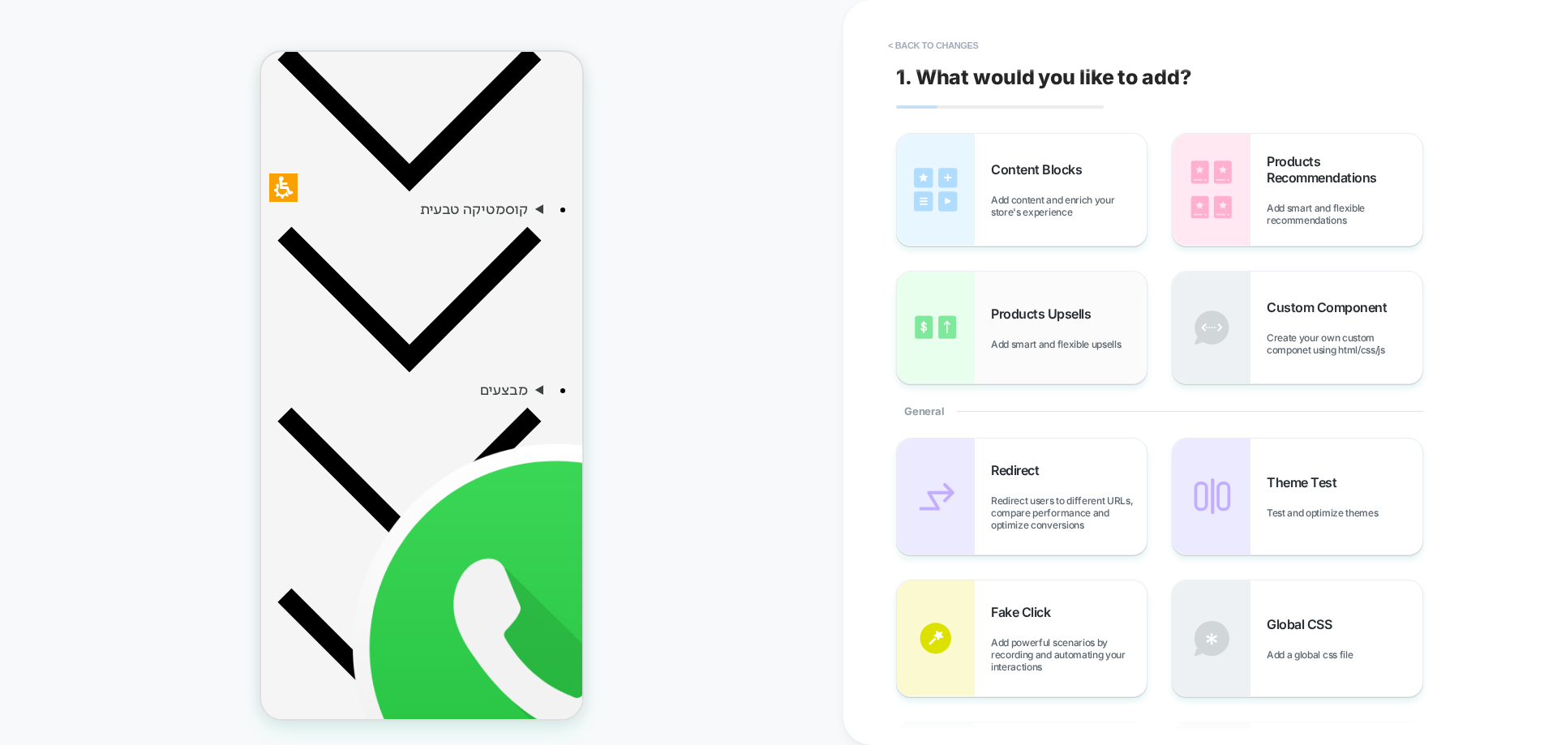
scroll to position [623, 0]
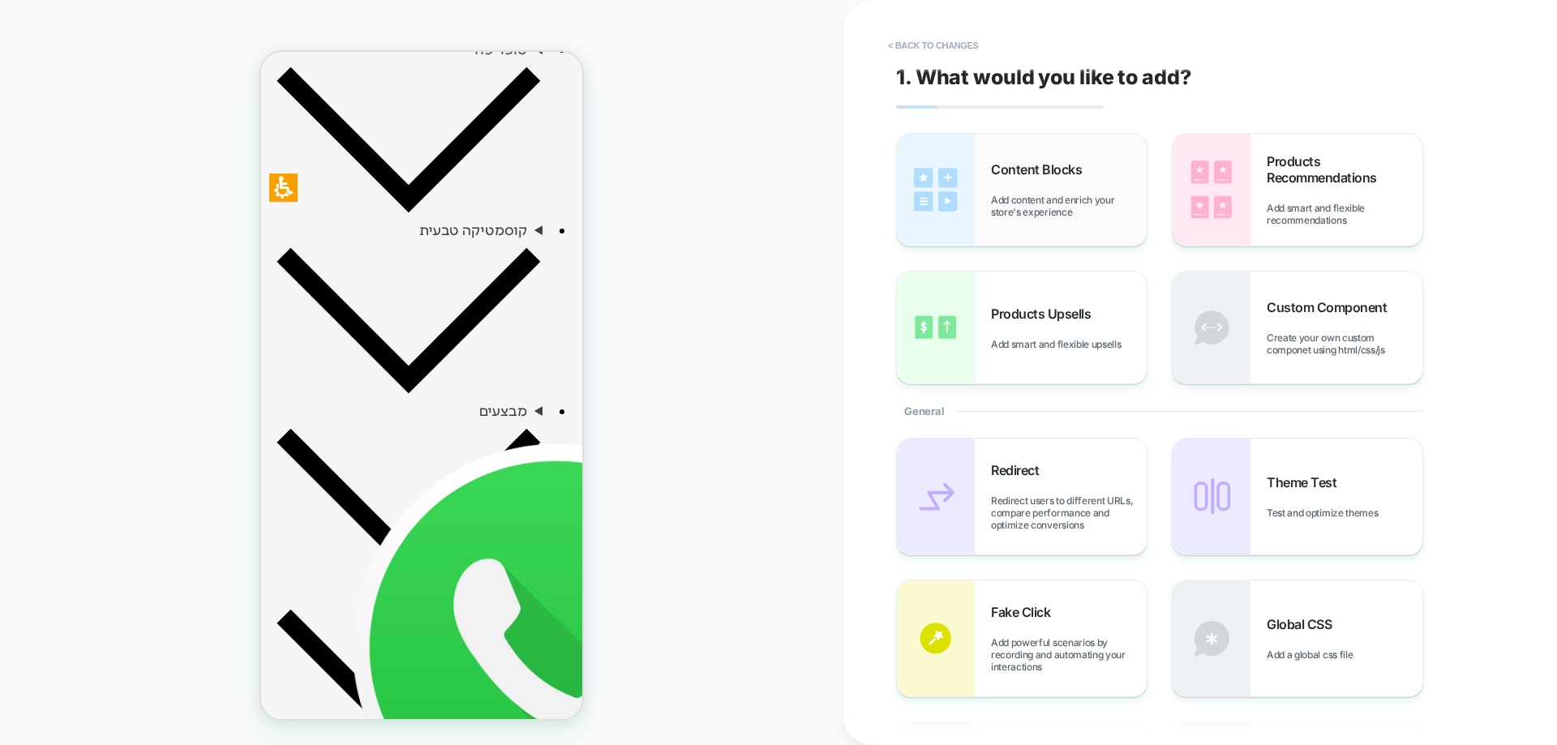
click at [1032, 174] on span "Content Blocks" at bounding box center [1040, 169] width 99 height 16
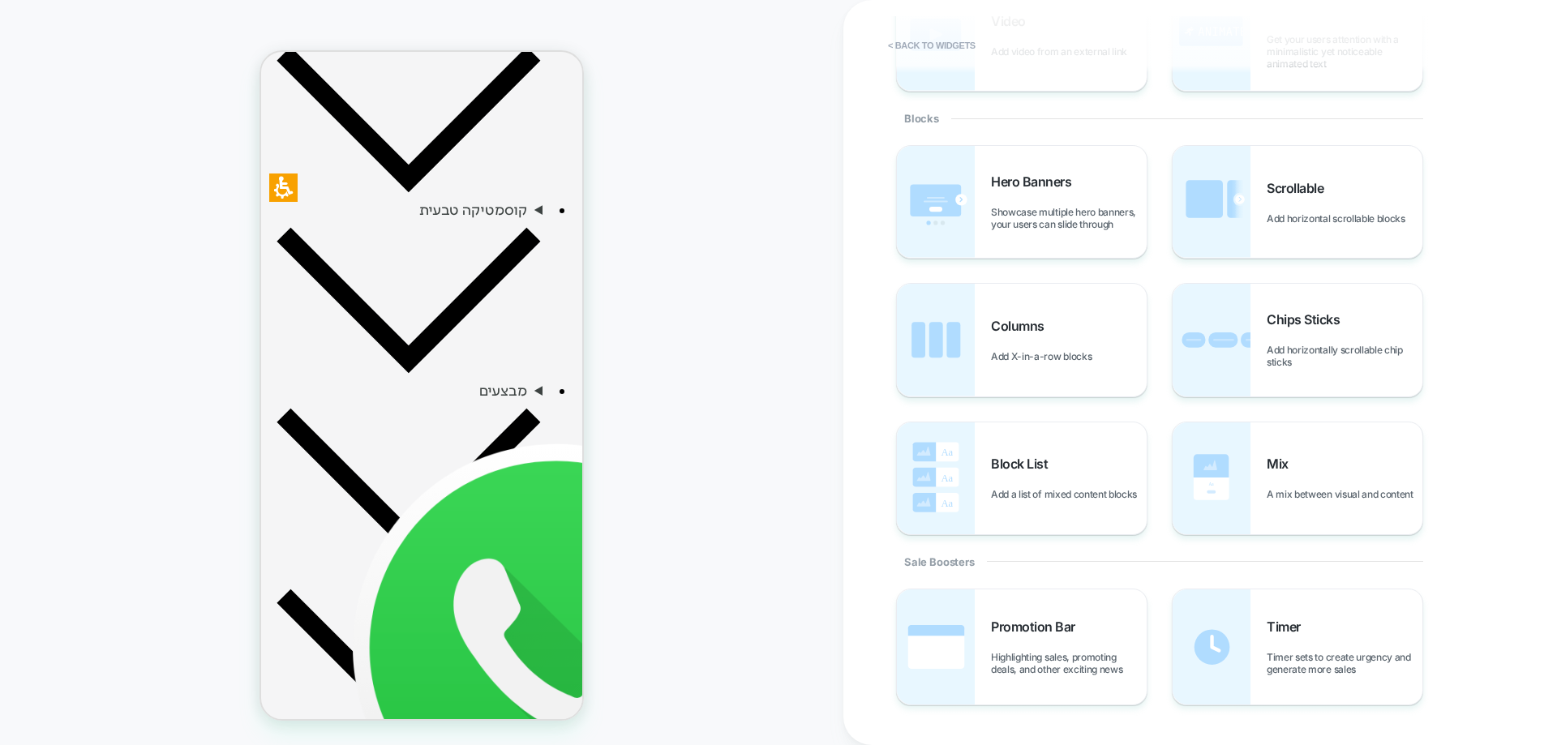
scroll to position [0, 0]
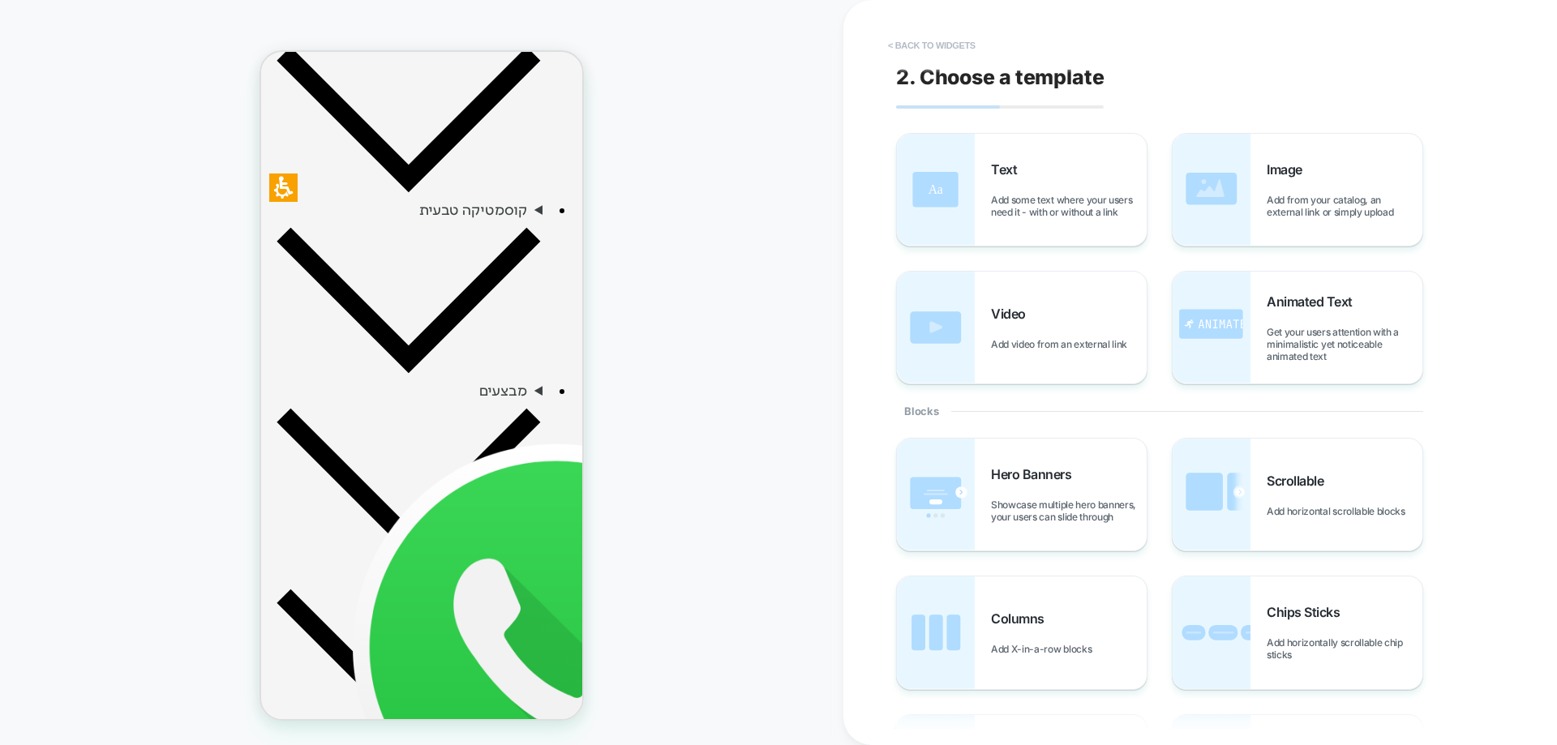
click at [962, 48] on button "< Back to widgets" at bounding box center [932, 45] width 104 height 26
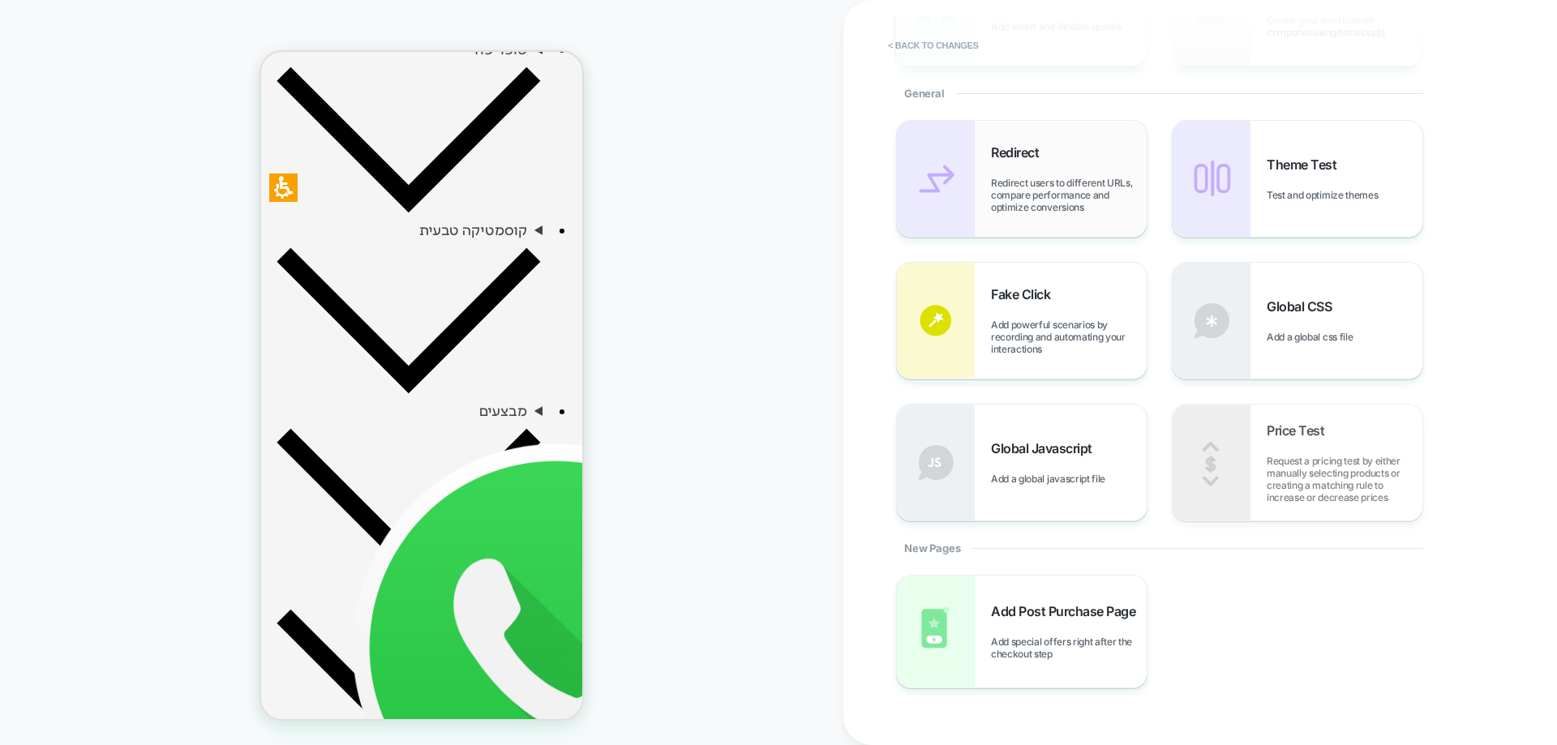
scroll to position [324, 0]
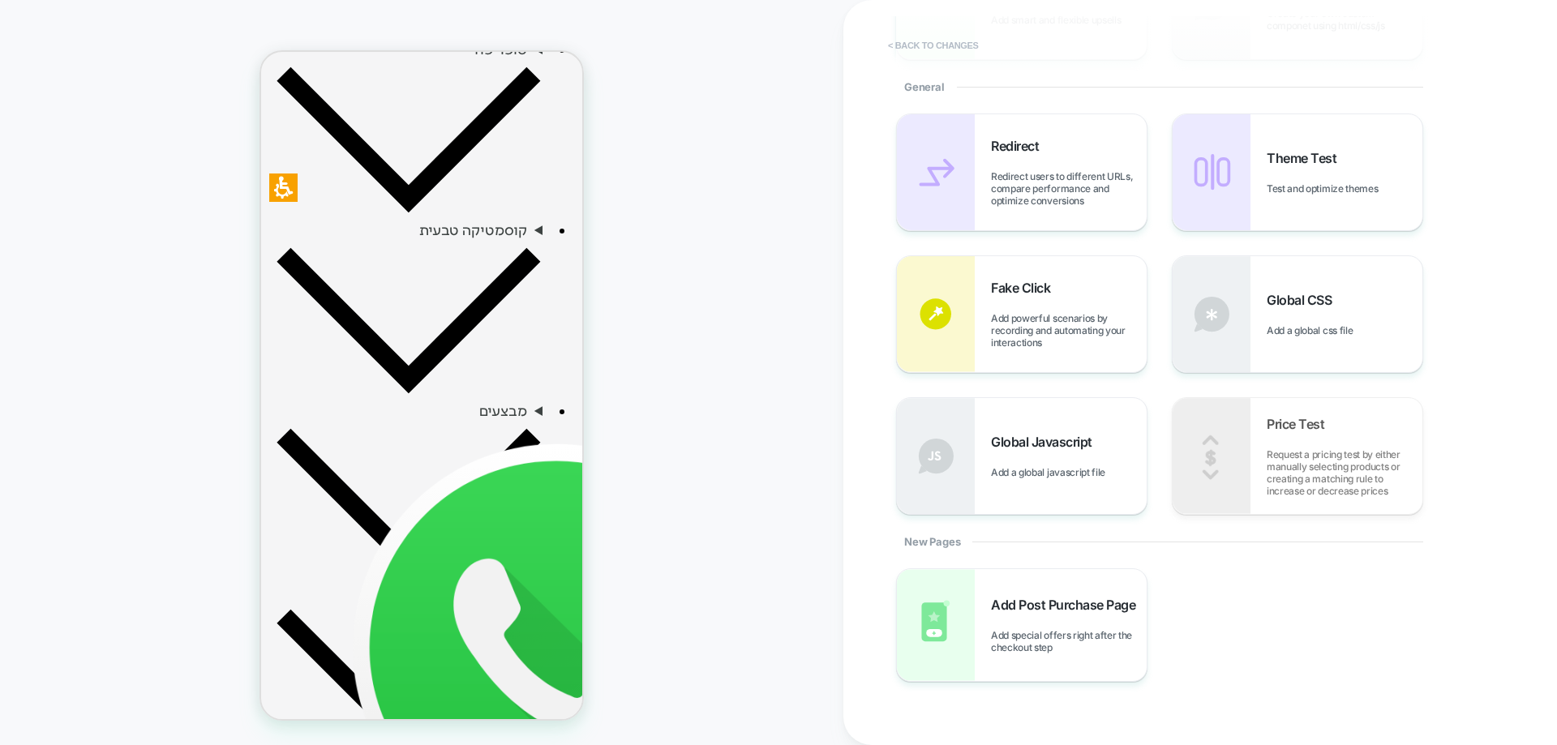
click at [961, 39] on button "< Back to changes" at bounding box center [933, 45] width 107 height 26
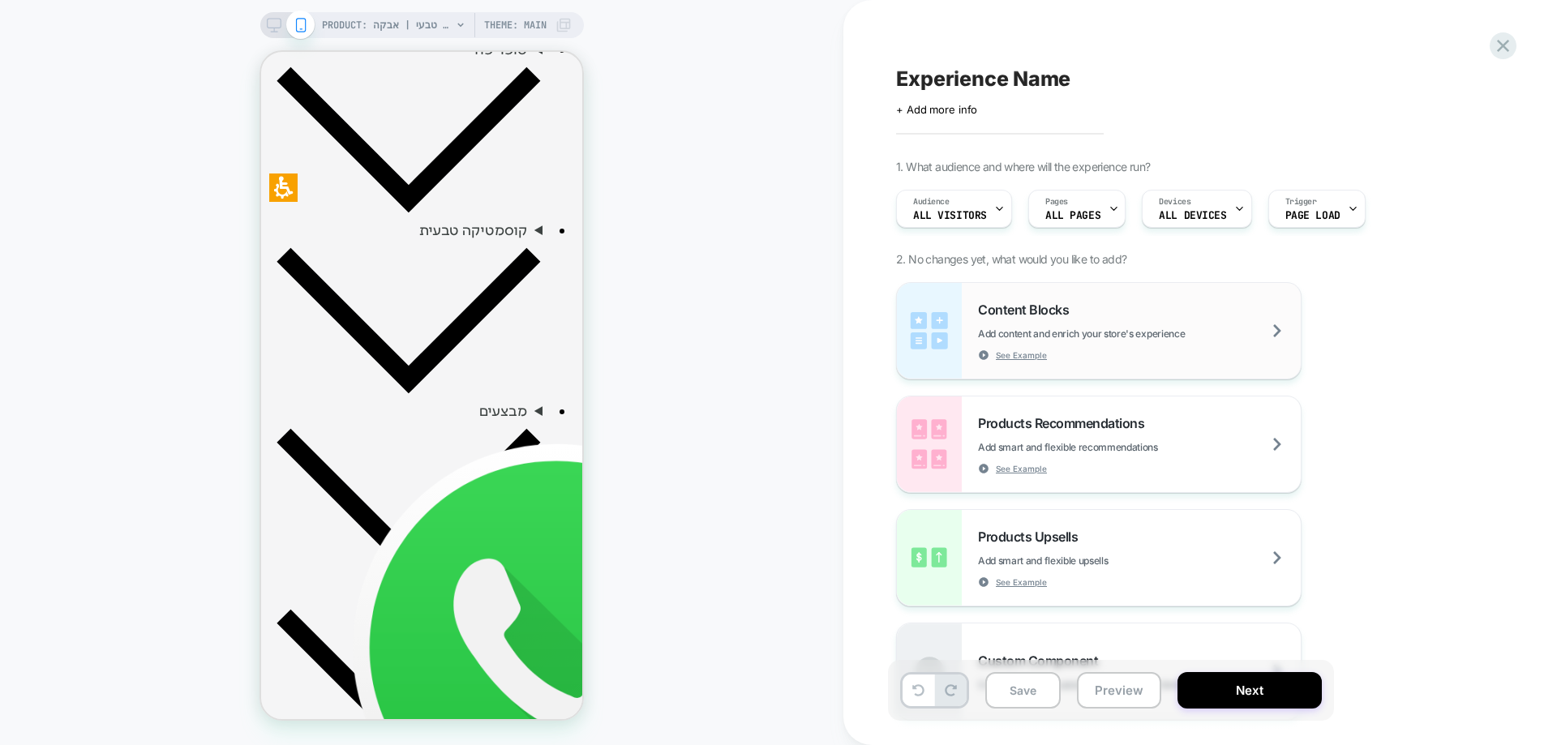
click at [969, 337] on div "Content Blocks Add content and enrich your store's experience See Example" at bounding box center [1099, 331] width 404 height 96
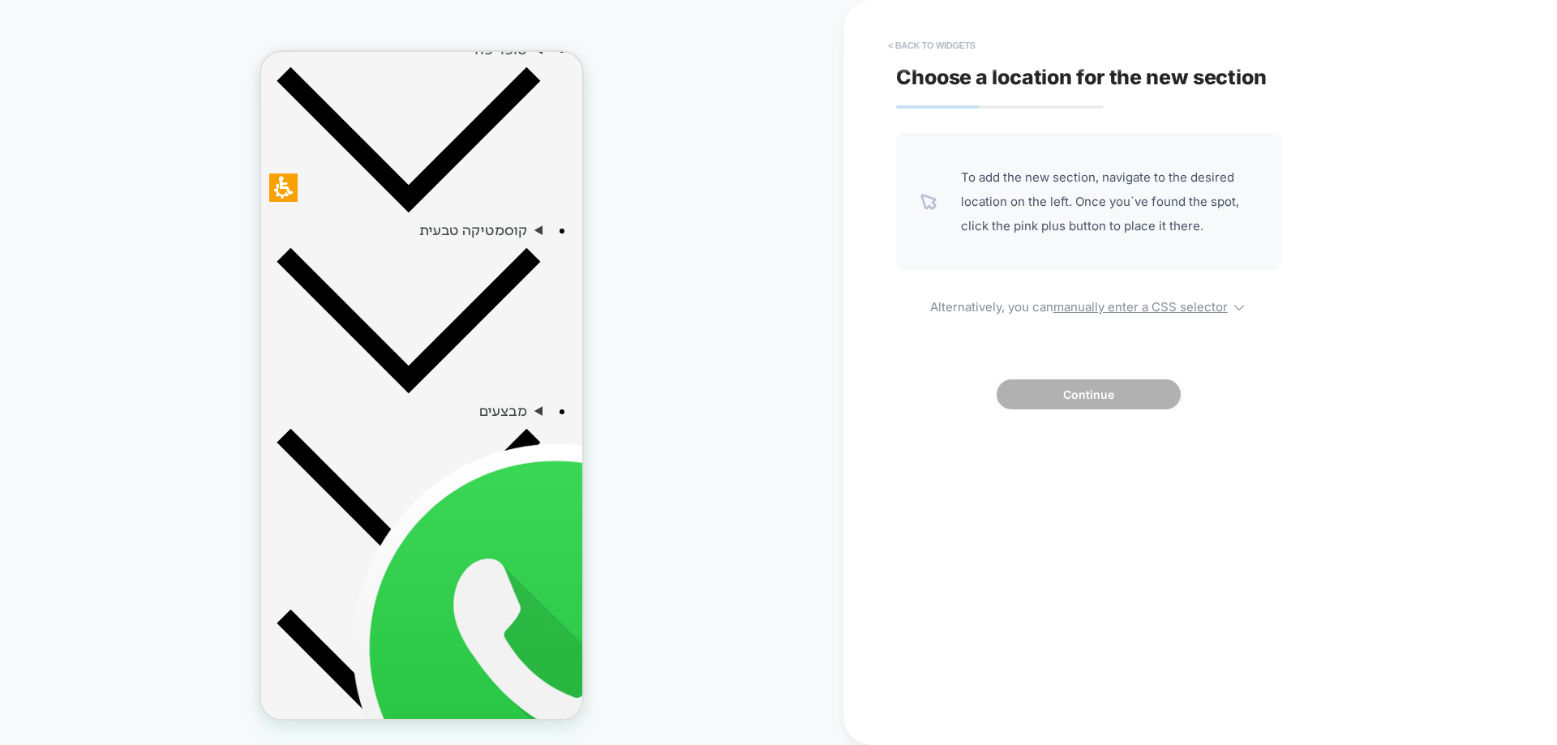
click at [969, 52] on button "< Back to widgets" at bounding box center [932, 45] width 104 height 26
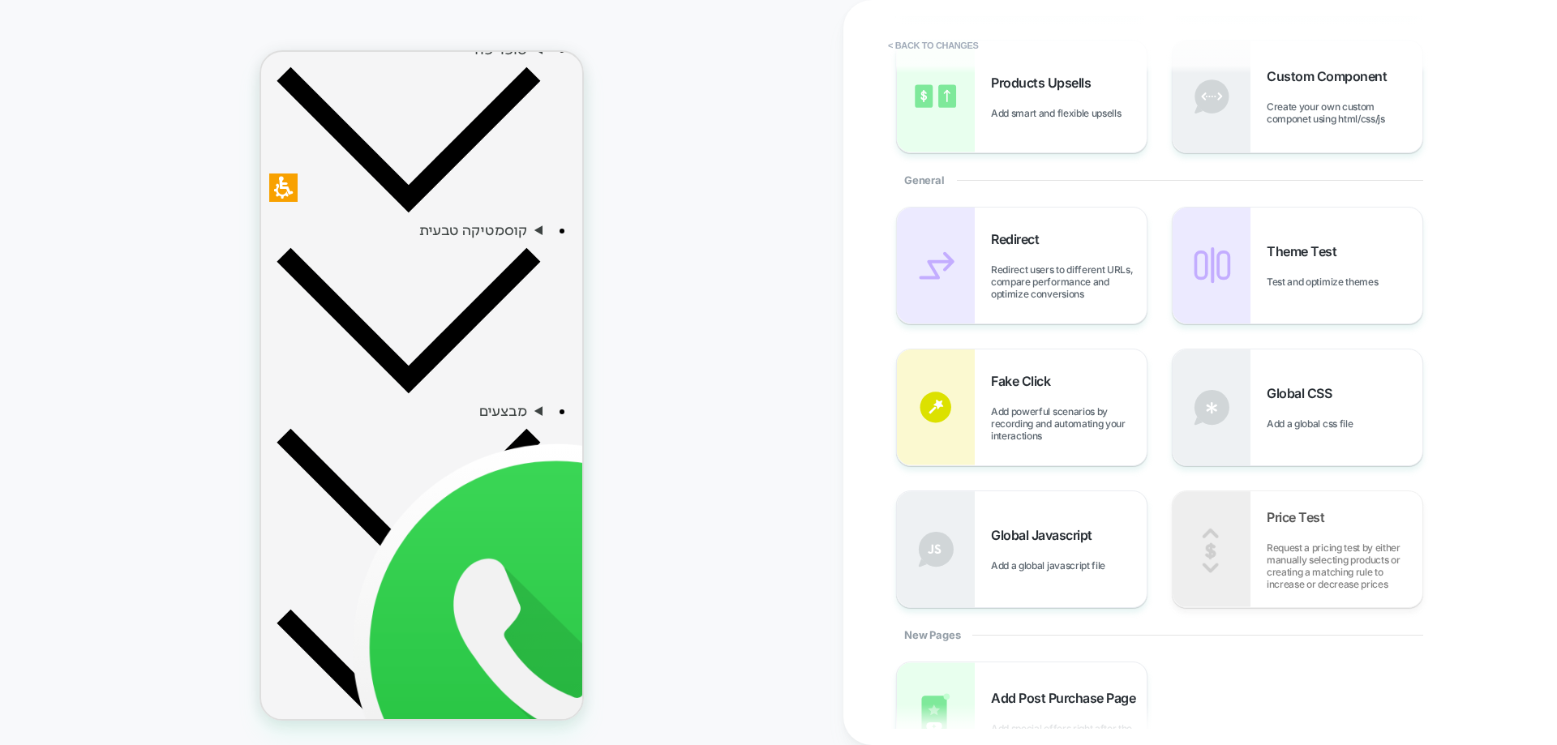
scroll to position [407, 0]
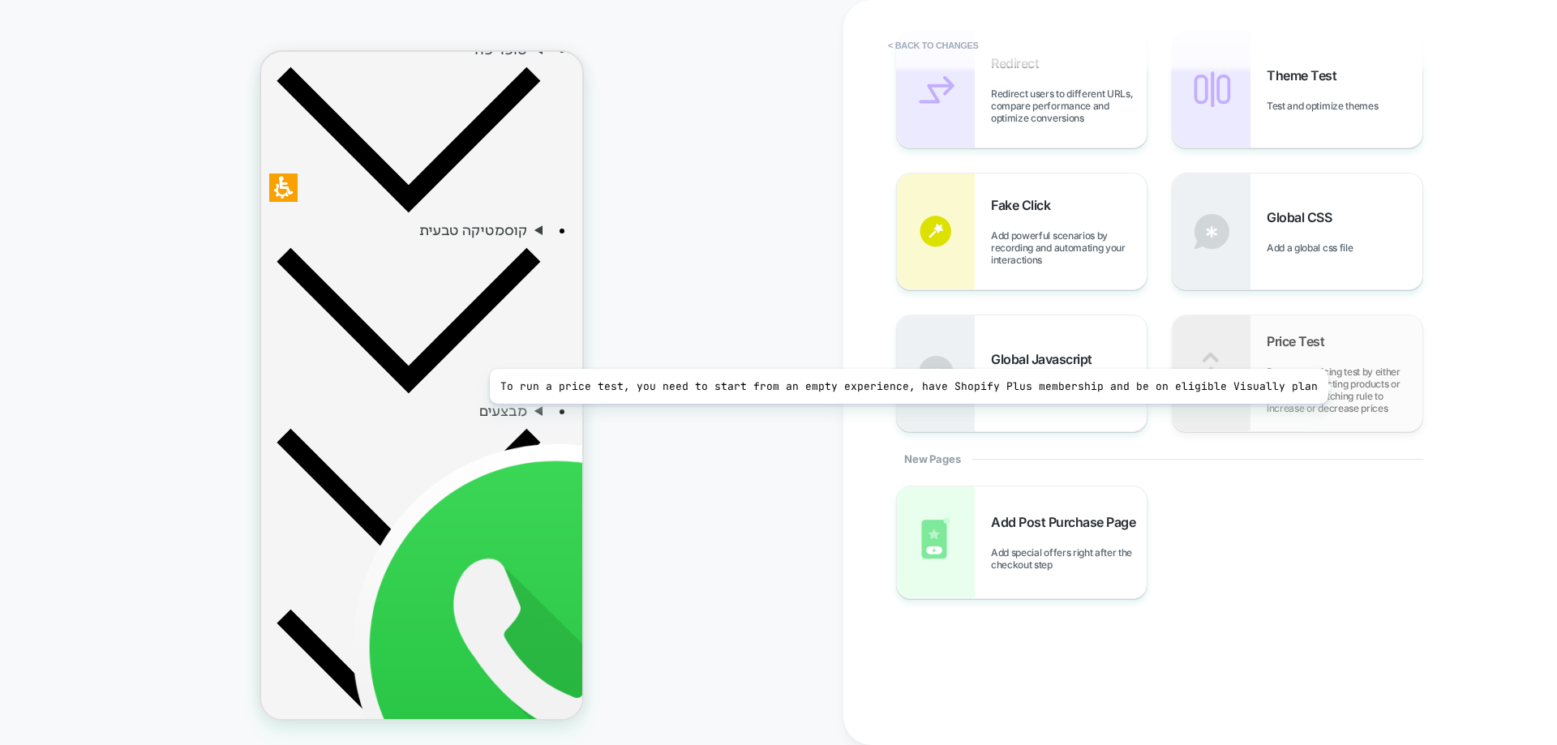
click at [1320, 387] on span "Request a pricing test by either manually selecting products or creating a matc…" at bounding box center [1345, 390] width 156 height 49
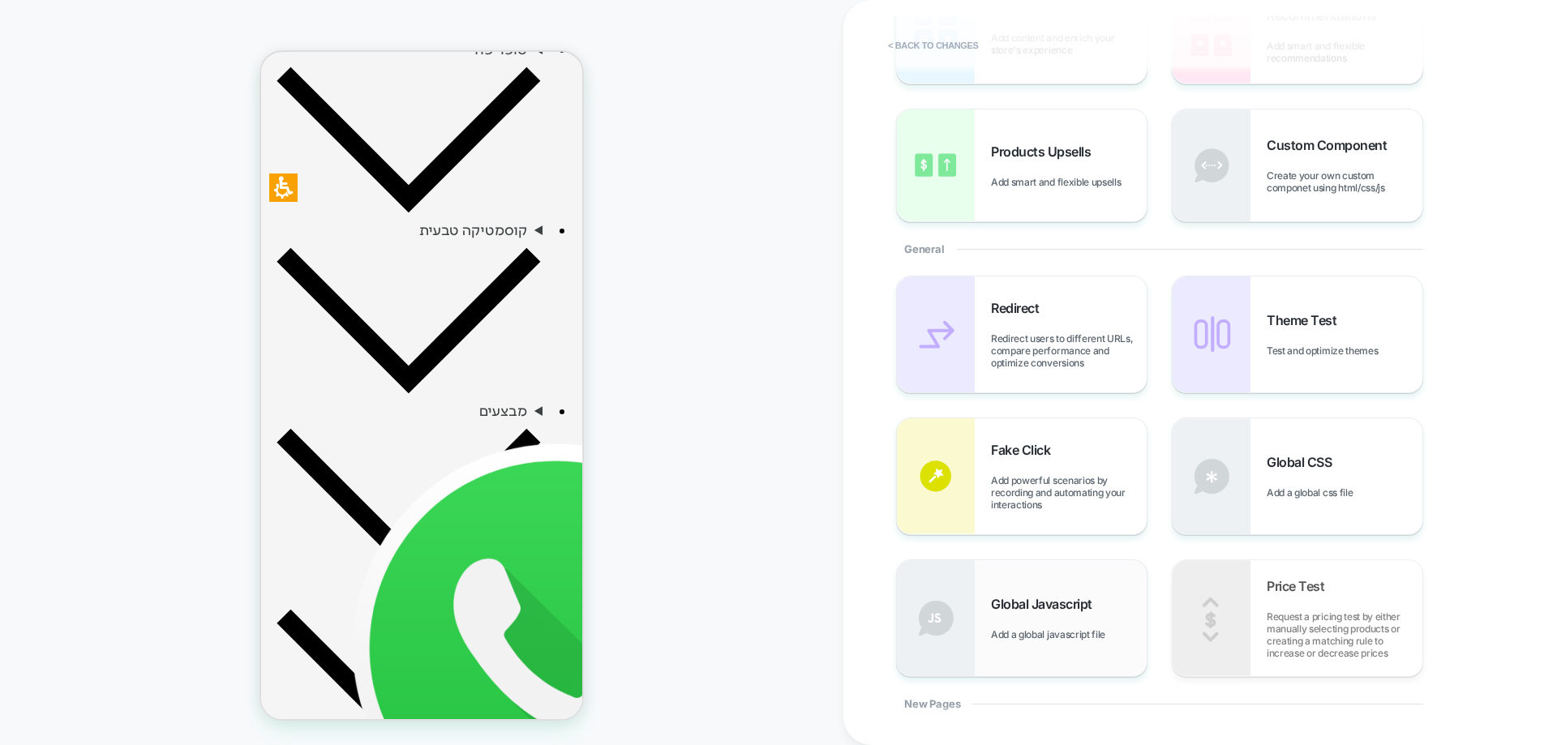
scroll to position [0, 0]
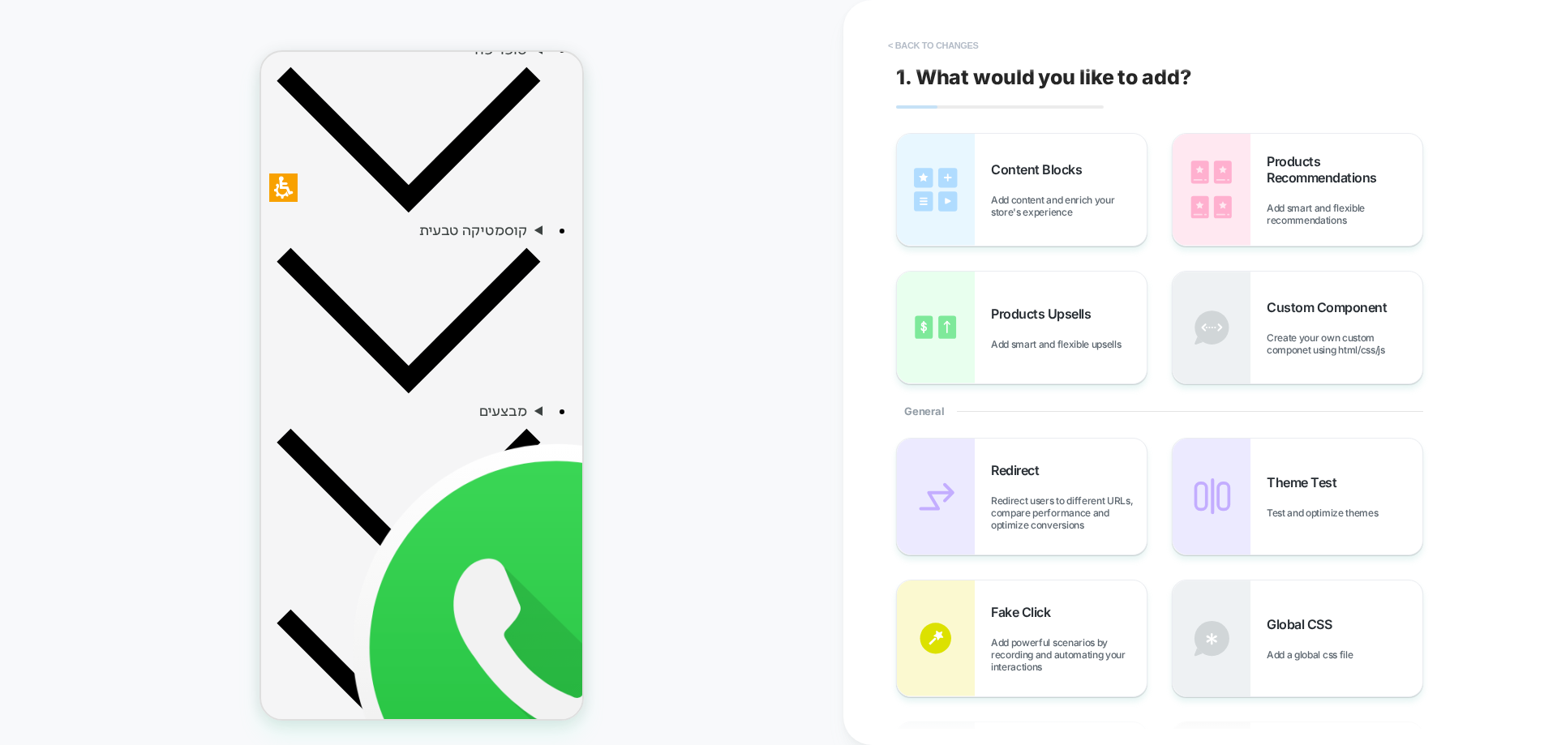
click at [944, 54] on button "< Back to changes" at bounding box center [933, 45] width 107 height 26
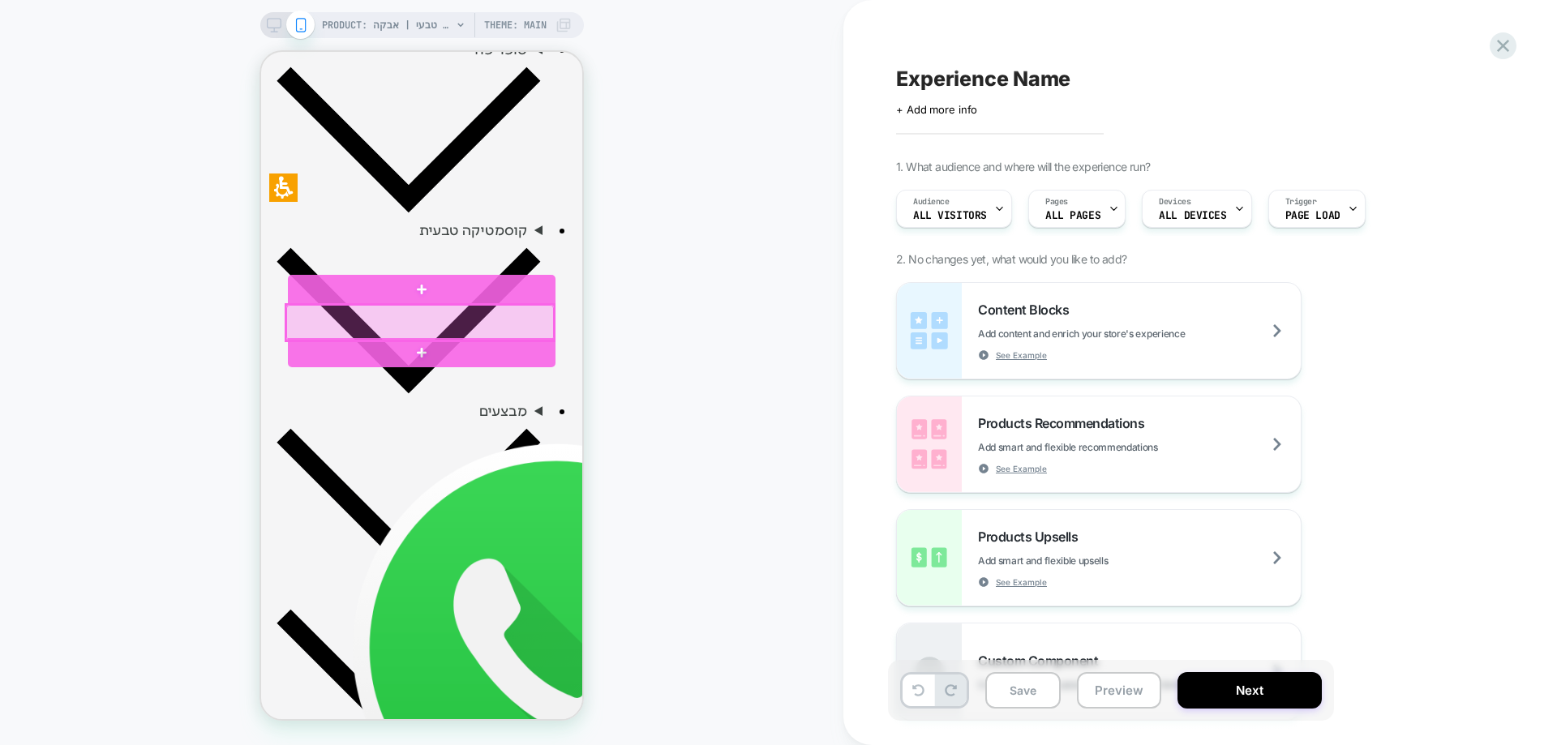
click at [519, 316] on div at bounding box center [420, 323] width 268 height 36
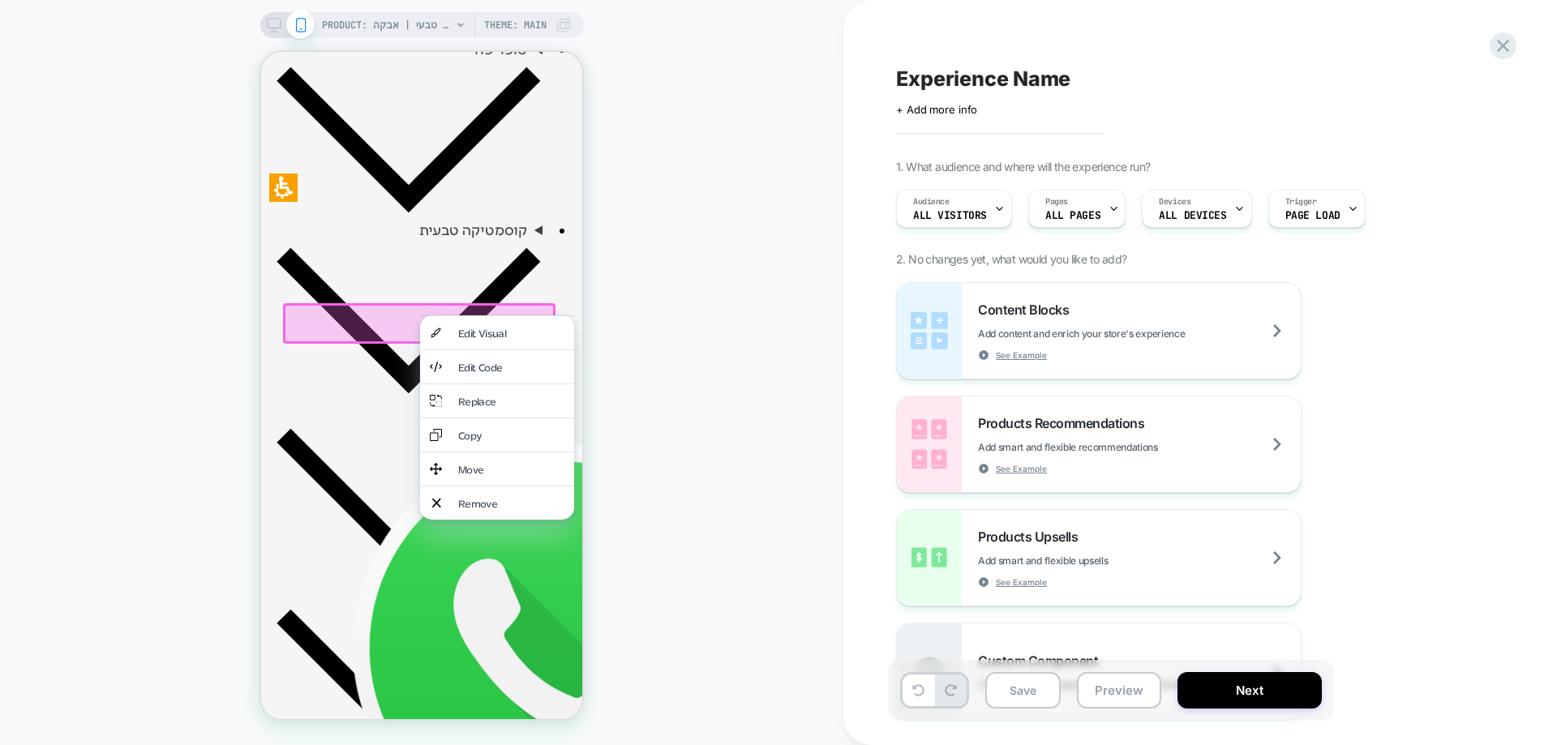
click at [767, 315] on div "PRODUCT: פרי הנזירים (מונק פרוט) ממתיק טבעי | אבקה PRODUCT: פרי הנזירים (מונק פ…" at bounding box center [422, 372] width 844 height 713
click at [1062, 316] on span "Content Blocks" at bounding box center [1027, 310] width 99 height 16
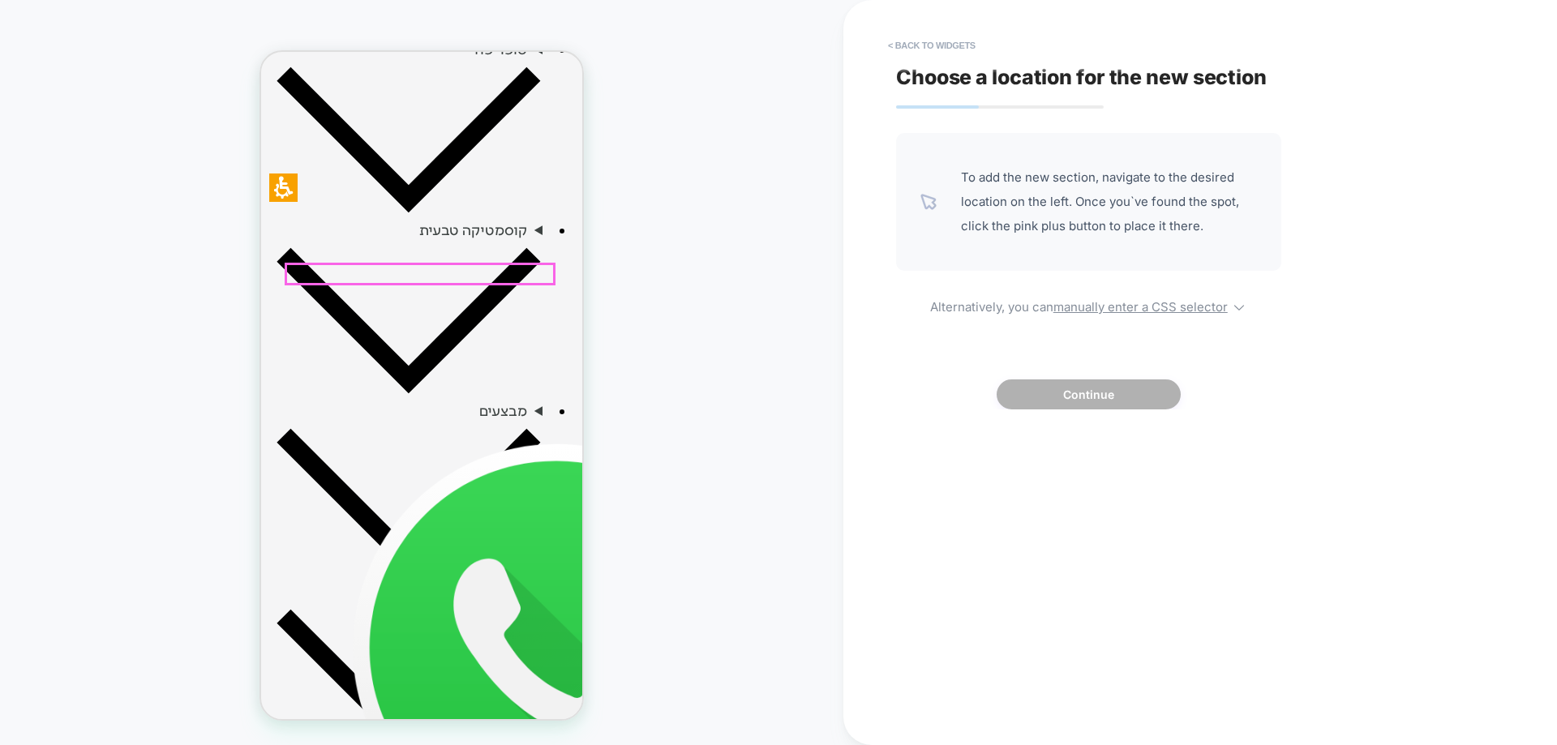
click at [941, 45] on button "< Back to widgets" at bounding box center [932, 45] width 104 height 26
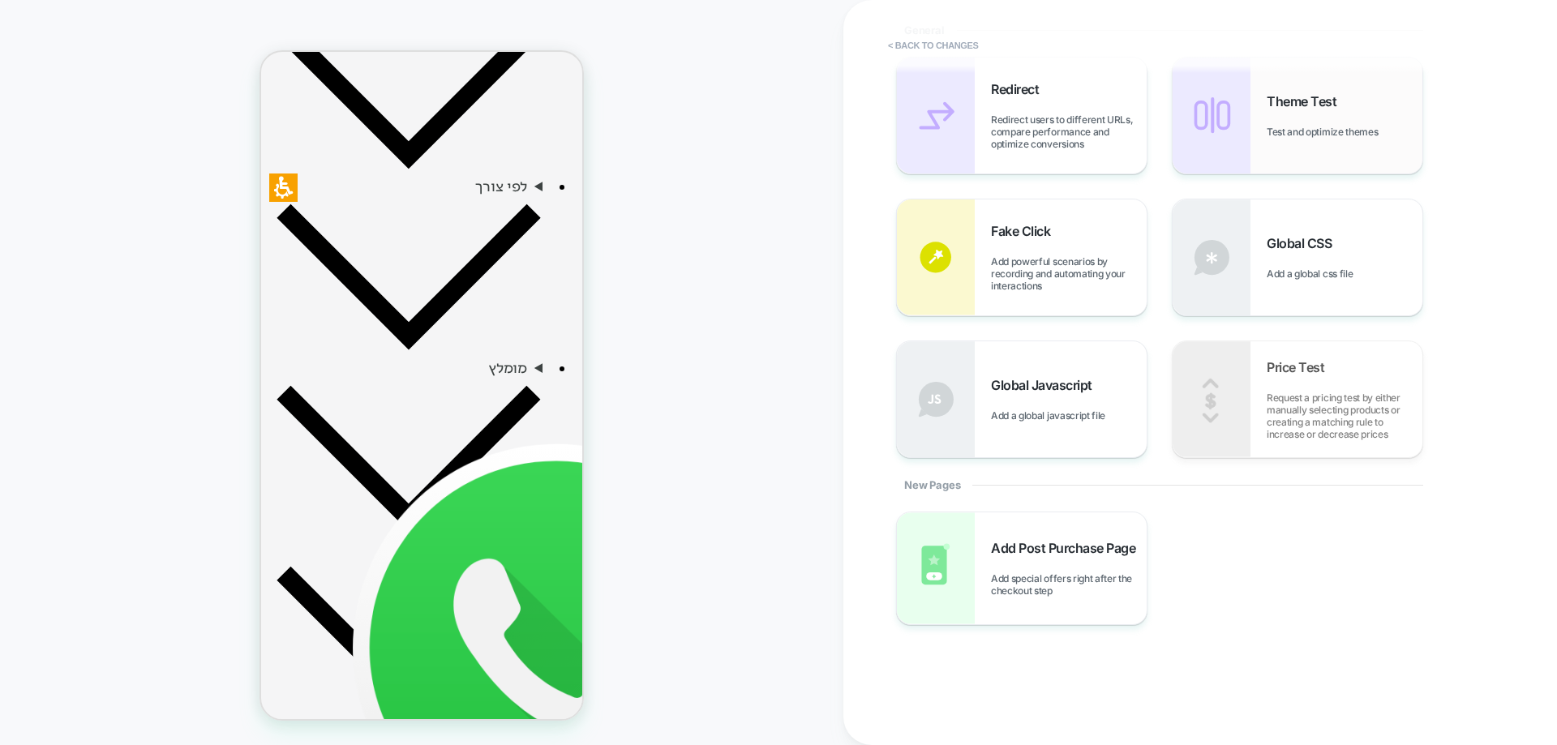
scroll to position [406, 0]
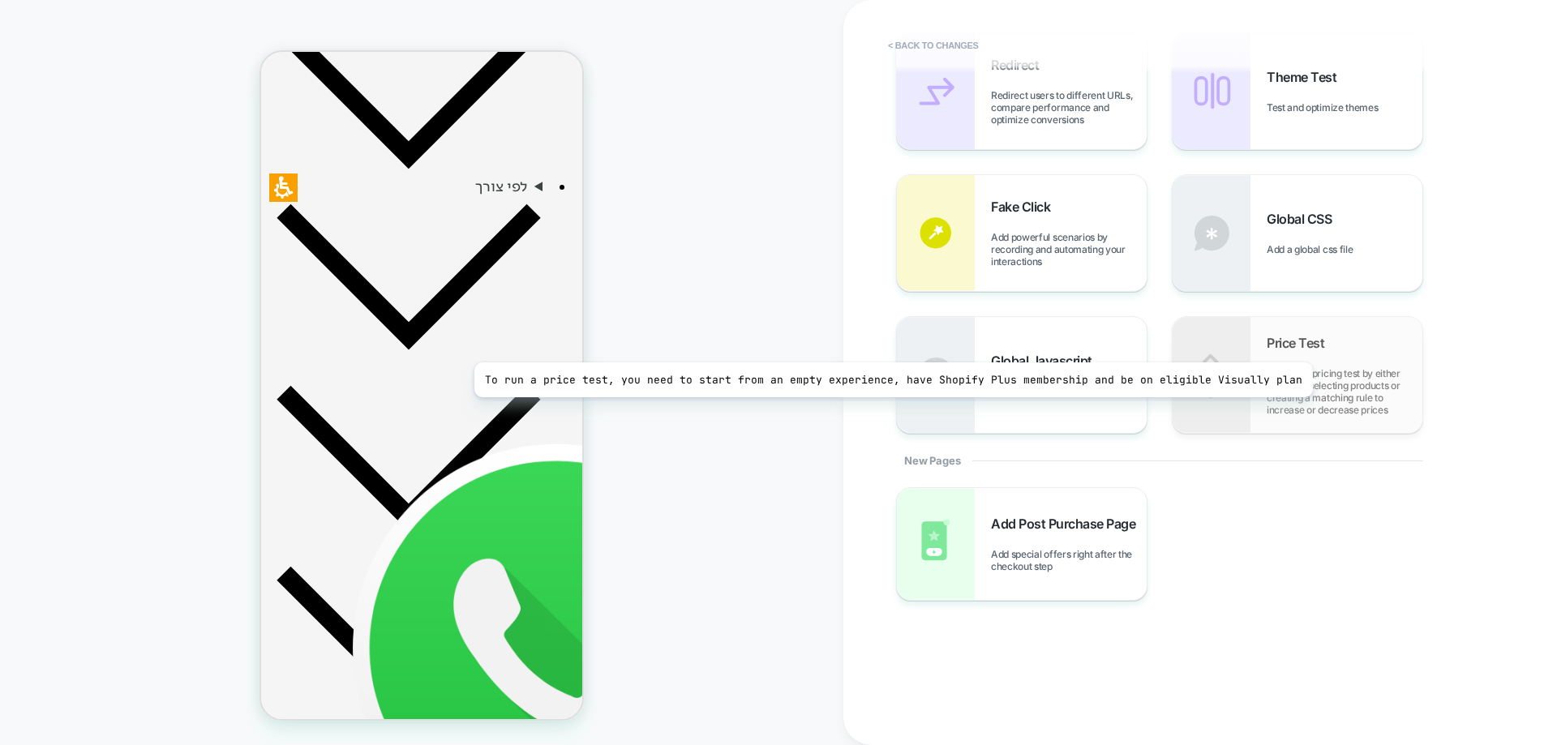
click at [1304, 380] on span "Request a pricing test by either manually selecting products or creating a matc…" at bounding box center [1345, 391] width 156 height 49
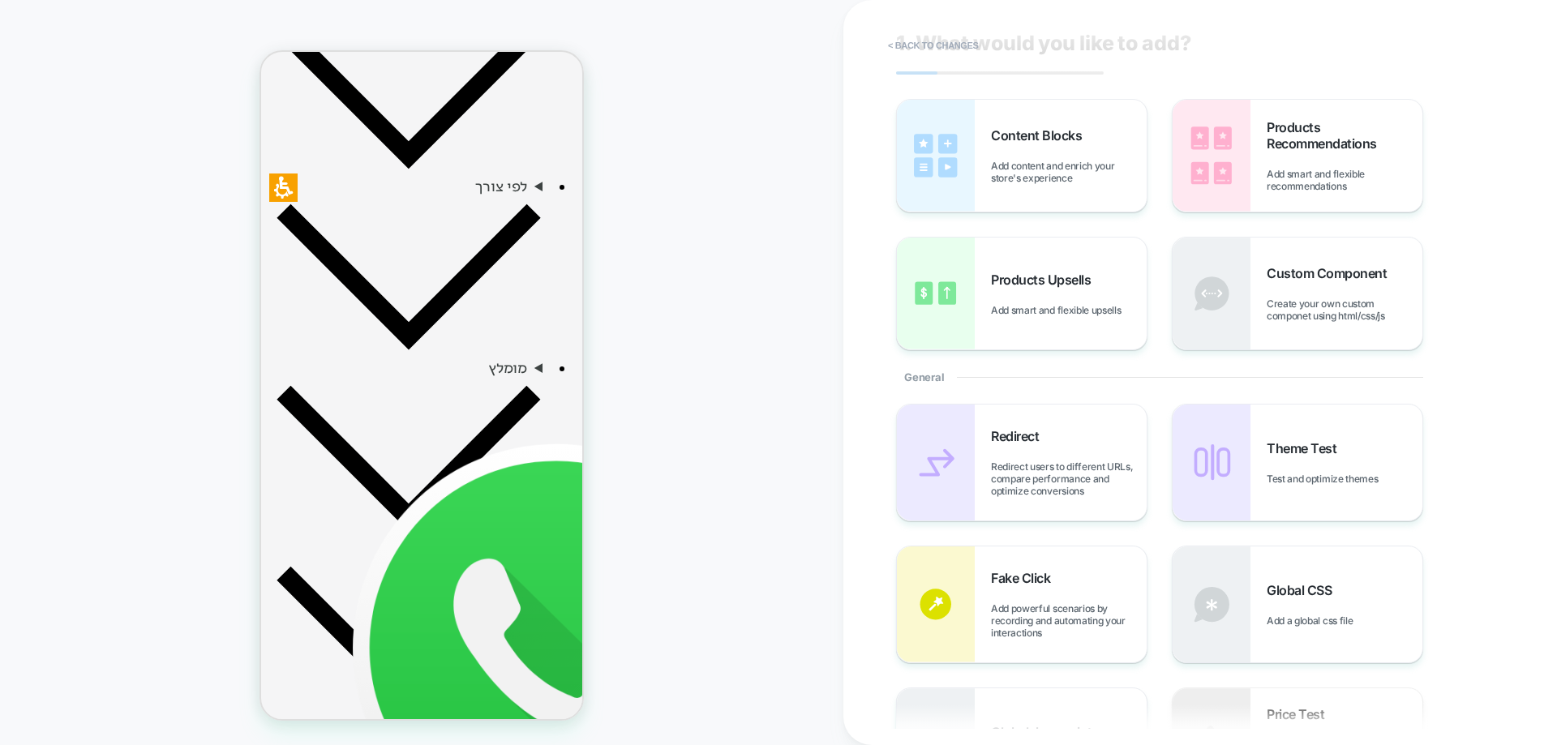
scroll to position [0, 0]
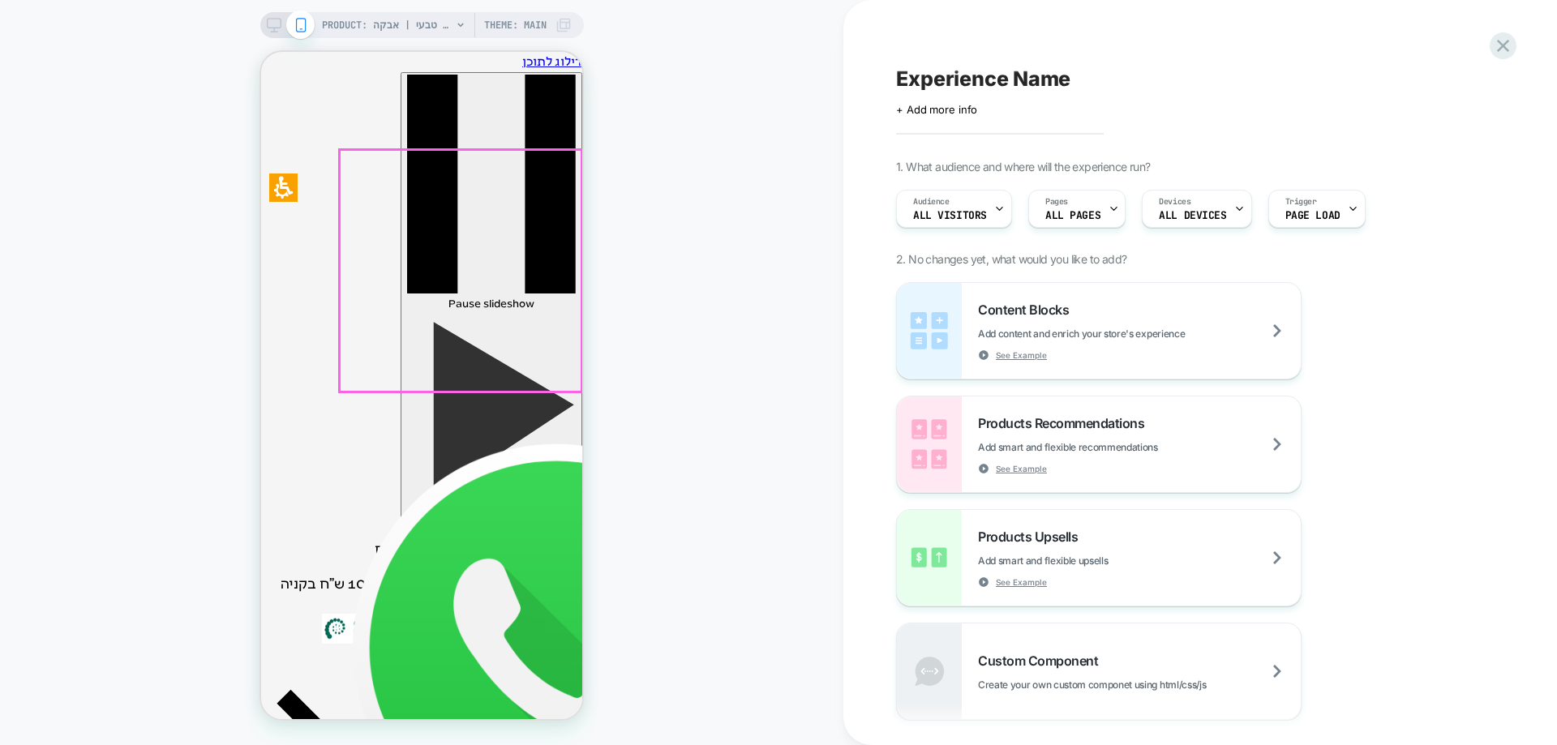
click at [1501, 49] on icon at bounding box center [1503, 46] width 12 height 12
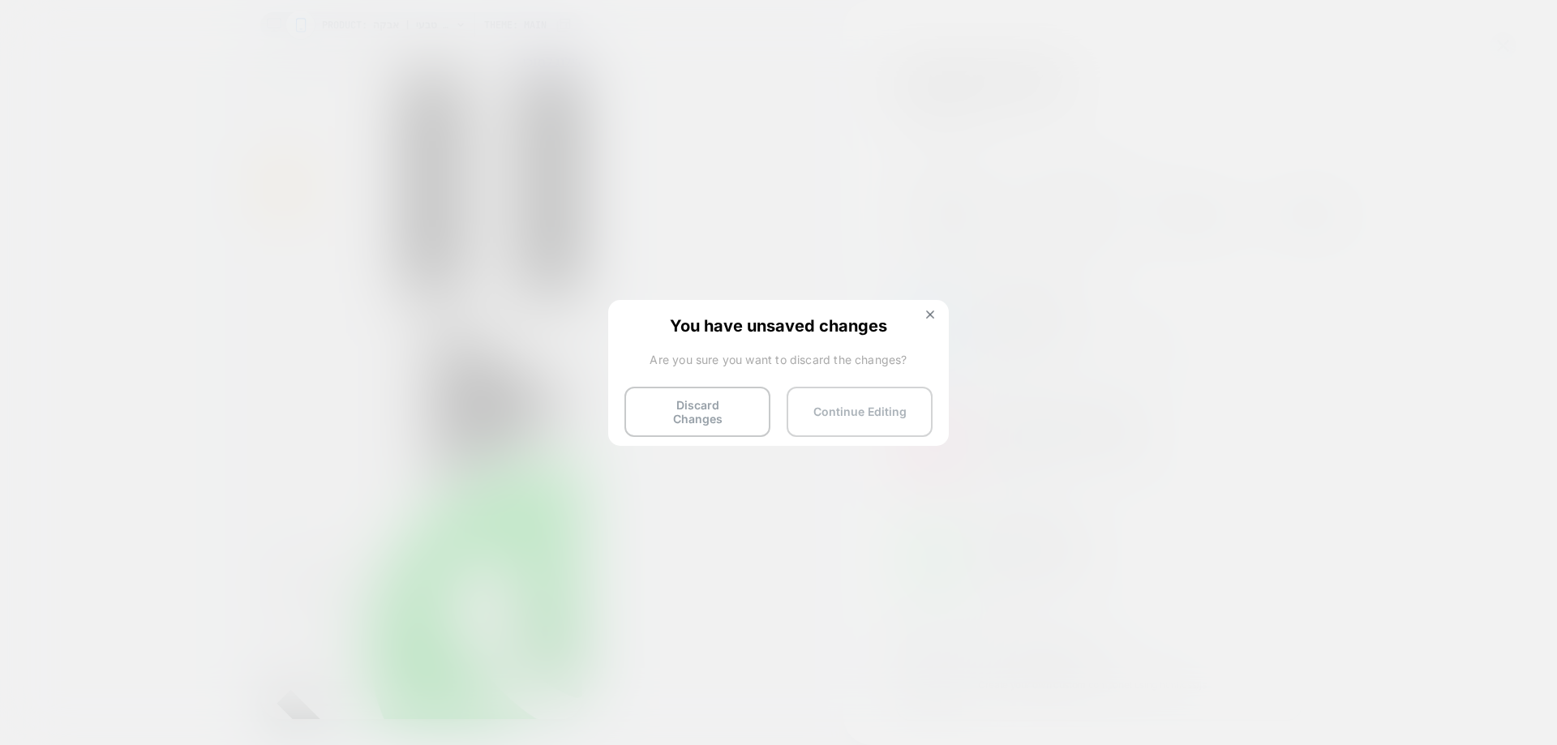
drag, startPoint x: 702, startPoint y: 411, endPoint x: 806, endPoint y: 386, distance: 106.8
click at [702, 411] on button "Discard Changes" at bounding box center [698, 412] width 146 height 50
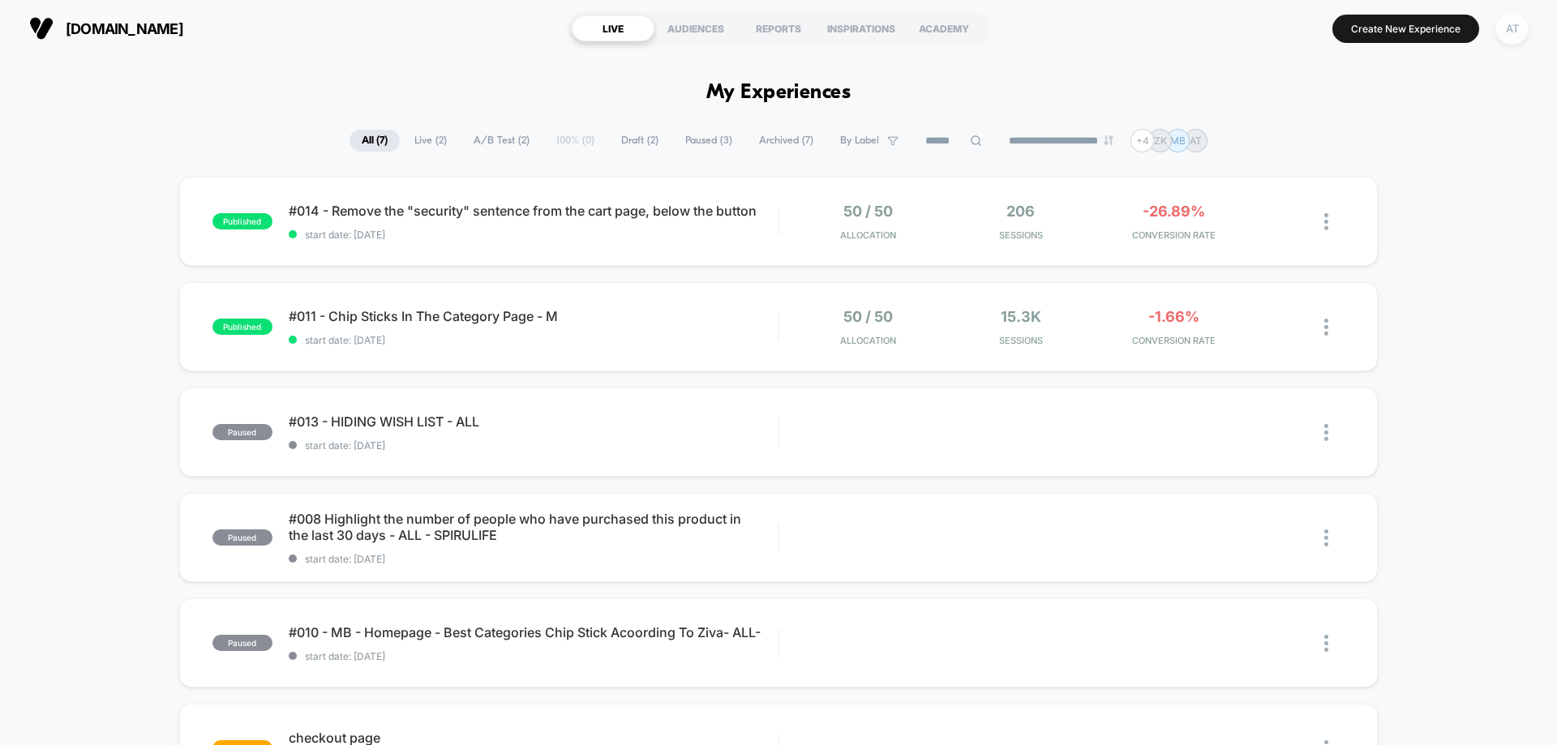
click at [1516, 32] on div "AT" at bounding box center [1513, 29] width 32 height 32
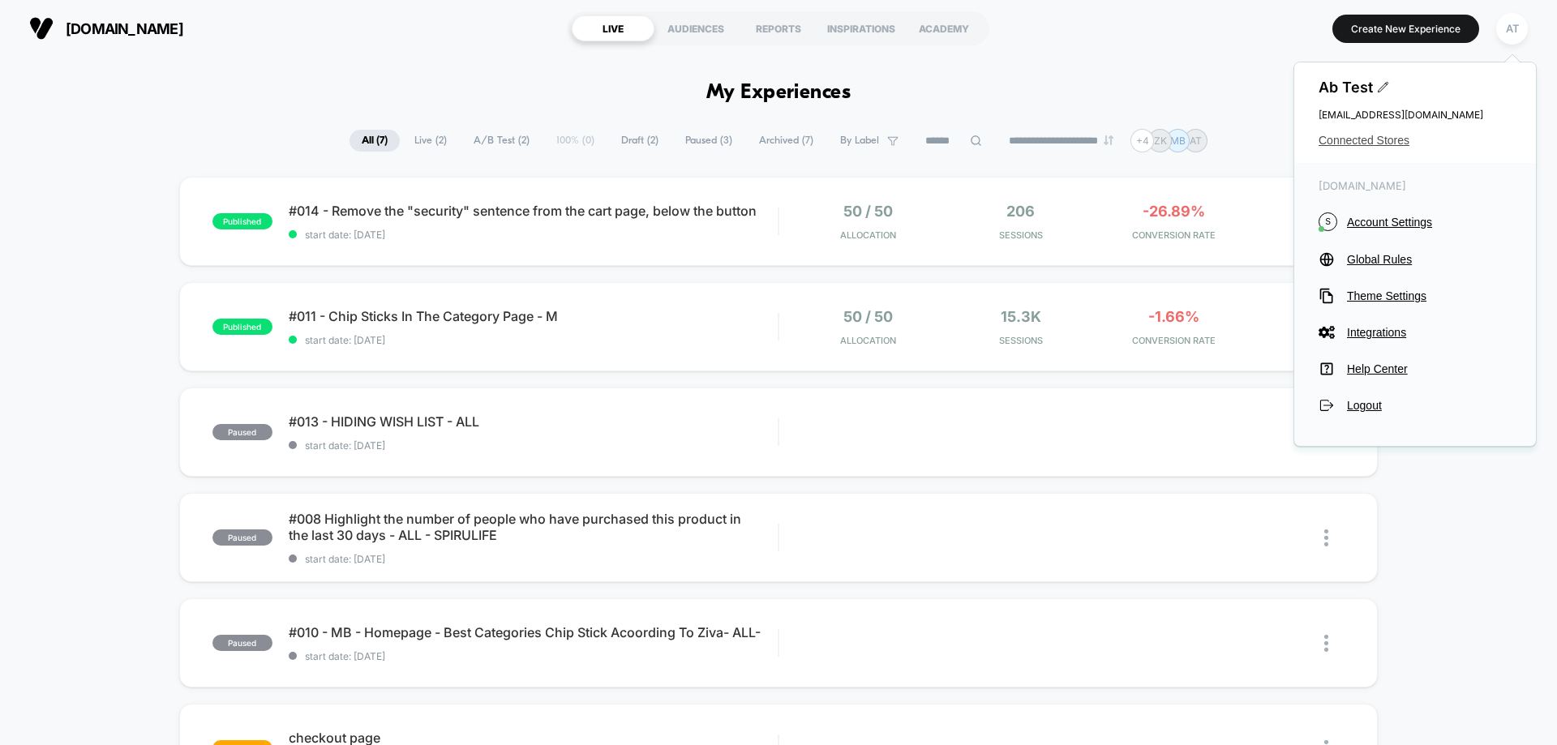
click at [1339, 144] on span "Connected Stores" at bounding box center [1415, 140] width 193 height 13
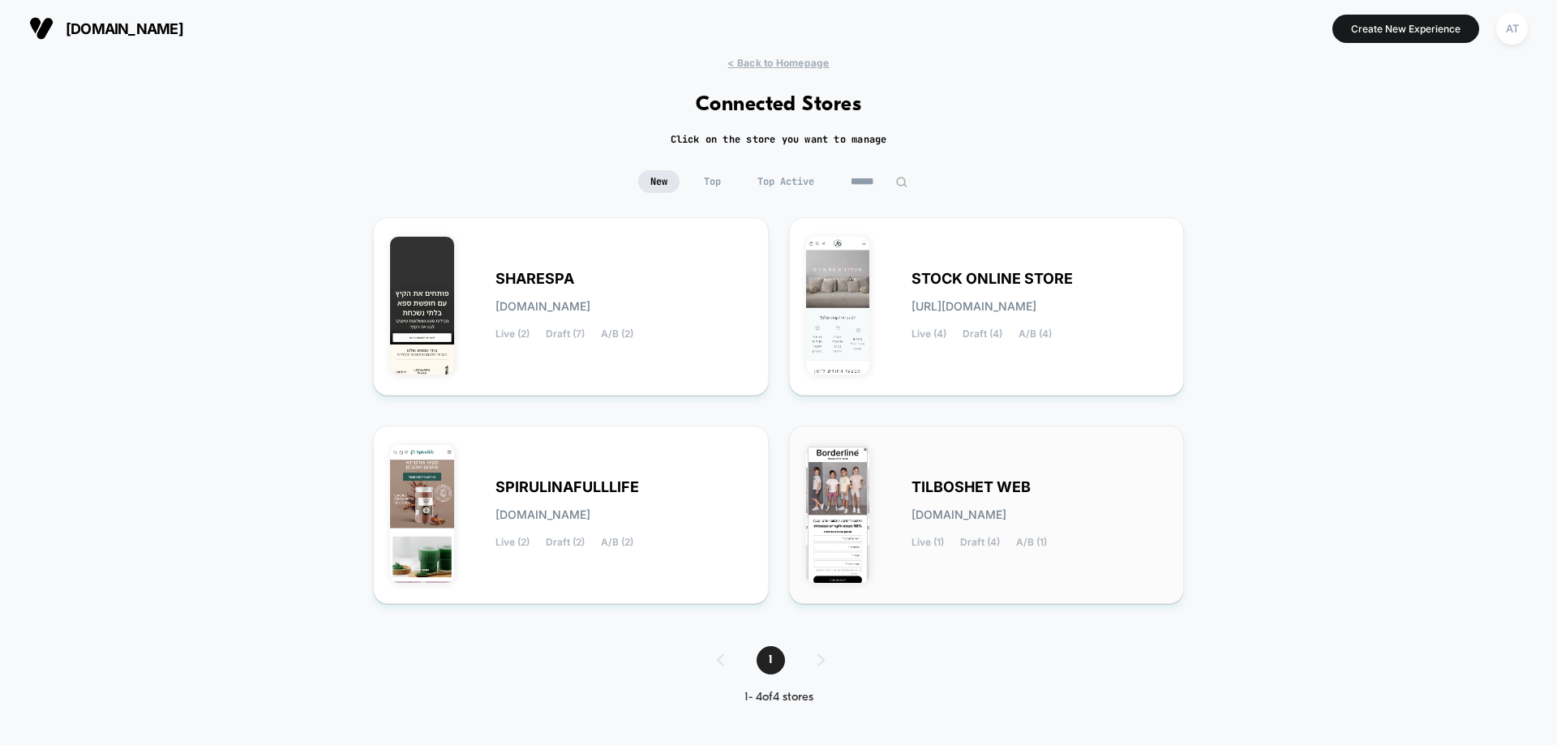
click at [992, 477] on div "TILBOSHET WEB tilboshet-web.myshopify.com Live (1) Draft (4) A/B (1)" at bounding box center [987, 515] width 362 height 144
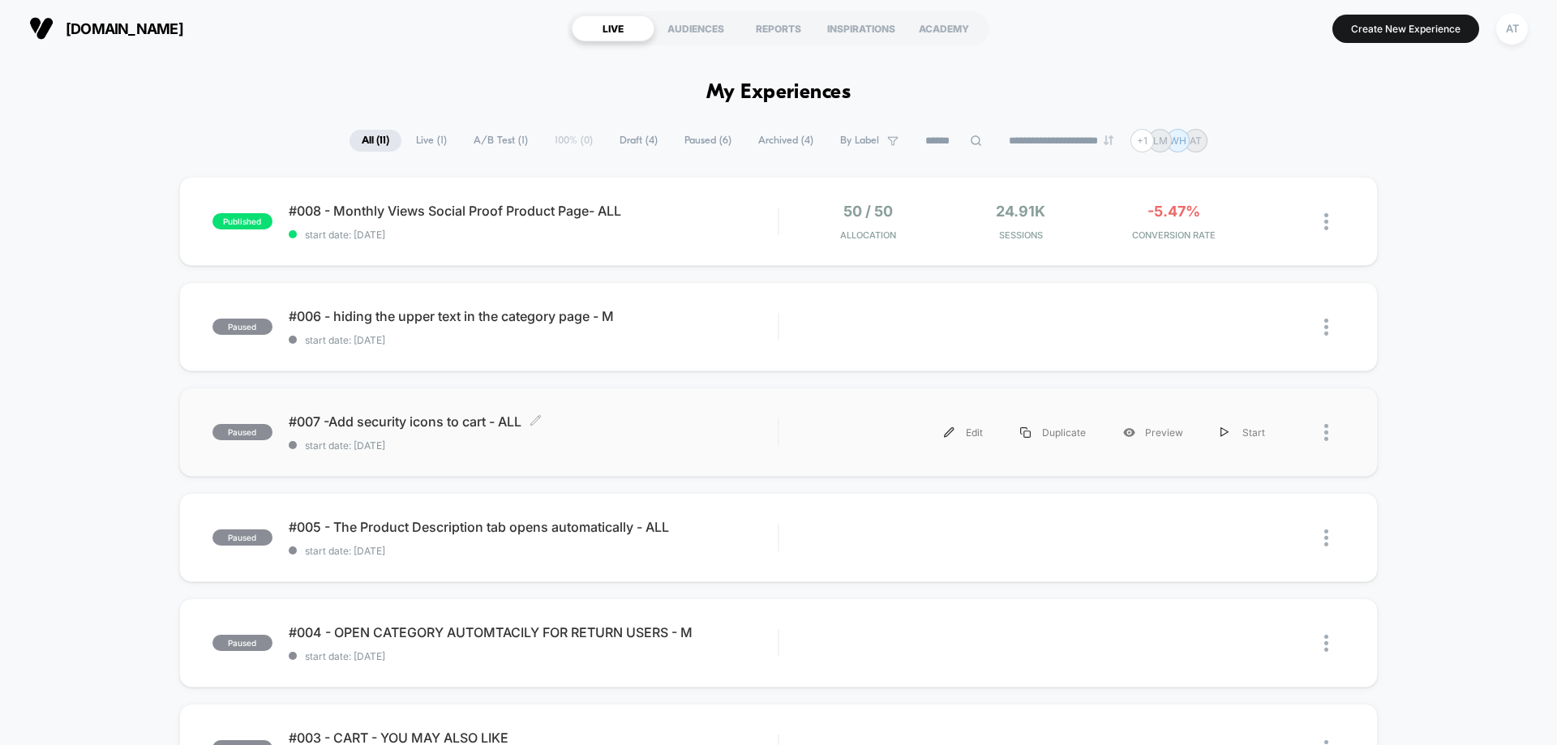
click at [582, 447] on span "start date: [DATE]" at bounding box center [533, 446] width 489 height 12
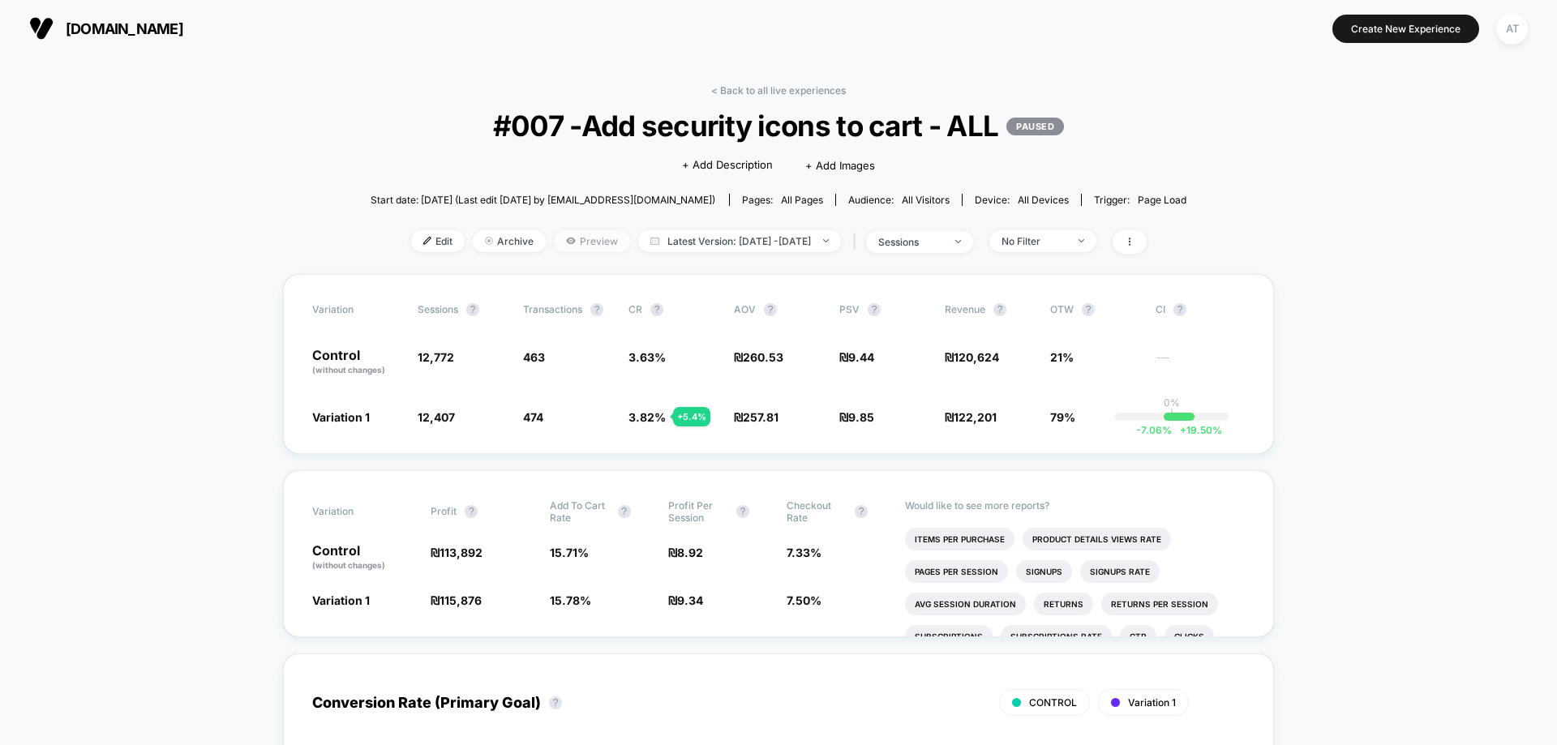
click at [554, 242] on span "Preview" at bounding box center [592, 241] width 76 height 22
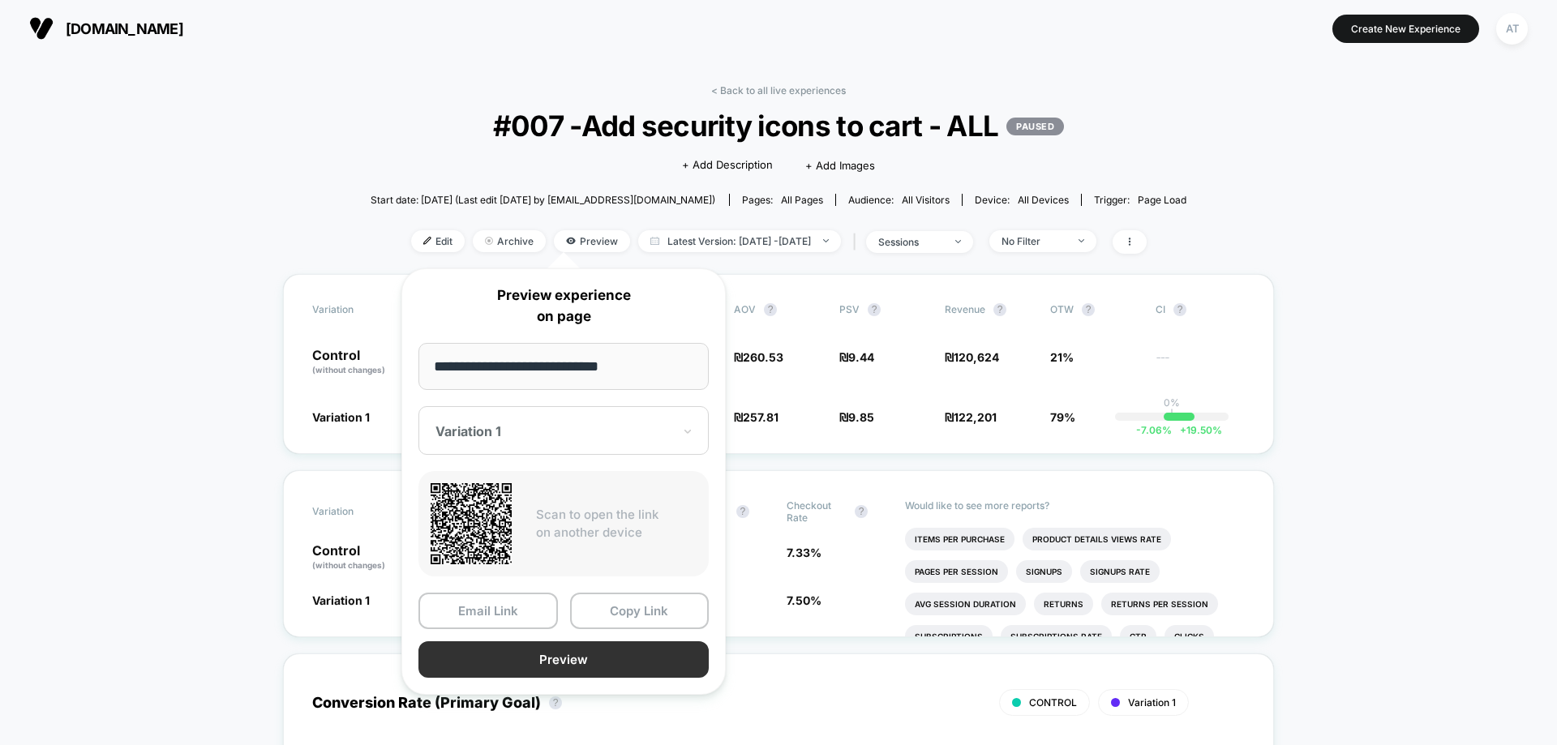
click at [597, 653] on button "Preview" at bounding box center [564, 660] width 290 height 37
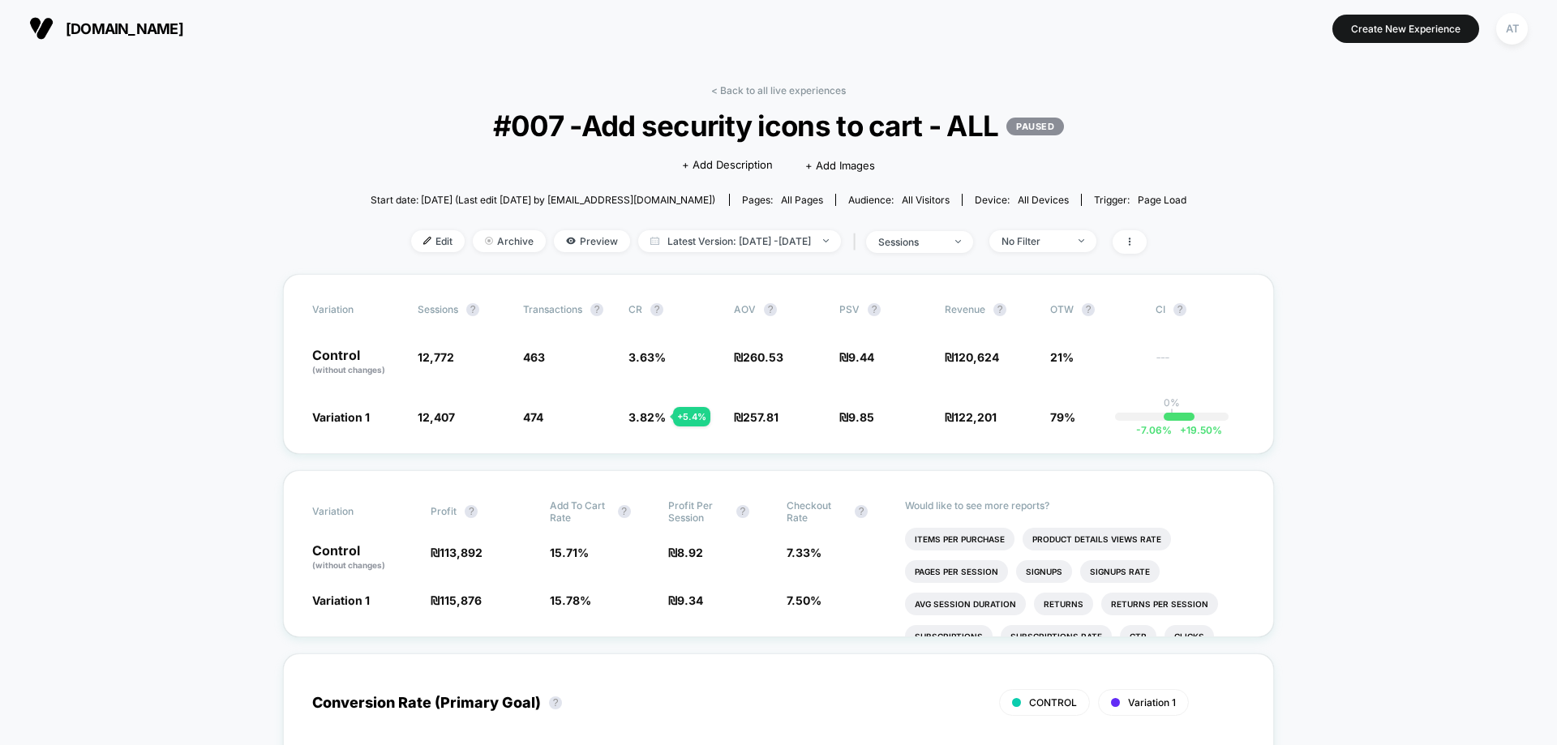
click at [406, 259] on div "< Back to all live experiences #007 -Add security icons to cart - ALL PAUSED Cl…" at bounding box center [779, 179] width 817 height 190
click at [414, 249] on span "Edit" at bounding box center [438, 241] width 54 height 22
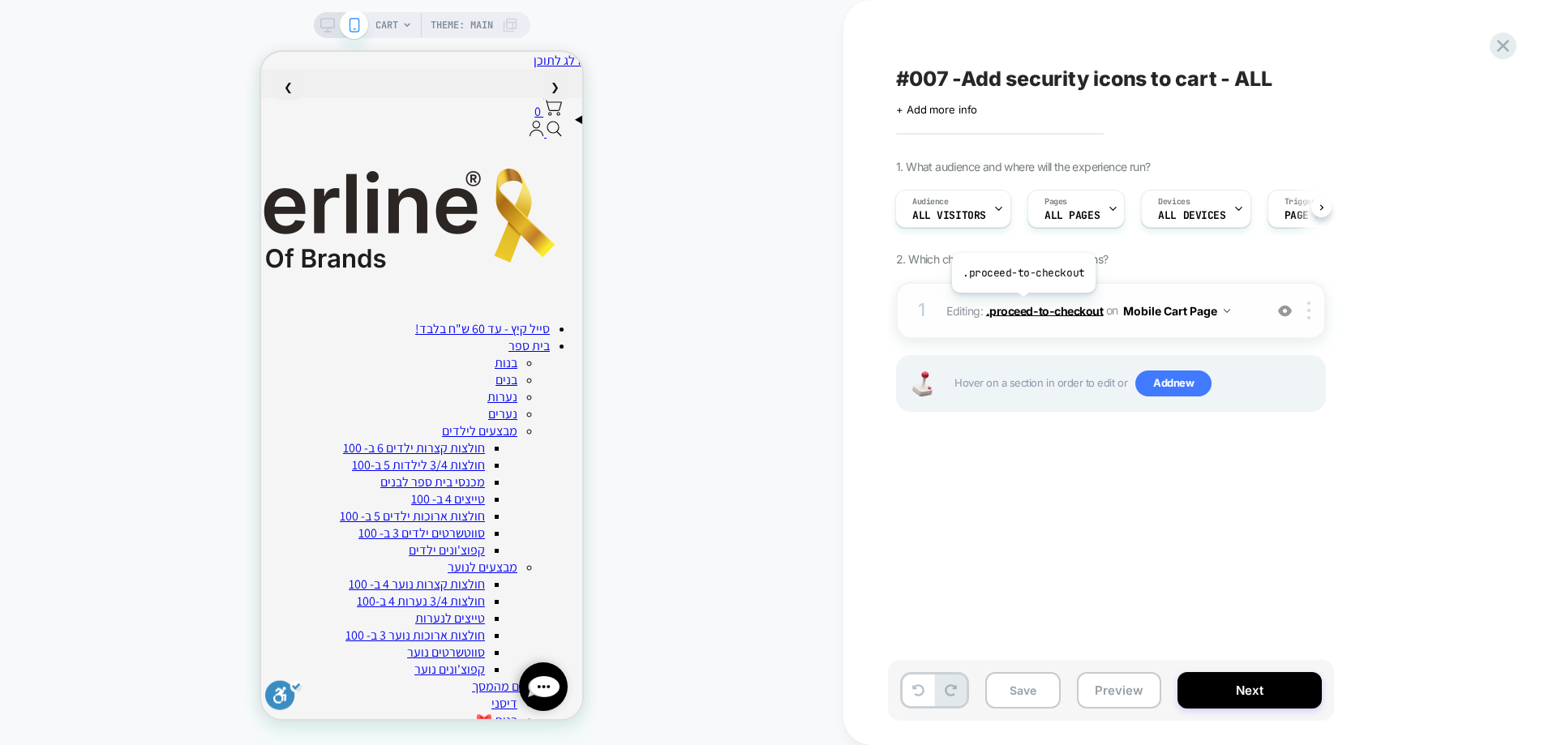
click at [1022, 305] on span ".proceed-to-checkout" at bounding box center [1045, 310] width 118 height 14
click at [386, 29] on span "CART" at bounding box center [387, 25] width 23 height 26
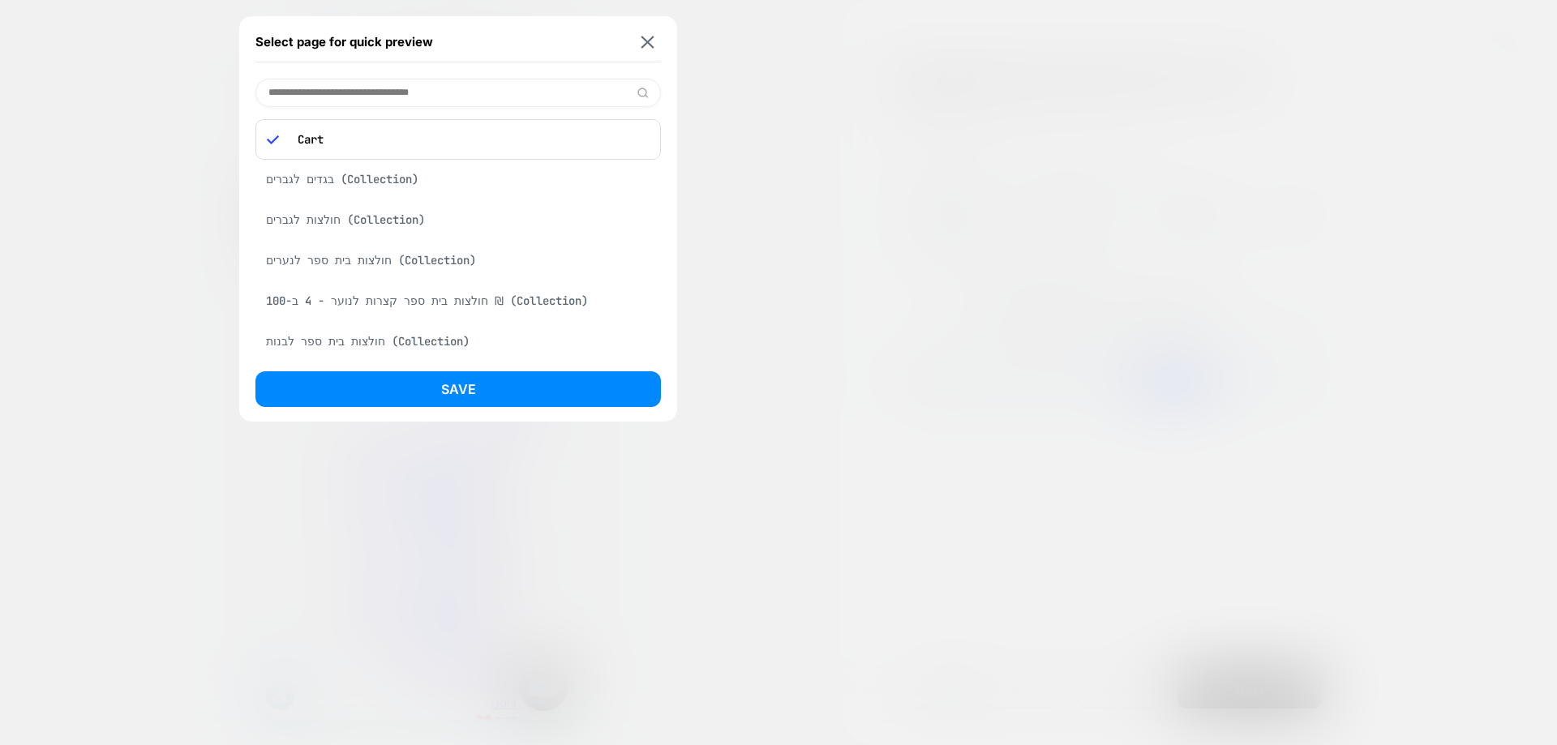
scroll to position [487, 0]
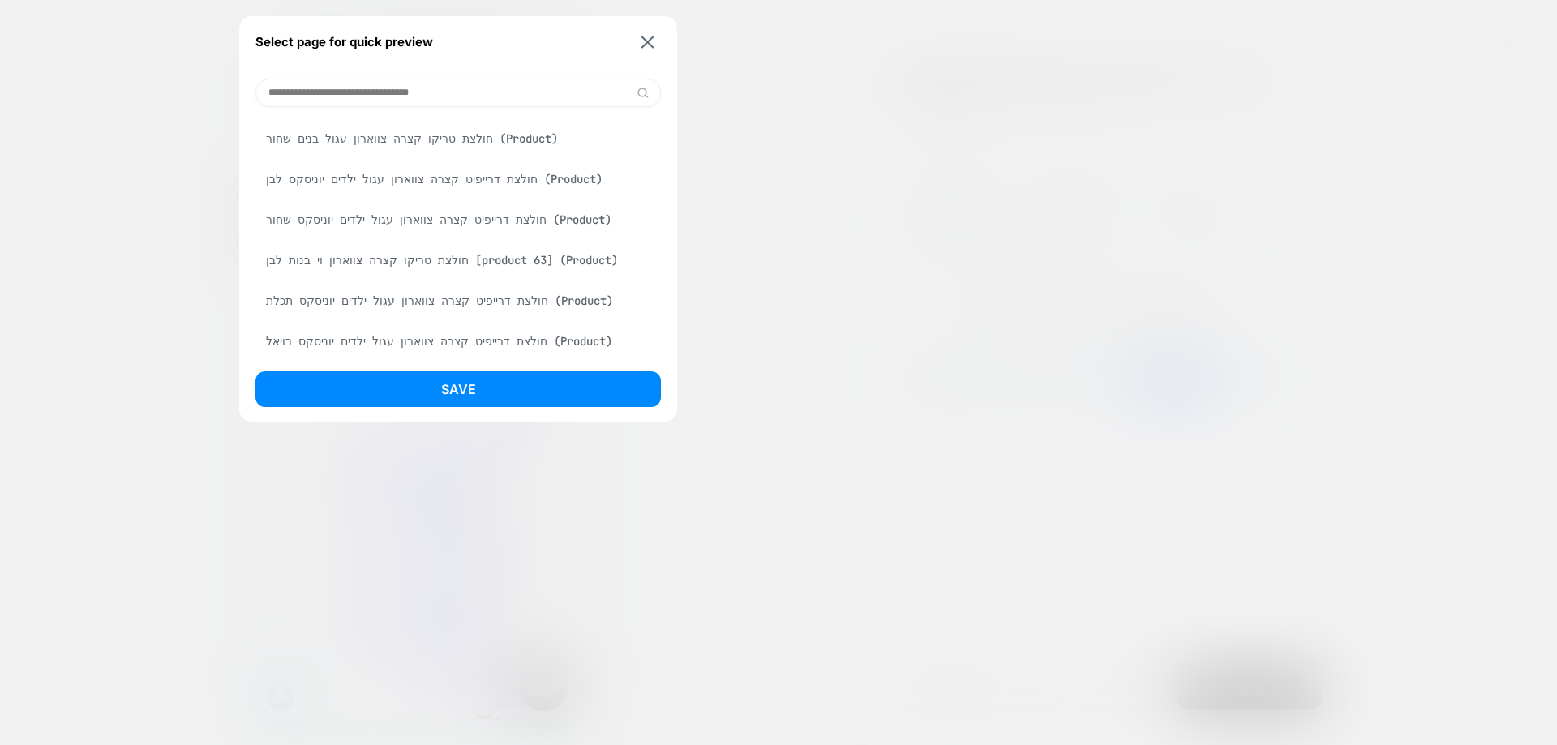
click at [503, 299] on div "חולצת דרייפיט קצרה צווארון עגול ילדים יוניסקס תכלת (Product)" at bounding box center [459, 301] width 406 height 31
drag, startPoint x: 516, startPoint y: 376, endPoint x: 649, endPoint y: 397, distance: 134.7
click at [516, 376] on button "Save" at bounding box center [459, 390] width 406 height 36
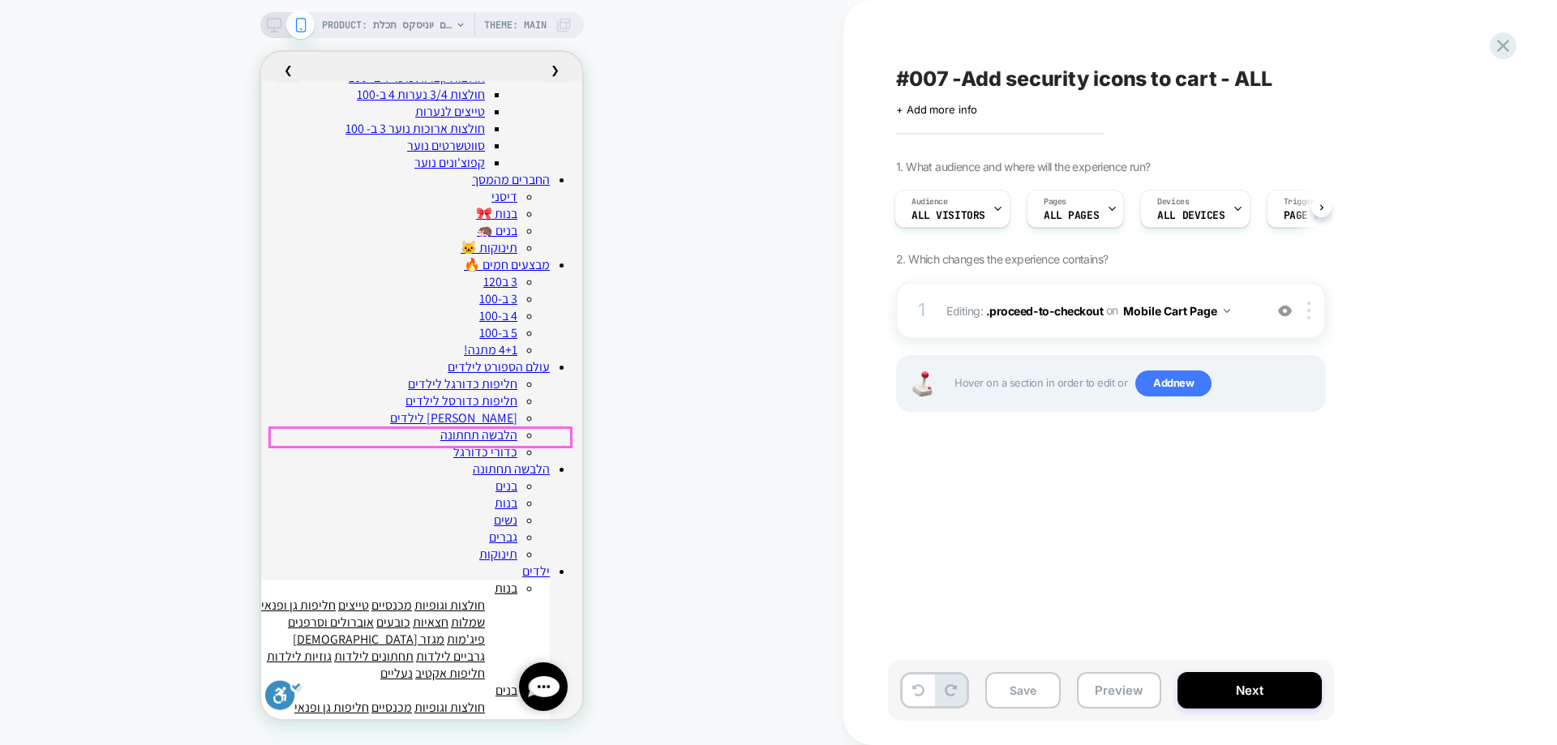
scroll to position [730, 0]
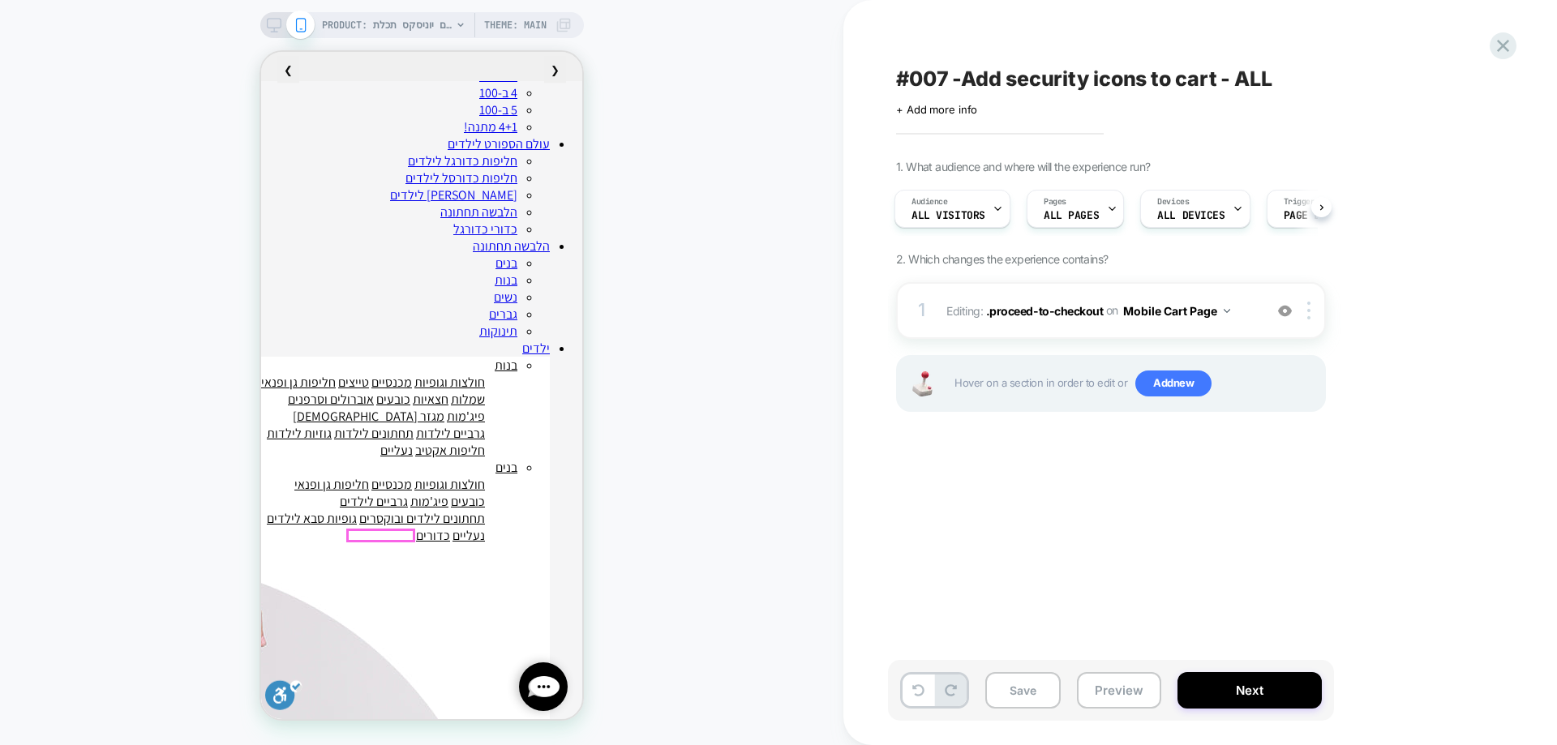
click at [1302, 302] on div at bounding box center [1312, 311] width 27 height 18
click at [1292, 307] on div at bounding box center [1285, 311] width 27 height 18
click at [1291, 307] on img at bounding box center [1285, 311] width 14 height 14
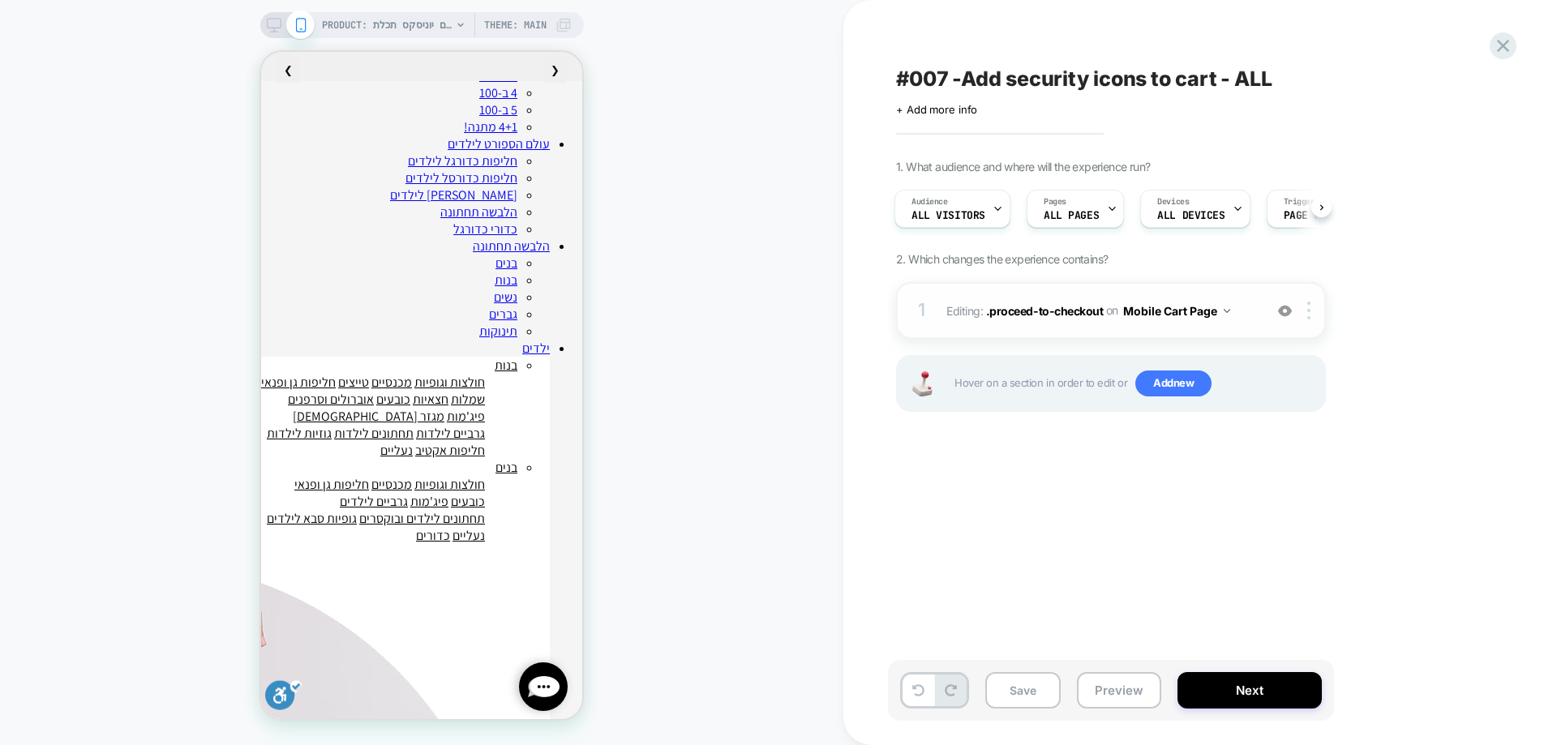
click at [1287, 309] on img at bounding box center [1285, 311] width 14 height 14
click at [1068, 311] on span ".proceed-to-checkout" at bounding box center [1045, 310] width 118 height 14
click at [1048, 310] on span ".proceed-to-checkout" at bounding box center [1045, 310] width 118 height 14
click at [1115, 694] on button "Preview" at bounding box center [1119, 690] width 84 height 37
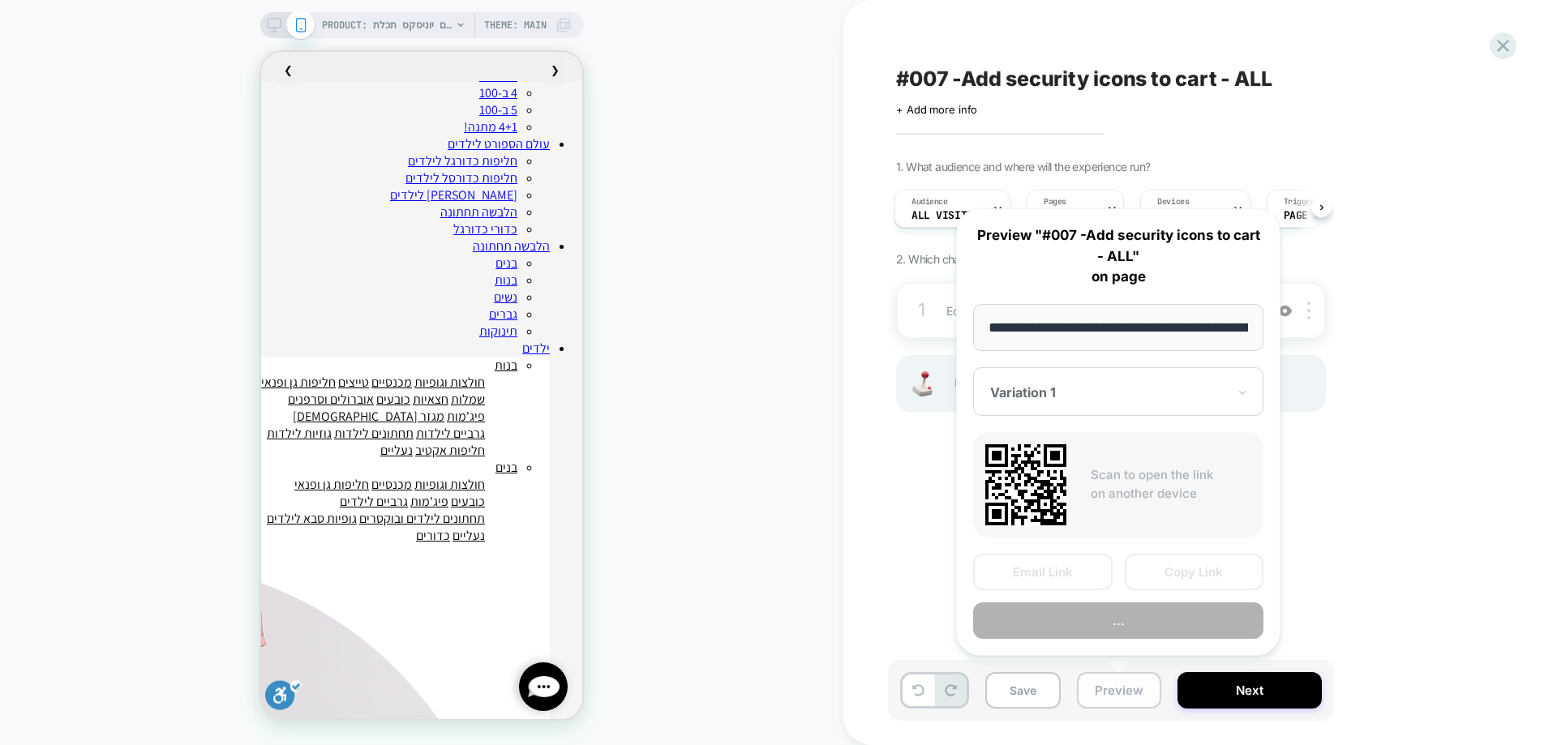
scroll to position [0, 2276]
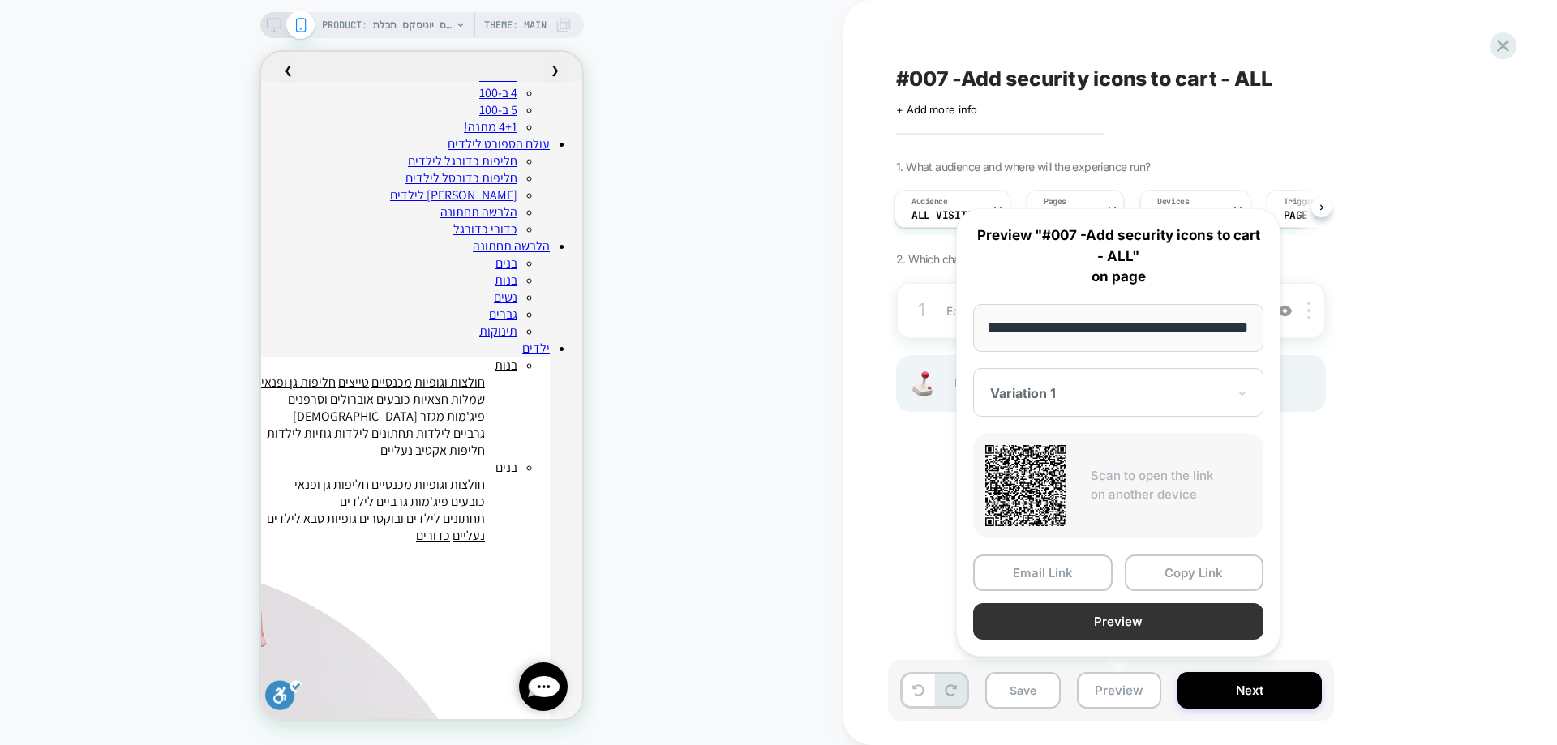
click at [1119, 620] on button "Preview" at bounding box center [1118, 622] width 290 height 37
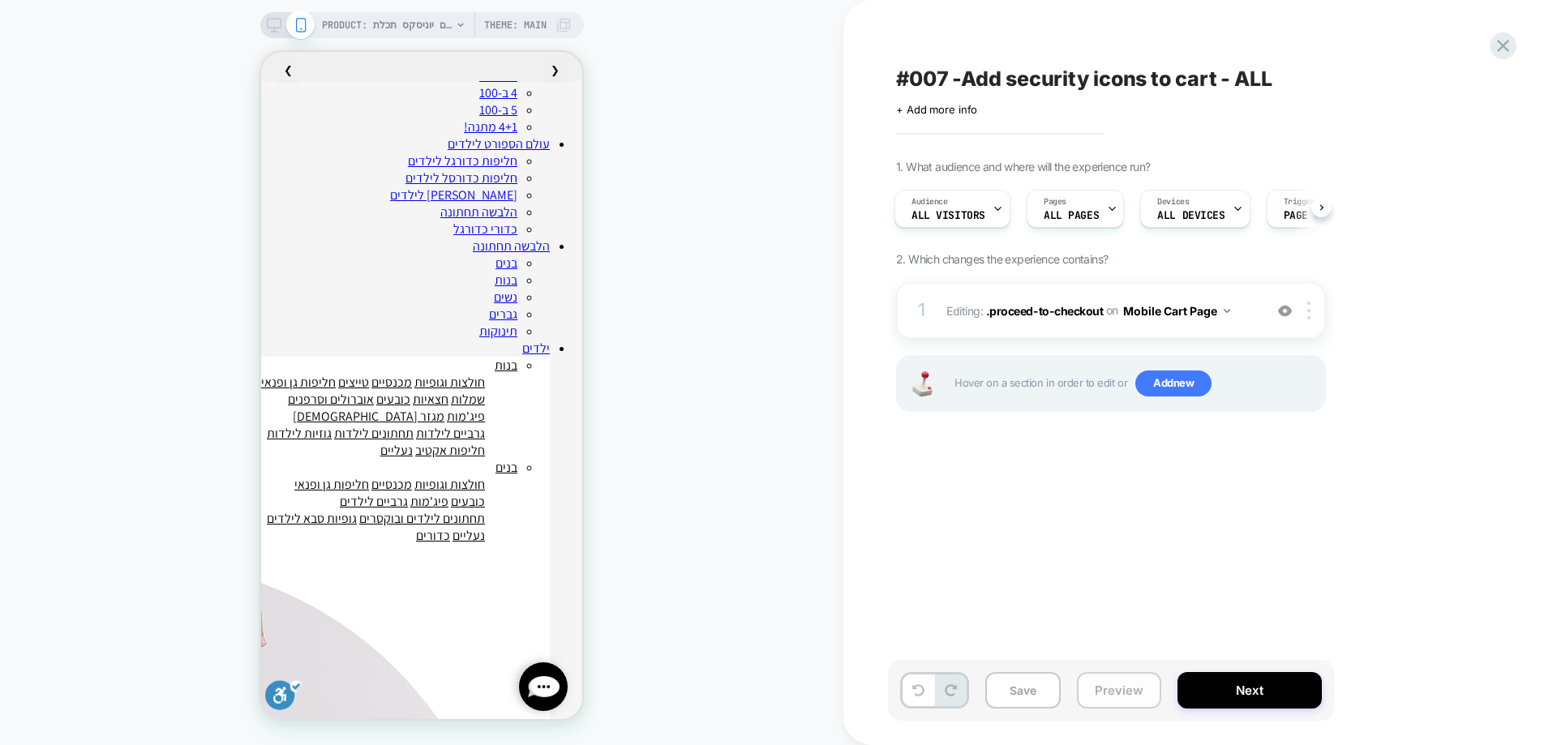
click at [1106, 693] on button "Preview" at bounding box center [1119, 690] width 84 height 37
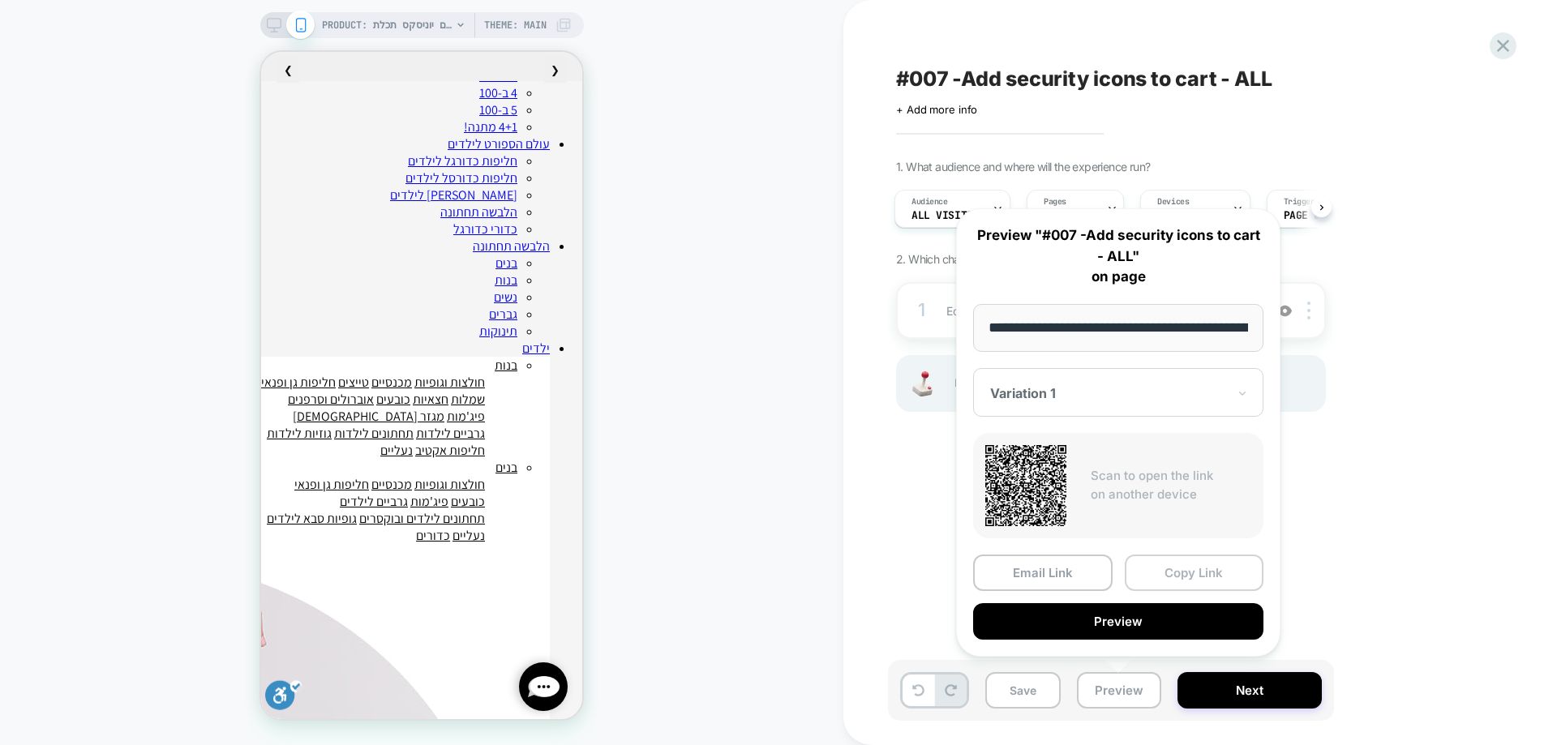
click at [1175, 583] on button "Copy Link" at bounding box center [1195, 573] width 140 height 37
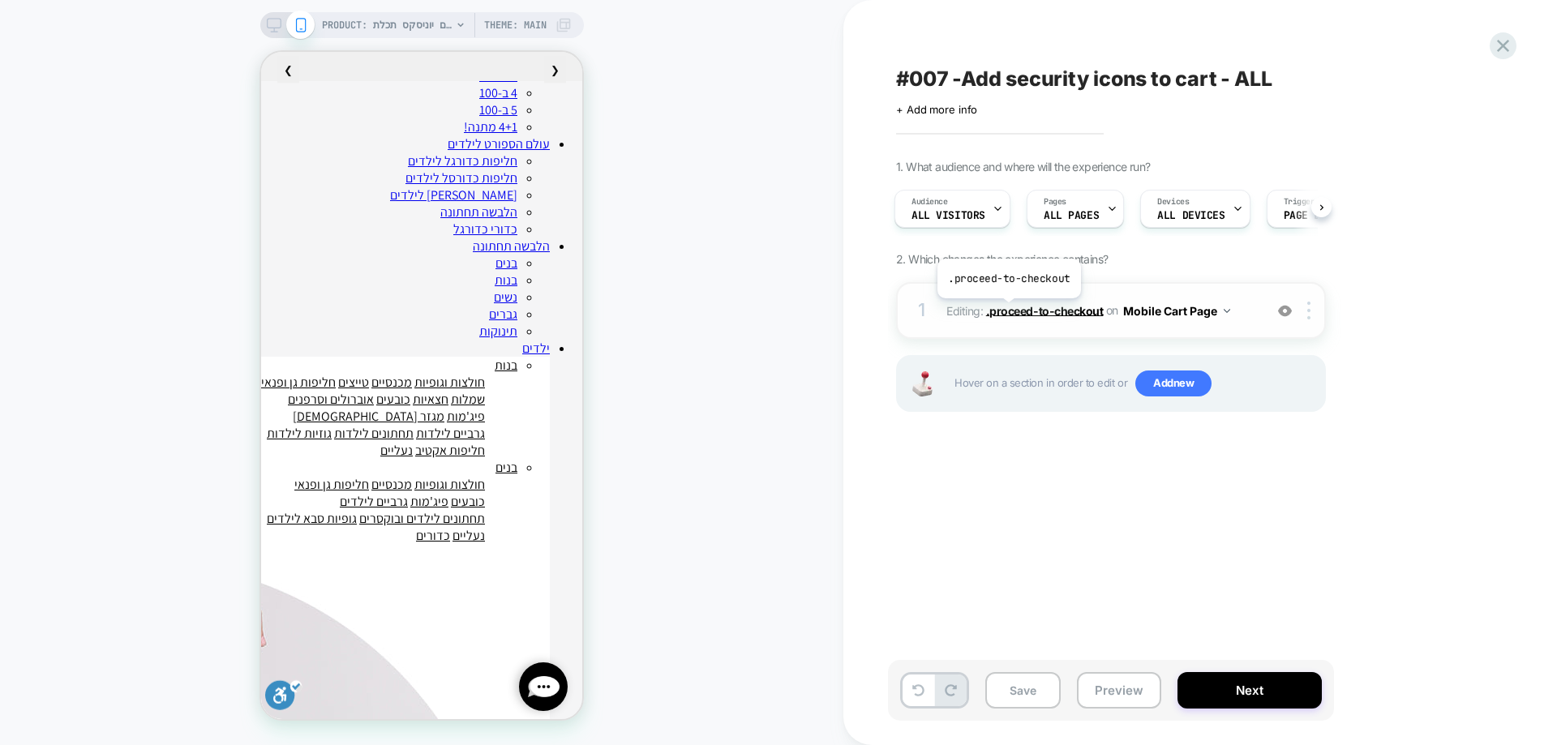
click at [1008, 311] on span ".proceed-to-checkout" at bounding box center [1045, 310] width 118 height 14
click at [1280, 319] on div at bounding box center [1285, 311] width 27 height 18
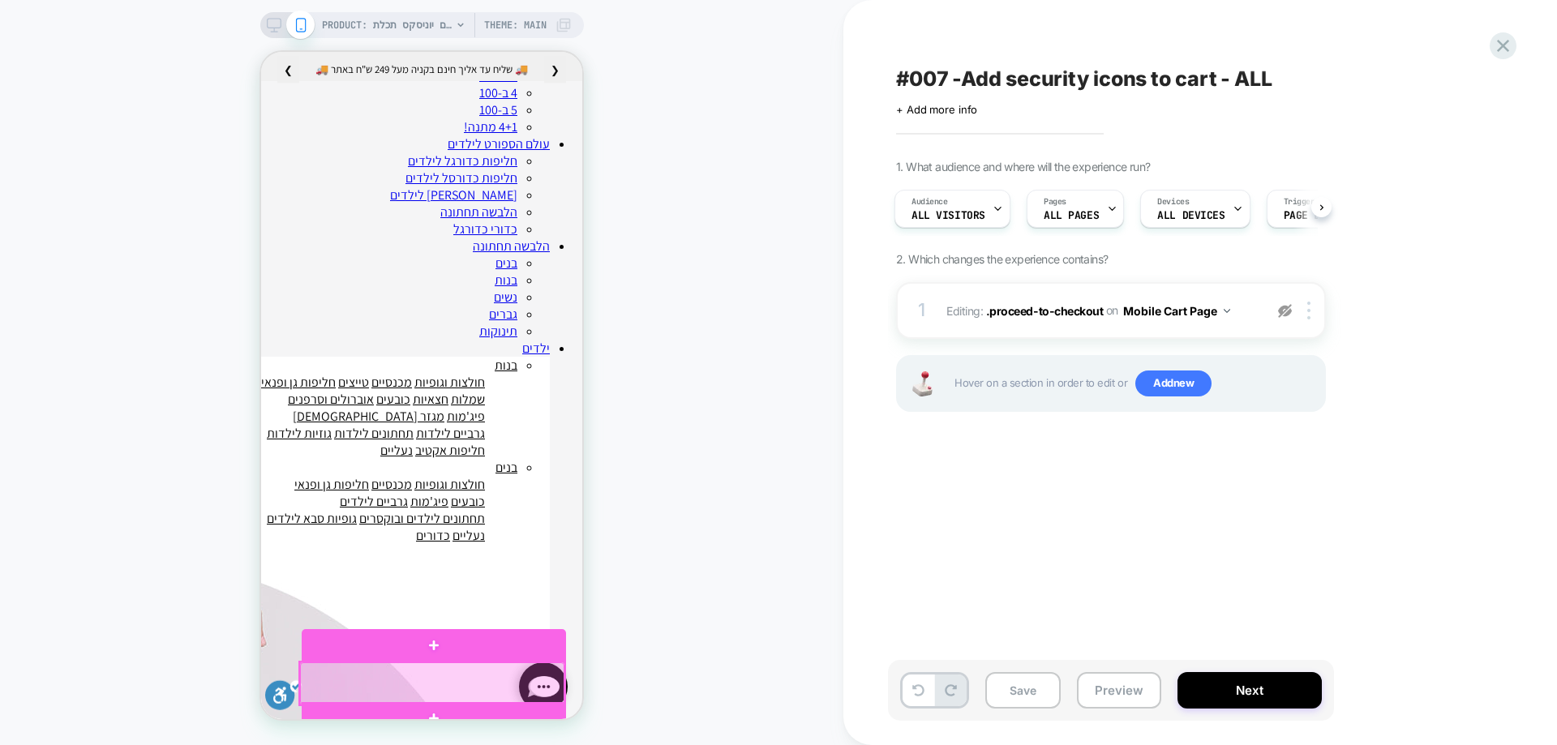
click at [436, 675] on div at bounding box center [432, 684] width 264 height 42
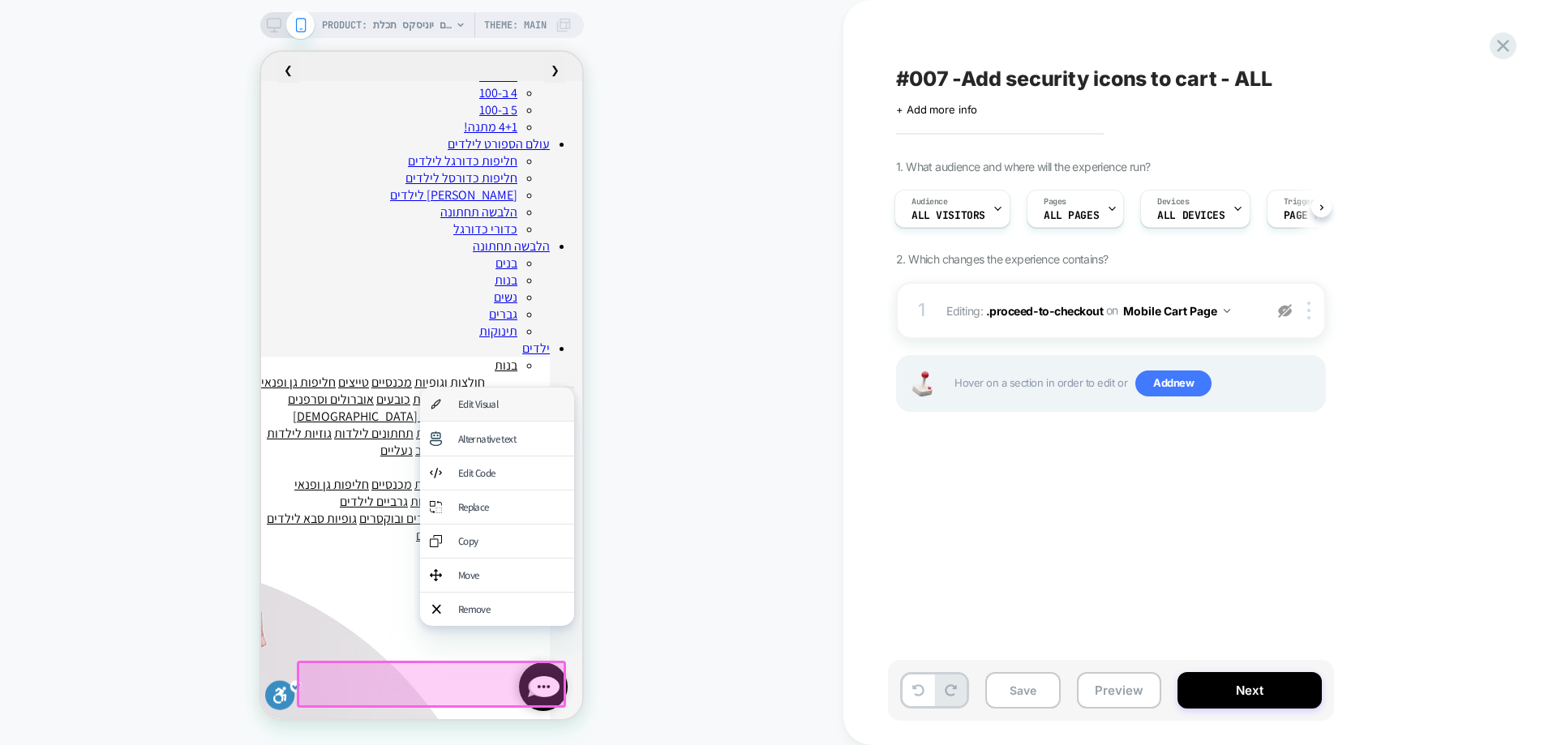
drag, startPoint x: 512, startPoint y: 413, endPoint x: 1013, endPoint y: 478, distance: 505.5
click at [512, 411] on div "Edit Visual" at bounding box center [511, 404] width 106 height 14
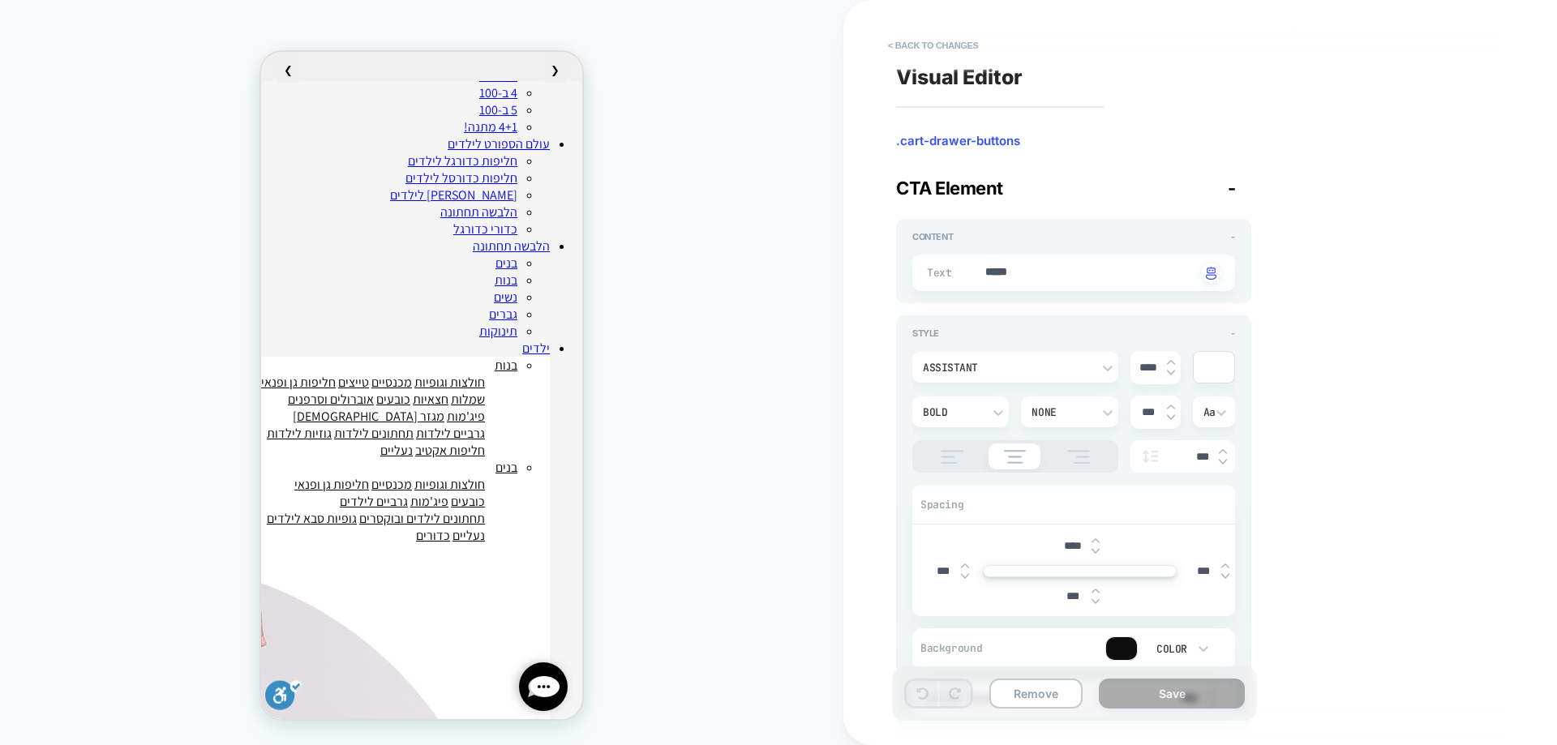
scroll to position [221, 0]
type textarea "*"
type textarea "*****"
type textarea "*"
type textarea "*****"
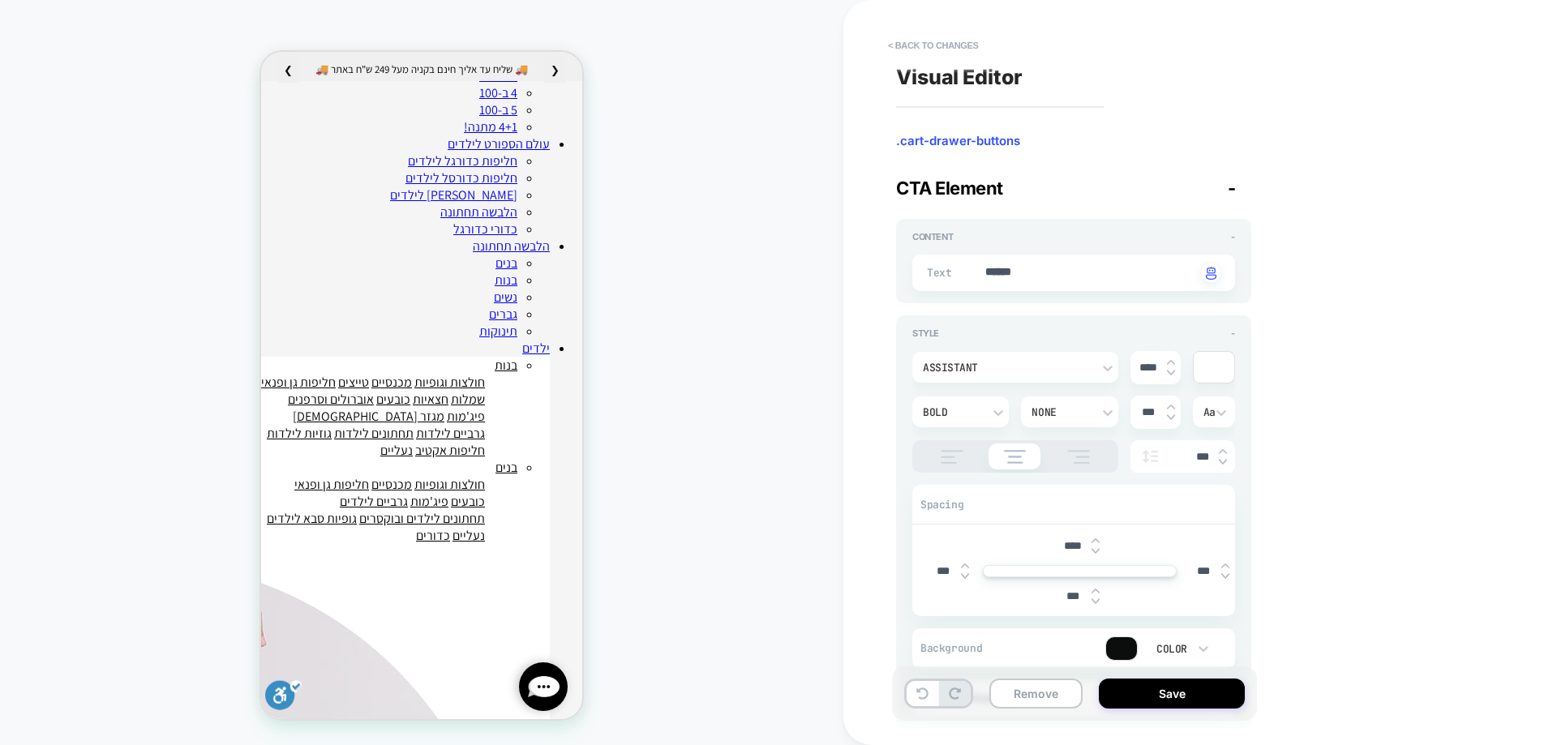
drag, startPoint x: 1075, startPoint y: 266, endPoint x: 1068, endPoint y: 286, distance: 20.8
click at [1074, 268] on textarea "*****" at bounding box center [1090, 273] width 213 height 18
paste textarea "****** **"
type textarea "*"
type textarea "**********"
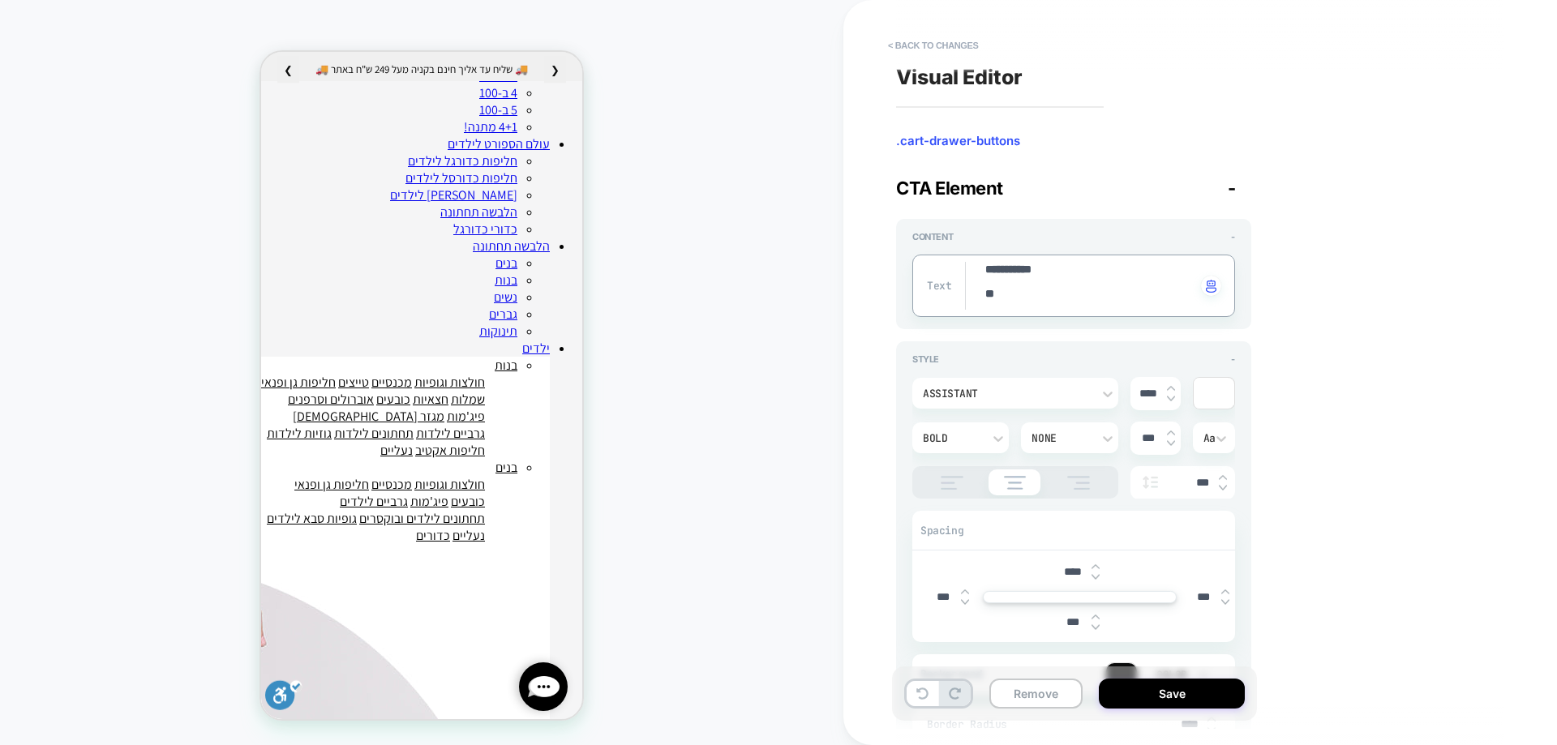
type textarea "*"
type textarea "**********"
type textarea "*"
type textarea "**********"
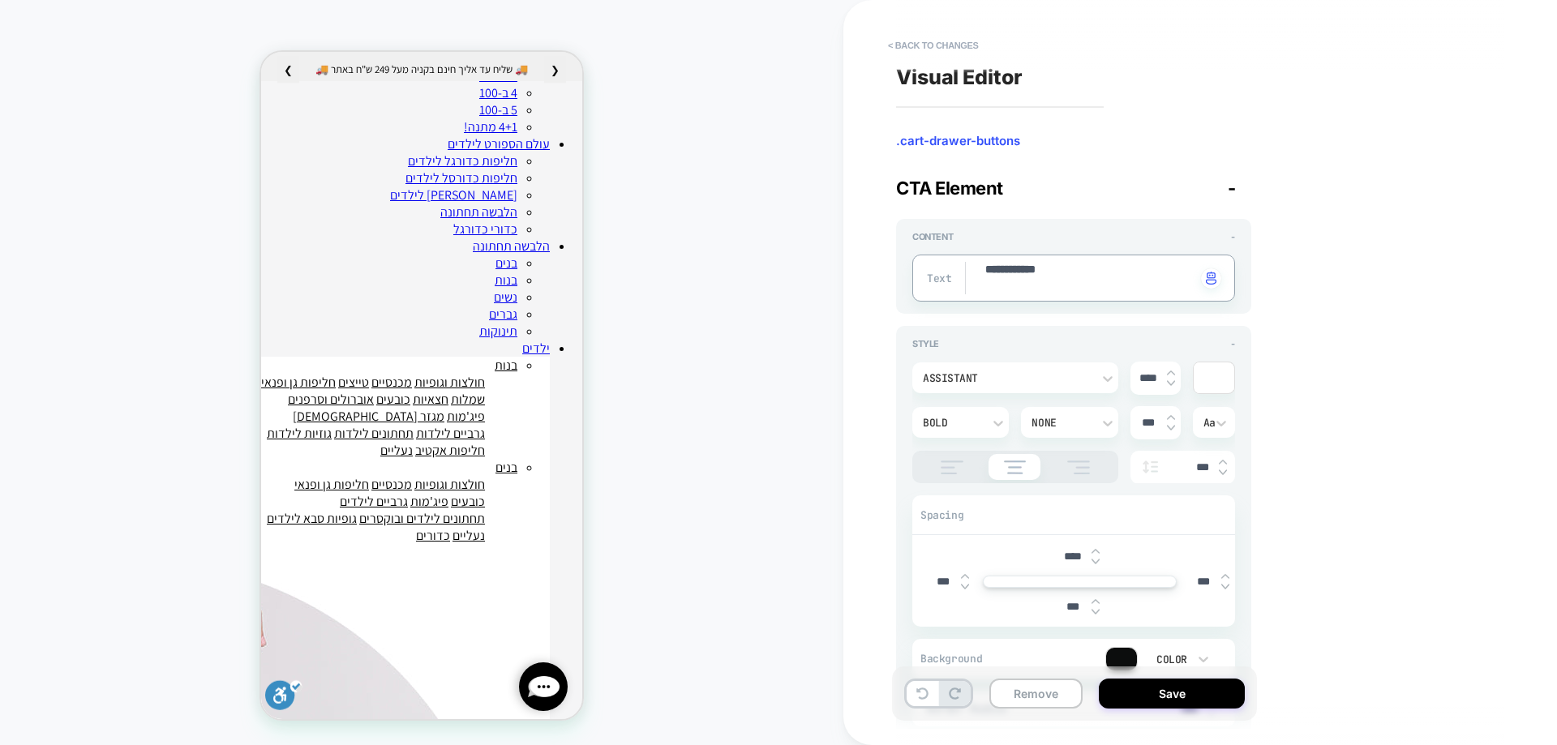
type textarea "*"
type textarea "**********"
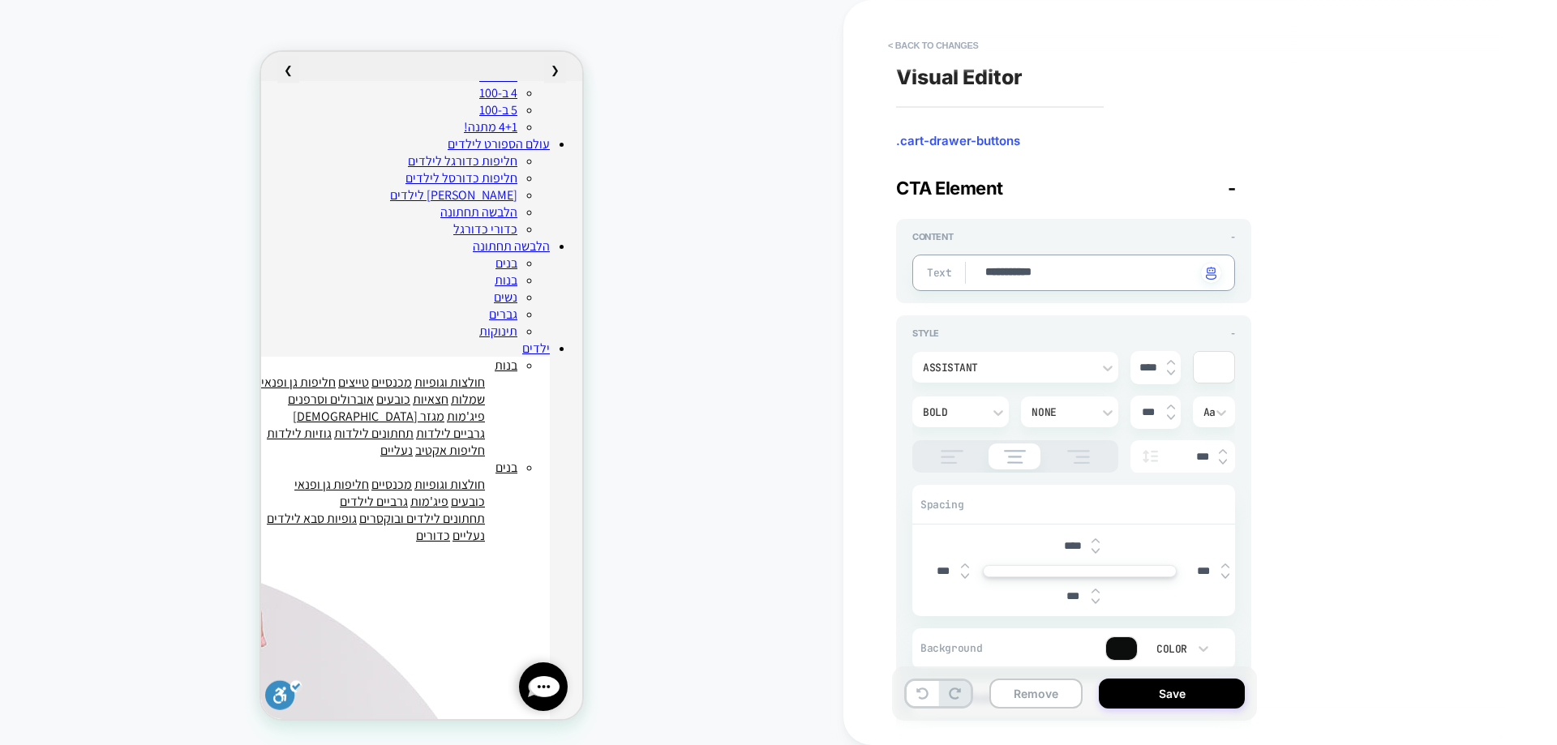
type textarea "*"
type textarea "**********"
paste textarea "****** **"
type textarea "*"
type textarea "**********"
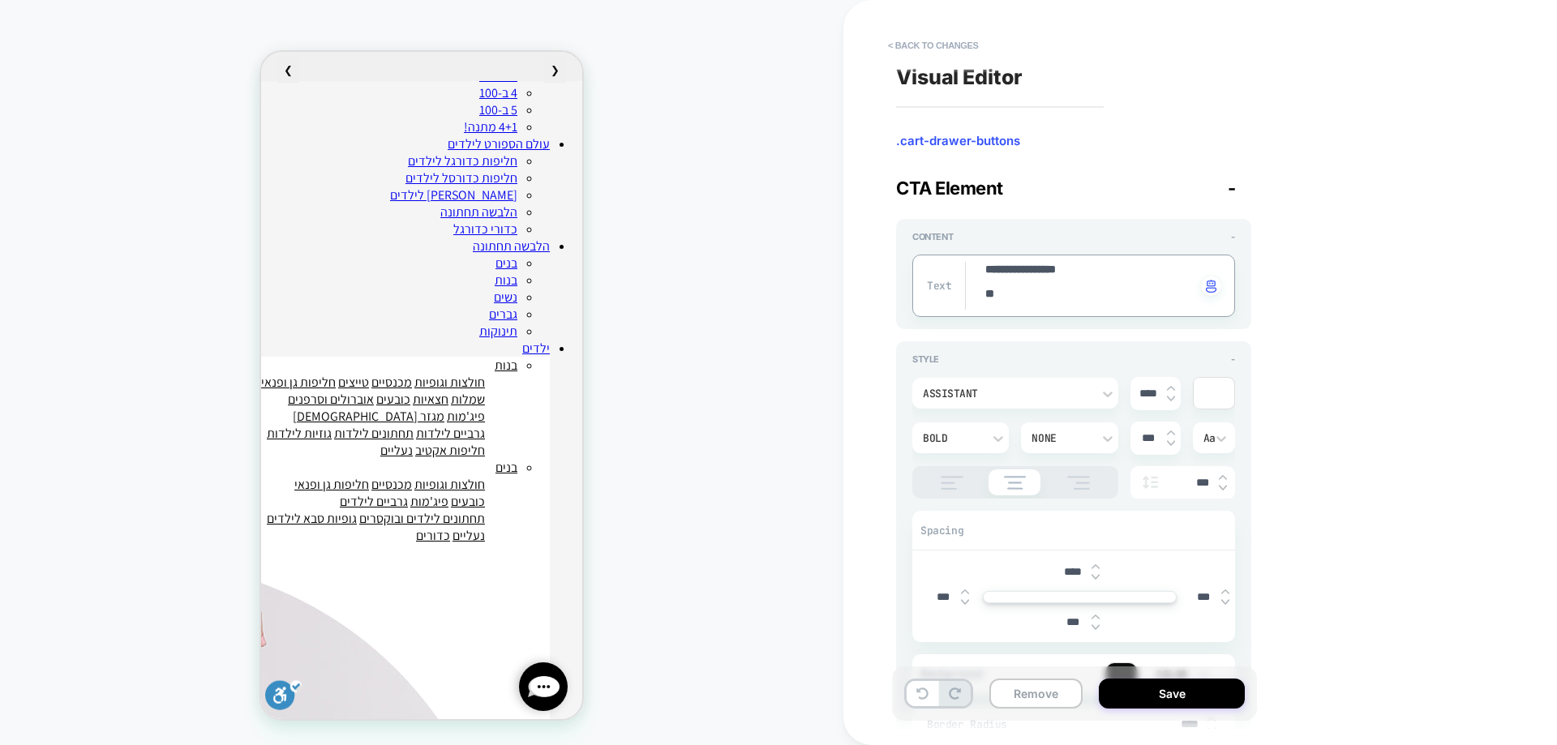
type textarea "*"
type textarea "**********"
type textarea "*"
type textarea "**********"
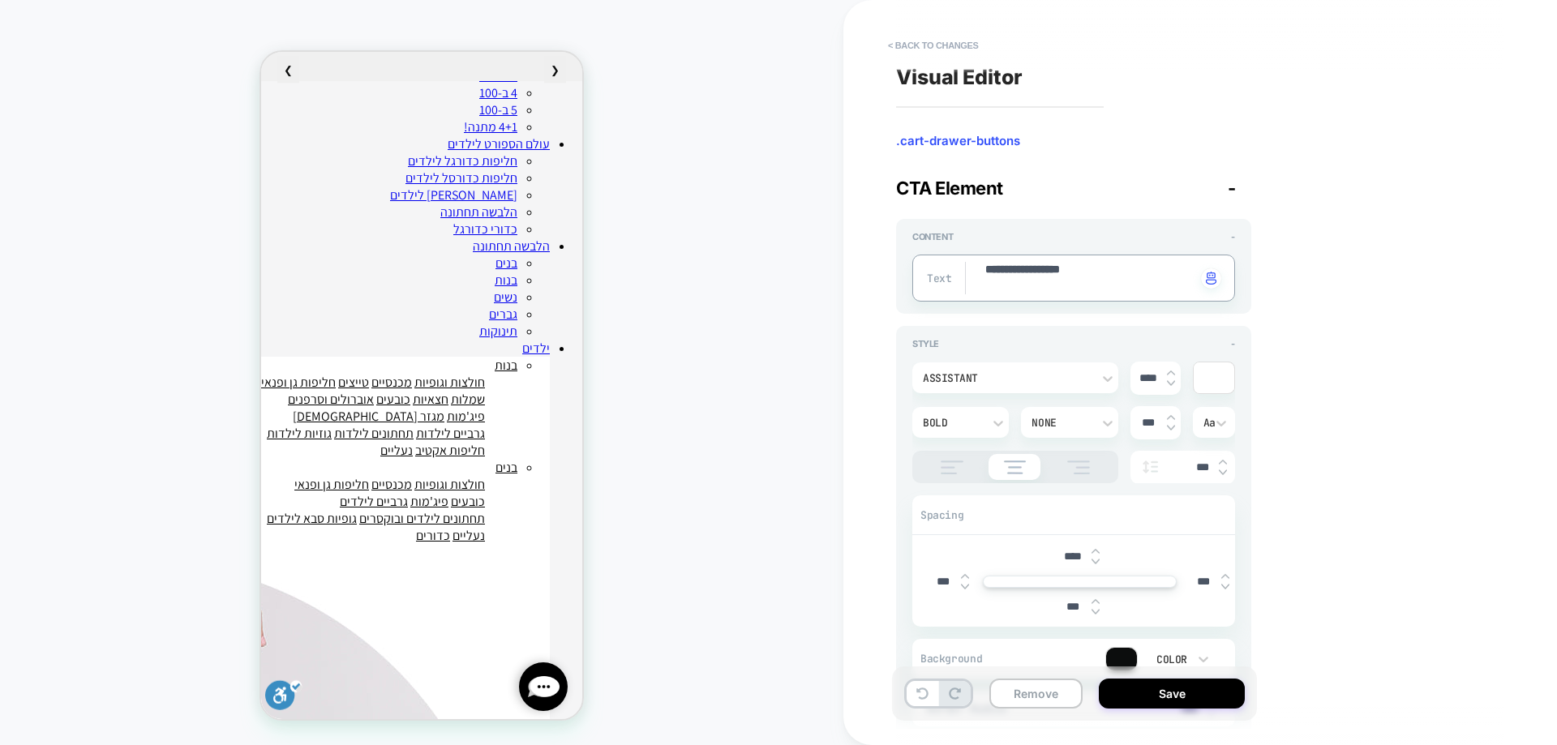
type textarea "*"
type textarea "**********"
type textarea "*"
type textarea "**********"
type textarea "*"
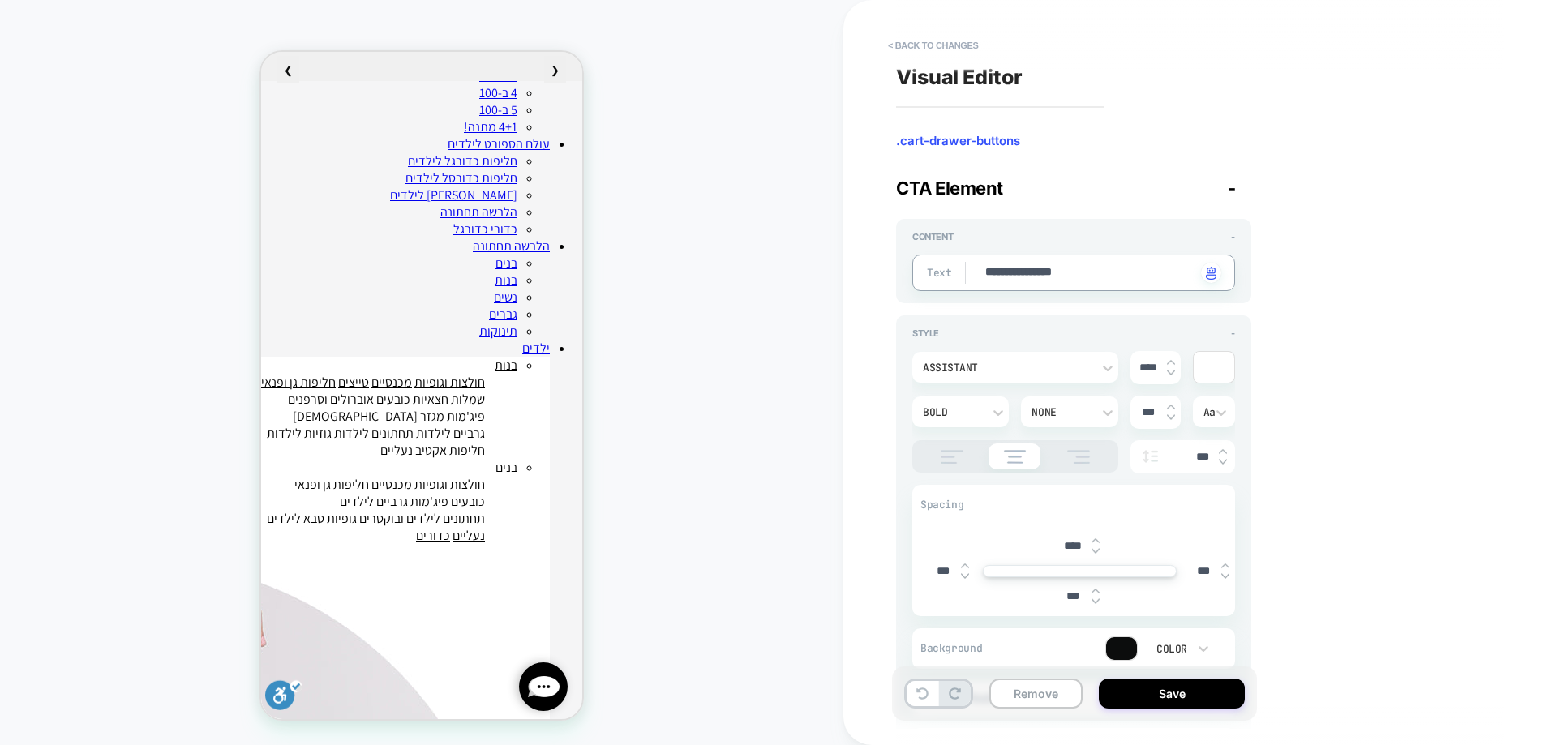
type textarea "**********"
type textarea "*"
type textarea "**********"
type textarea "*"
type textarea "**********"
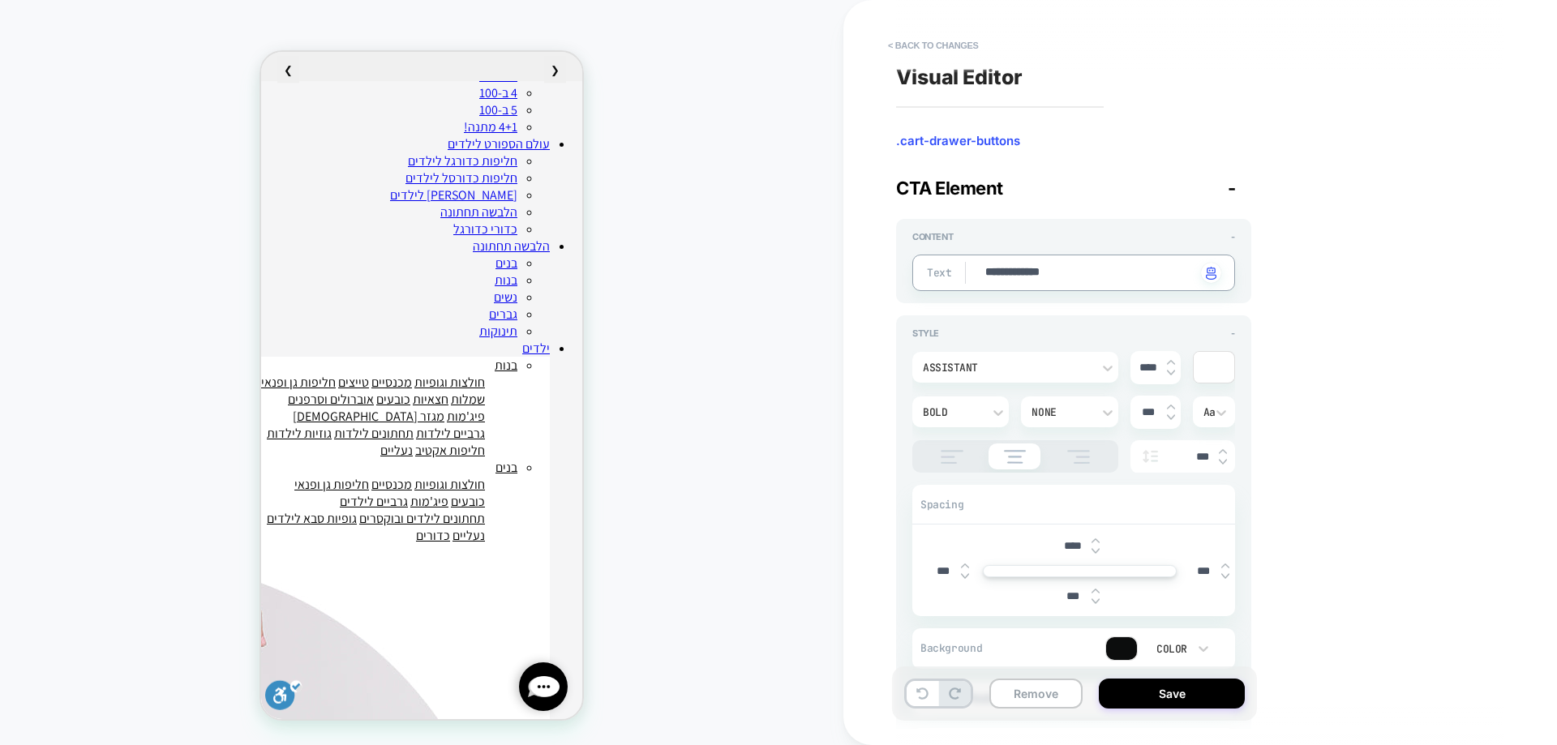
type textarea "*"
type textarea "**********"
type textarea "*"
type textarea "**********"
type textarea "*"
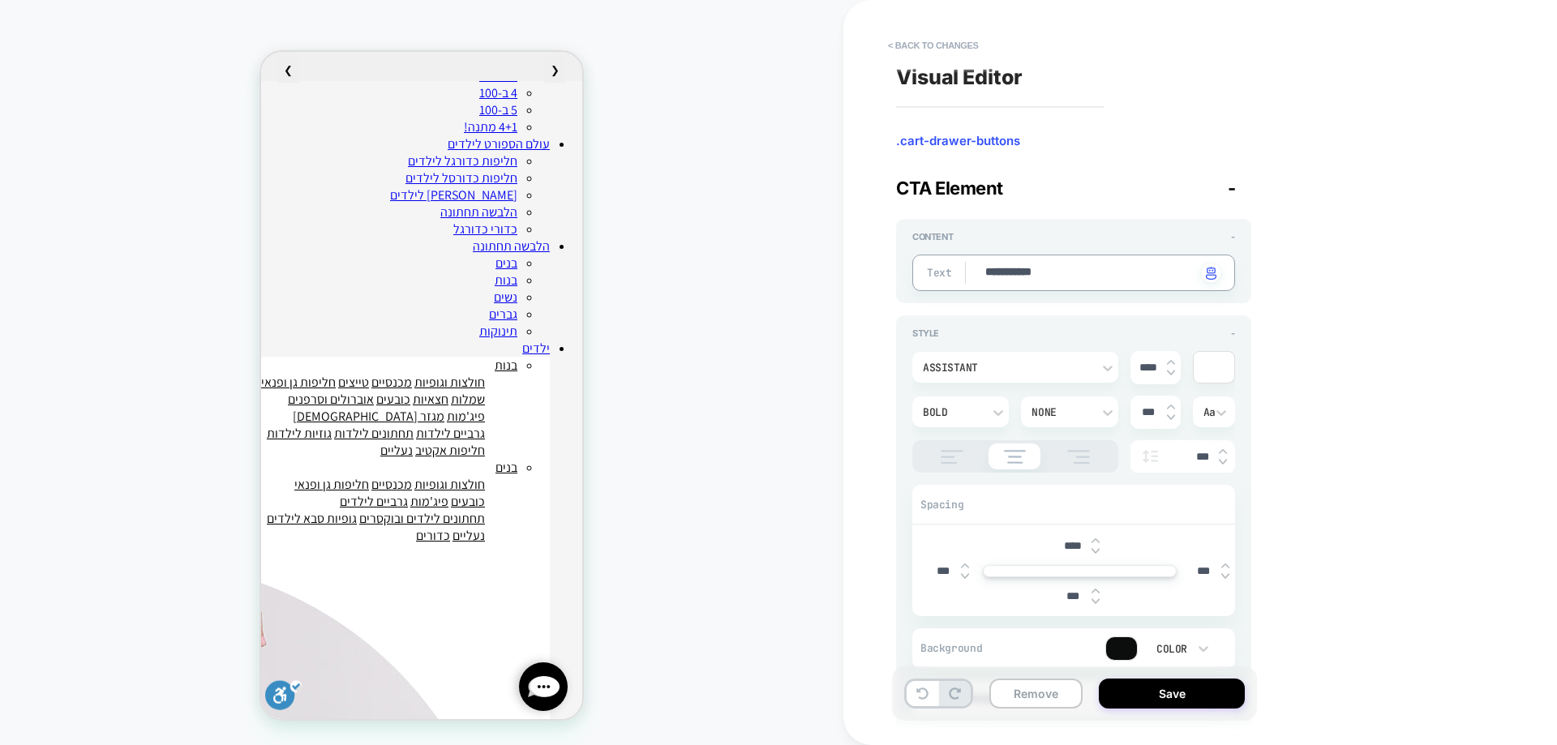
type textarea "**********"
type textarea "*"
type textarea "*********"
type textarea "*"
type textarea "********"
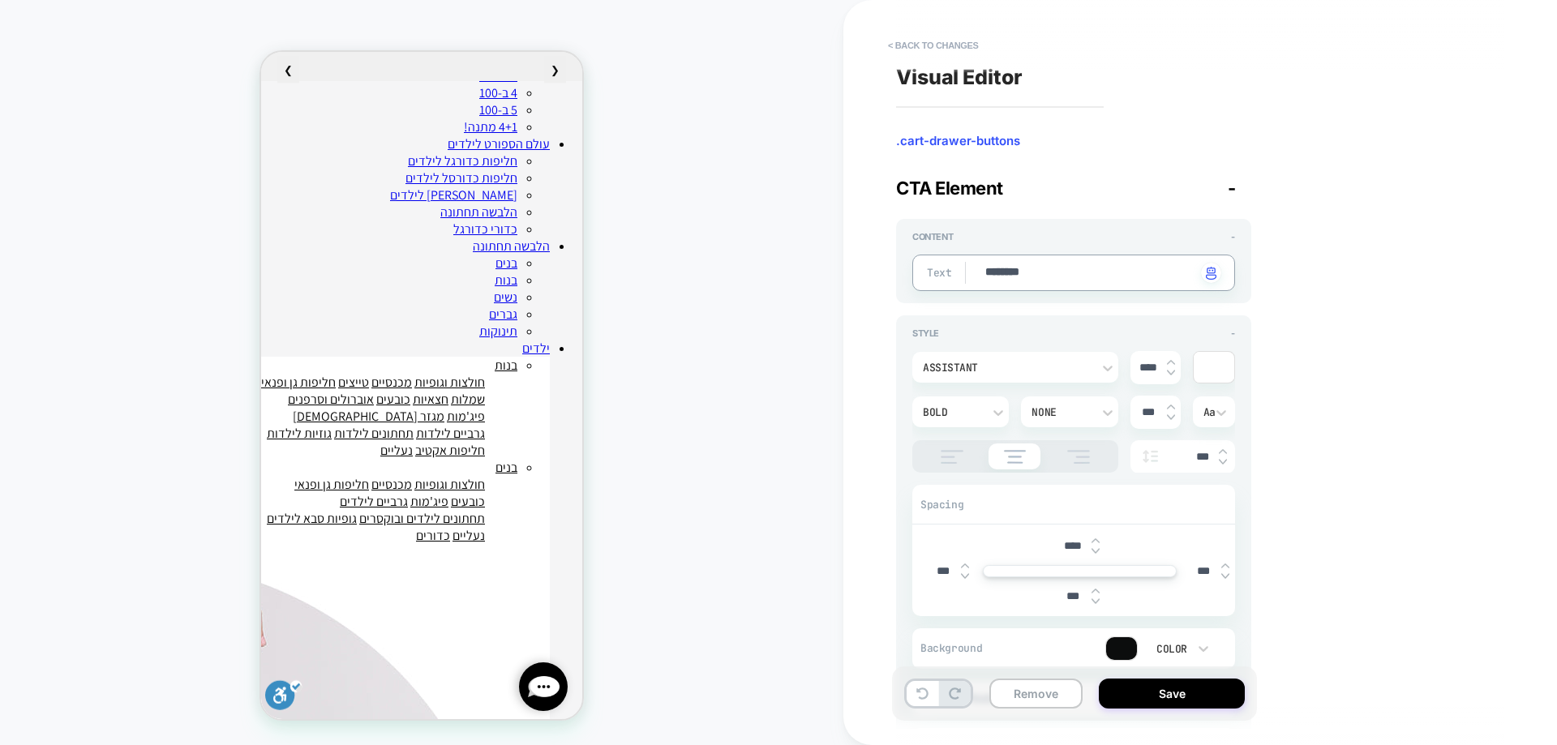
type textarea "*"
type textarea "*******"
type textarea "*"
type textarea "*****"
type textarea "*"
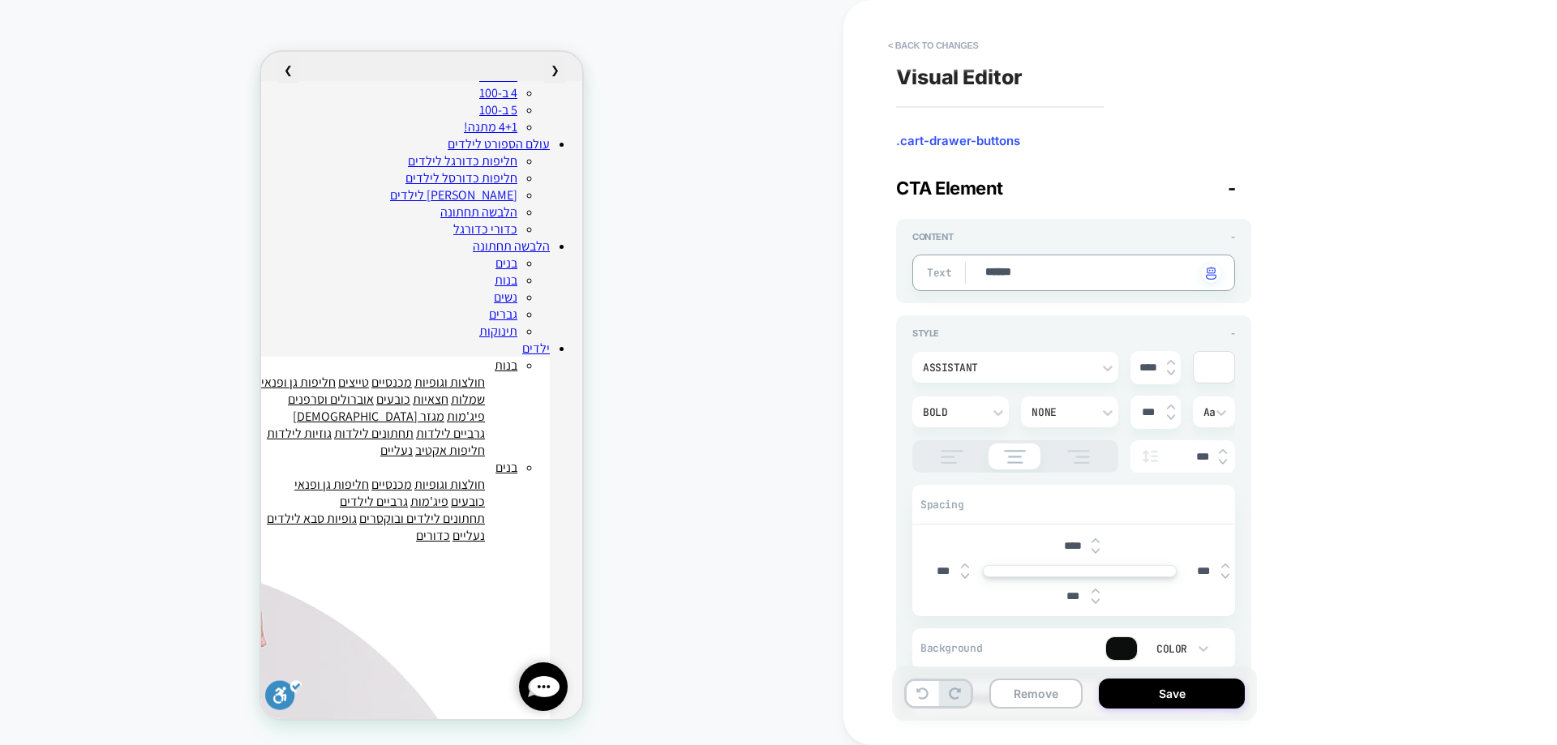
type textarea "*****"
type textarea "*"
type textarea "*****"
paste textarea "****** **"
type textarea "*"
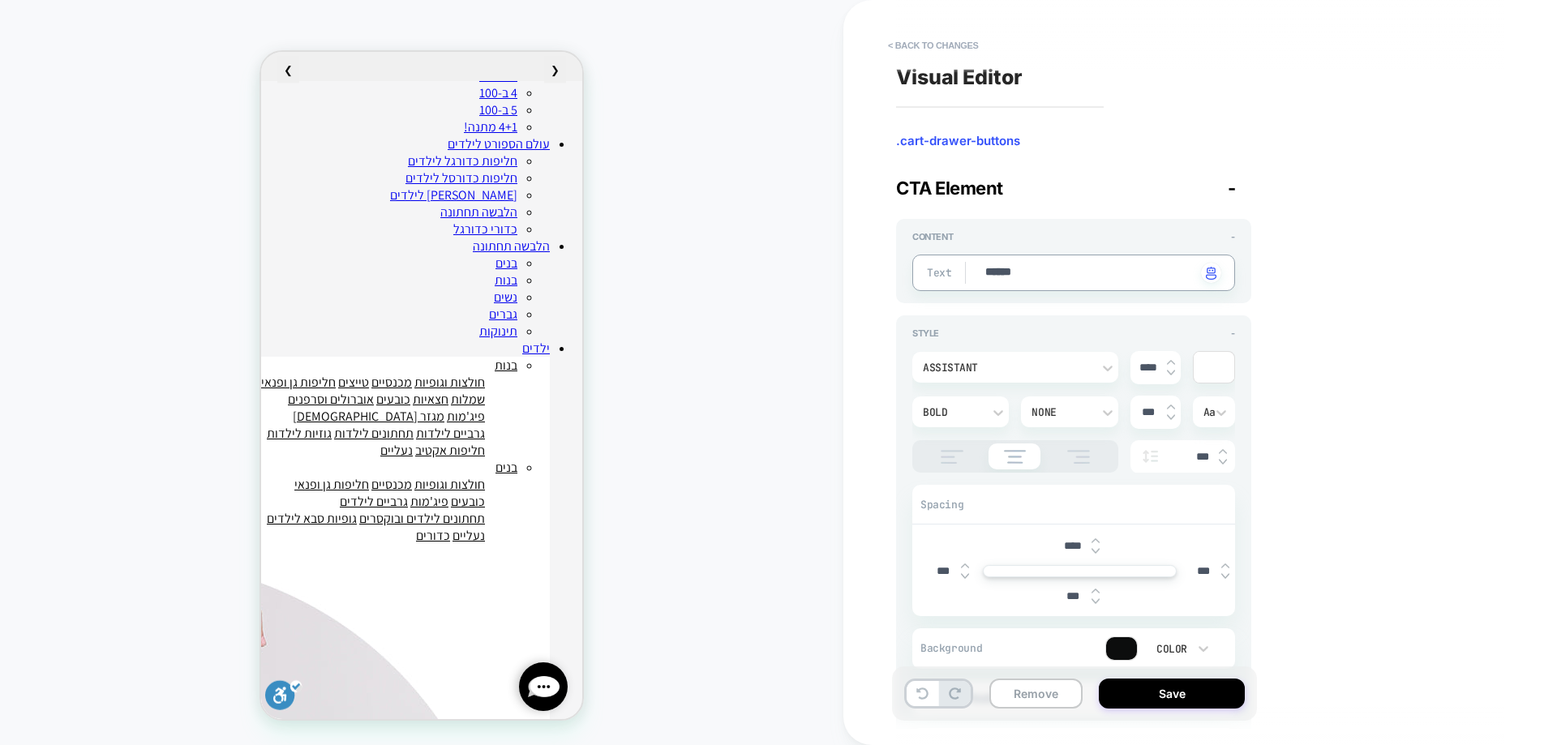
type textarea "**********"
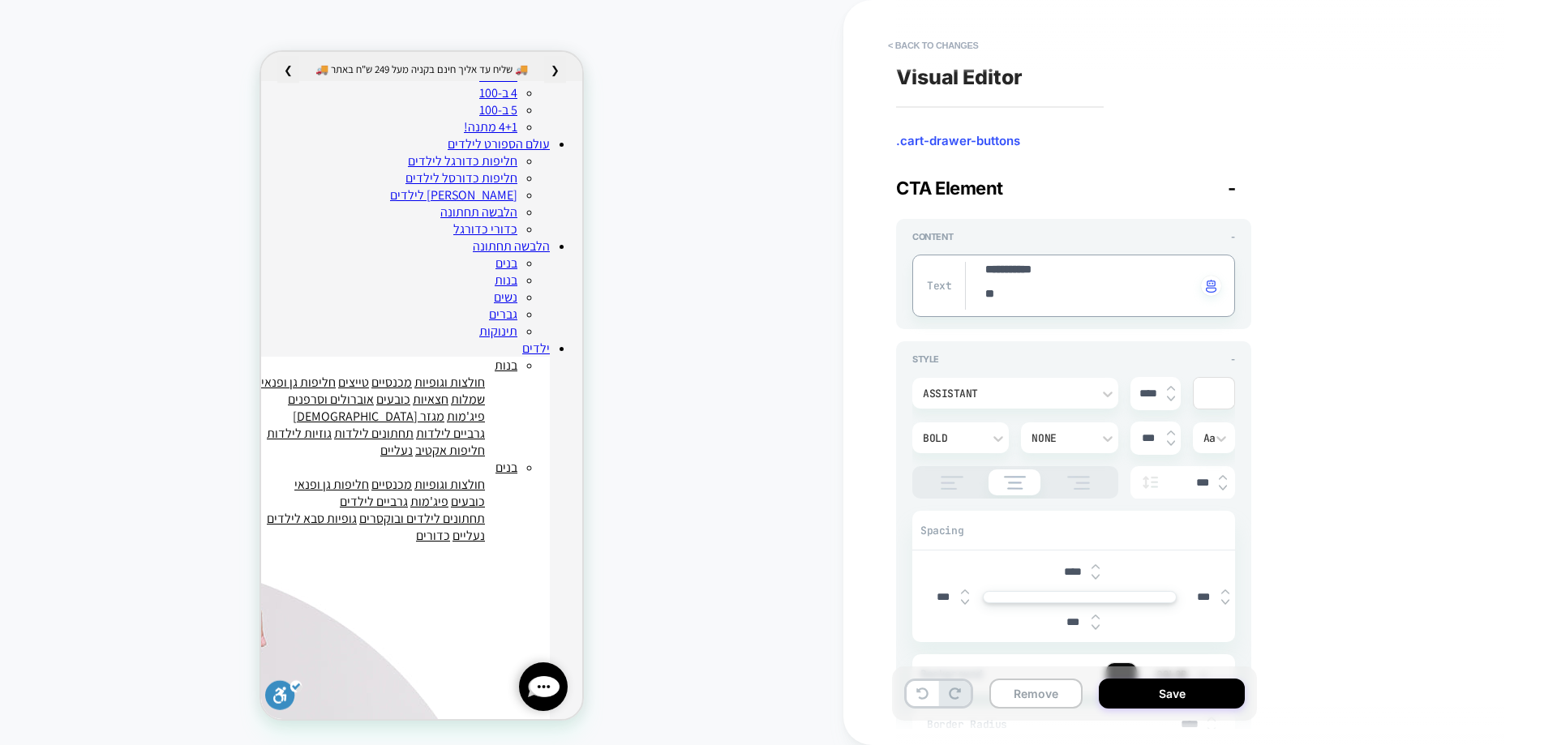
click at [996, 273] on textarea "**********" at bounding box center [1090, 286] width 213 height 48
type textarea "*"
type textarea "****** **"
type textarea "*"
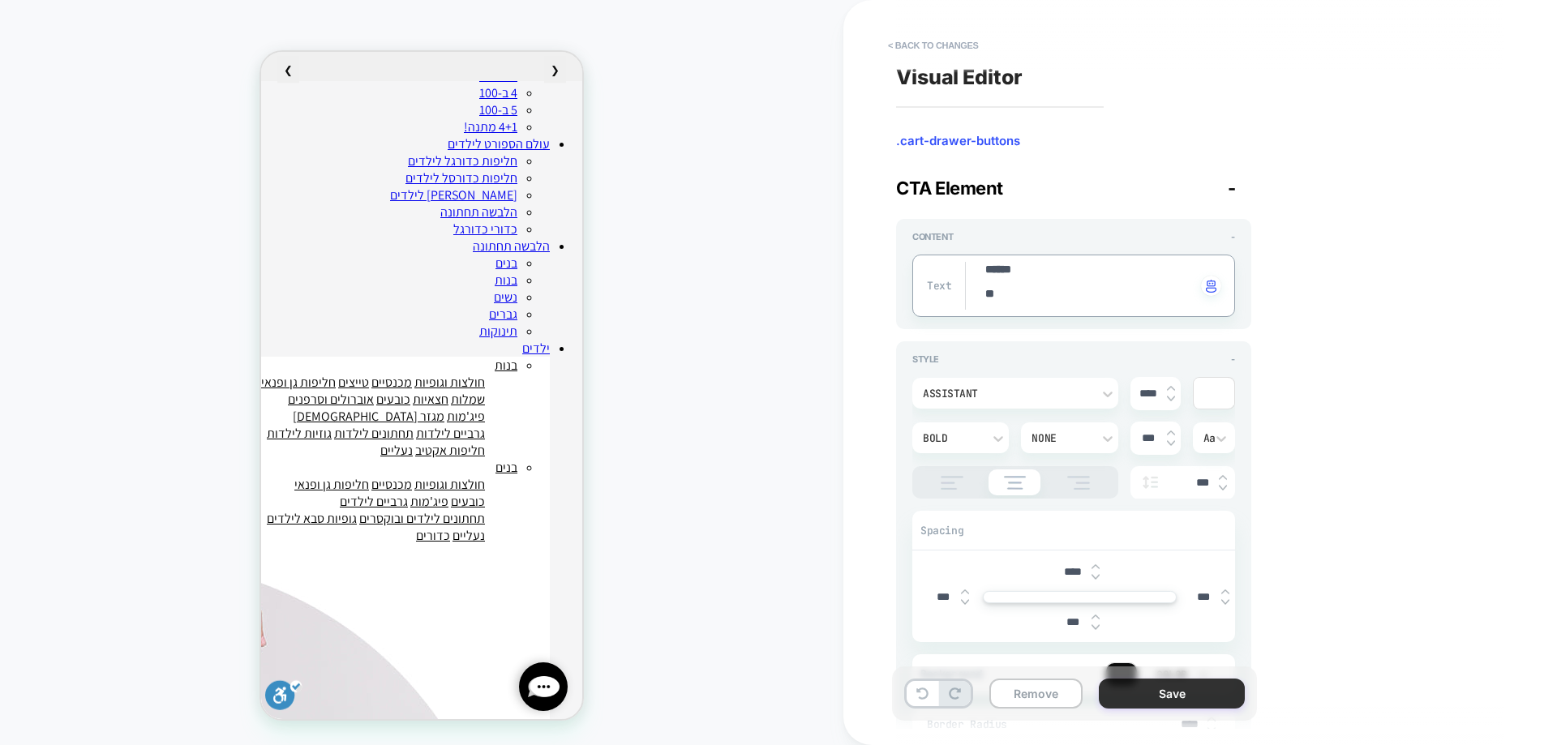
type textarea "****** **"
click at [1156, 706] on button "Save" at bounding box center [1172, 694] width 146 height 30
type textarea "*"
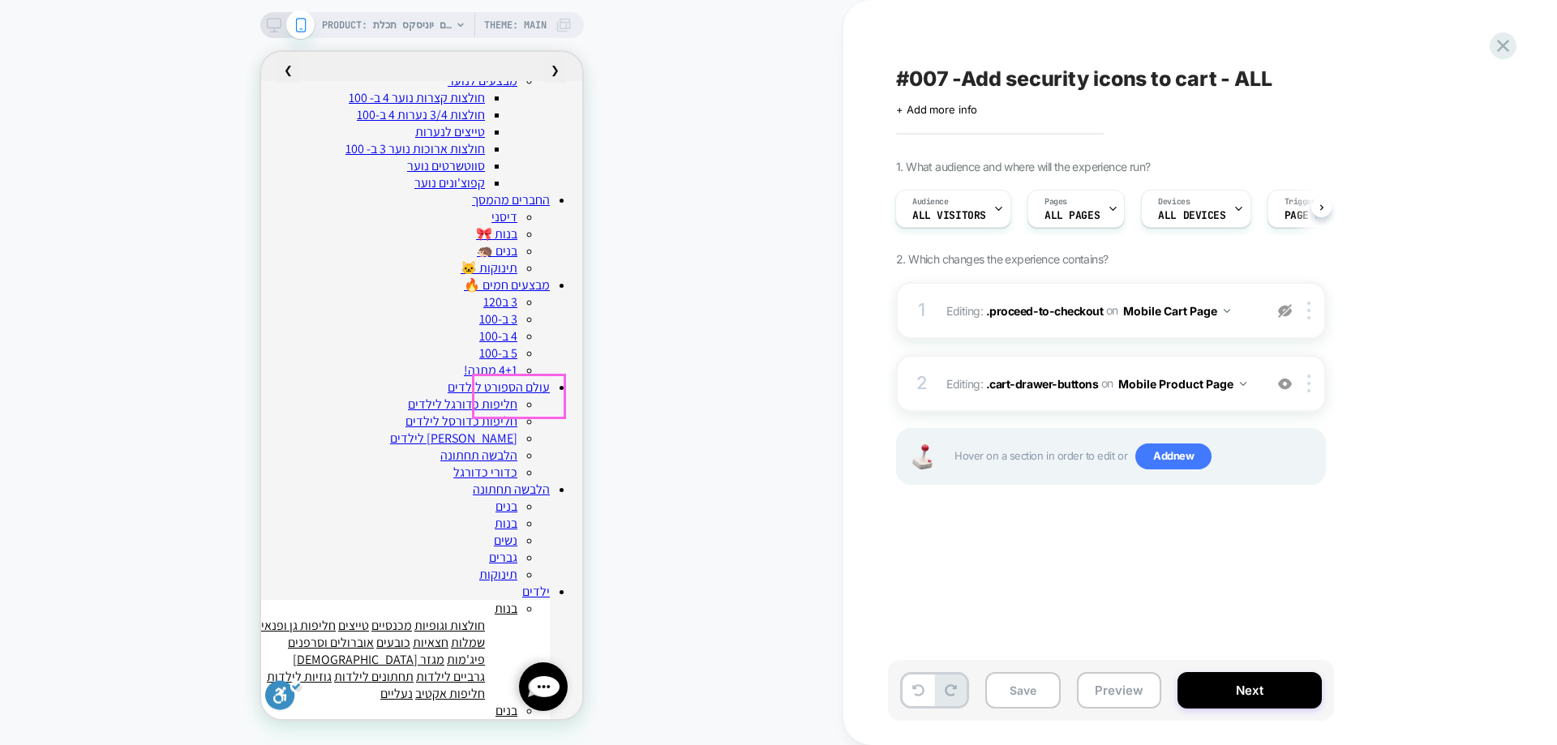
scroll to position [0, 0]
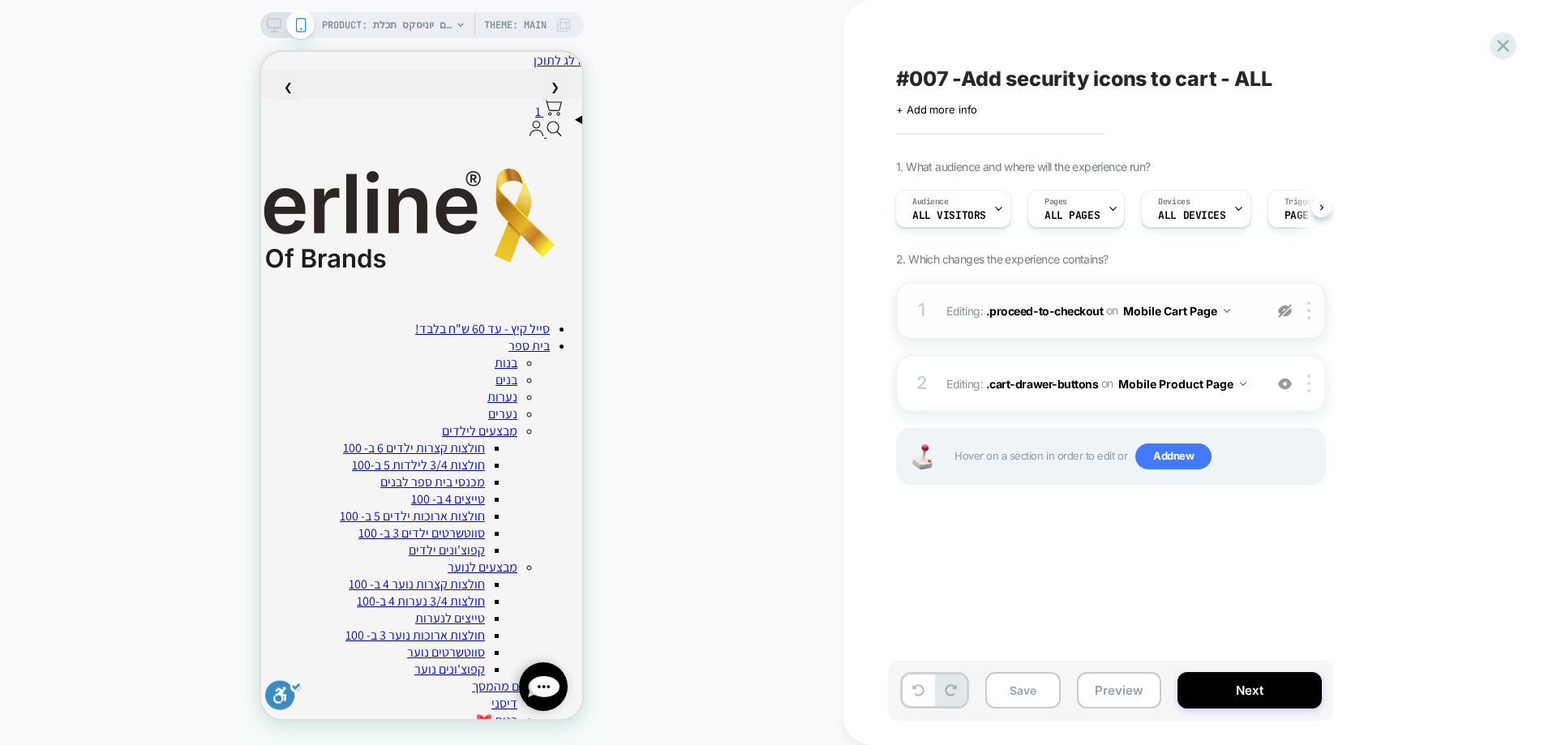
click at [1289, 315] on img at bounding box center [1285, 311] width 14 height 14
click at [529, 120] on div "1" at bounding box center [545, 109] width 33 height 22
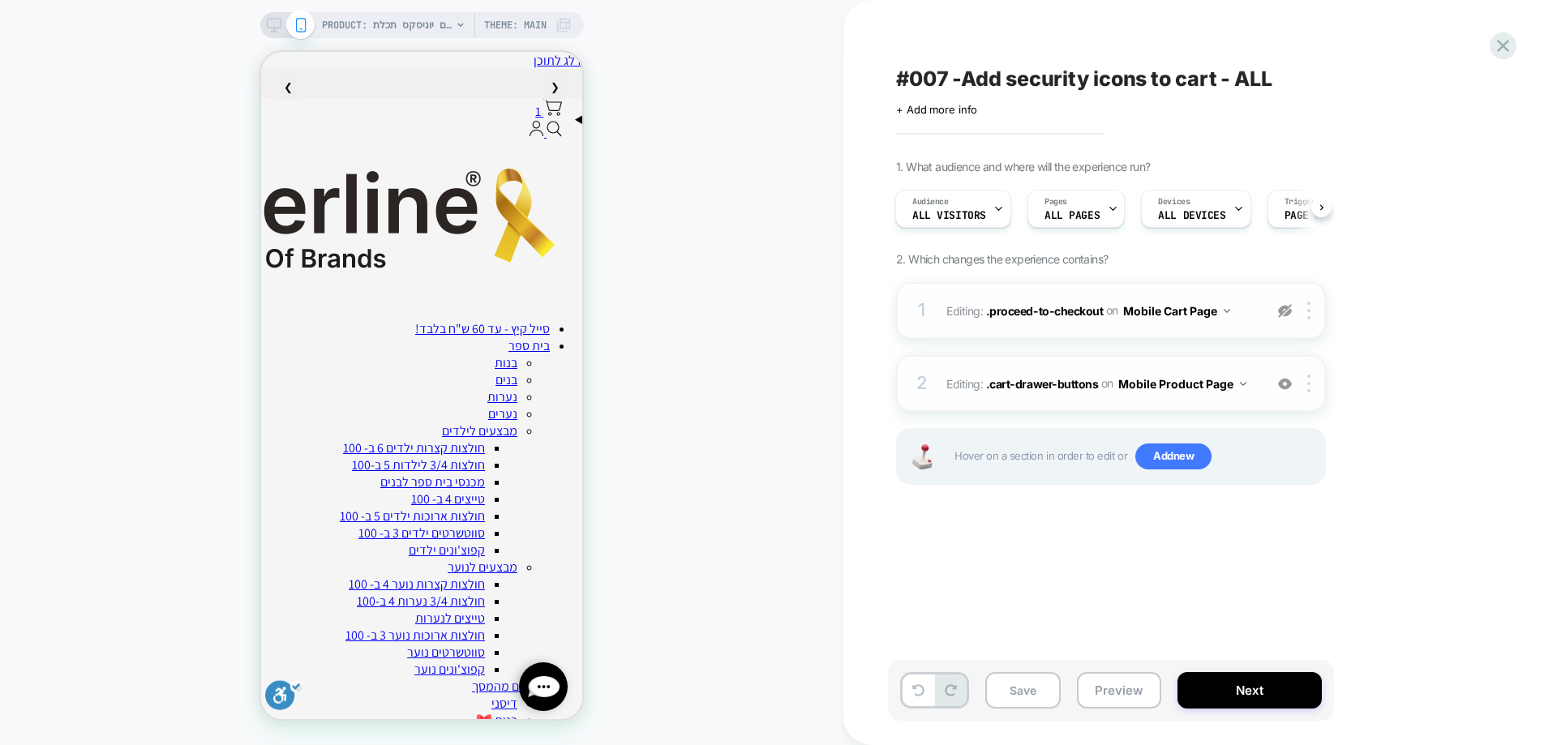
click at [1289, 380] on img at bounding box center [1285, 384] width 14 height 14
click at [1510, 41] on icon at bounding box center [1504, 46] width 22 height 22
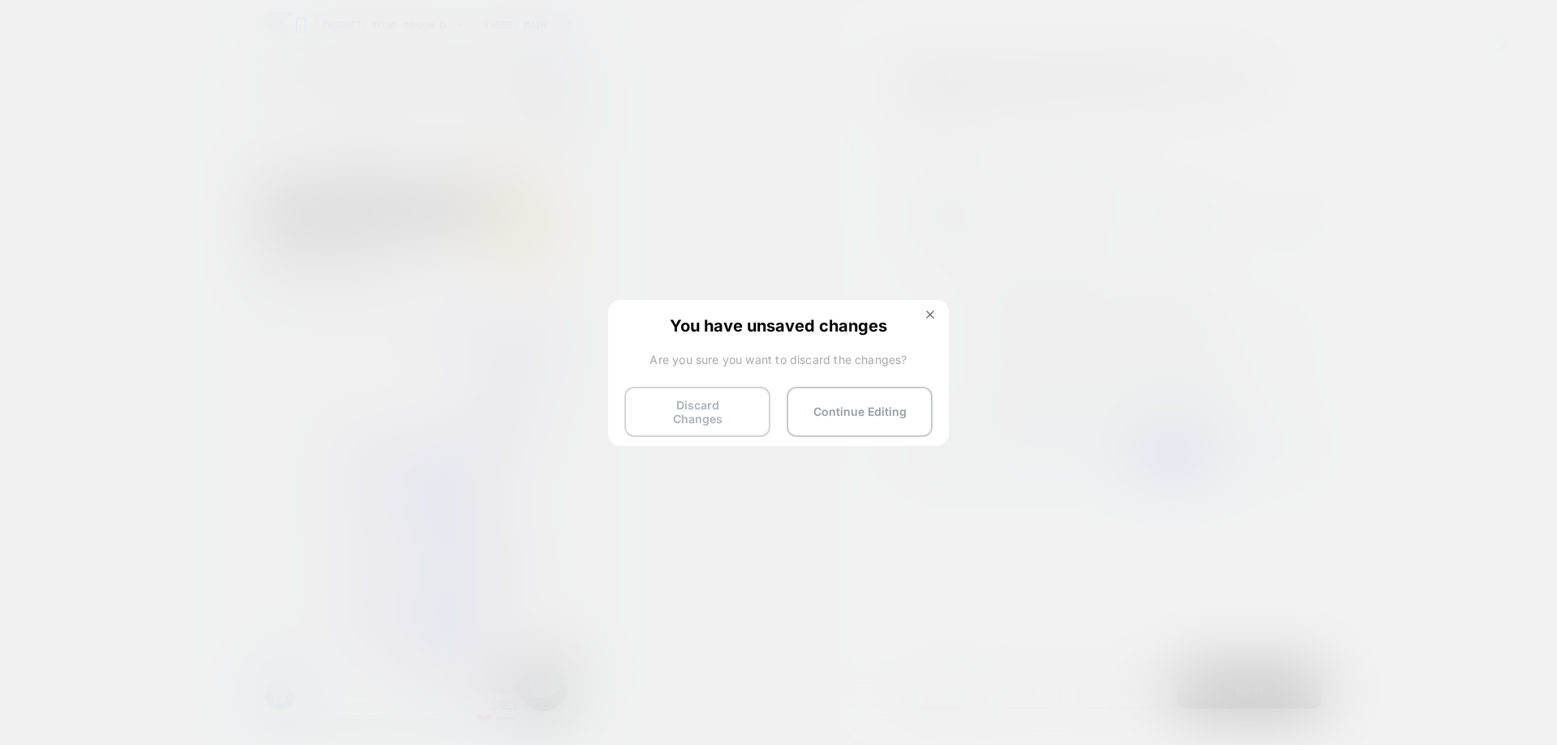
click at [696, 405] on button "Discard Changes" at bounding box center [698, 412] width 146 height 50
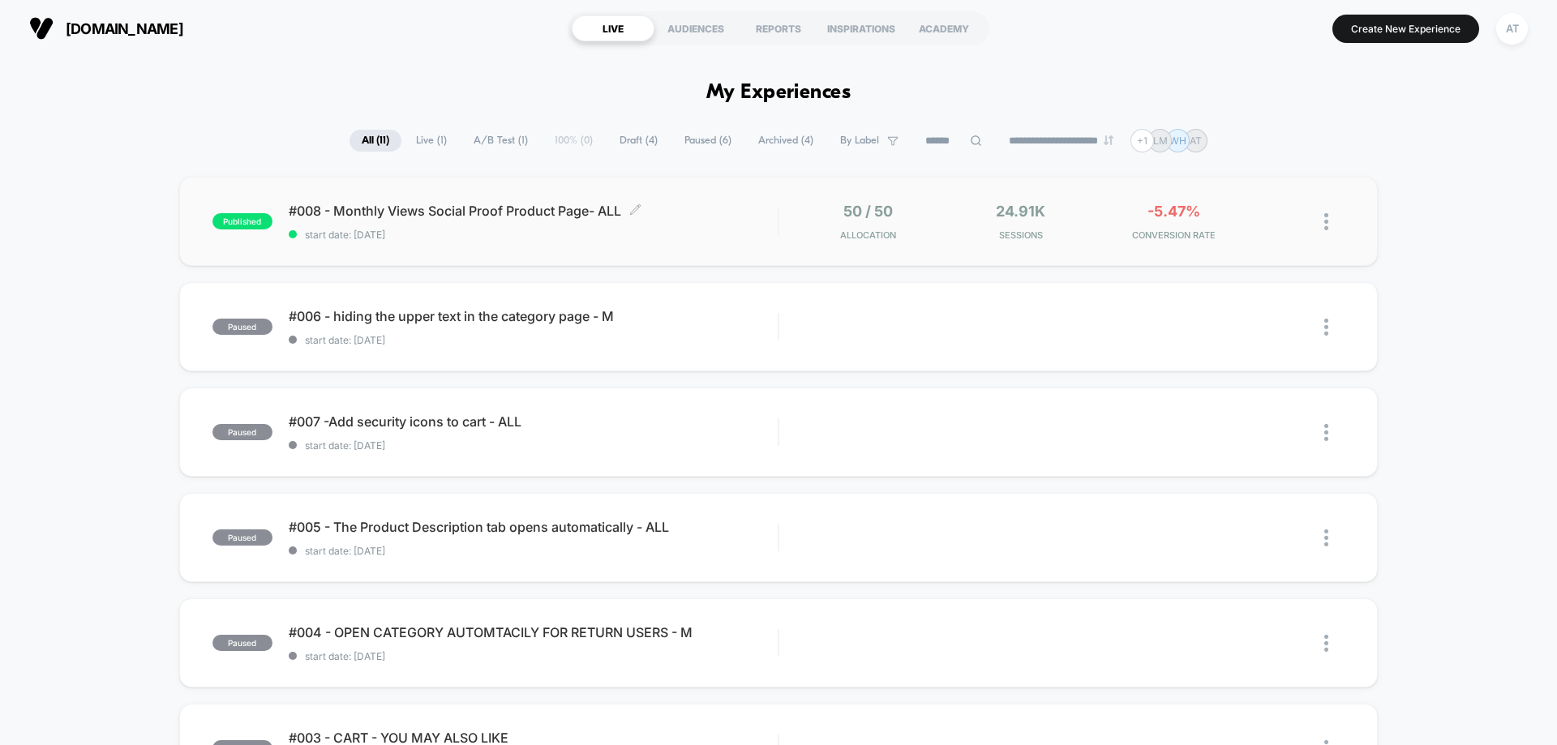
click at [650, 238] on span "start date: [DATE]" at bounding box center [533, 235] width 489 height 12
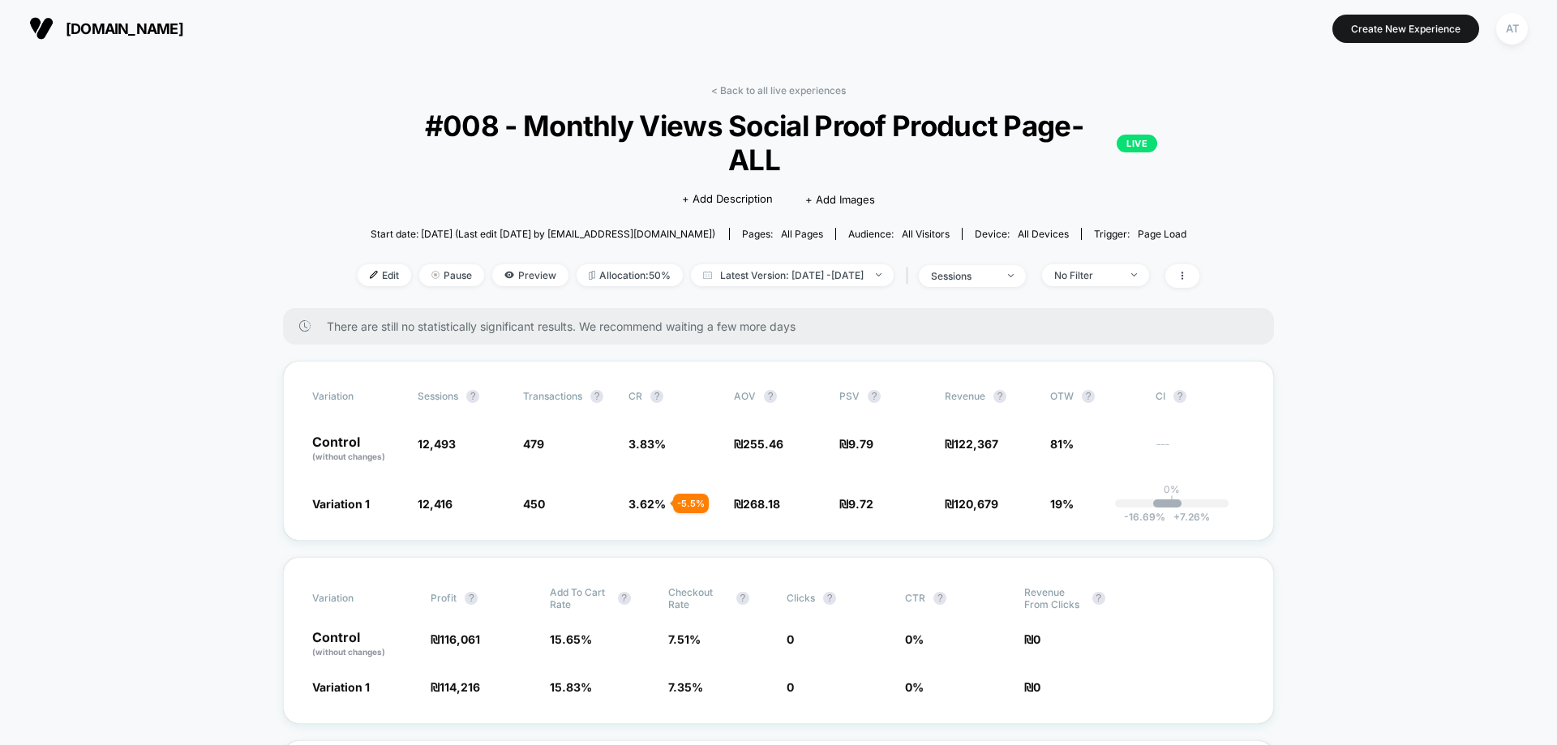
click at [823, 97] on div "< Back to all live experiences #008 - Monthly Views Social Proof Product Page- …" at bounding box center [779, 196] width 842 height 224
click at [823, 89] on link "< Back to all live experiences" at bounding box center [778, 90] width 135 height 12
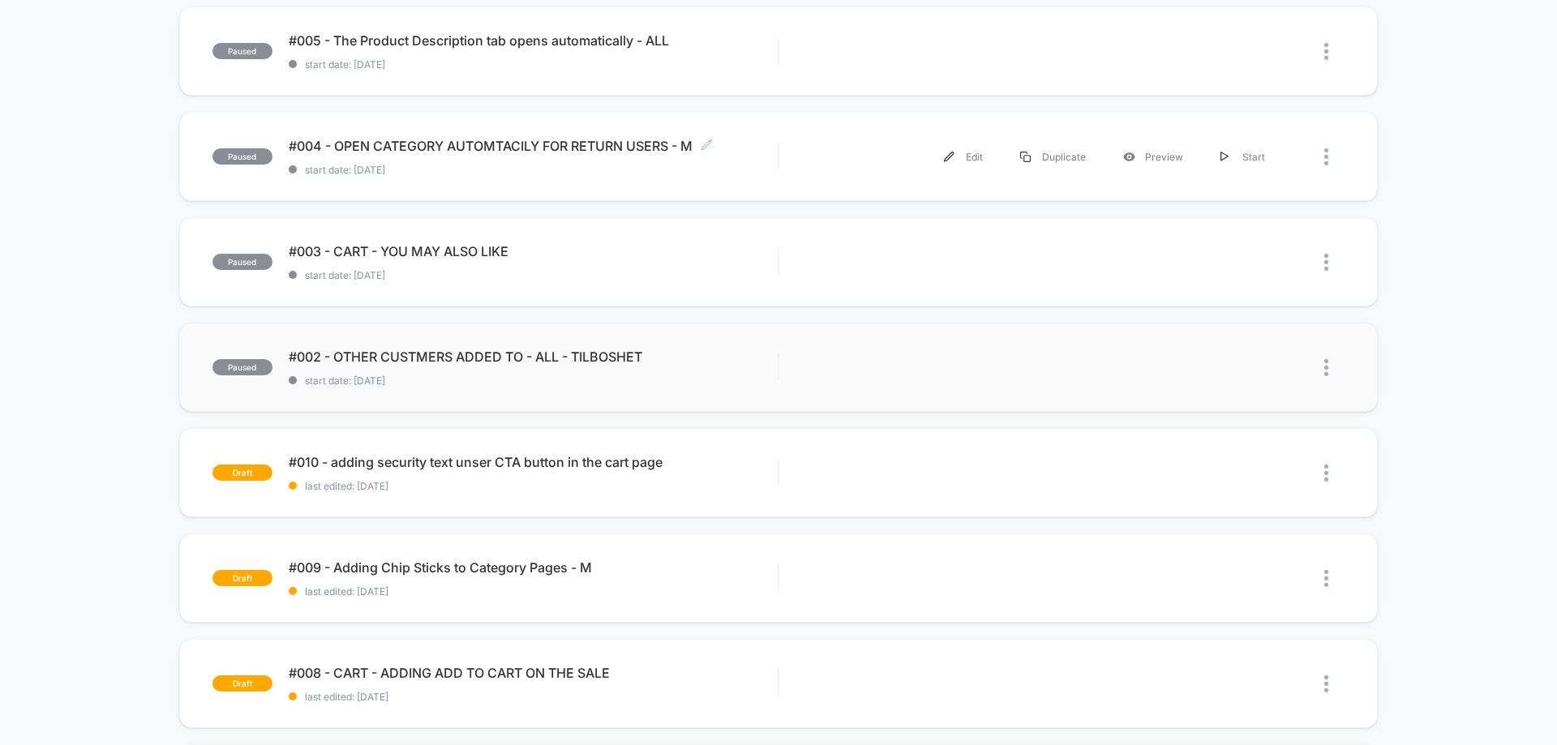
scroll to position [649, 0]
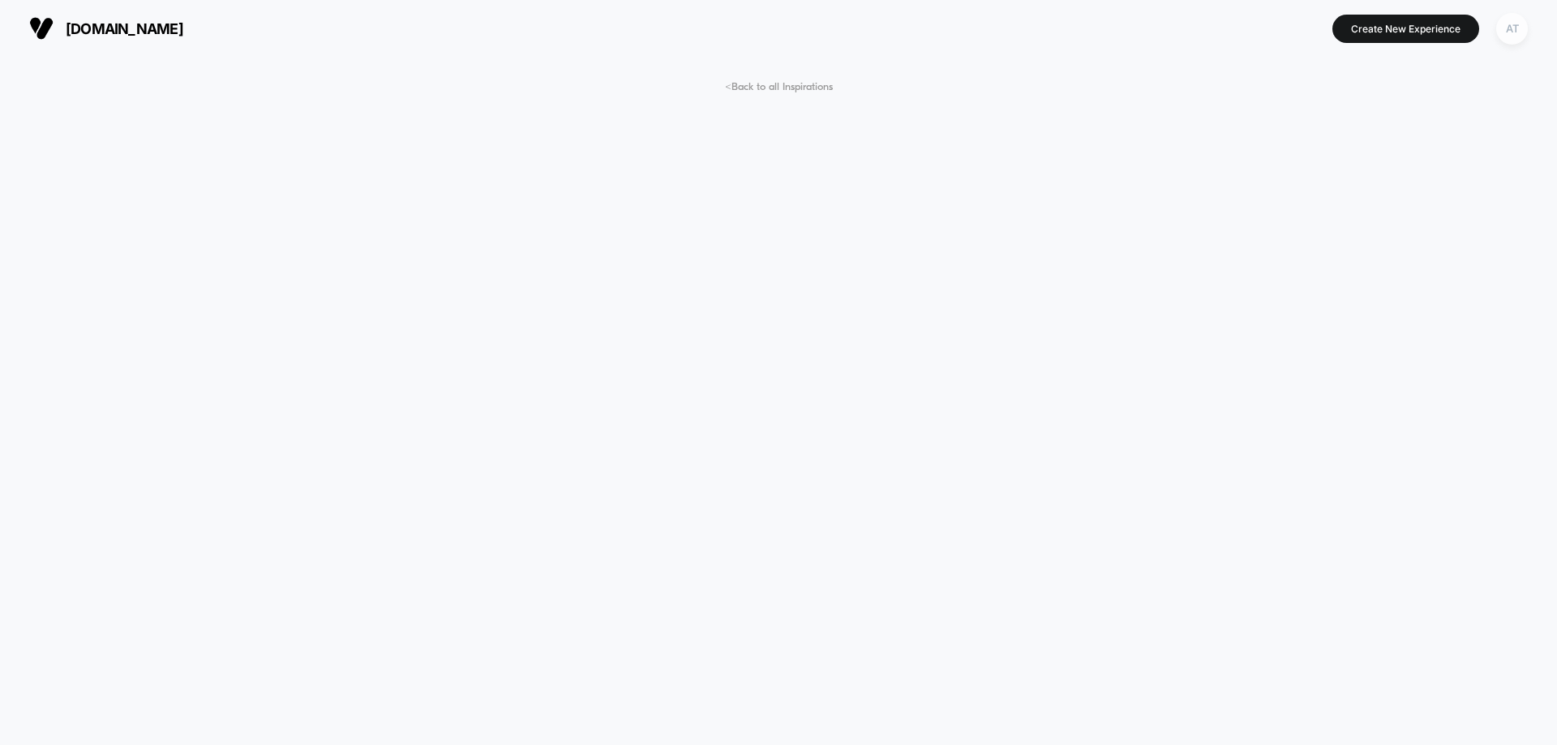
click at [1509, 27] on div "AT" at bounding box center [1513, 29] width 32 height 32
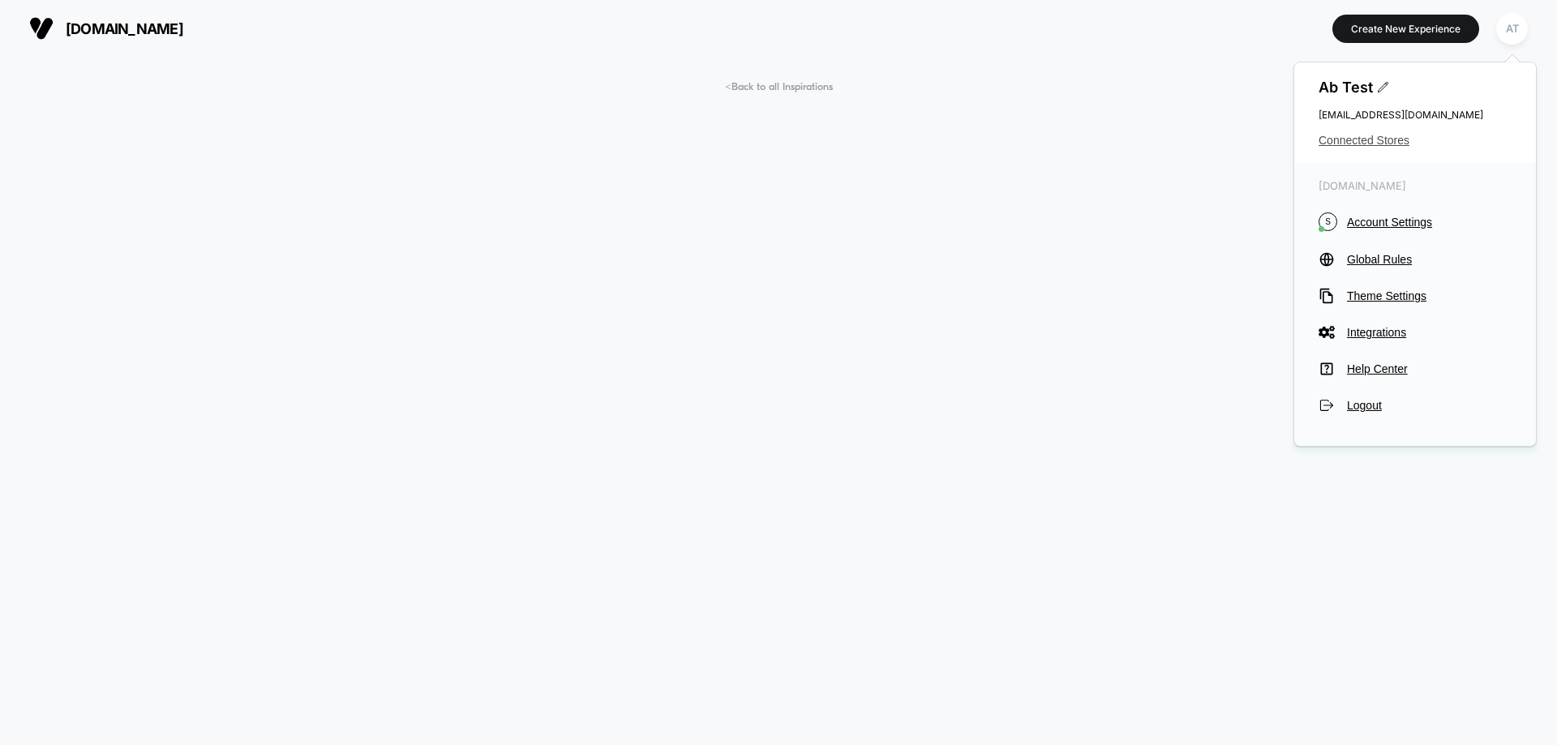
click at [1381, 138] on span "Connected Stores" at bounding box center [1415, 140] width 193 height 13
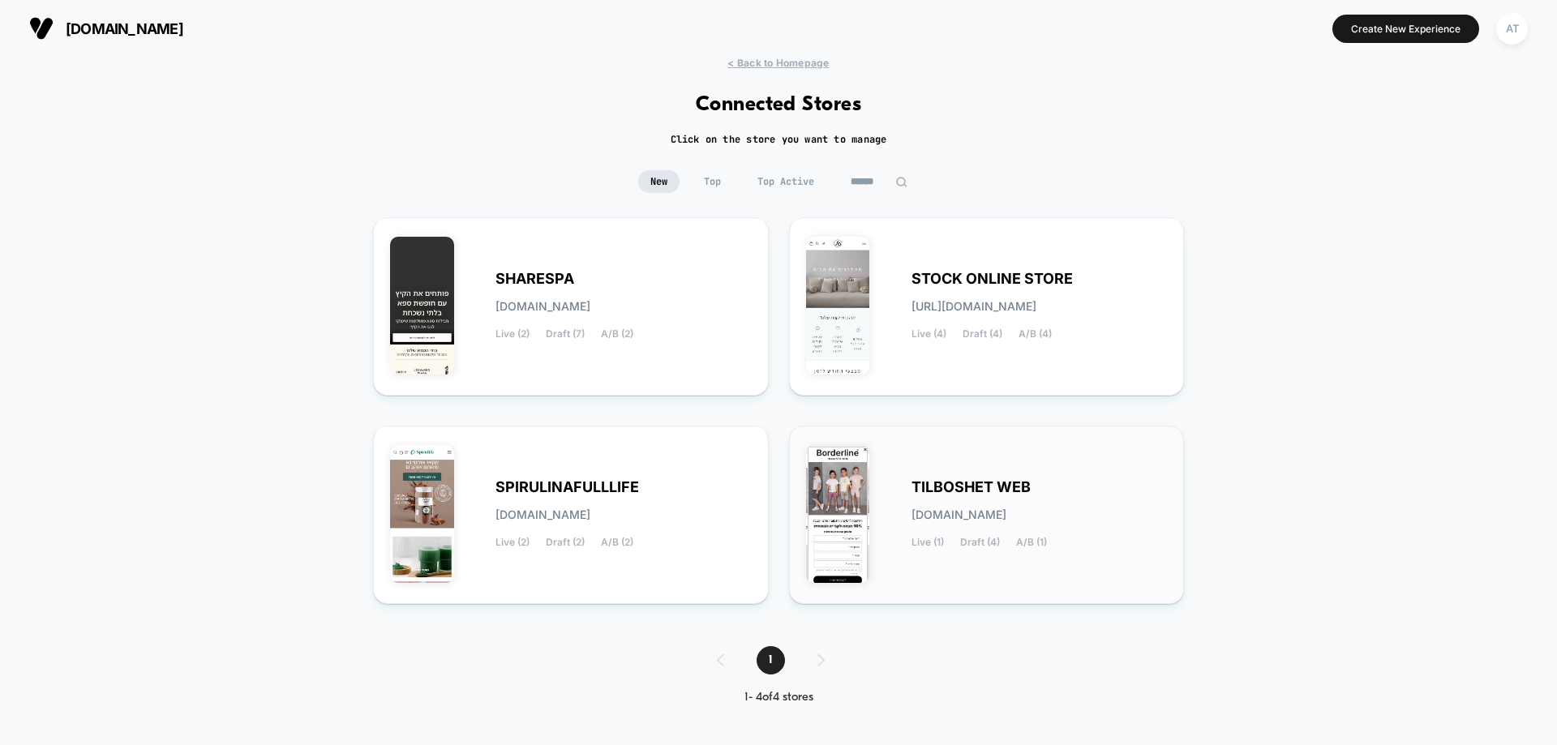
click at [1029, 501] on div "TILBOSHET WEB tilboshet-web.myshopify.com Live (1) Draft (4) A/B (1)" at bounding box center [1040, 515] width 256 height 67
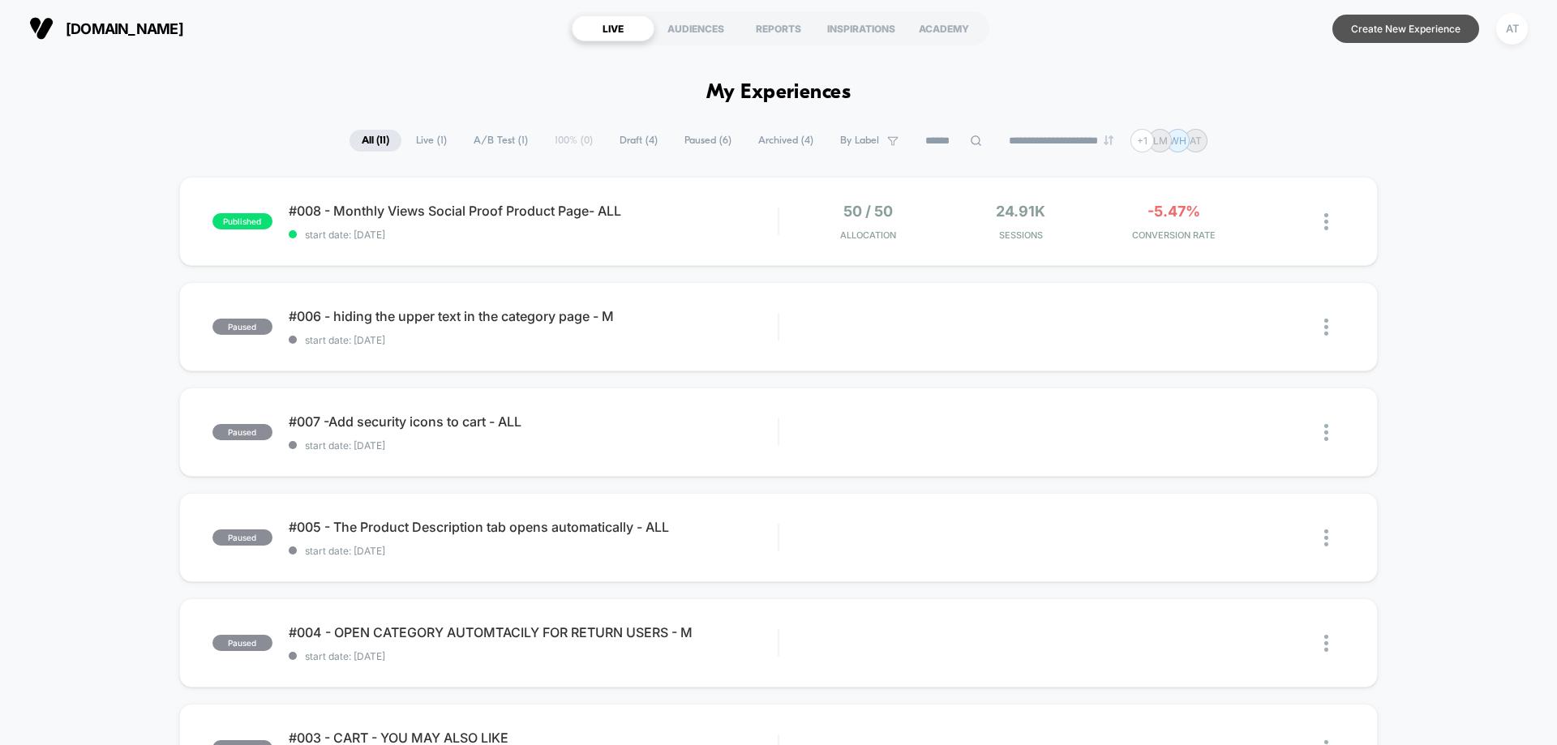
click at [1416, 24] on button "Create New Experience" at bounding box center [1406, 29] width 147 height 28
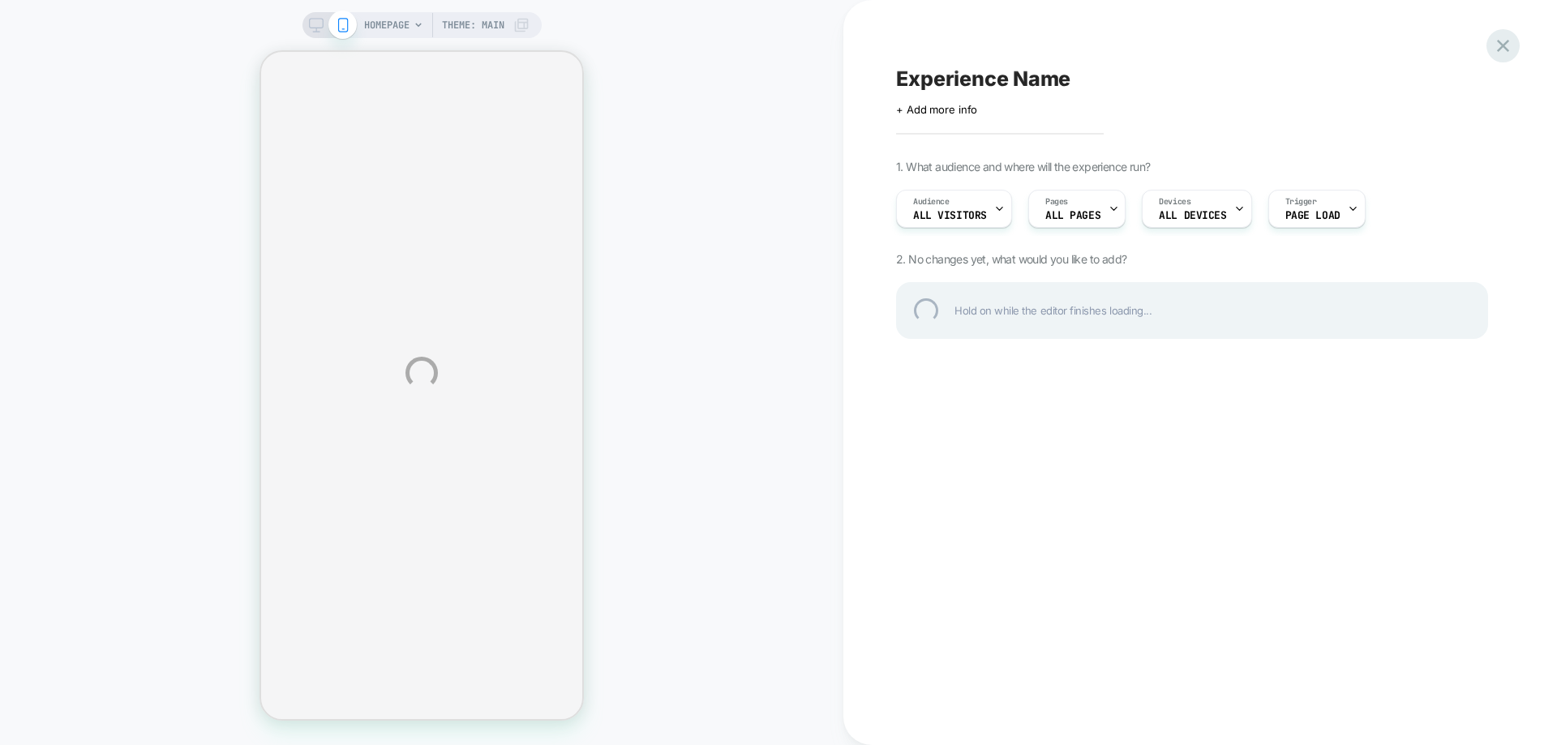
click at [1502, 51] on div at bounding box center [1503, 45] width 33 height 33
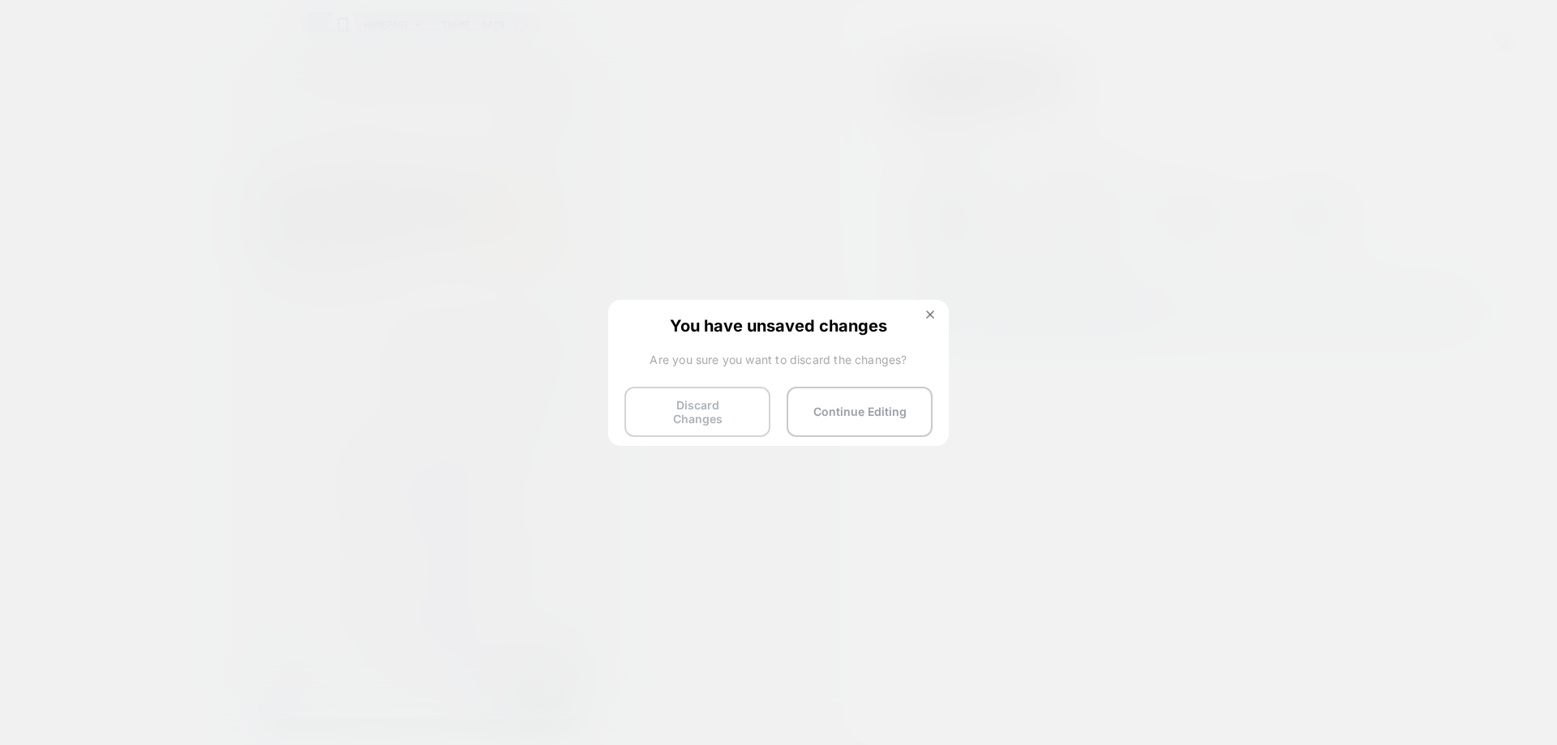
click at [648, 423] on button "Discard Changes" at bounding box center [698, 412] width 146 height 50
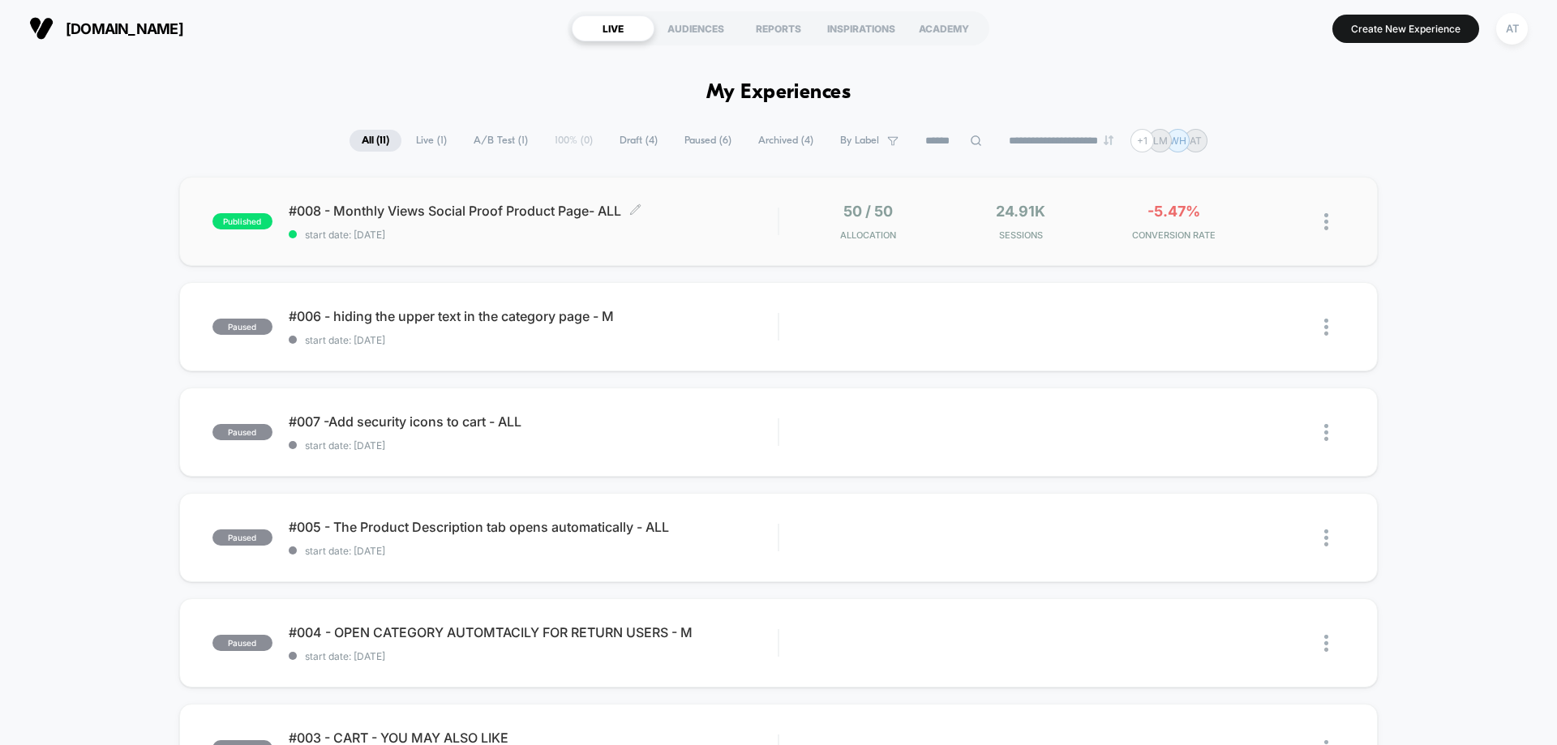
click at [513, 230] on span "start date: [DATE]" at bounding box center [533, 235] width 489 height 12
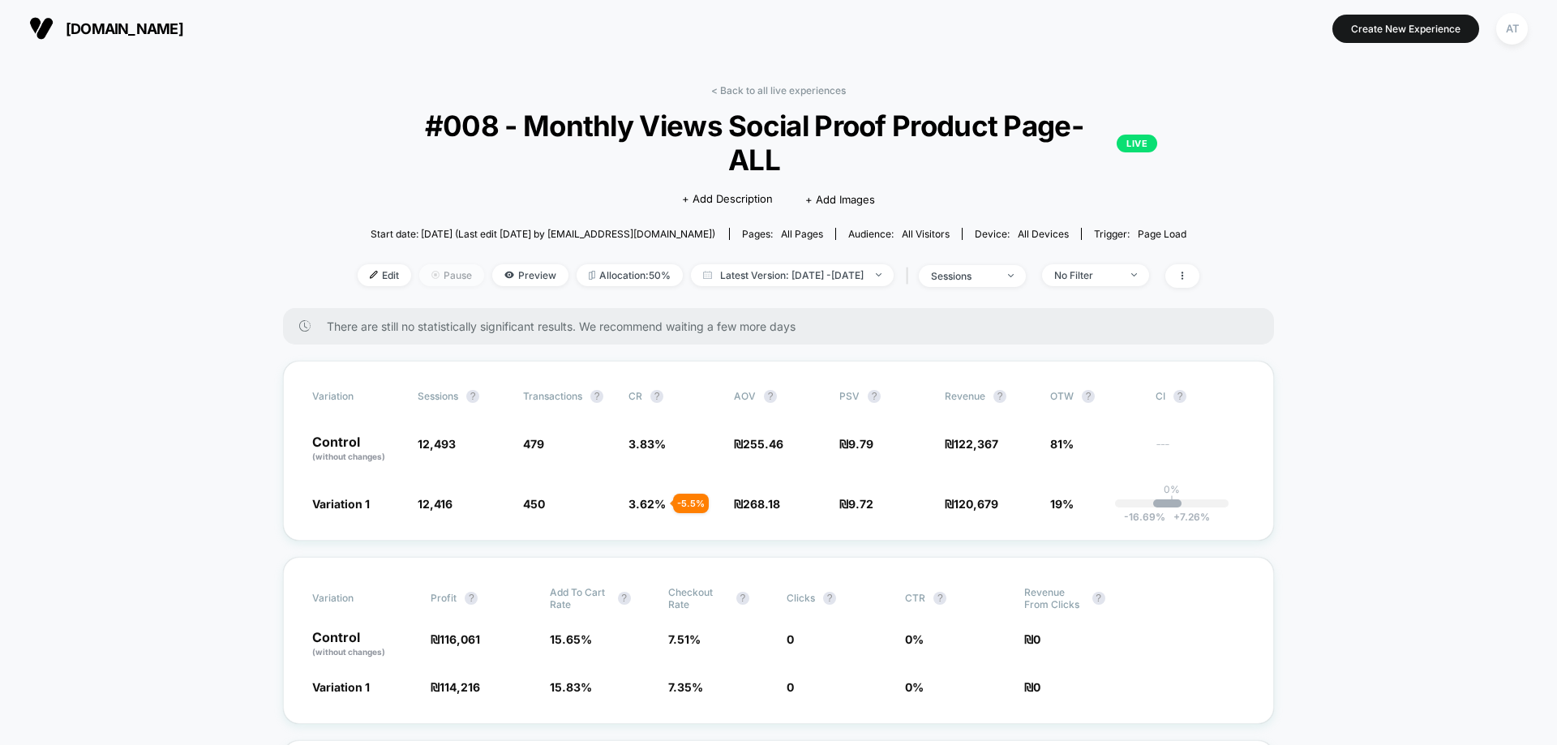
click at [425, 264] on span "Pause" at bounding box center [451, 275] width 65 height 22
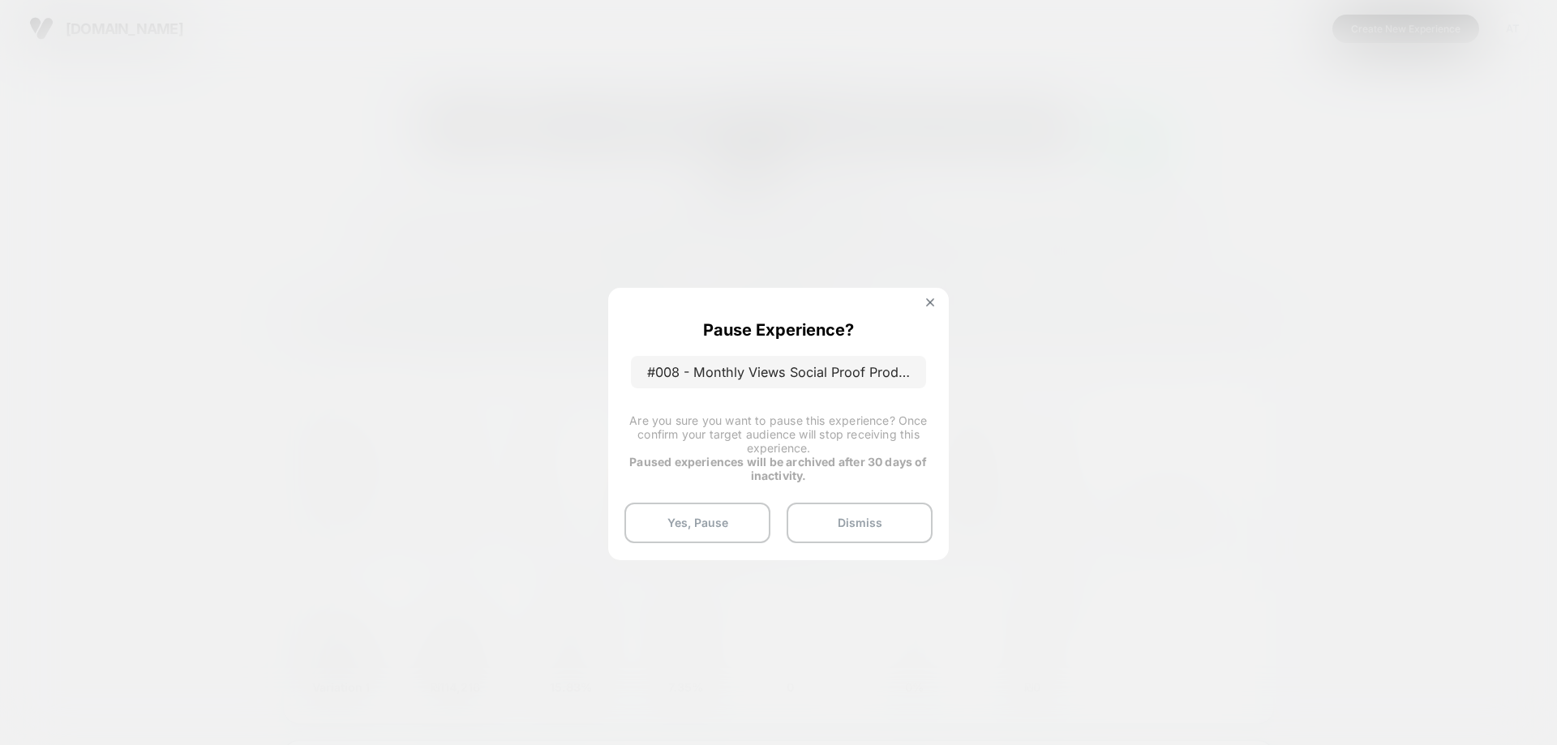
drag, startPoint x: 681, startPoint y: 518, endPoint x: 862, endPoint y: 550, distance: 183.6
click at [682, 520] on button "Yes, Pause" at bounding box center [698, 523] width 146 height 41
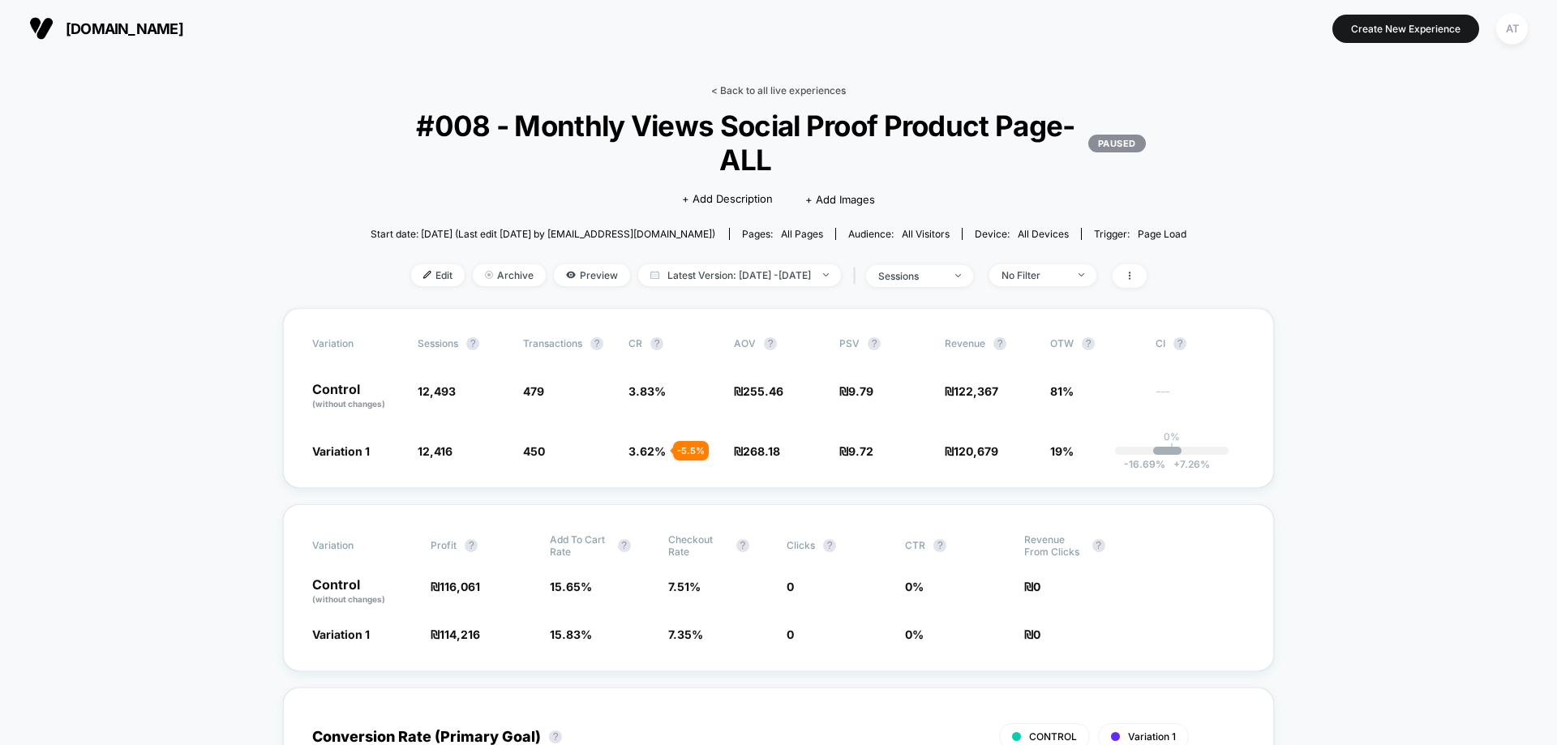
click at [780, 93] on link "< Back to all live experiences" at bounding box center [778, 90] width 135 height 12
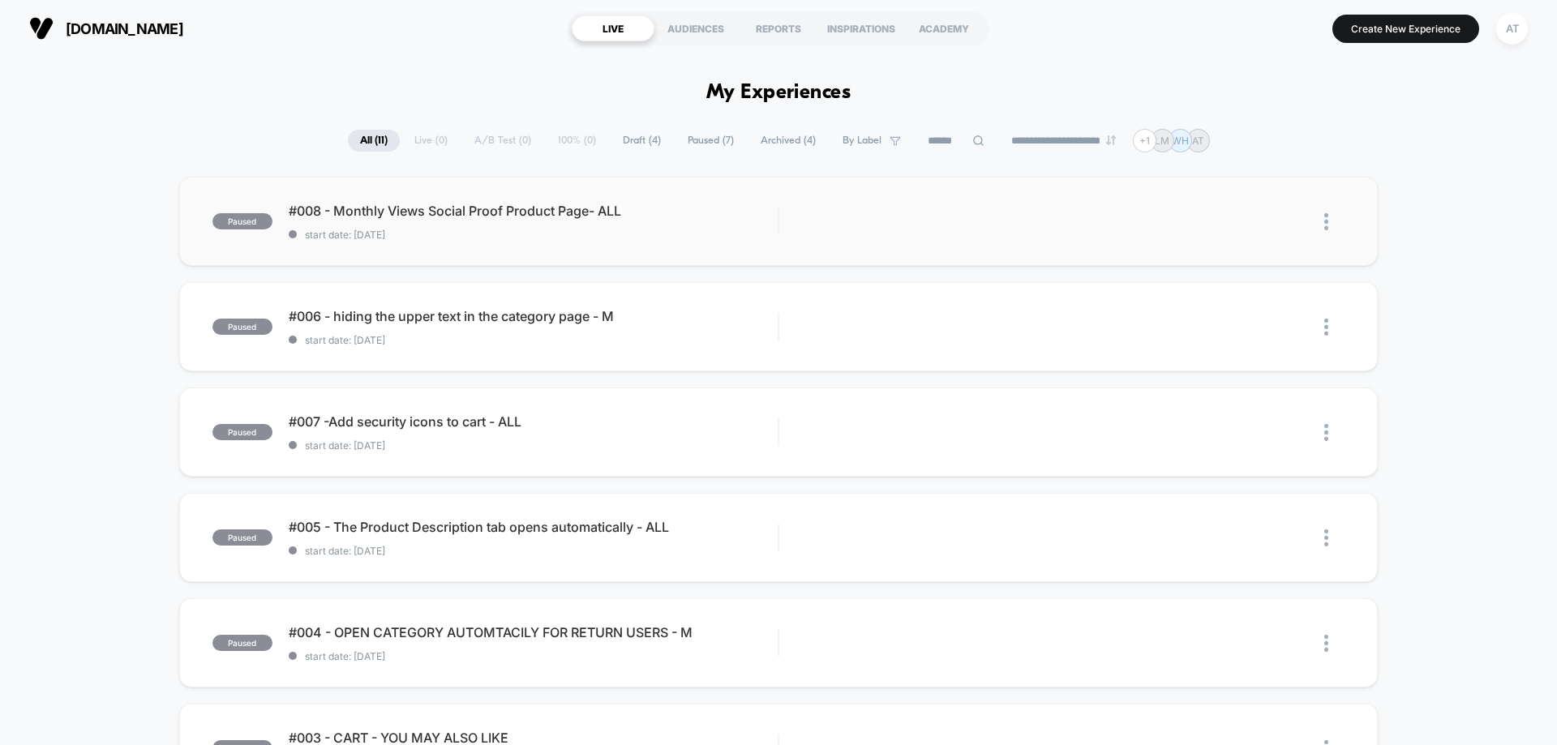
click at [1330, 217] on div at bounding box center [1335, 222] width 20 height 37
click at [1282, 169] on div "Duplicate" at bounding box center [1244, 166] width 146 height 37
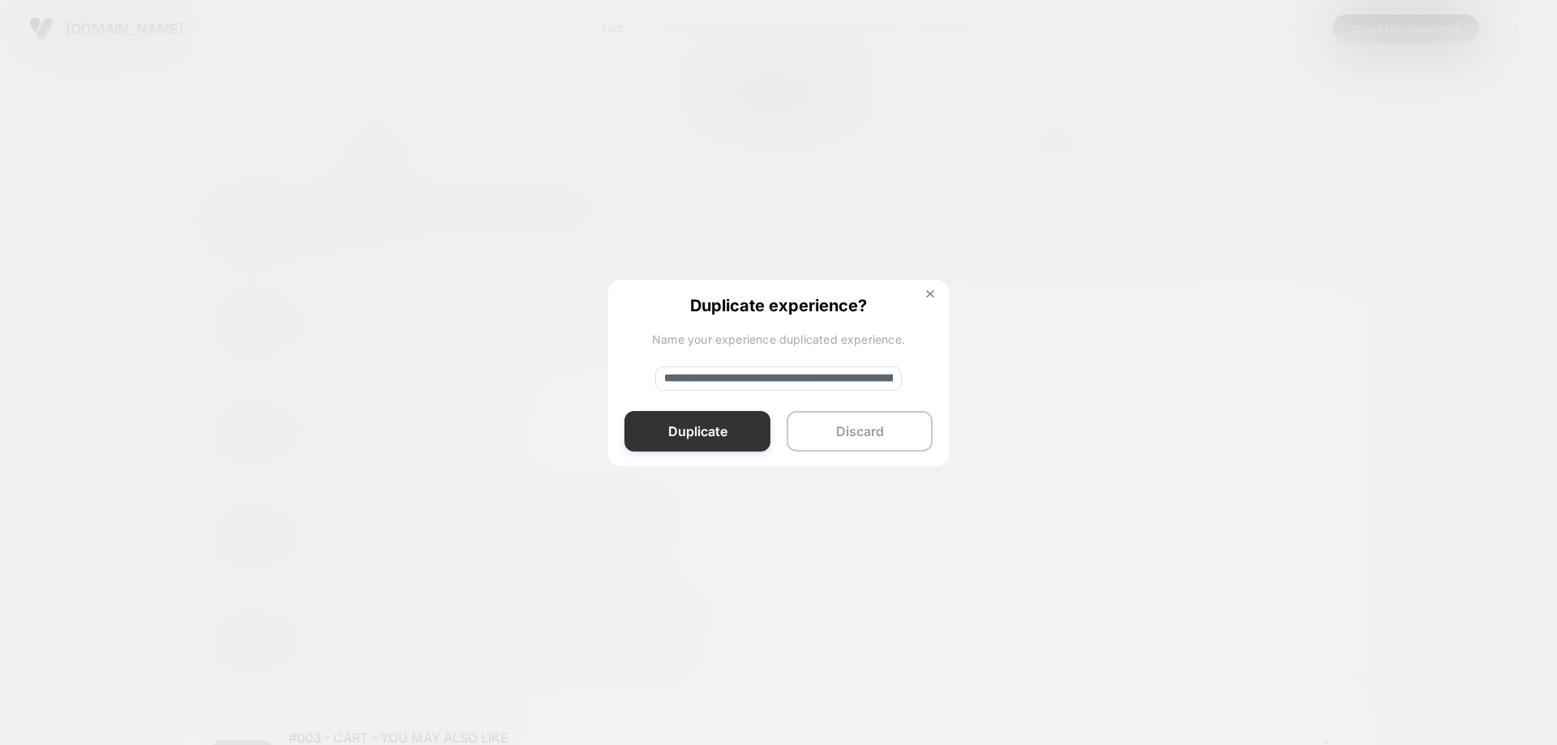
click at [716, 434] on button "Duplicate" at bounding box center [698, 431] width 146 height 41
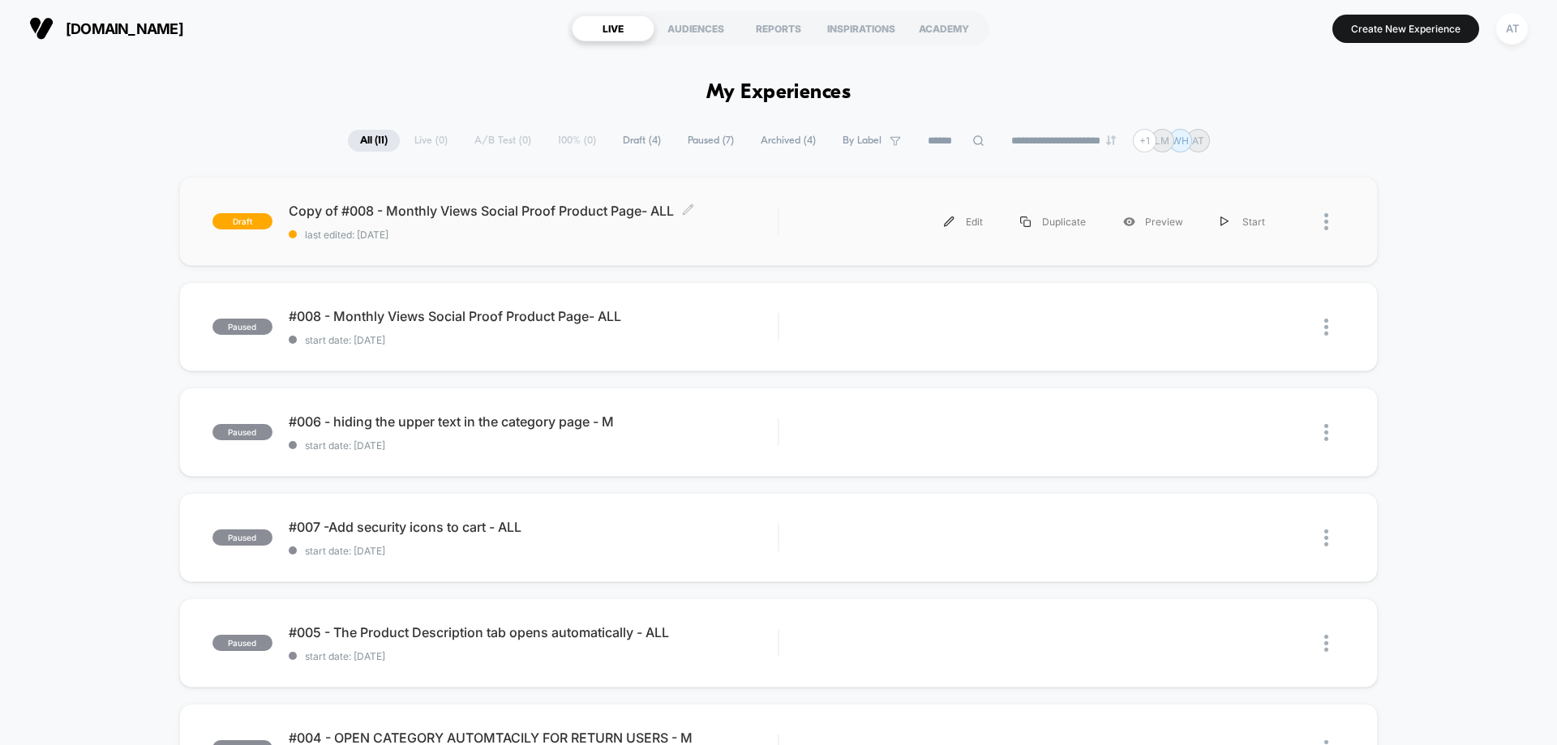
click at [427, 223] on div "Copy of #008 - Monthly Views Social Proof Product Page- ALL Click to edit exper…" at bounding box center [533, 222] width 489 height 38
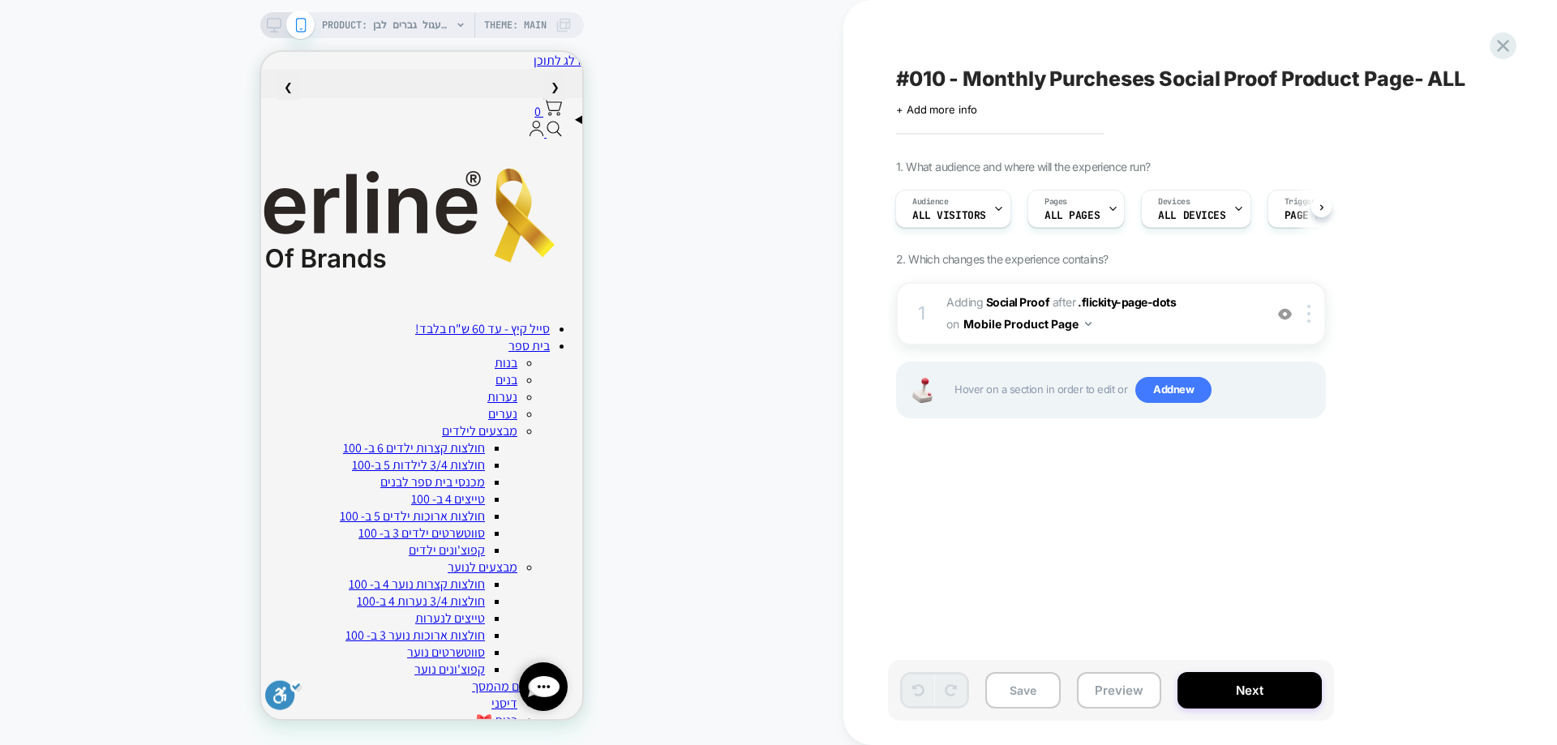
scroll to position [0, 1]
click at [1021, 305] on b "Social Proof" at bounding box center [1017, 302] width 63 height 14
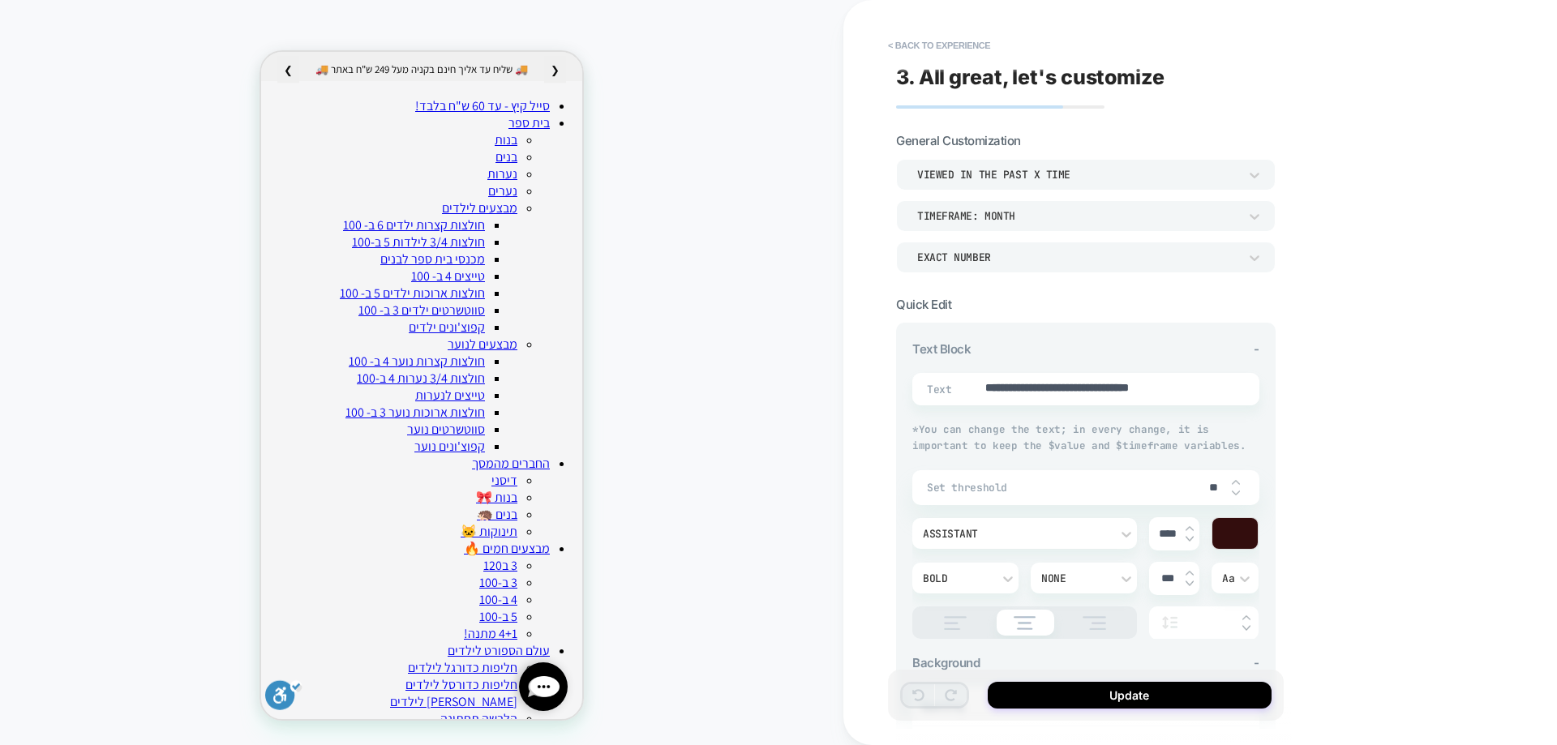
scroll to position [269, 0]
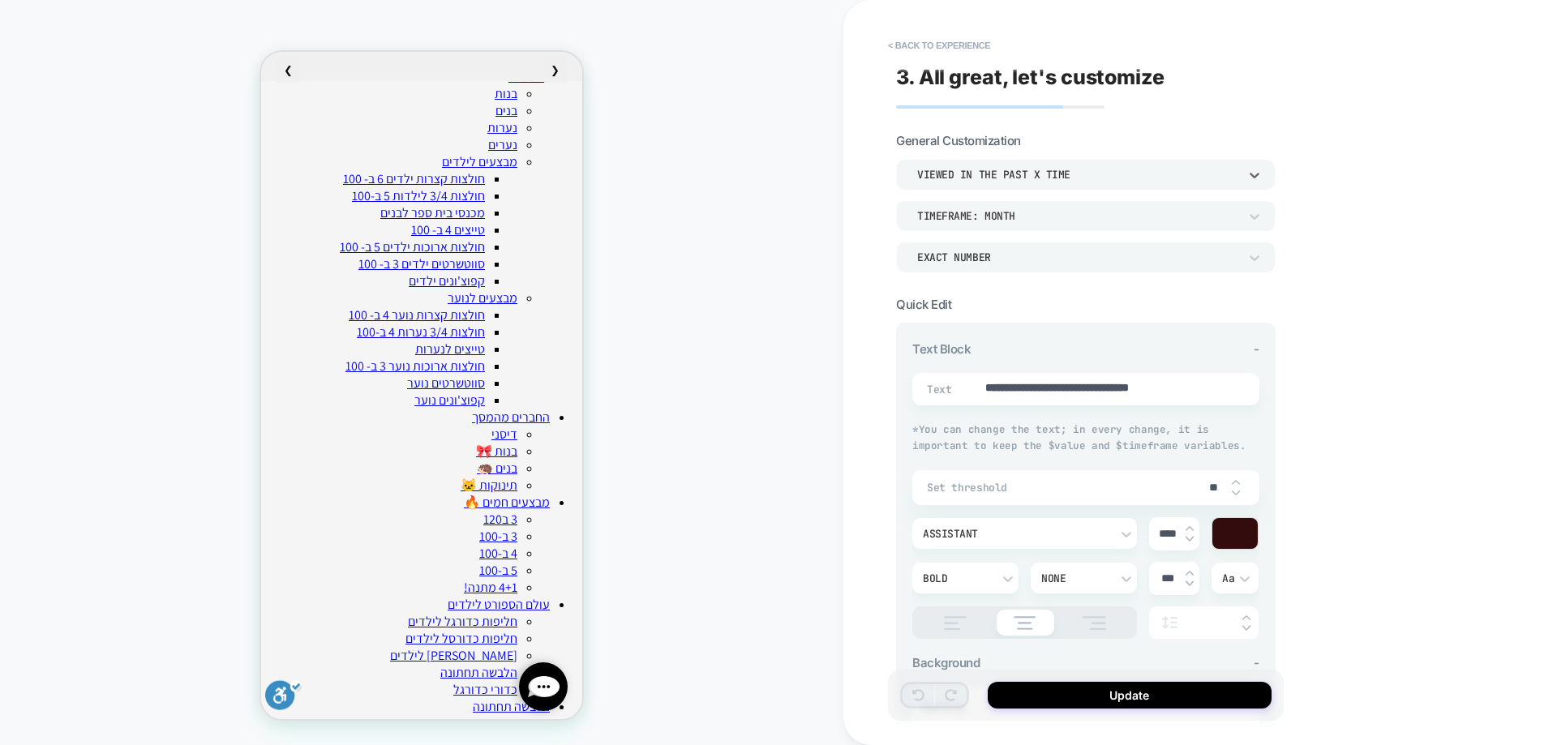
click at [1050, 180] on div "viewed in the past x time" at bounding box center [1077, 175] width 321 height 14
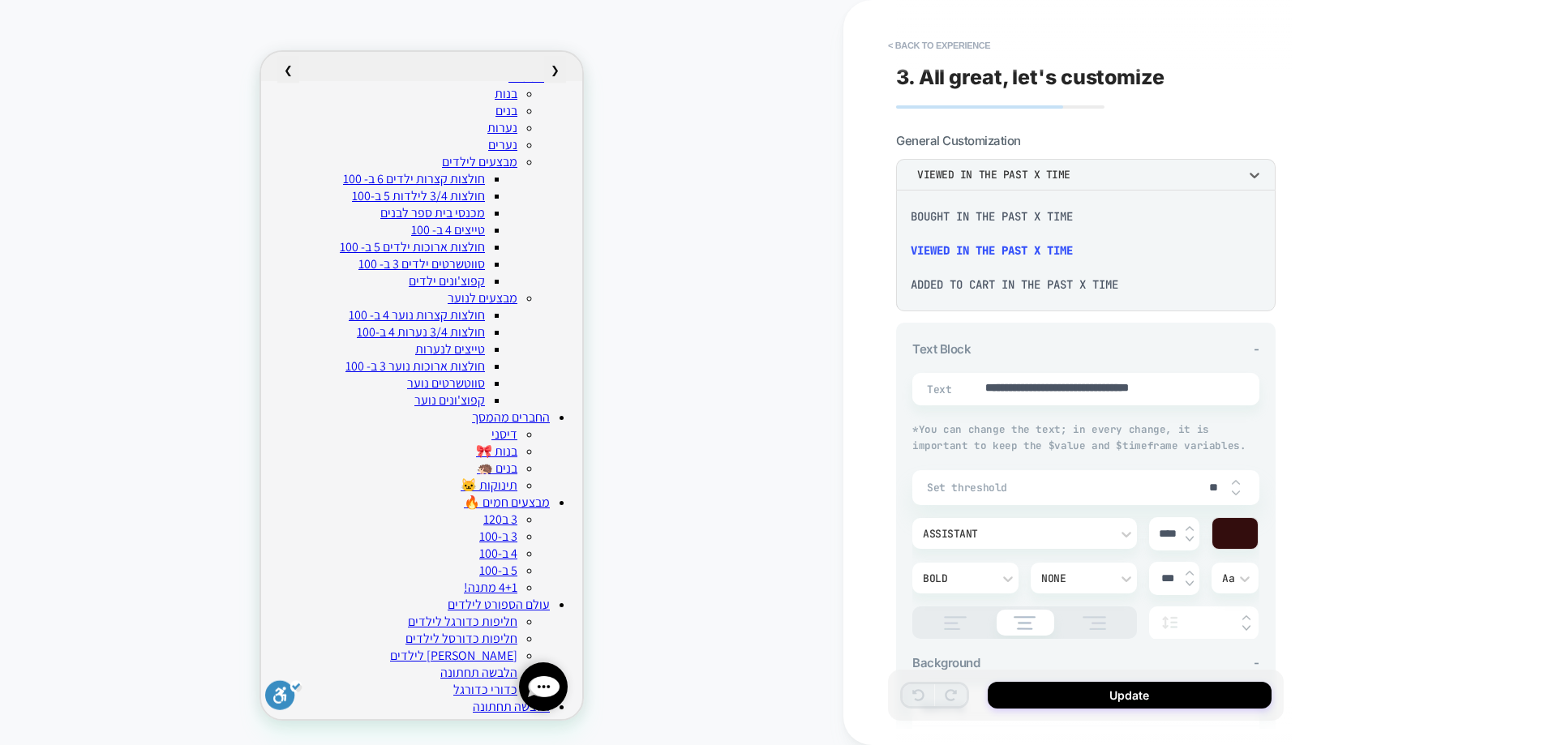
click at [999, 218] on div "bought in the past x time" at bounding box center [1086, 217] width 367 height 34
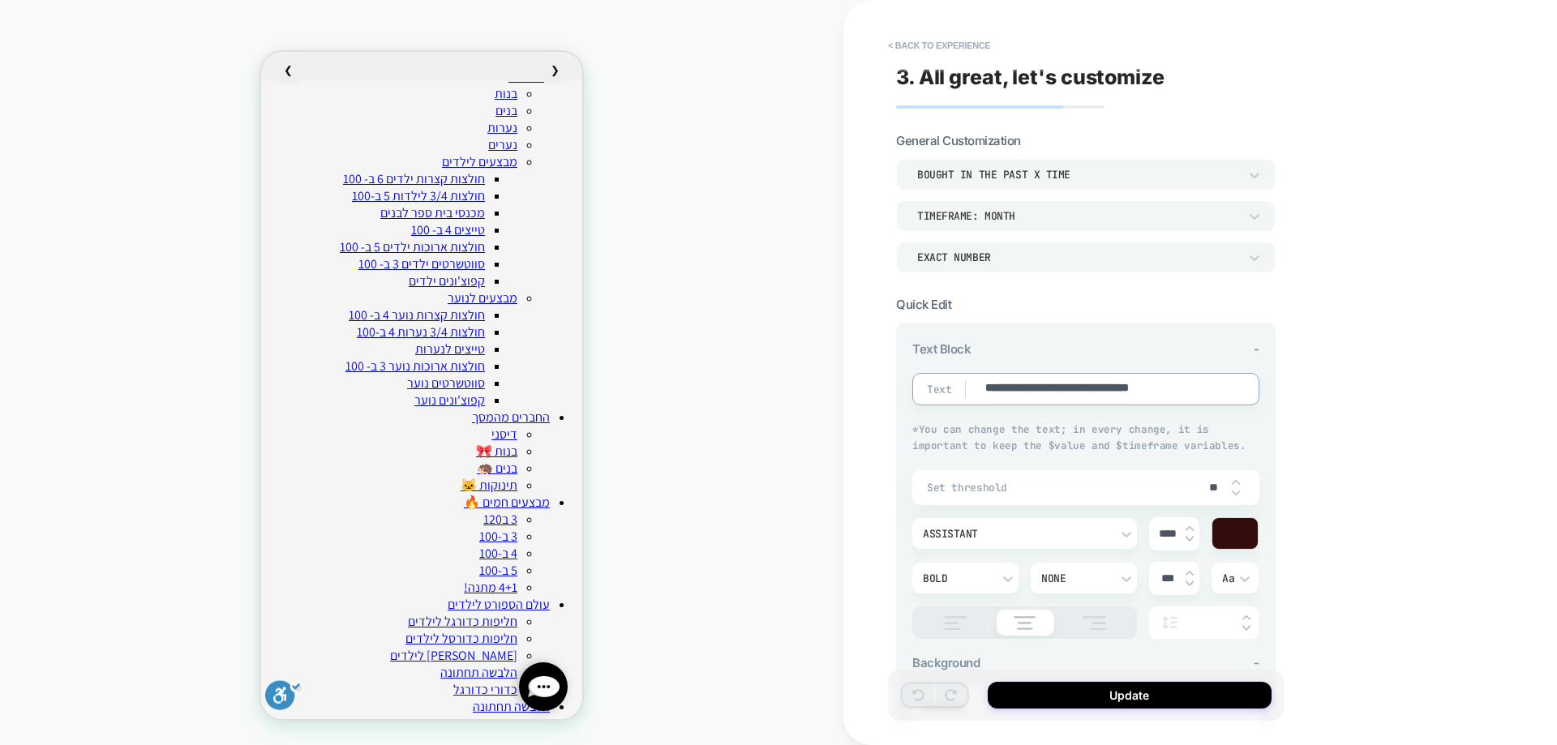
click at [1133, 393] on textarea "**********" at bounding box center [1102, 389] width 237 height 18
type textarea "*"
type textarea "**********"
type textarea "*"
type textarea "**********"
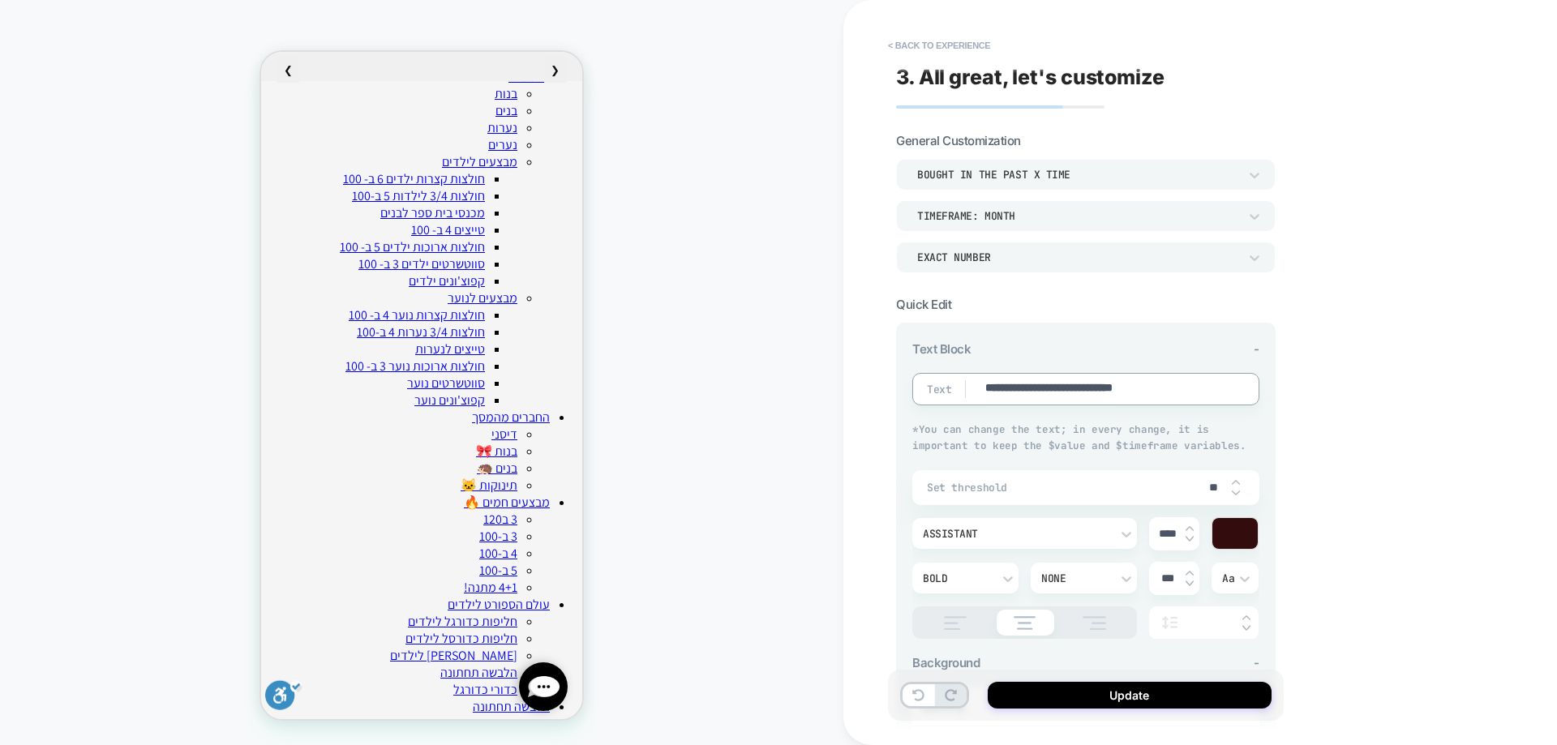
type textarea "*"
type textarea "**********"
type textarea "*"
type textarea "**********"
type textarea "*"
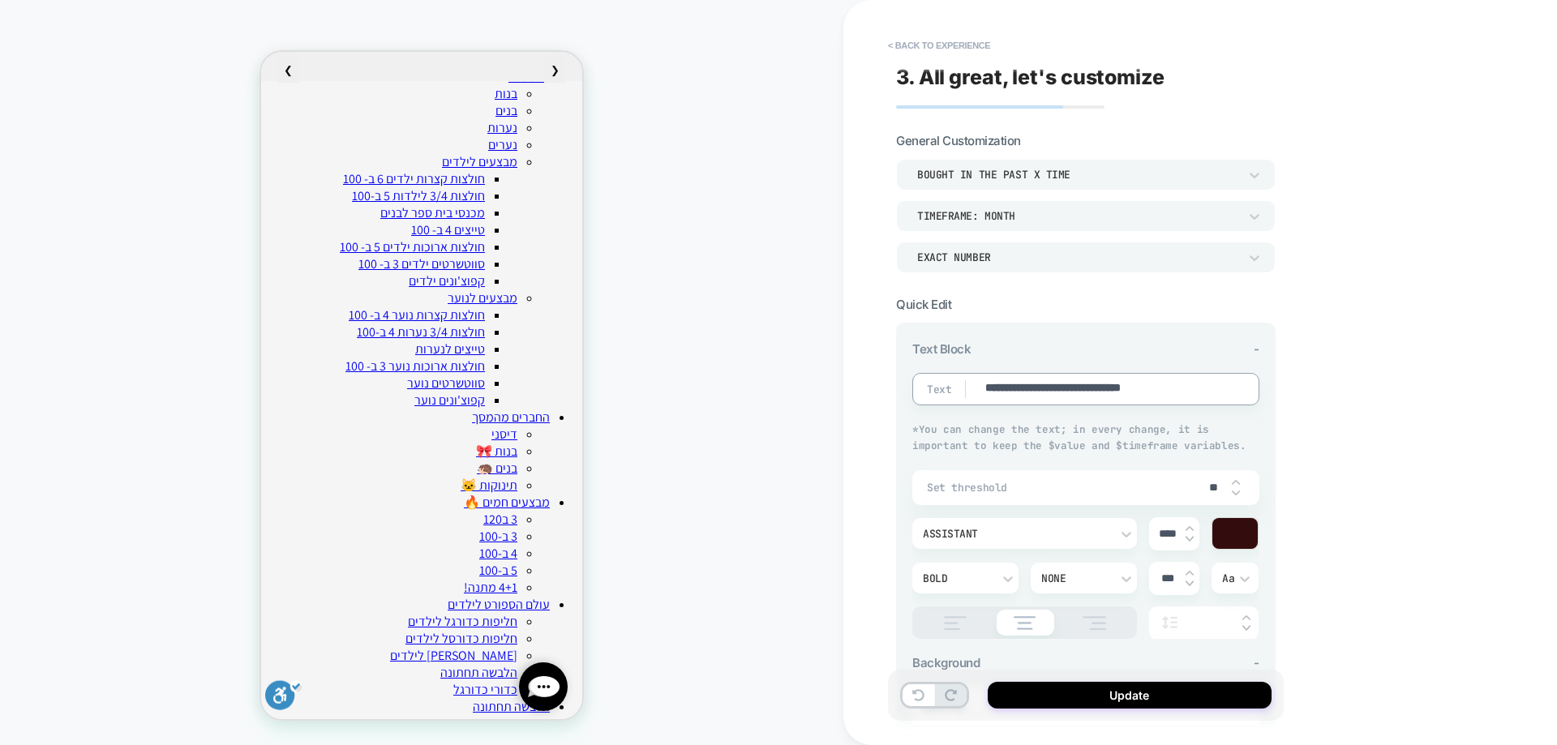
type textarea "**********"
type textarea "*"
type textarea "**********"
type textarea "*"
type textarea "**********"
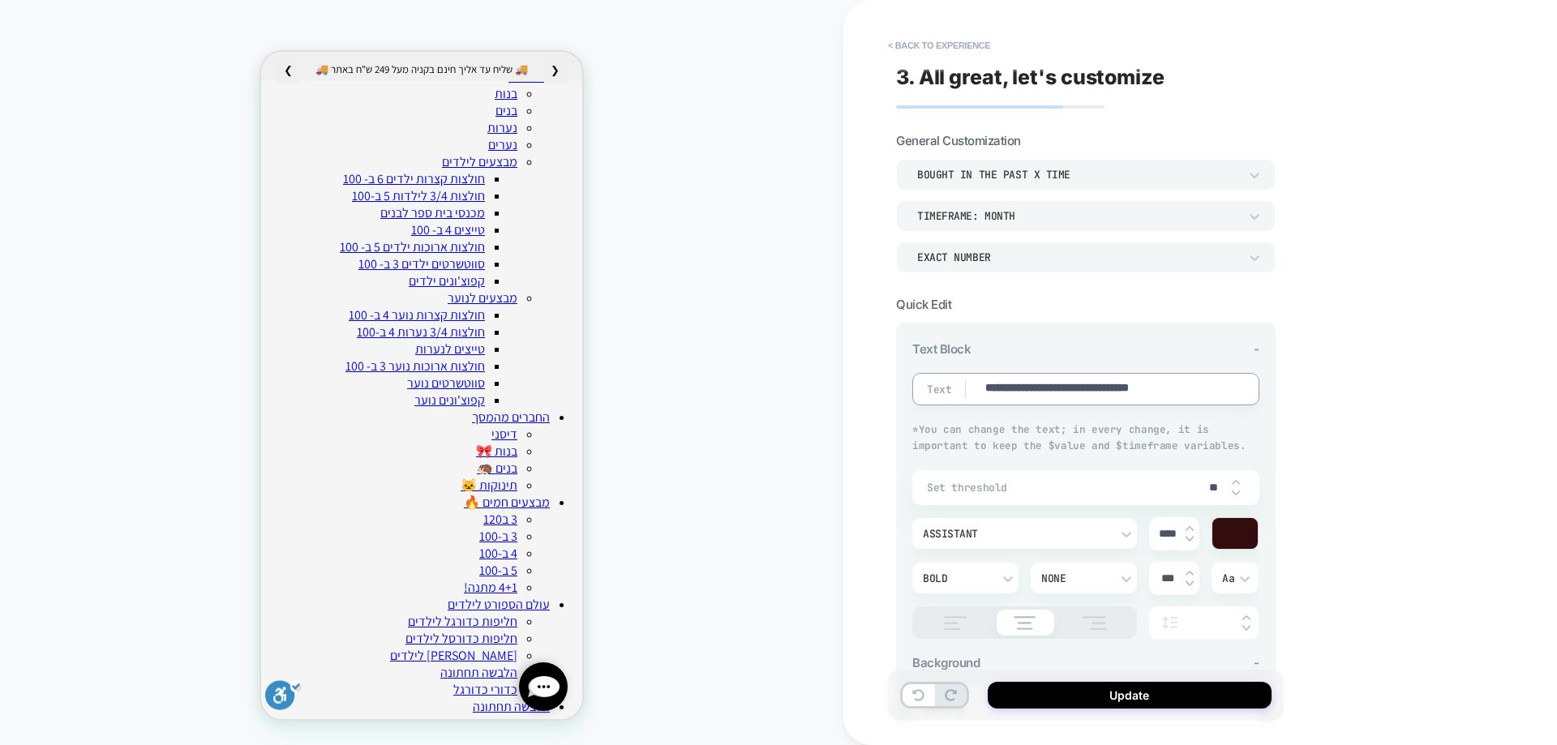
click at [1205, 485] on input "**" at bounding box center [1214, 488] width 37 height 14
type textarea "*"
type input "*"
type textarea "*"
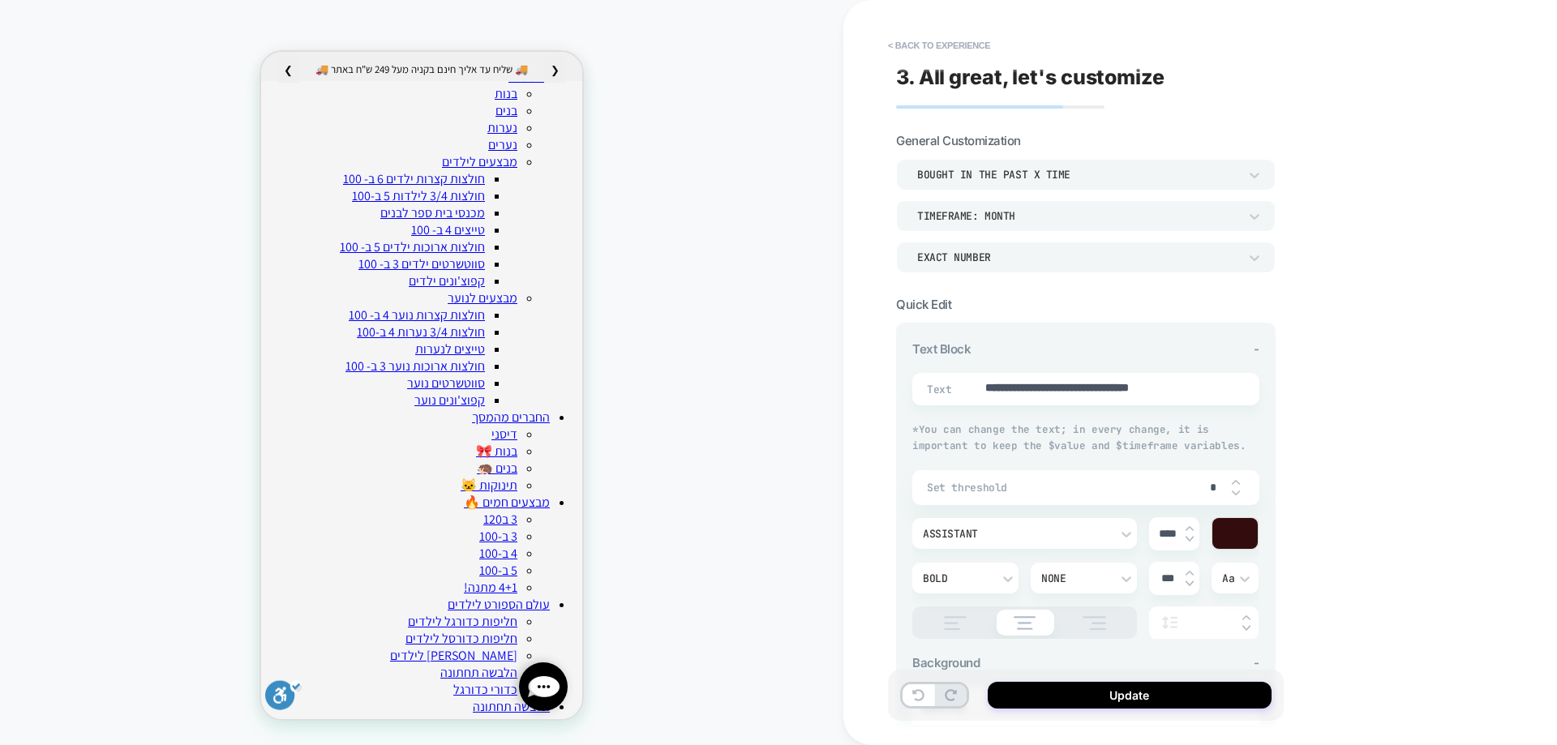
type input "**"
type textarea "*"
type input "**"
click at [1143, 693] on button "Update" at bounding box center [1130, 695] width 284 height 27
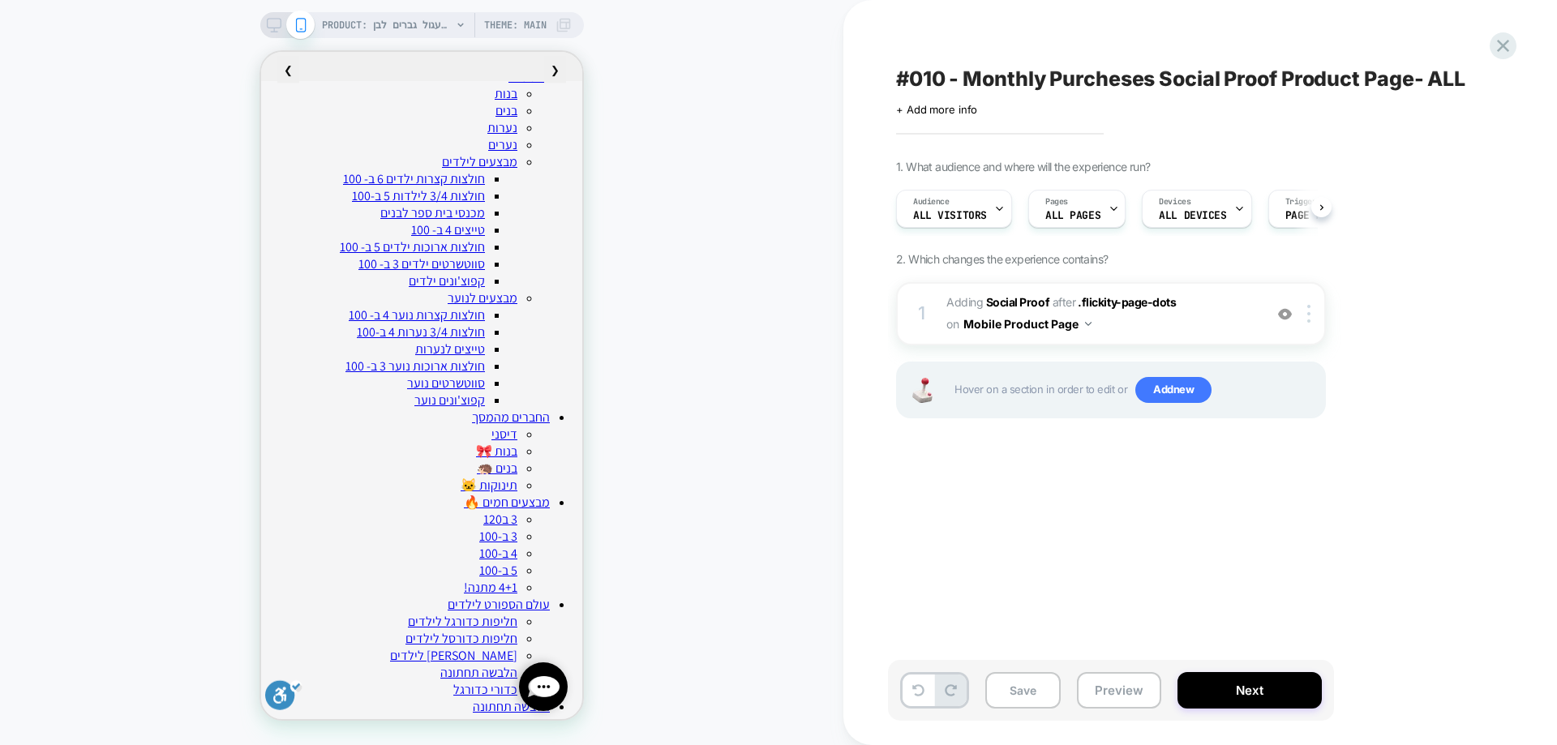
scroll to position [0, 1]
click at [993, 305] on b "Social Proof" at bounding box center [1017, 302] width 63 height 14
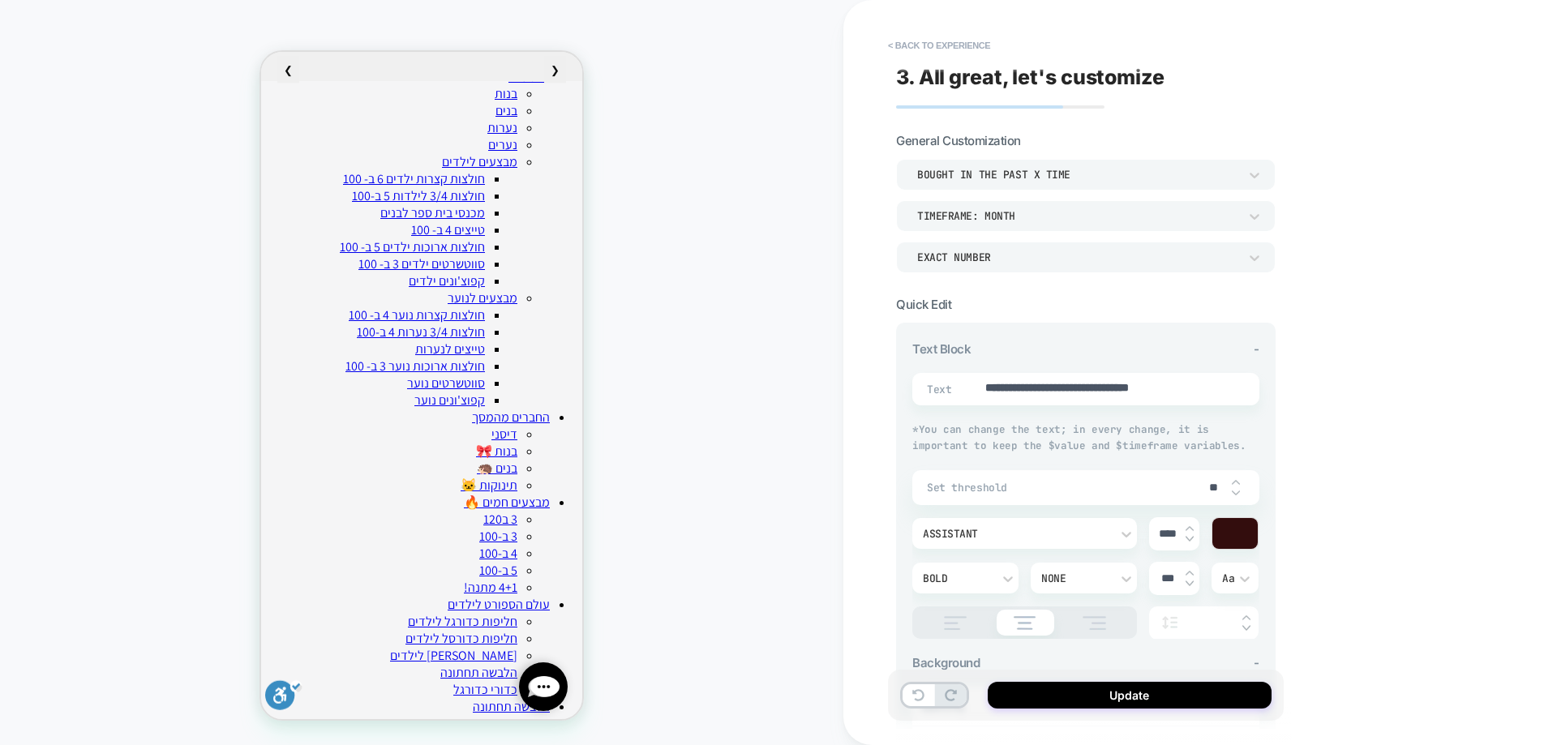
click at [1232, 544] on div at bounding box center [1235, 533] width 45 height 31
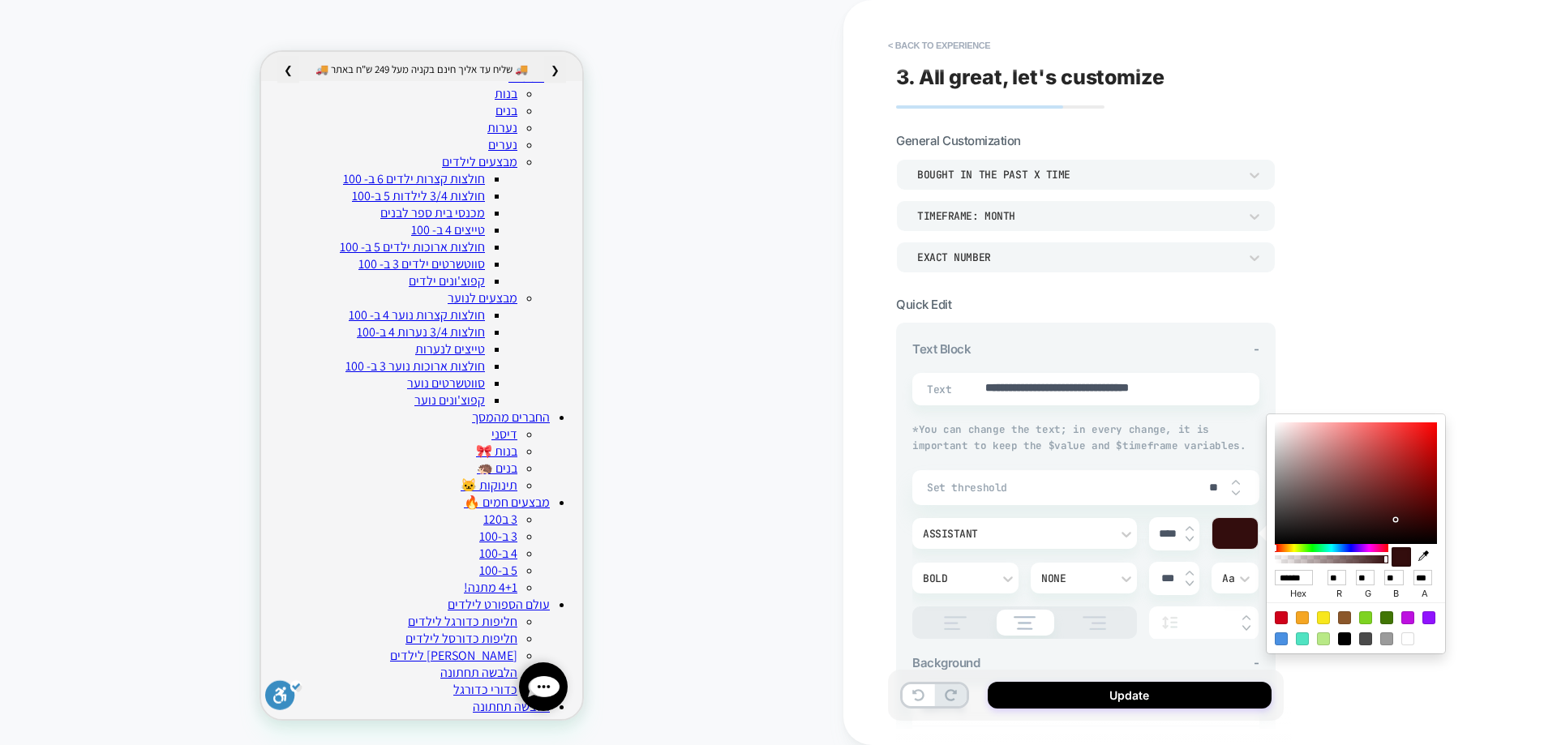
click at [1287, 615] on div at bounding box center [1281, 618] width 13 height 13
type textarea "*"
type input "******"
type input "***"
type input "*"
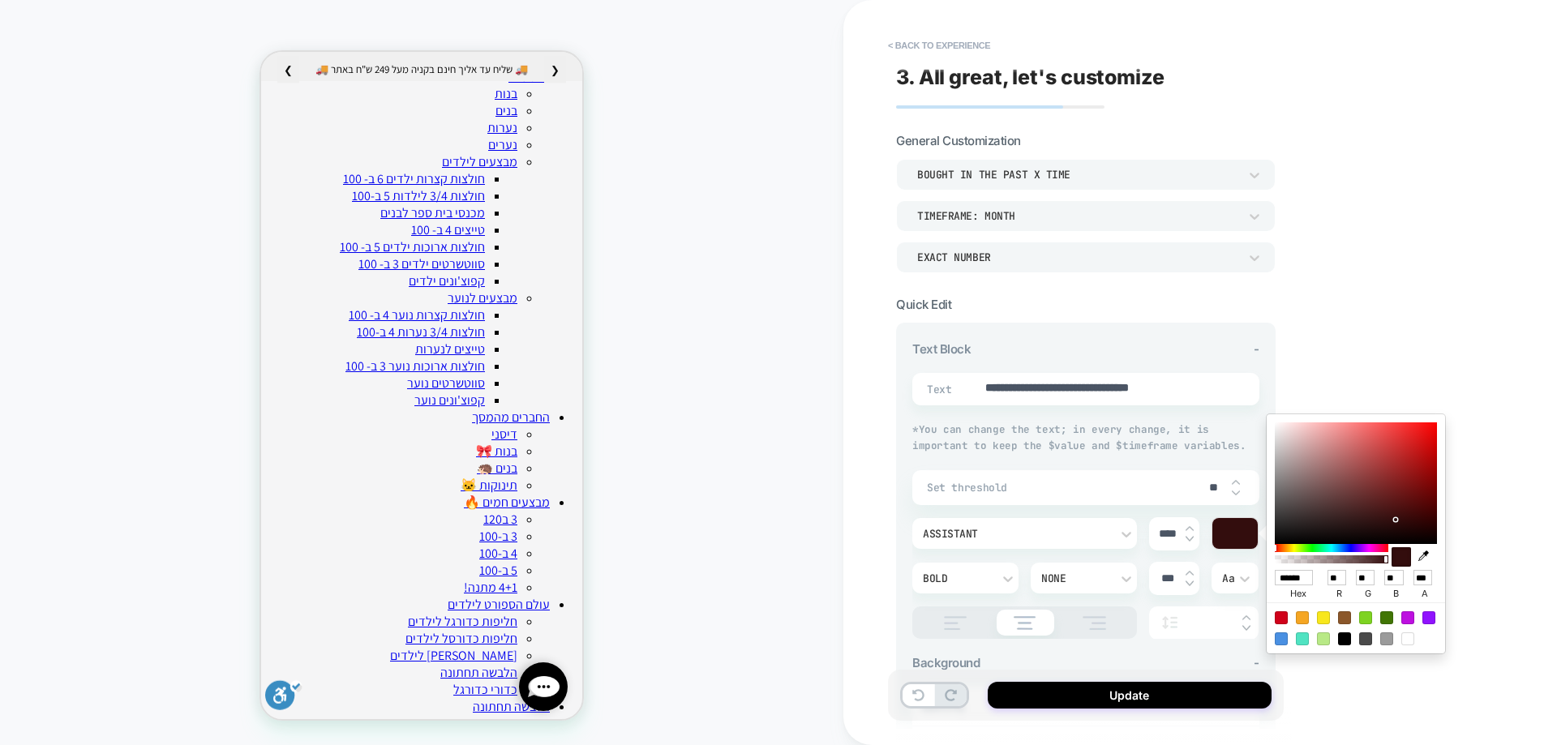
type input "**"
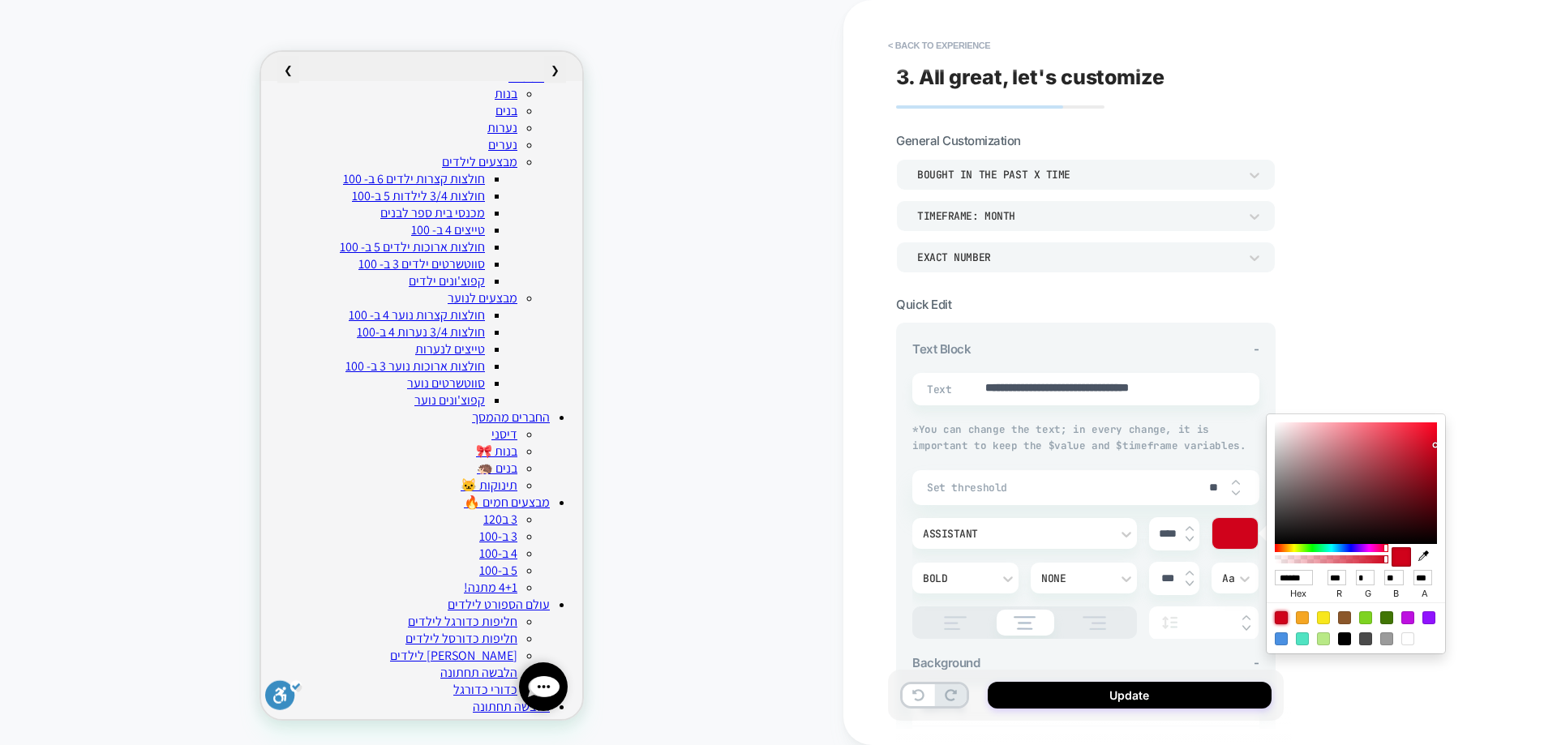
click at [693, 445] on div "PRODUCT: חולצת טריקו קצרה צווארון עגול גברים לבן [product 438] PRODUCT: חולצת ט…" at bounding box center [422, 372] width 844 height 713
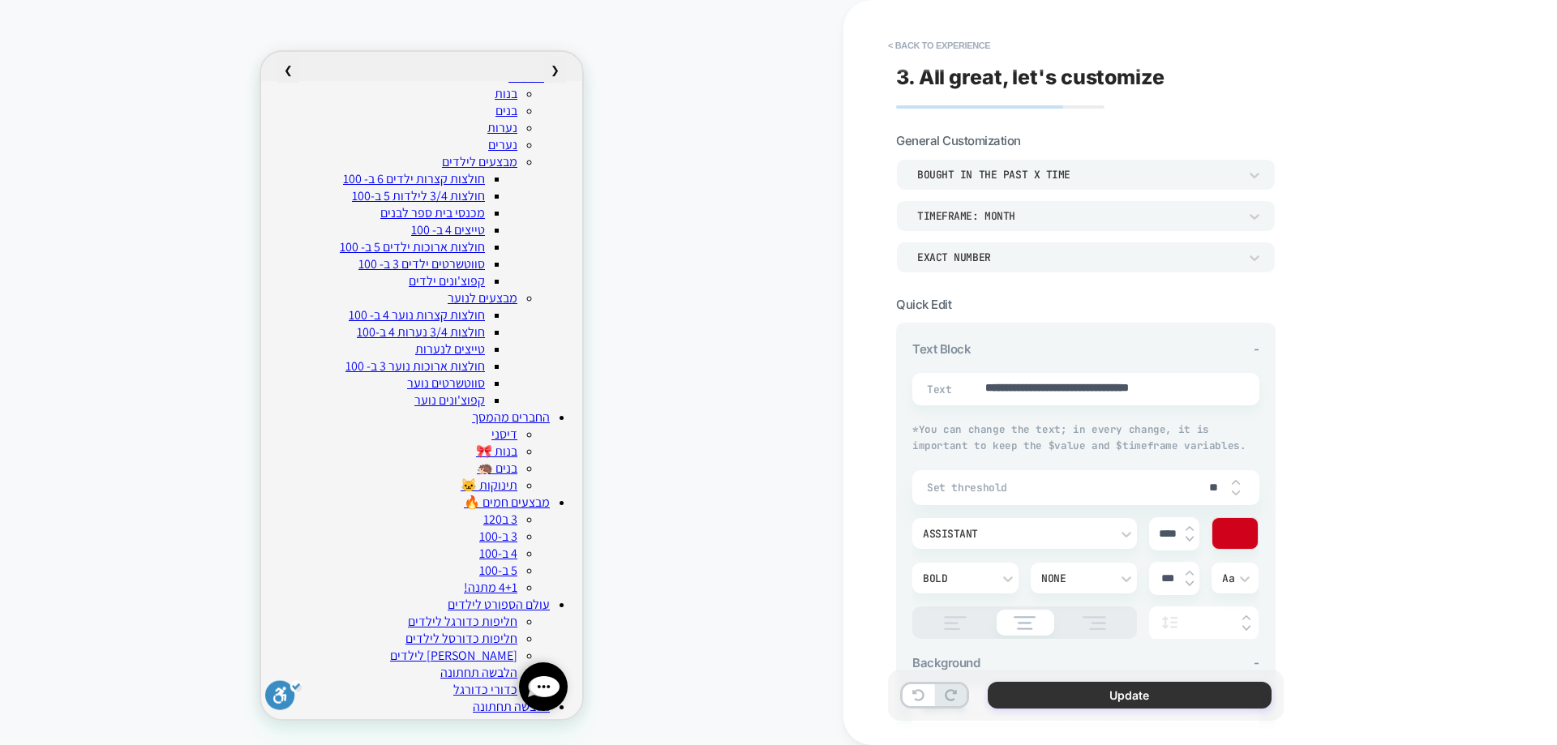
click at [1150, 694] on button "Update" at bounding box center [1130, 695] width 284 height 27
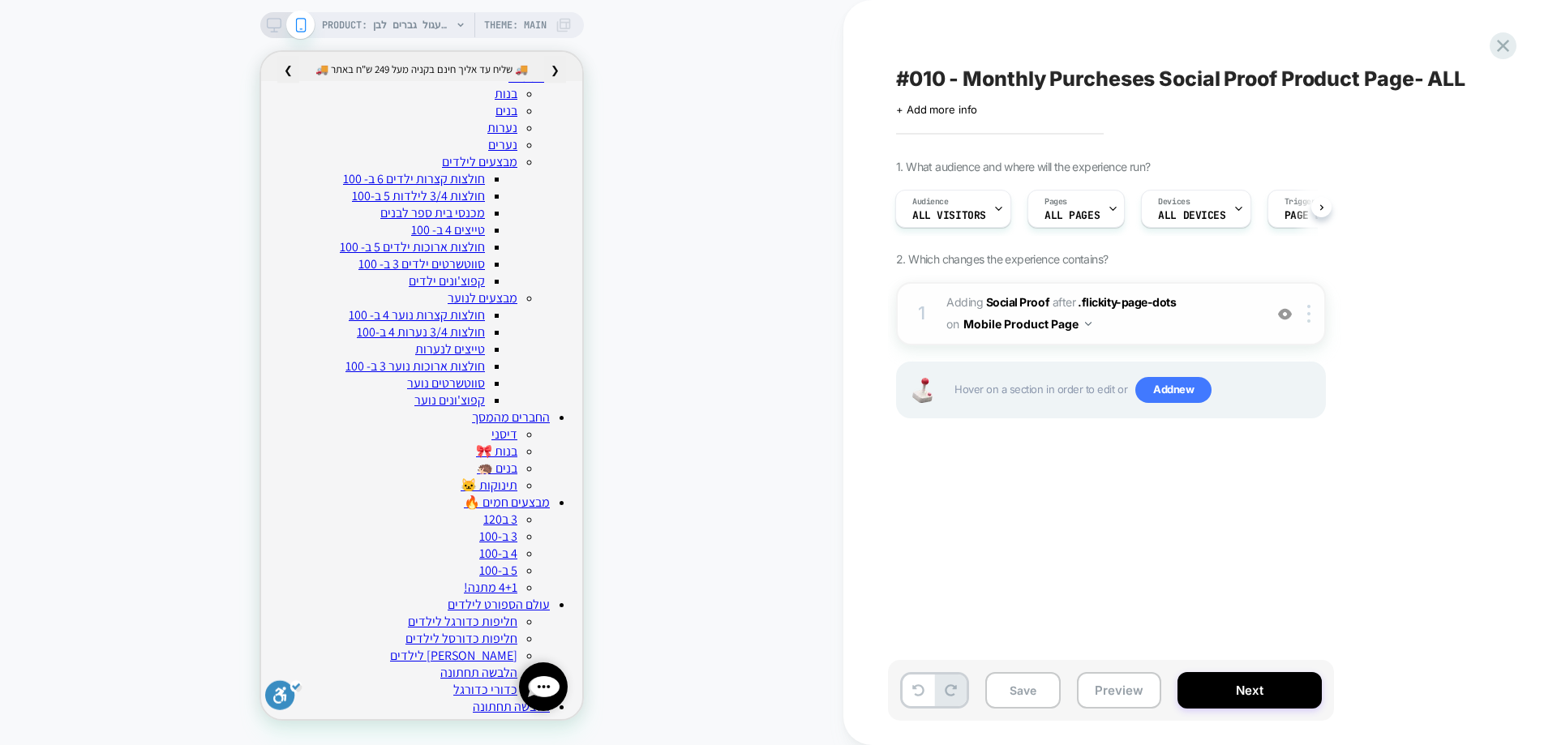
click at [992, 309] on span "#_loomi_addon_1753269309123_dup1754988178 Adding Social Proof AFTER .flickity-p…" at bounding box center [1101, 314] width 309 height 44
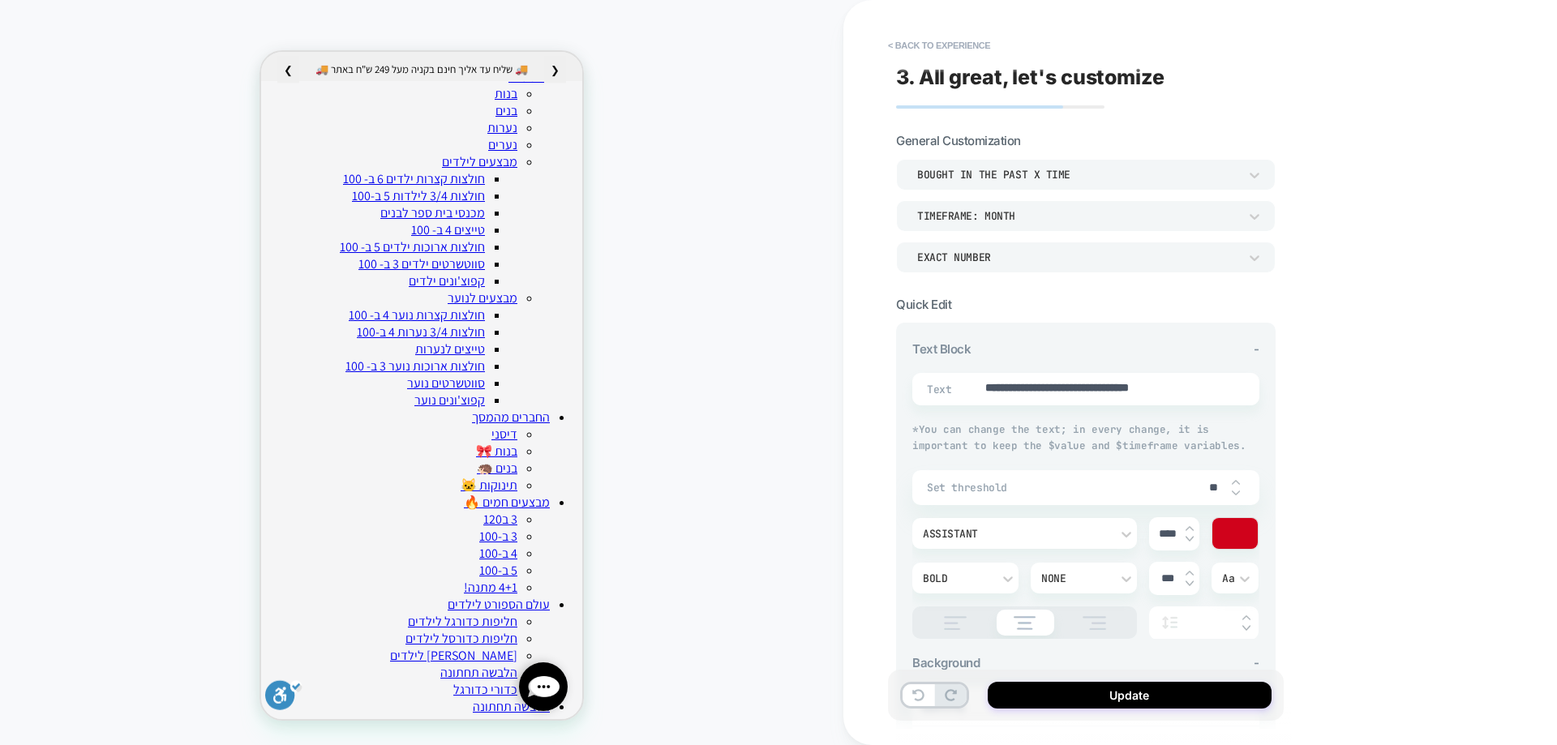
click at [1247, 543] on div at bounding box center [1235, 533] width 45 height 31
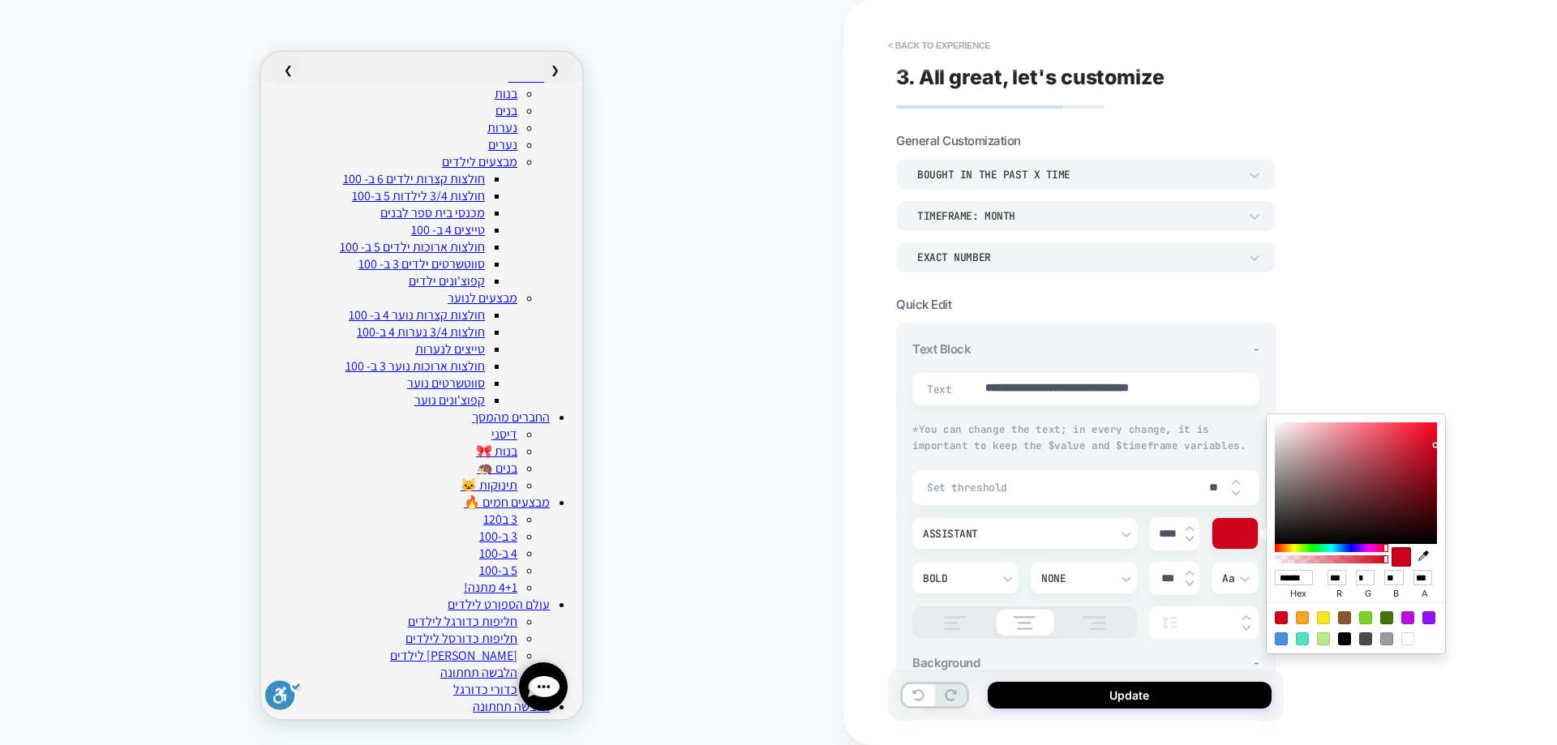
click at [1385, 617] on div at bounding box center [1387, 618] width 13 height 13
type textarea "*"
type input "******"
type input "**"
type input "***"
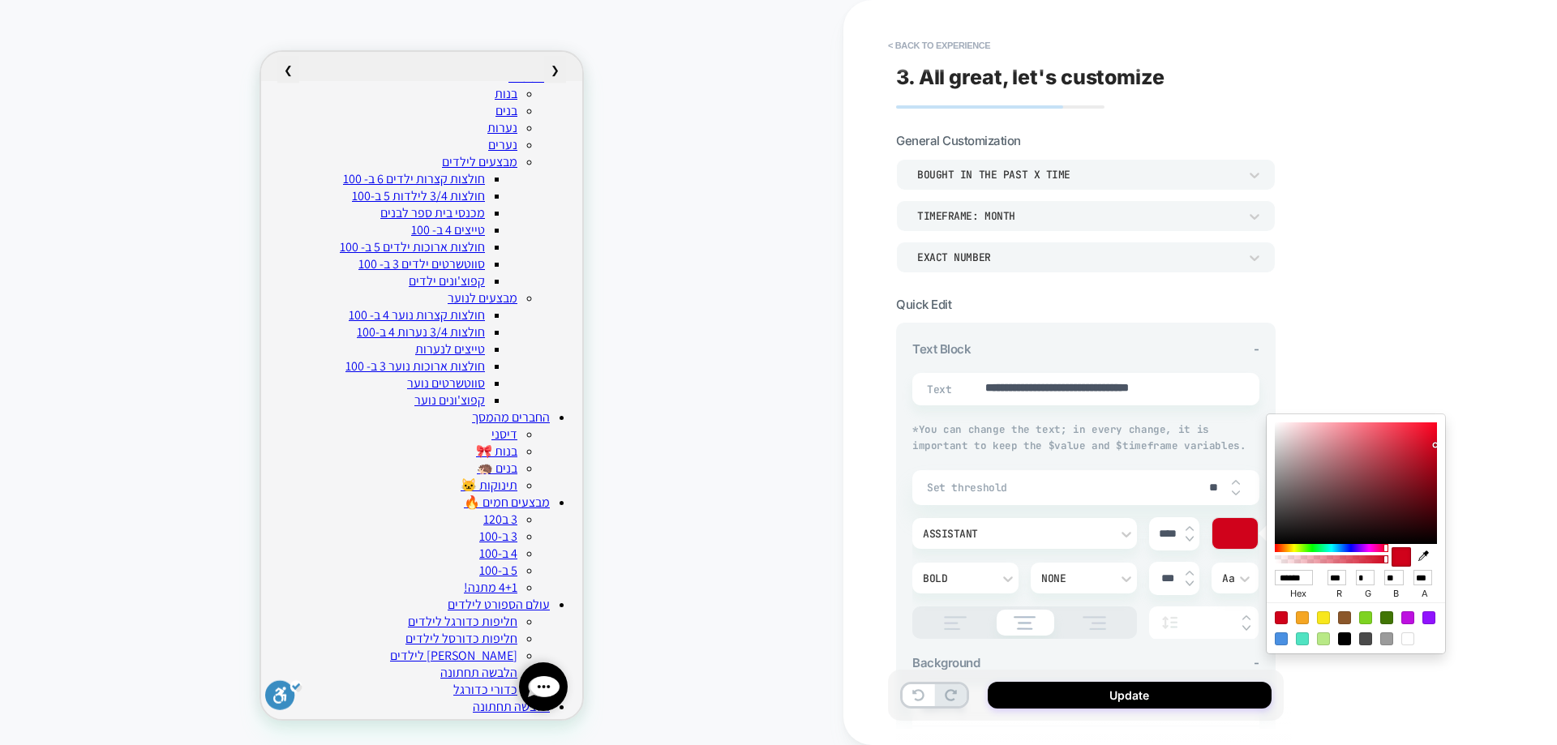
type input "*"
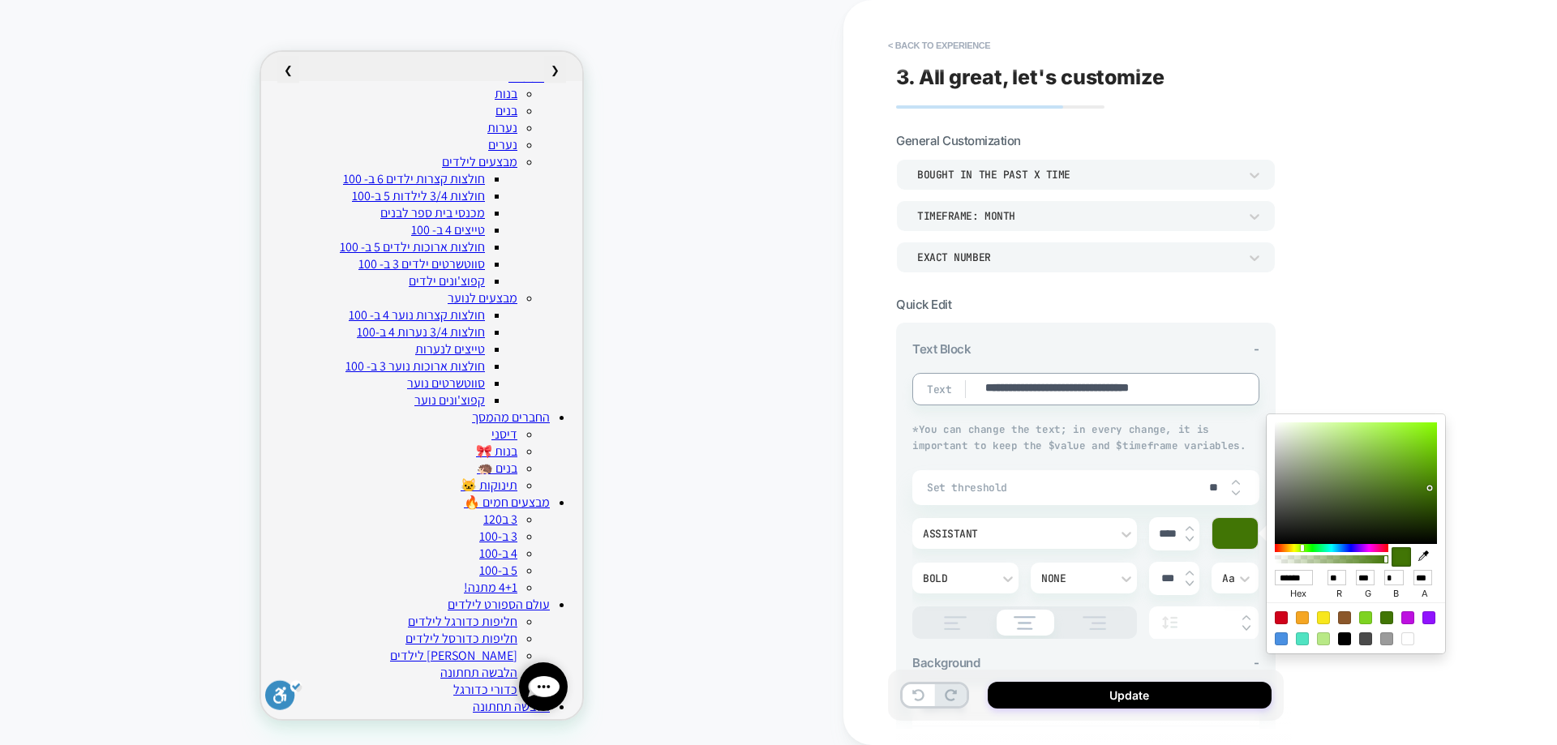
click at [1112, 387] on textarea "**********" at bounding box center [1102, 389] width 237 height 18
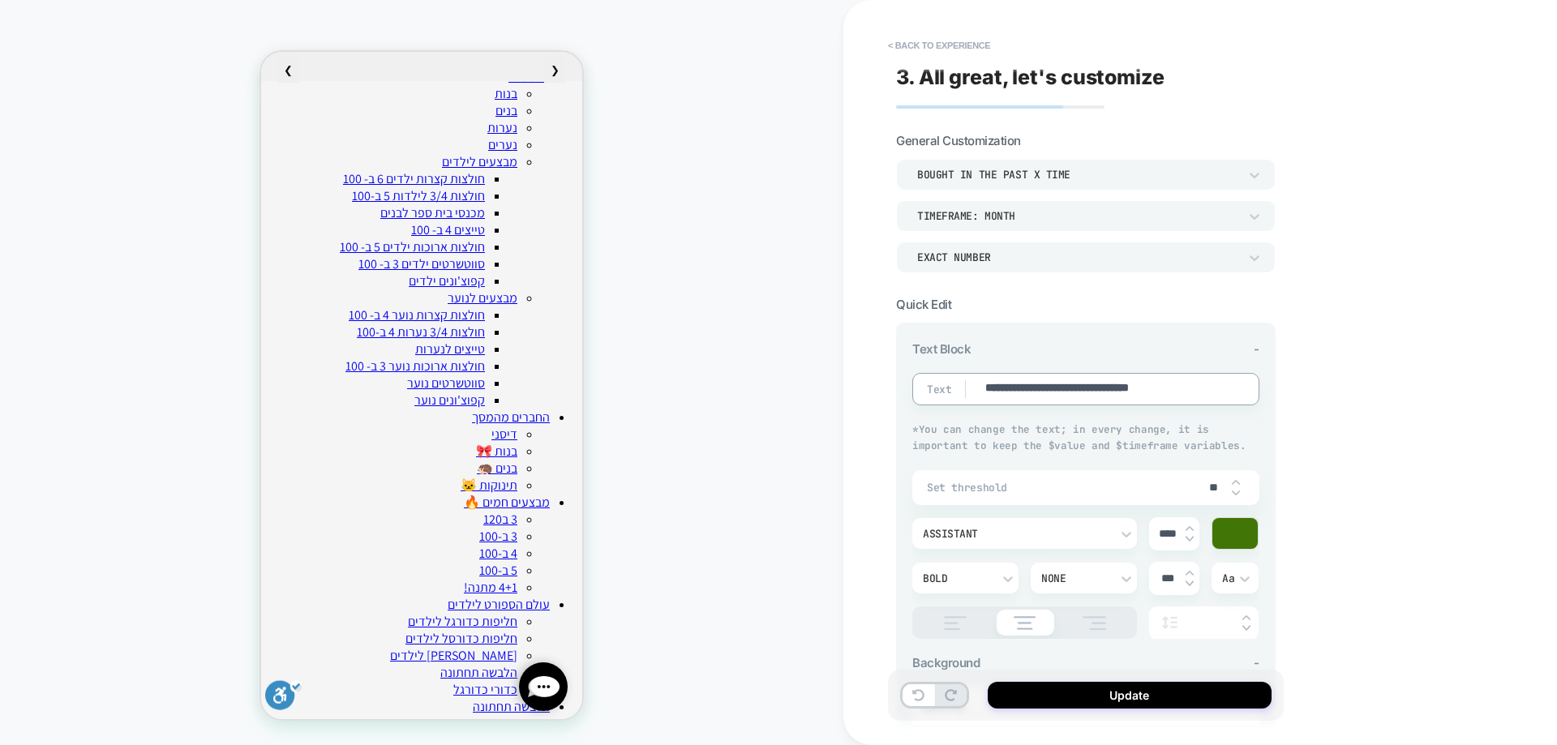
type textarea "*"
type textarea "**********"
type textarea "*"
type textarea "**********"
click at [1080, 692] on button "Update" at bounding box center [1130, 695] width 284 height 27
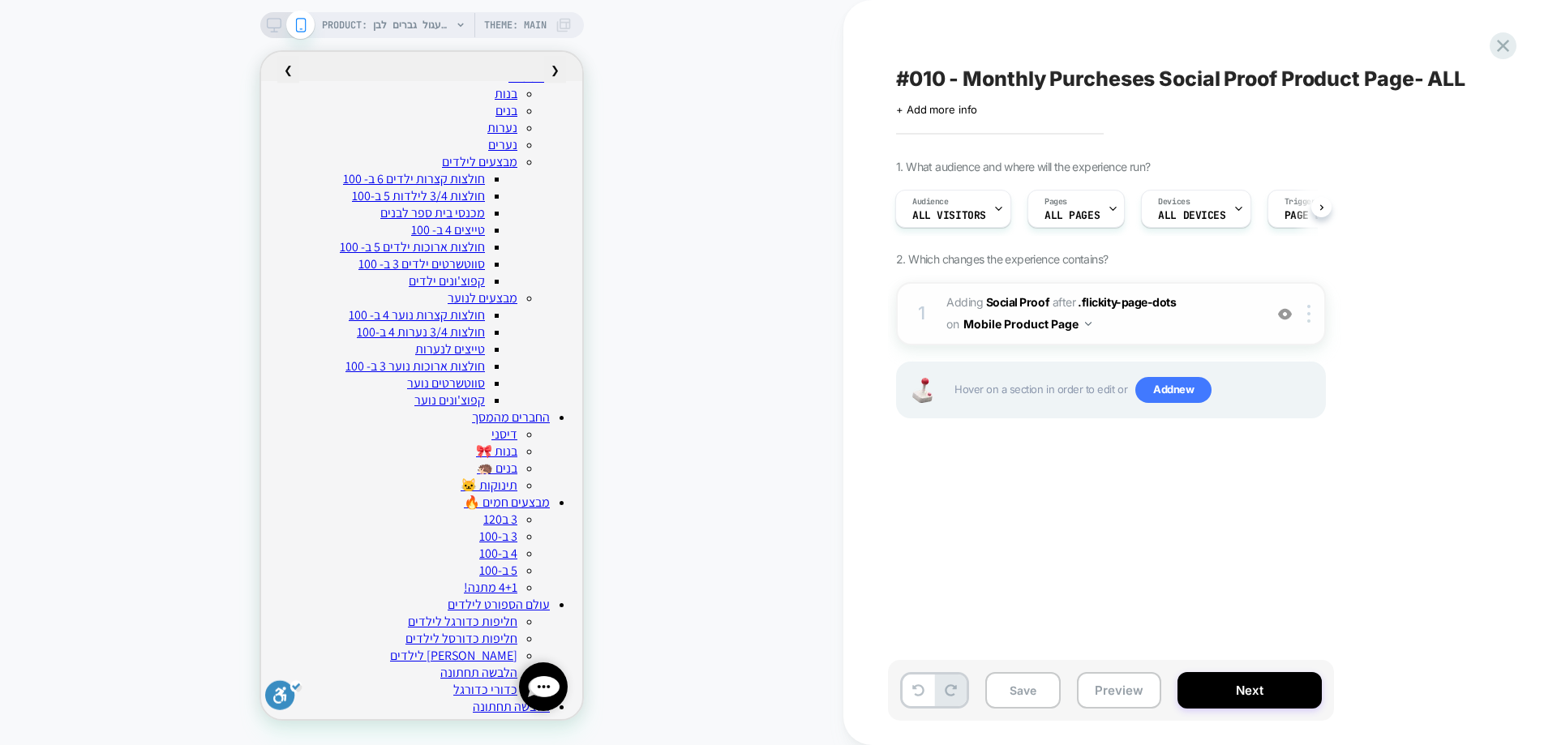
click at [1015, 294] on span "#_loomi_addon_1753269309123_dup1754988178 Adding Social Proof AFTER .flickity-p…" at bounding box center [1101, 314] width 309 height 44
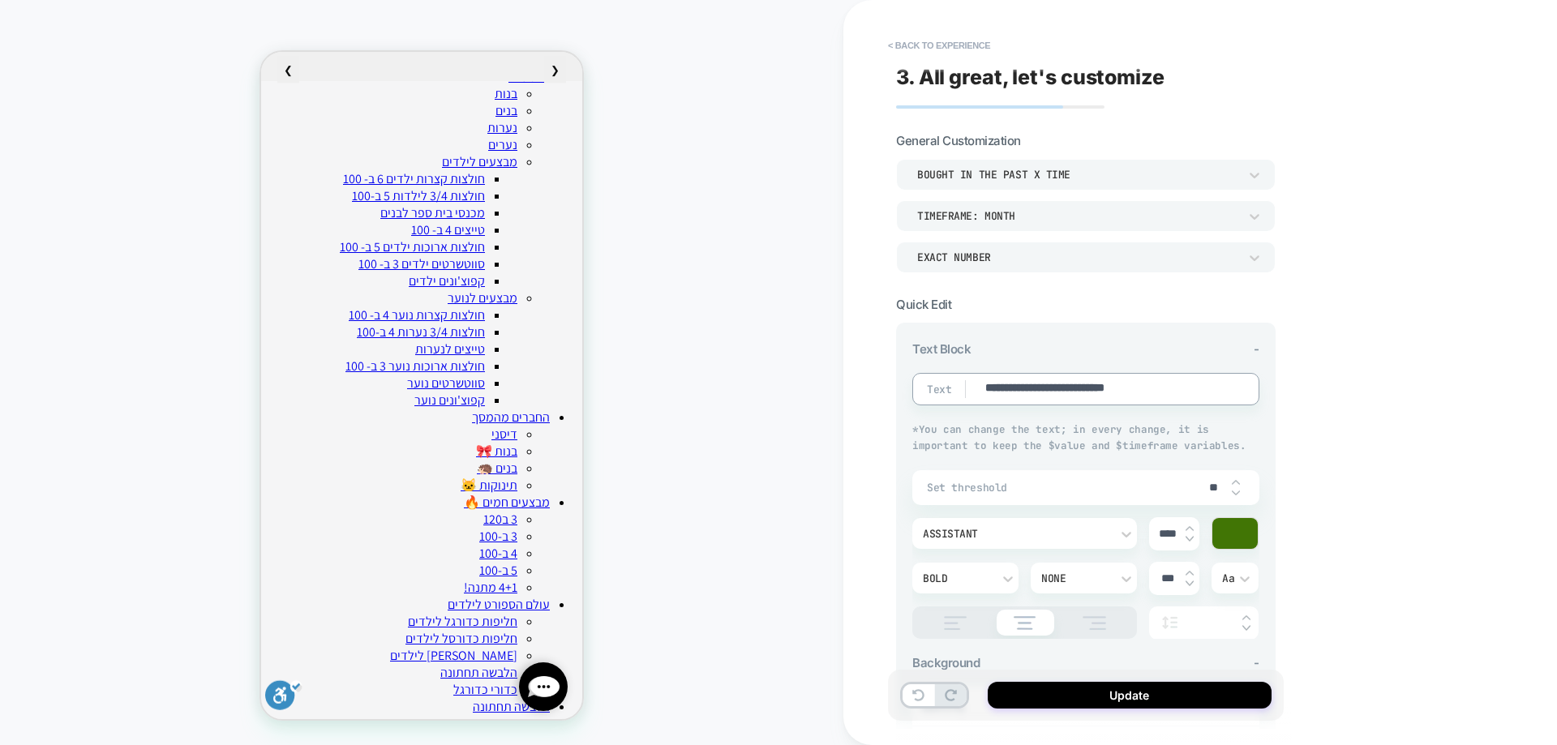
type textarea "*"
type textarea "**********"
type textarea "*"
type textarea "**********"
type textarea "*"
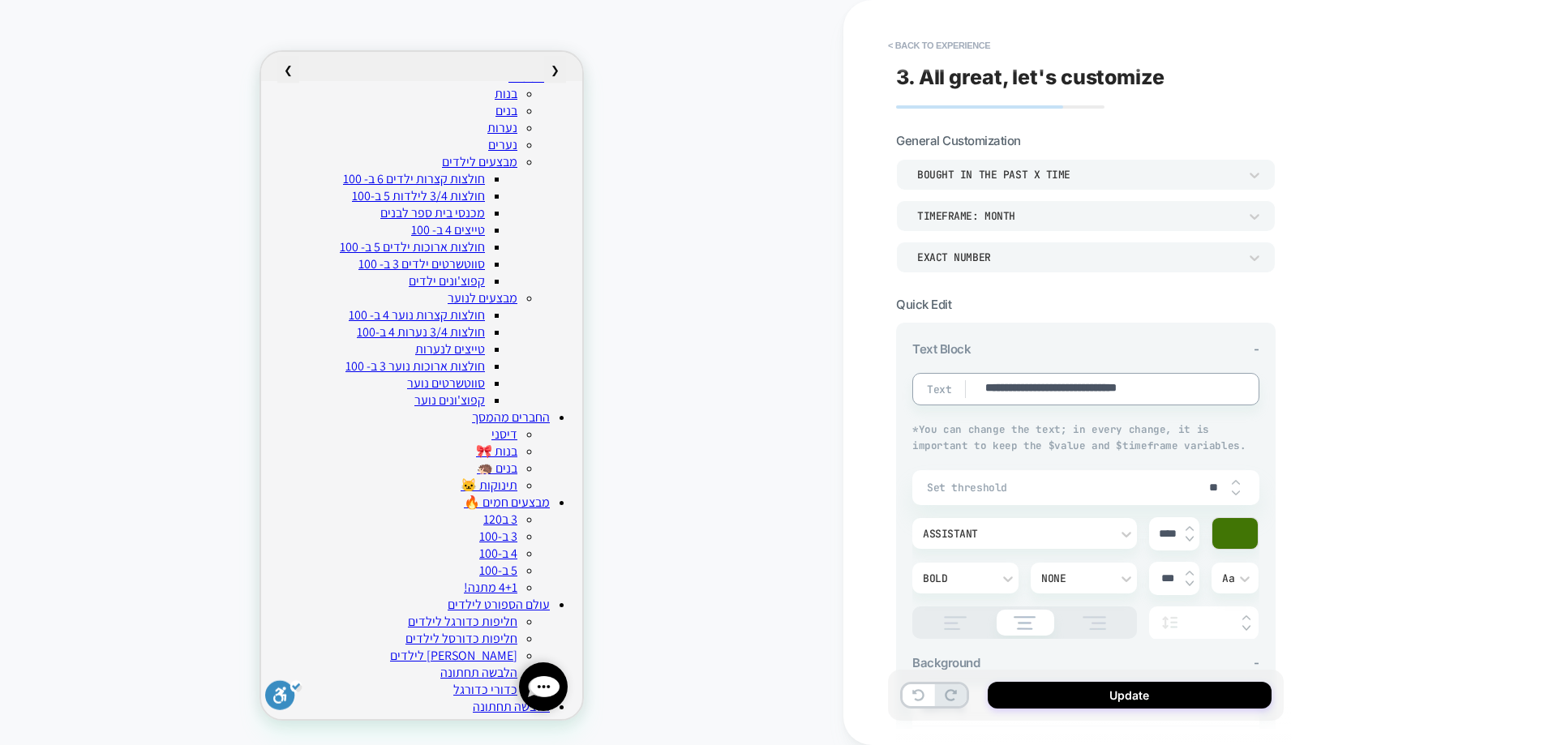
type textarea "**********"
type textarea "*"
type textarea "**********"
type textarea "*"
type textarea "**********"
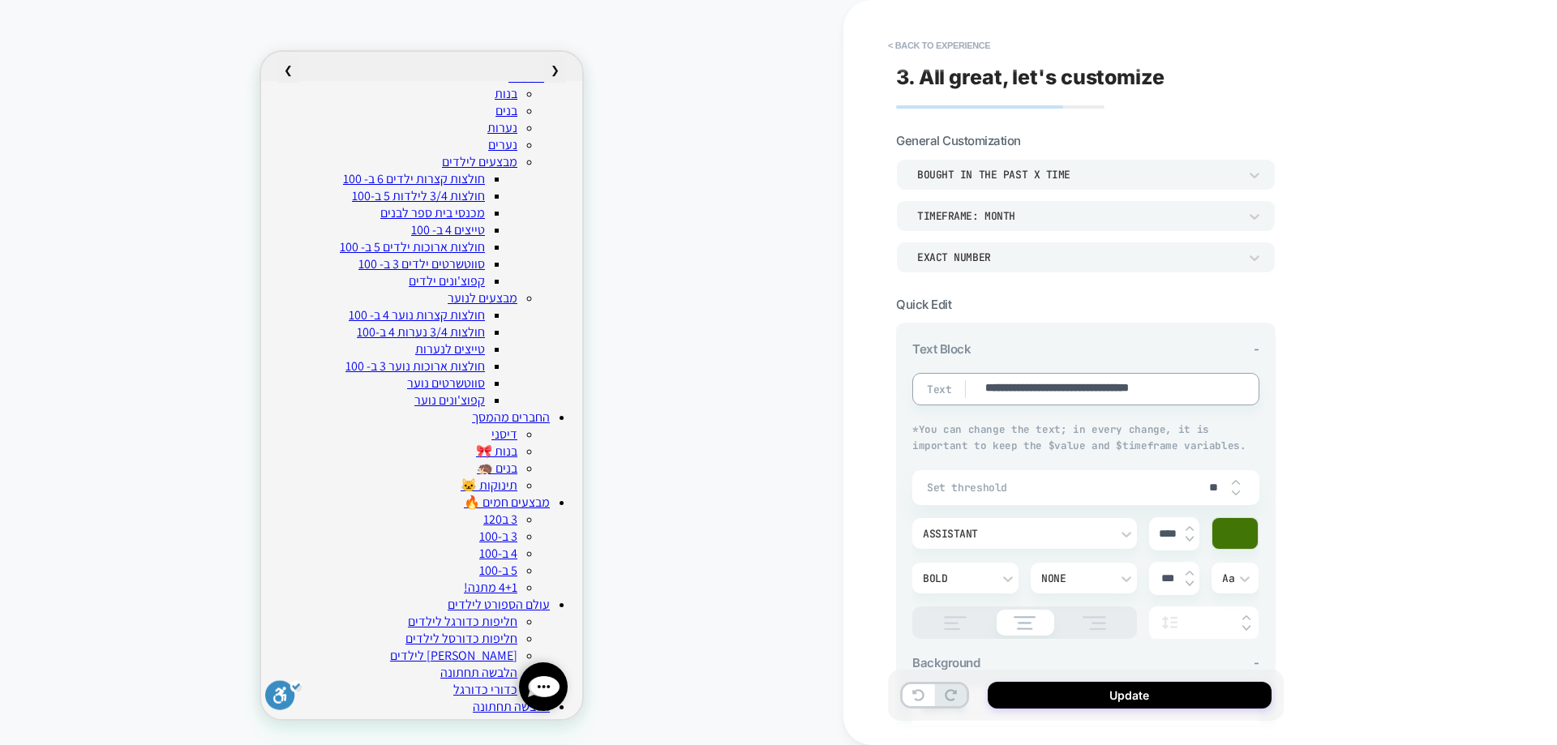
type textarea "*"
type textarea "**********"
type textarea "*"
type textarea "**********"
type textarea "*"
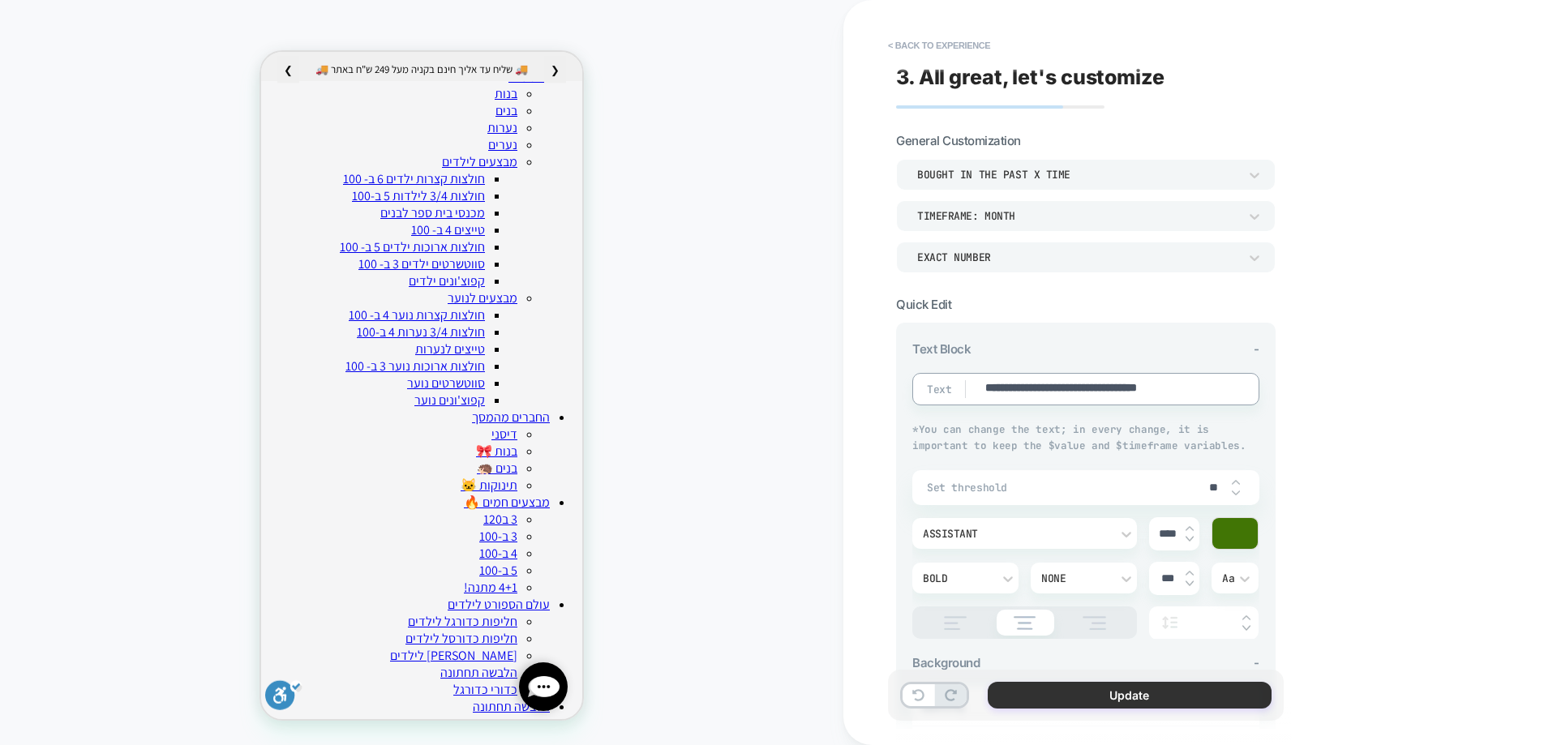
type textarea "**********"
click at [1174, 694] on button "Update" at bounding box center [1130, 695] width 284 height 27
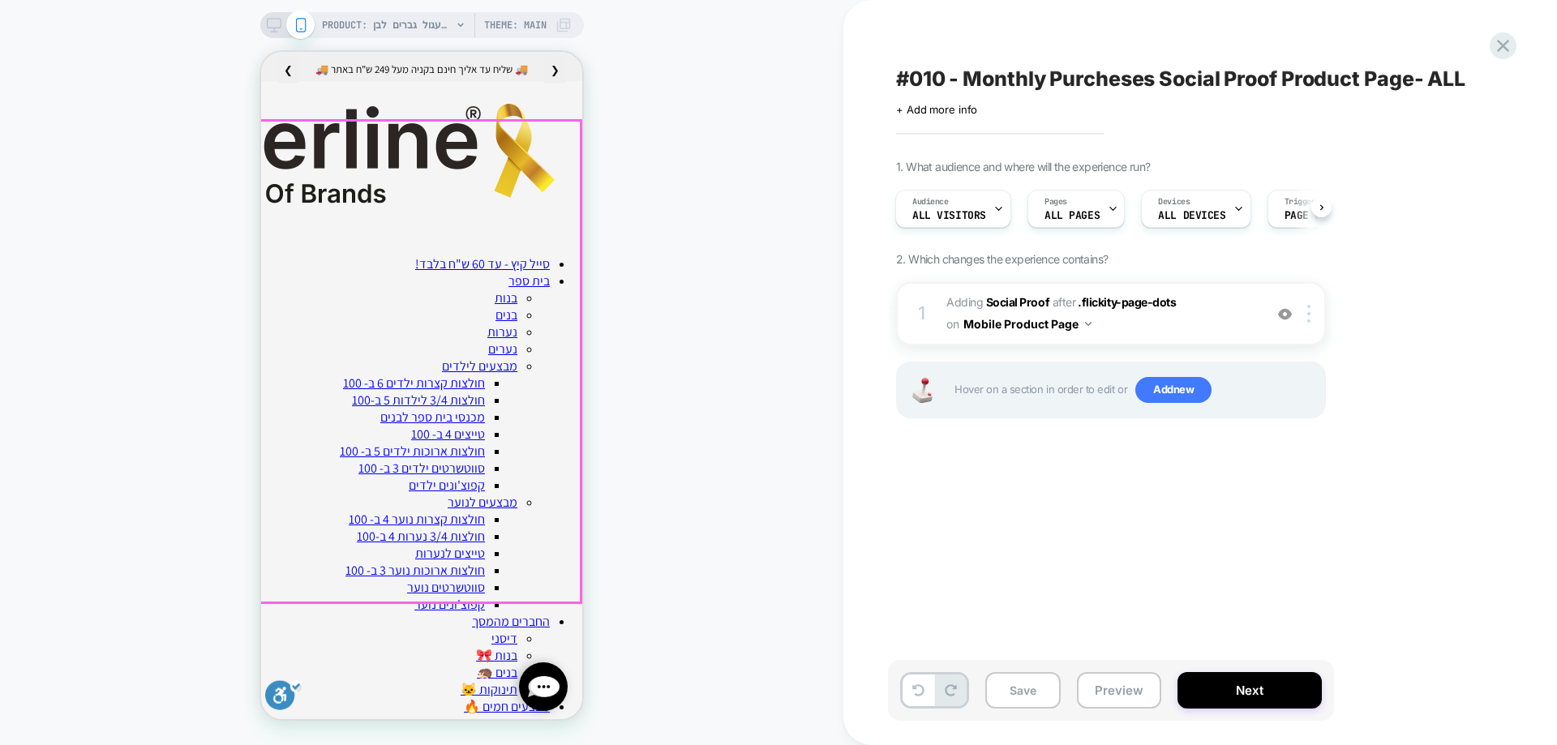
scroll to position [243, 0]
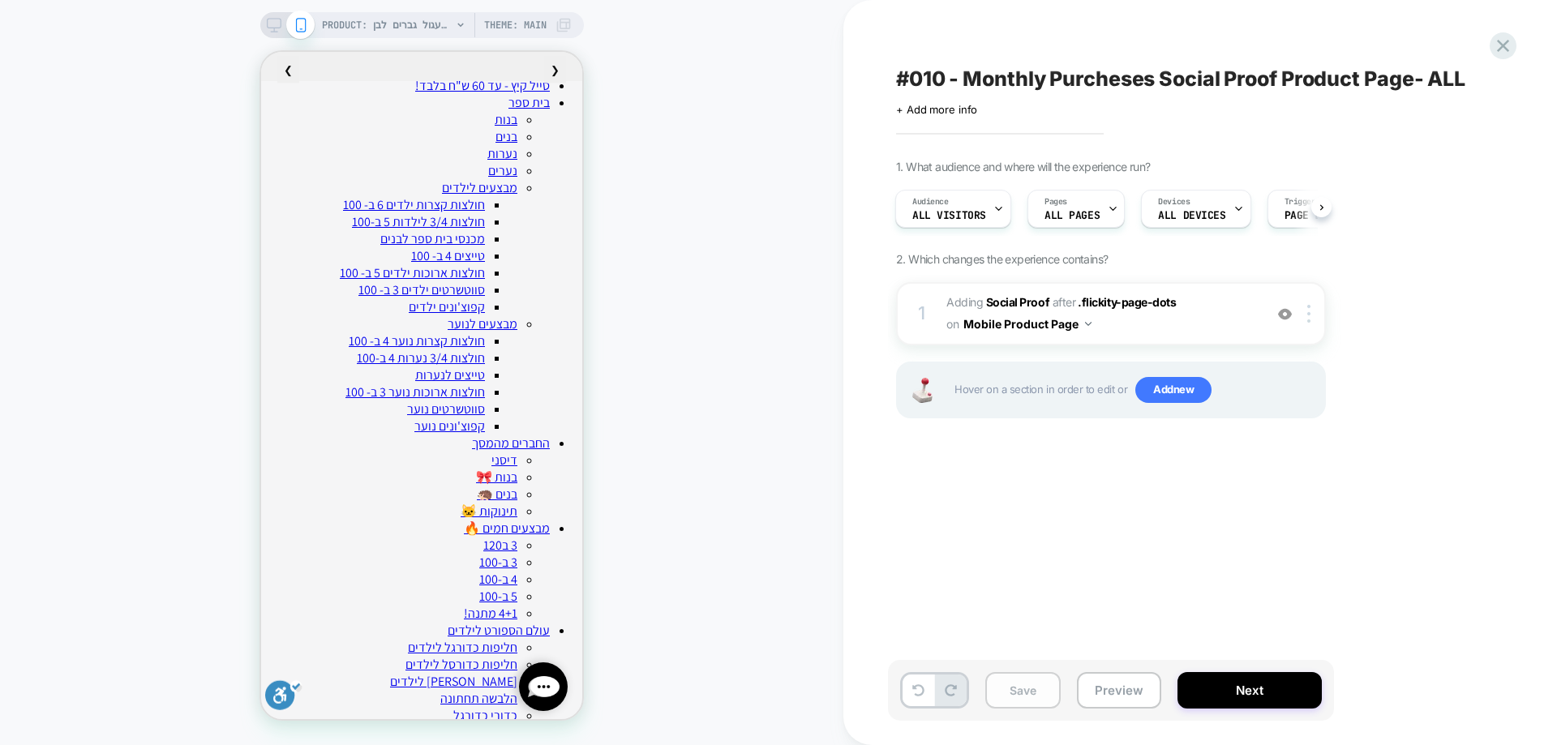
click at [1007, 693] on button "Save" at bounding box center [1023, 690] width 75 height 37
click at [1205, 685] on button "Next" at bounding box center [1250, 690] width 144 height 37
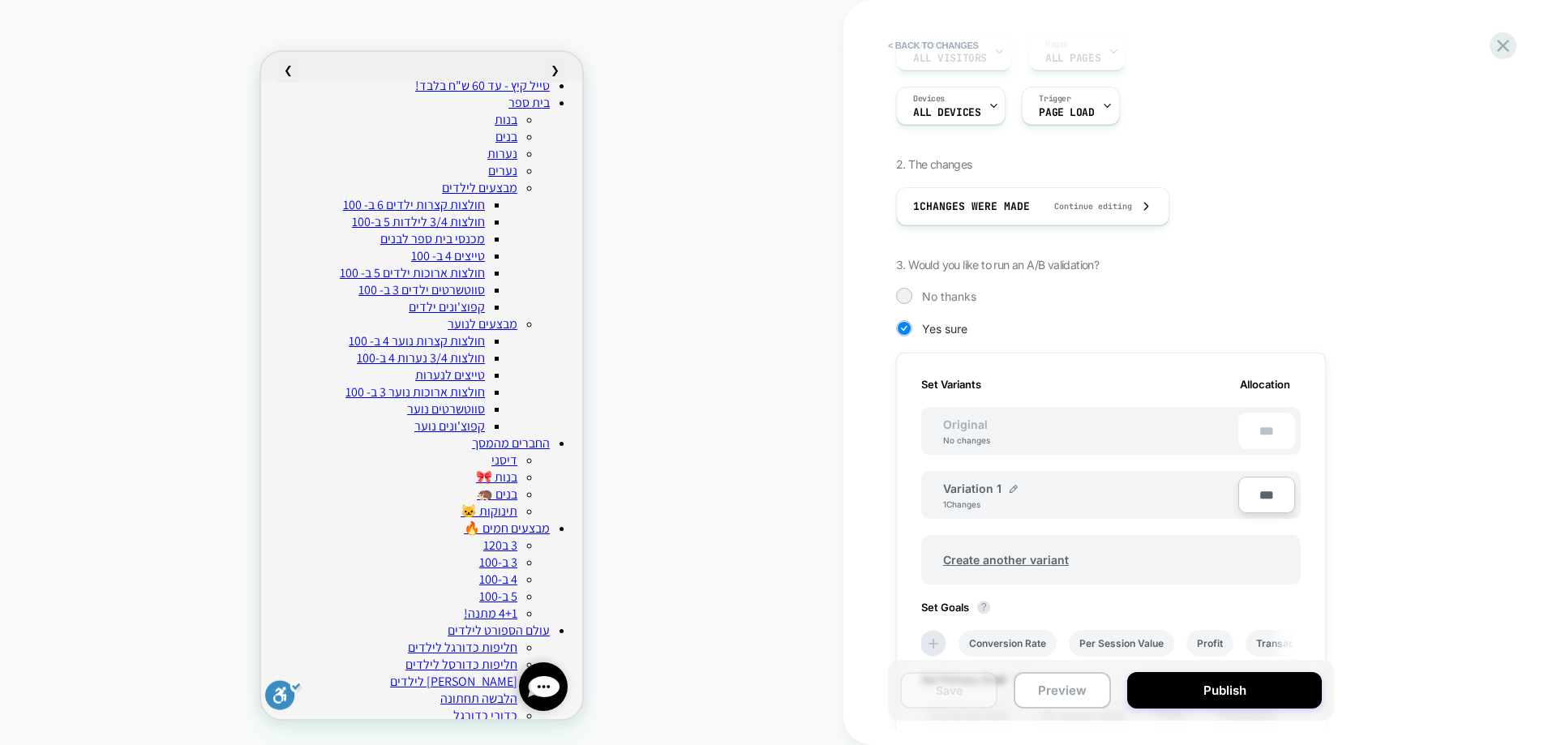
scroll to position [324, 0]
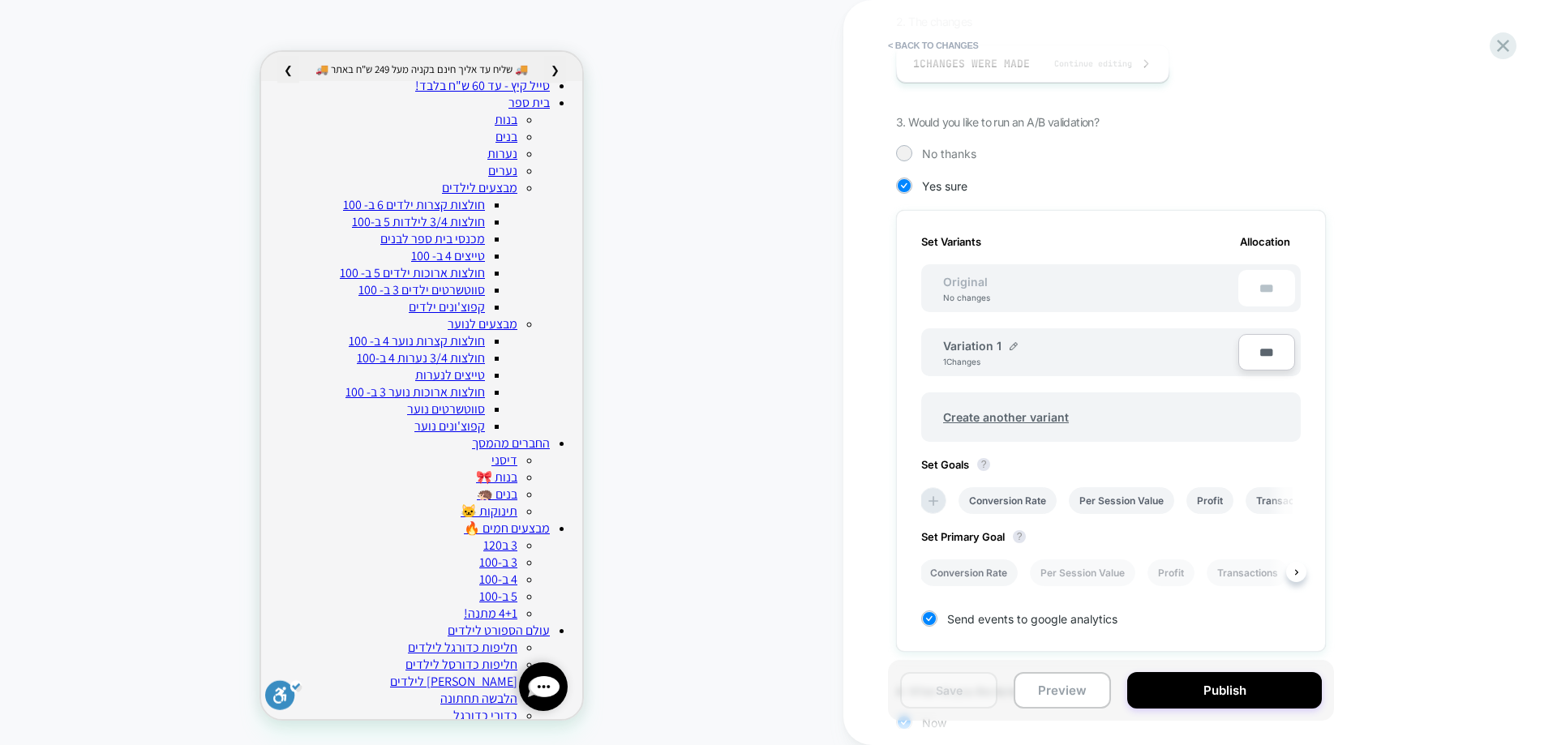
click at [974, 576] on li "Conversion Rate" at bounding box center [969, 573] width 98 height 27
click at [960, 700] on button "Save" at bounding box center [948, 690] width 97 height 37
click at [1201, 696] on button "Publish" at bounding box center [1225, 690] width 195 height 37
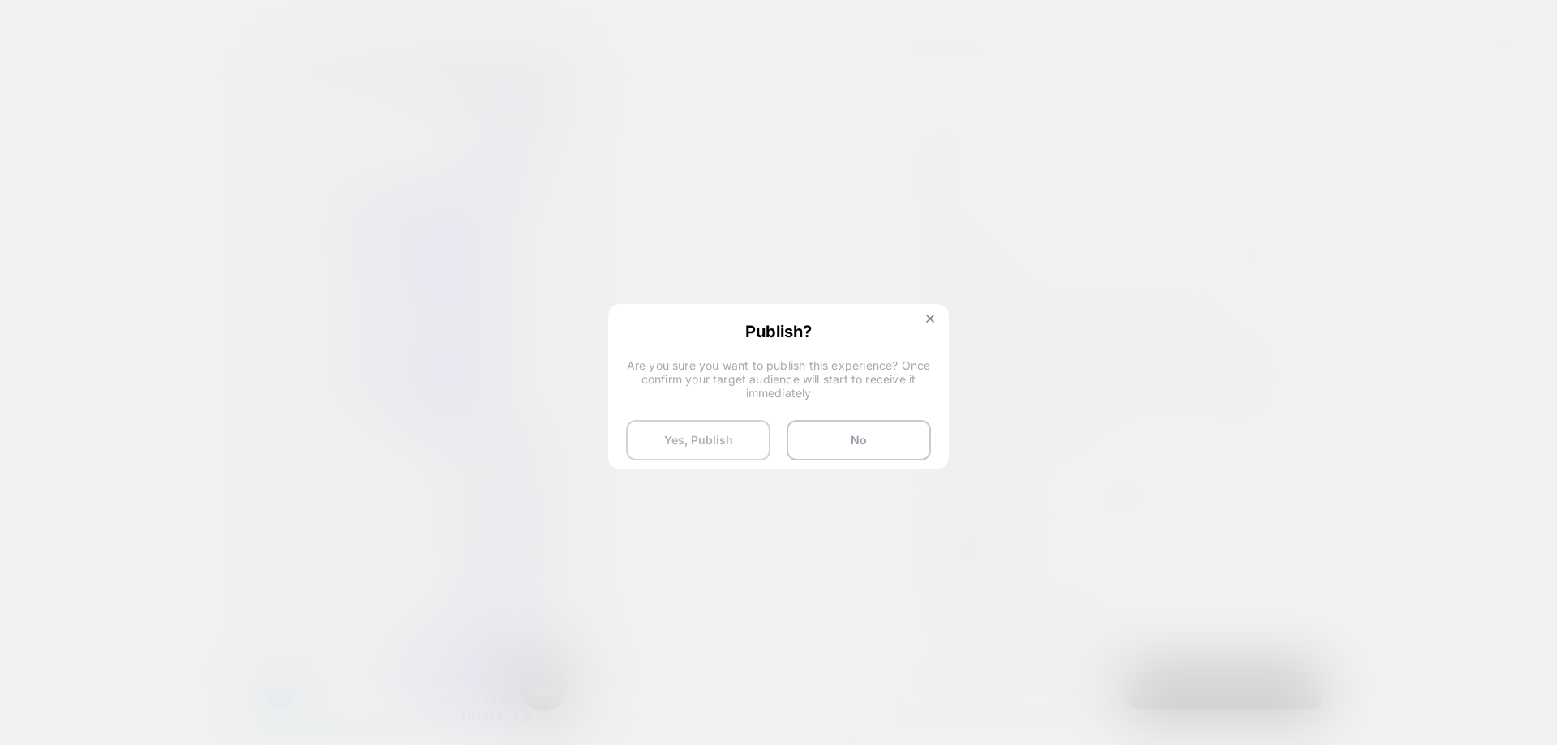
click at [734, 447] on button "Yes, Publish" at bounding box center [698, 440] width 144 height 41
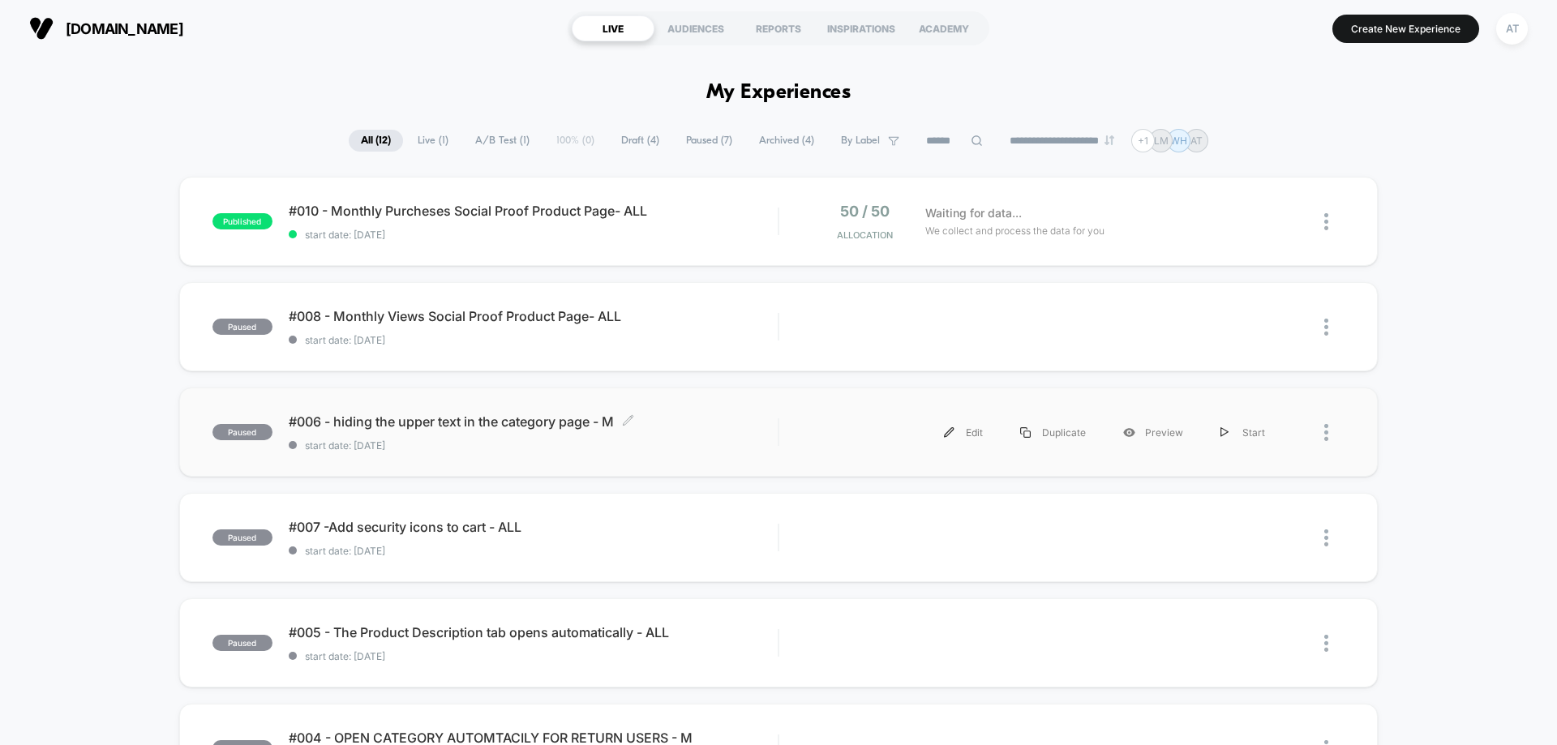
click at [438, 428] on span "#006 - hiding the upper text in the category page - M Click to edit experience …" at bounding box center [533, 422] width 489 height 16
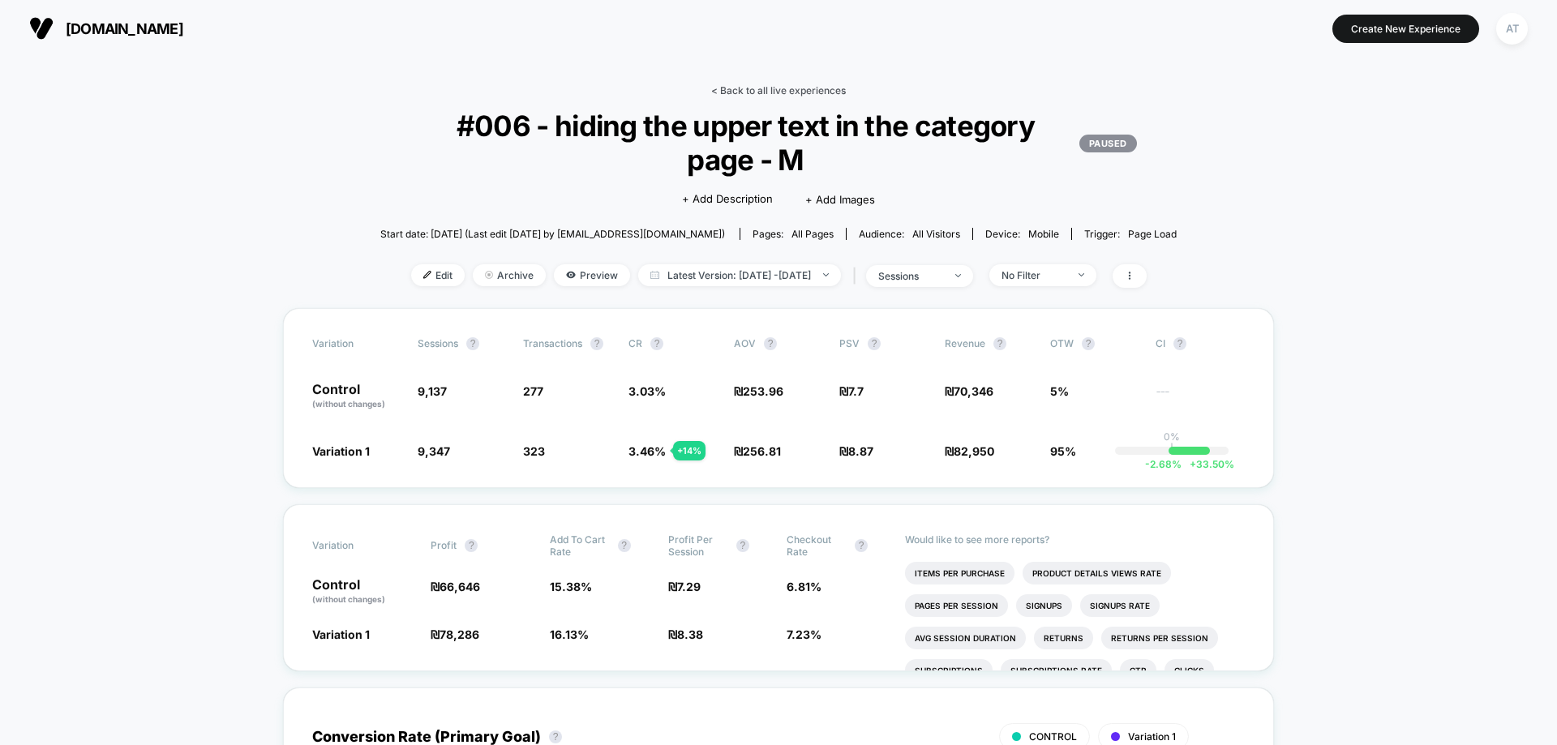
click at [786, 84] on link "< Back to all live experiences" at bounding box center [778, 90] width 135 height 12
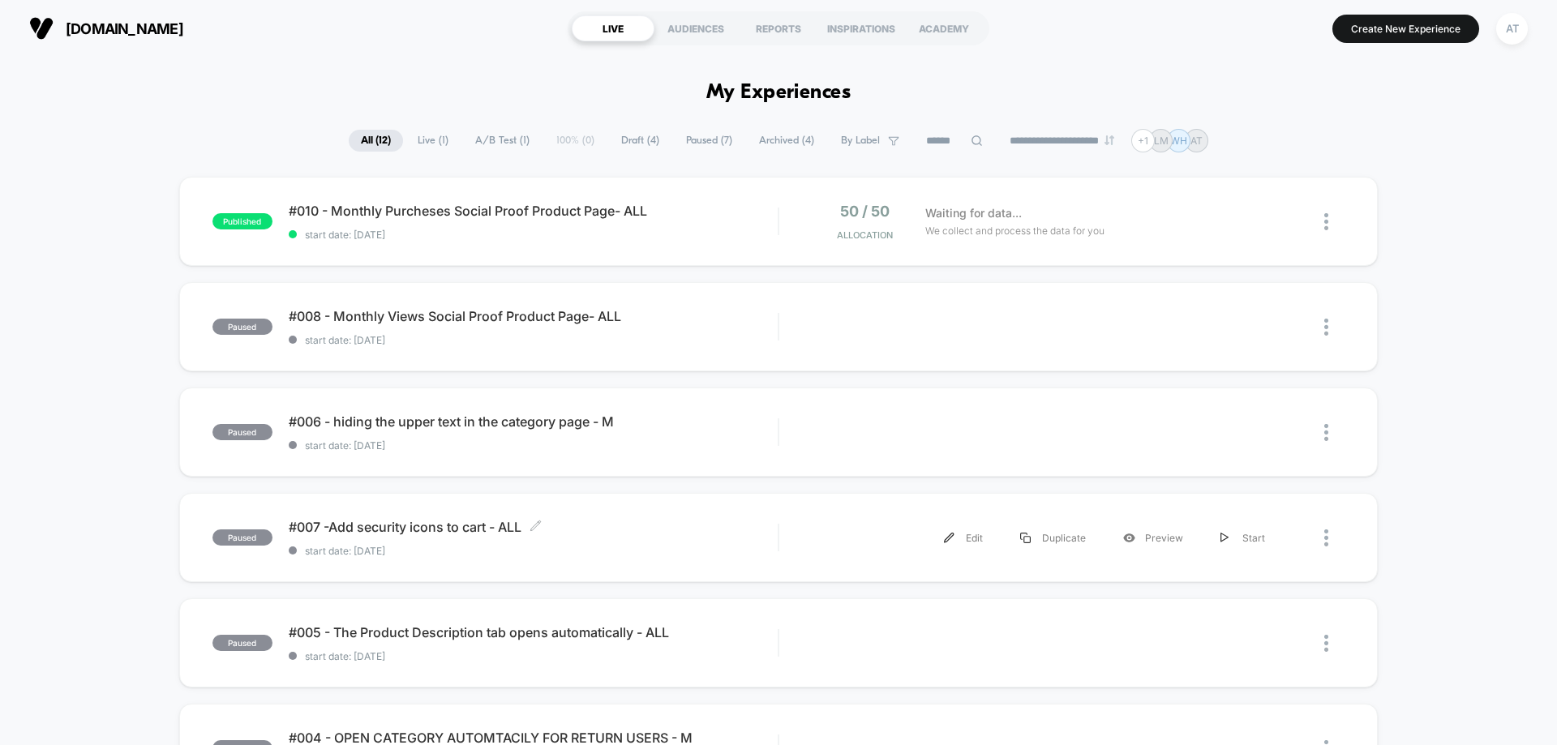
drag, startPoint x: 393, startPoint y: 536, endPoint x: 500, endPoint y: 539, distance: 106.3
click at [393, 538] on div "#007 -Add security icons to cart - ALL Click to edit experience details Click t…" at bounding box center [533, 538] width 489 height 38
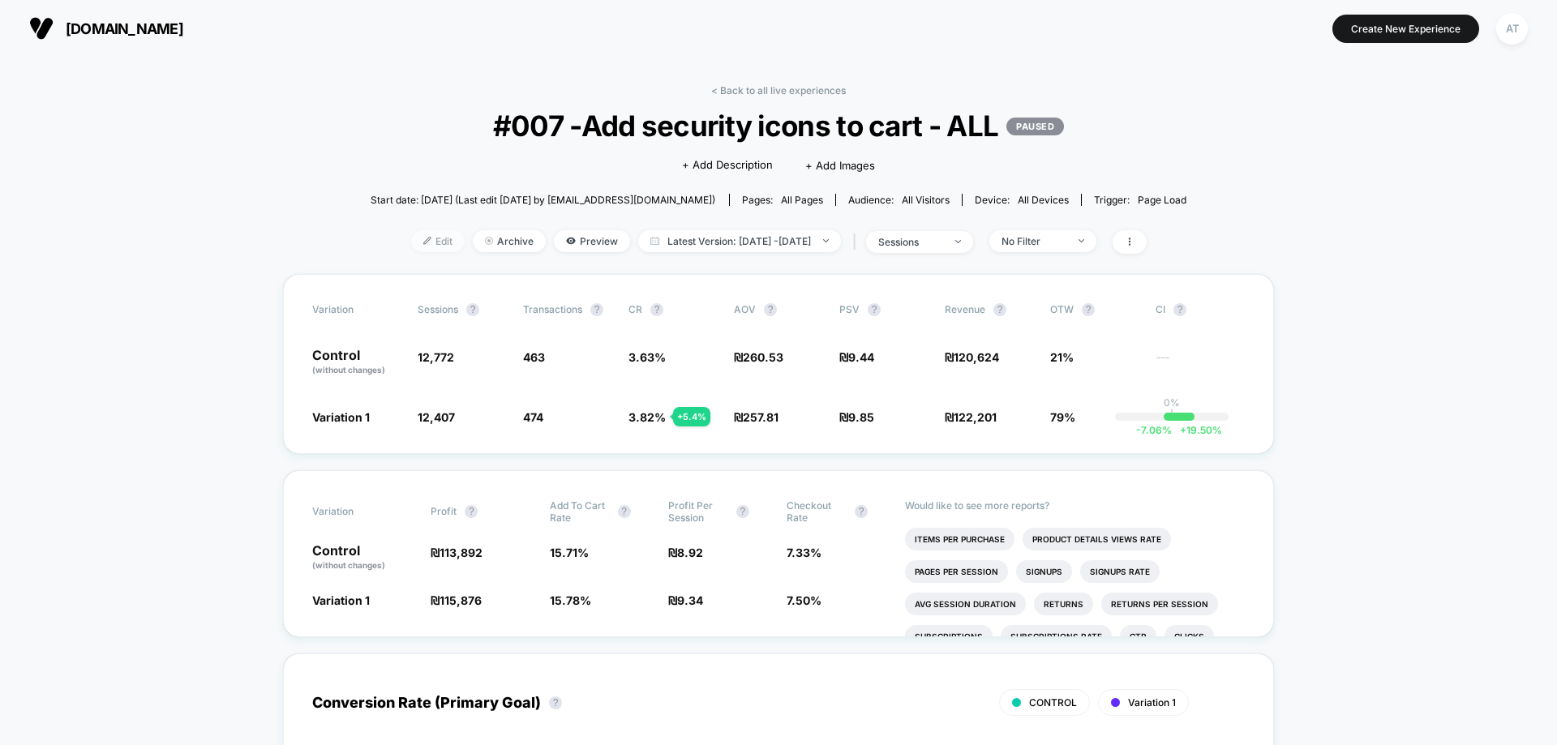
click at [426, 242] on span "Edit" at bounding box center [438, 241] width 54 height 22
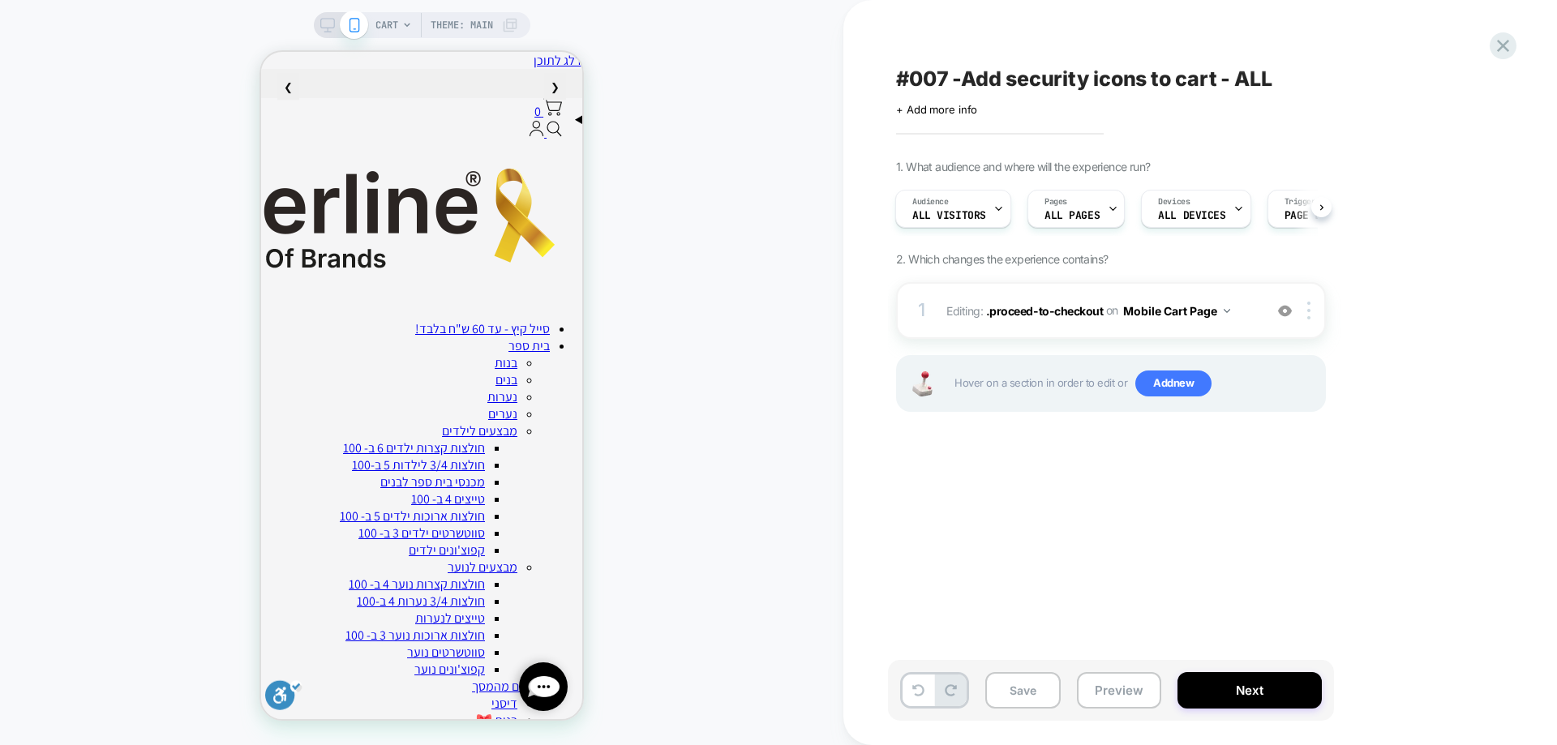
click at [376, 30] on span "CART" at bounding box center [387, 25] width 23 height 26
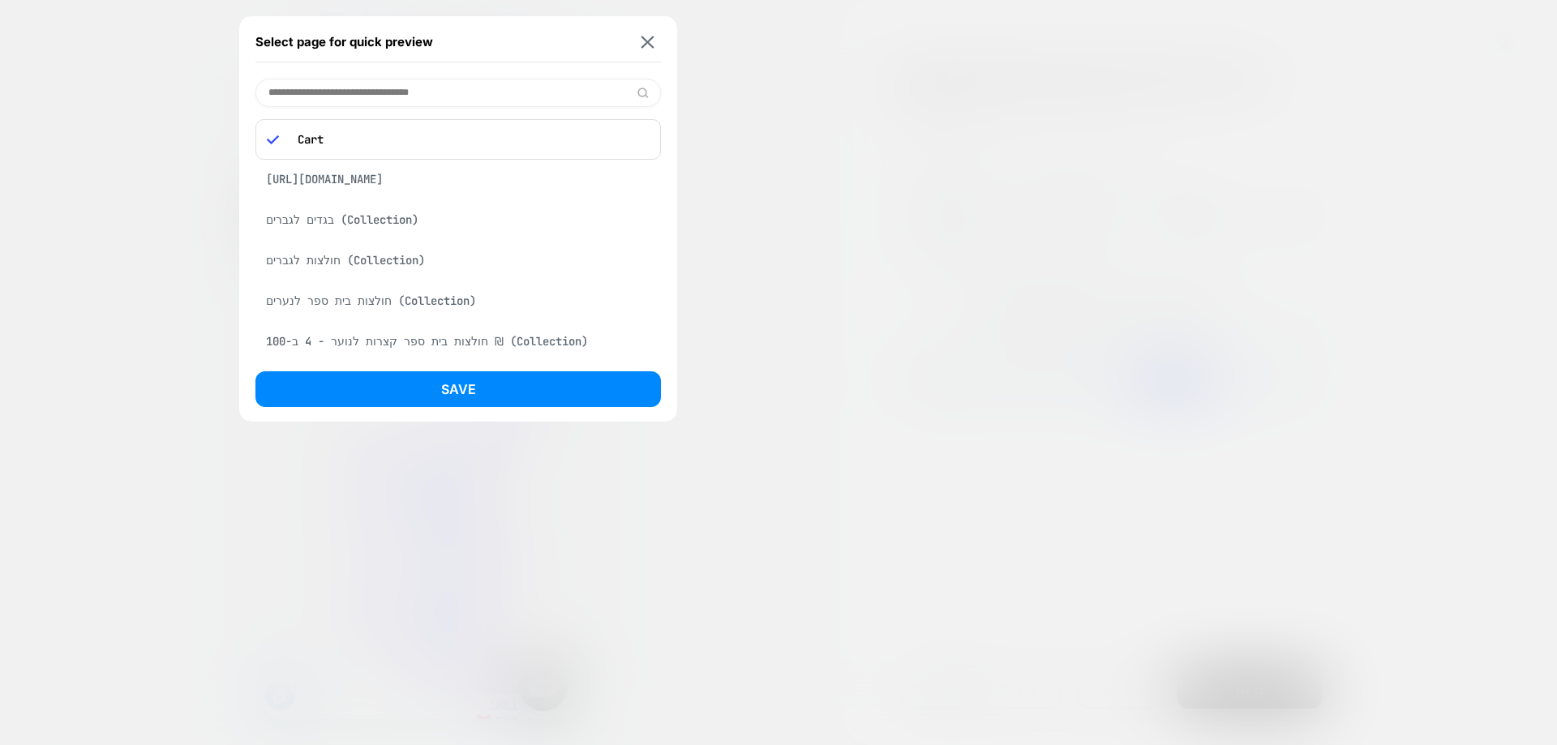
scroll to position [568, 0]
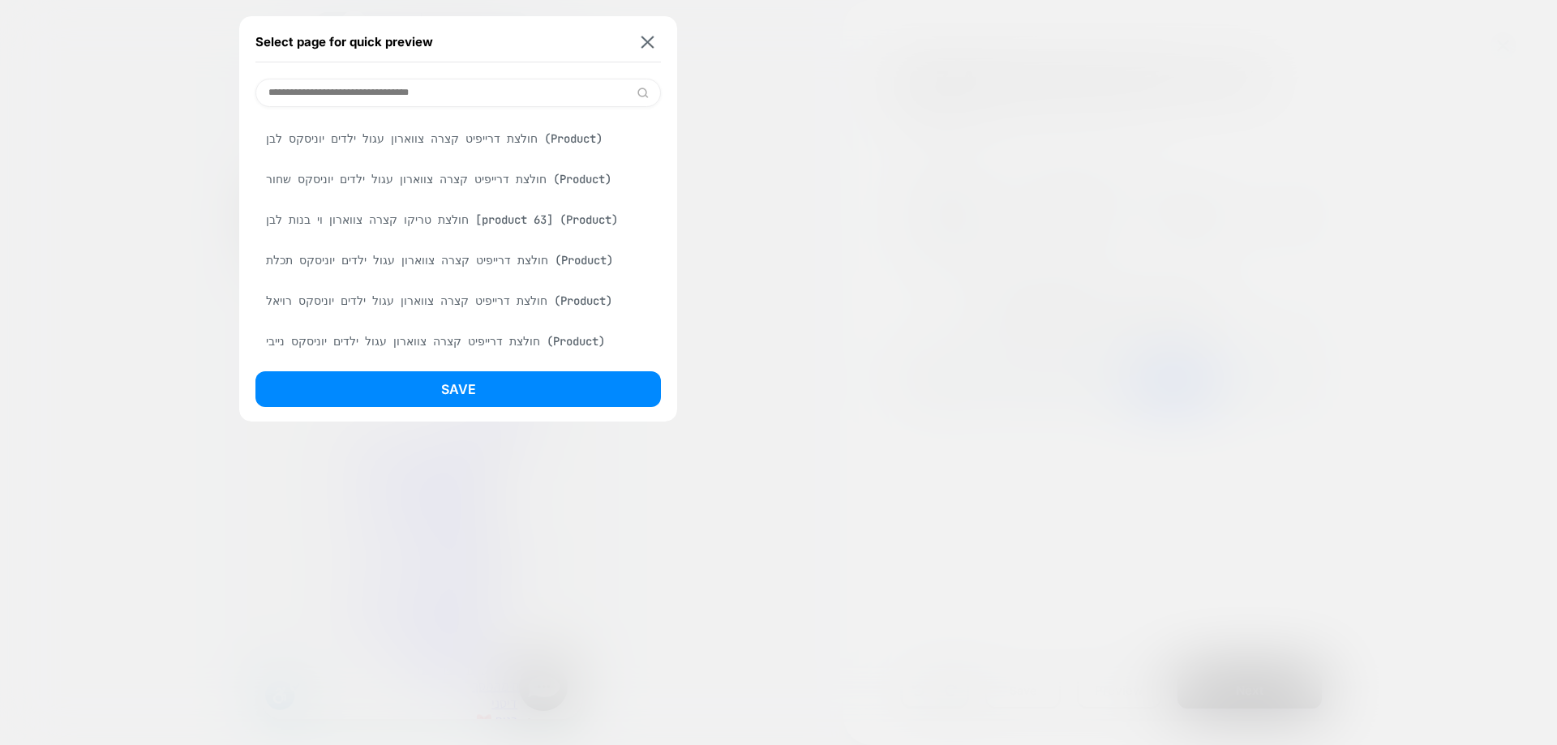
click at [415, 235] on div "חולצת טריקו קצרה צווארון וי בנות לבן [product 63] (Product)" at bounding box center [459, 219] width 406 height 31
drag, startPoint x: 450, startPoint y: 379, endPoint x: 537, endPoint y: 406, distance: 91.1
click at [450, 382] on button "Save" at bounding box center [459, 390] width 406 height 36
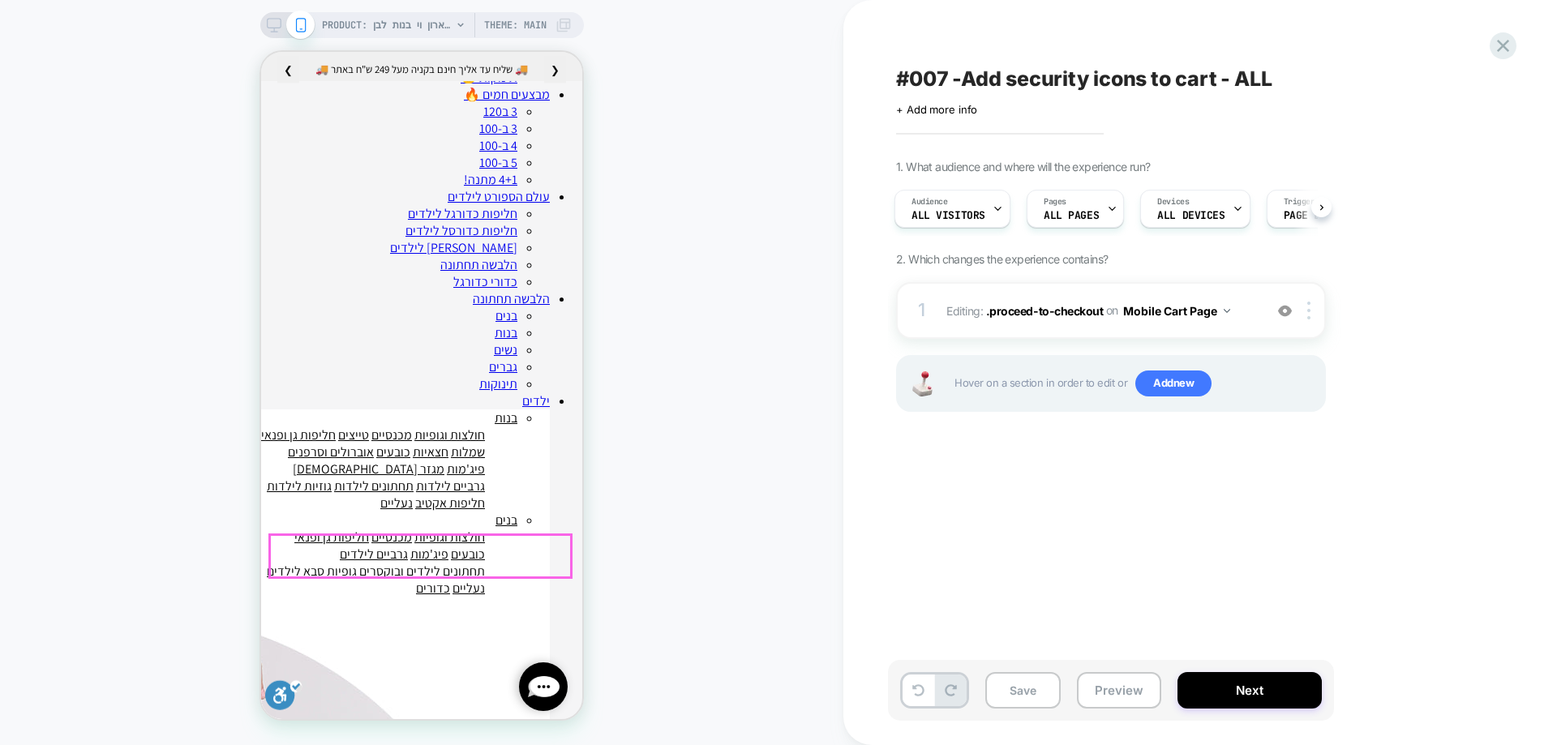
scroll to position [0, 1]
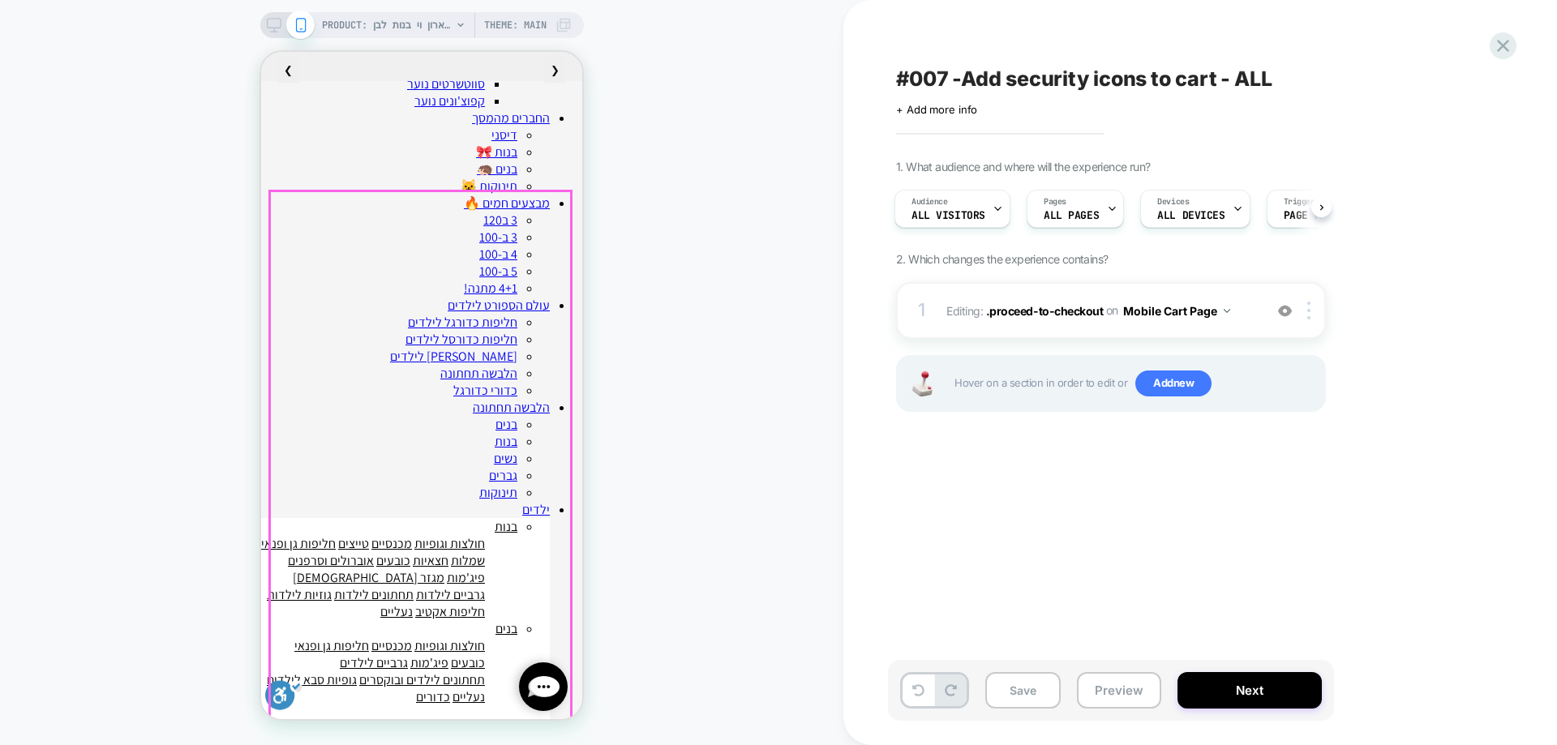
scroll to position [191, 0]
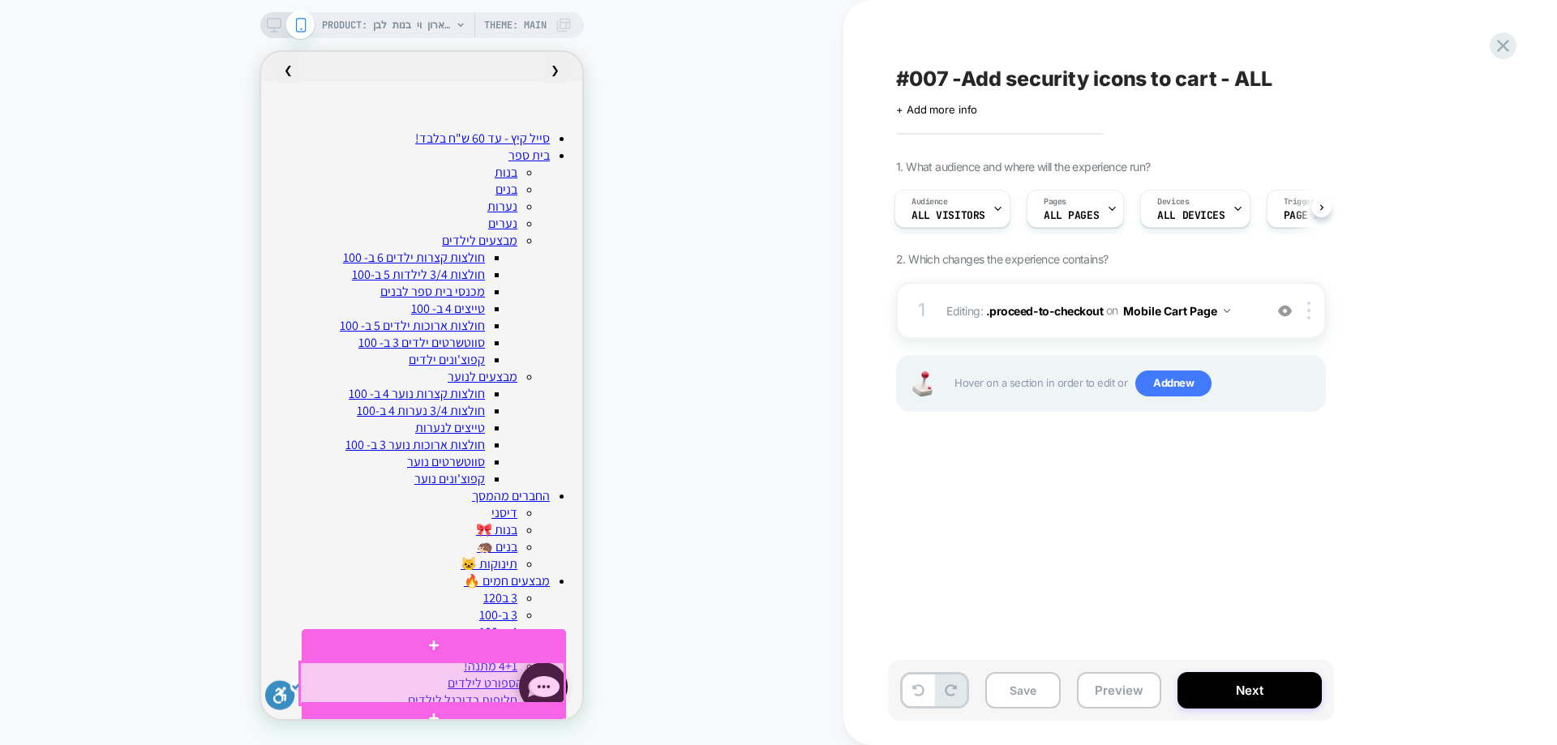
click at [434, 677] on div at bounding box center [432, 684] width 264 height 42
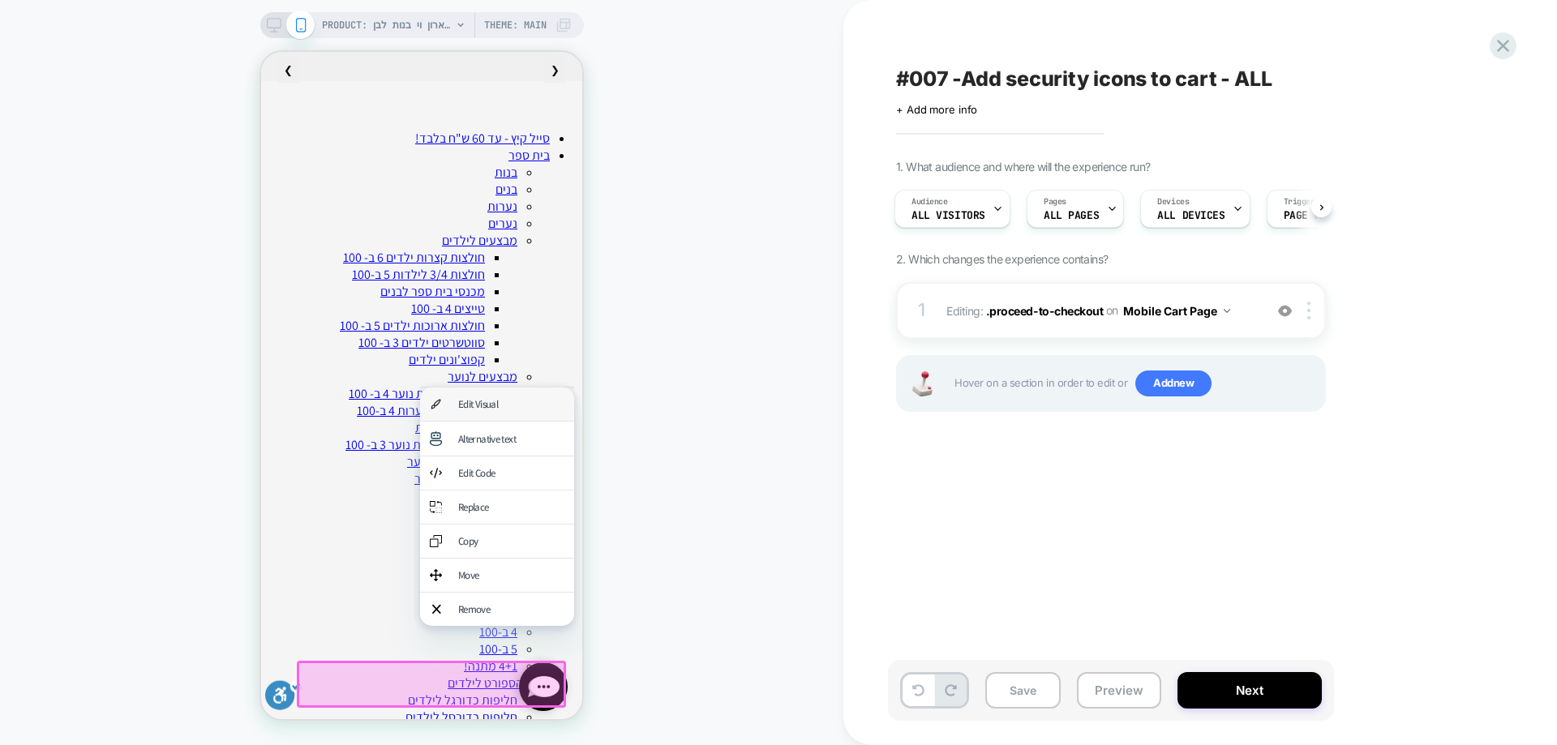
drag, startPoint x: 521, startPoint y: 412, endPoint x: 992, endPoint y: 431, distance: 471.7
click at [521, 411] on div "Edit Visual" at bounding box center [511, 404] width 106 height 14
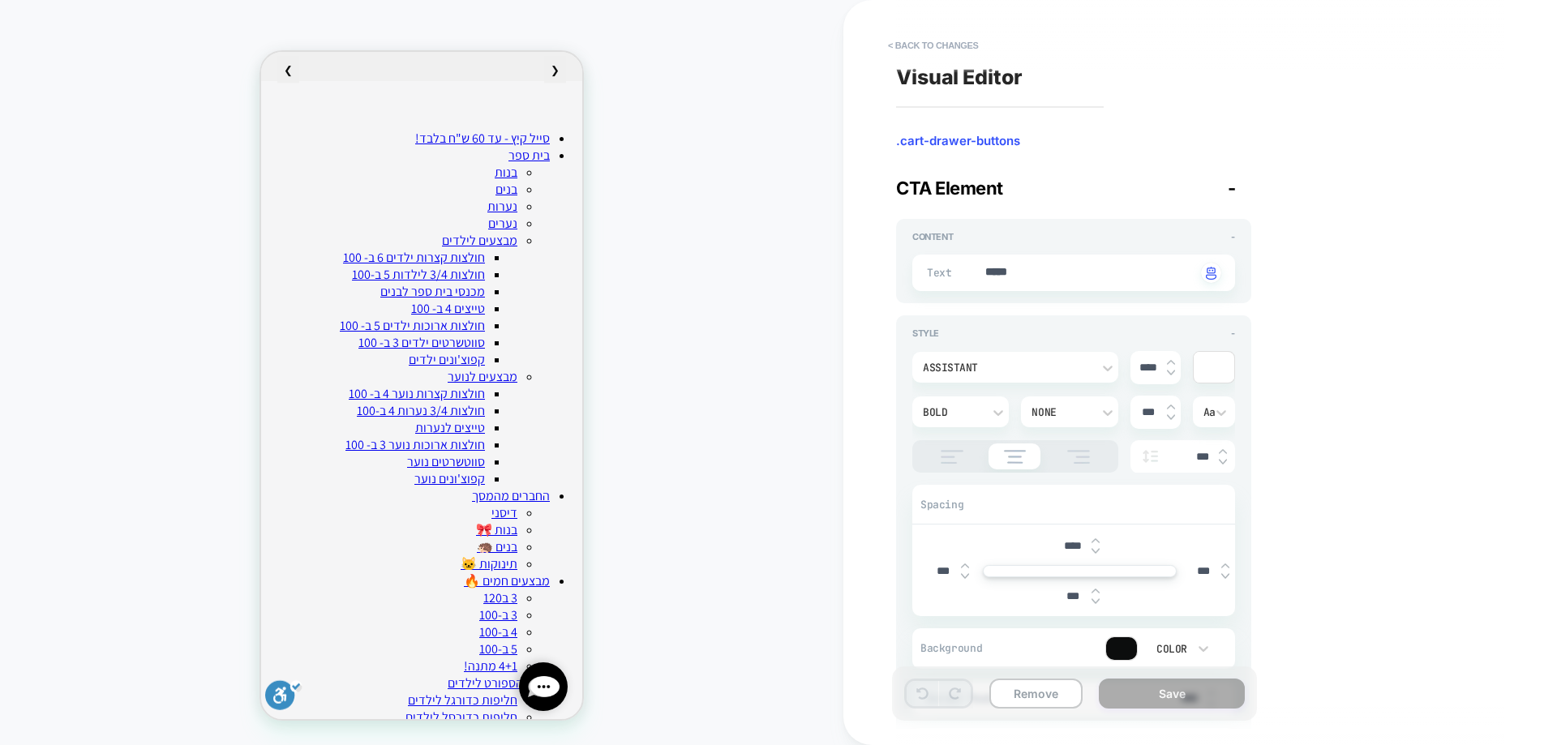
scroll to position [221, 0]
click at [1047, 286] on div "Text ***** Click to change to alternative text" at bounding box center [1074, 273] width 323 height 37
type textarea "*"
type textarea "*****"
type textarea "*"
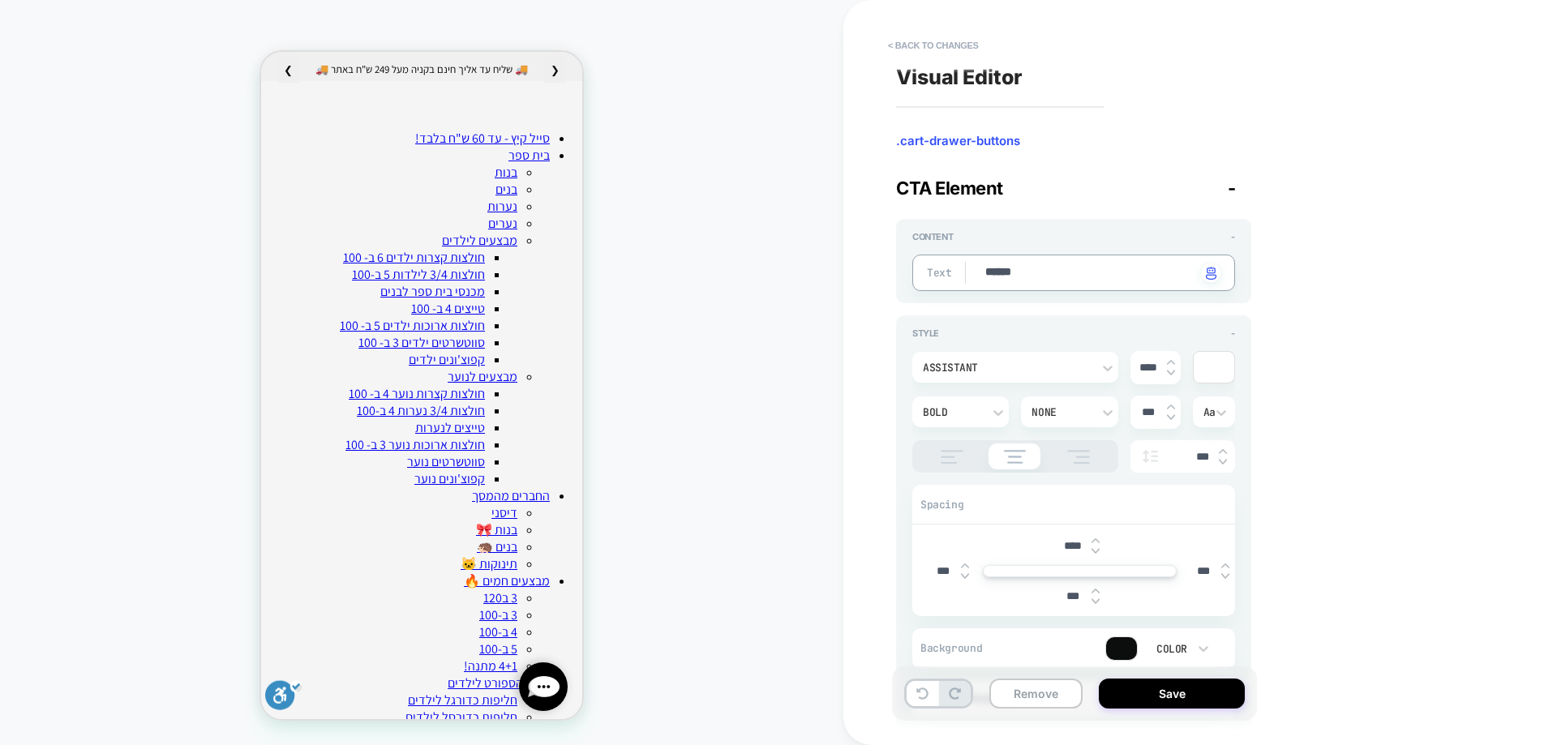
type textarea "*****"
click at [1044, 268] on textarea "*****" at bounding box center [1090, 273] width 213 height 18
paste textarea "***"
type textarea "*"
type textarea "********"
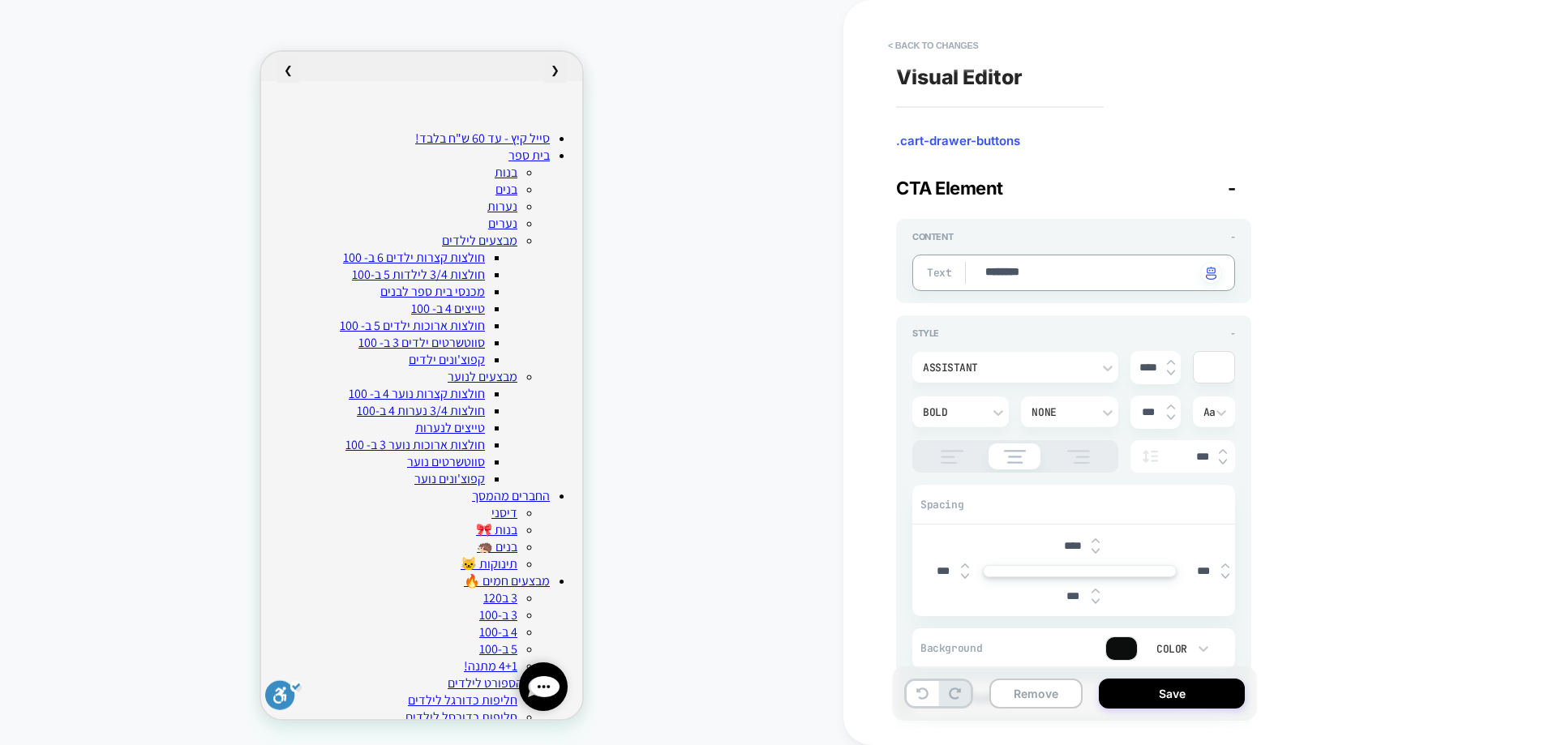
type textarea "*"
type textarea "********"
type textarea "*"
click at [935, 41] on button "< Back to changes" at bounding box center [933, 45] width 107 height 26
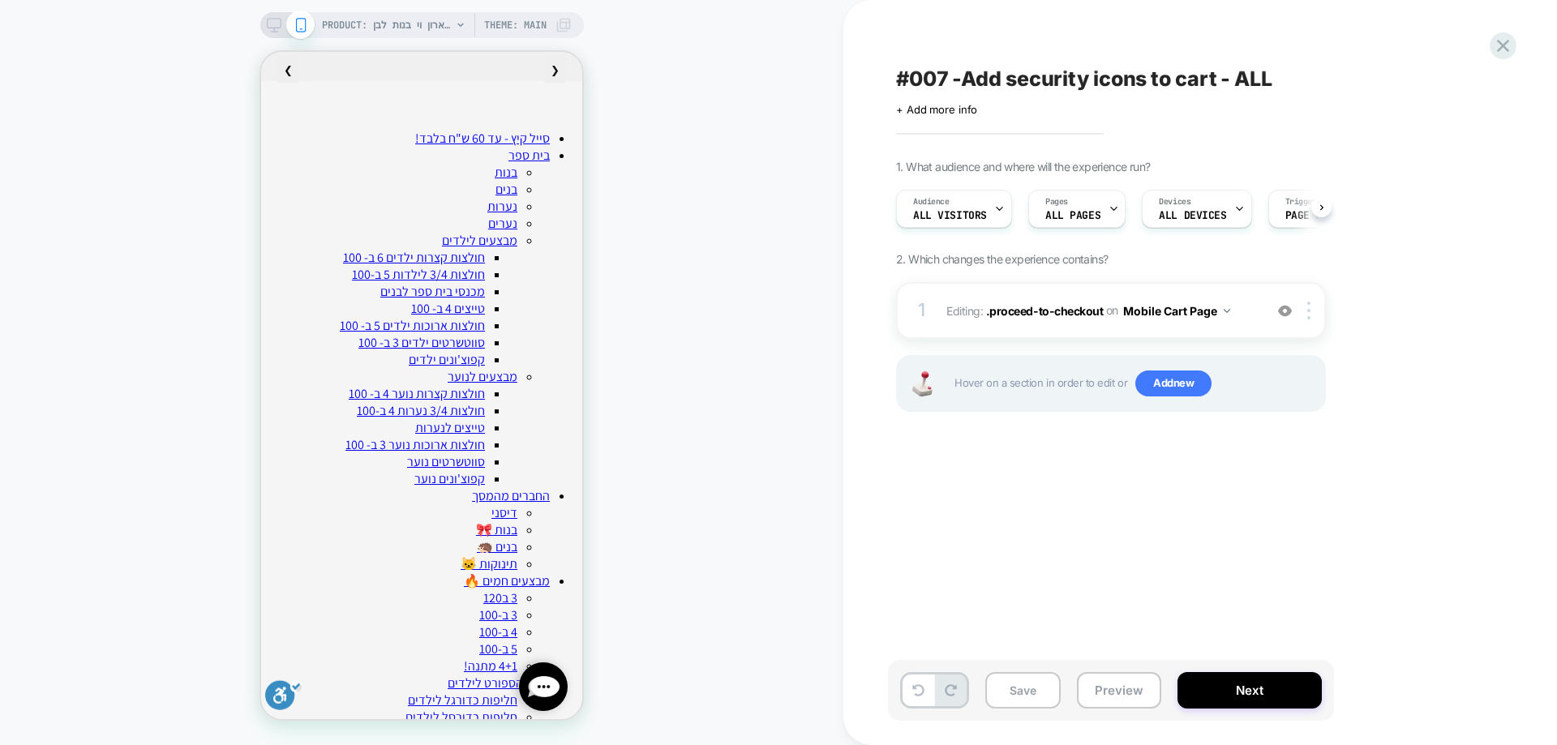
scroll to position [0, 1]
click at [1501, 49] on icon at bounding box center [1503, 46] width 12 height 12
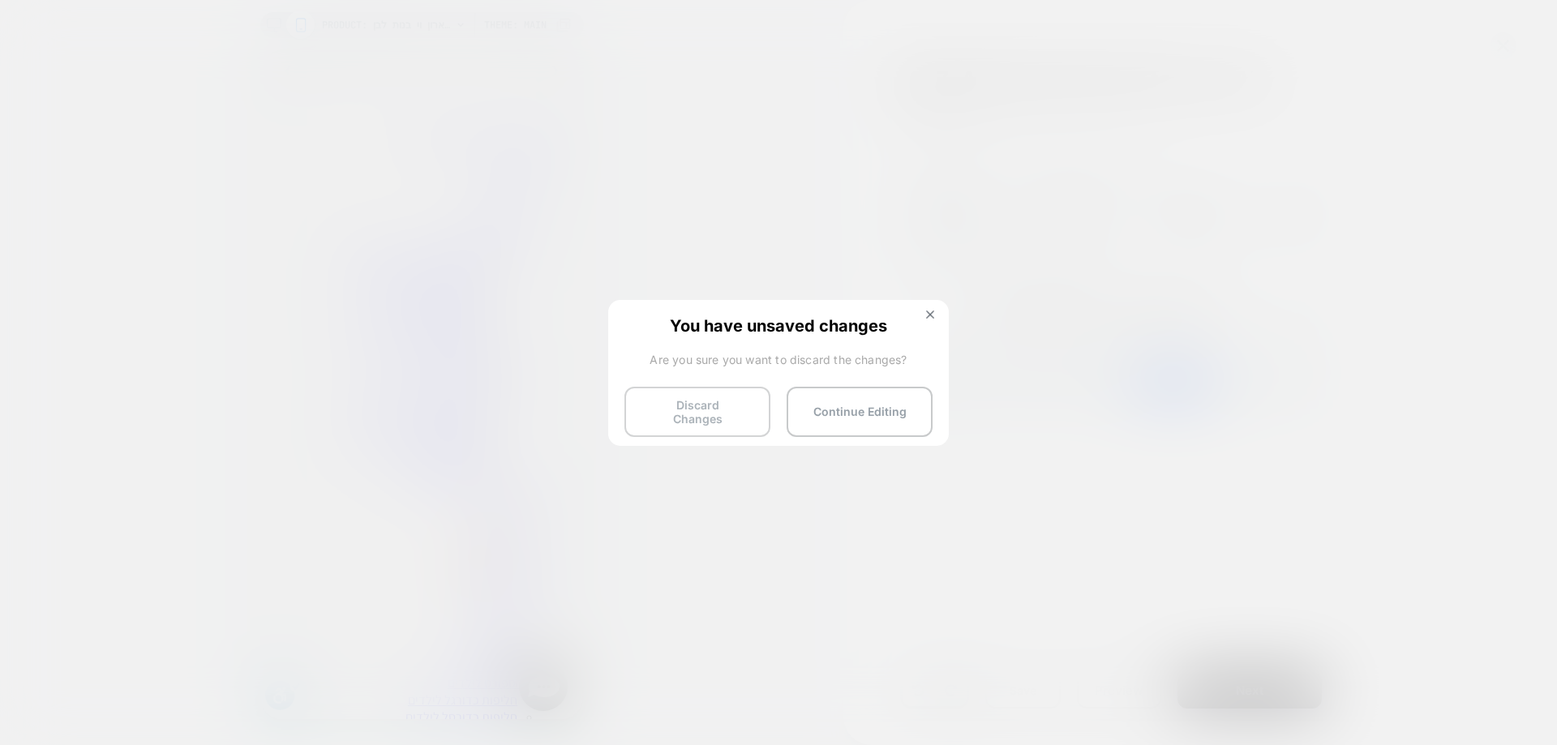
click at [669, 402] on button "Discard Changes" at bounding box center [698, 412] width 146 height 50
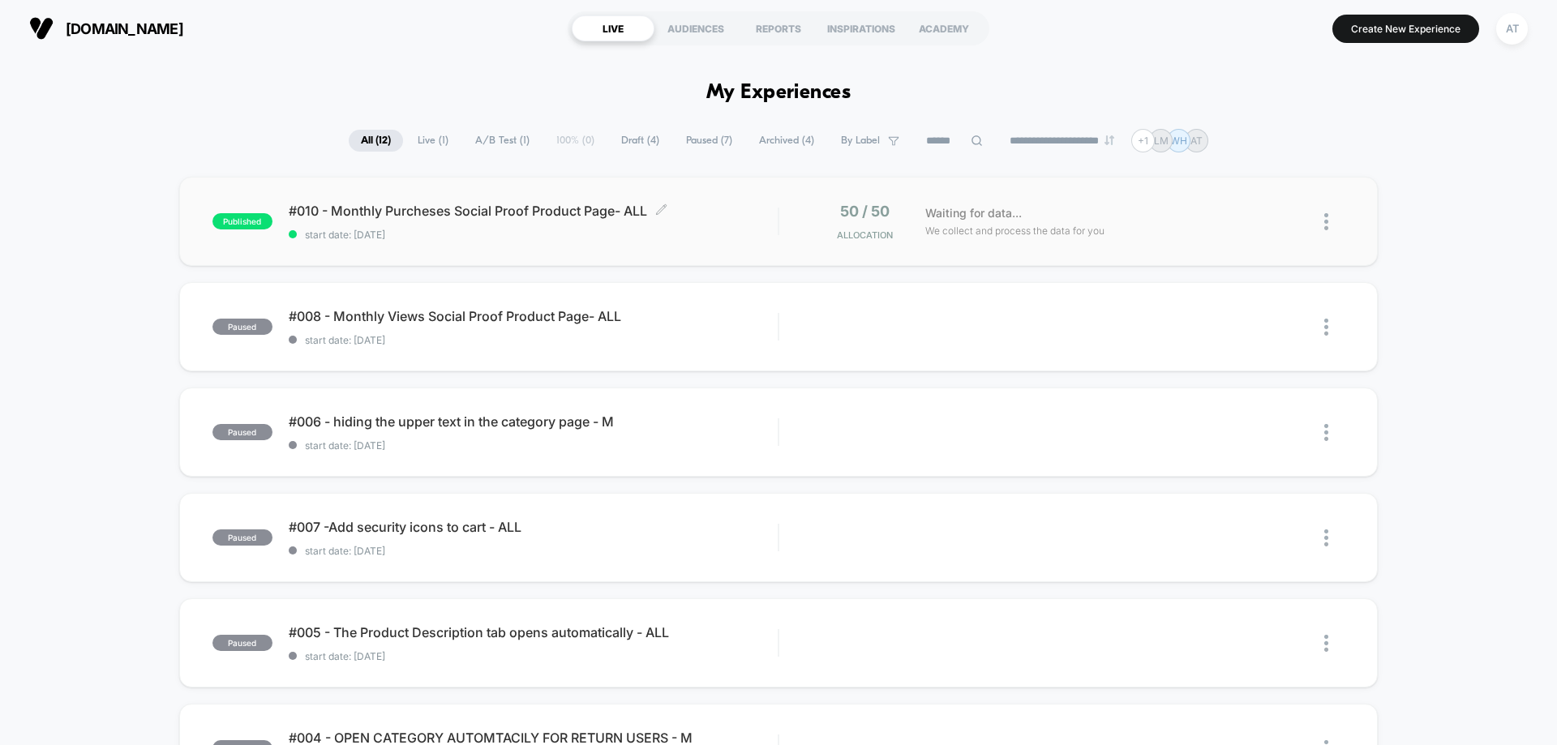
click at [480, 213] on span "#010 - Monthly Purcheses Social Proof Product Page- ALL Click to edit experienc…" at bounding box center [533, 211] width 489 height 16
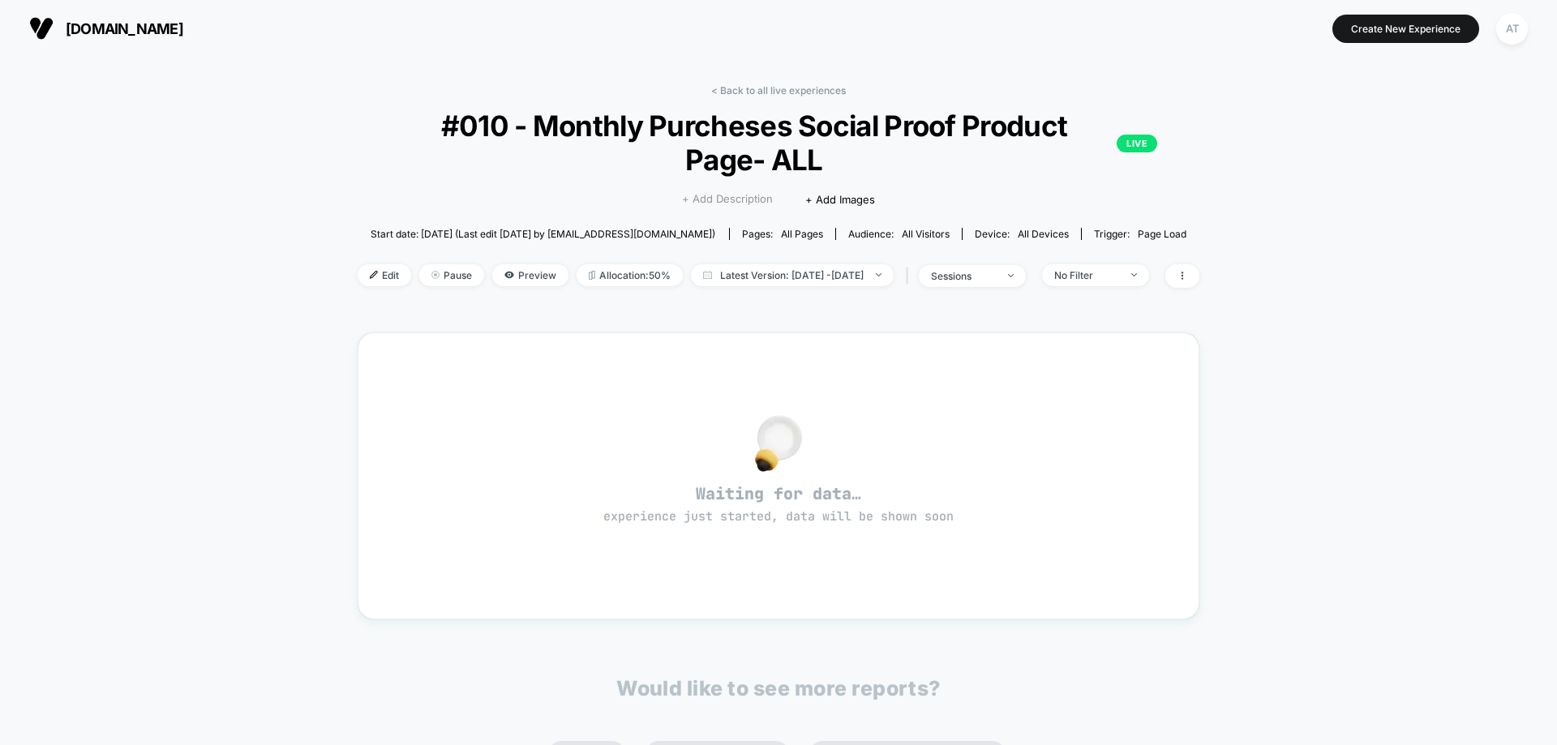
click at [755, 200] on span "+ Add Description" at bounding box center [727, 199] width 91 height 16
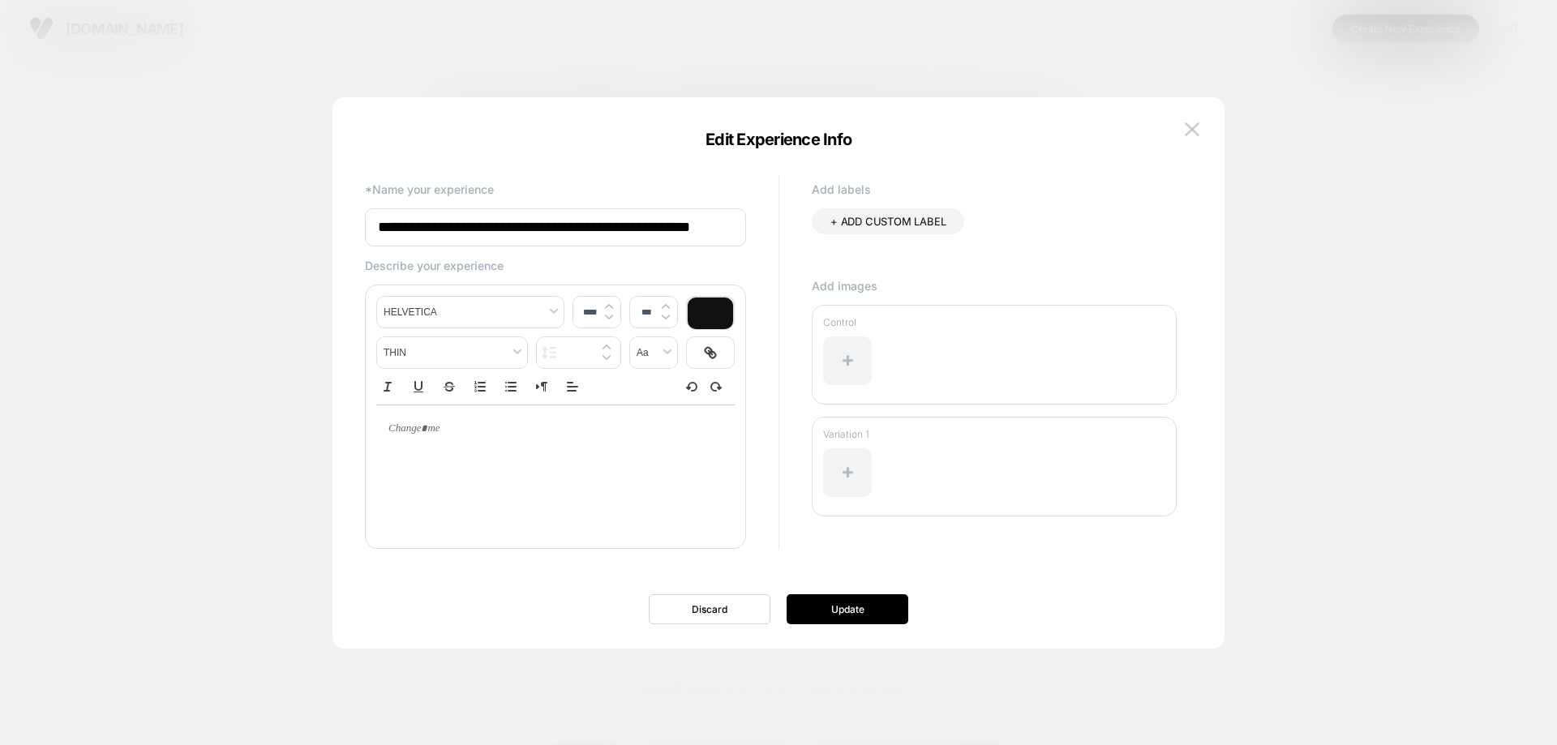
click at [409, 232] on input "**********" at bounding box center [555, 227] width 381 height 38
type input "**********"
click at [868, 617] on button "Update" at bounding box center [848, 610] width 122 height 30
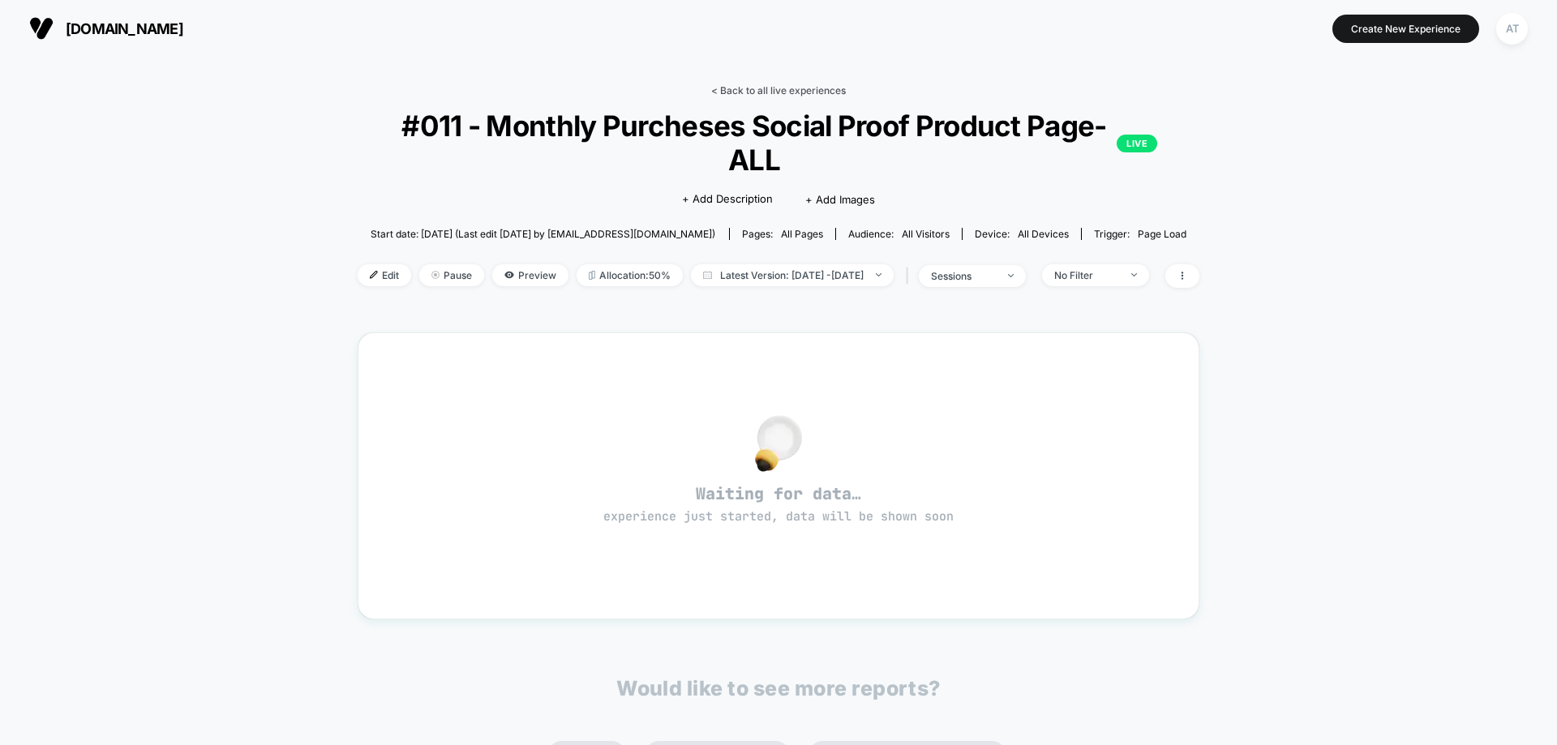
click at [793, 92] on link "< Back to all live experiences" at bounding box center [778, 90] width 135 height 12
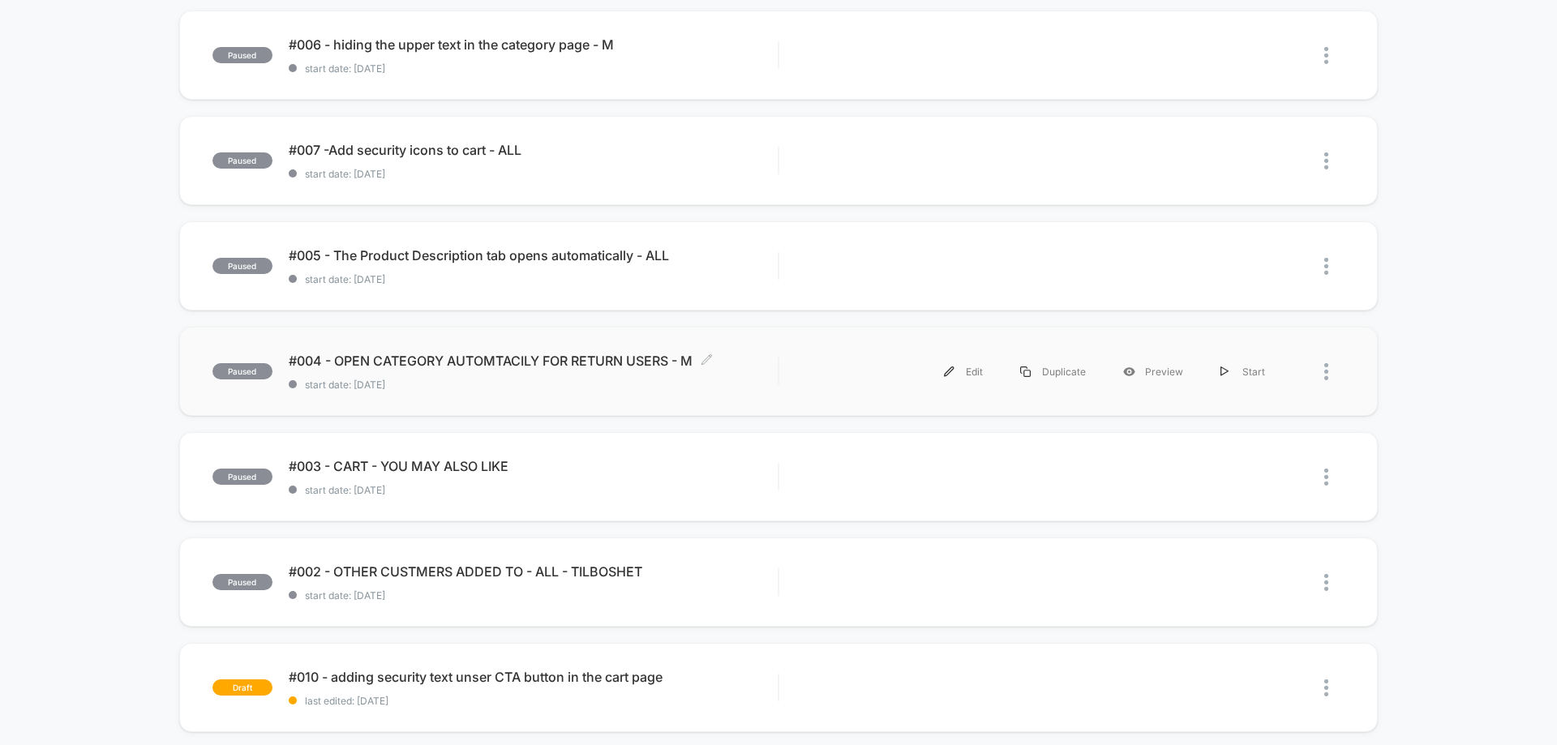
scroll to position [487, 0]
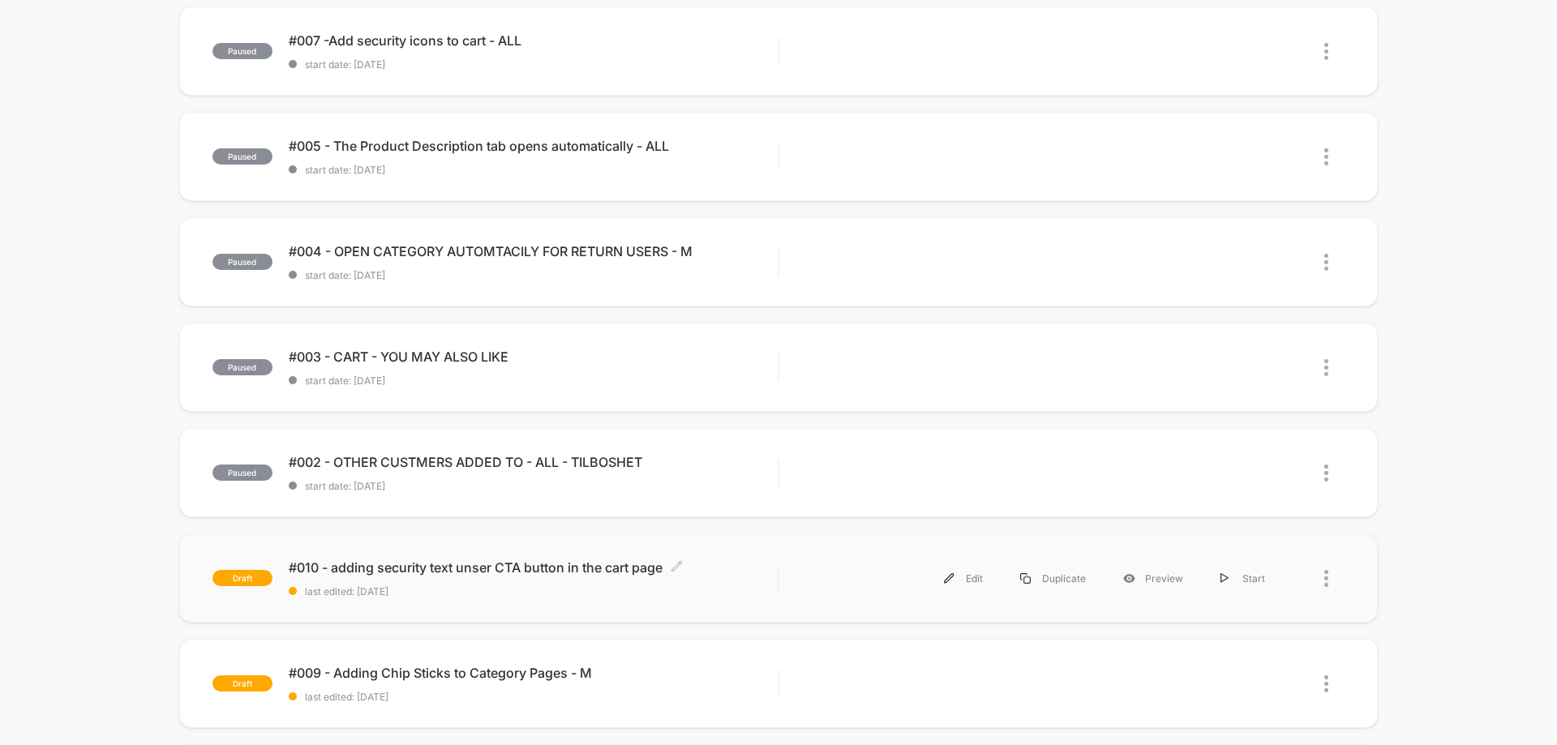
click at [445, 584] on div "#010 - adding security text unser CTA button in the cart page Click to edit exp…" at bounding box center [533, 579] width 489 height 38
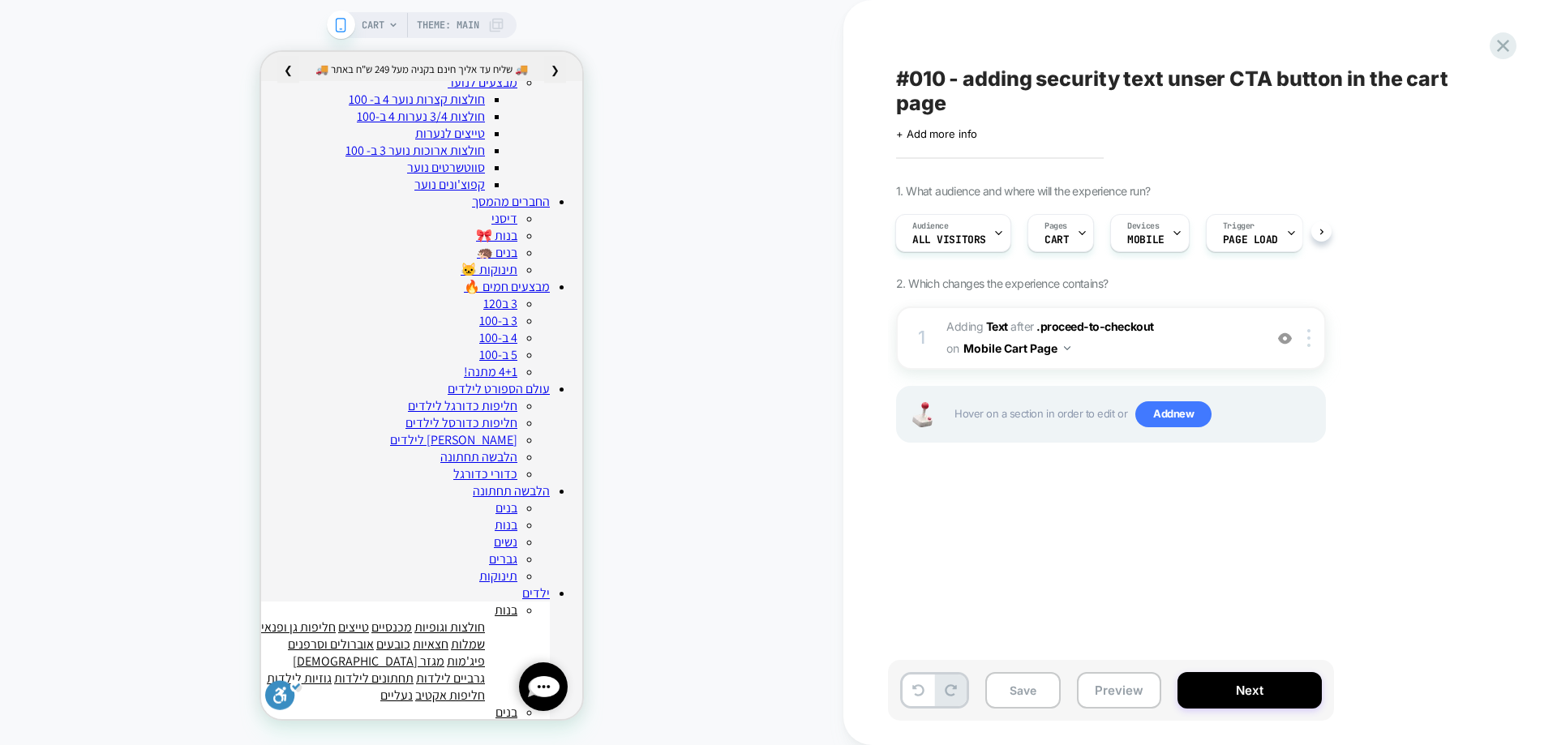
scroll to position [487, 0]
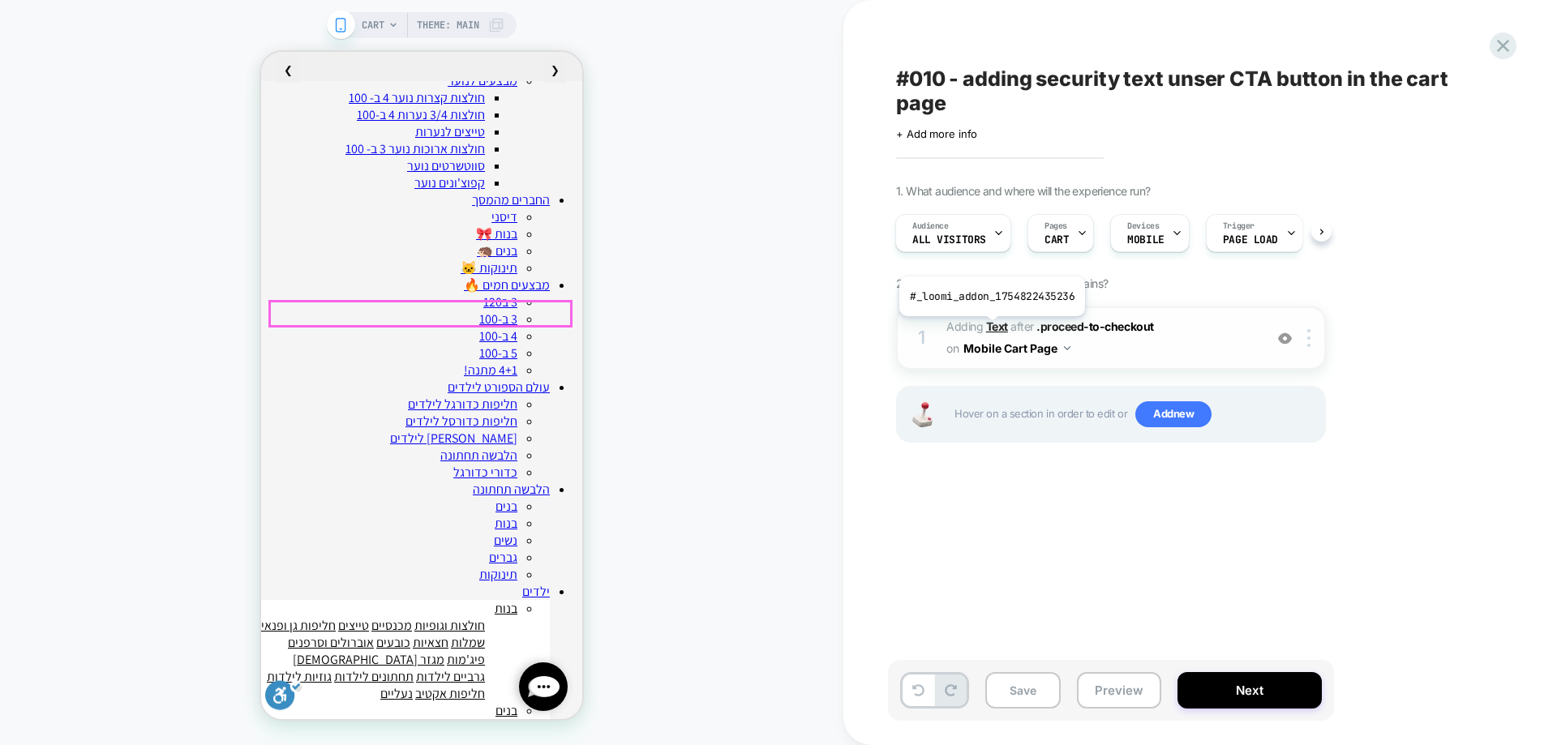
click at [992, 330] on b "Text" at bounding box center [997, 327] width 22 height 14
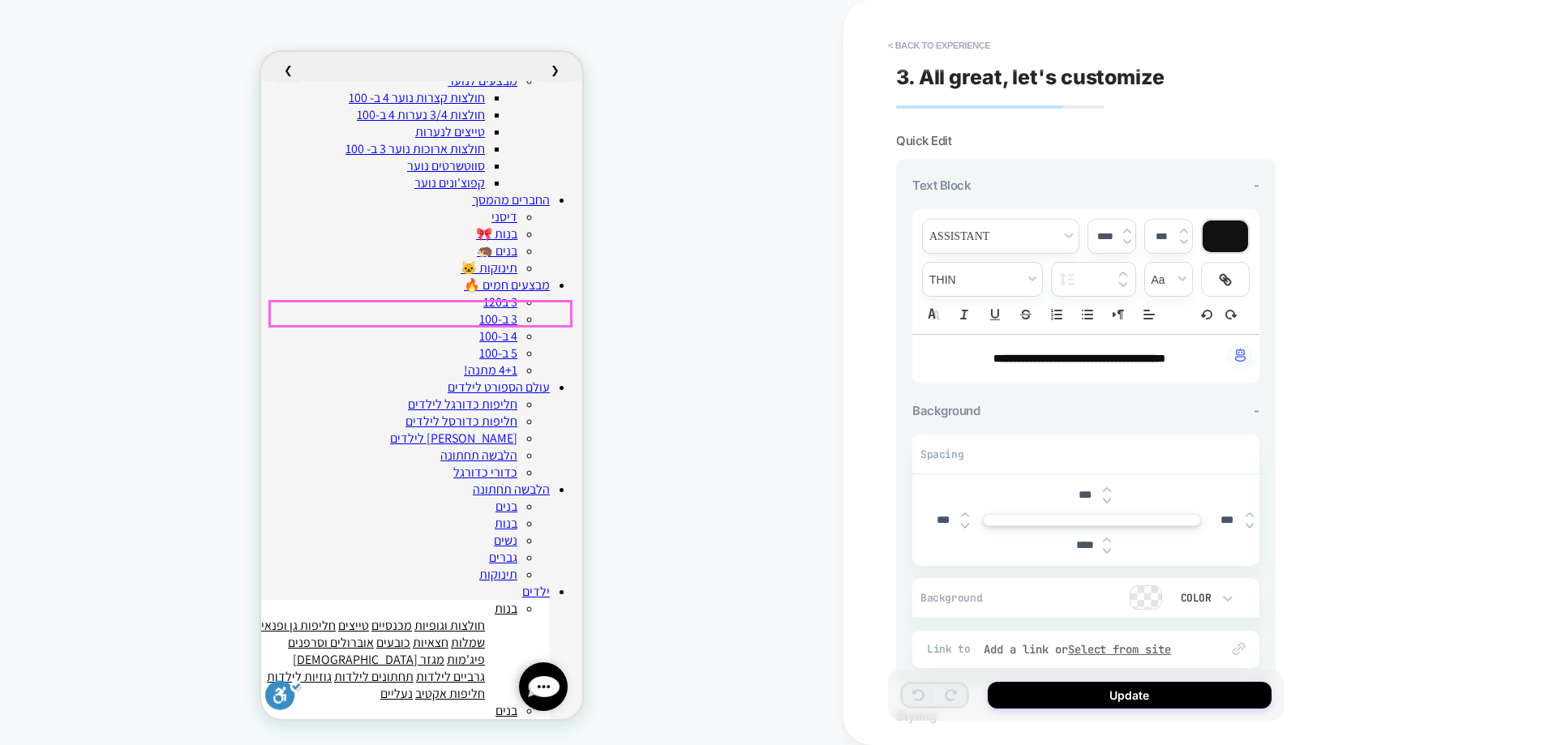
click at [1166, 364] on strong "**********" at bounding box center [1080, 358] width 172 height 11
click at [1214, 234] on div at bounding box center [1225, 237] width 45 height 32
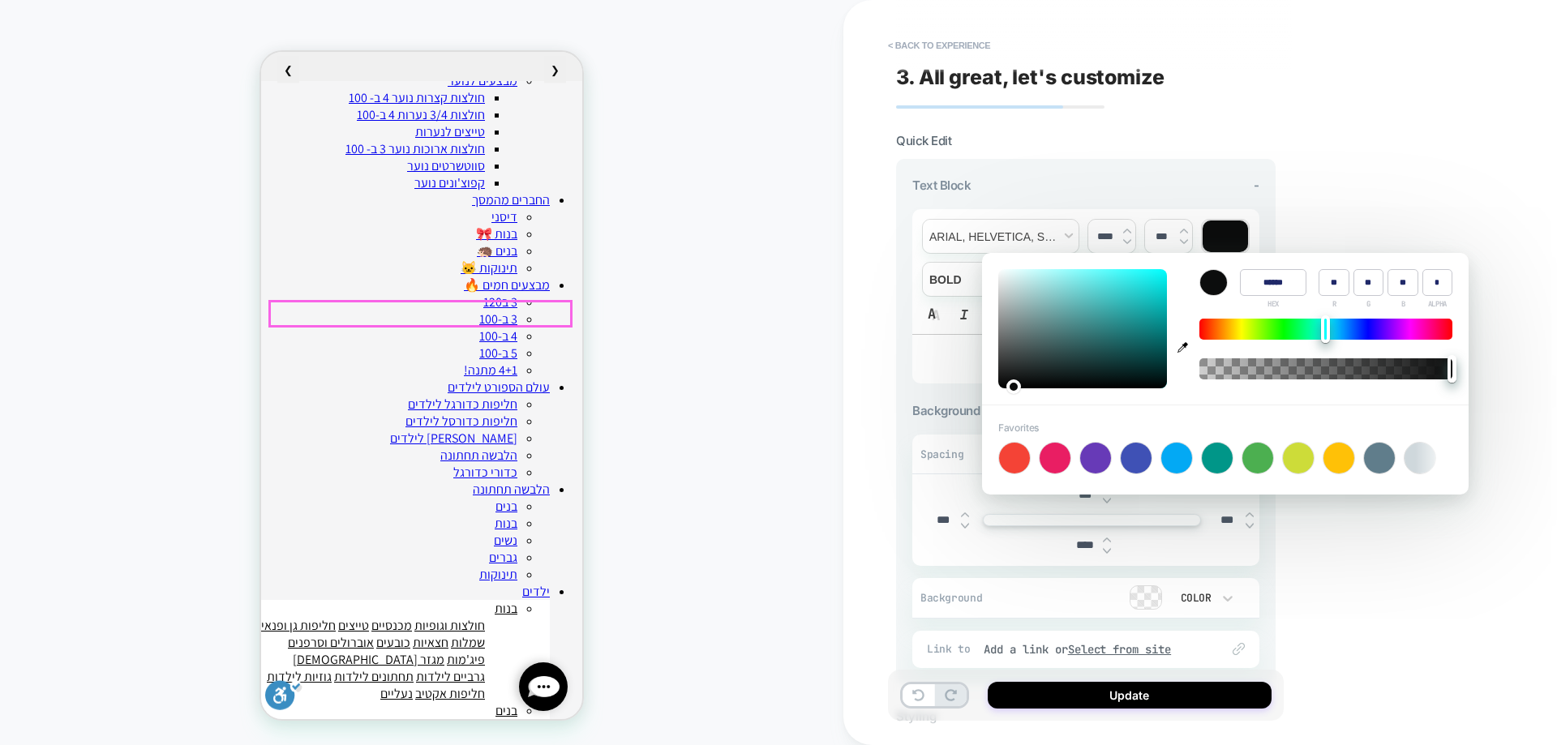
click at [1313, 119] on div "**********" at bounding box center [1201, 372] width 714 height 745
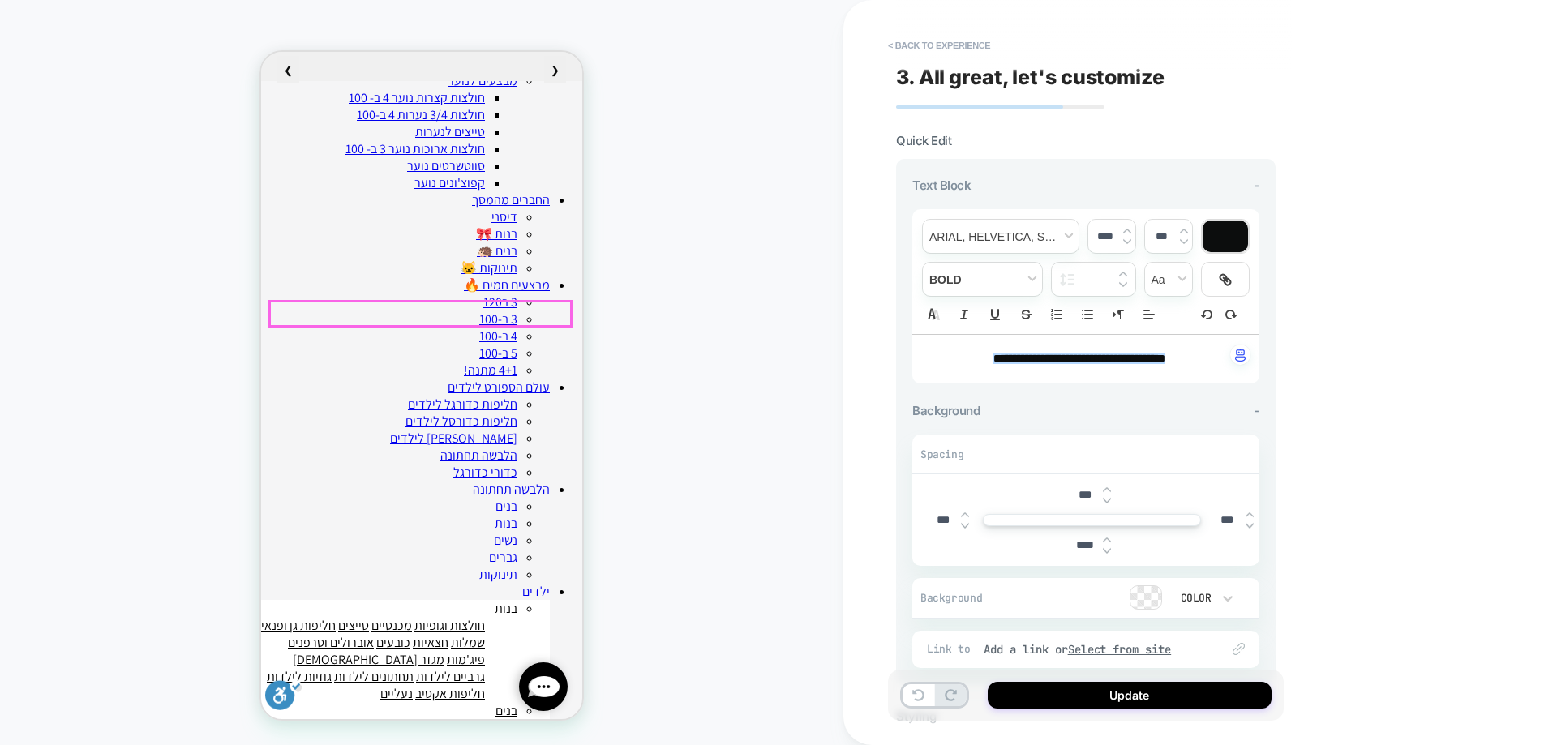
click at [1143, 362] on strong "**********" at bounding box center [1080, 358] width 172 height 11
copy p "**********"
click at [1111, 363] on strong "**********" at bounding box center [1080, 358] width 172 height 11
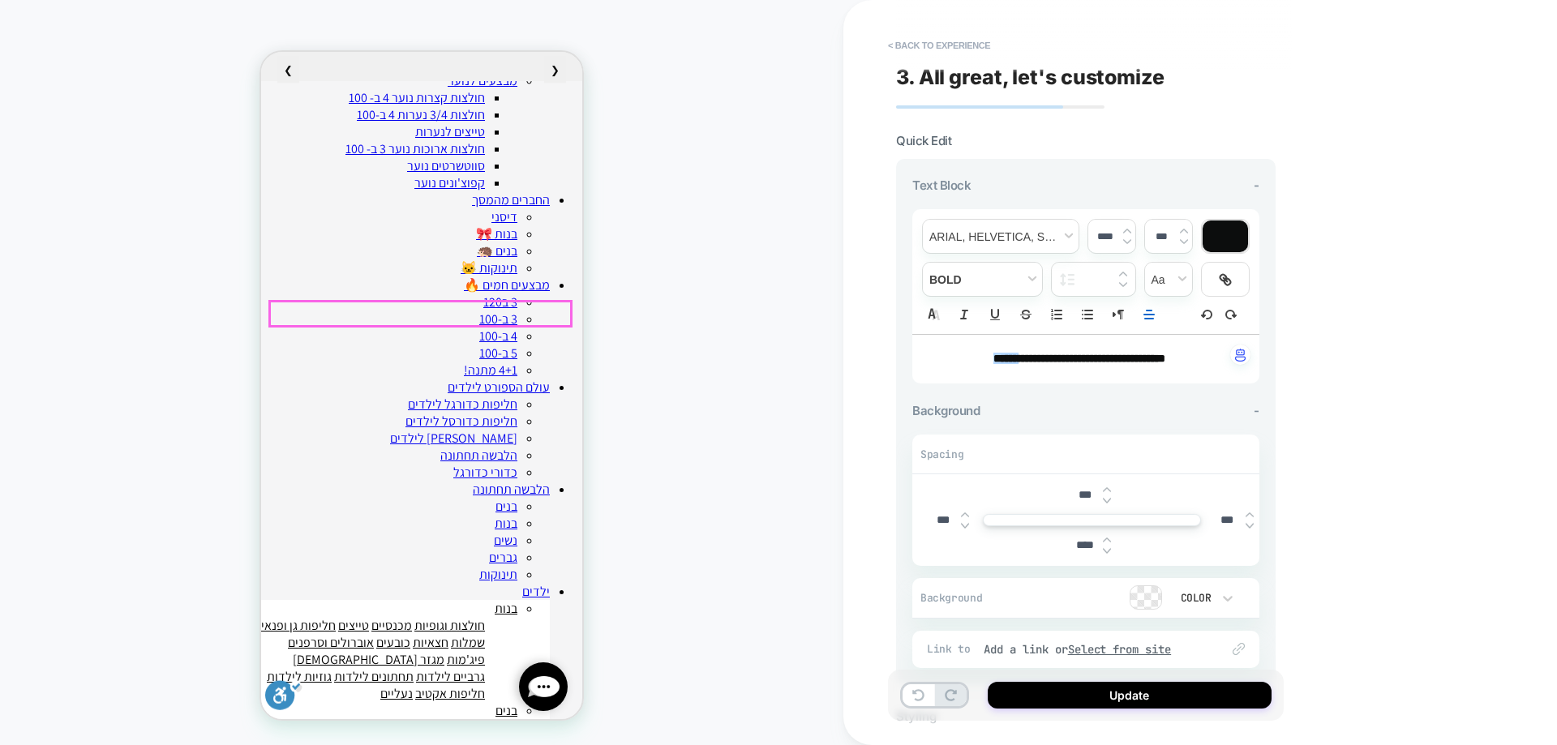
click at [1019, 363] on strong "*****" at bounding box center [1006, 358] width 25 height 11
click at [1132, 688] on button "Update" at bounding box center [1130, 695] width 284 height 27
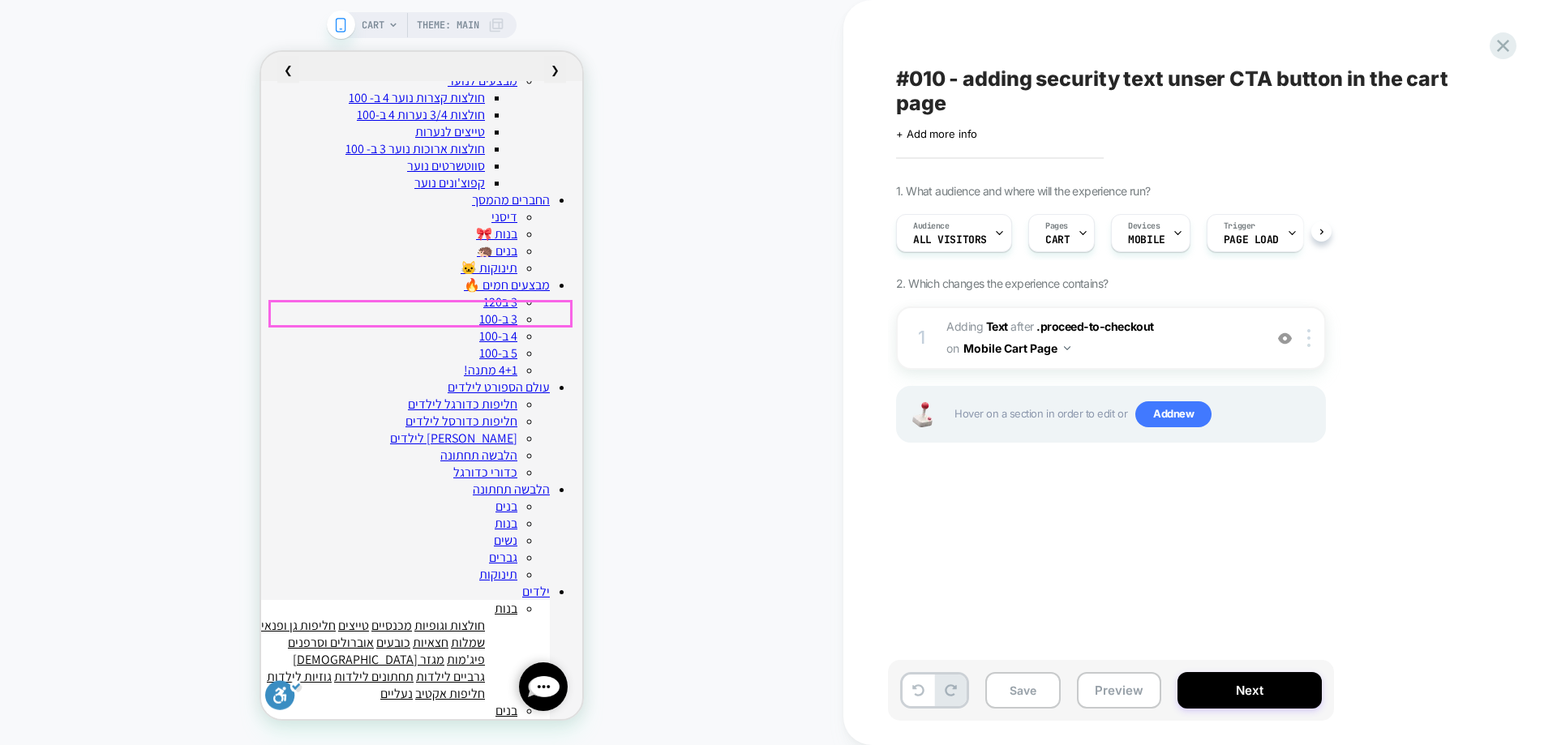
scroll to position [0, 1]
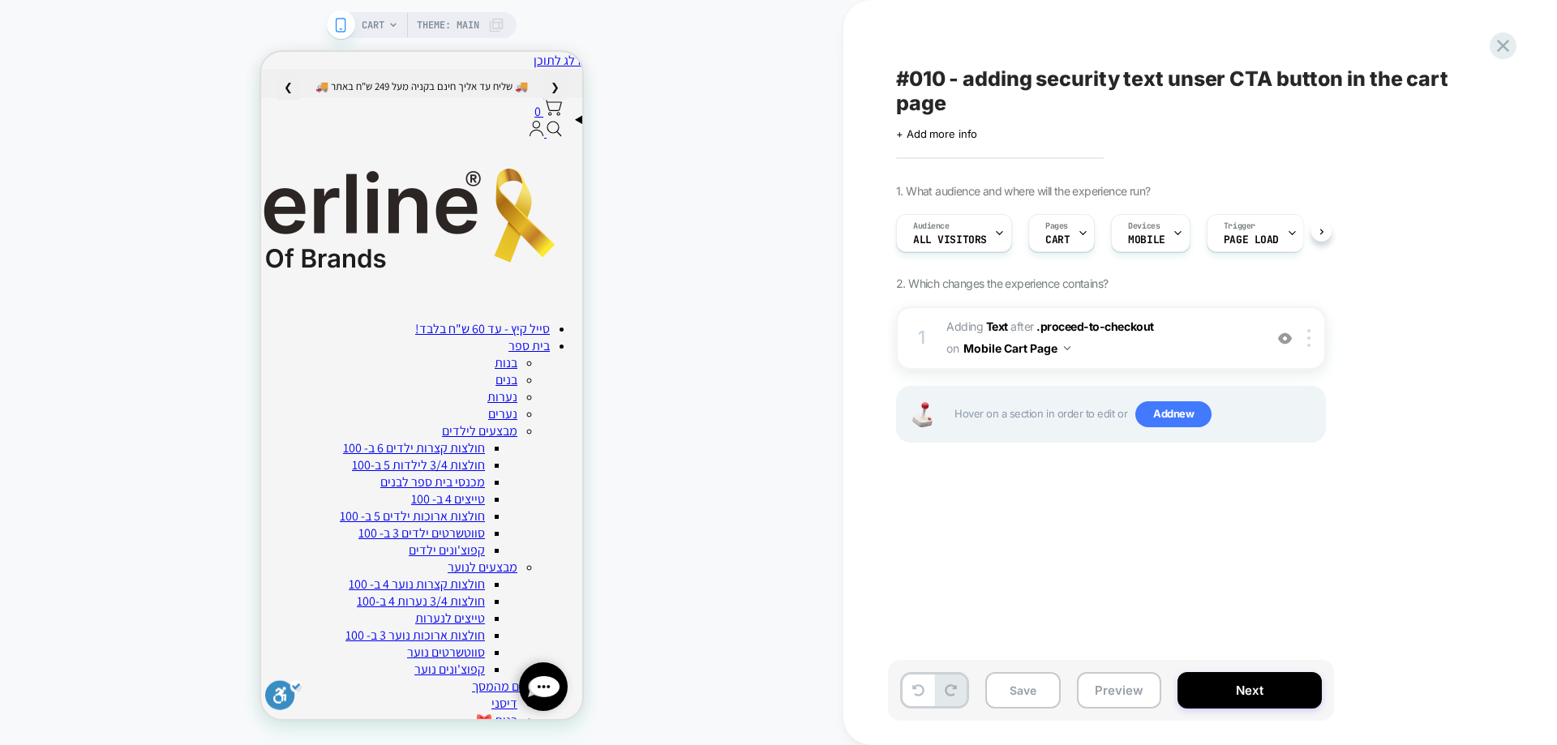
scroll to position [0, 1]
click at [364, 22] on span "CART" at bounding box center [373, 25] width 23 height 26
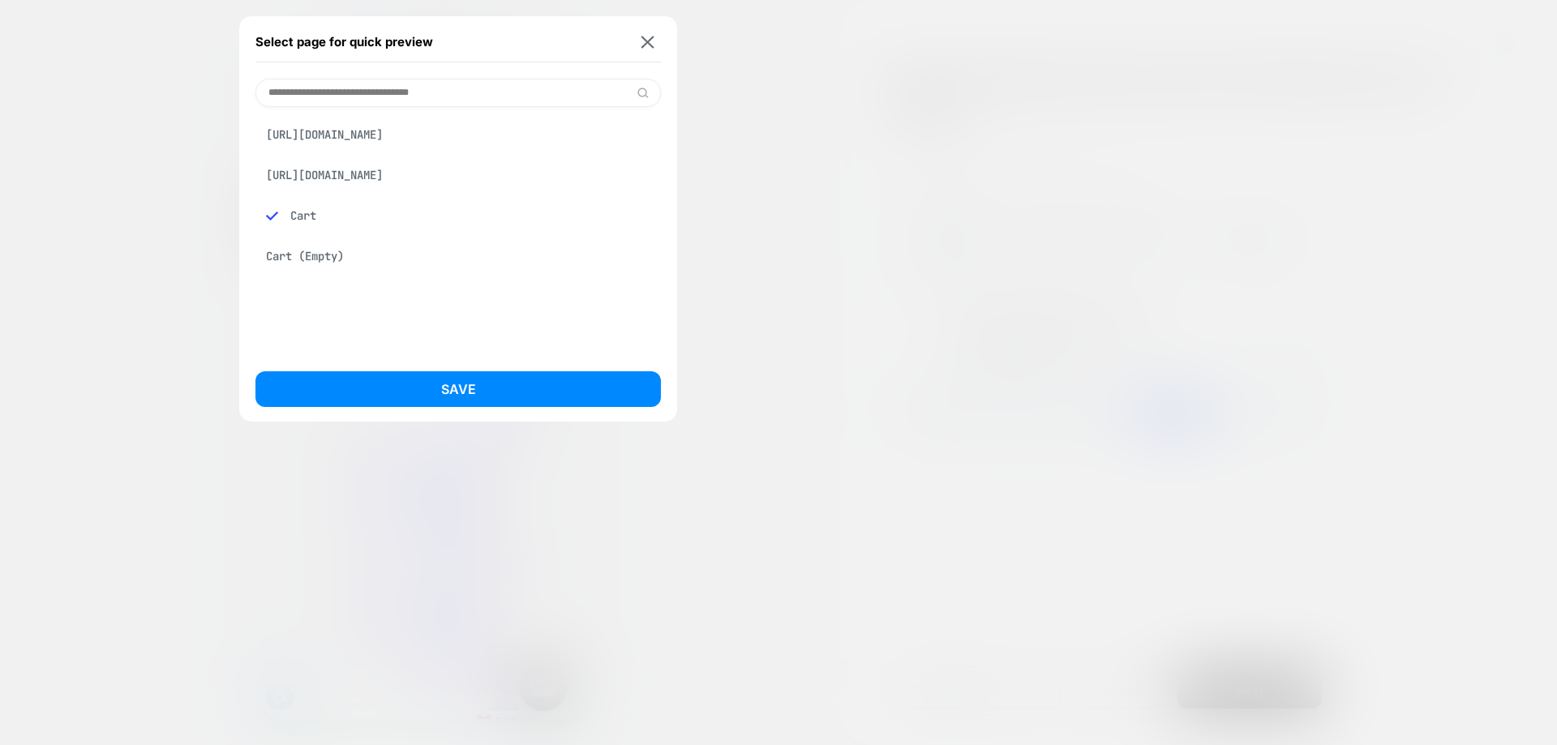
click at [445, 272] on div "Cart (Empty)" at bounding box center [459, 256] width 406 height 31
click at [425, 191] on div "[URL][DOMAIN_NAME]" at bounding box center [459, 175] width 406 height 31
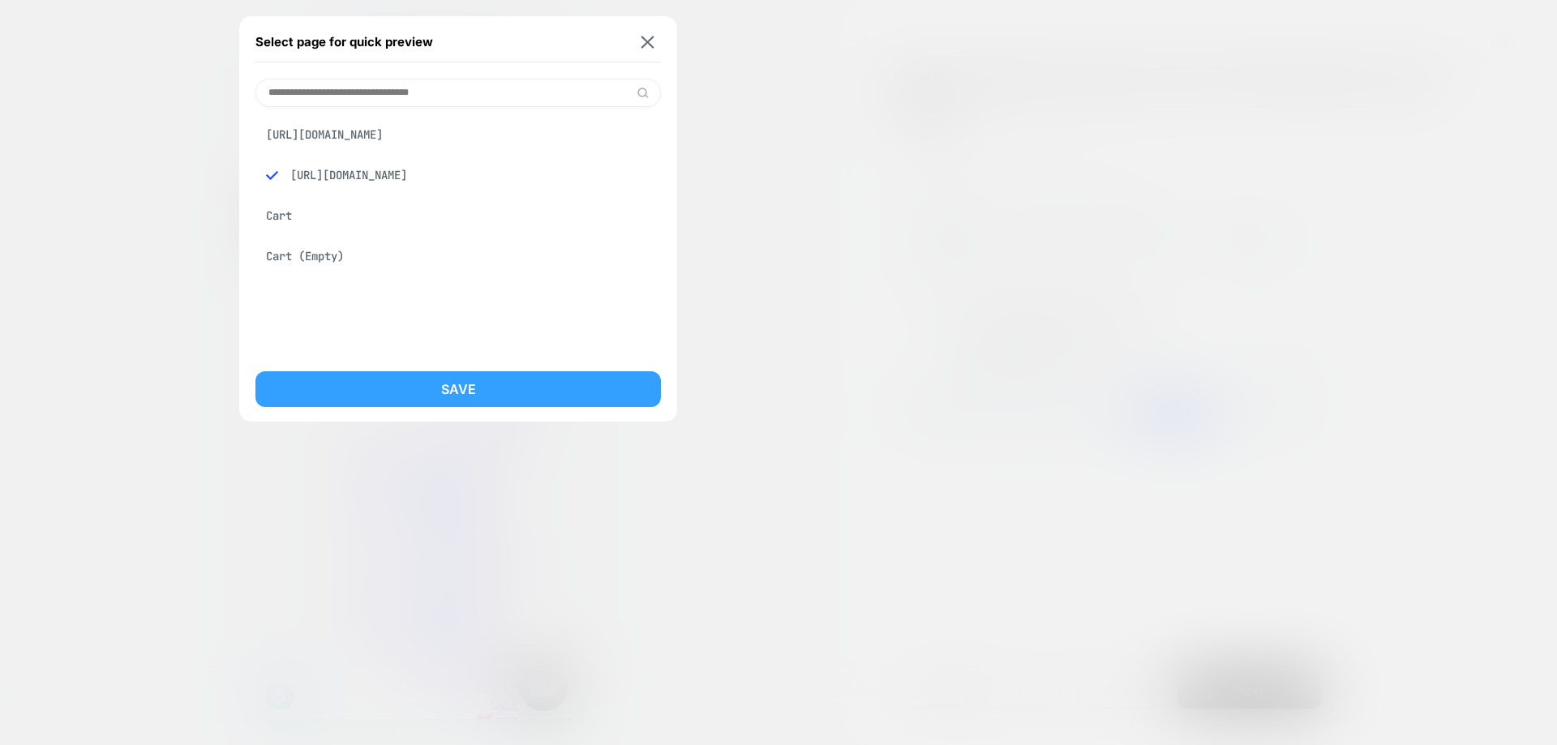
click at [436, 393] on button "Save" at bounding box center [459, 390] width 406 height 36
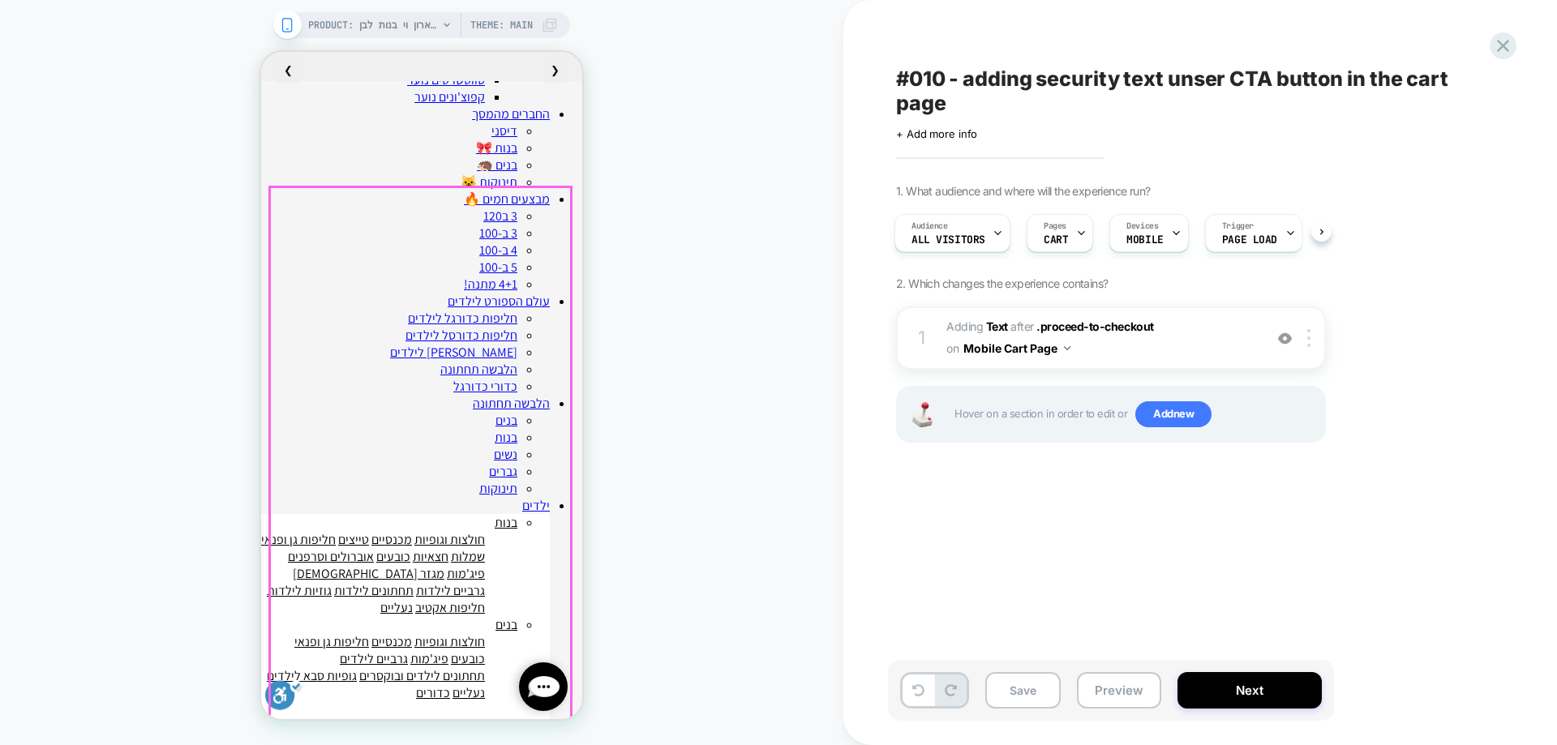
scroll to position [730, 0]
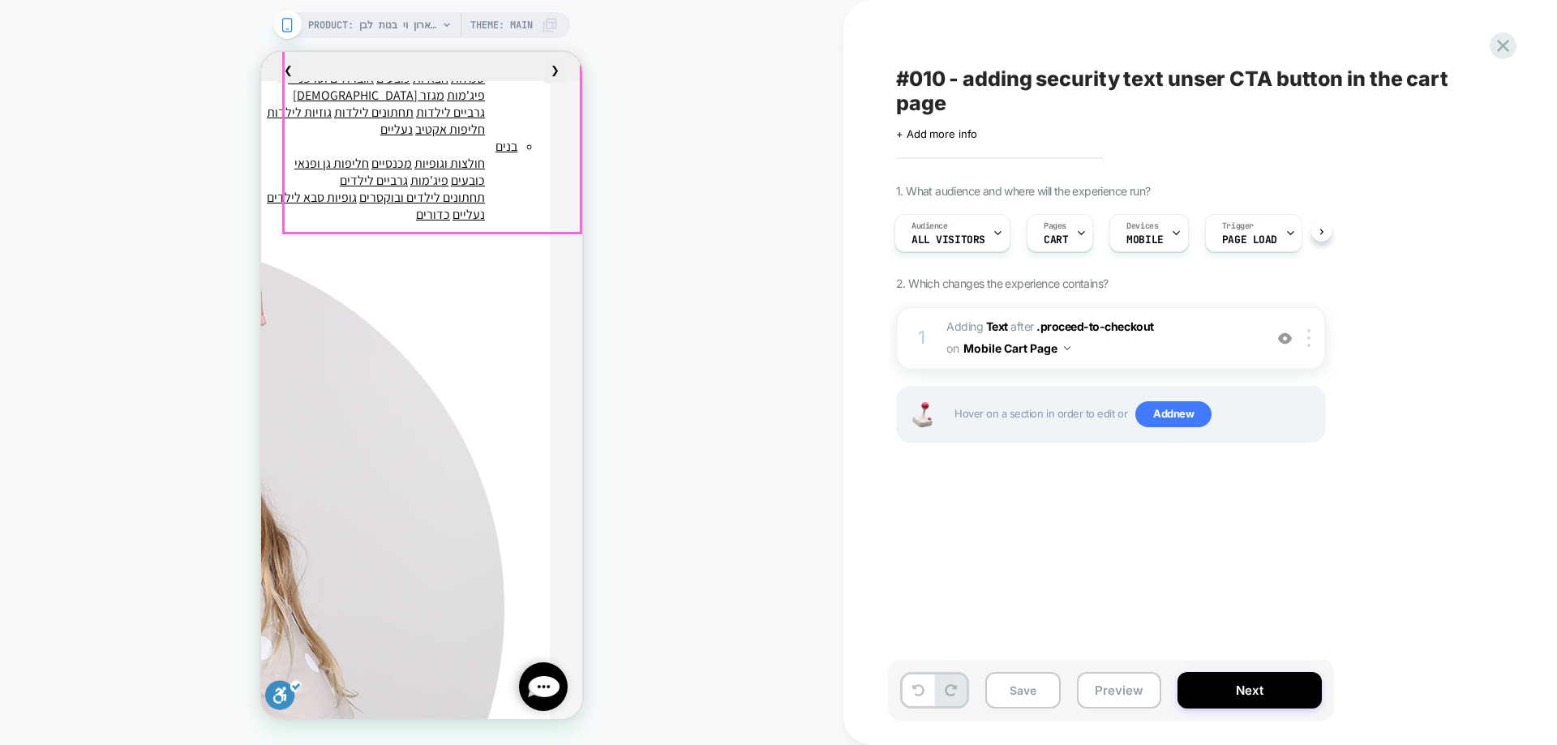
scroll to position [1055, 0]
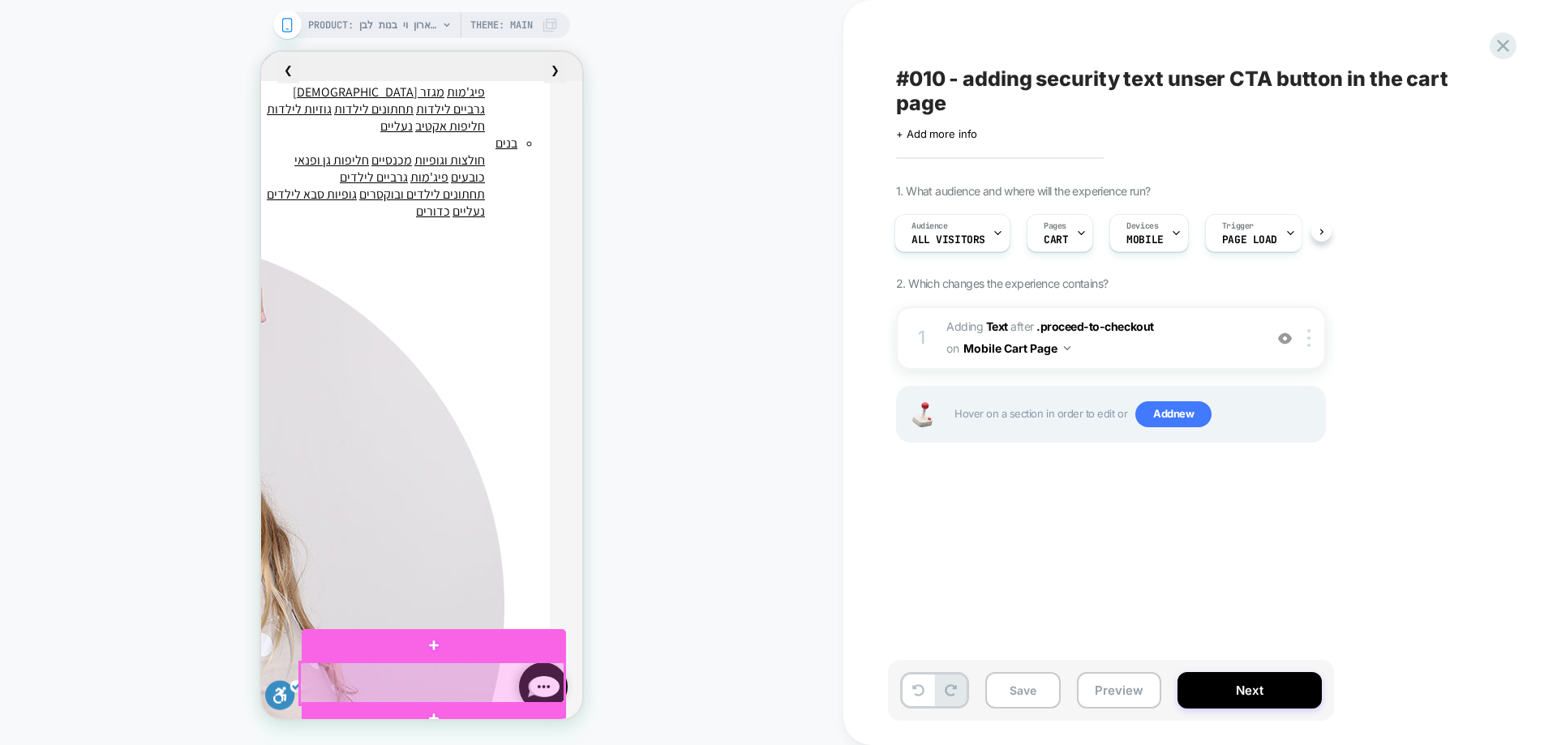
click at [435, 680] on div at bounding box center [432, 684] width 264 height 42
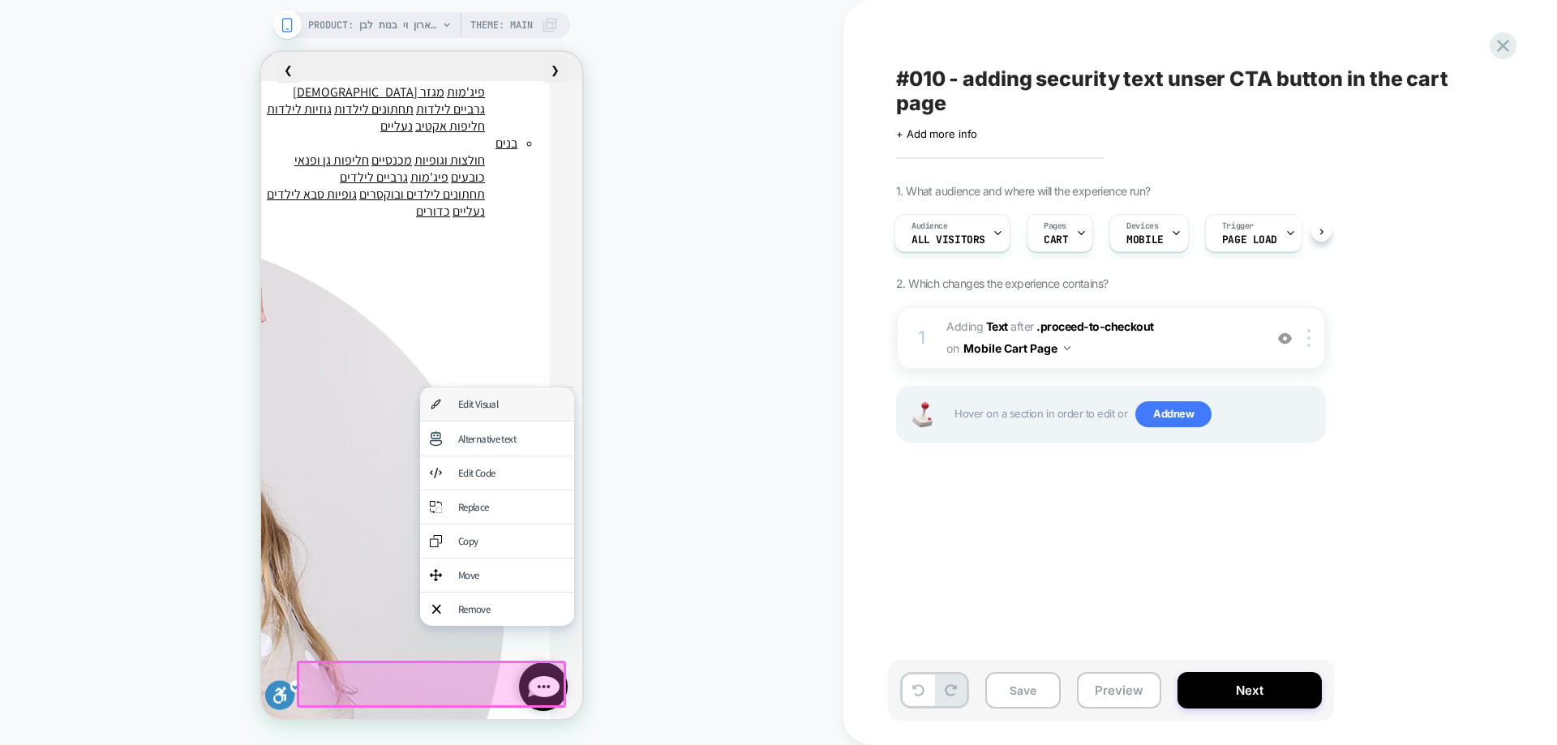
click at [501, 410] on div "Edit Visual" at bounding box center [511, 404] width 106 height 14
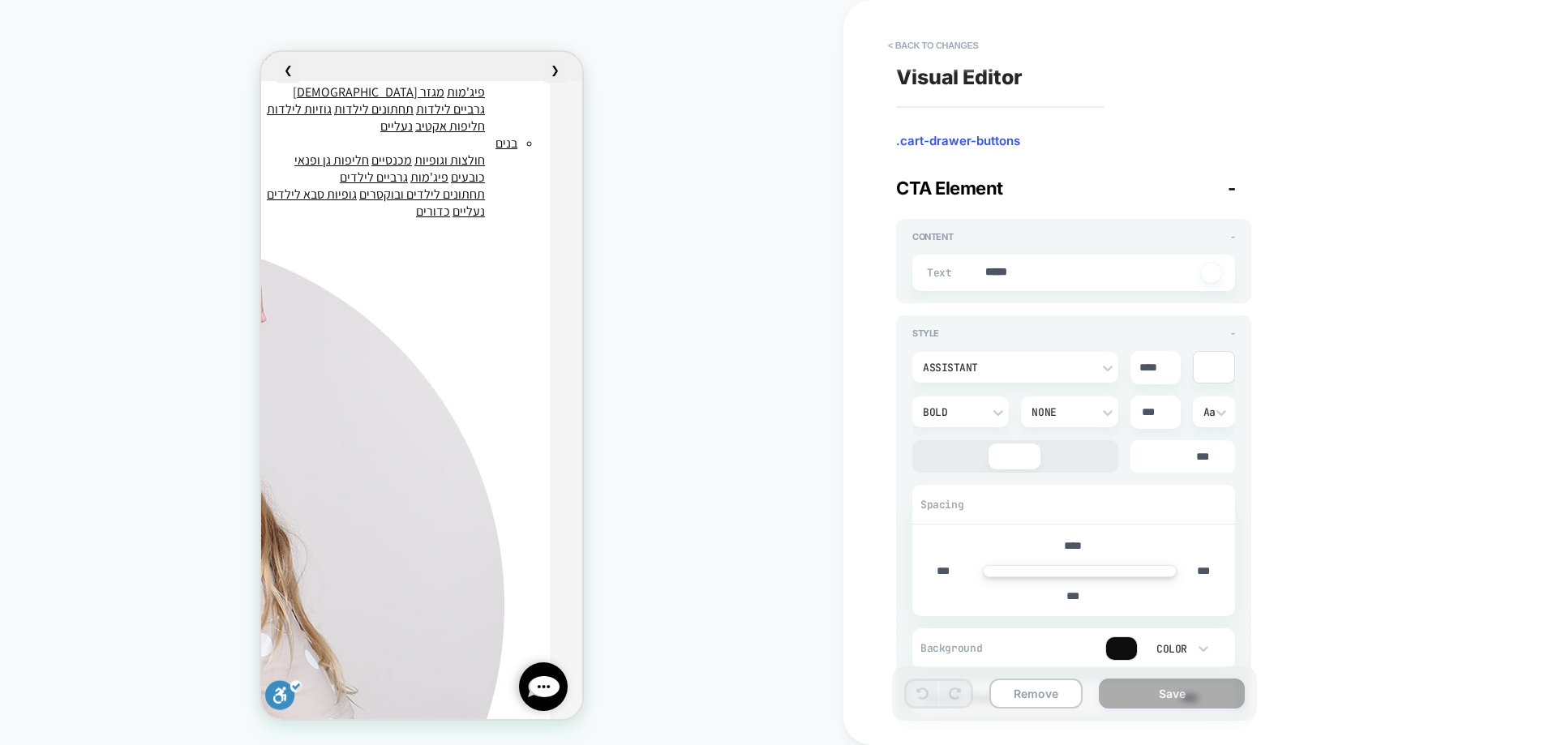
type textarea "*"
click at [936, 46] on button "< Back to changes" at bounding box center [933, 45] width 107 height 26
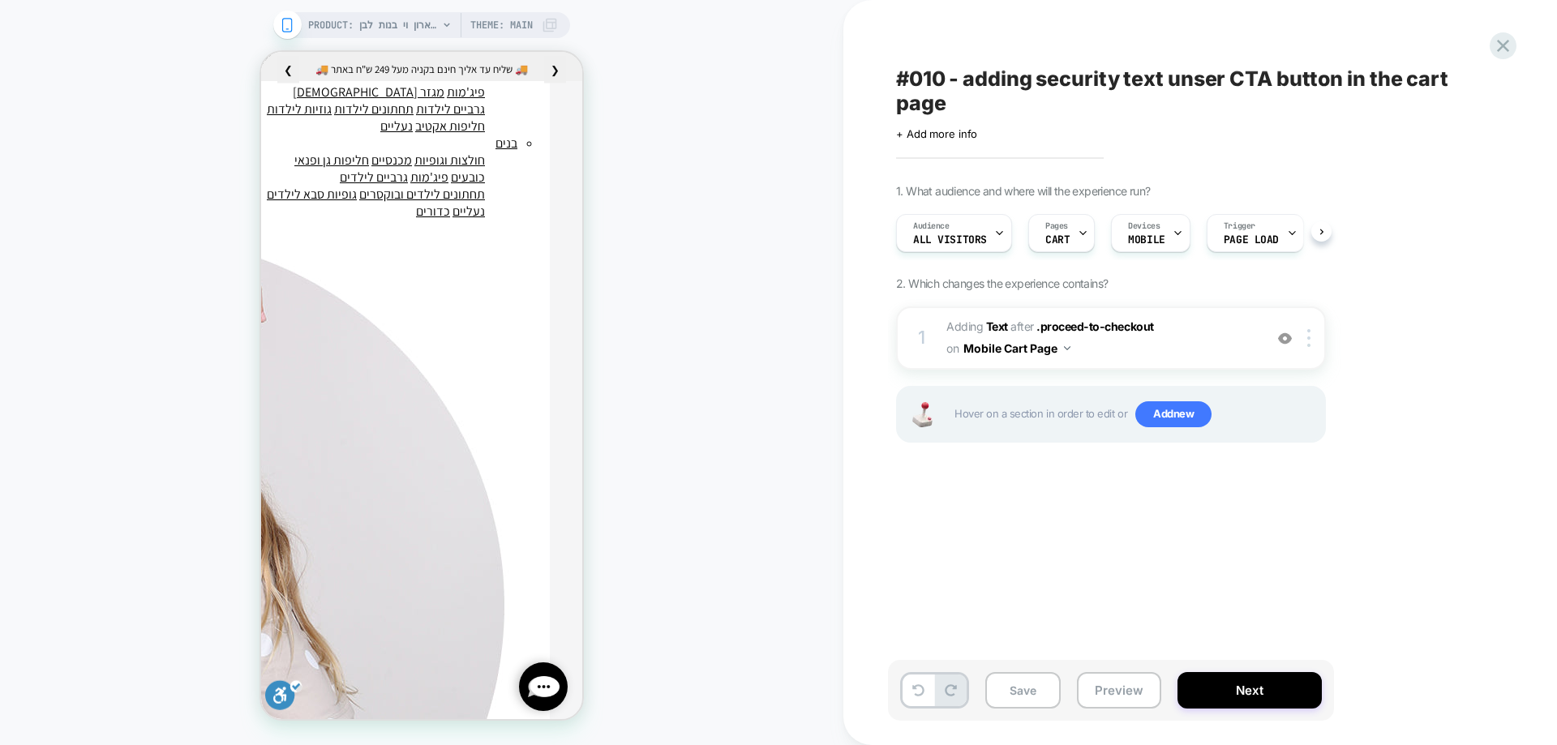
scroll to position [0, 1]
click at [1050, 347] on button "Mobile Cart Page" at bounding box center [1017, 349] width 107 height 24
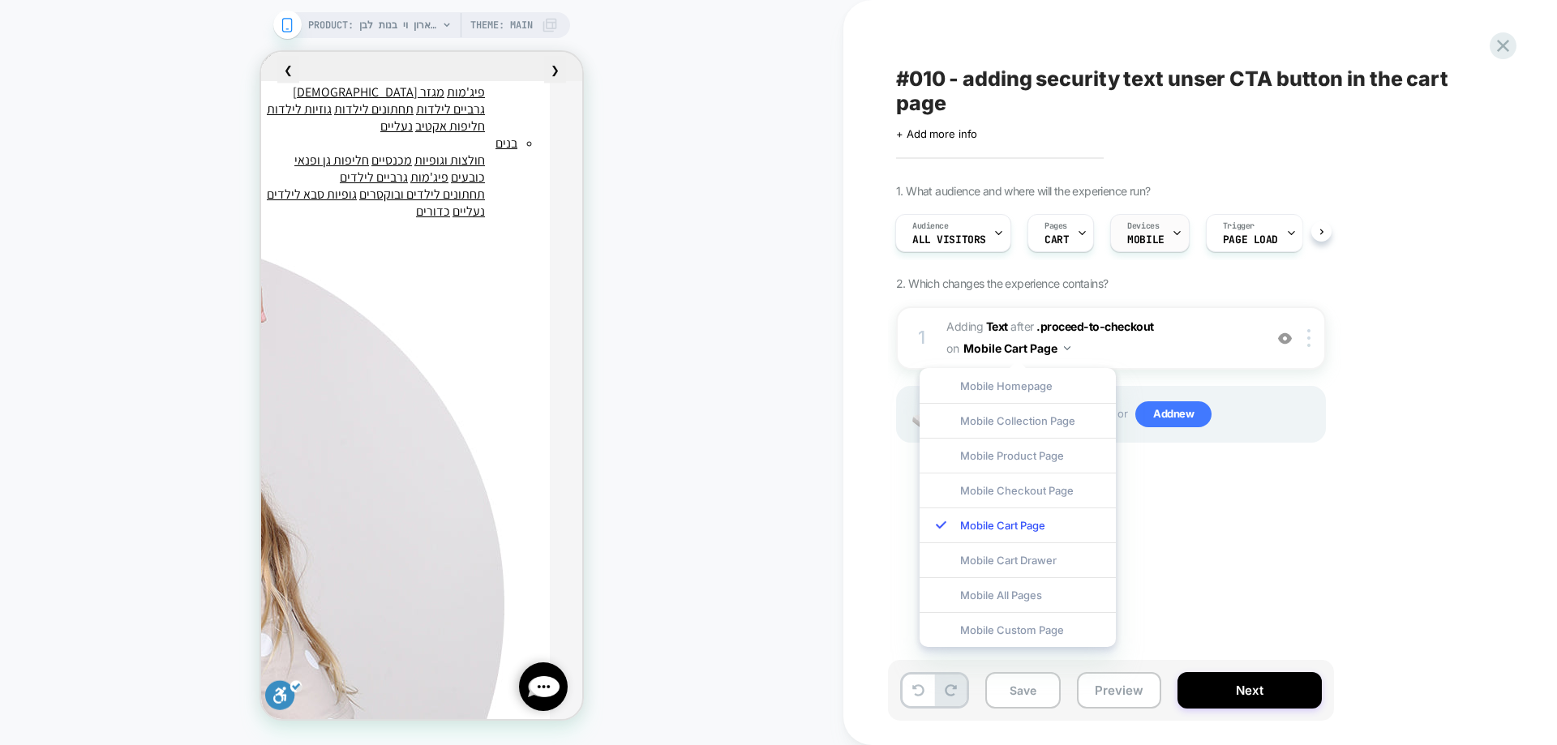
click at [1147, 242] on span "MOBILE" at bounding box center [1146, 239] width 37 height 11
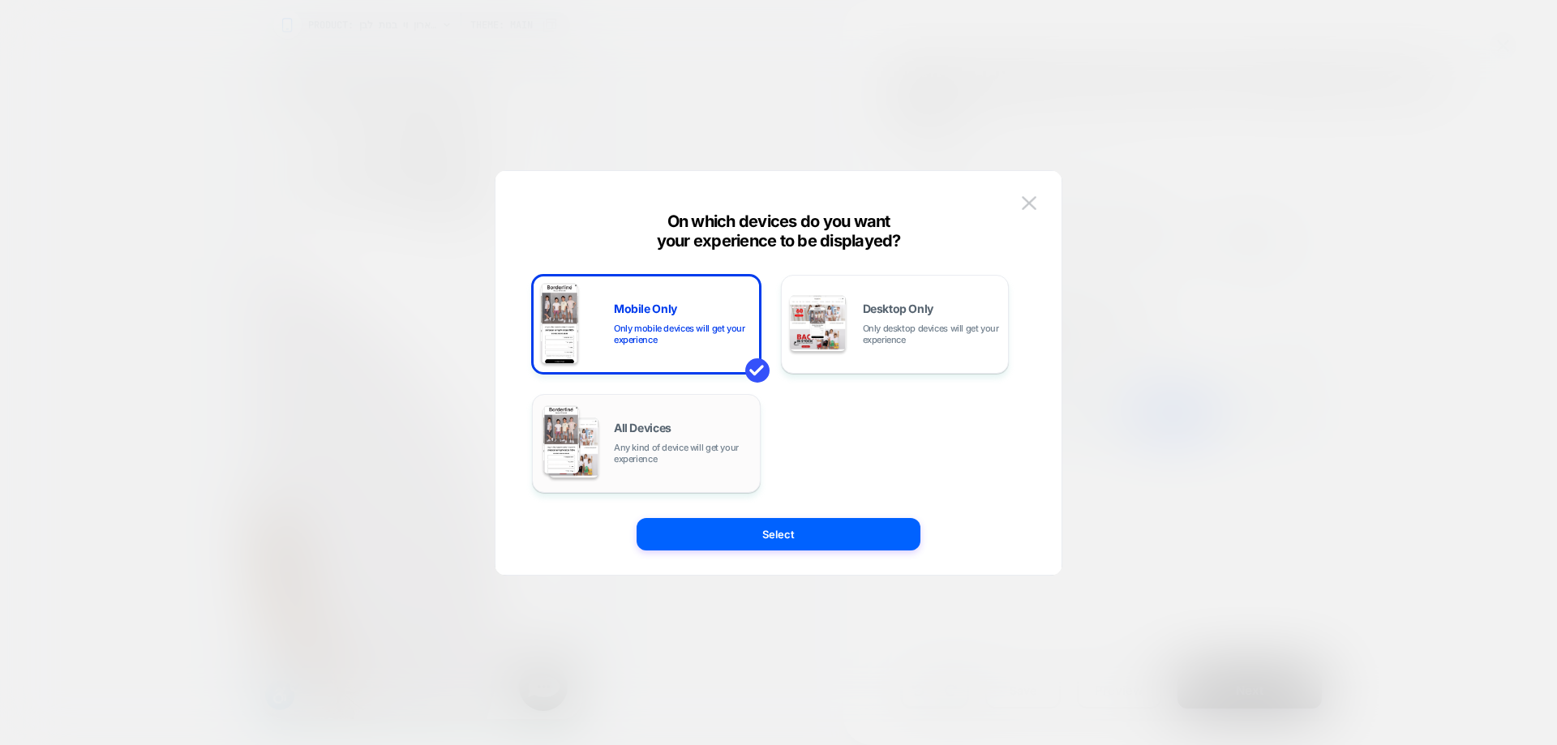
click at [750, 442] on span "Any kind of device will get your experience" at bounding box center [683, 453] width 138 height 23
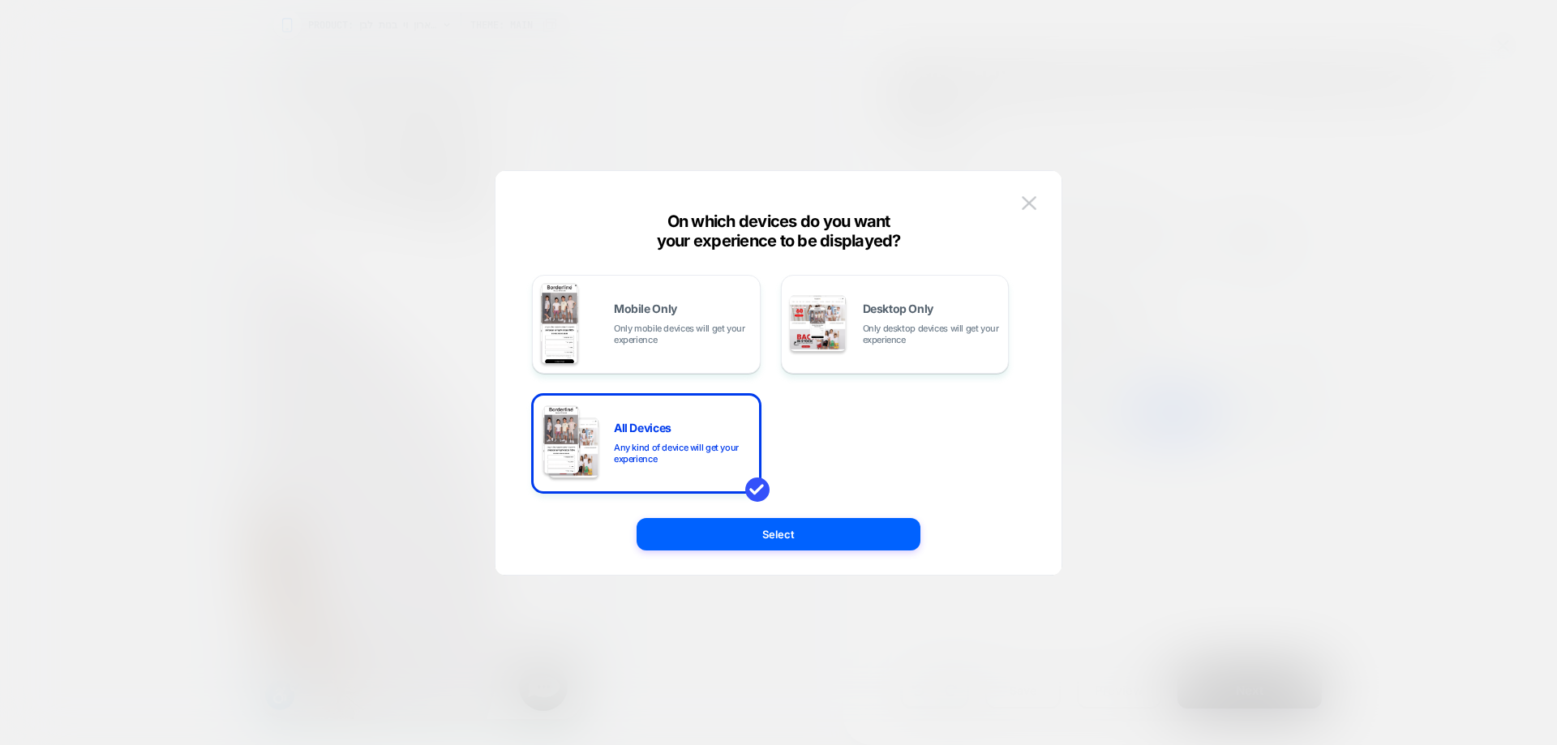
click at [810, 557] on div "Mobile Only Only mobile devices will get your experience Desktop Only Only desk…" at bounding box center [779, 381] width 518 height 388
drag, startPoint x: 820, startPoint y: 541, endPoint x: 886, endPoint y: 526, distance: 67.5
click at [821, 539] on button "Select" at bounding box center [779, 534] width 284 height 32
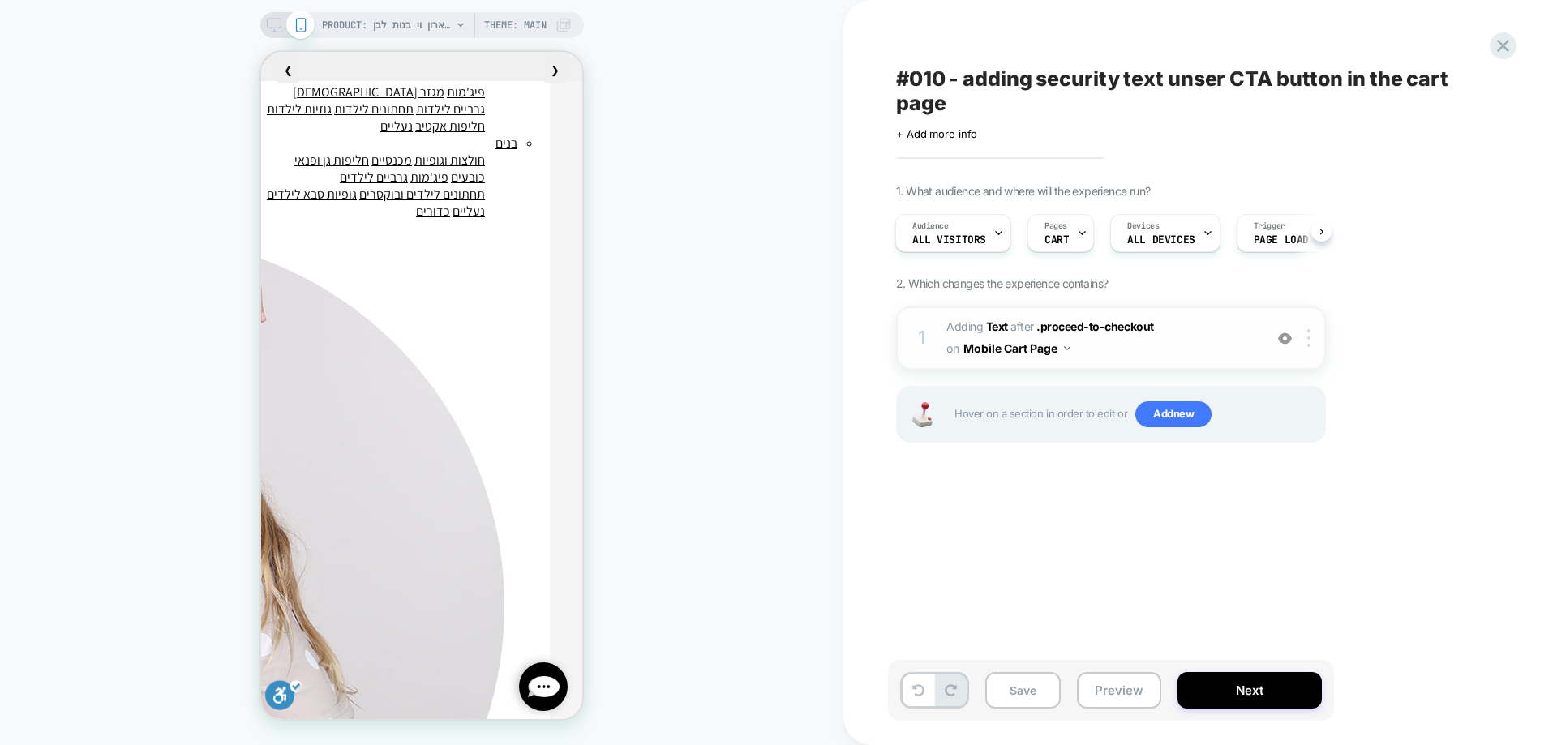
click at [1015, 346] on button "Mobile Cart Page" at bounding box center [1017, 349] width 107 height 24
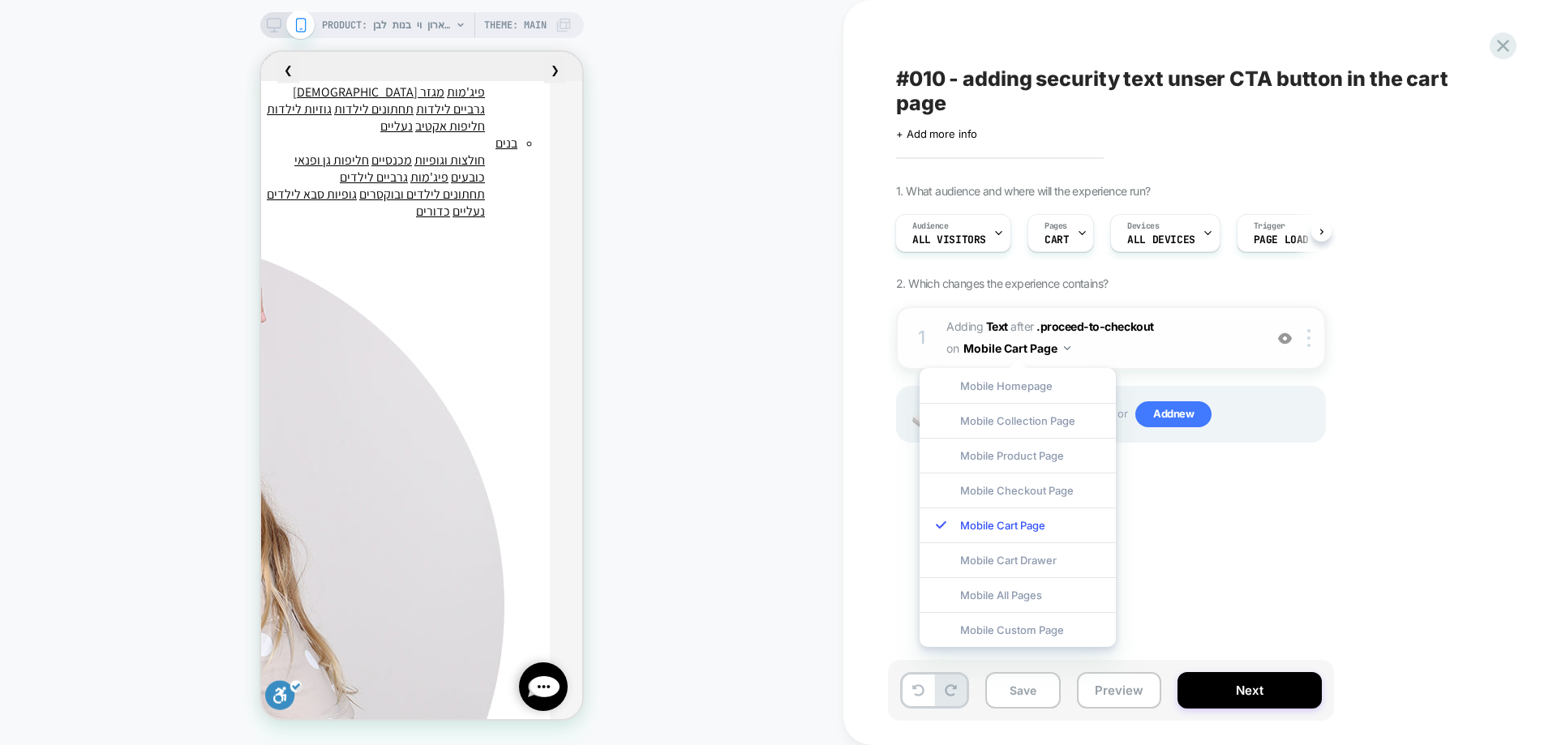
click at [1015, 346] on button "Mobile Cart Page" at bounding box center [1017, 349] width 107 height 24
click at [1215, 268] on div "1. What audience and where will the experience run? Audience All Visitors Pages…" at bounding box center [1192, 333] width 592 height 299
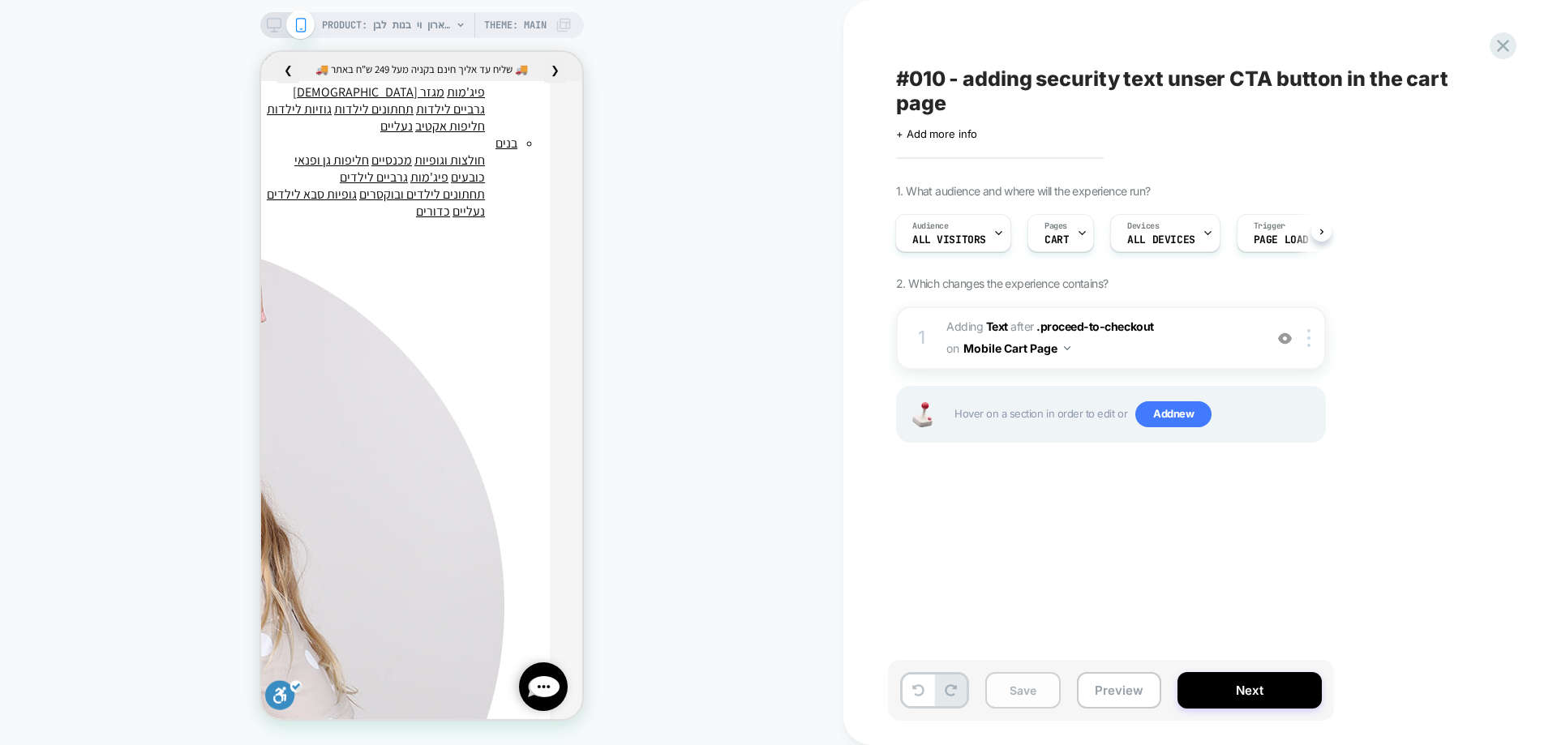
drag, startPoint x: 1039, startPoint y: 689, endPoint x: 1080, endPoint y: 656, distance: 51.9
click at [1040, 689] on button "Save" at bounding box center [1023, 690] width 75 height 37
click at [1278, 340] on img at bounding box center [1285, 339] width 14 height 14
click at [1314, 337] on div at bounding box center [1312, 338] width 27 height 18
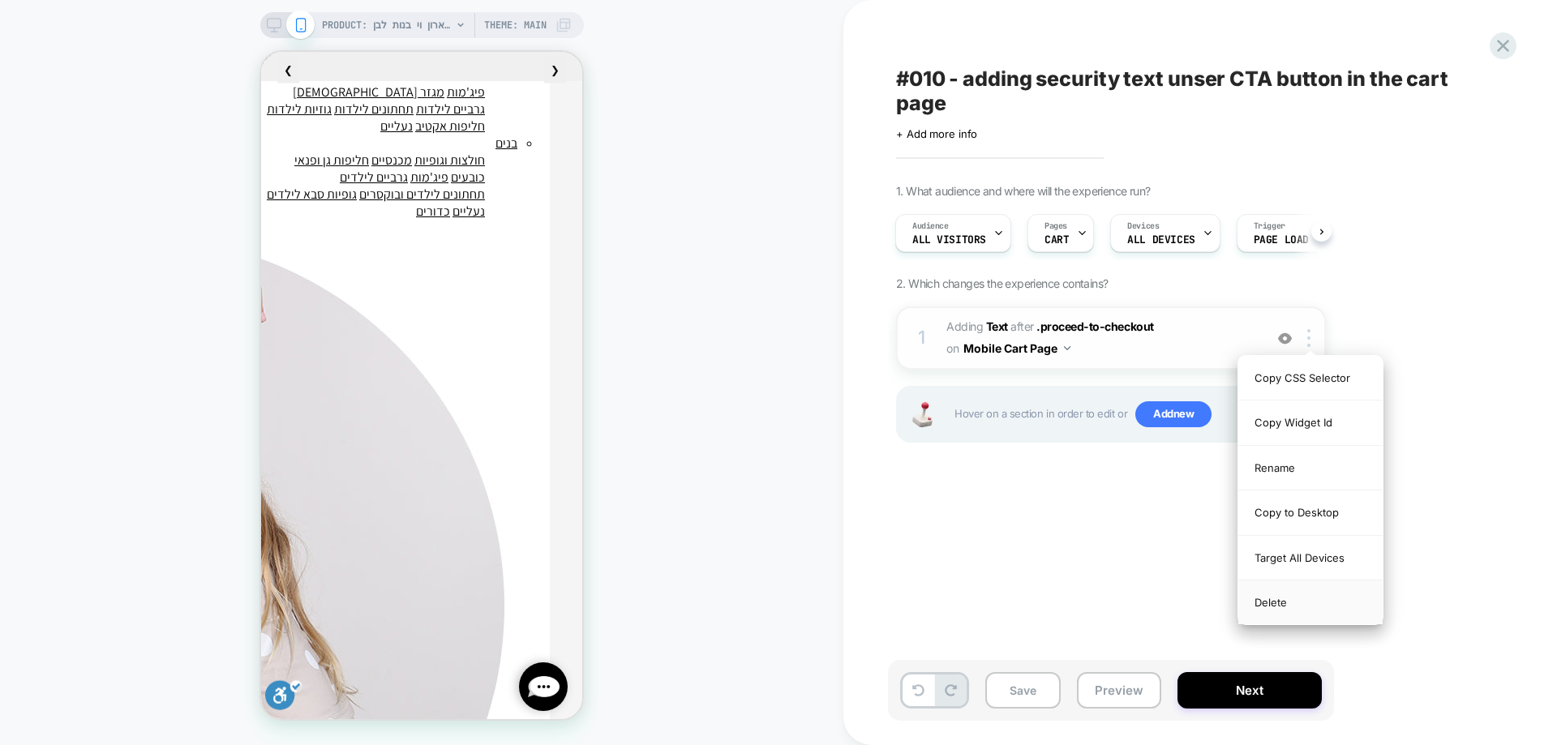
click at [1304, 604] on div "Delete" at bounding box center [1311, 603] width 144 height 44
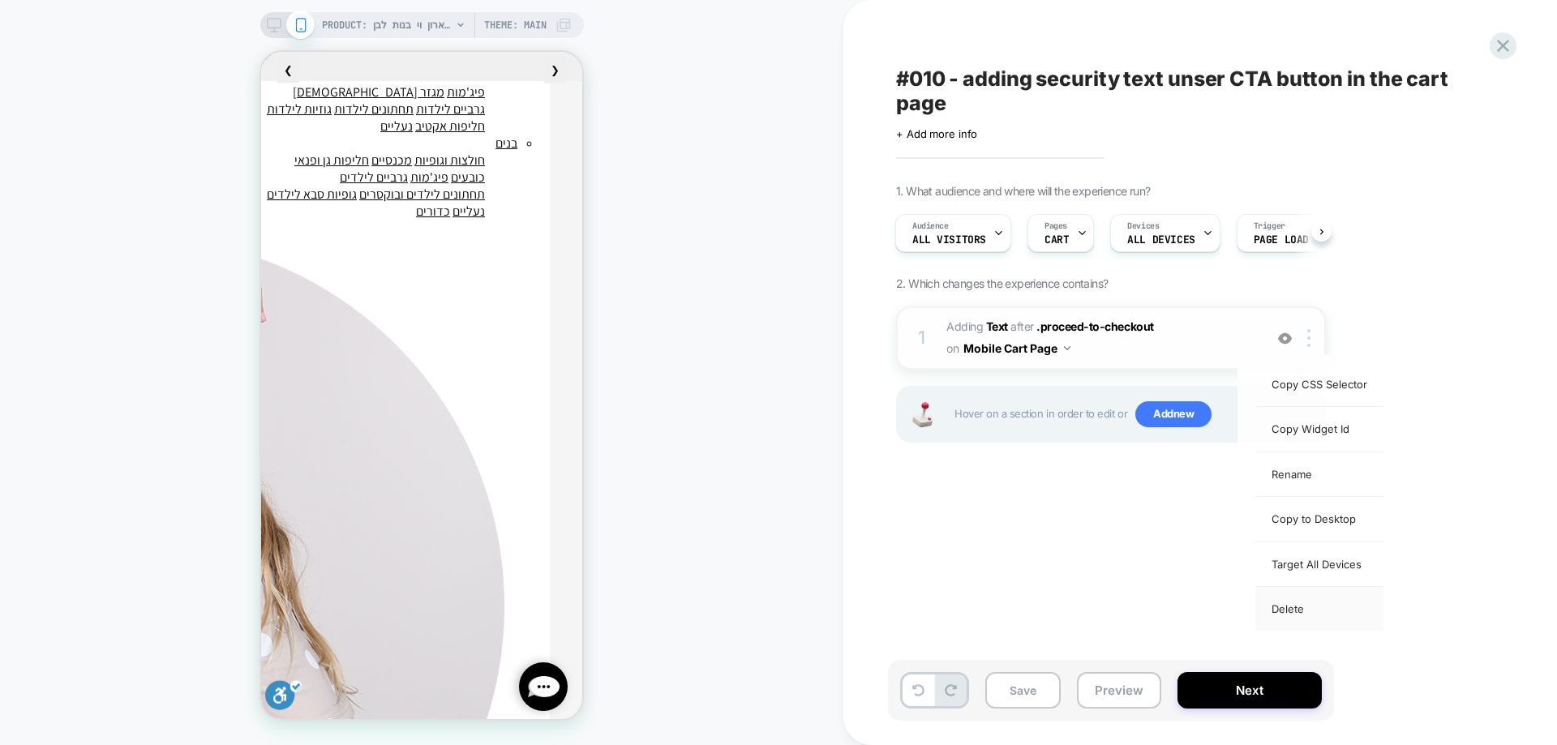
scroll to position [0, 0]
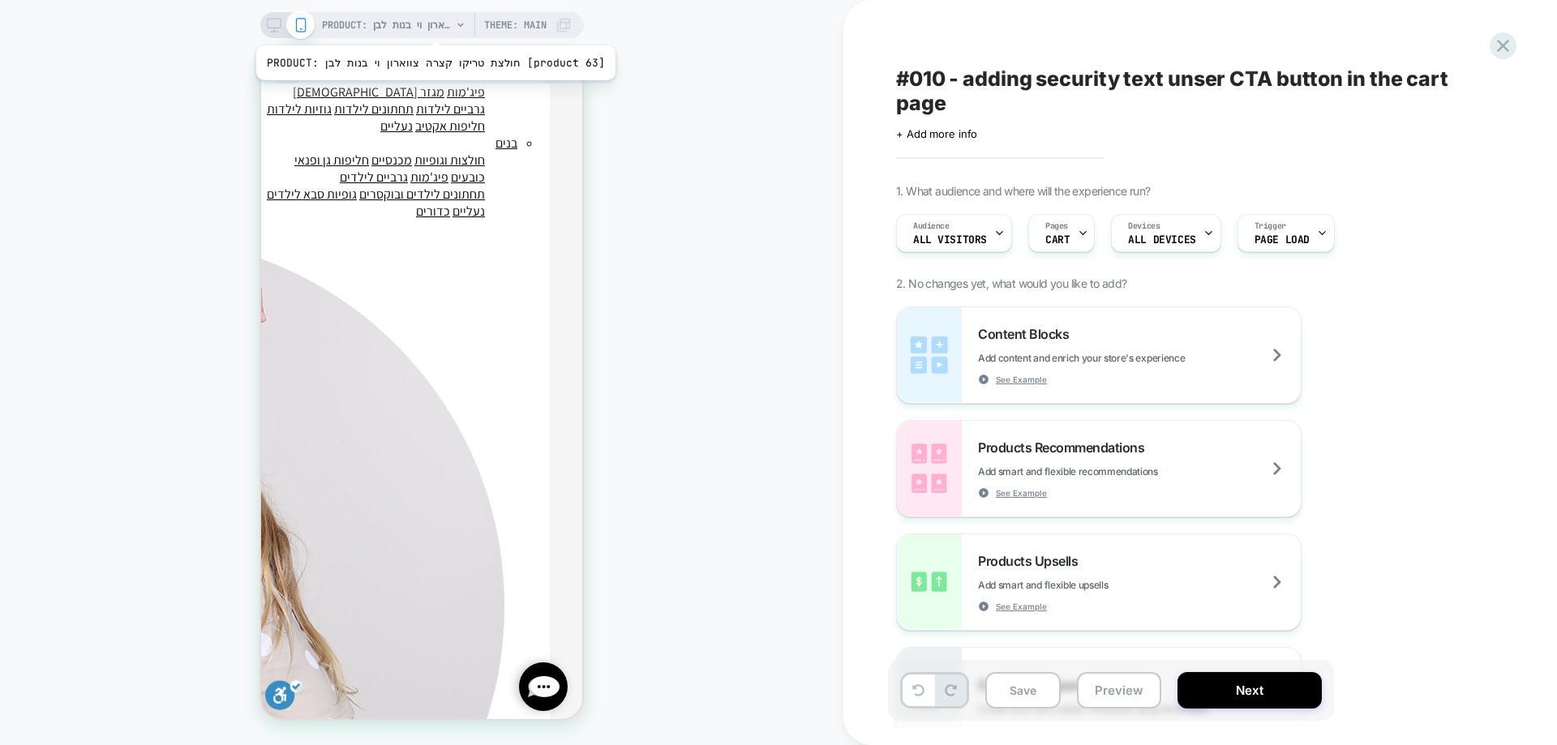
click at [418, 25] on span "PRODUCT: חולצת טריקו קצרה צווארון וי בנות לבן [product 63]" at bounding box center [387, 25] width 130 height 26
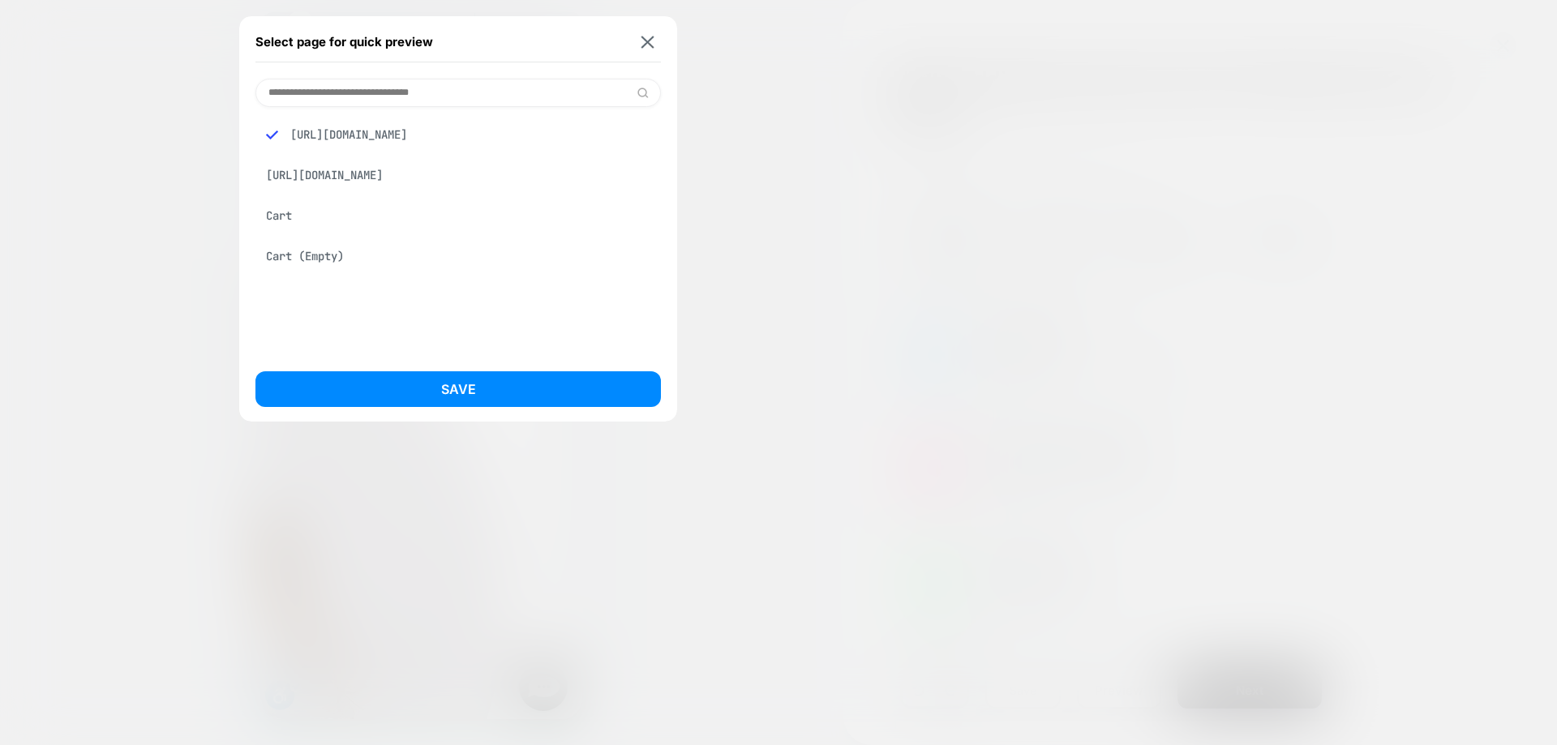
click at [299, 231] on div "Cart" at bounding box center [459, 215] width 406 height 31
drag, startPoint x: 399, startPoint y: 397, endPoint x: 668, endPoint y: 417, distance: 270.0
click at [401, 398] on button "Save" at bounding box center [459, 390] width 406 height 36
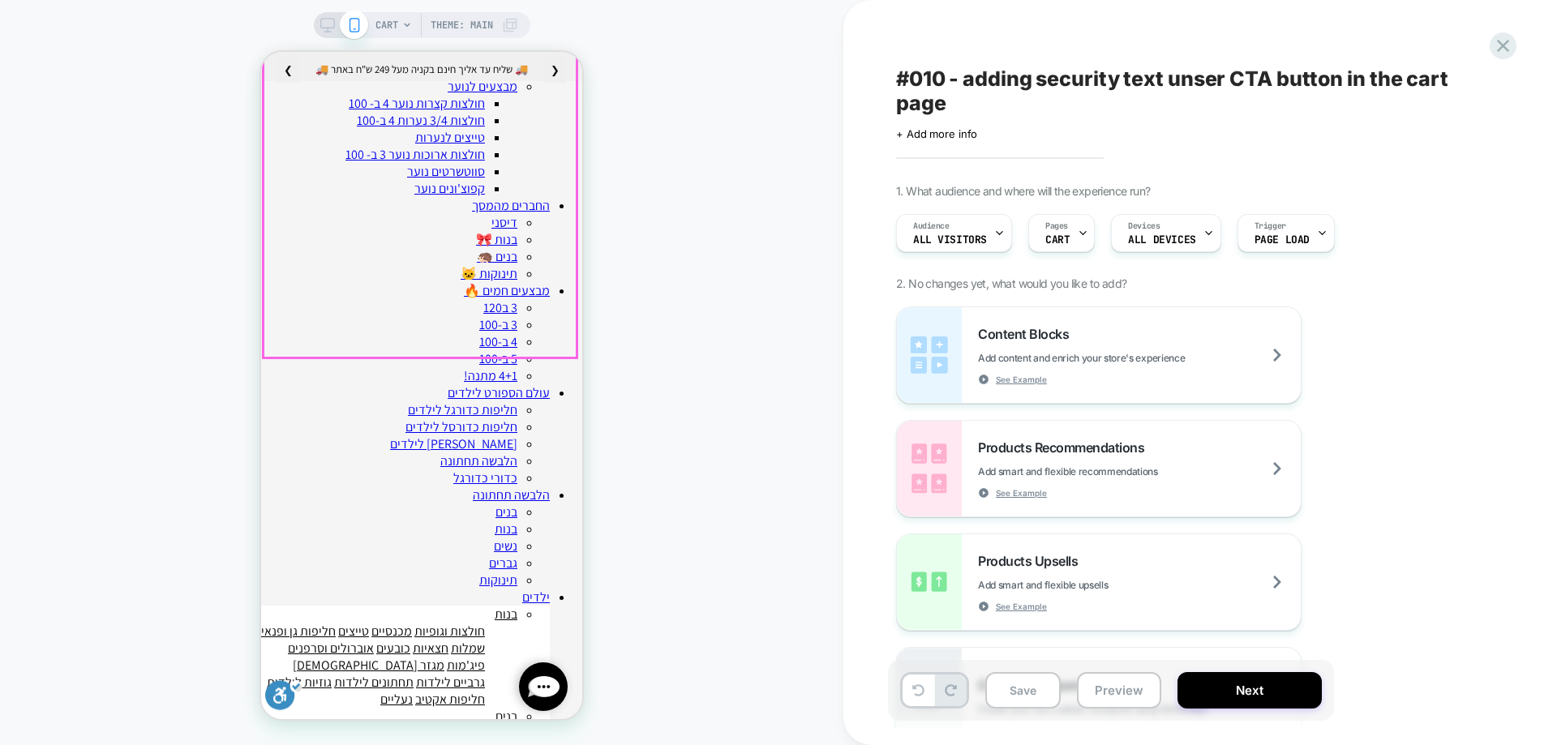
scroll to position [487, 0]
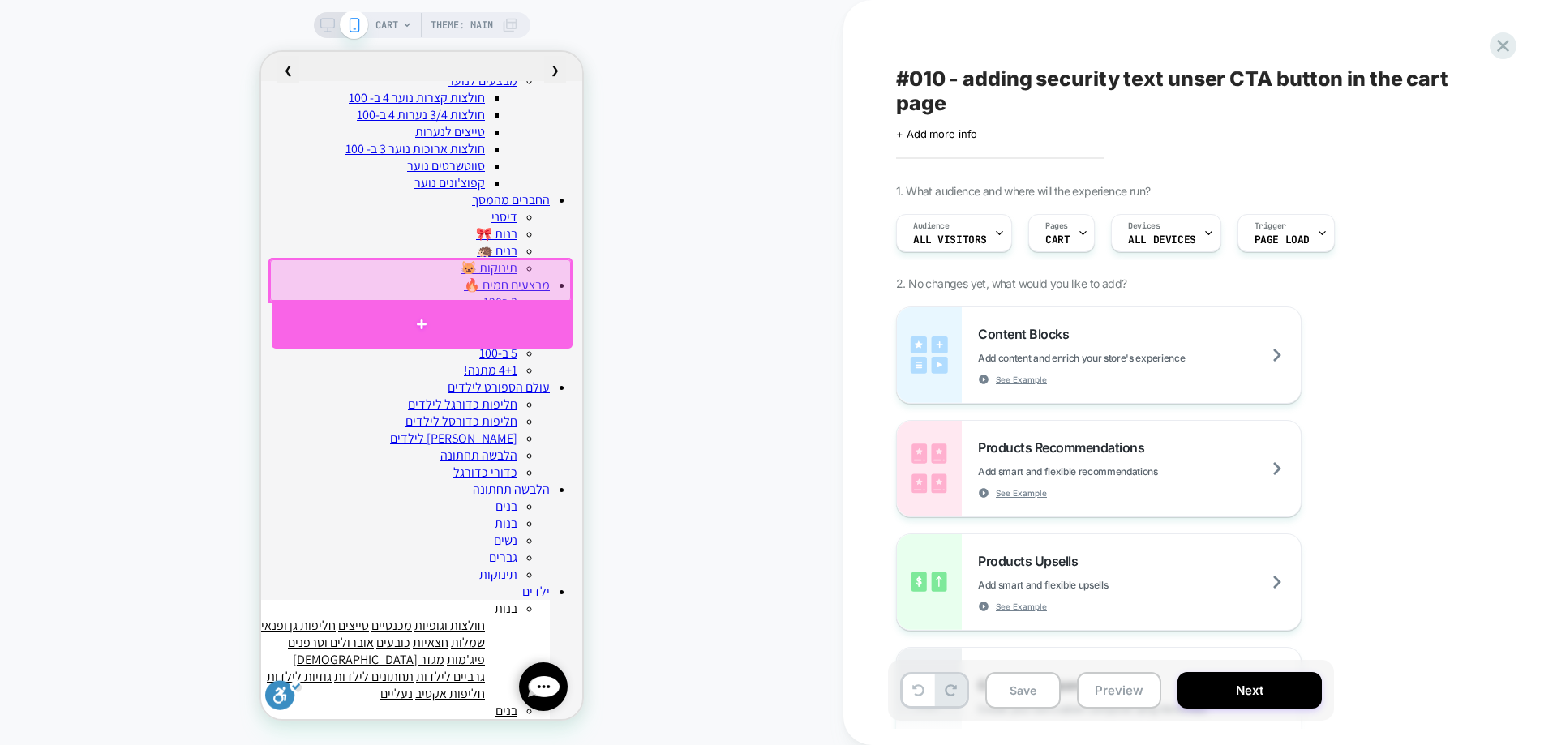
click at [428, 317] on div at bounding box center [422, 324] width 301 height 49
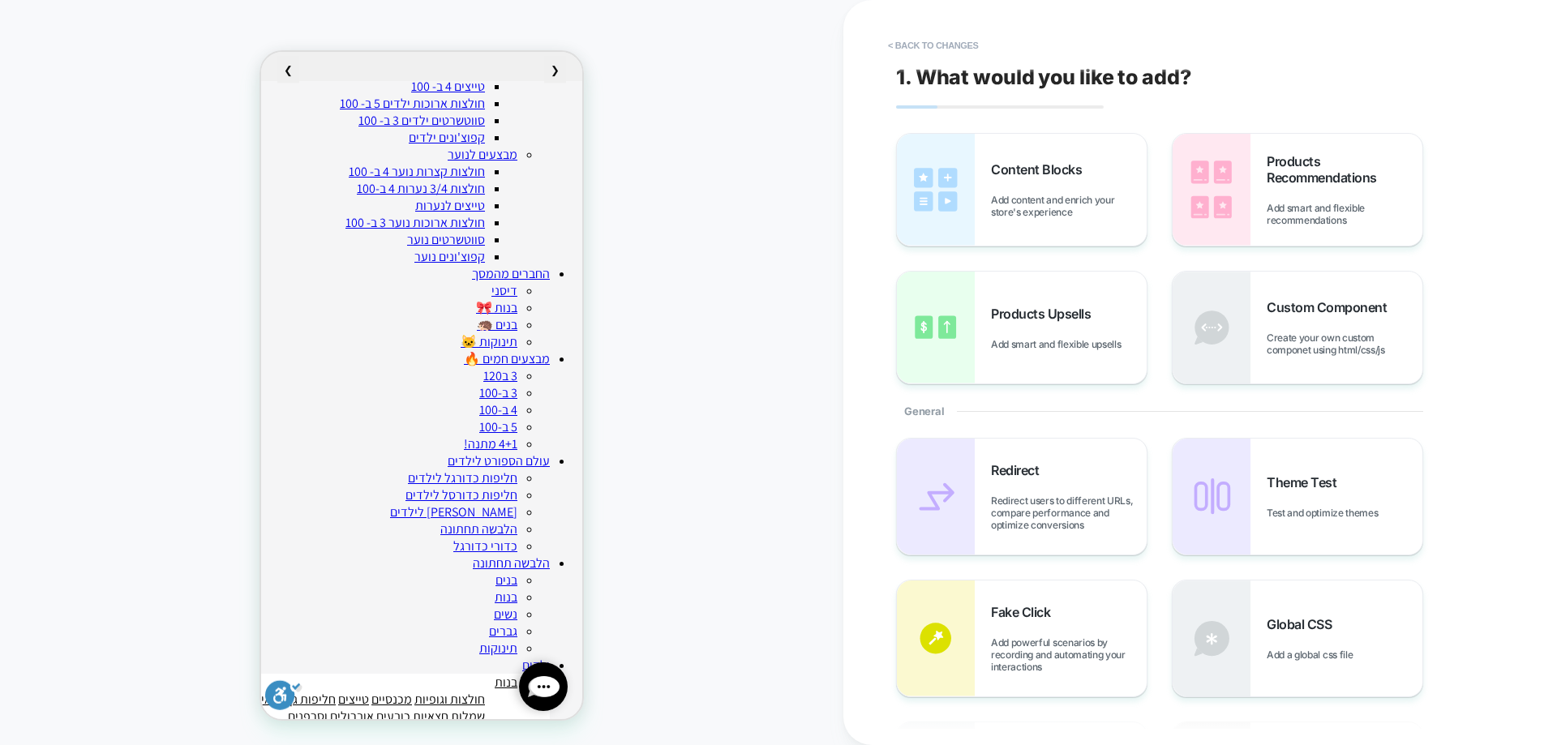
scroll to position [375, 0]
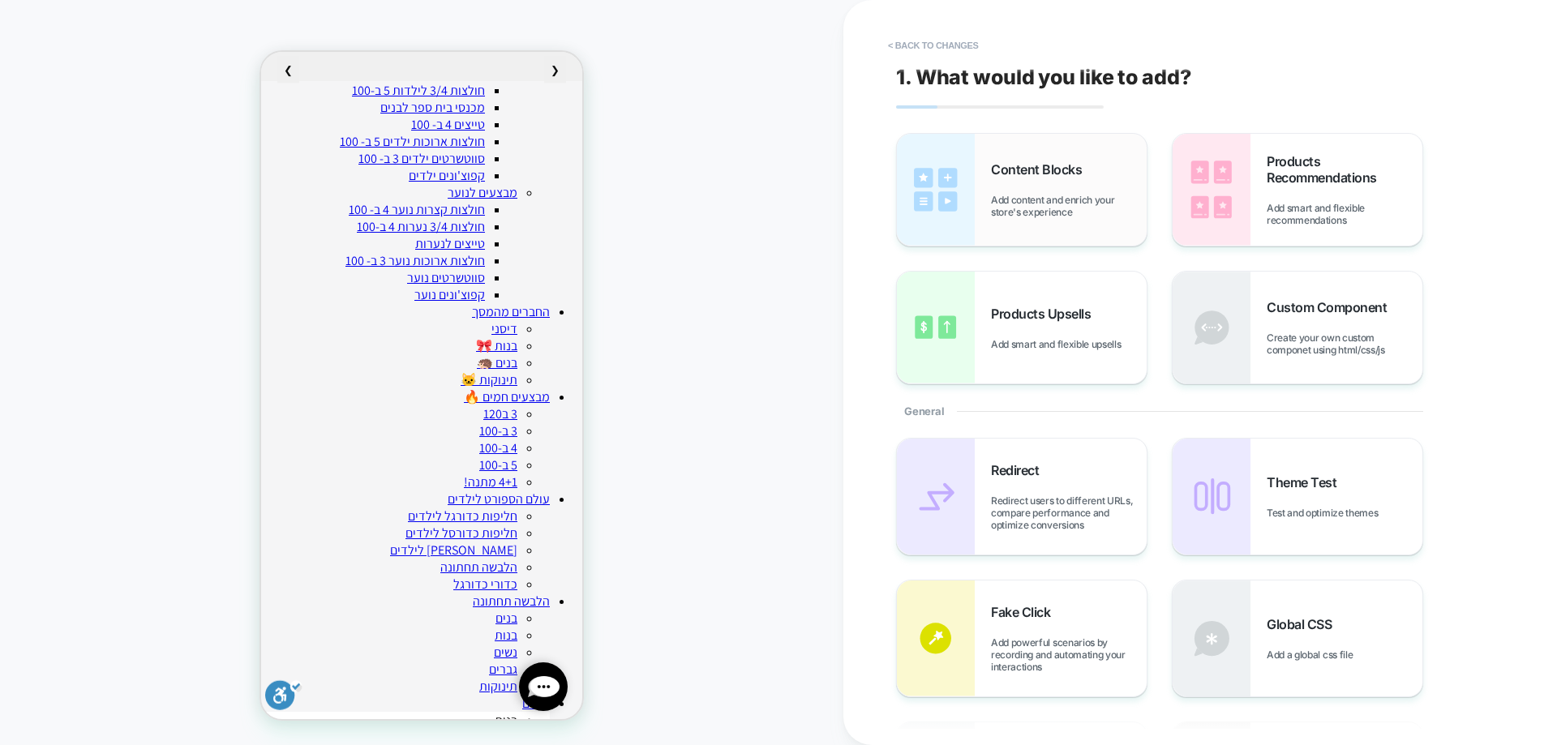
click at [1066, 194] on span "Add content and enrich your store's experience" at bounding box center [1069, 206] width 156 height 24
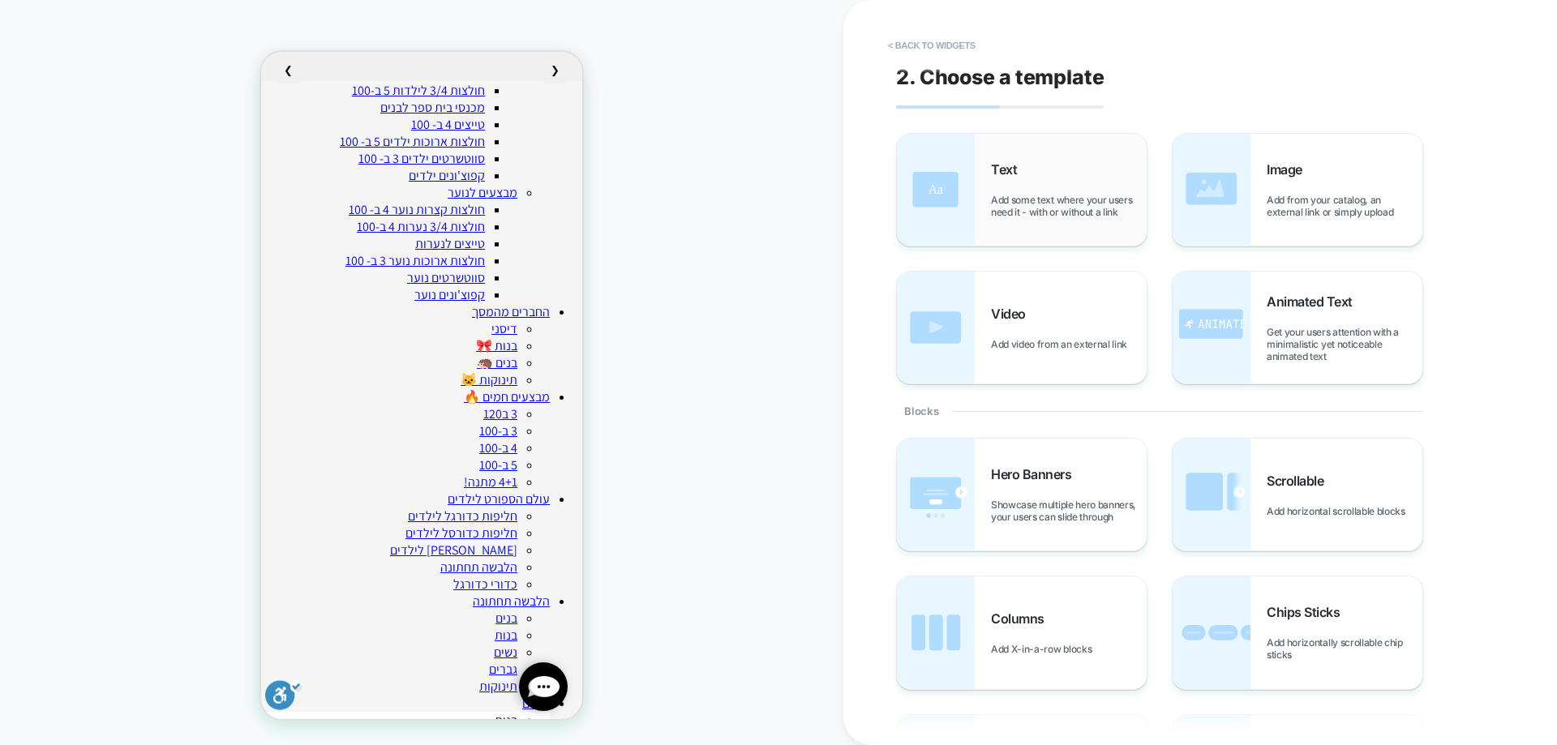
click at [972, 213] on img at bounding box center [936, 190] width 78 height 112
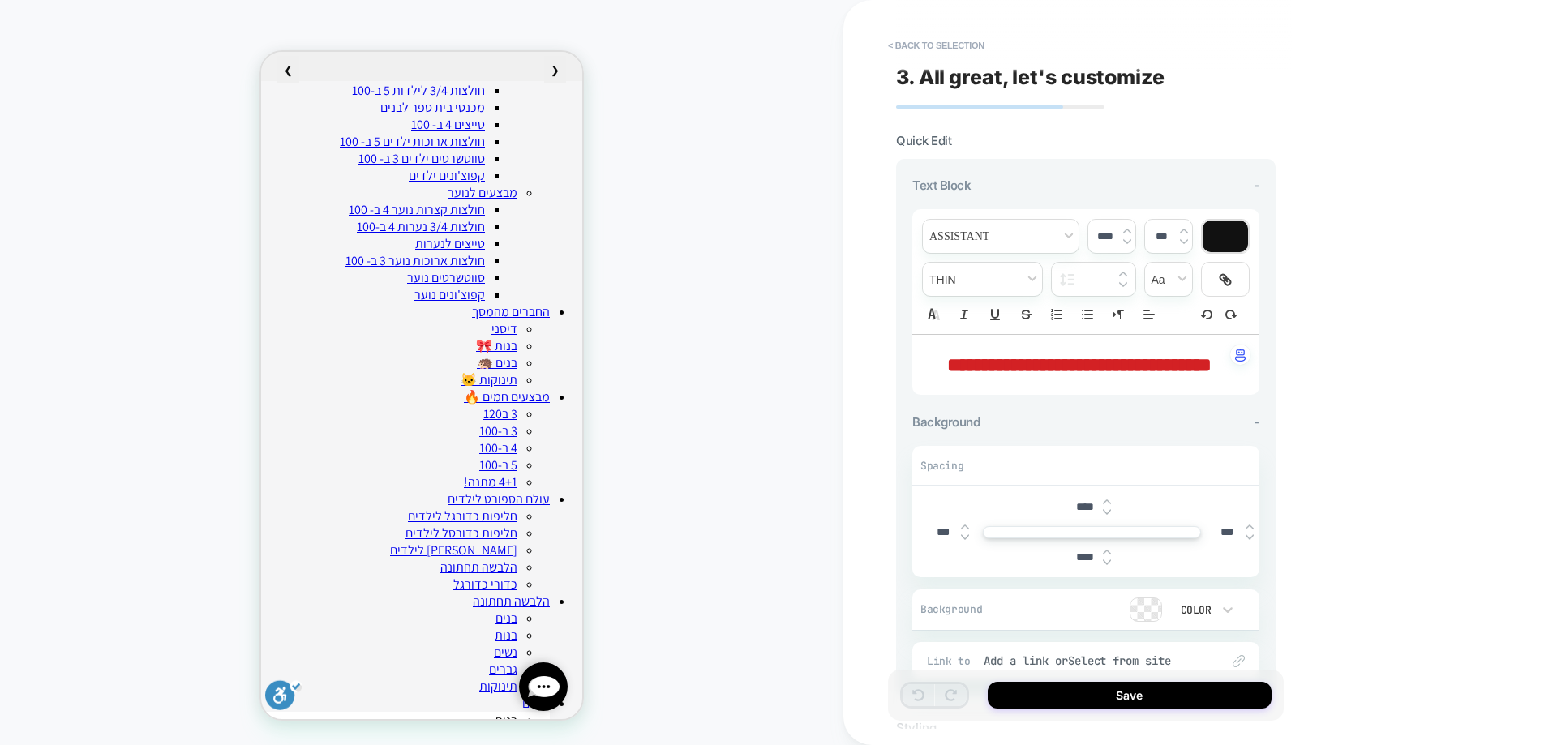
scroll to position [393, 0]
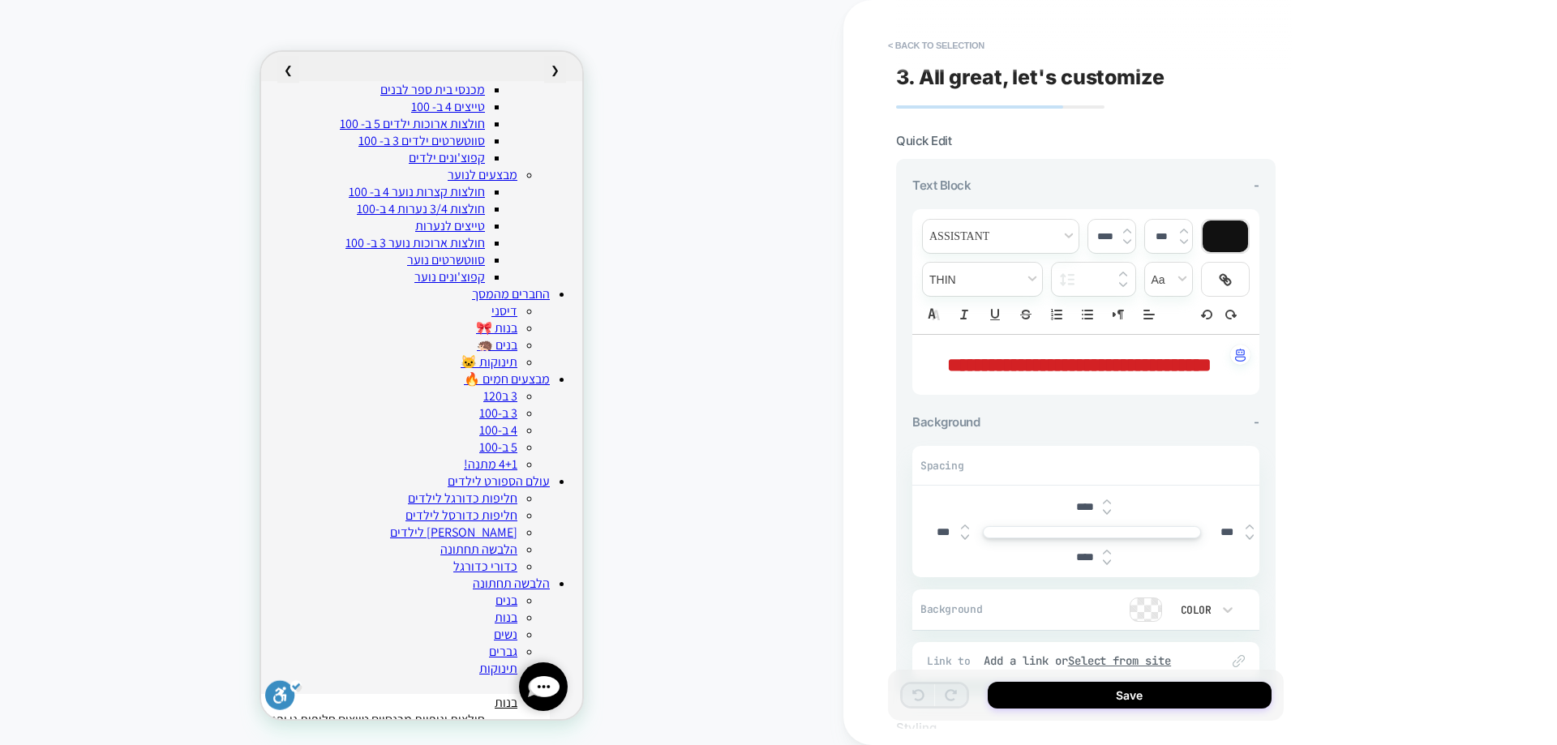
click at [1119, 364] on span "**********" at bounding box center [1079, 364] width 264 height 19
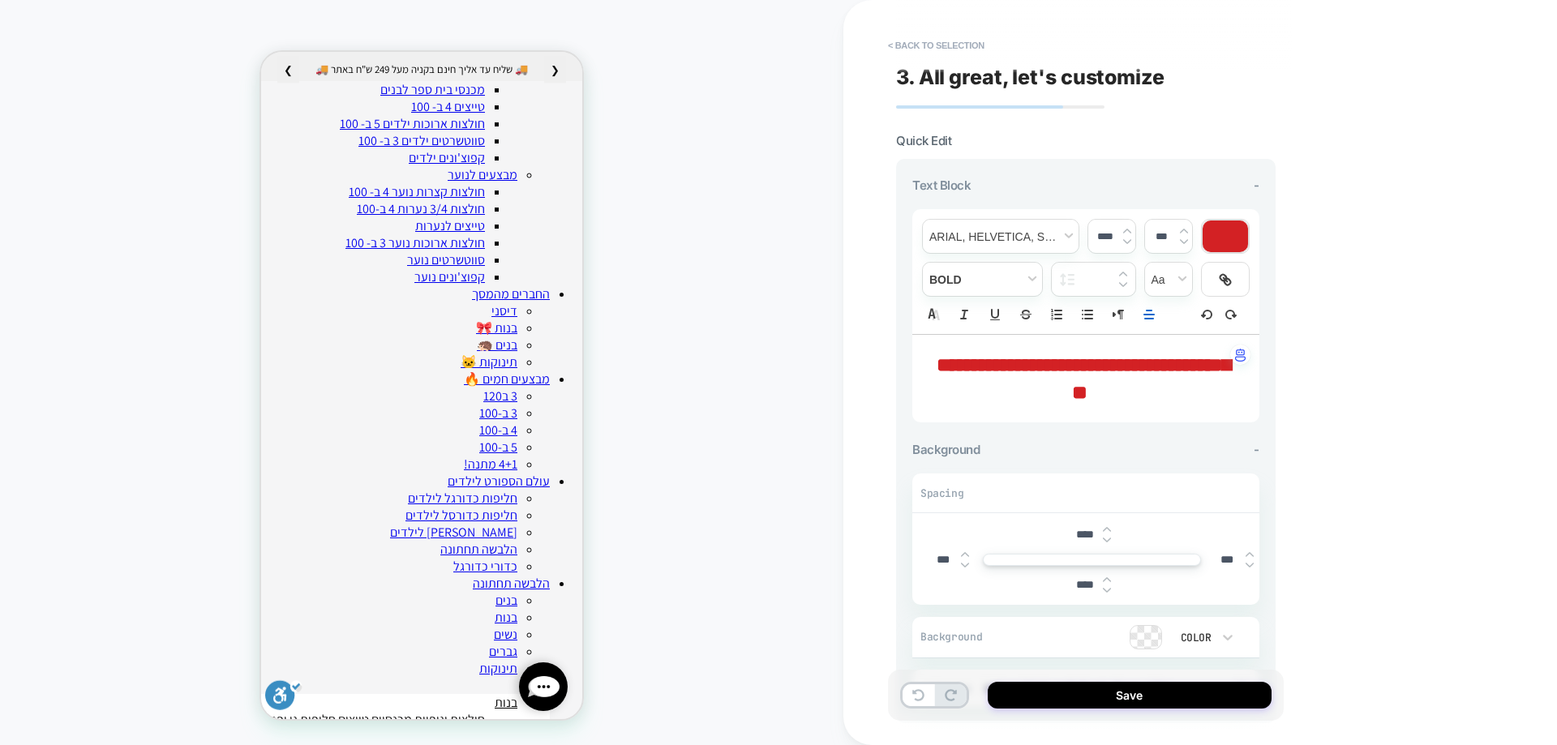
click at [1098, 231] on input "****" at bounding box center [1105, 236] width 33 height 12
click at [1106, 226] on div "****" at bounding box center [1112, 236] width 47 height 33
click at [1126, 359] on strong "**********" at bounding box center [1084, 378] width 294 height 47
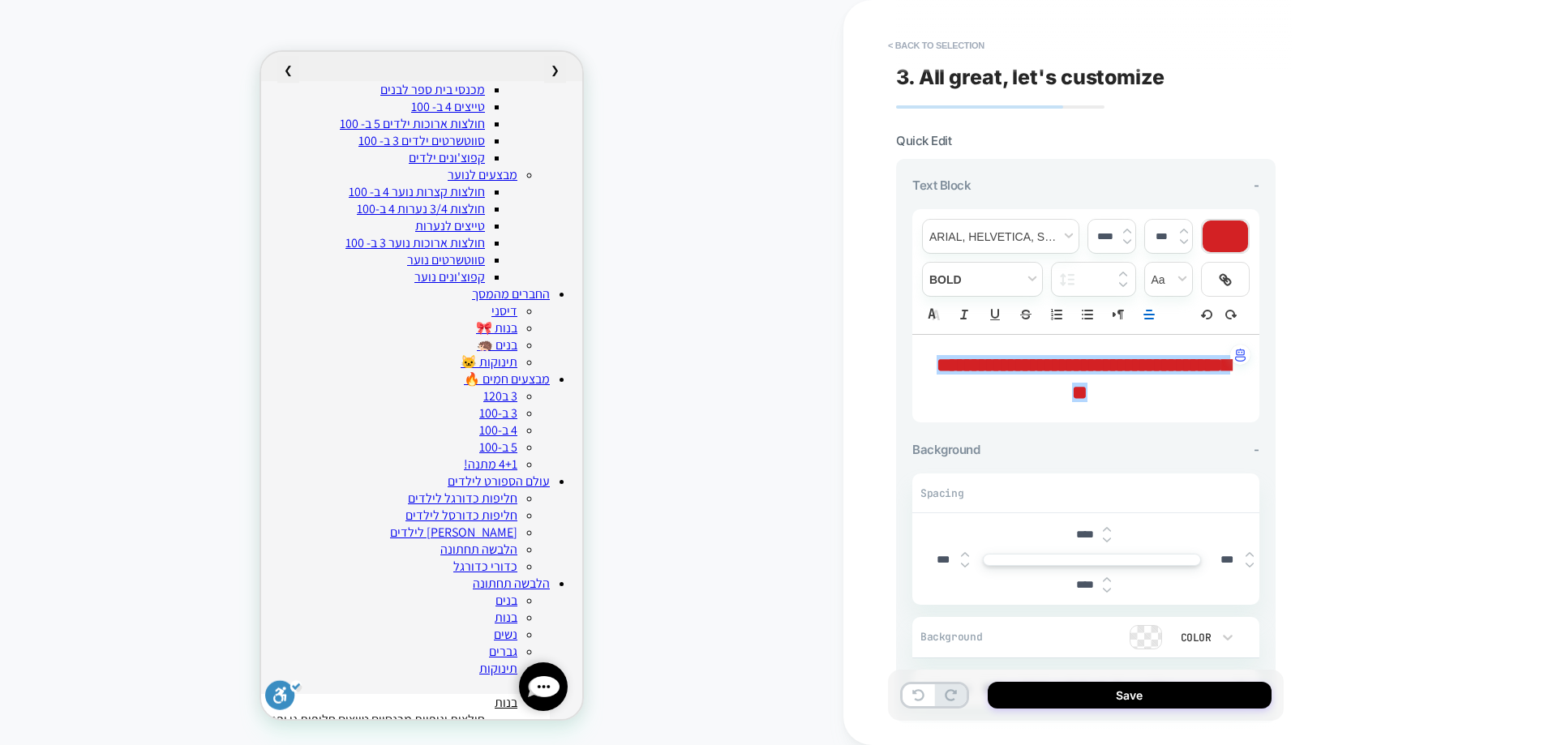
click at [1105, 237] on input "****" at bounding box center [1105, 236] width 33 height 12
drag, startPoint x: 1105, startPoint y: 237, endPoint x: 1095, endPoint y: 234, distance: 10.0
click at [1095, 234] on input "****" at bounding box center [1105, 236] width 33 height 12
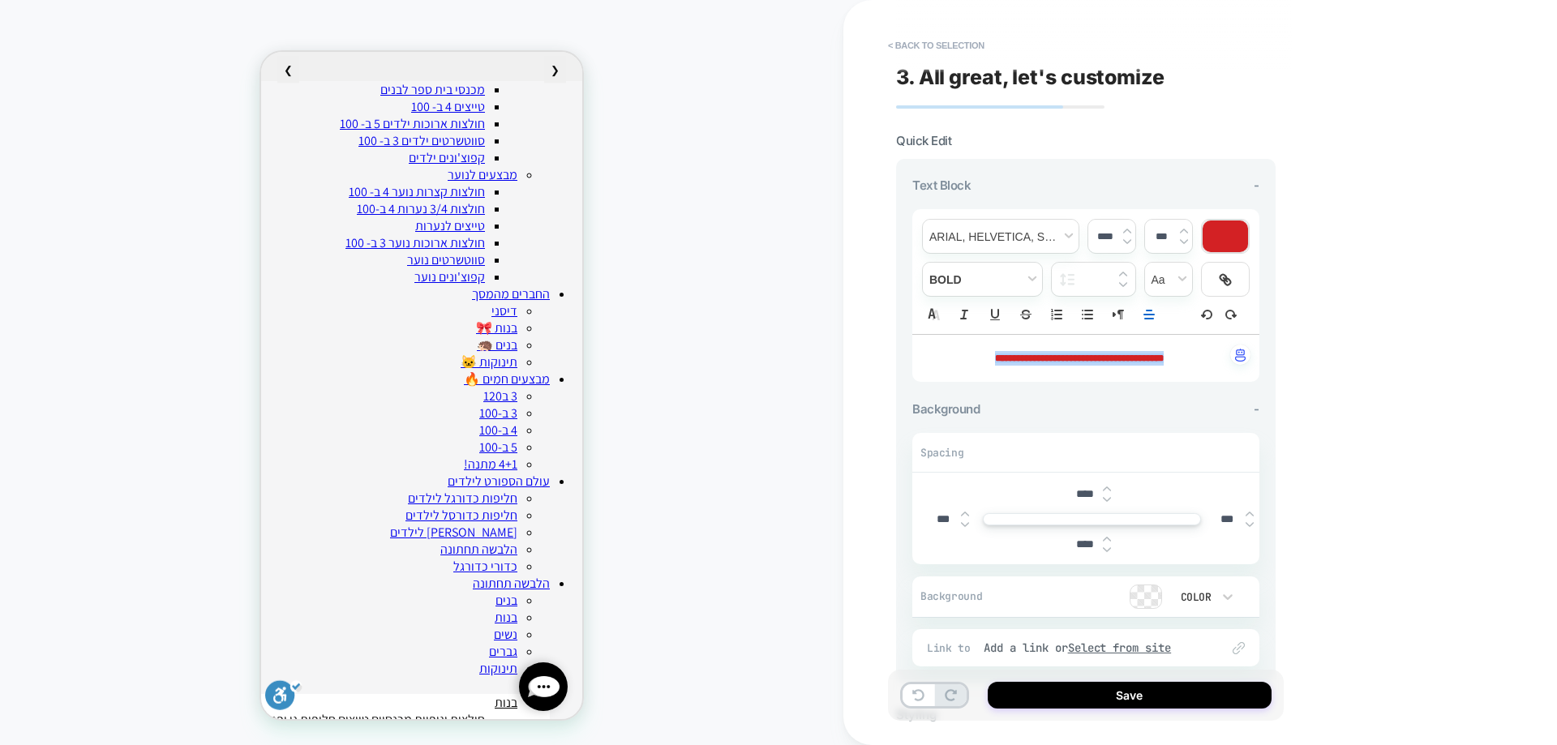
click at [1129, 235] on div at bounding box center [1128, 236] width 8 height 17
click at [1127, 230] on img at bounding box center [1128, 231] width 8 height 6
type input "****"
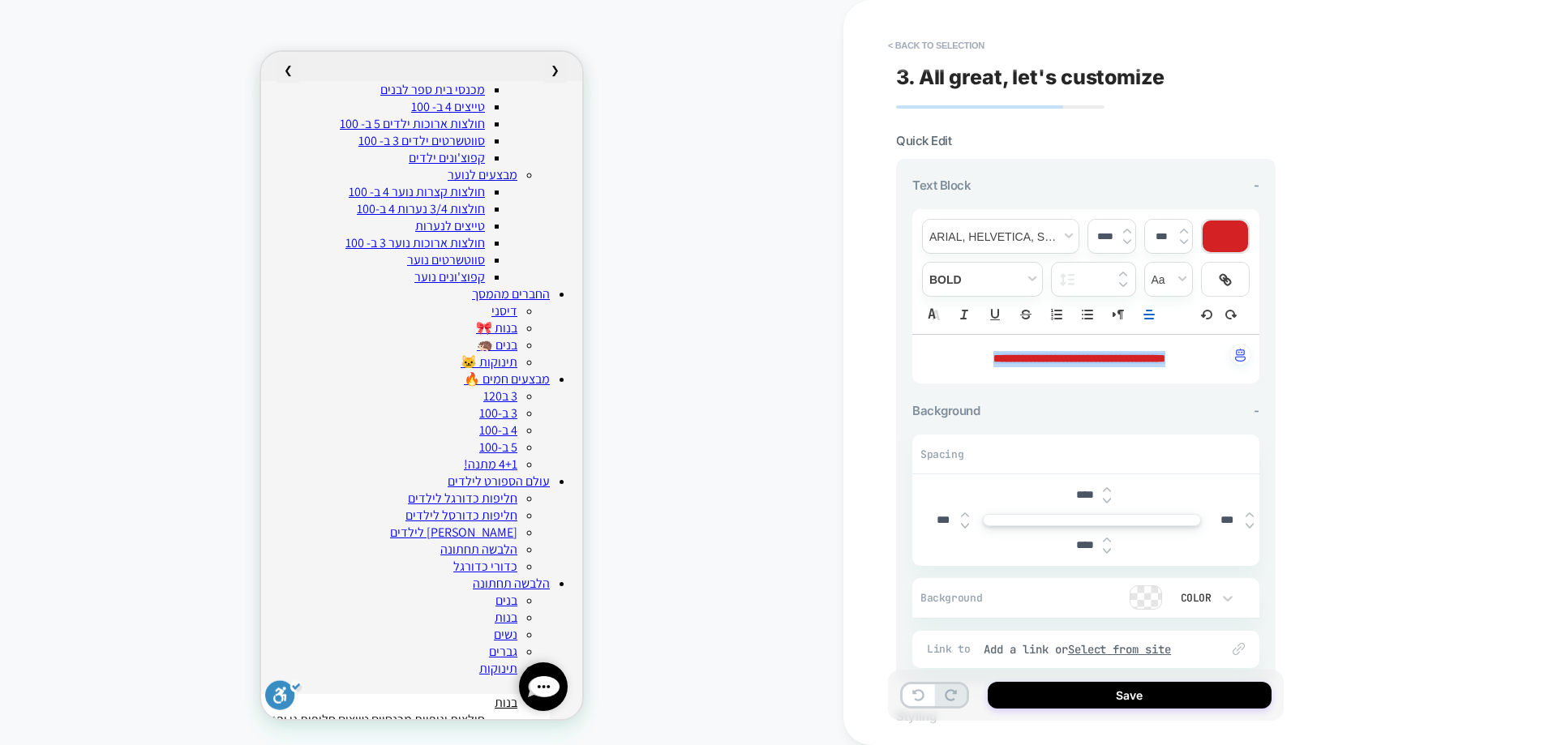
click at [1105, 499] on img at bounding box center [1107, 500] width 8 height 6
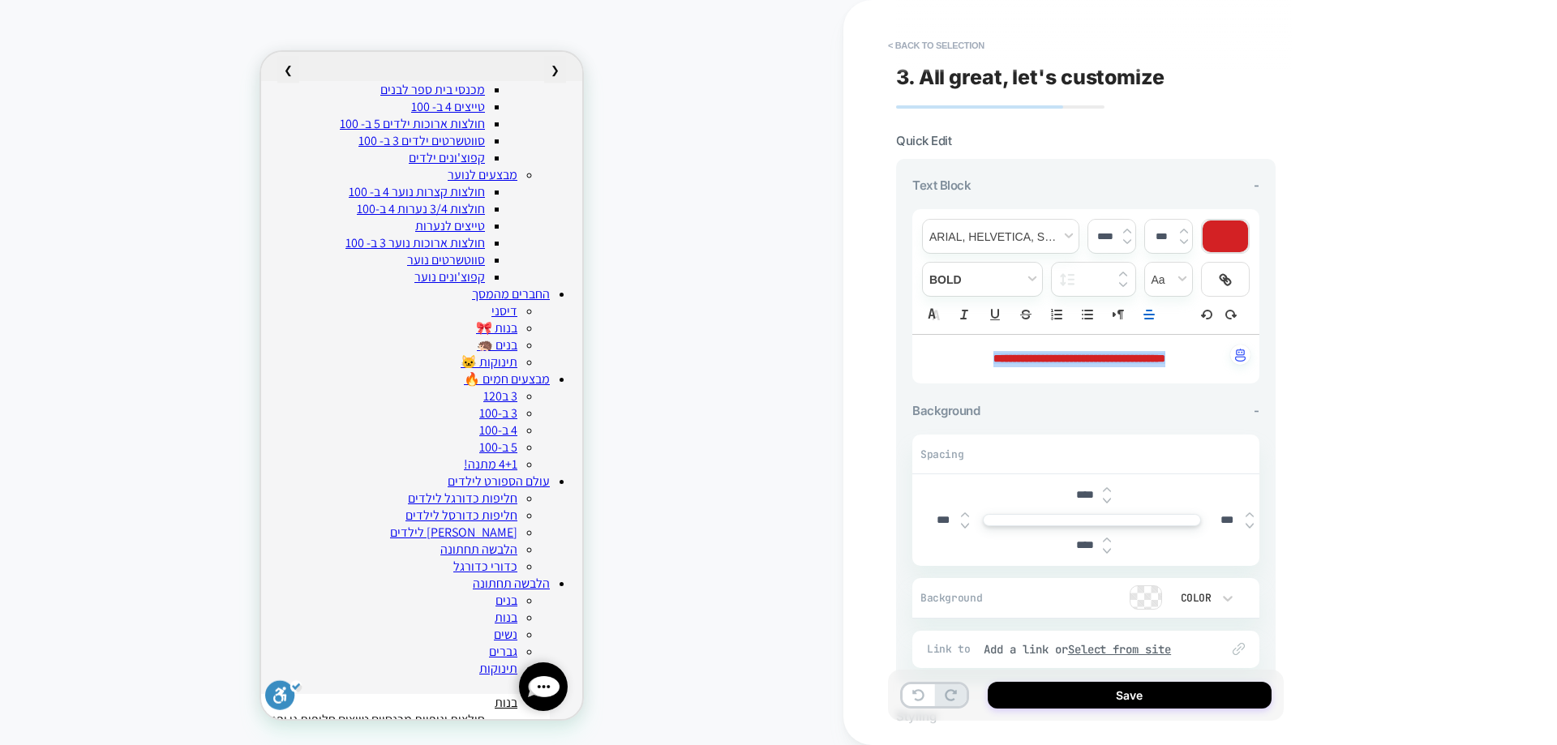
click at [1105, 499] on img at bounding box center [1107, 500] width 8 height 6
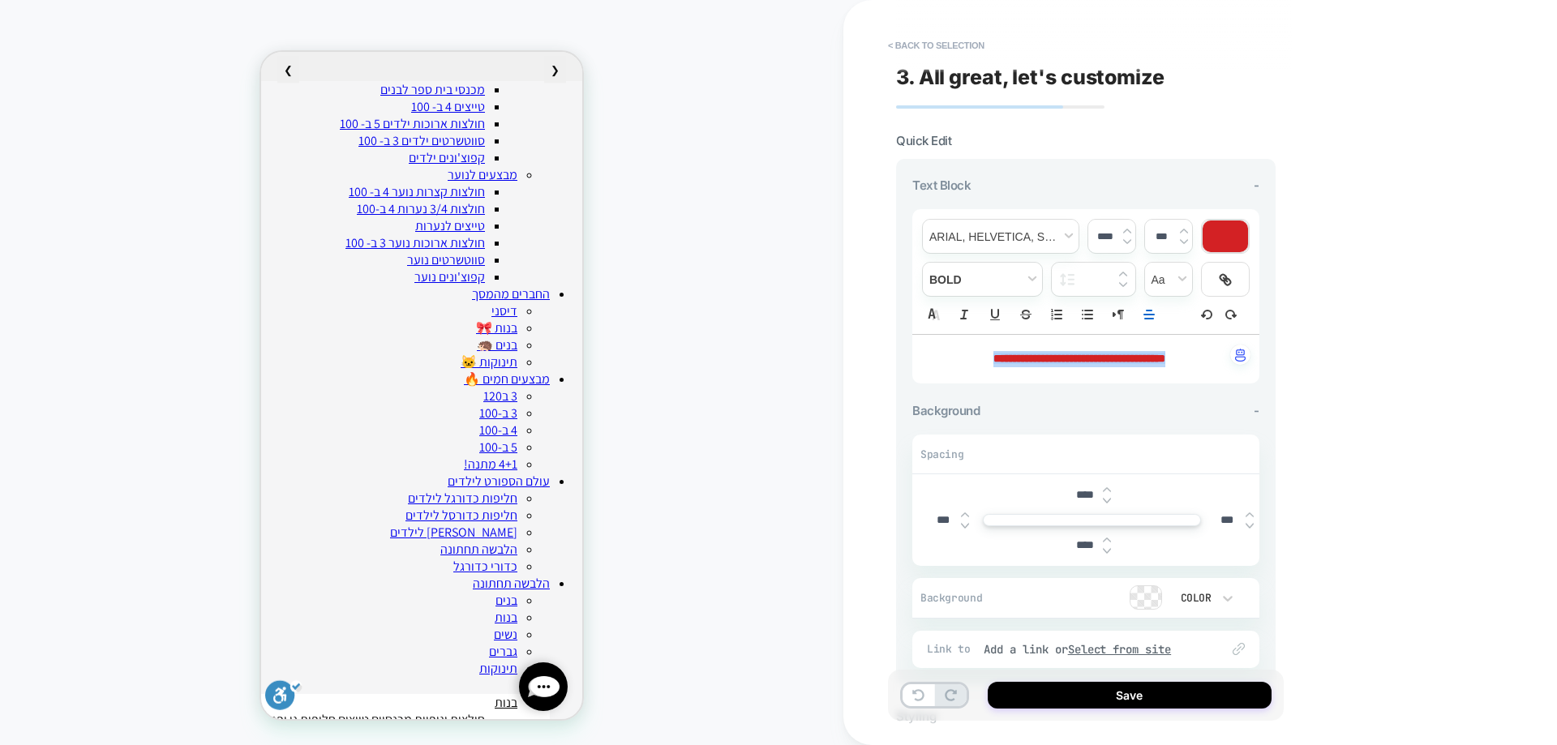
click at [1105, 499] on img at bounding box center [1107, 500] width 8 height 6
type input "***"
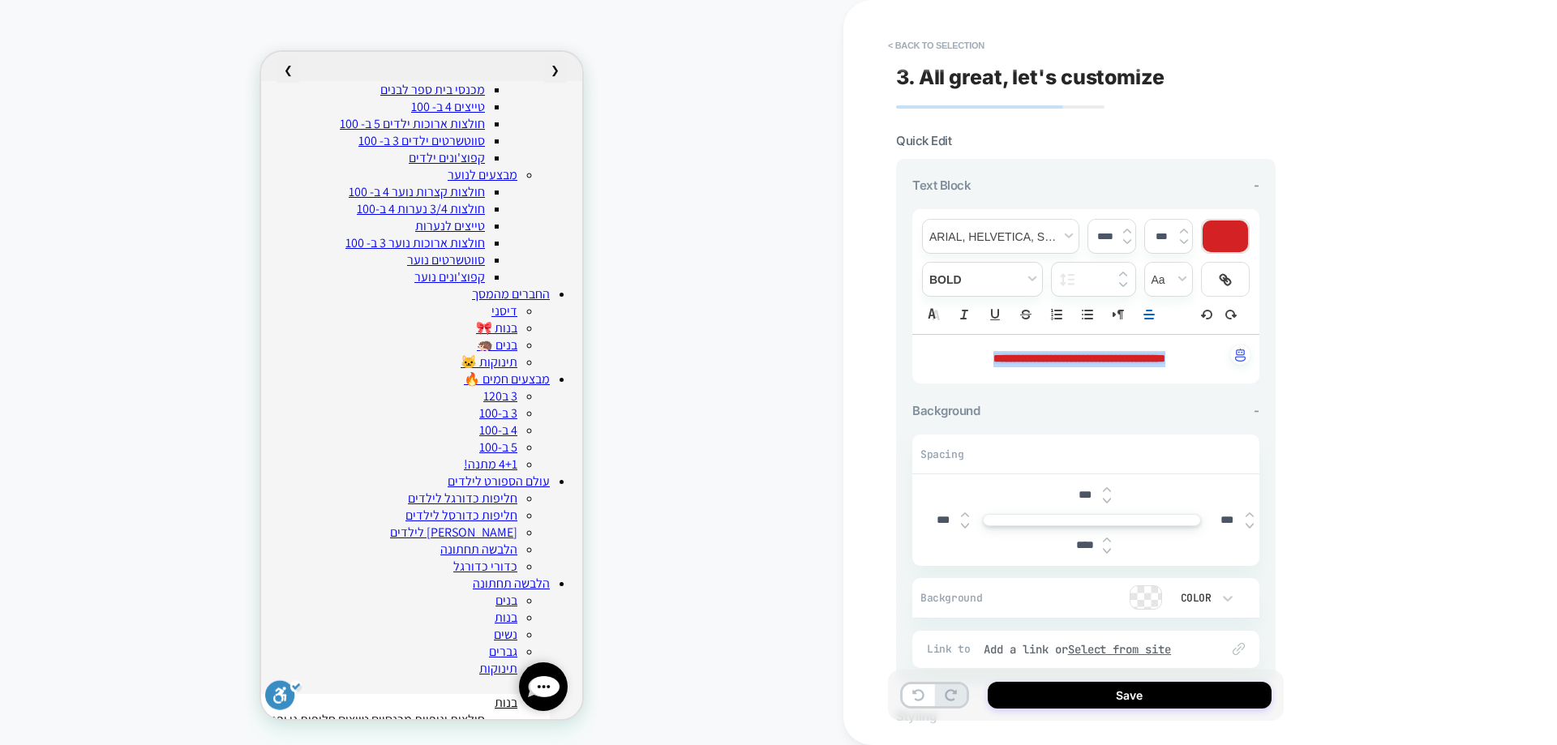
click at [1211, 230] on div at bounding box center [1225, 237] width 45 height 32
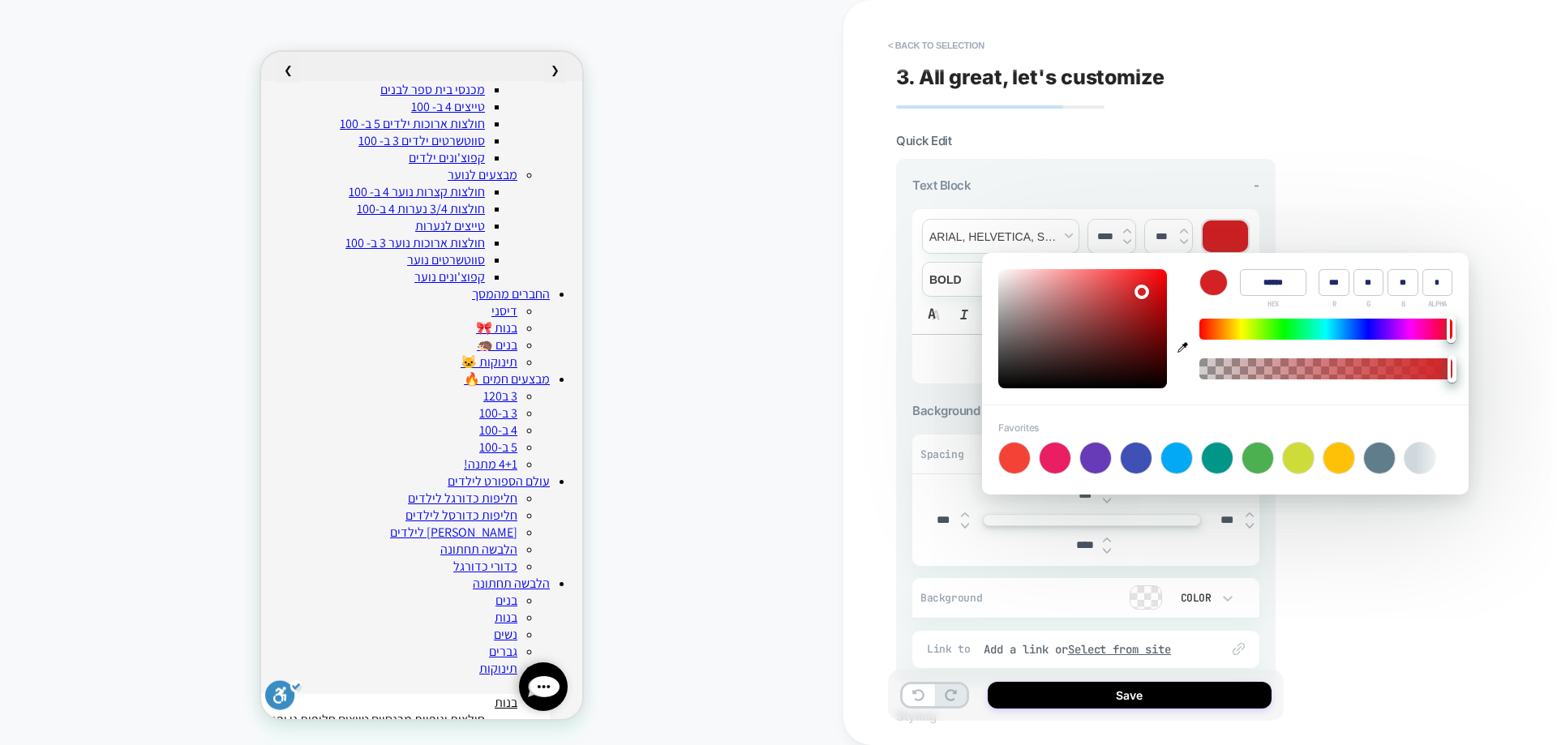
click at [1333, 465] on div at bounding box center [1339, 458] width 31 height 31
type input "******"
type input "***"
type input "*"
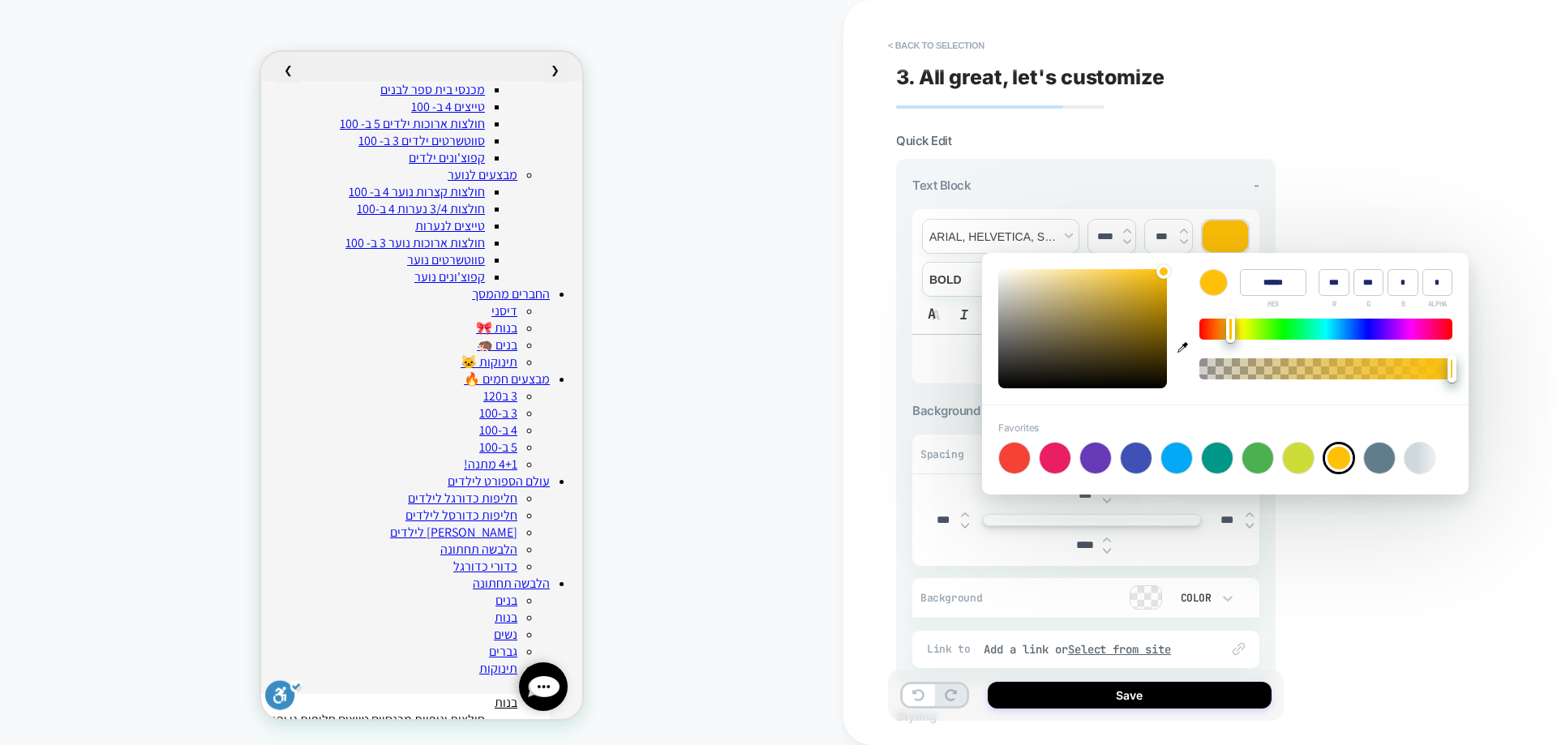
click at [1185, 350] on icon "button" at bounding box center [1183, 347] width 11 height 11
type input "******"
type input "**"
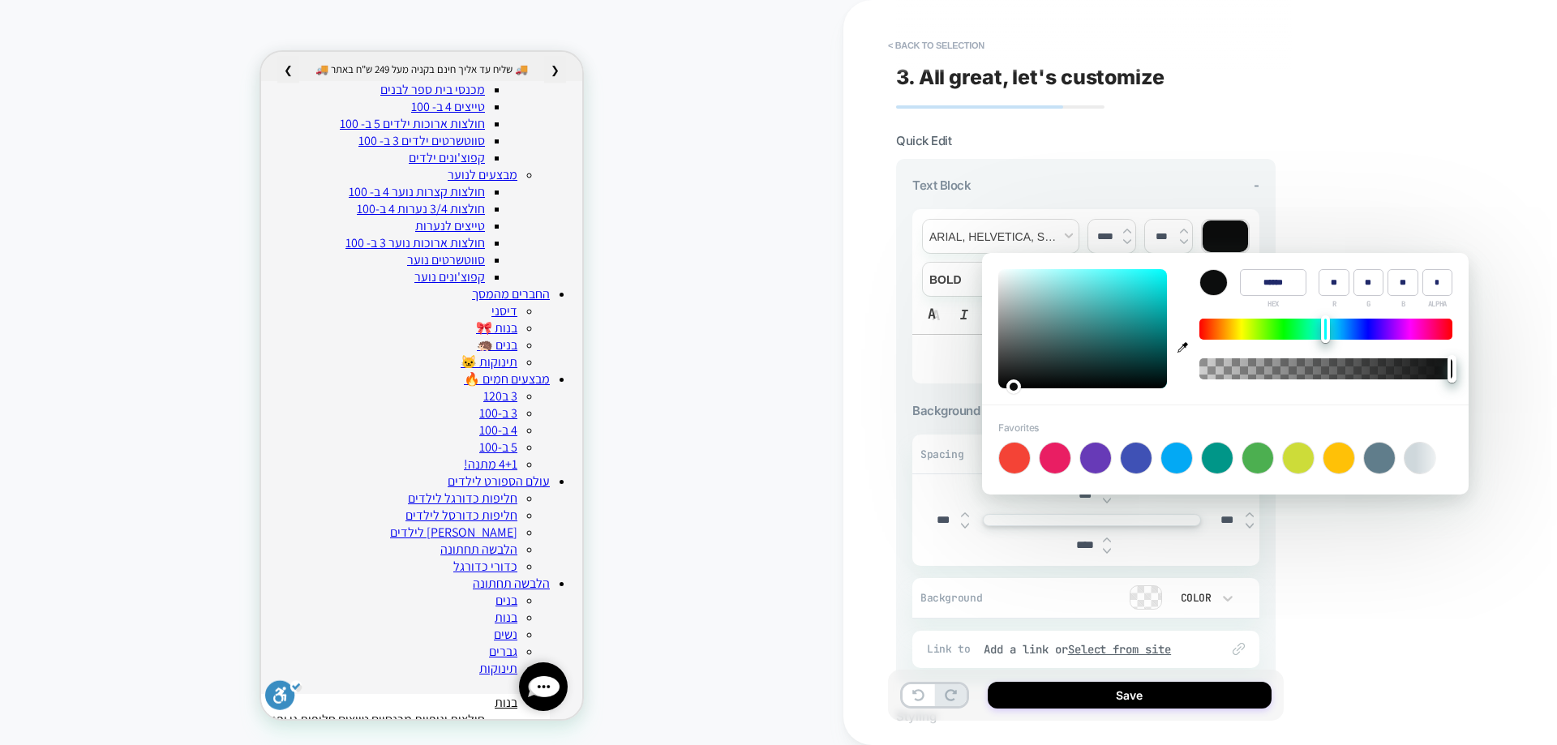
click at [1270, 281] on input "******" at bounding box center [1273, 282] width 67 height 27
click at [1282, 278] on input "******" at bounding box center [1273, 282] width 67 height 27
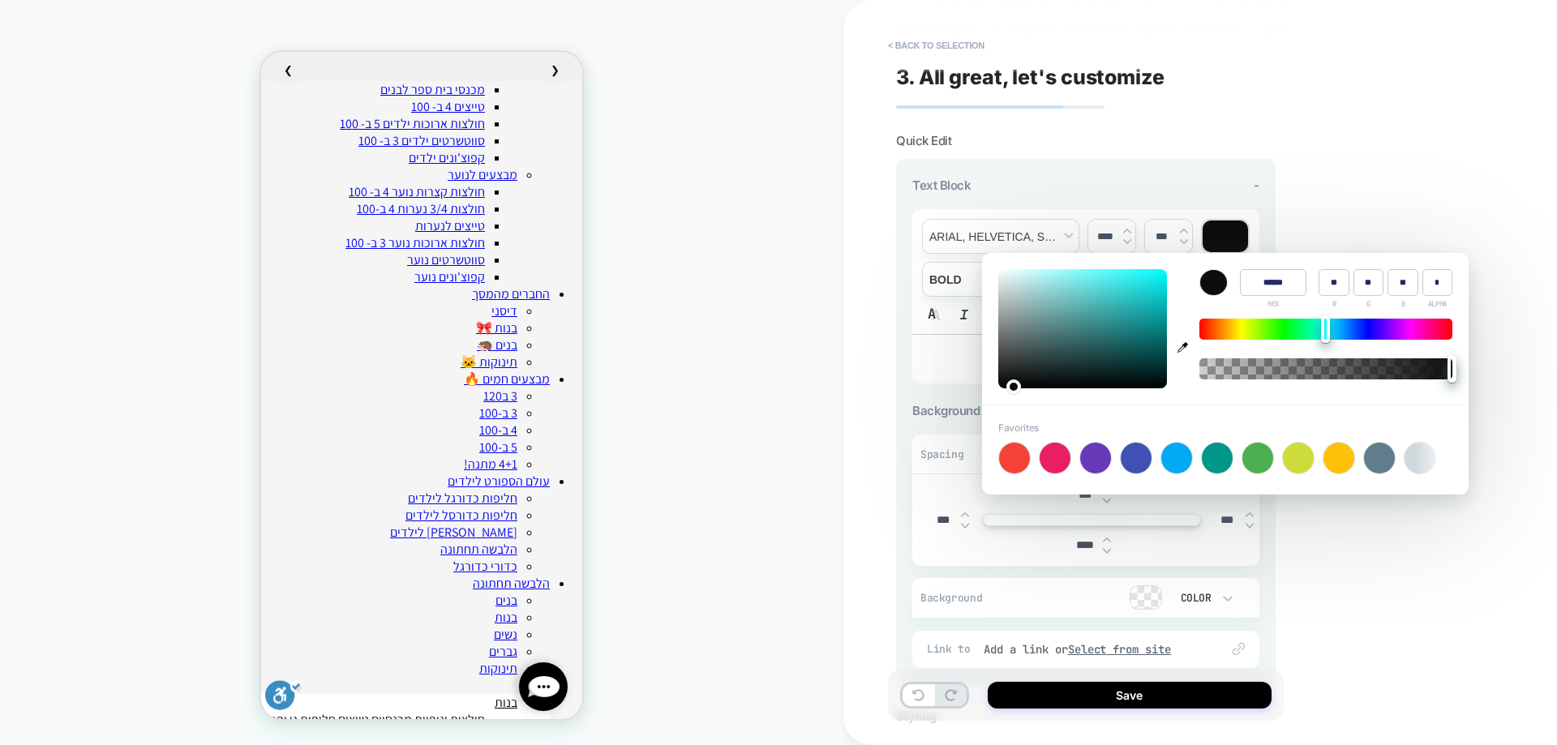
paste input
type input "******"
type input "**"
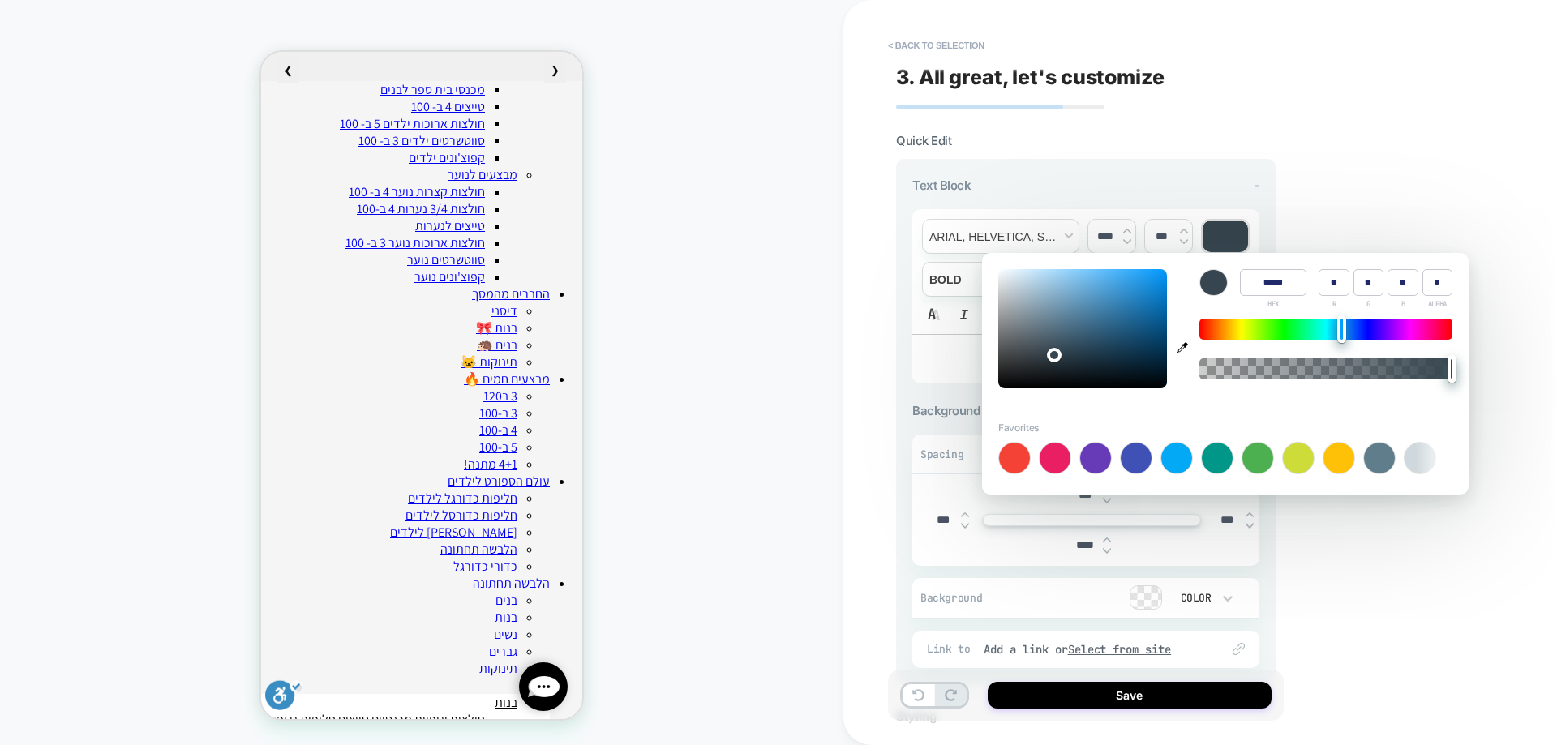
click at [1265, 275] on input "******" at bounding box center [1273, 282] width 67 height 27
paste input
click at [1260, 281] on input "******" at bounding box center [1273, 282] width 67 height 27
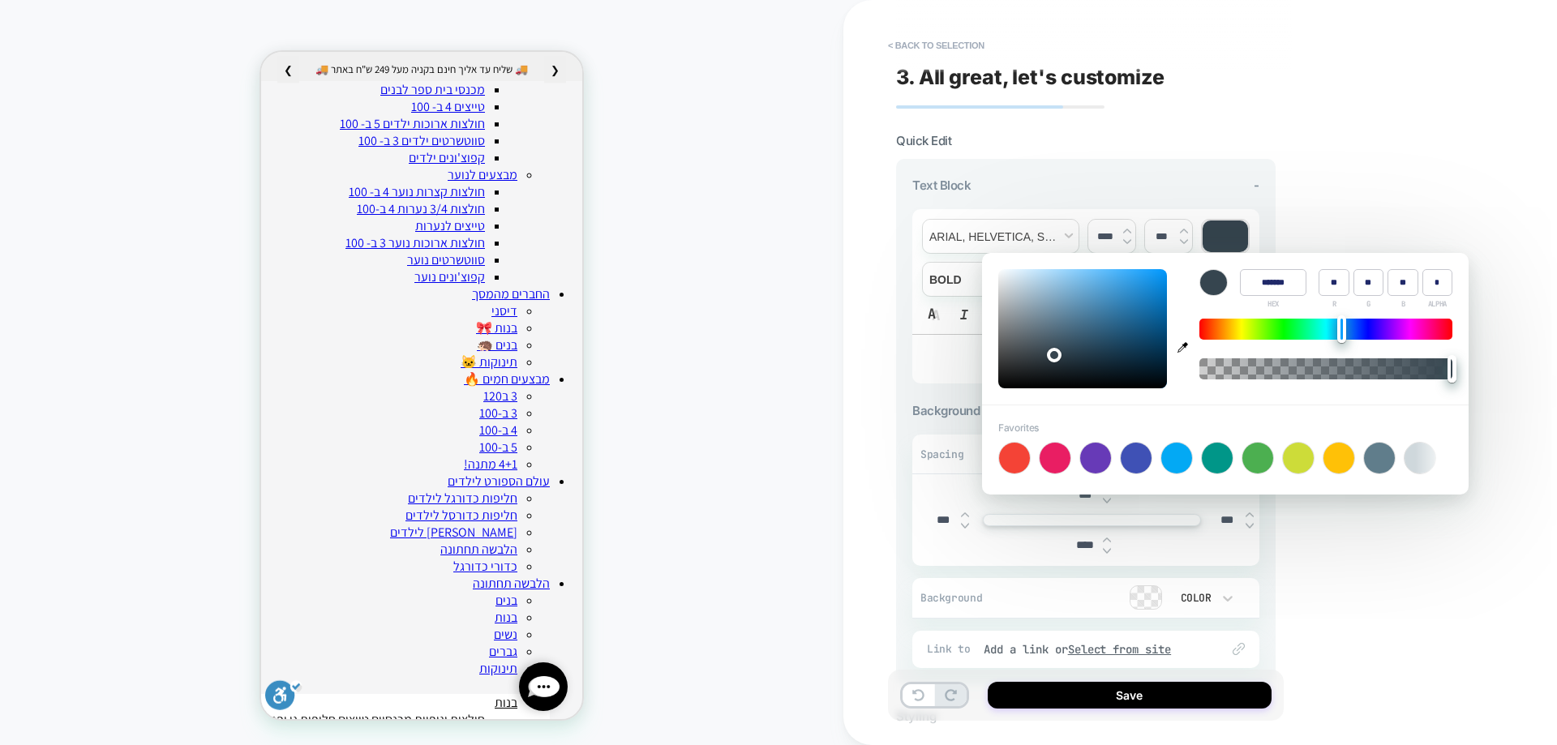
paste input
type input "******"
type input "**"
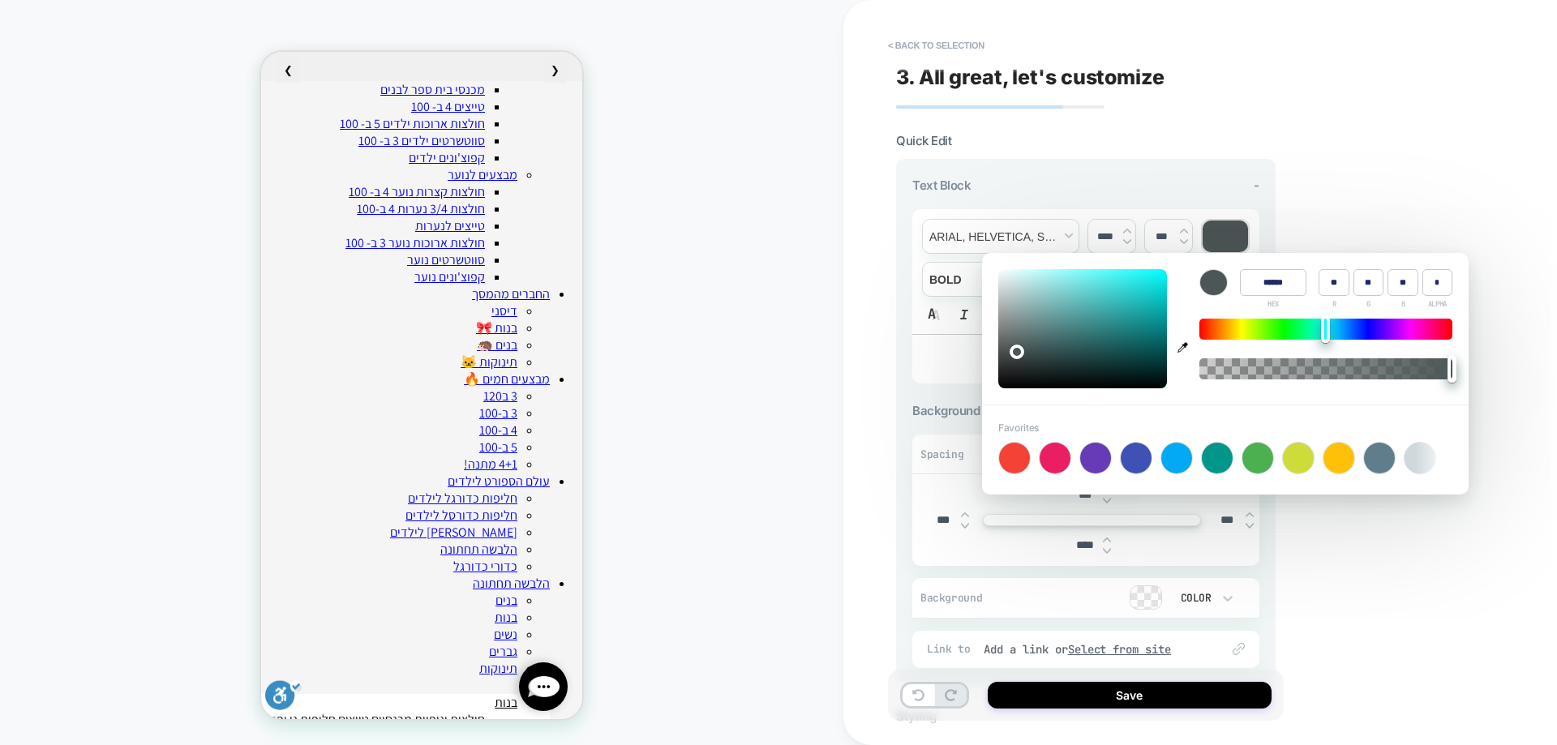
click at [1273, 281] on input "******" at bounding box center [1273, 282] width 67 height 27
paste input
type input "******"
type input "**"
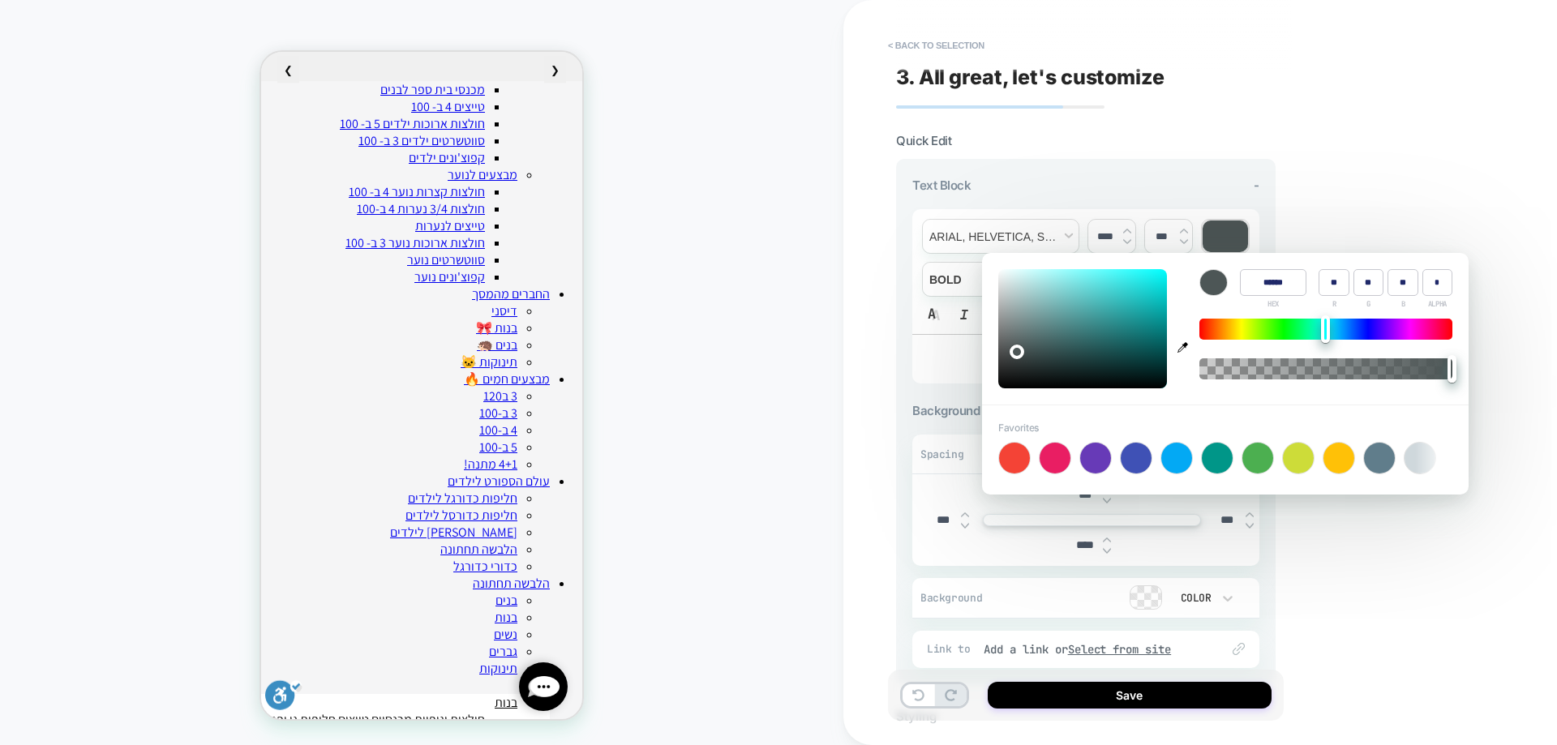
type input "**"
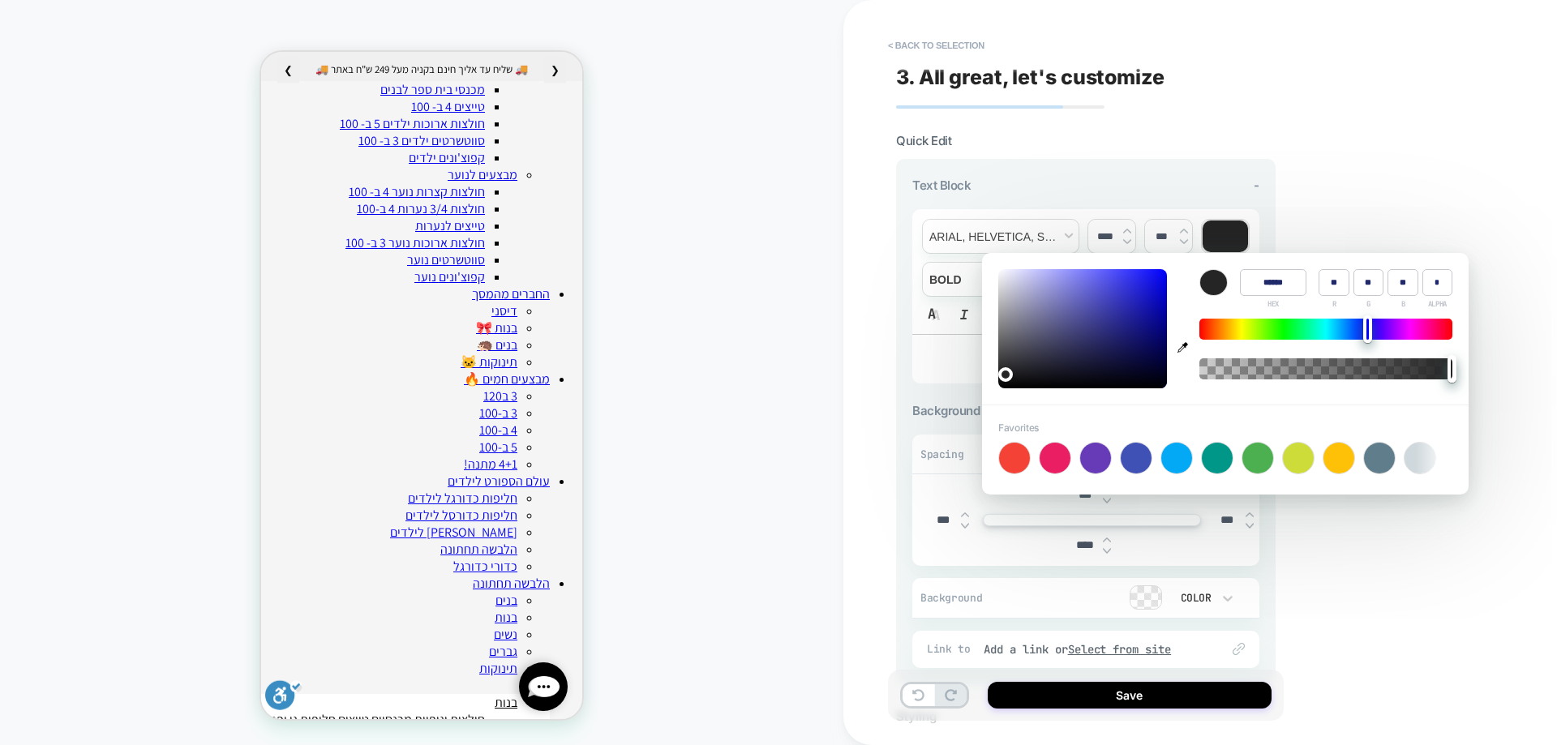
click at [1287, 294] on input "******" at bounding box center [1273, 282] width 67 height 27
paste input
type input "******"
type input "**"
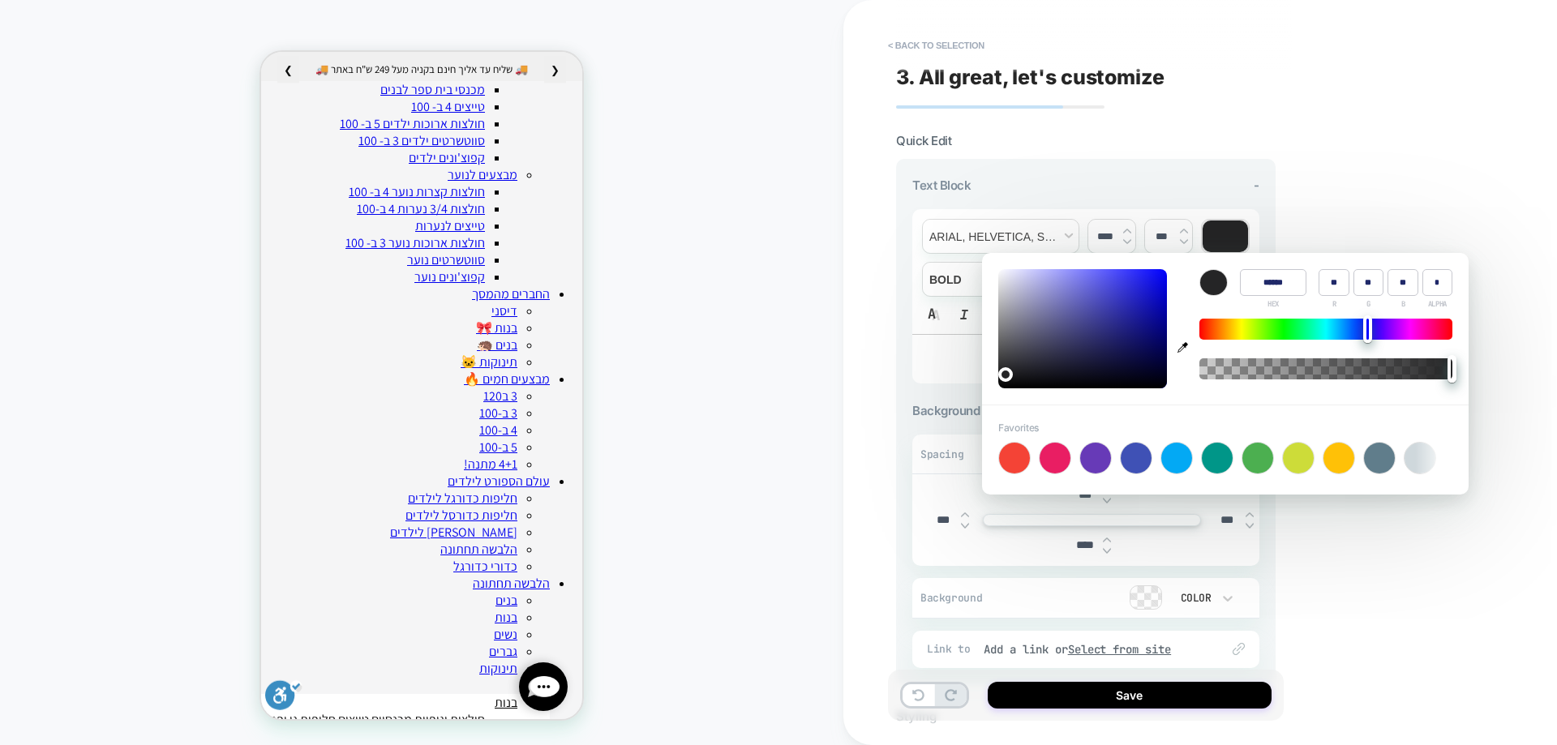
type input "**"
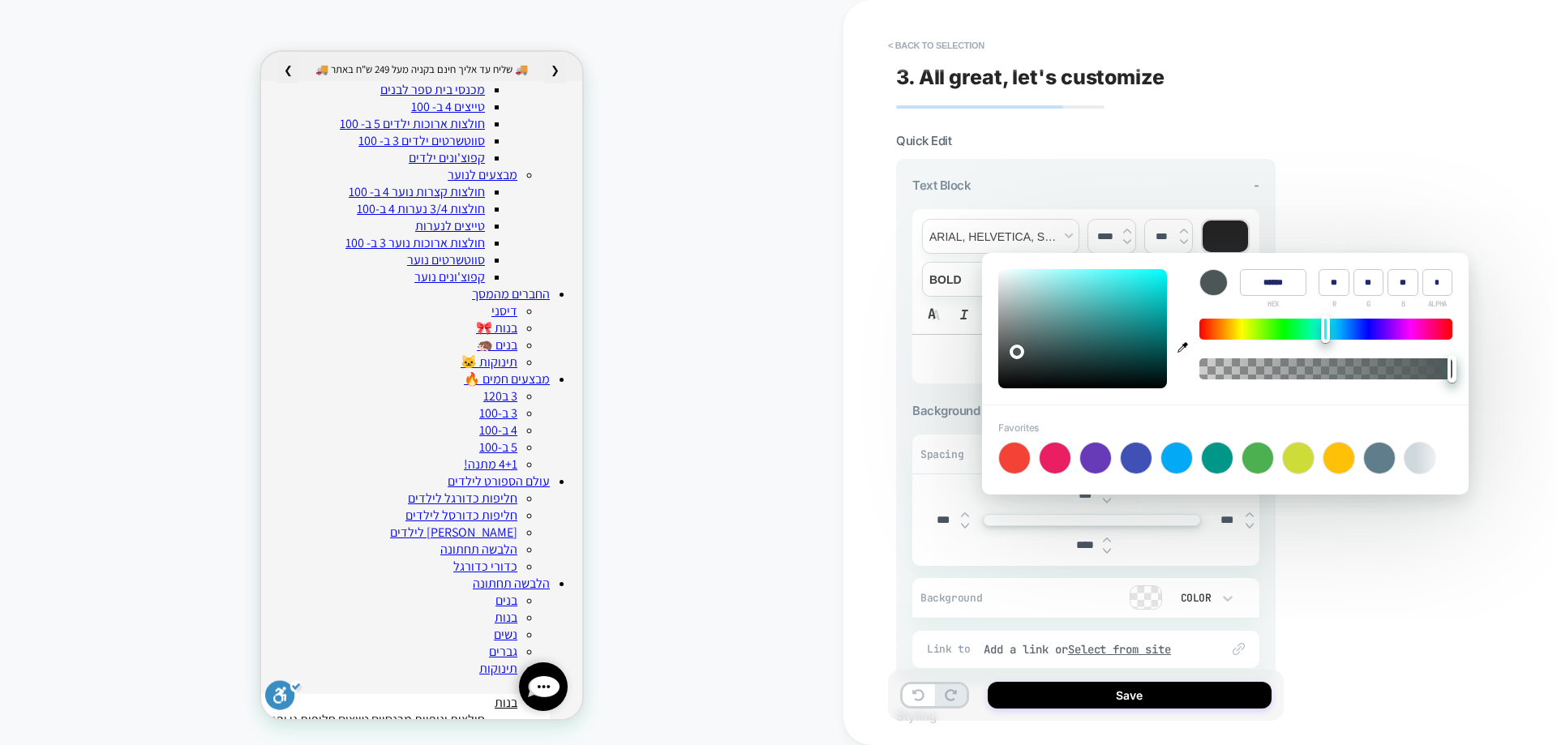
type input "******"
click at [1094, 687] on button "Save" at bounding box center [1130, 695] width 284 height 27
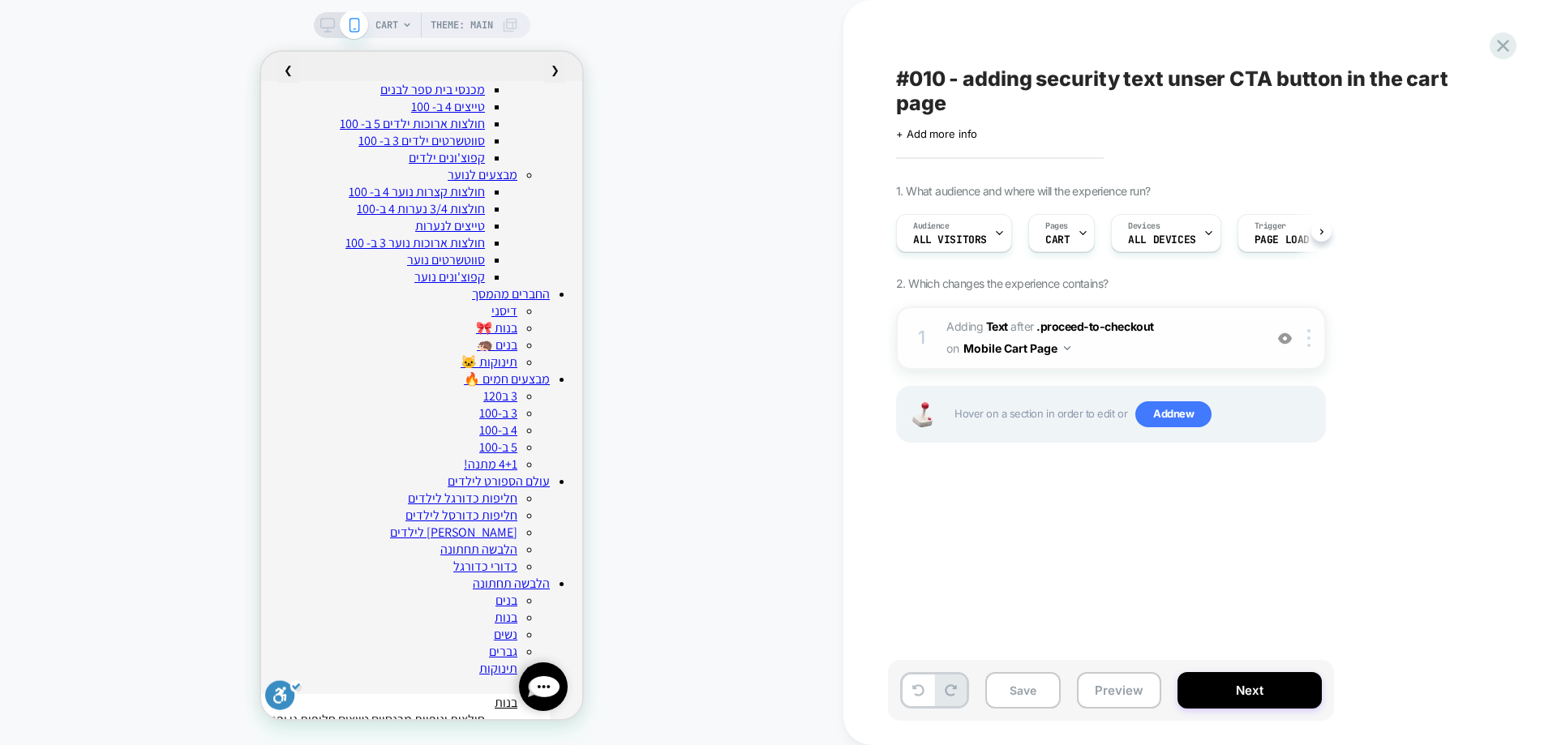
scroll to position [0, 1]
click at [997, 329] on b "Text" at bounding box center [997, 327] width 22 height 14
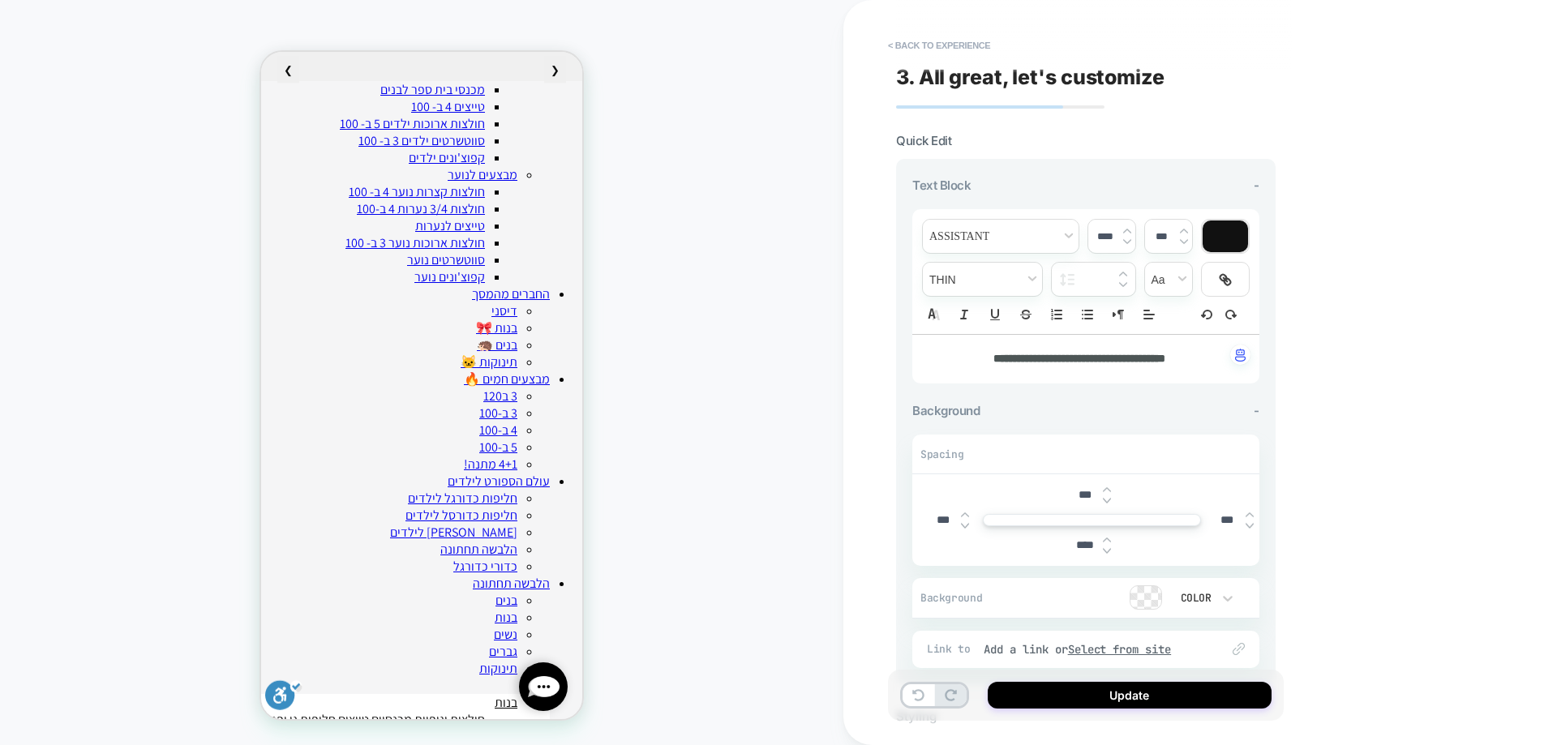
scroll to position [359, 0]
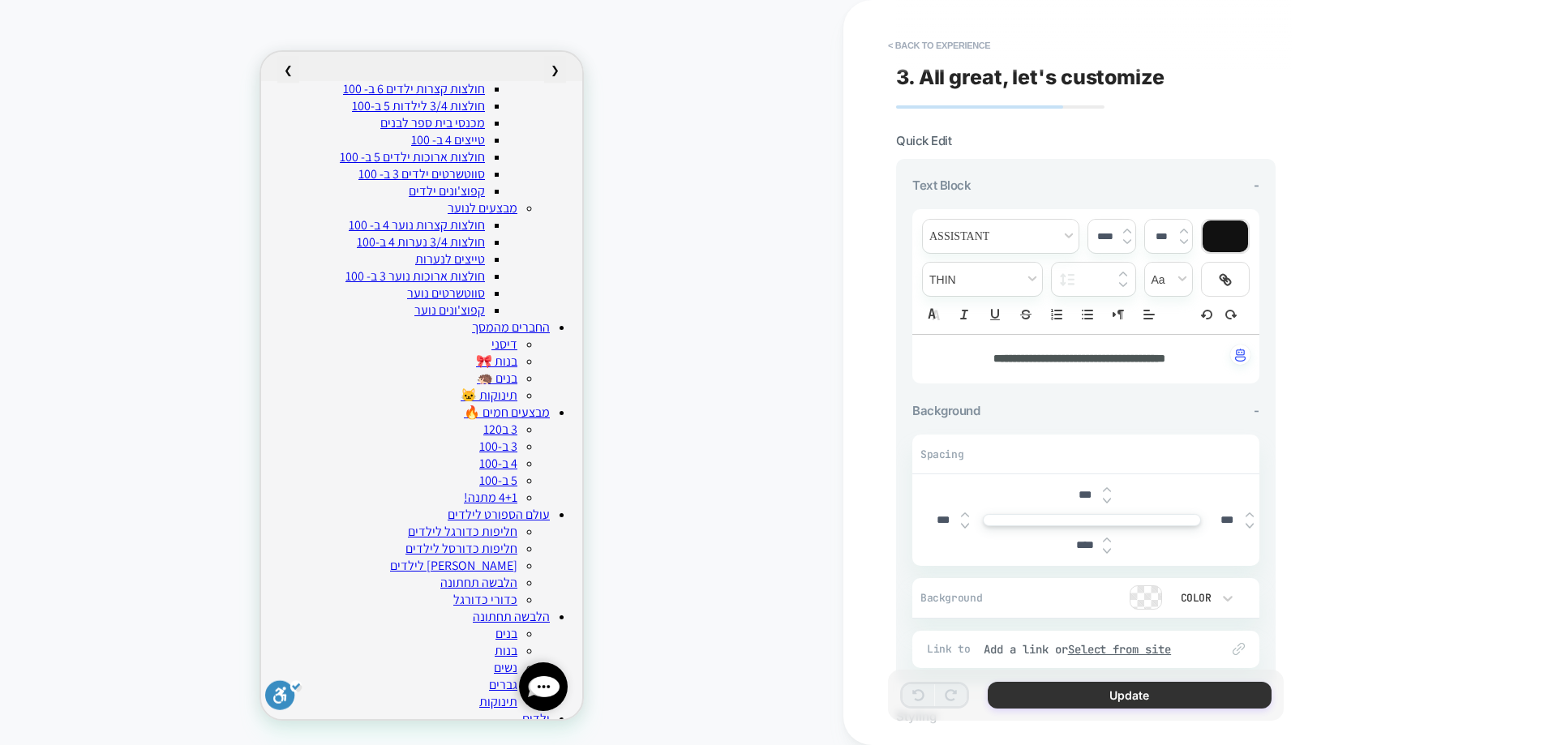
click at [1132, 693] on button "Update" at bounding box center [1130, 695] width 284 height 27
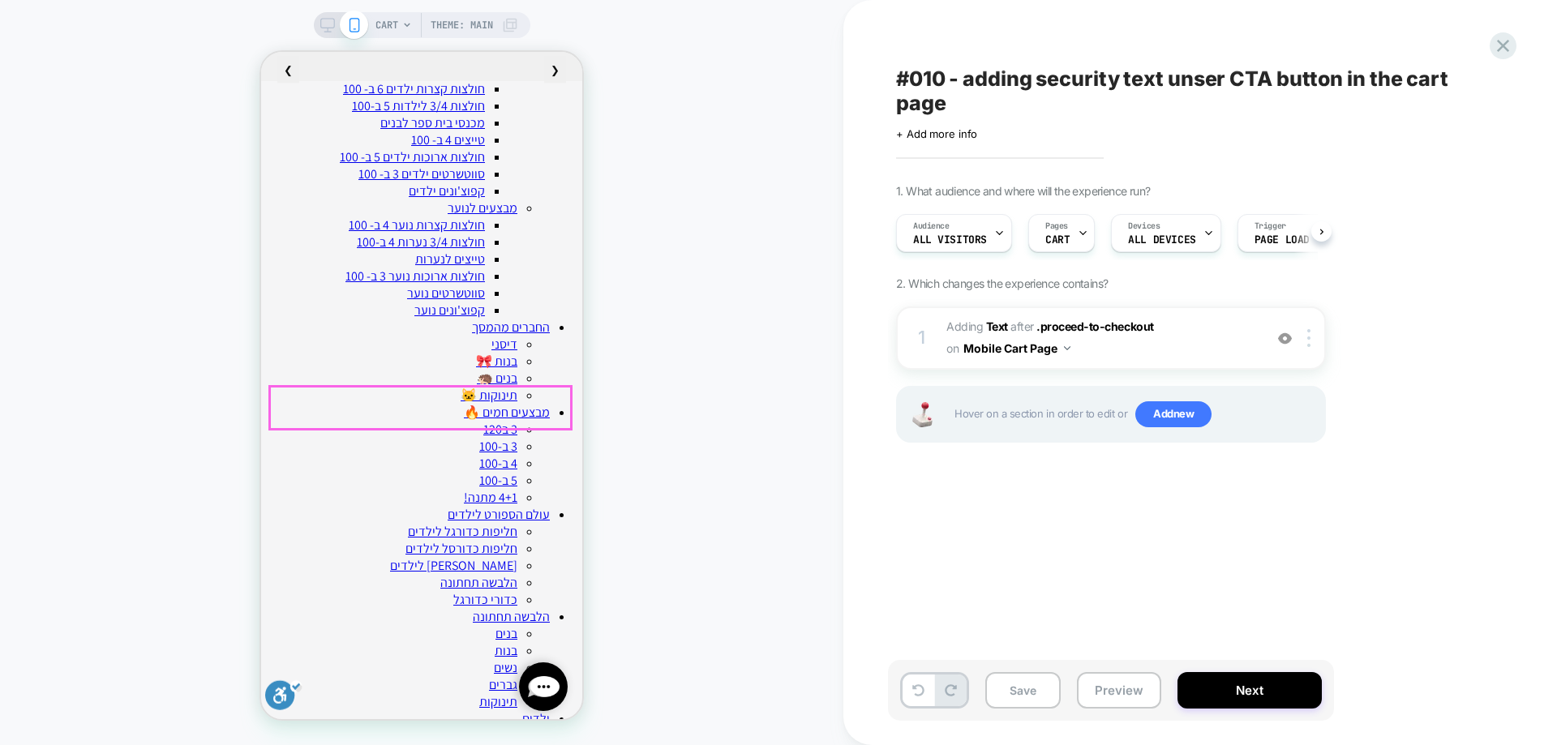
scroll to position [0, 1]
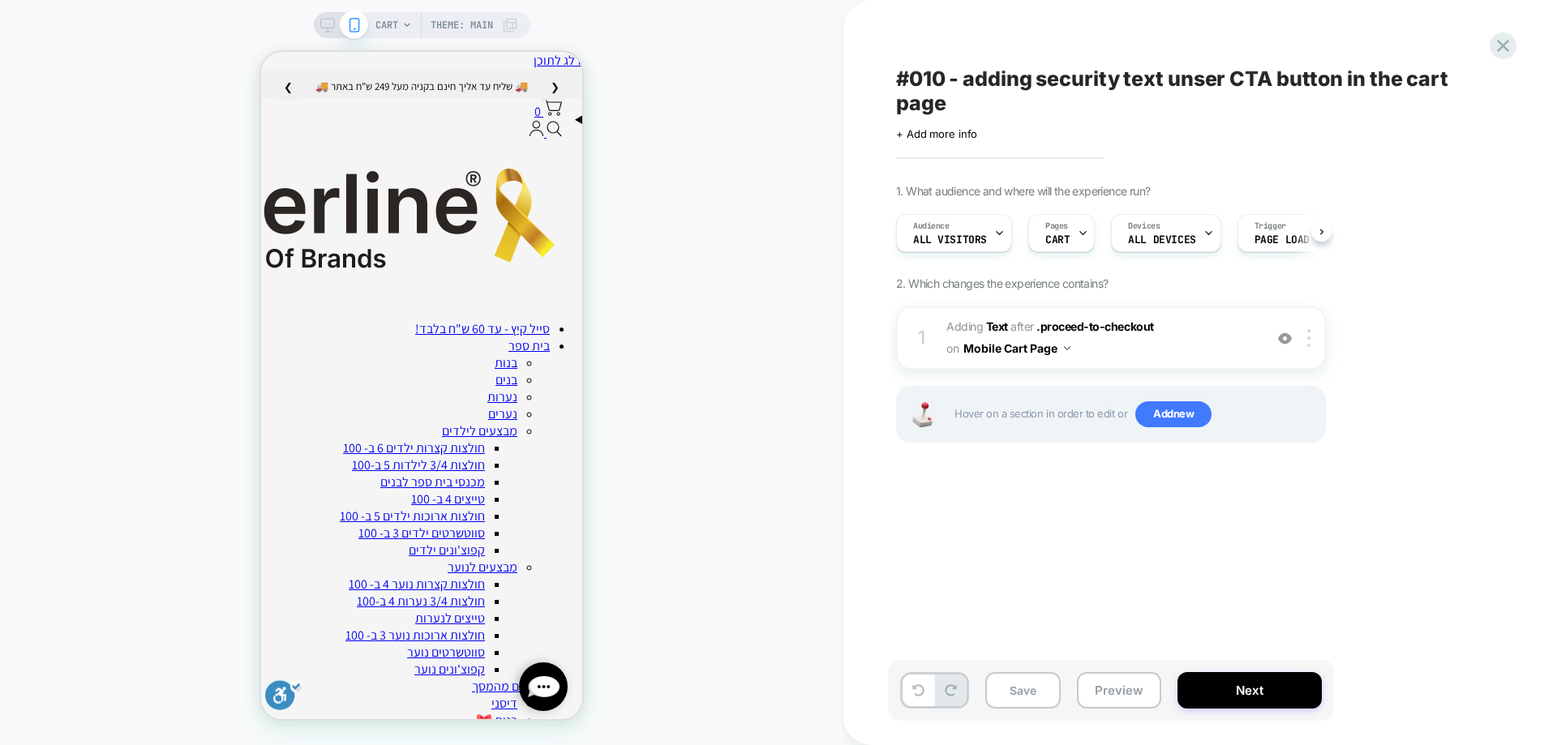
scroll to position [0, 1]
click at [380, 15] on span "CART" at bounding box center [387, 25] width 23 height 26
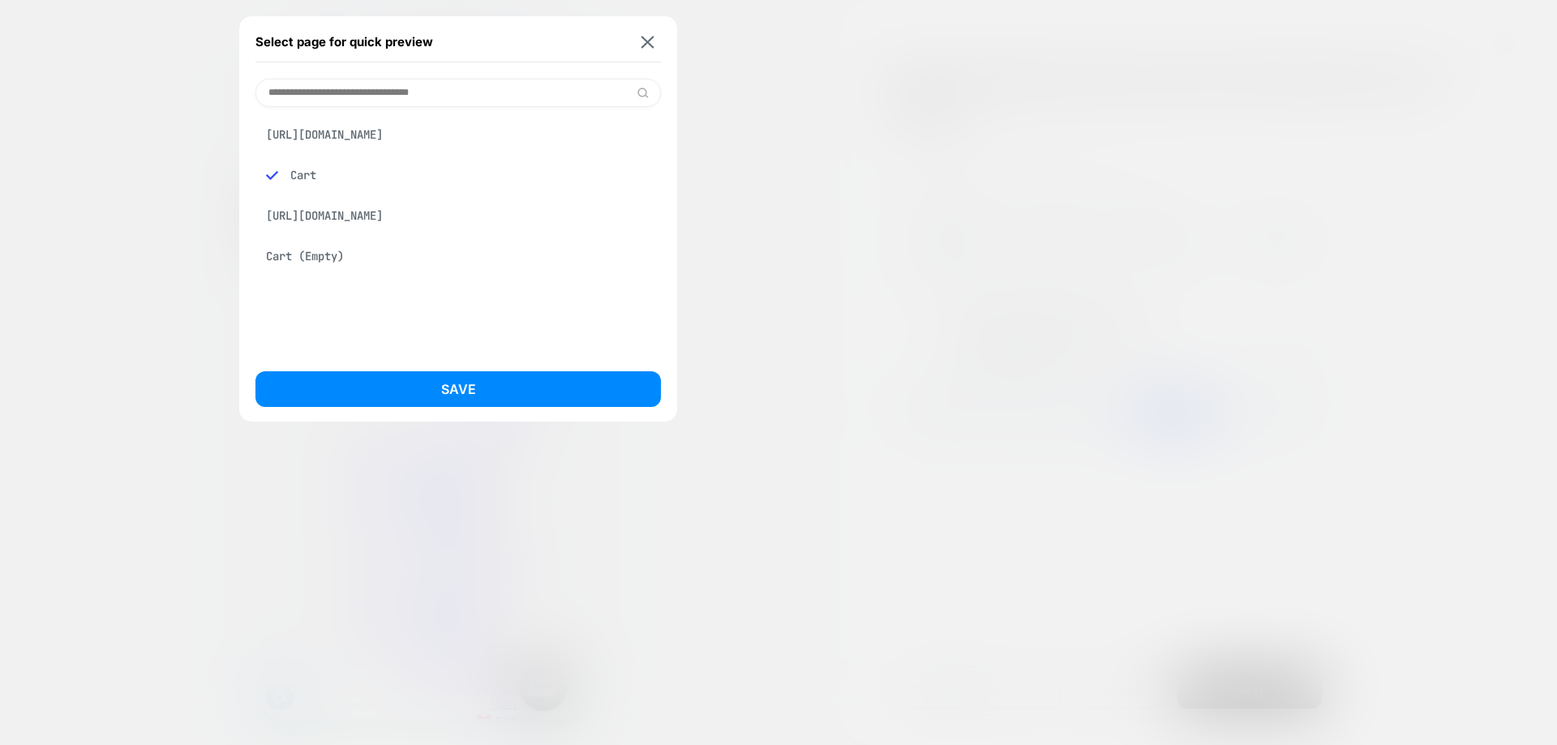
click at [396, 130] on div "https://borderline.co.il/products/product-63" at bounding box center [459, 134] width 406 height 31
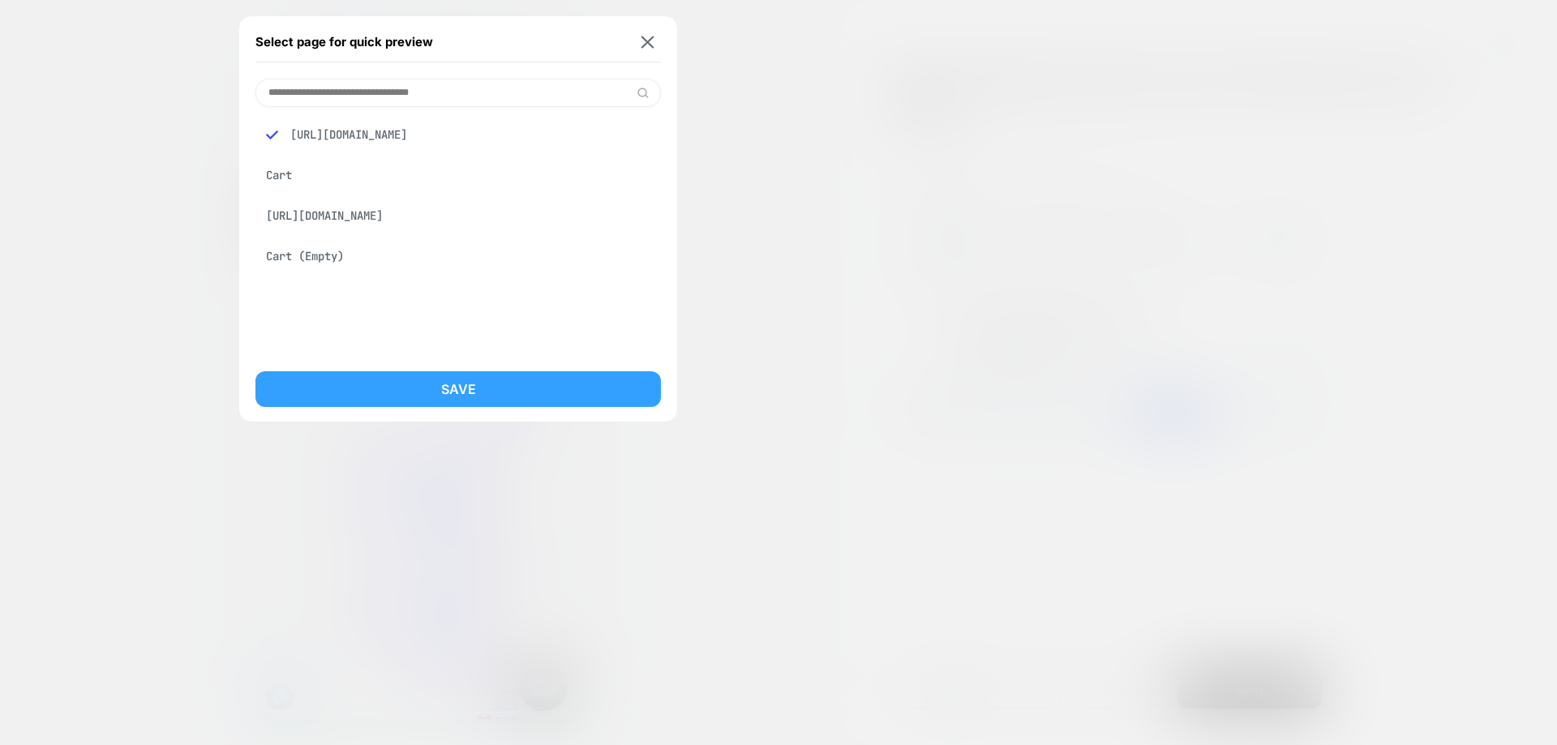
click at [419, 380] on button "Save" at bounding box center [459, 390] width 406 height 36
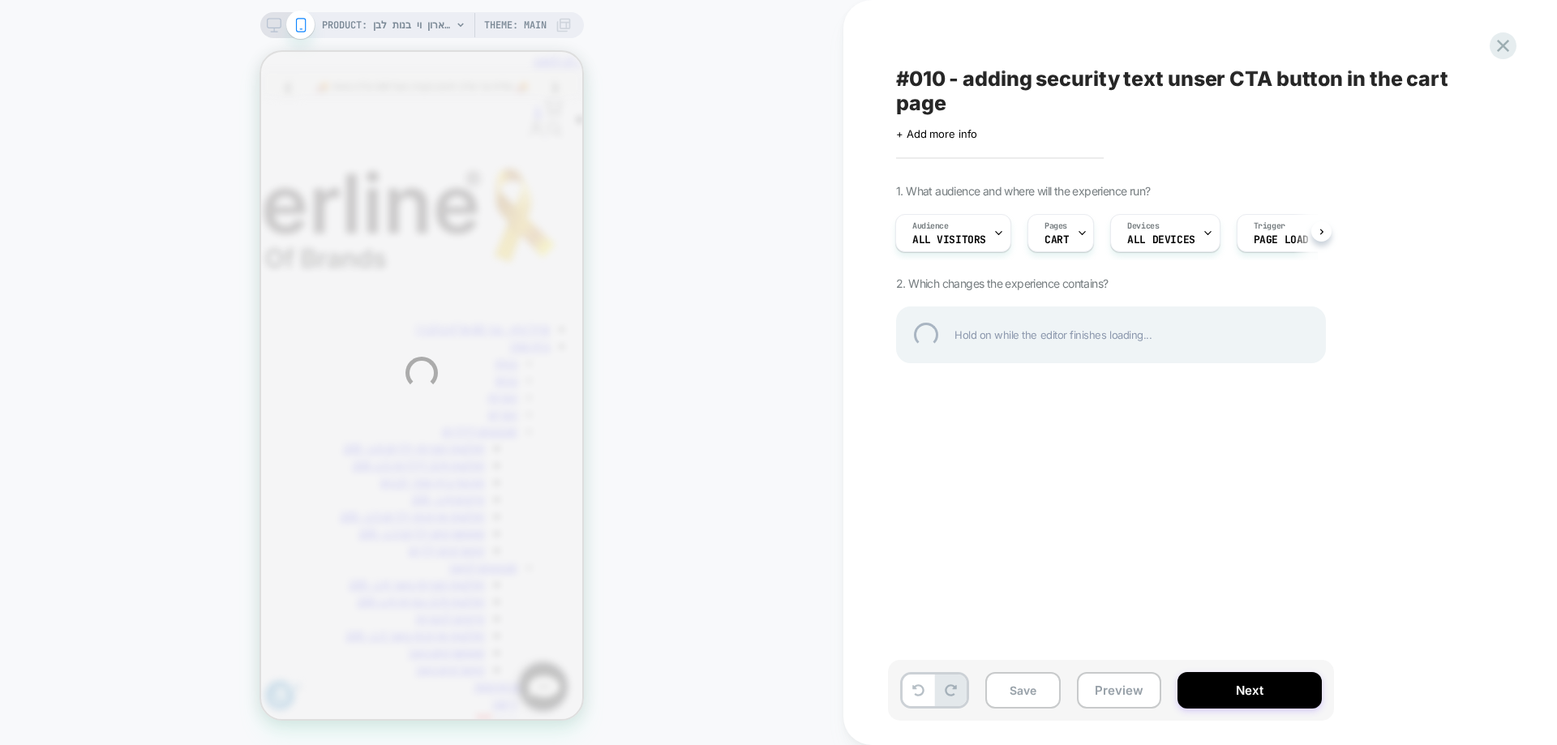
scroll to position [0, 0]
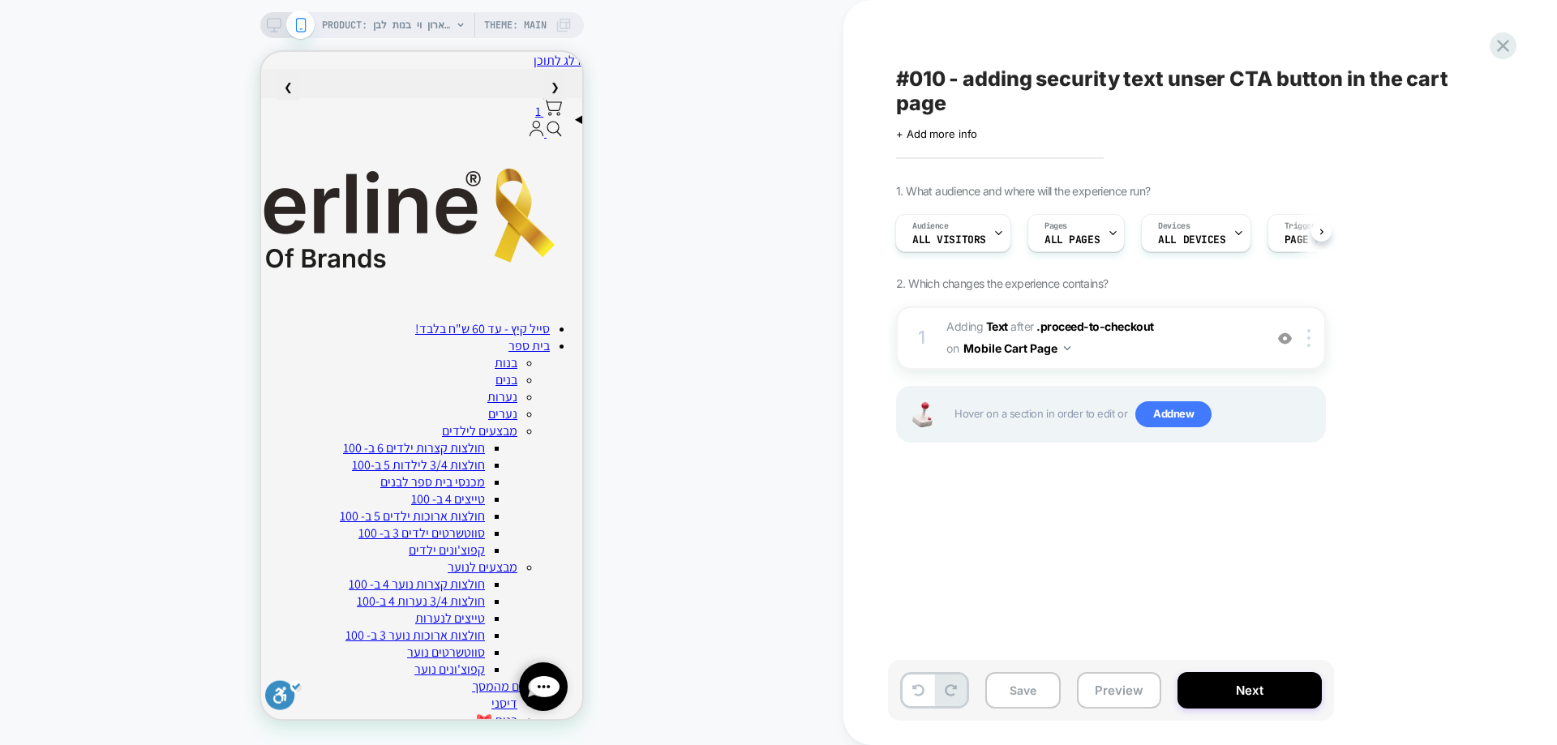
scroll to position [0, 1]
click at [1003, 330] on b "Text" at bounding box center [997, 327] width 22 height 14
click at [995, 326] on b "Text" at bounding box center [997, 327] width 22 height 14
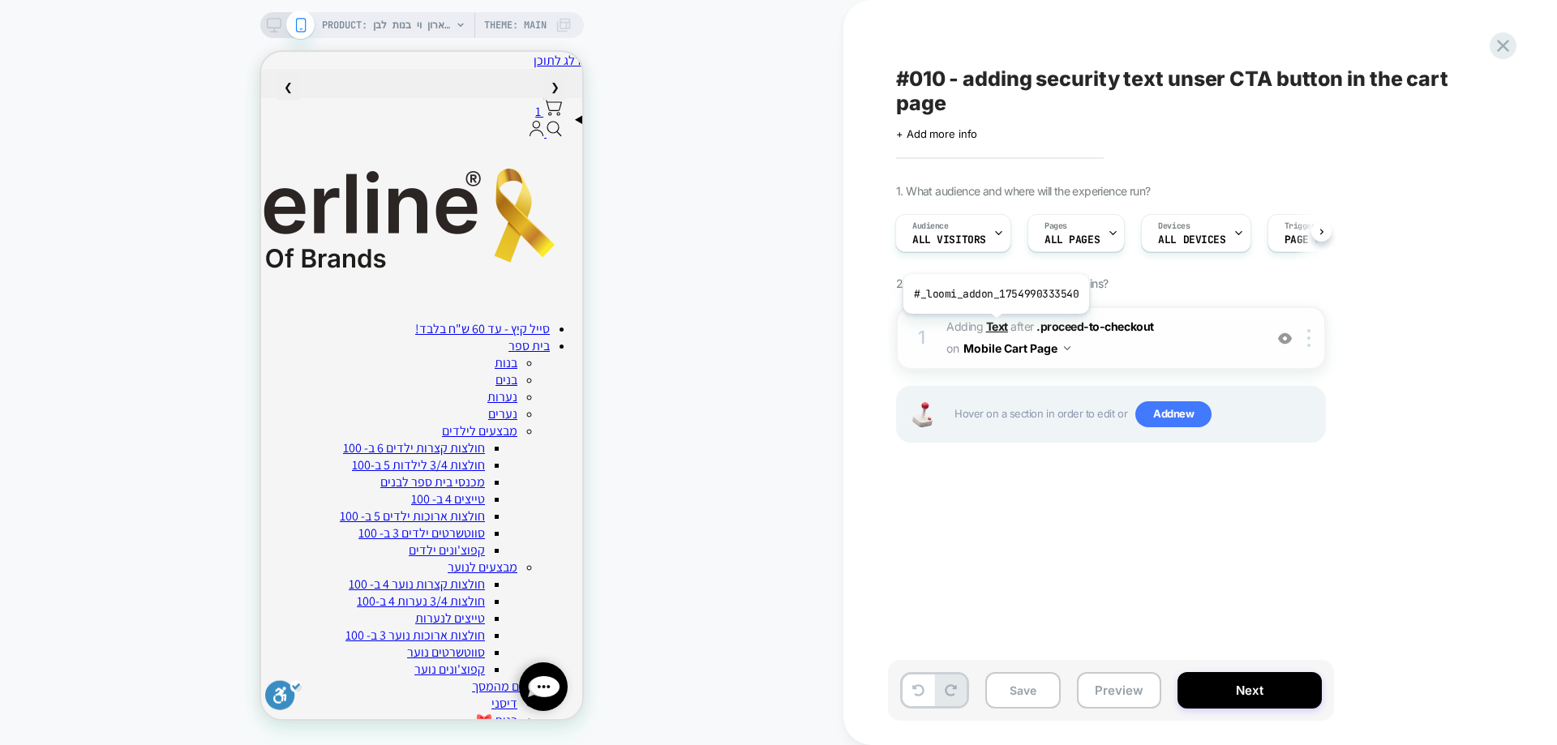
click at [995, 326] on b "Text" at bounding box center [997, 327] width 22 height 14
click at [1003, 325] on b "Text" at bounding box center [997, 327] width 22 height 14
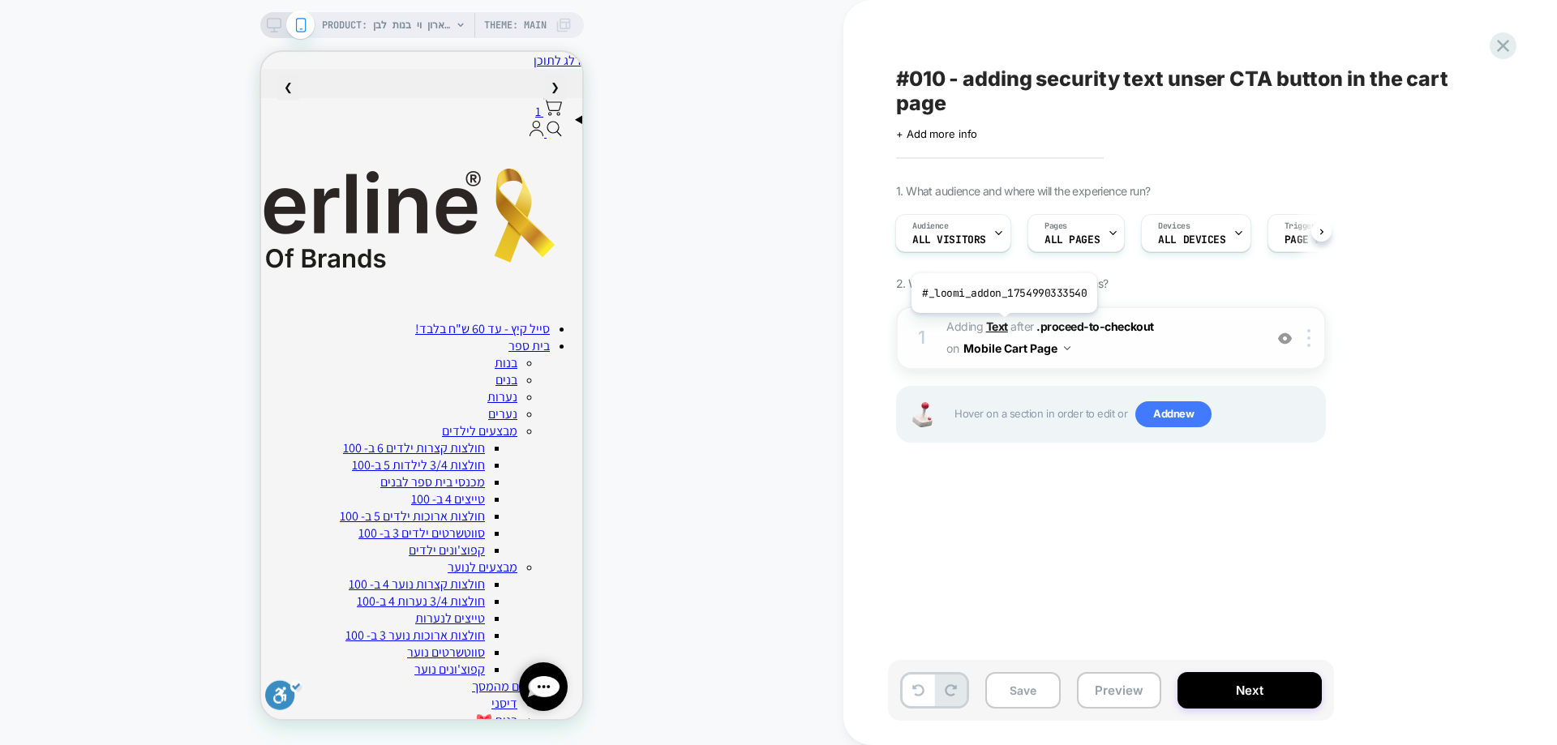
click at [1003, 325] on b "Text" at bounding box center [997, 327] width 22 height 14
click at [529, 120] on div "1" at bounding box center [545, 109] width 33 height 22
click at [995, 330] on b "Text" at bounding box center [997, 327] width 22 height 14
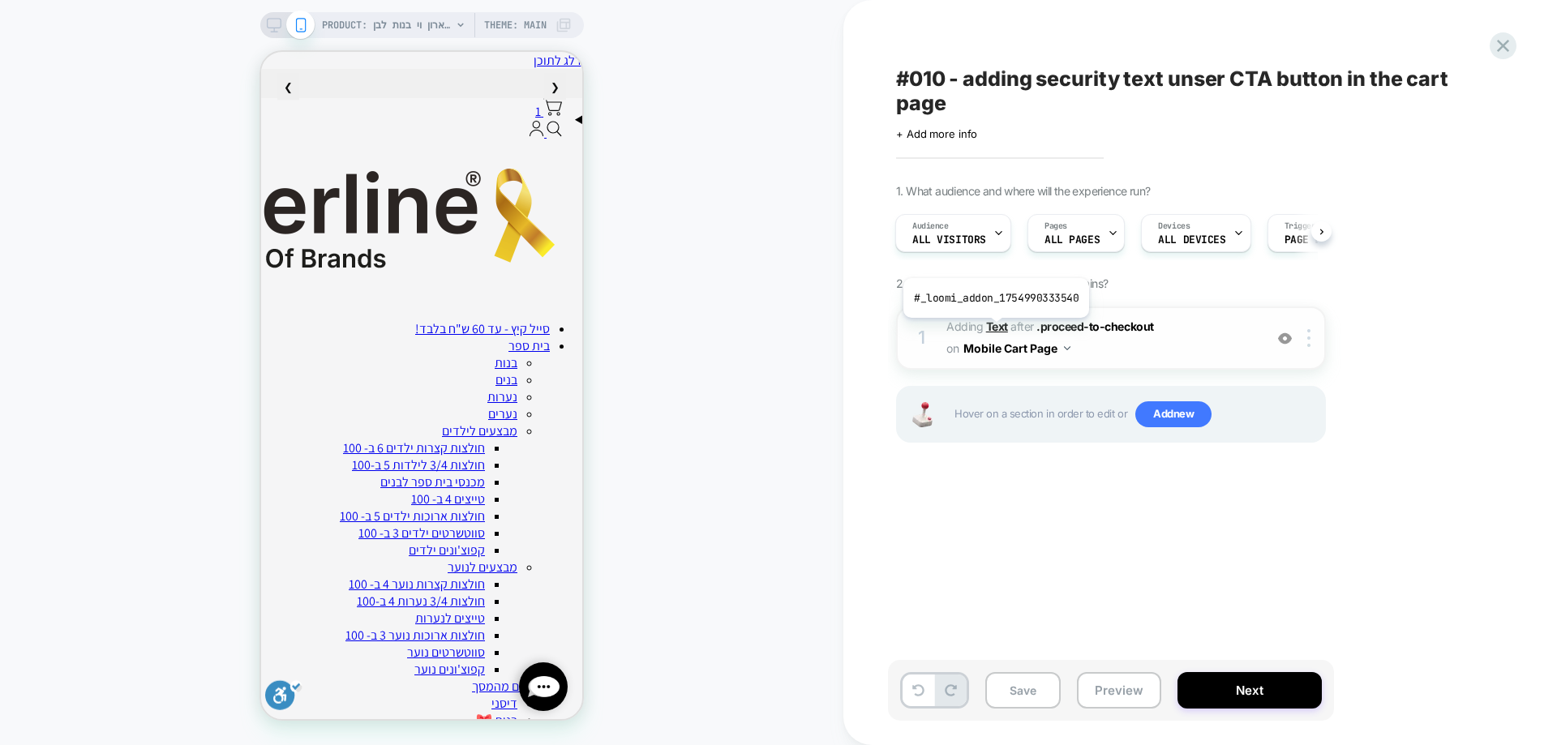
click at [995, 330] on b "Text" at bounding box center [997, 327] width 22 height 14
click at [625, 493] on div "PRODUCT: חולצת טריקו קצרה צווארון וי בנות לבן [product 63] PRODUCT: חולצת טריקו…" at bounding box center [422, 372] width 844 height 713
click at [1004, 332] on b "Text" at bounding box center [997, 327] width 22 height 14
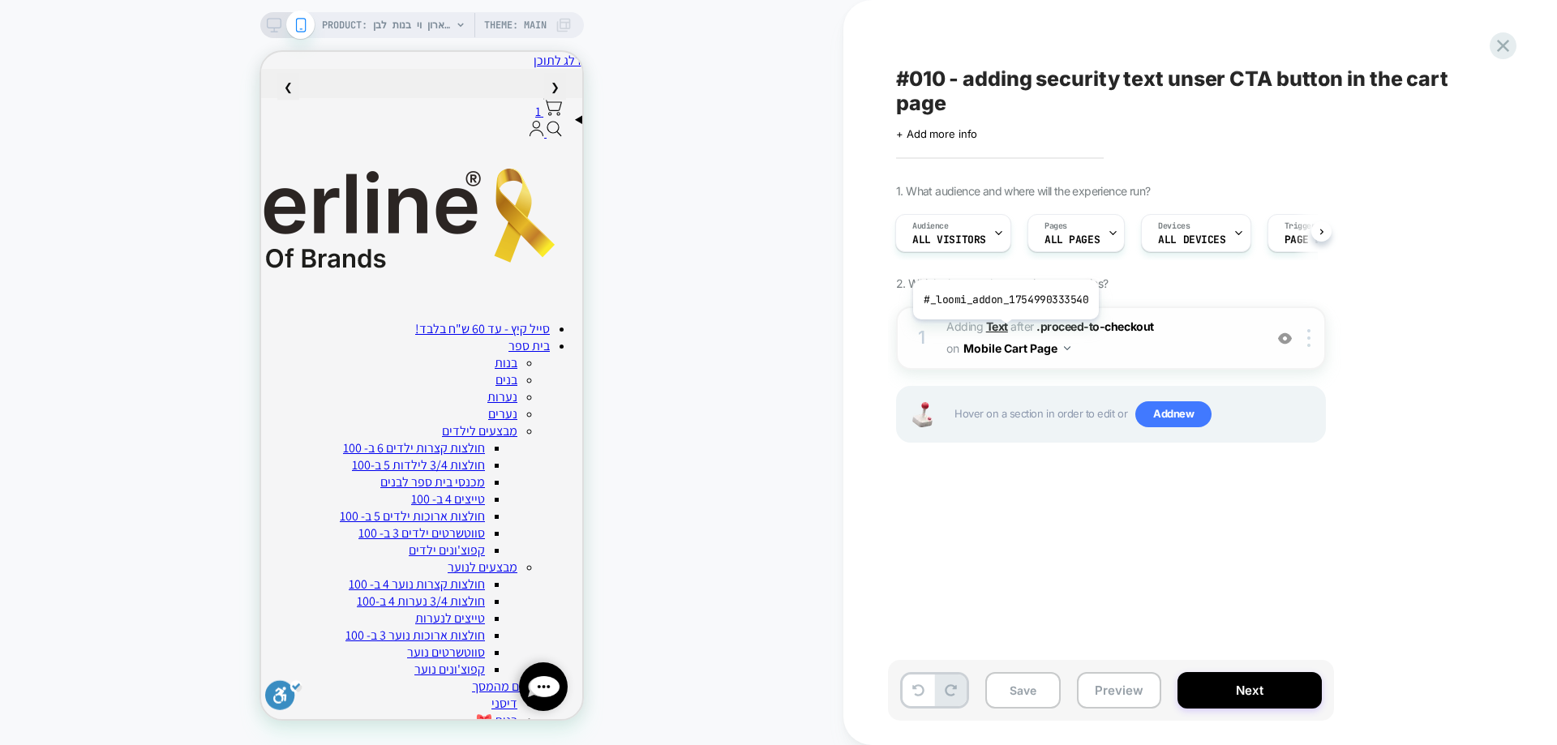
click at [1004, 332] on b "Text" at bounding box center [997, 327] width 22 height 14
click at [1494, 48] on icon at bounding box center [1504, 46] width 22 height 22
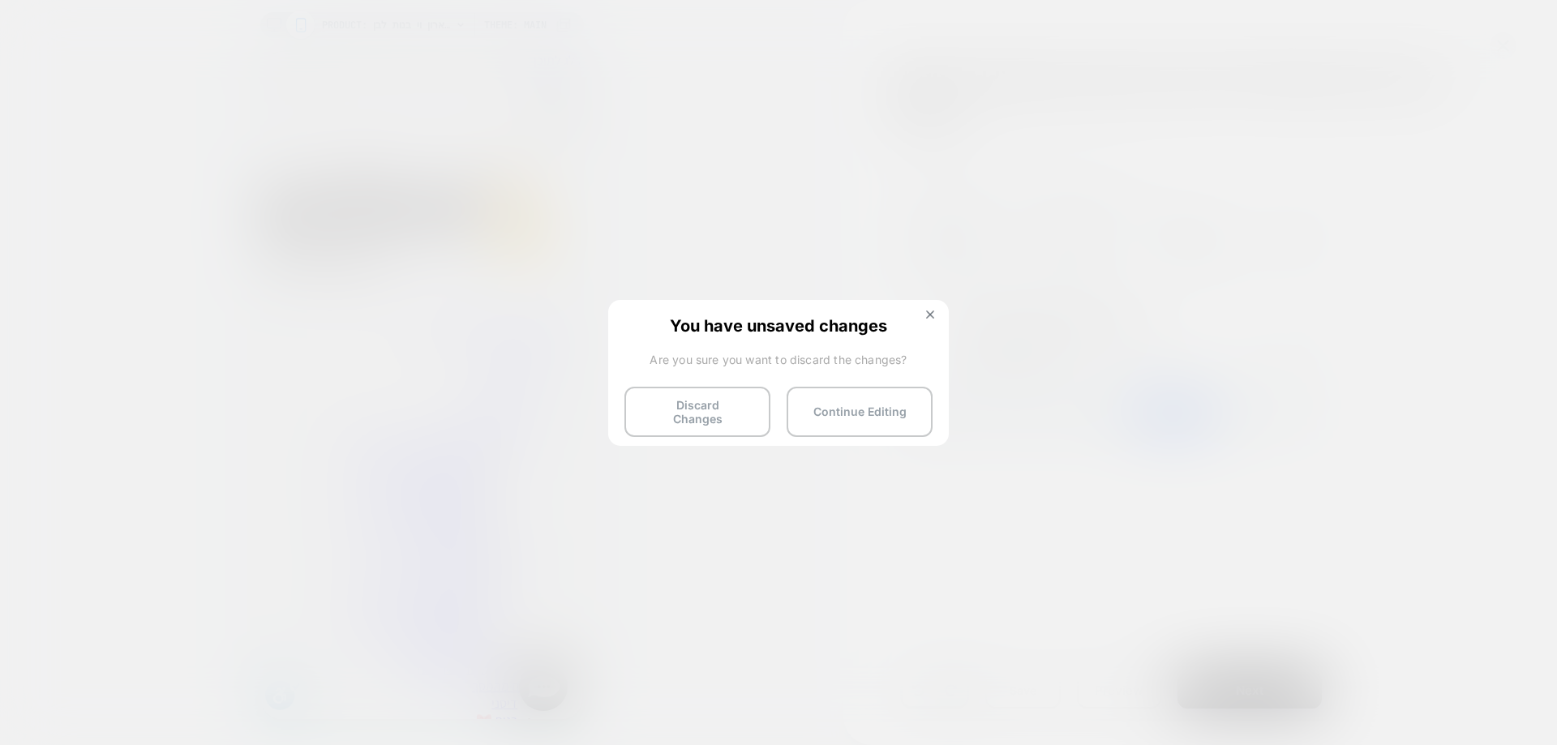
drag, startPoint x: 743, startPoint y: 410, endPoint x: 914, endPoint y: 539, distance: 214.3
click at [742, 409] on button "Discard Changes" at bounding box center [698, 412] width 146 height 50
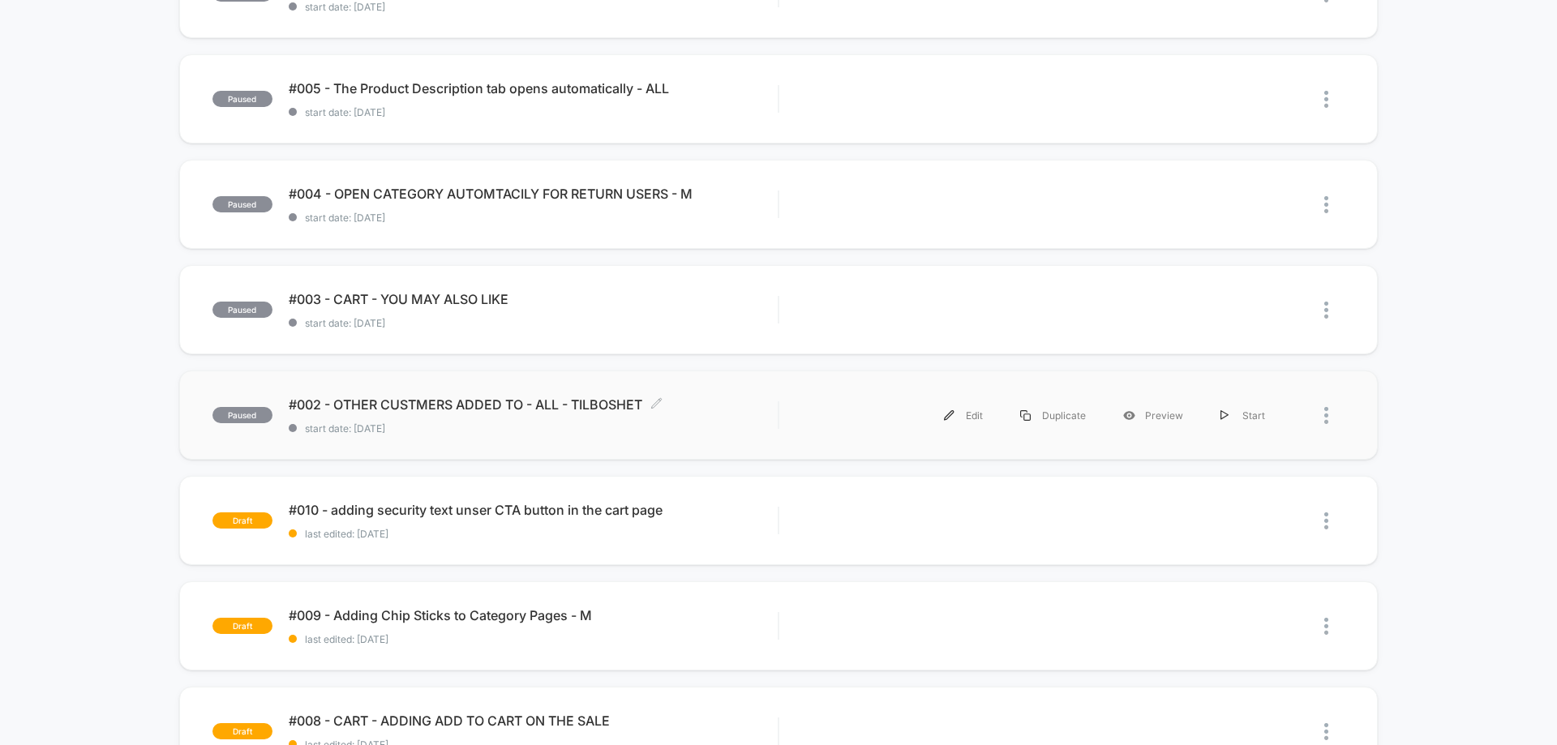
scroll to position [568, 0]
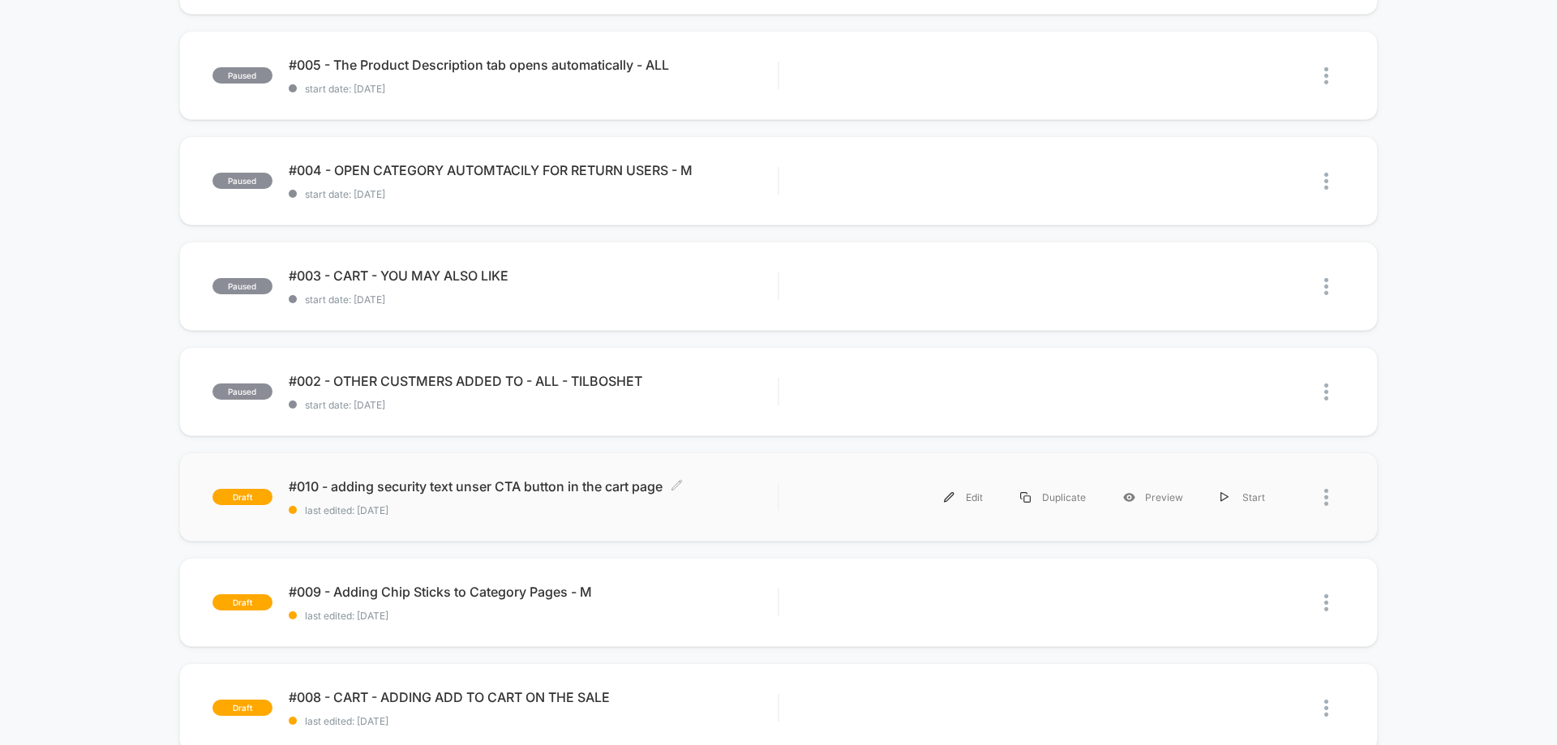
click at [483, 488] on span "#010 - adding security text unser CTA button in the cart page Click to edit exp…" at bounding box center [533, 487] width 489 height 16
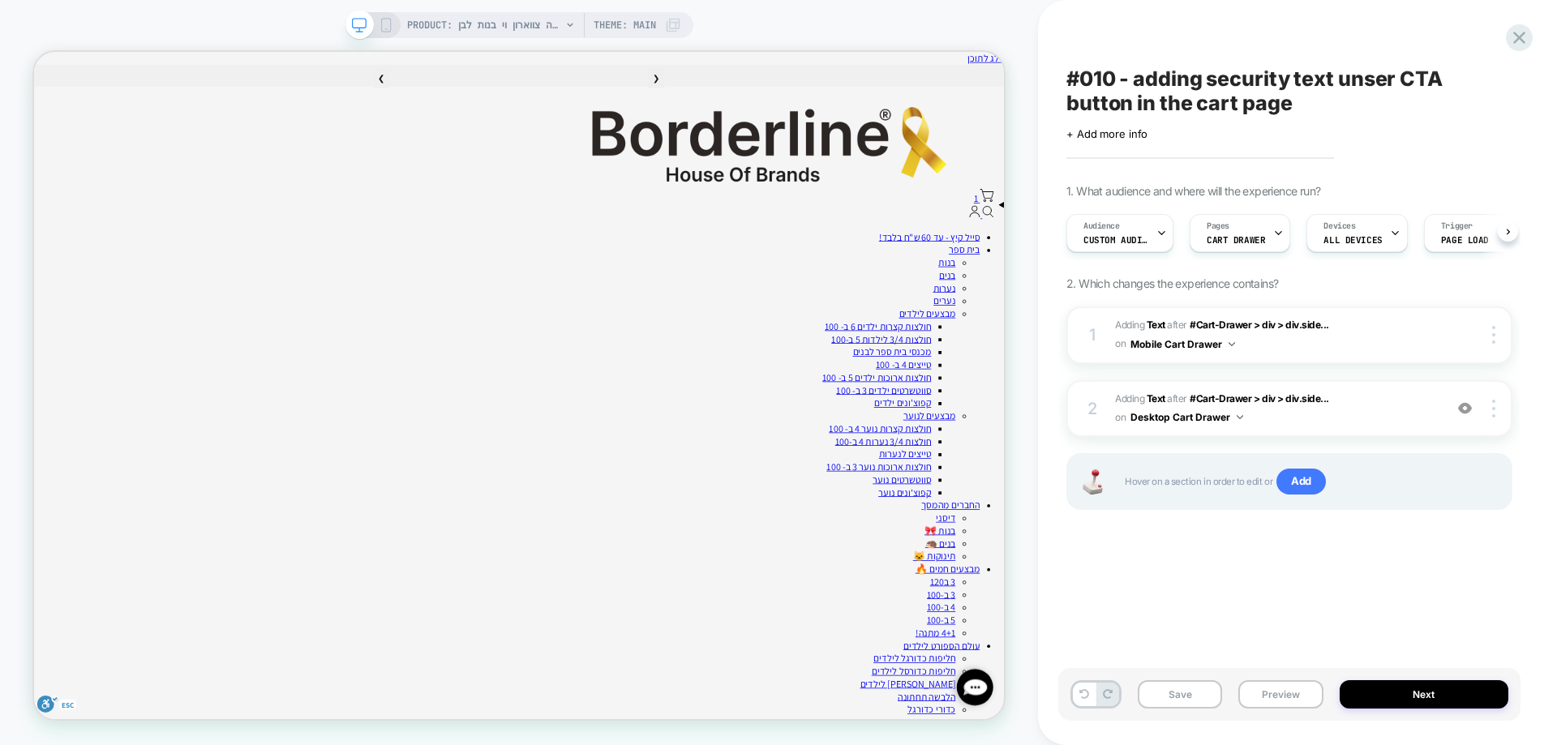
scroll to position [0, 1]
click at [383, 23] on icon at bounding box center [386, 25] width 15 height 15
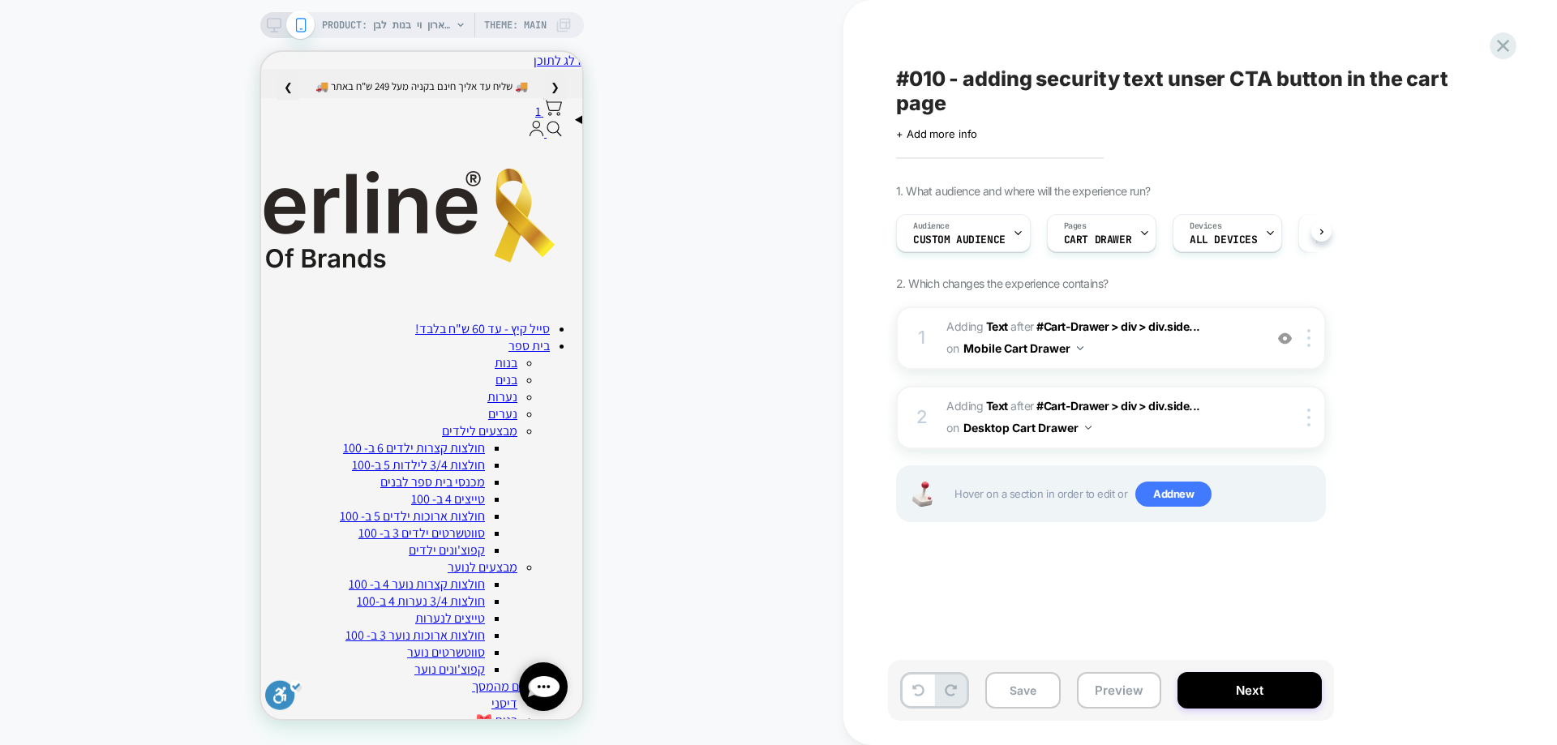
scroll to position [0, 1]
click at [690, 353] on div "PRODUCT: חולצת טריקו קצרה צווארון וי בנות לבן [product 63] PRODUCT: חולצת טריקו…" at bounding box center [422, 372] width 844 height 713
click at [988, 329] on b "Text" at bounding box center [997, 327] width 22 height 14
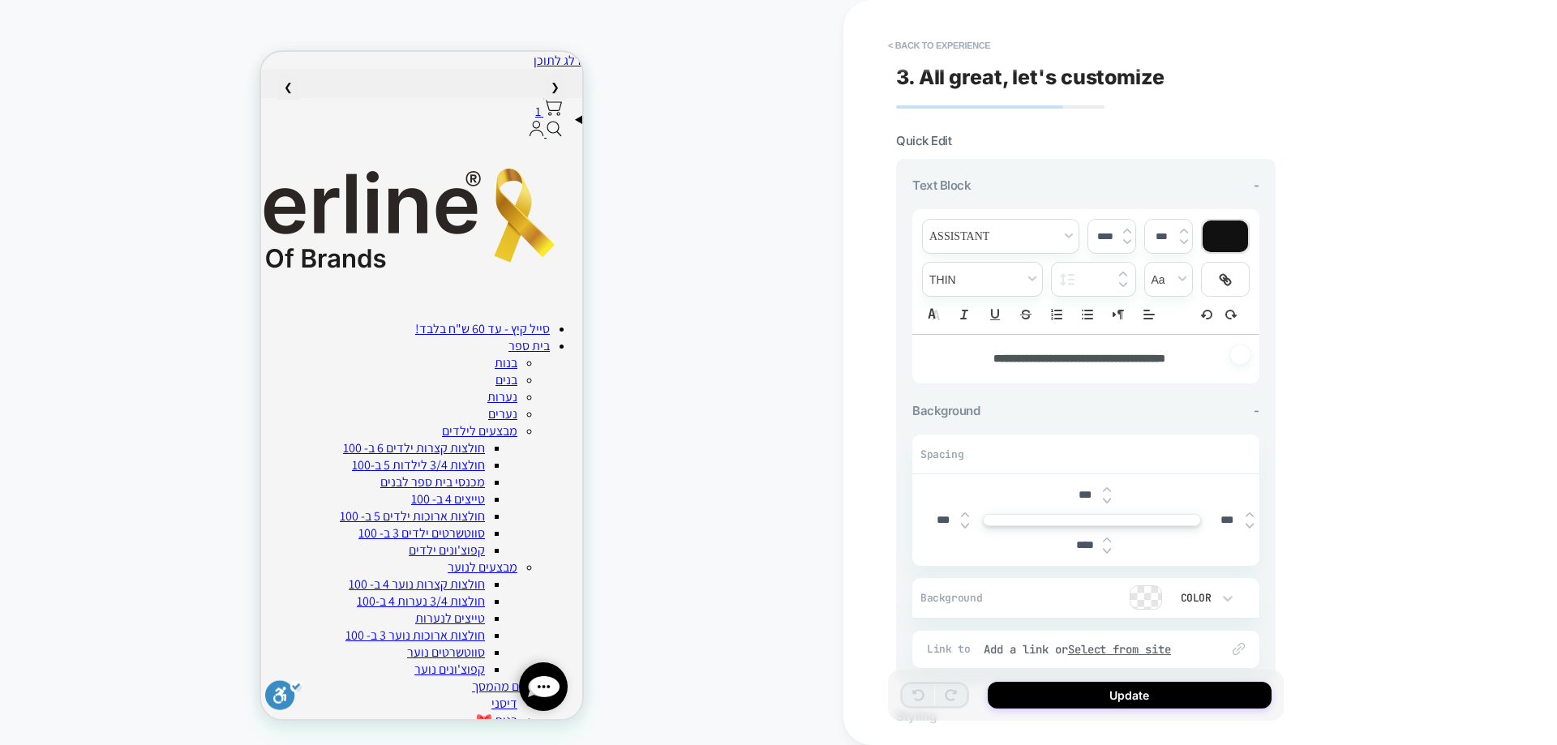
scroll to position [221, 0]
click at [939, 48] on button "< Back to experience" at bounding box center [939, 45] width 118 height 26
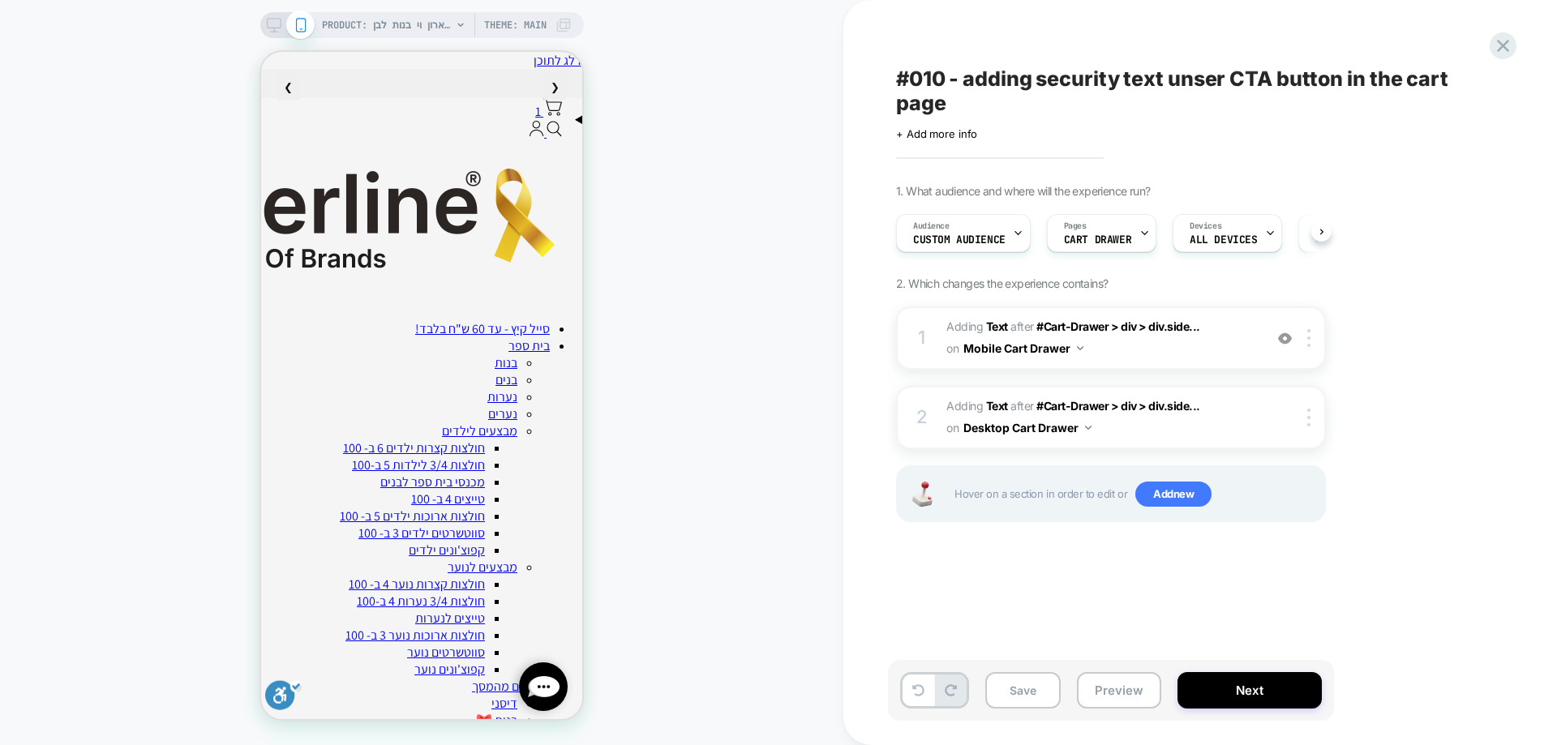
scroll to position [0, 1]
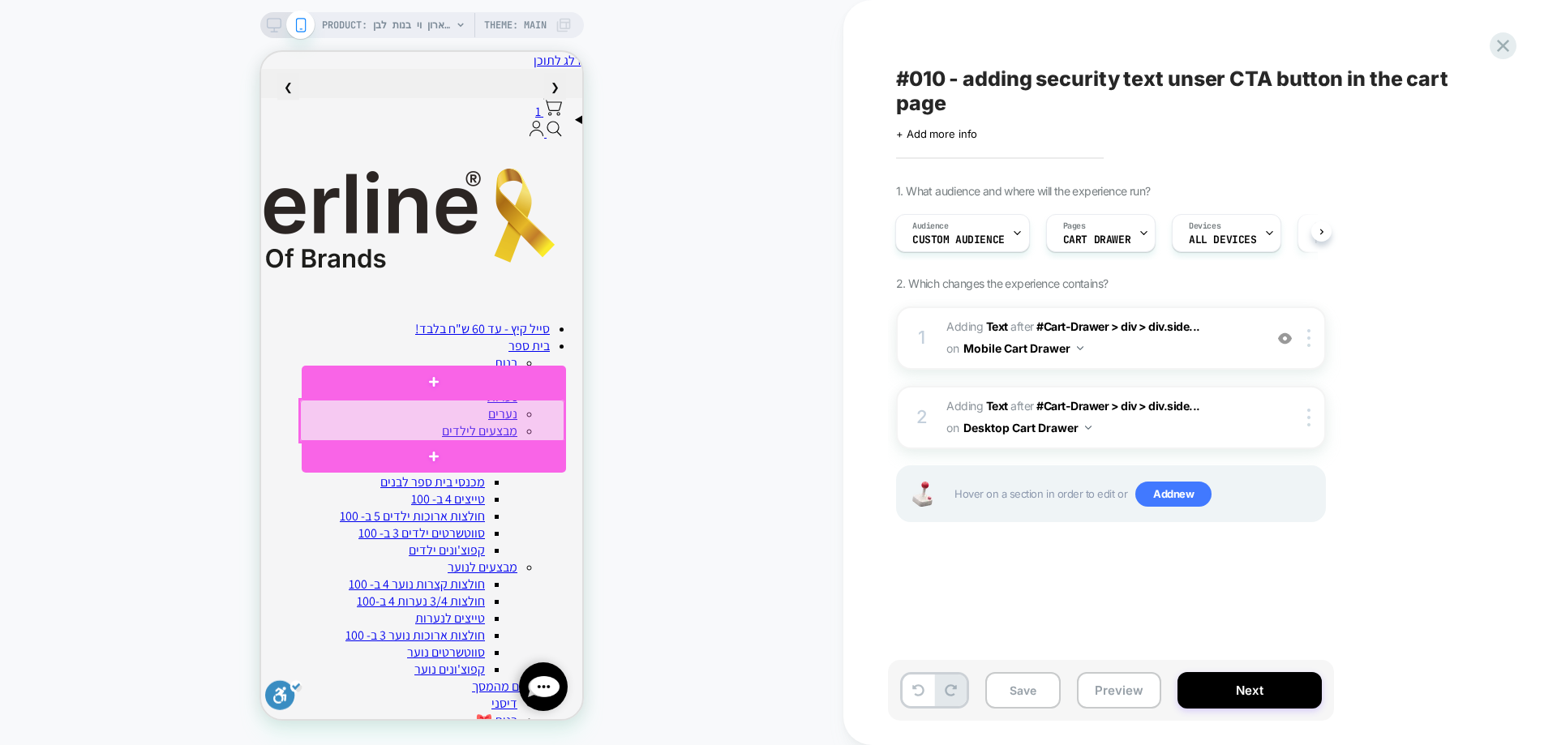
click at [423, 421] on div at bounding box center [432, 421] width 264 height 42
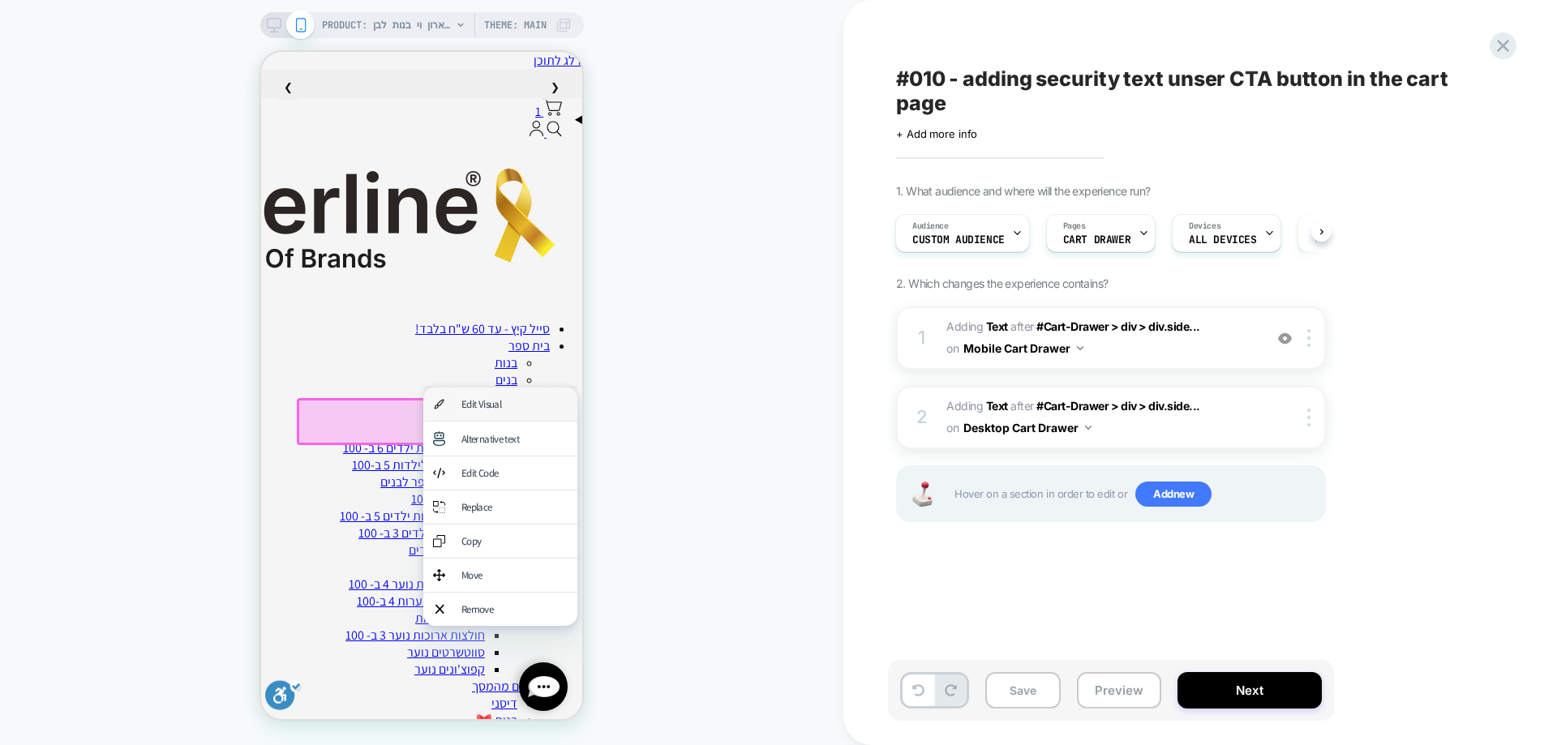
drag, startPoint x: 496, startPoint y: 417, endPoint x: 883, endPoint y: 474, distance: 391.1
click at [496, 417] on div "Edit Visual" at bounding box center [500, 404] width 154 height 33
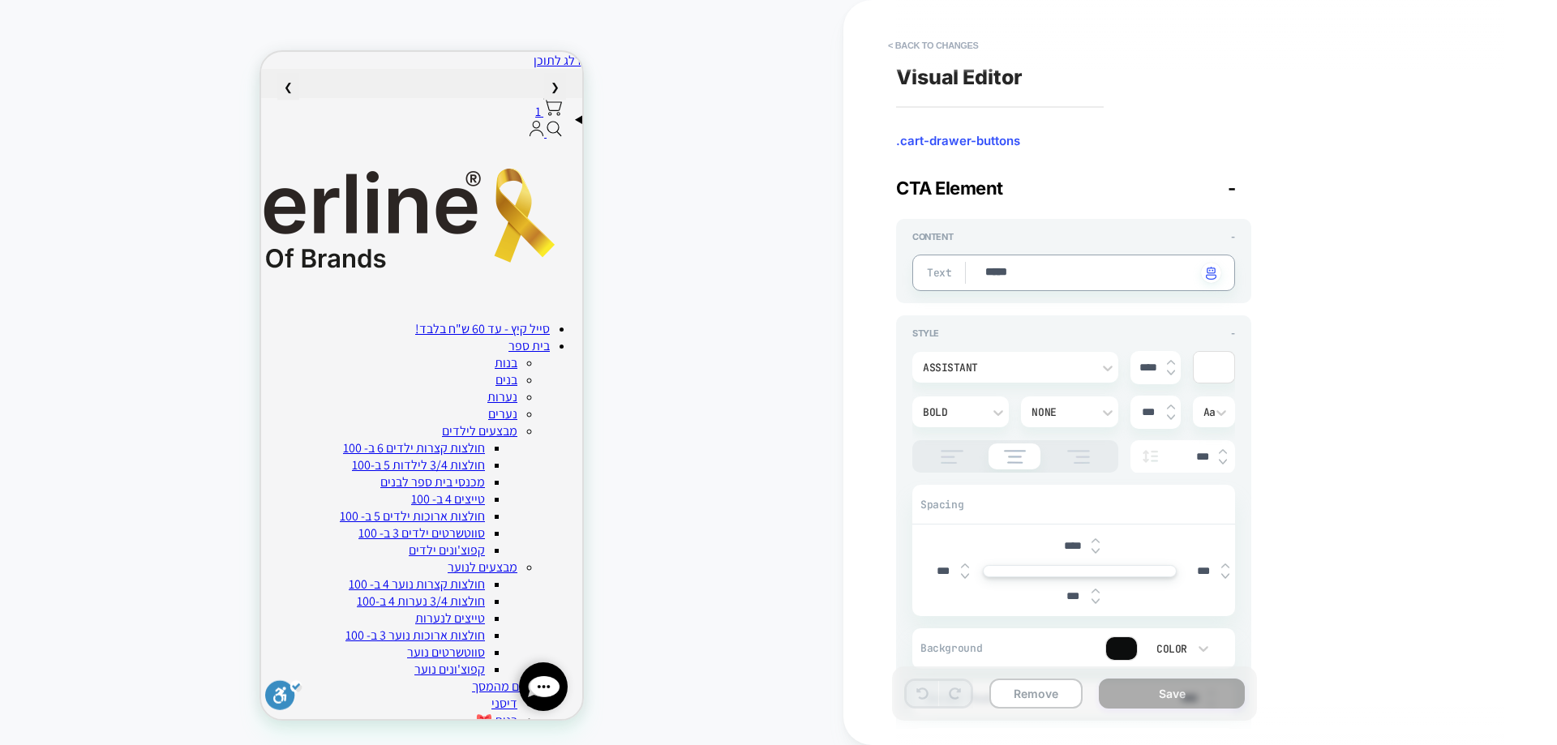
type textarea "*"
type textarea "*****"
paste textarea "***"
type textarea "*"
type textarea "********"
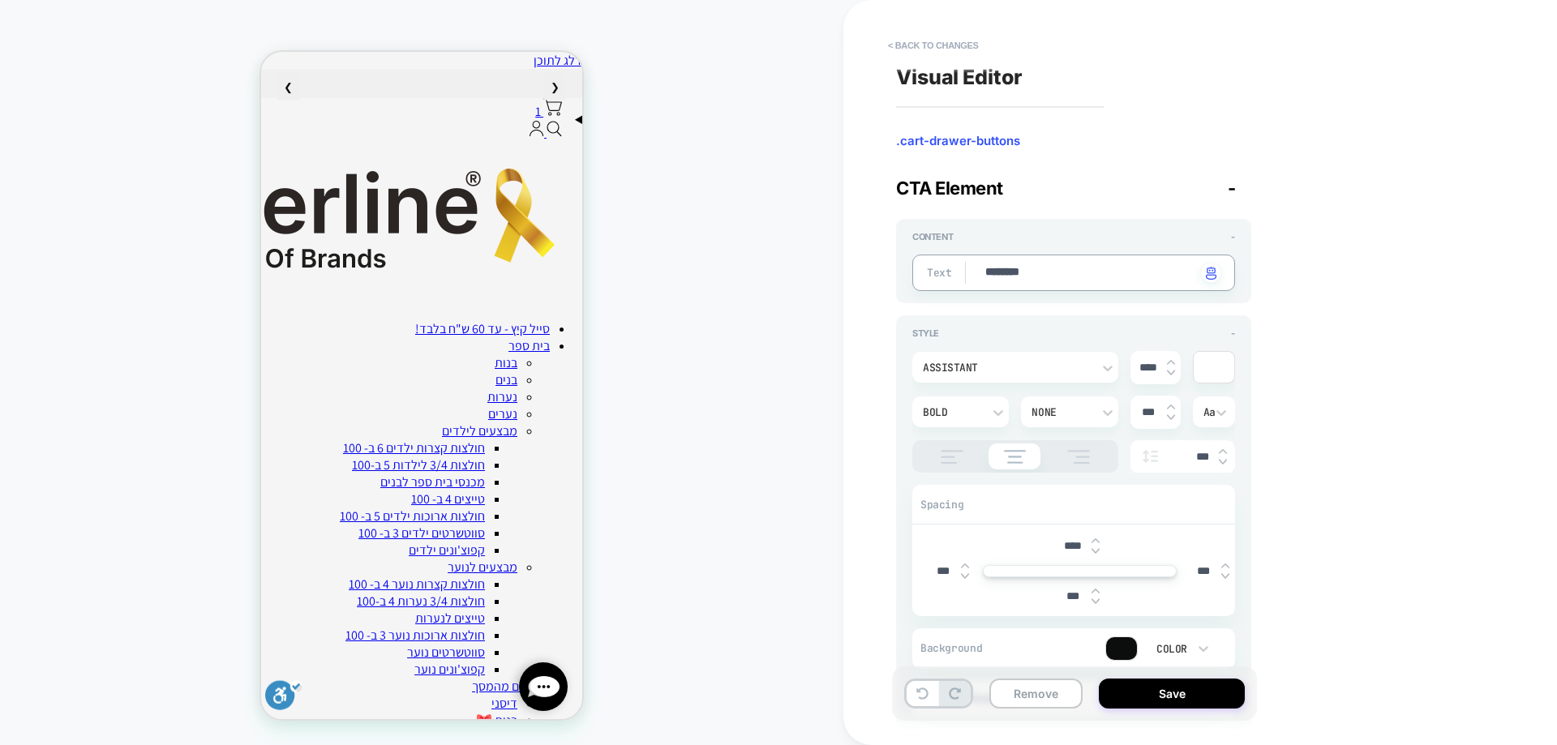
type textarea "*"
type textarea "********"
click at [1178, 692] on button "Save" at bounding box center [1172, 694] width 146 height 30
type textarea "*"
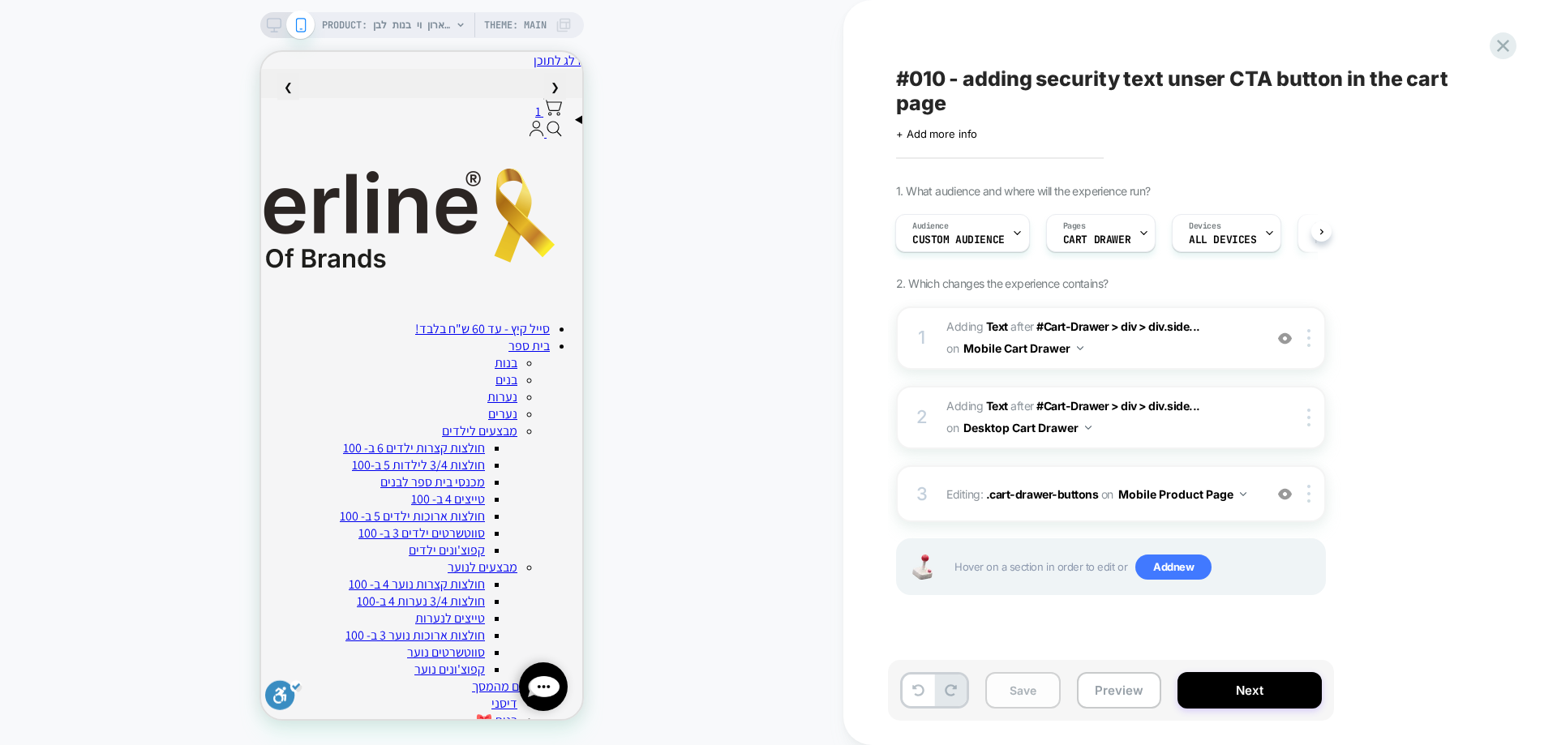
click at [1036, 689] on button "Save" at bounding box center [1023, 690] width 75 height 37
click at [1241, 686] on button "Next" at bounding box center [1250, 690] width 144 height 37
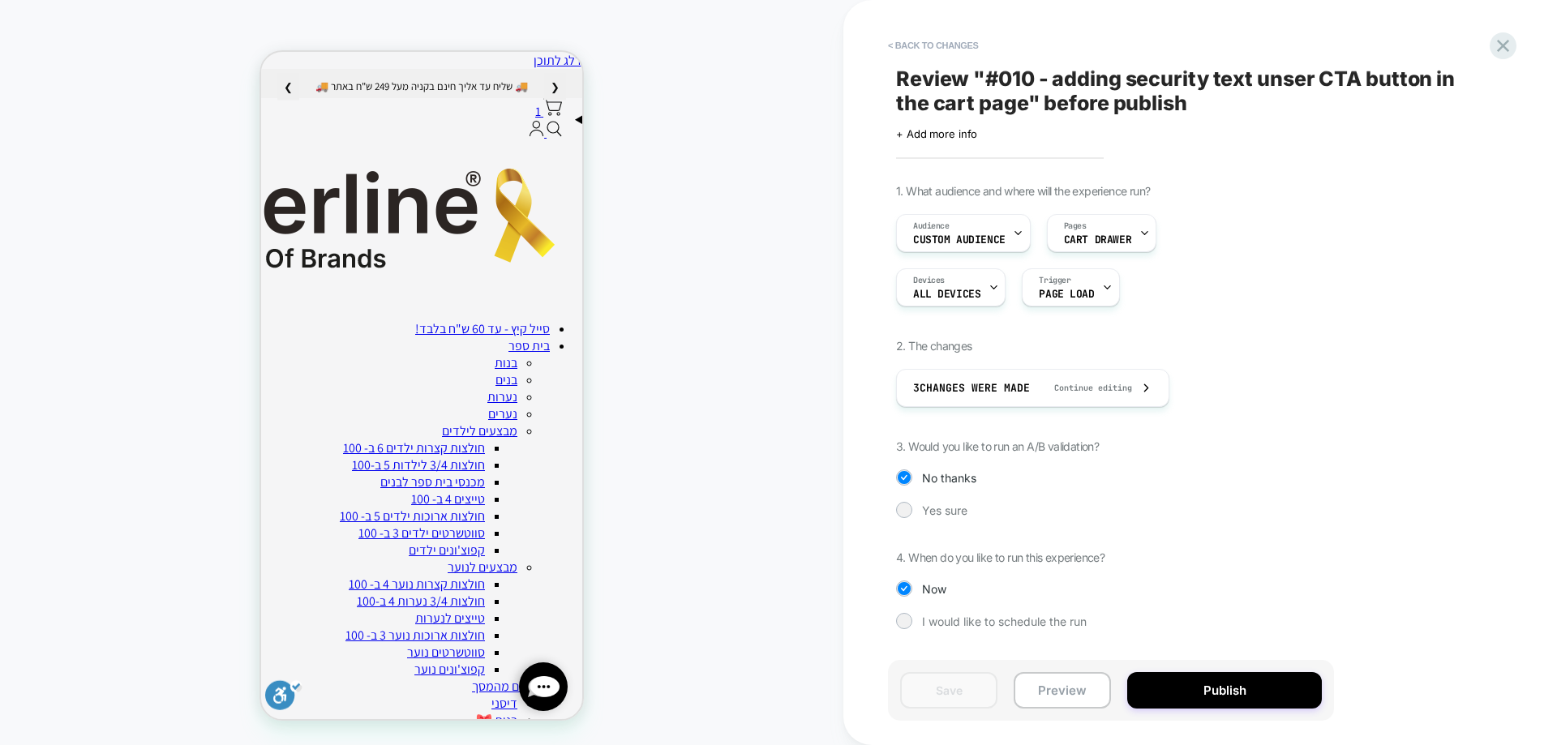
click at [947, 519] on div "1. What audience and where will the experience run? Audience Custom Audience Pa…" at bounding box center [1192, 419] width 592 height 470
click at [949, 514] on span "Yes sure" at bounding box center [944, 511] width 45 height 14
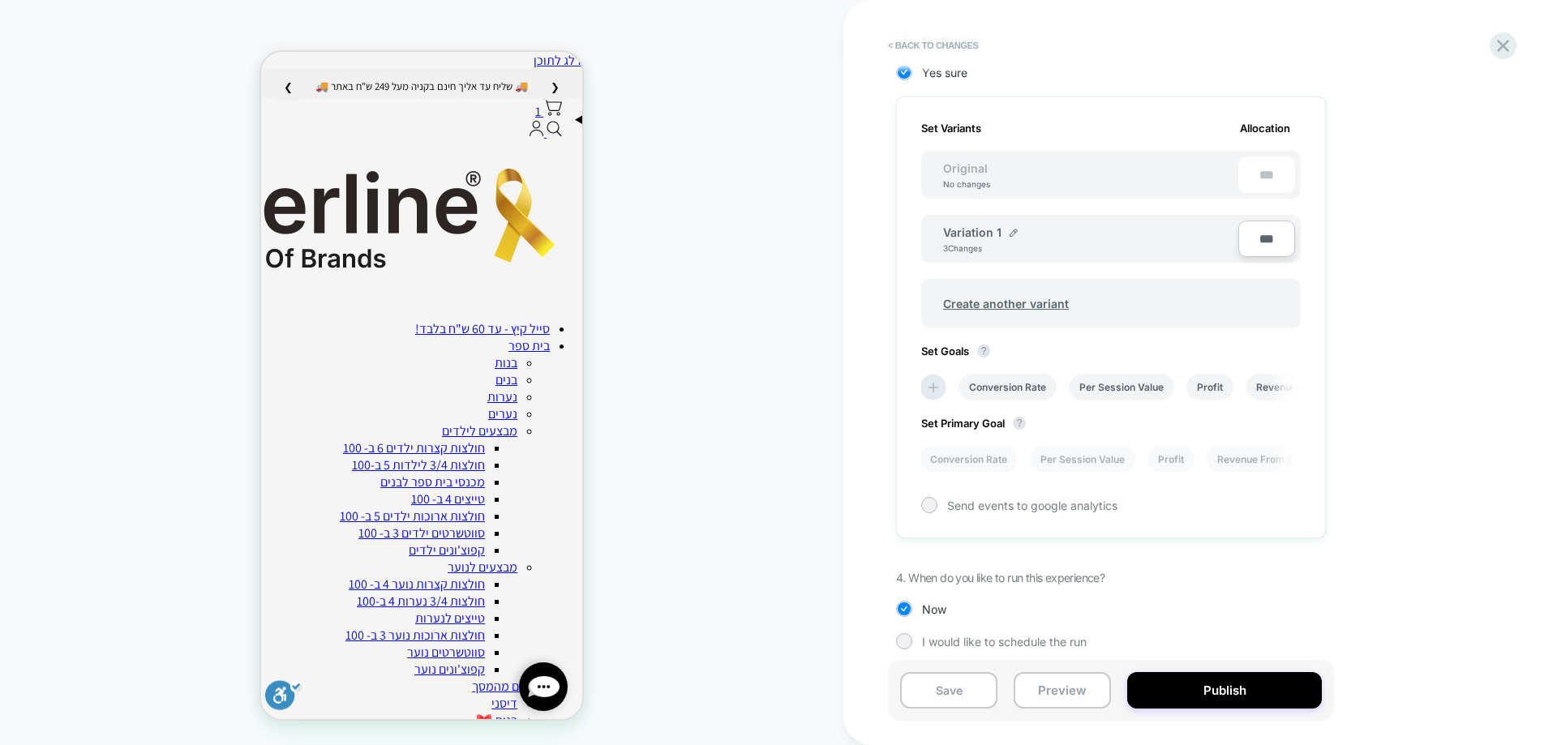
scroll to position [448, 0]
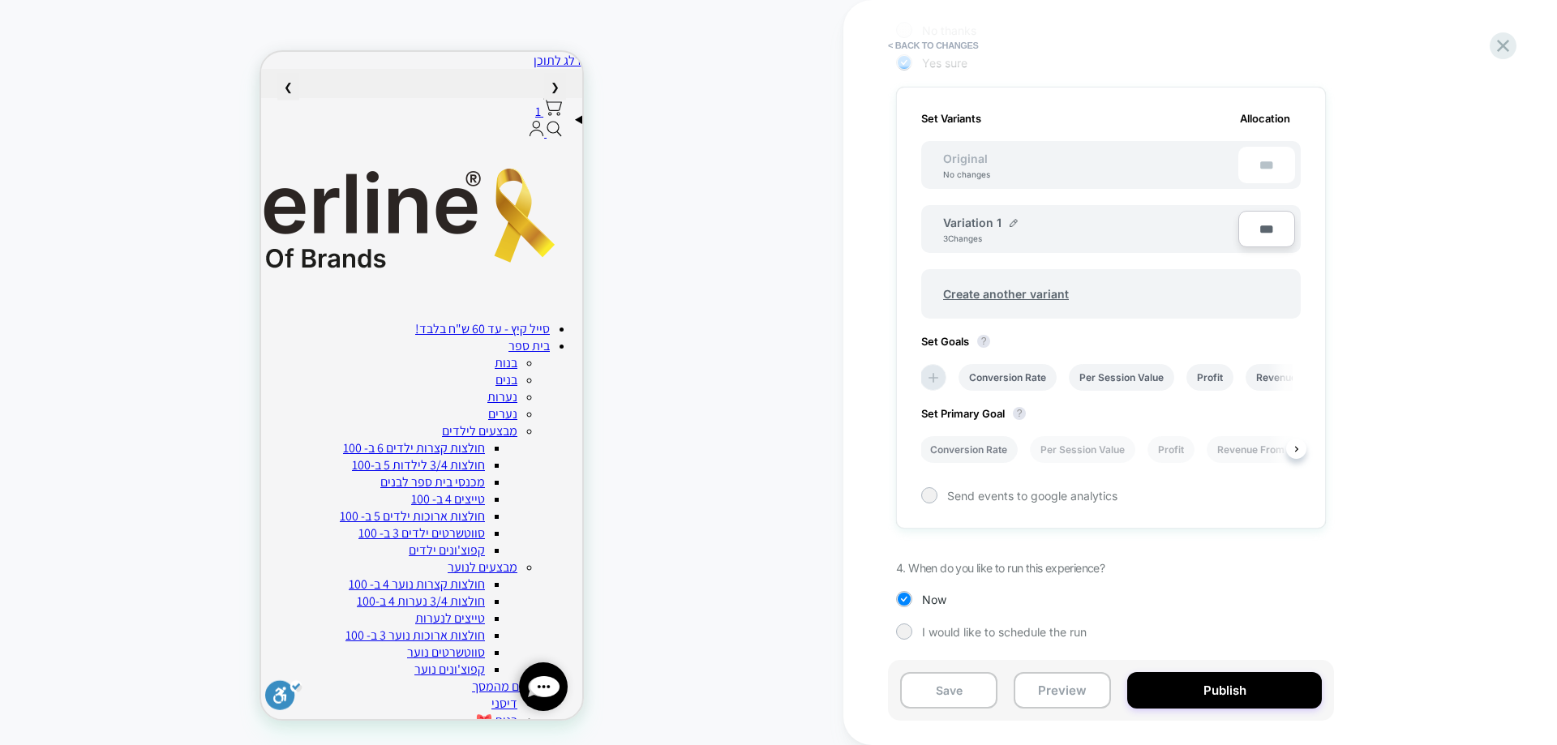
click at [986, 448] on li "Conversion Rate" at bounding box center [969, 449] width 98 height 27
click at [934, 380] on icon at bounding box center [934, 378] width 10 height 10
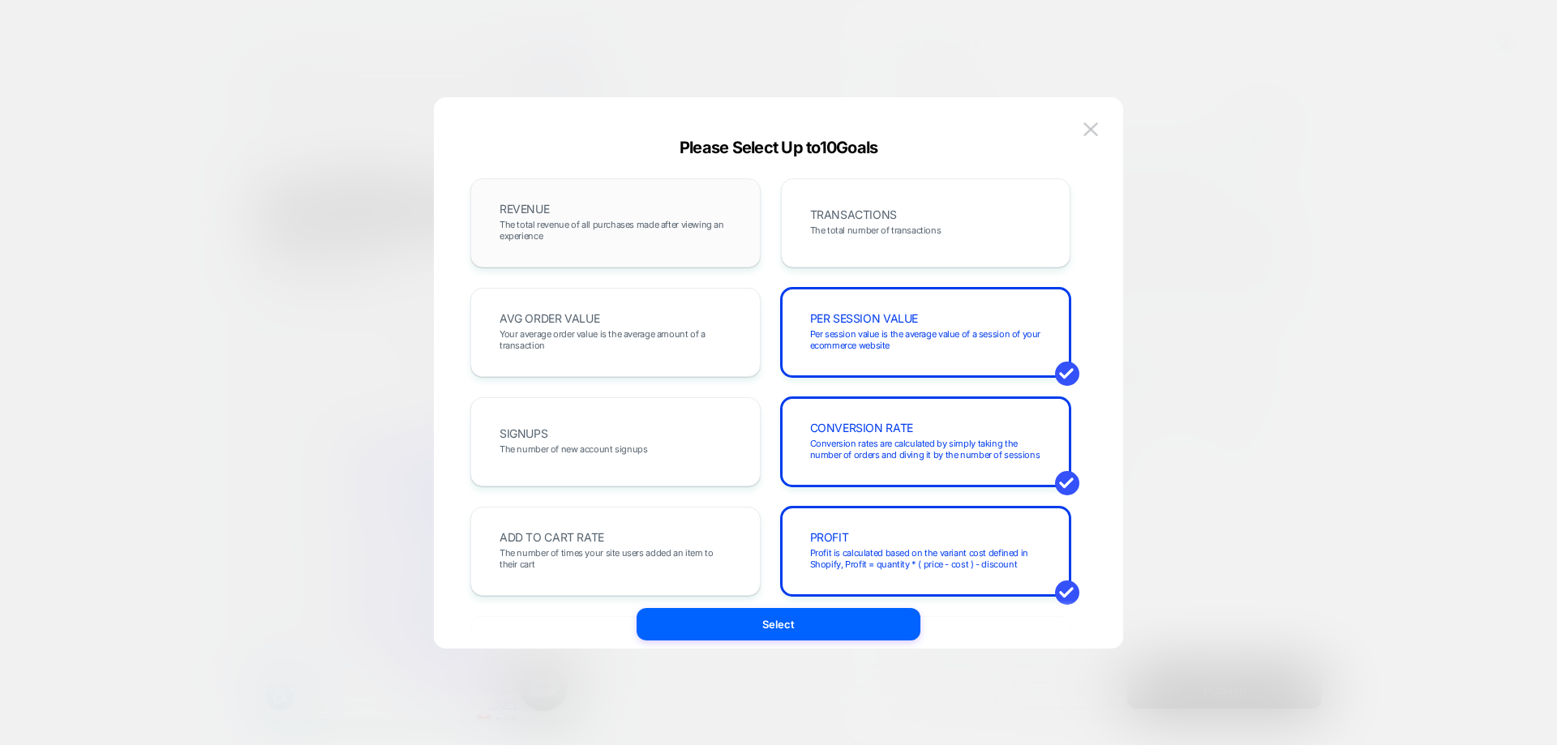
click at [705, 239] on span "The total revenue of all purchases made after viewing an experience" at bounding box center [616, 230] width 232 height 23
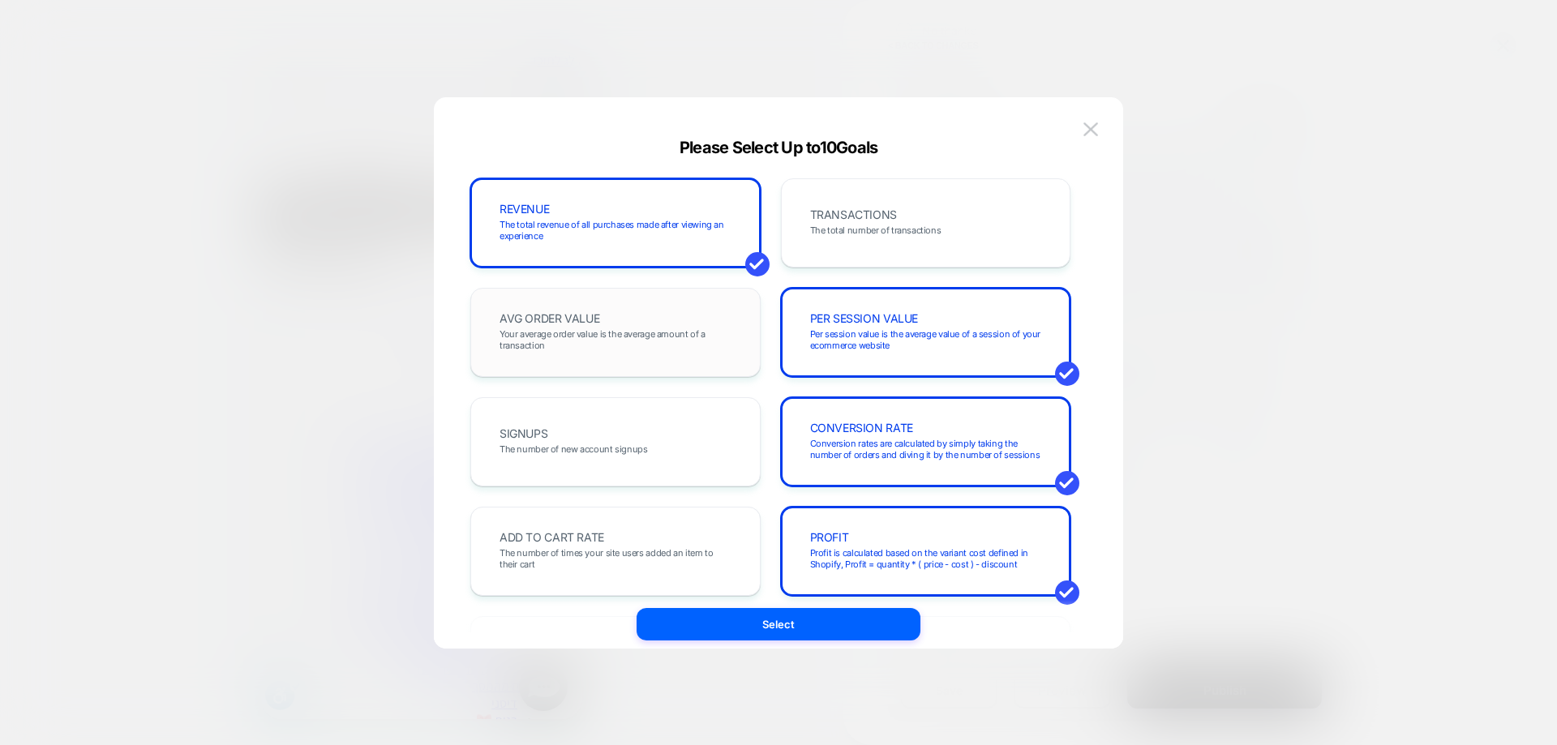
click at [692, 319] on div "AVG ORDER VALUE Your average order value is the average amount of a transaction" at bounding box center [616, 332] width 256 height 55
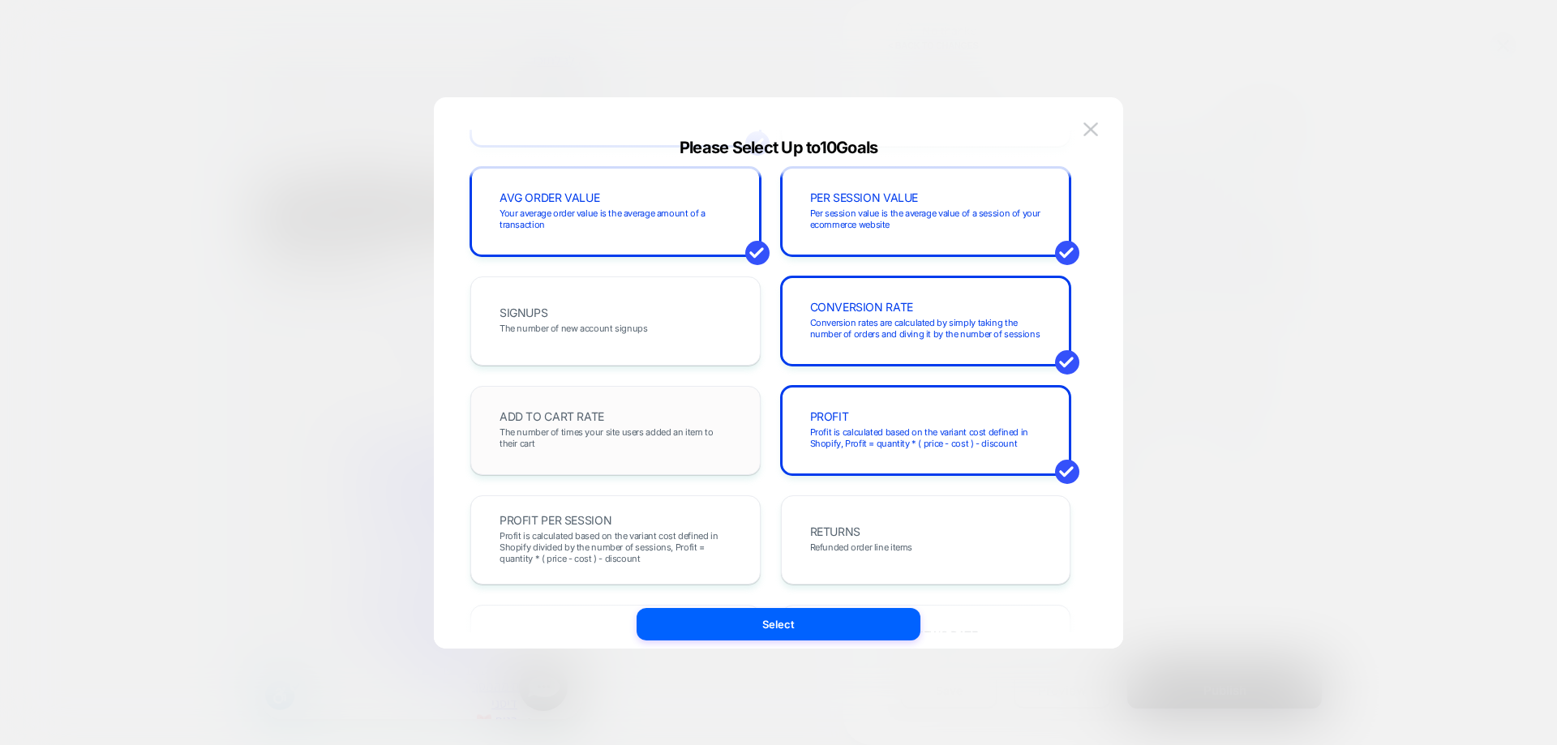
scroll to position [243, 0]
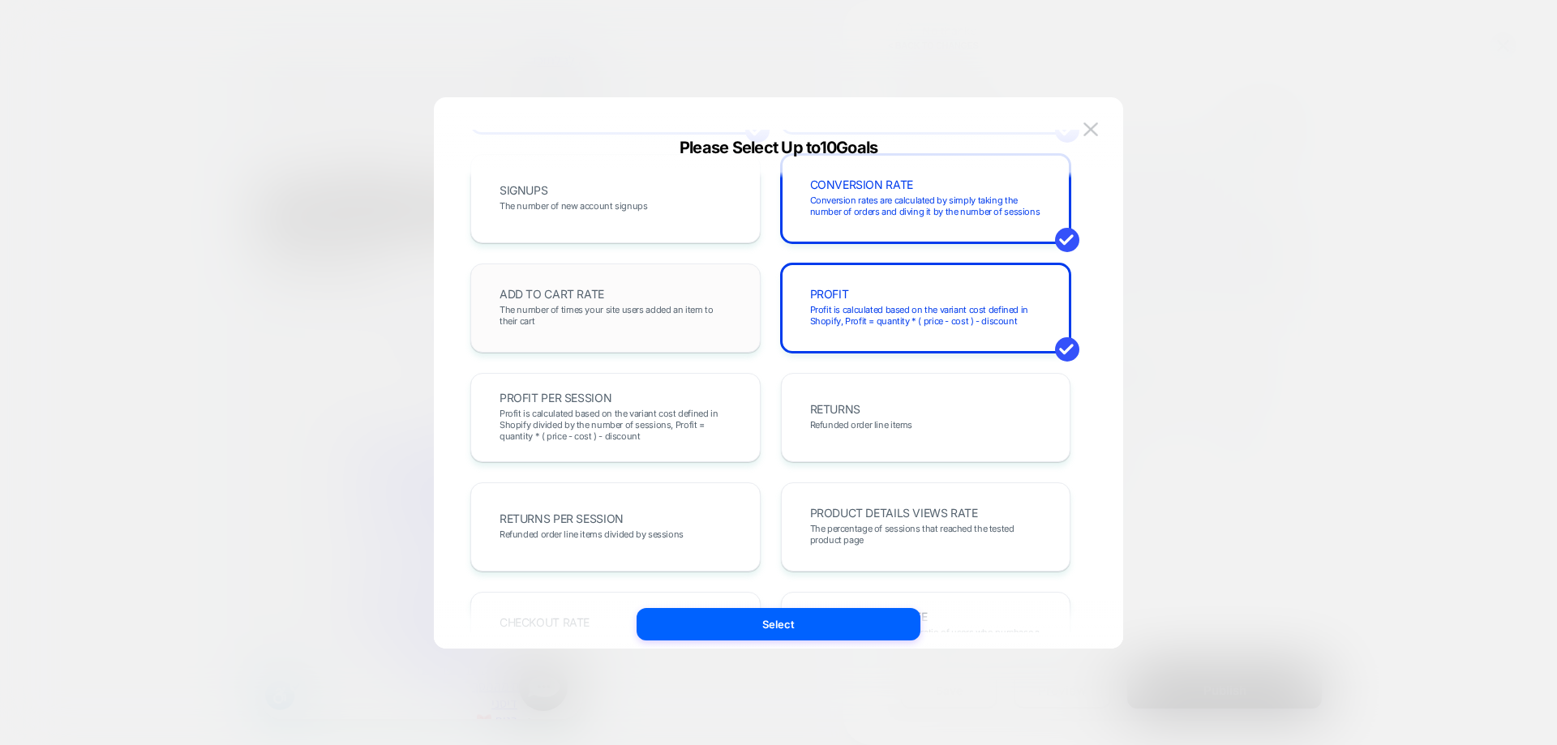
click at [604, 319] on span "The number of times your site users added an item to their cart" at bounding box center [616, 315] width 232 height 23
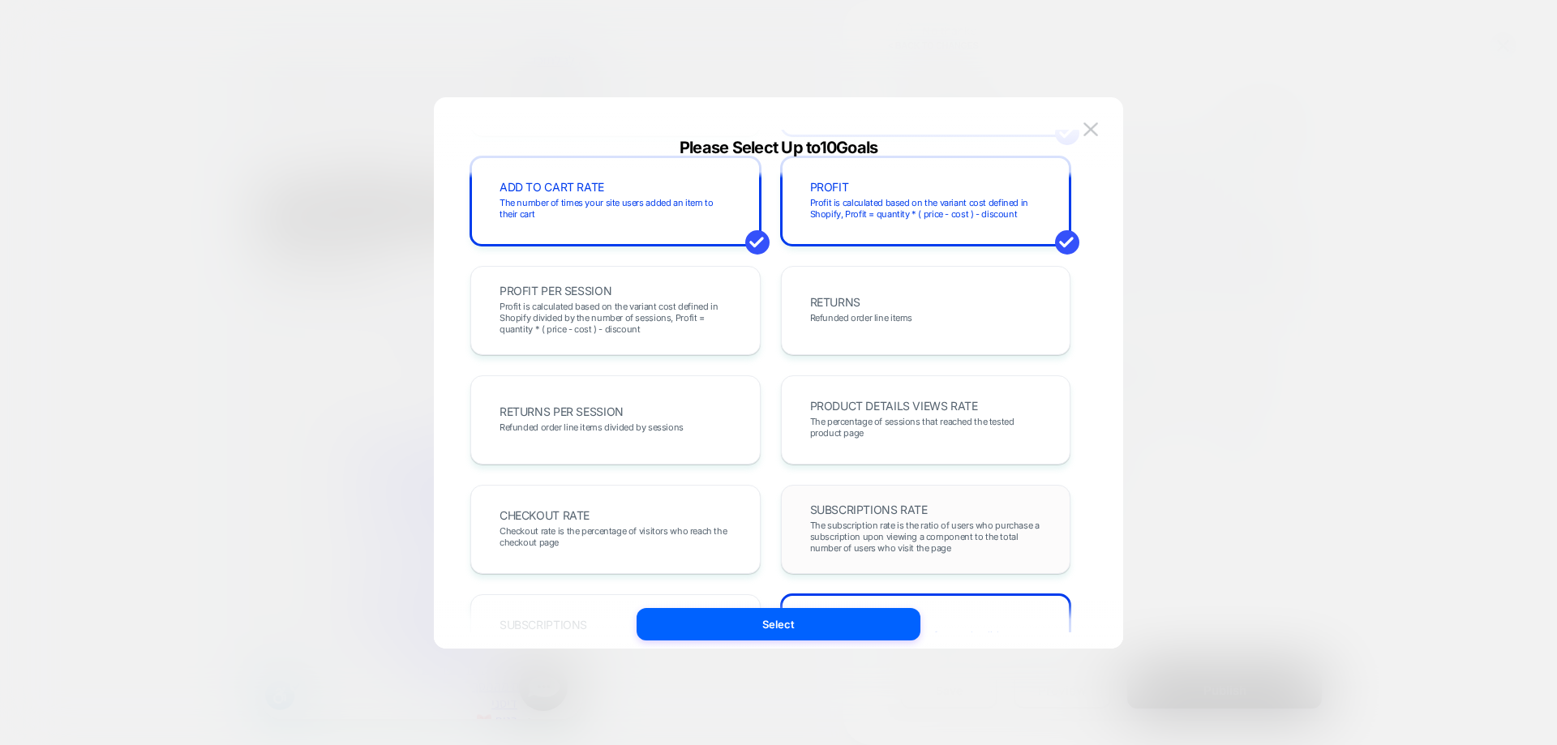
scroll to position [560, 0]
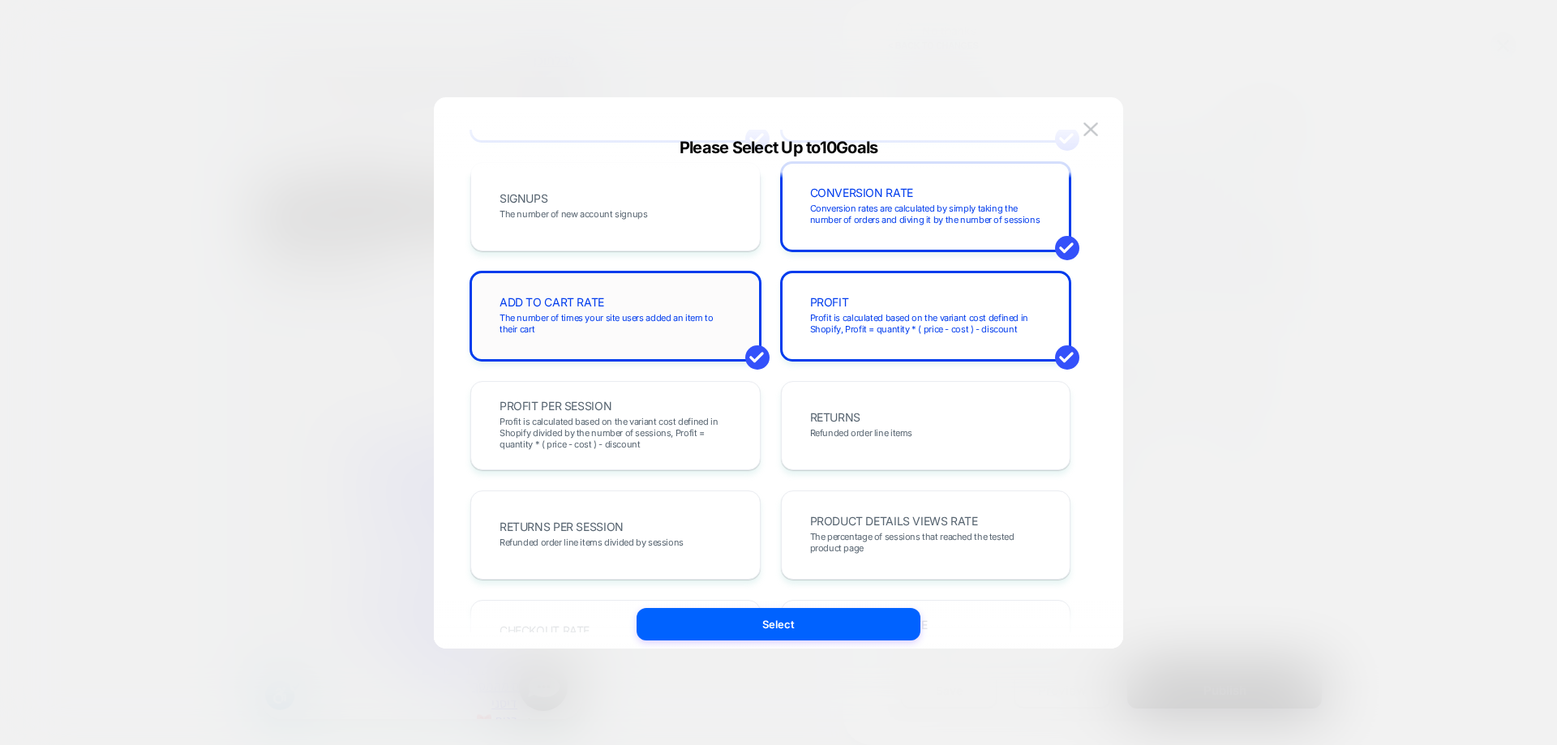
click at [612, 330] on span "The number of times your site users added an item to their cart" at bounding box center [616, 323] width 232 height 23
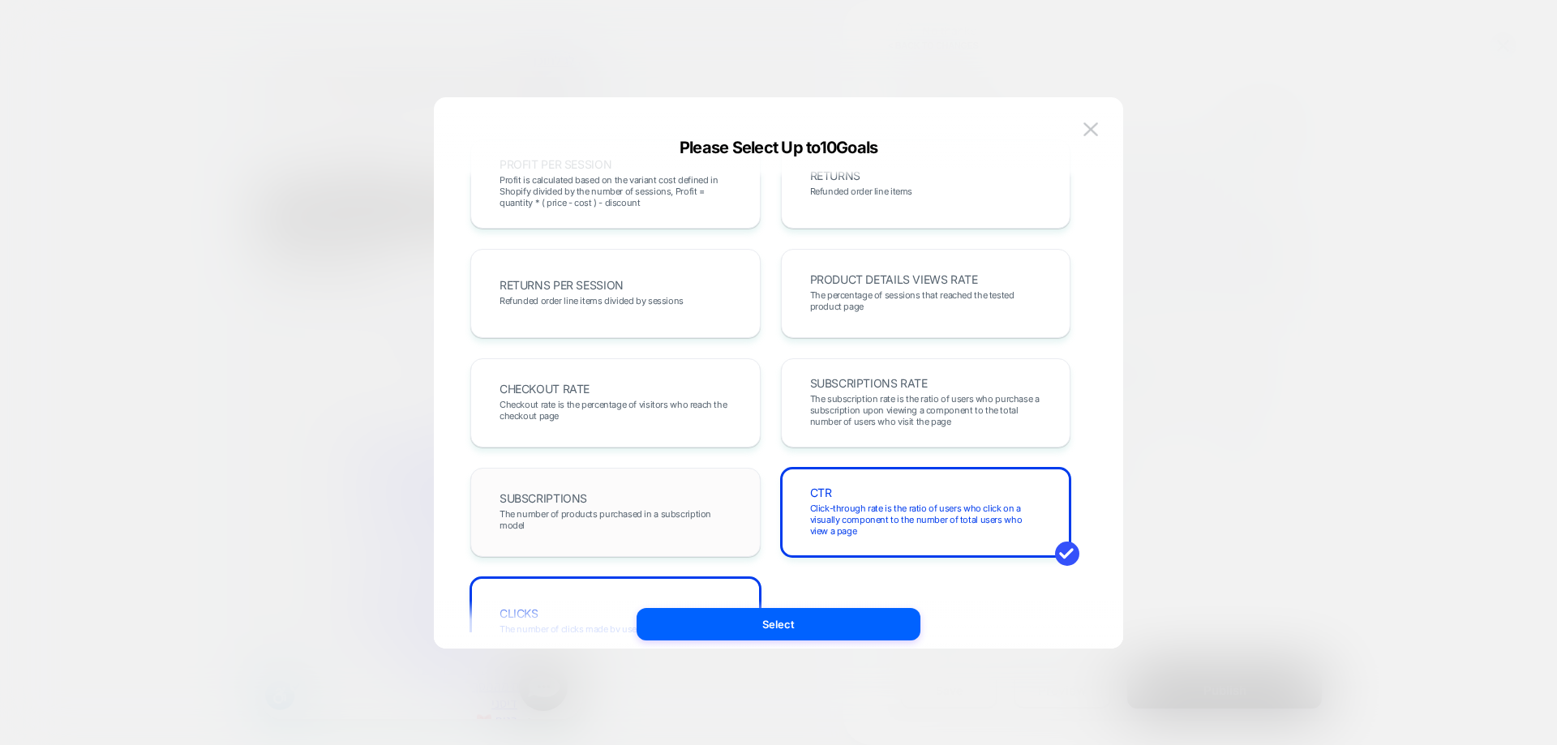
scroll to position [479, 0]
click at [608, 405] on span "Checkout rate is the percentage of visitors who reach the checkout page" at bounding box center [616, 408] width 232 height 23
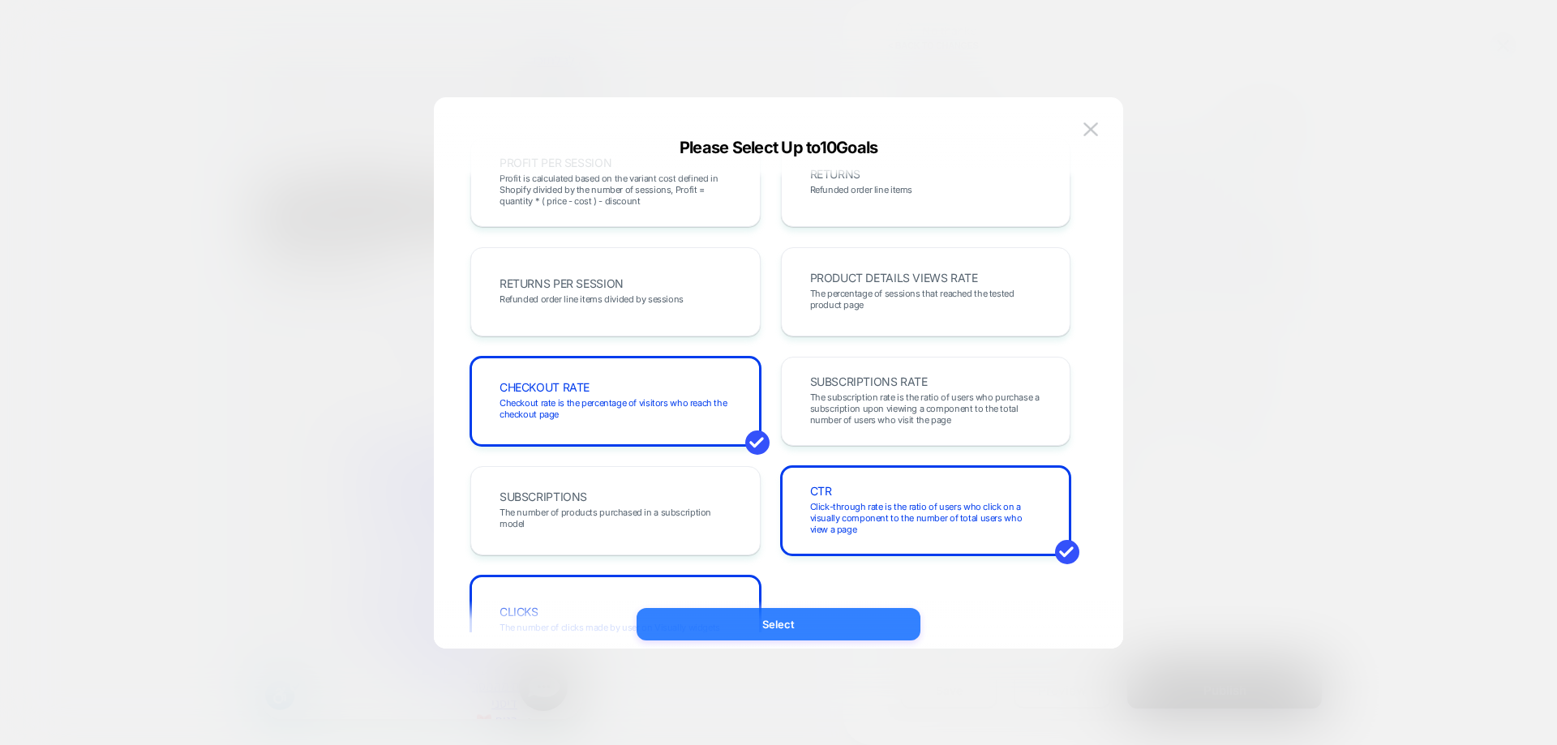
drag, startPoint x: 767, startPoint y: 625, endPoint x: 874, endPoint y: 626, distance: 107.1
click at [767, 625] on button "Select" at bounding box center [779, 624] width 284 height 32
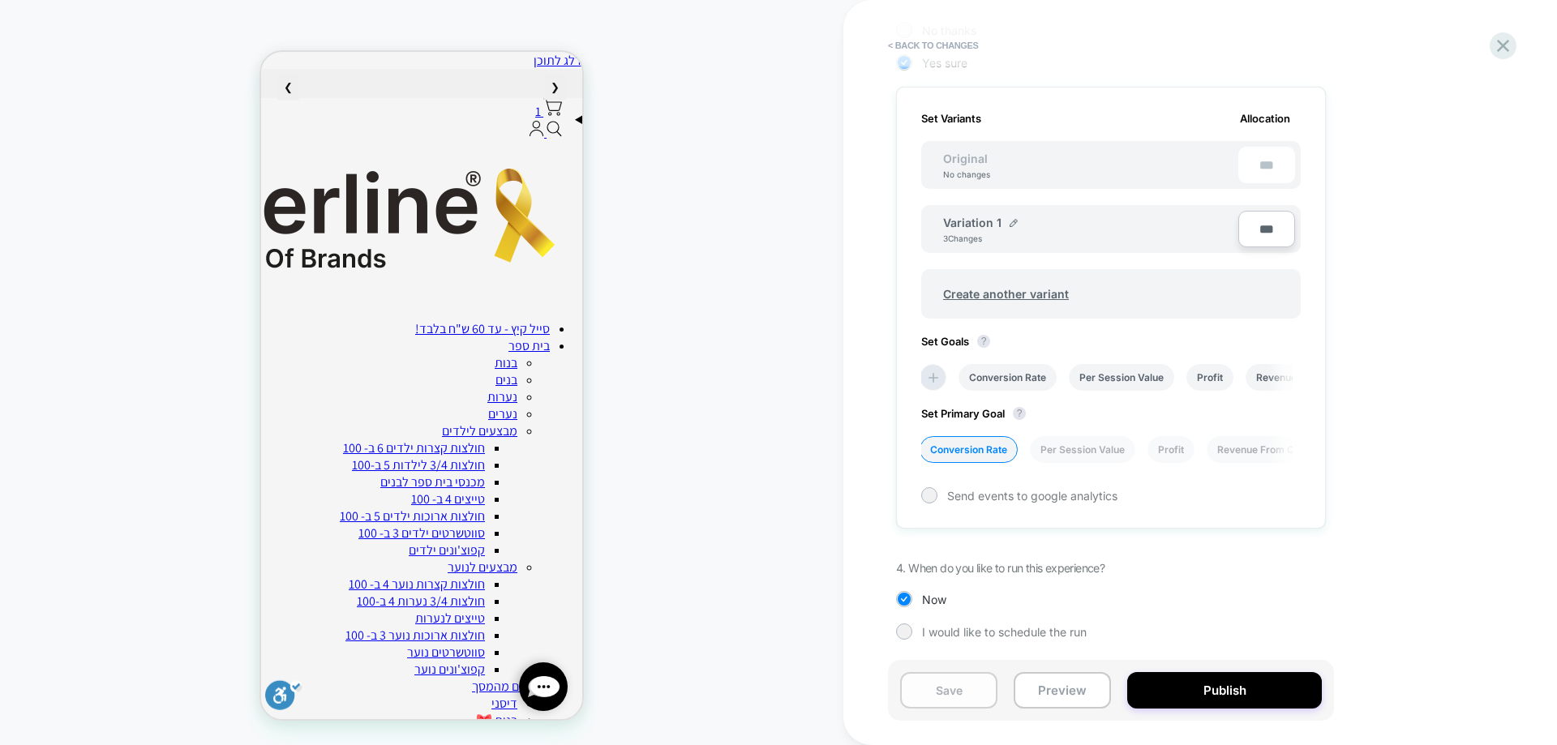
click at [969, 694] on button "Save" at bounding box center [948, 690] width 97 height 37
click at [1198, 690] on button "Publish" at bounding box center [1225, 690] width 195 height 37
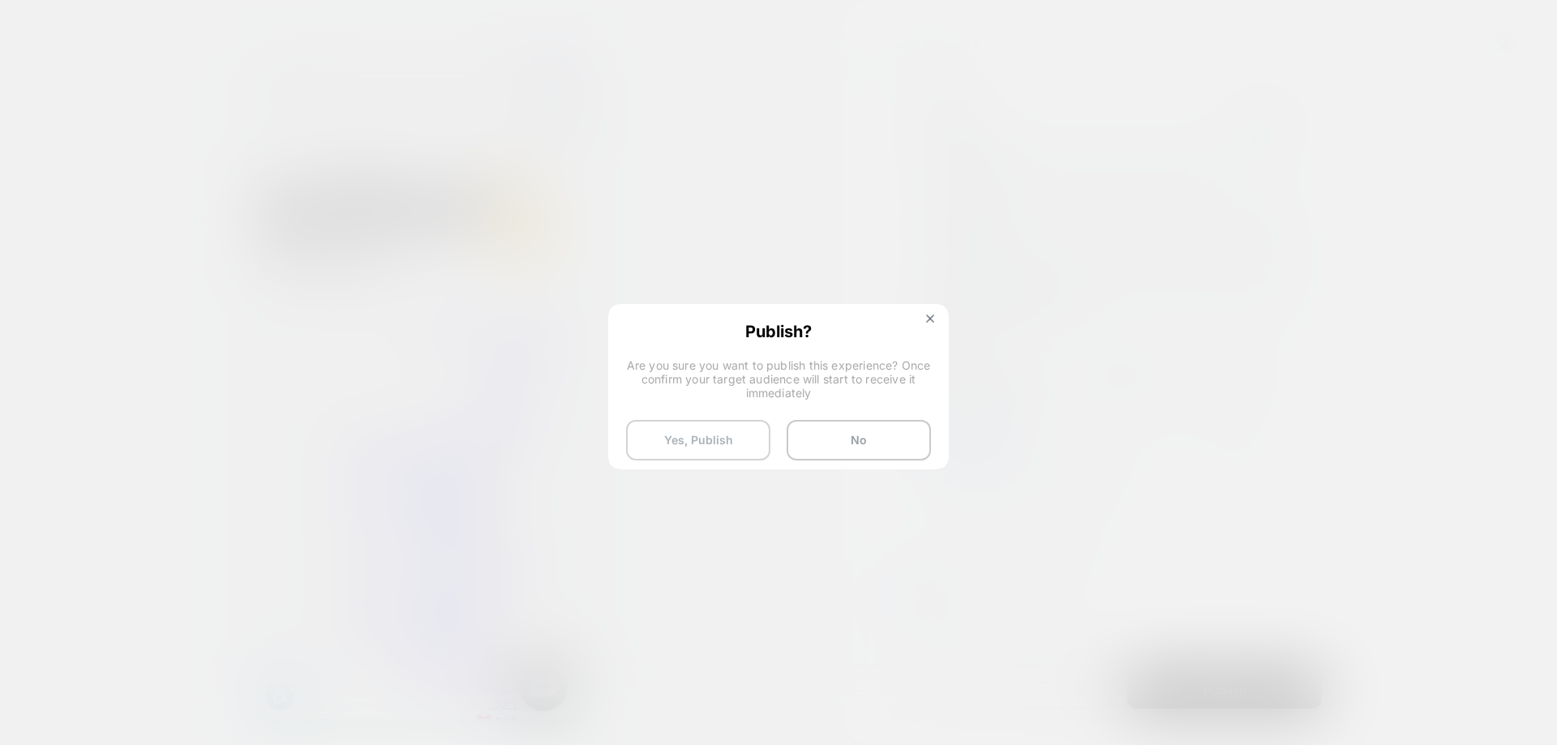
click at [740, 434] on button "Yes, Publish" at bounding box center [698, 440] width 144 height 41
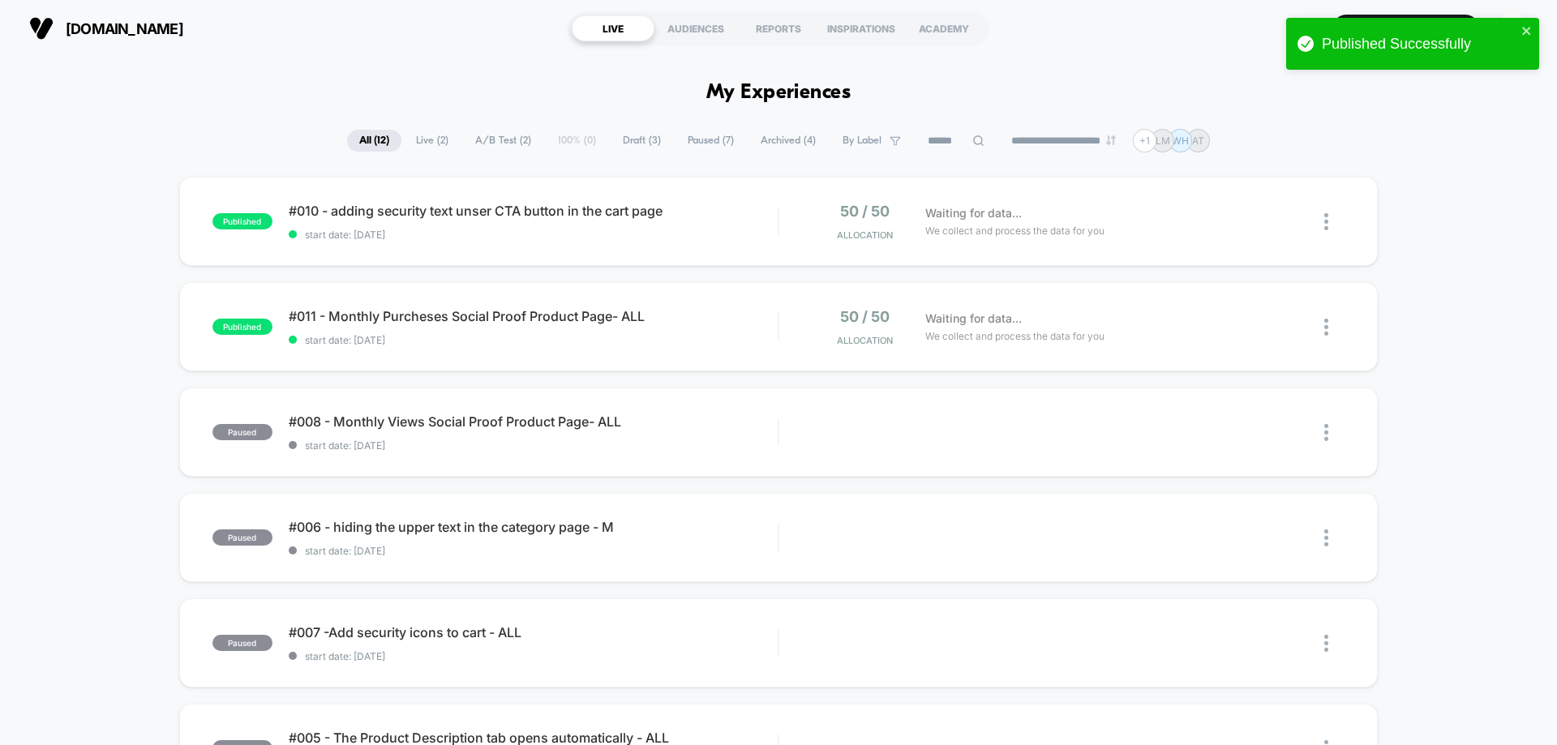
click at [1521, 31] on div "Published Successfully" at bounding box center [1407, 44] width 229 height 27
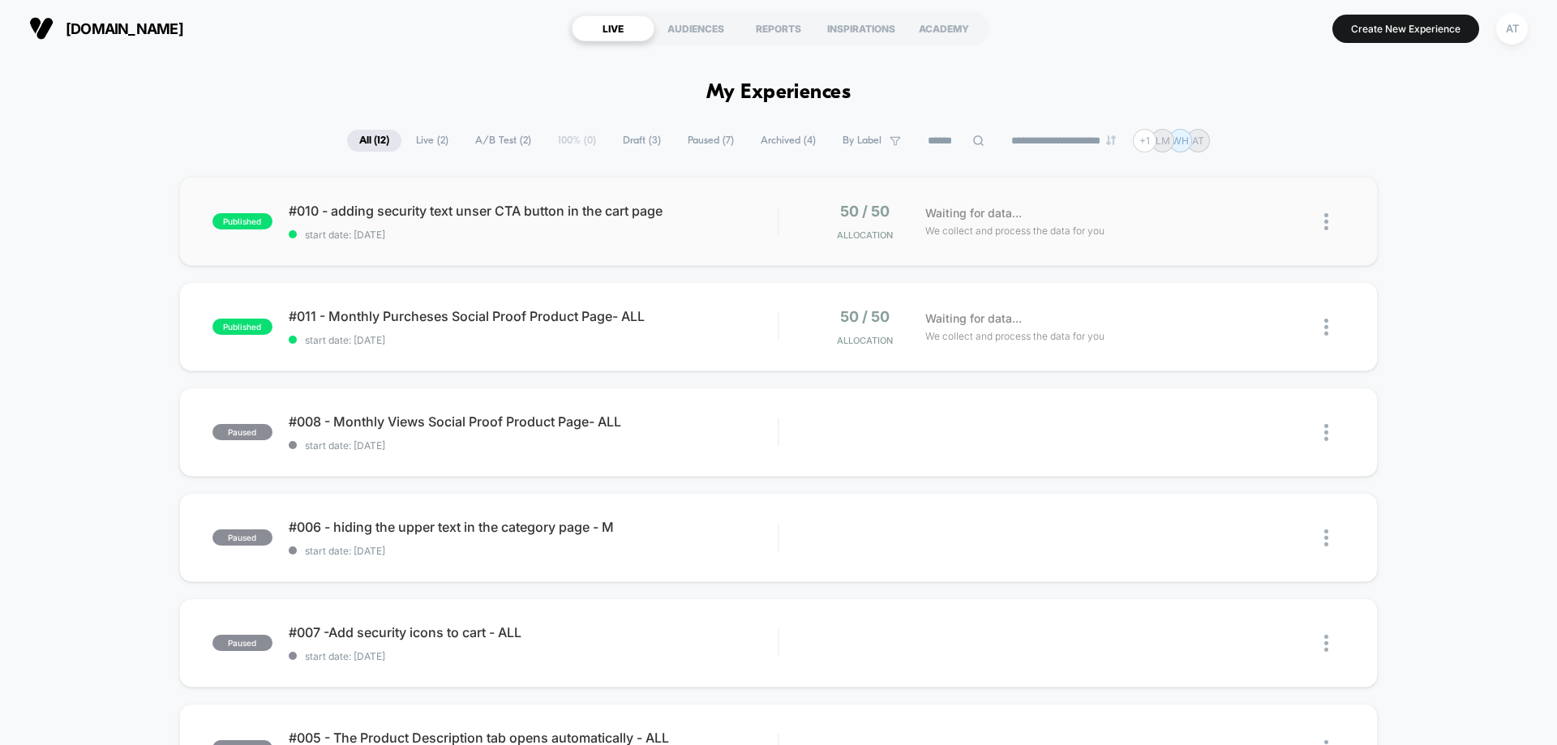
click at [476, 239] on span "start date: 12.8.2025" at bounding box center [533, 235] width 489 height 12
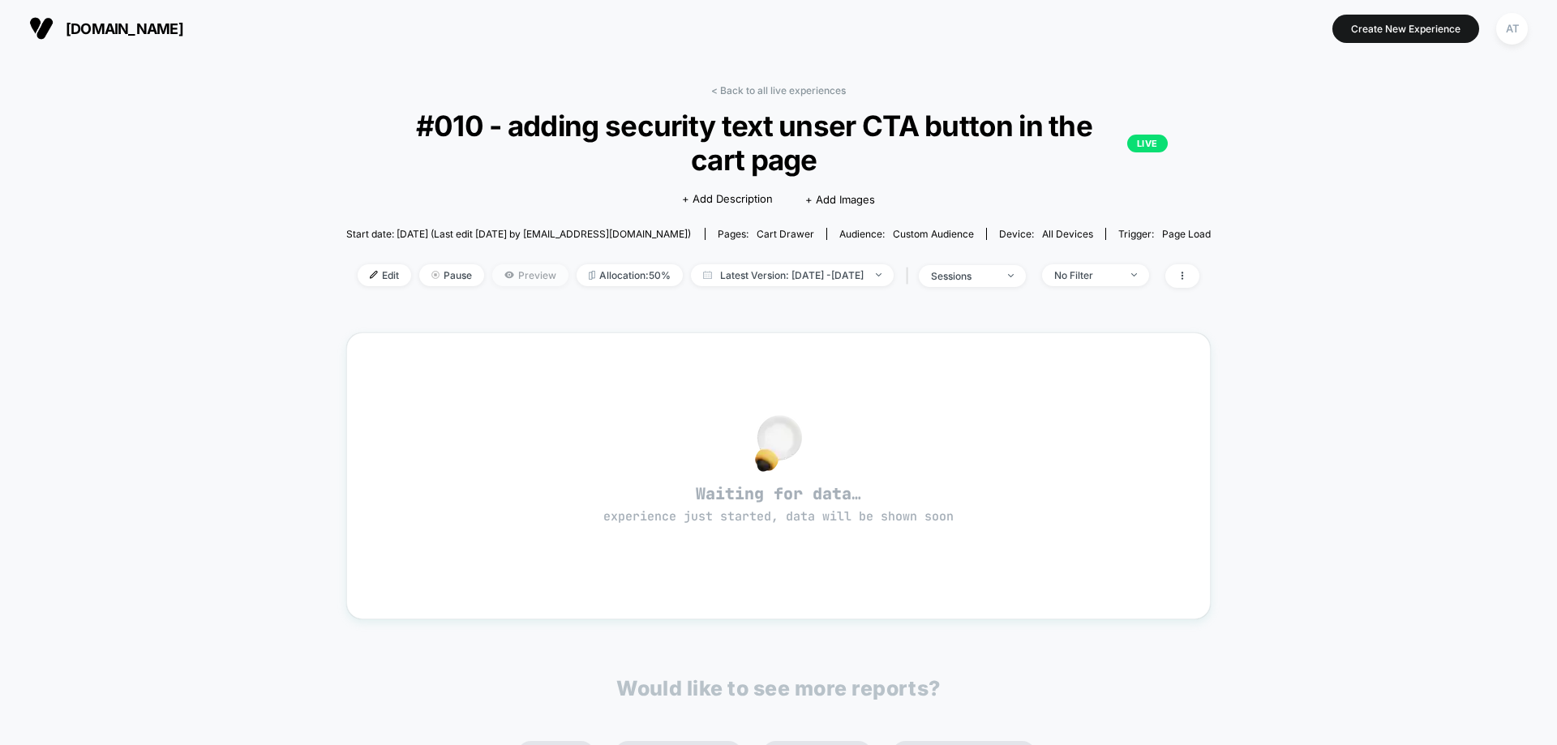
click at [493, 264] on span "Preview" at bounding box center [530, 275] width 76 height 22
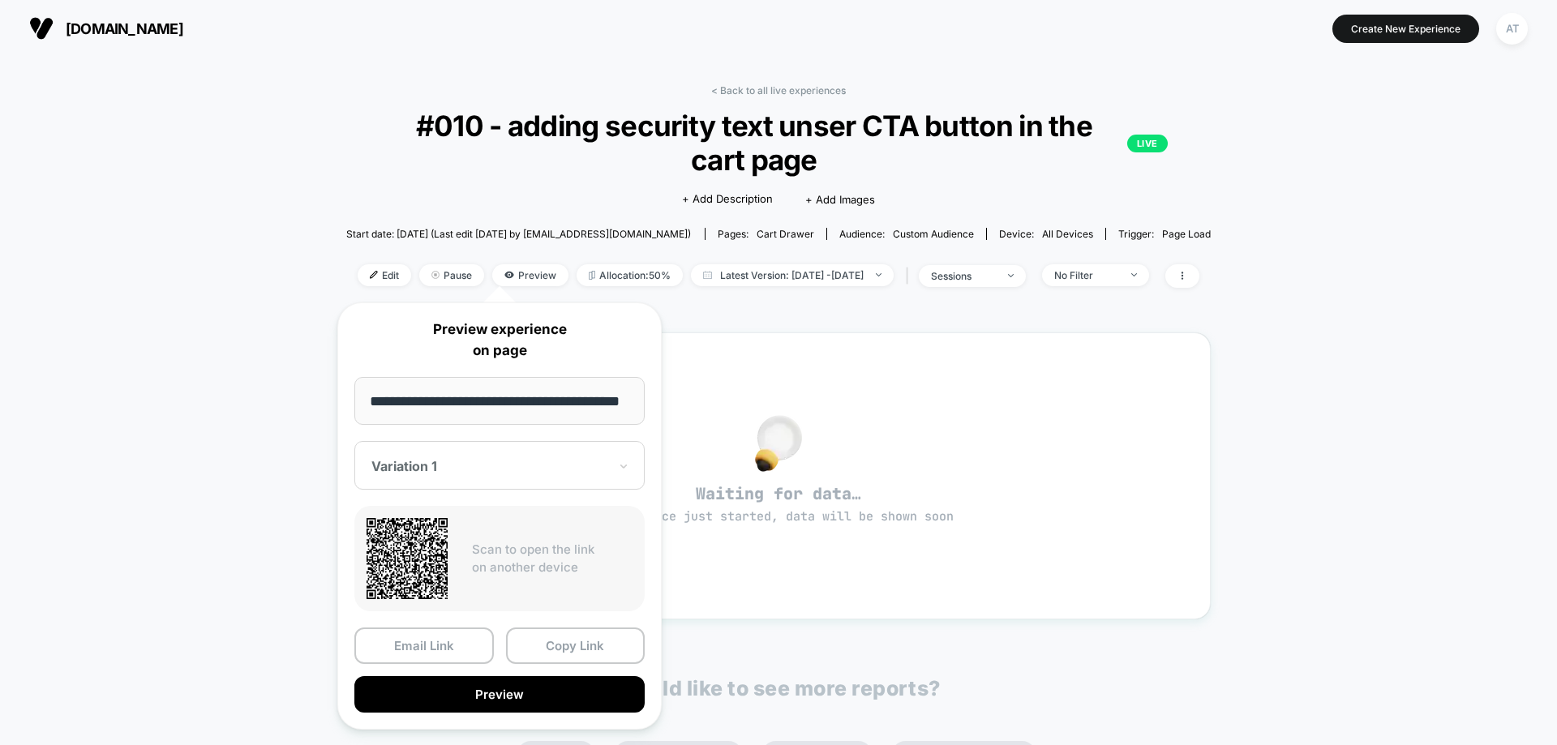
click at [542, 693] on button "Preview" at bounding box center [499, 695] width 290 height 37
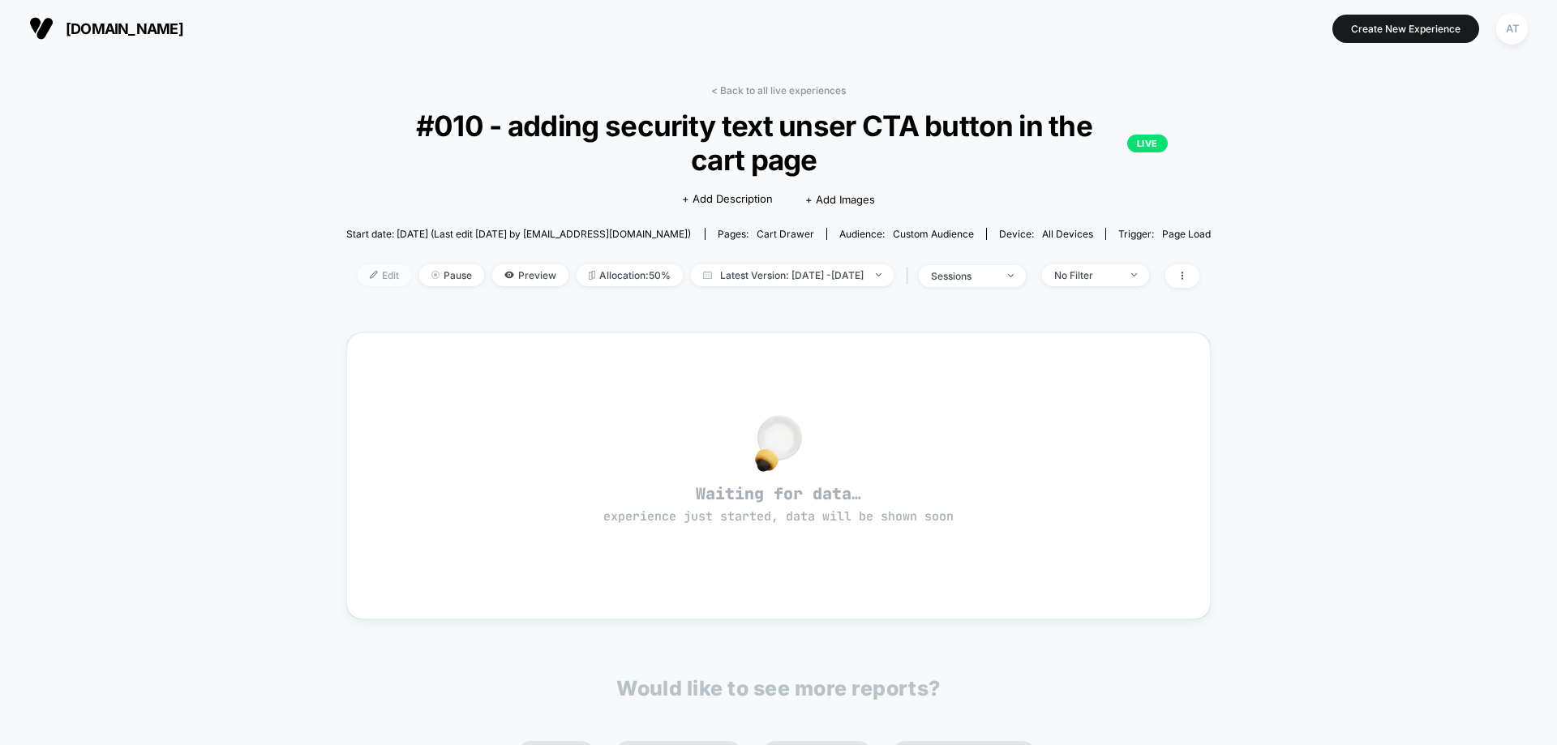
click at [359, 273] on span "Edit" at bounding box center [385, 275] width 54 height 22
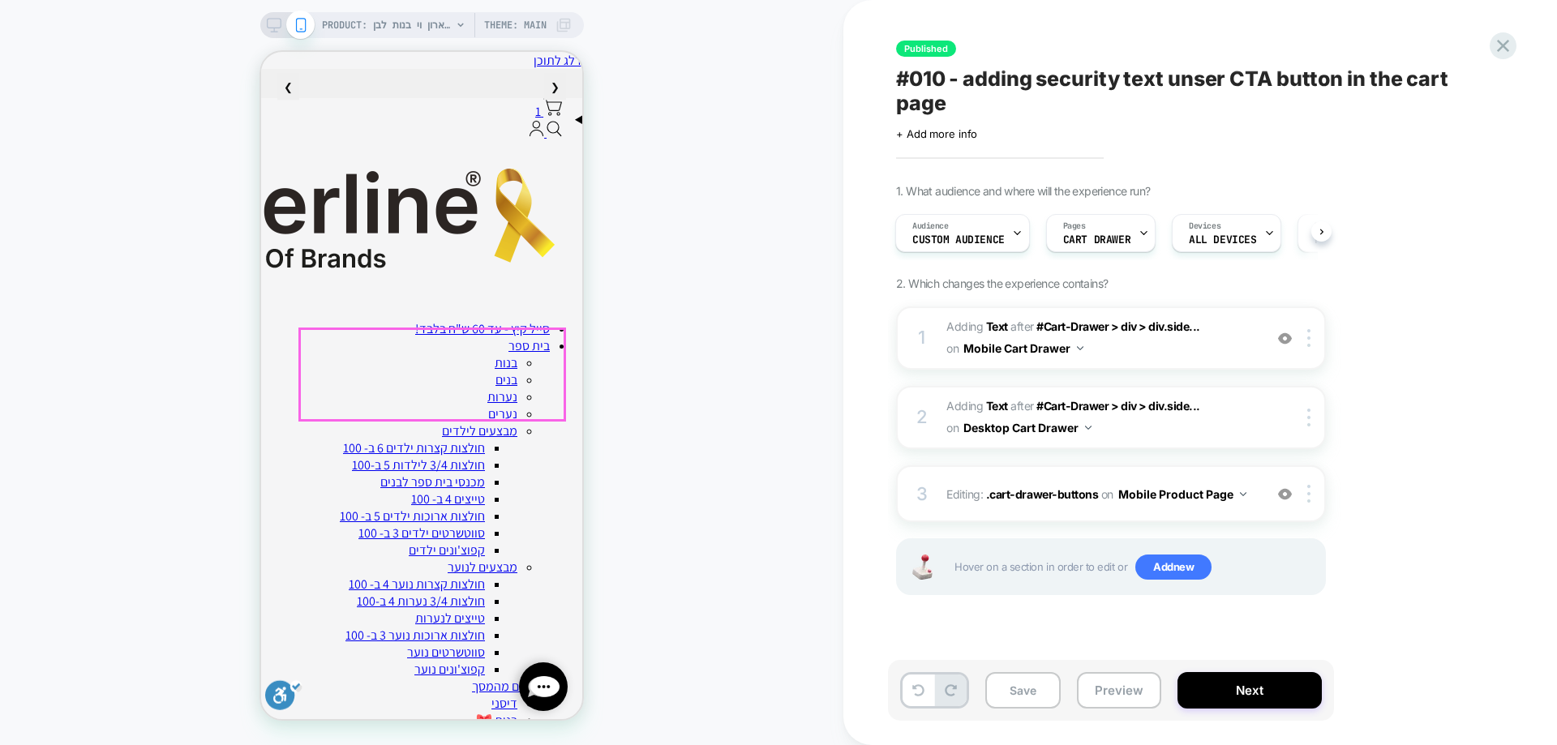
scroll to position [0, 1]
